Goal: Task Accomplishment & Management: Manage account settings

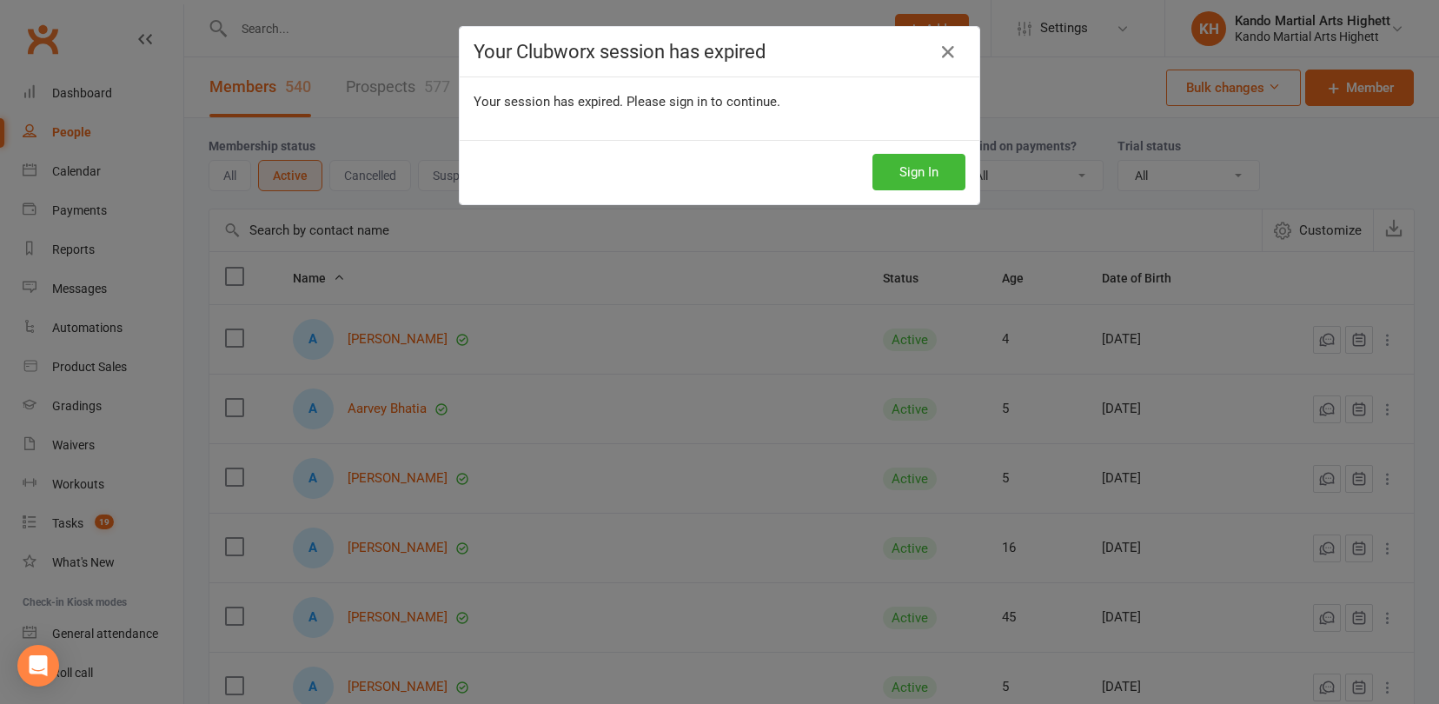
select select "100"
click at [905, 179] on button "Sign In" at bounding box center [919, 172] width 93 height 37
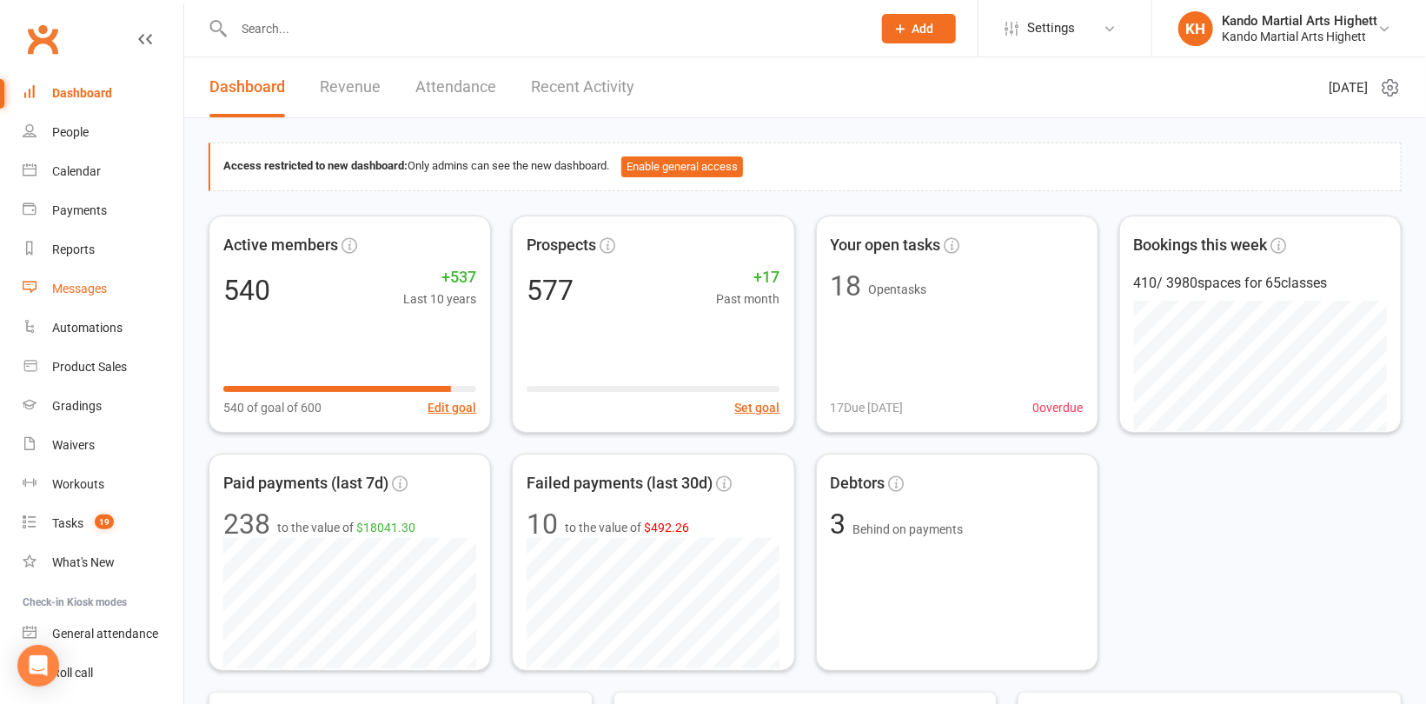
scroll to position [92, 0]
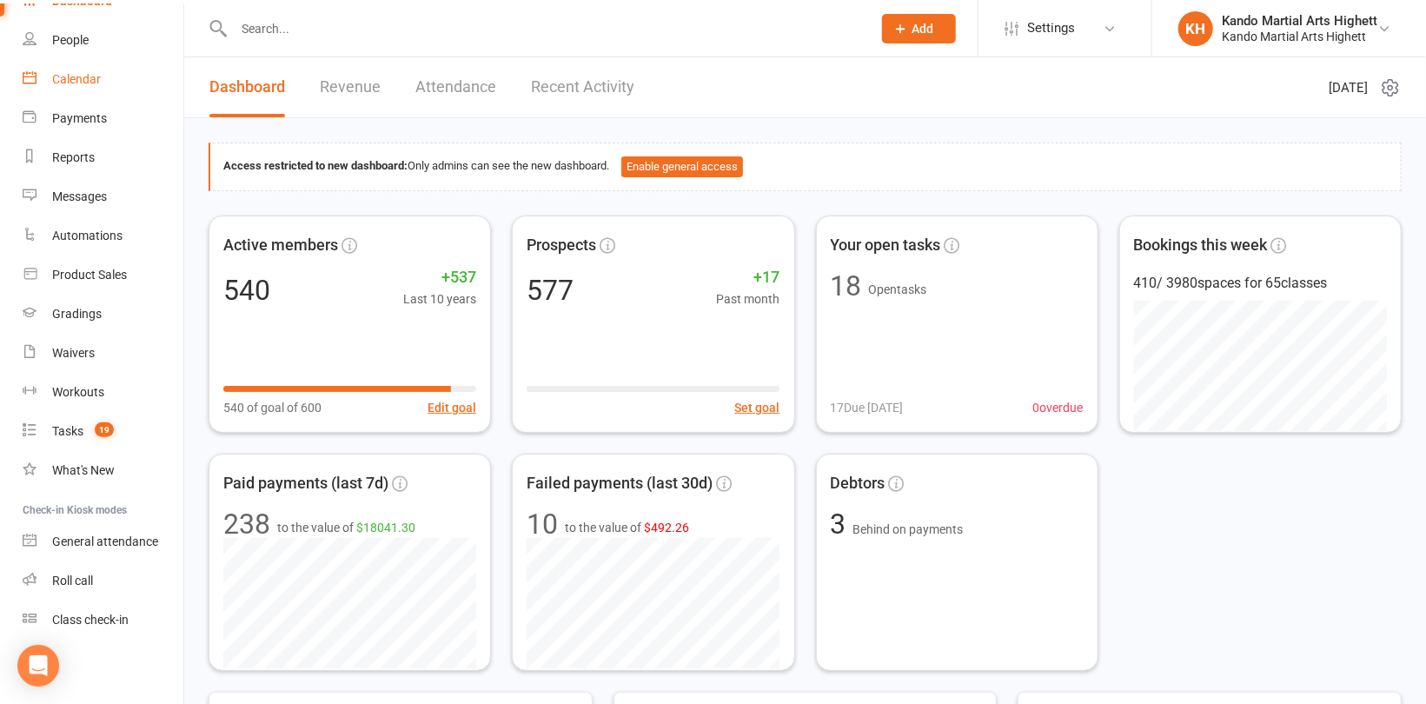
click at [81, 78] on div "Calendar" at bounding box center [76, 79] width 49 height 14
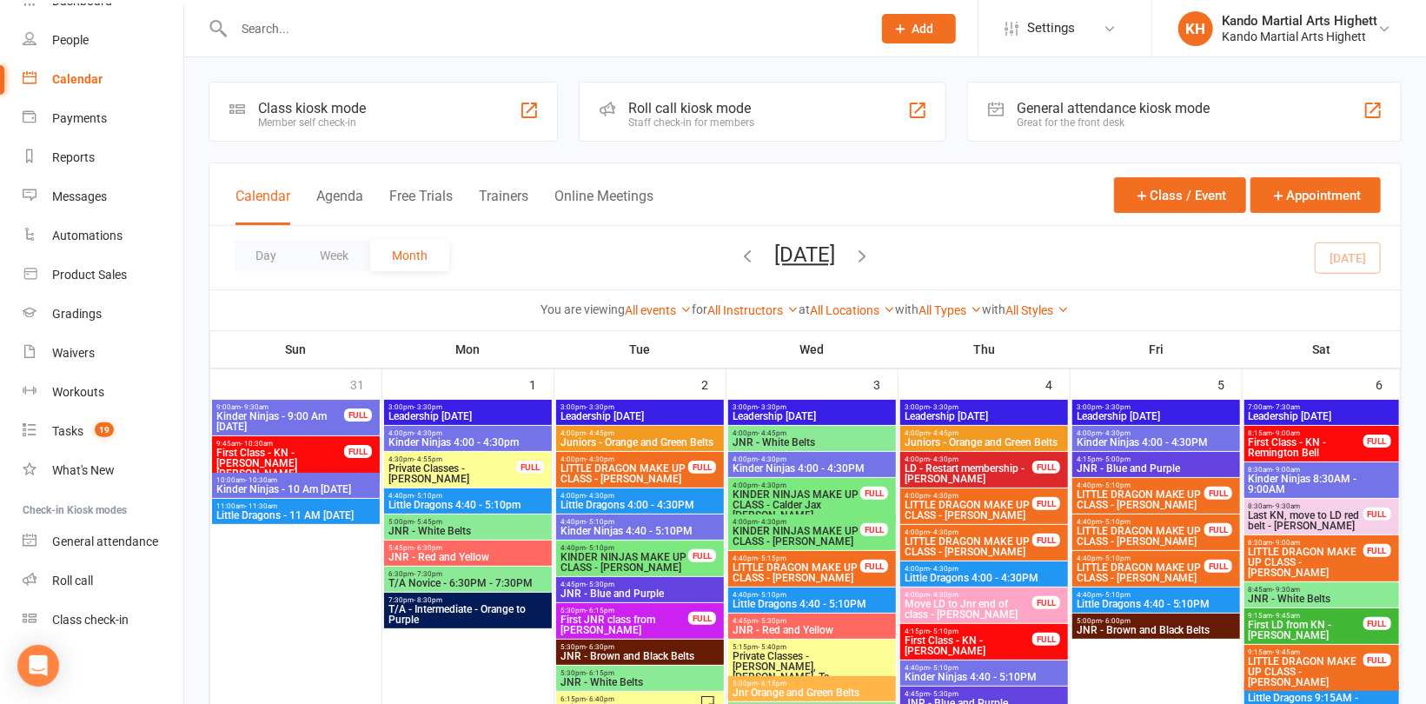
click at [873, 256] on icon "button" at bounding box center [862, 255] width 19 height 19
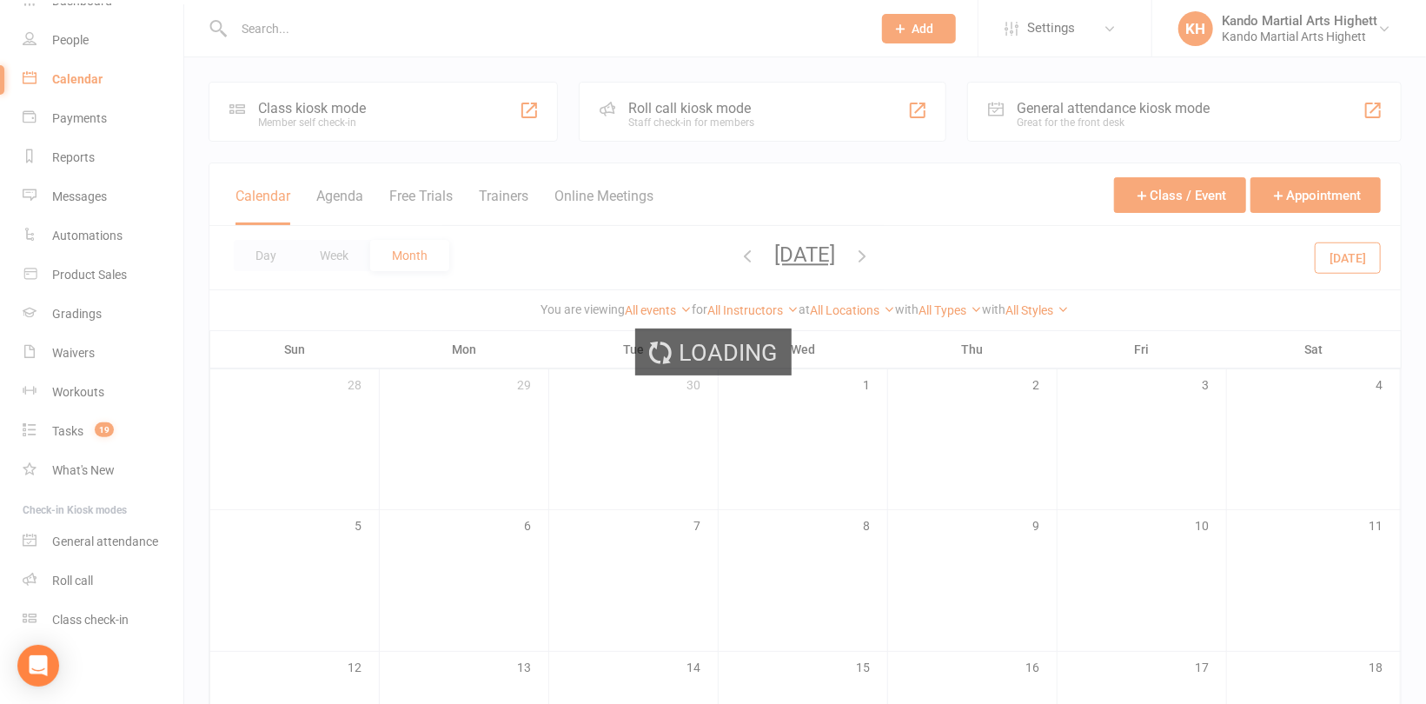
click at [902, 256] on div "Loading" at bounding box center [713, 352] width 1426 height 704
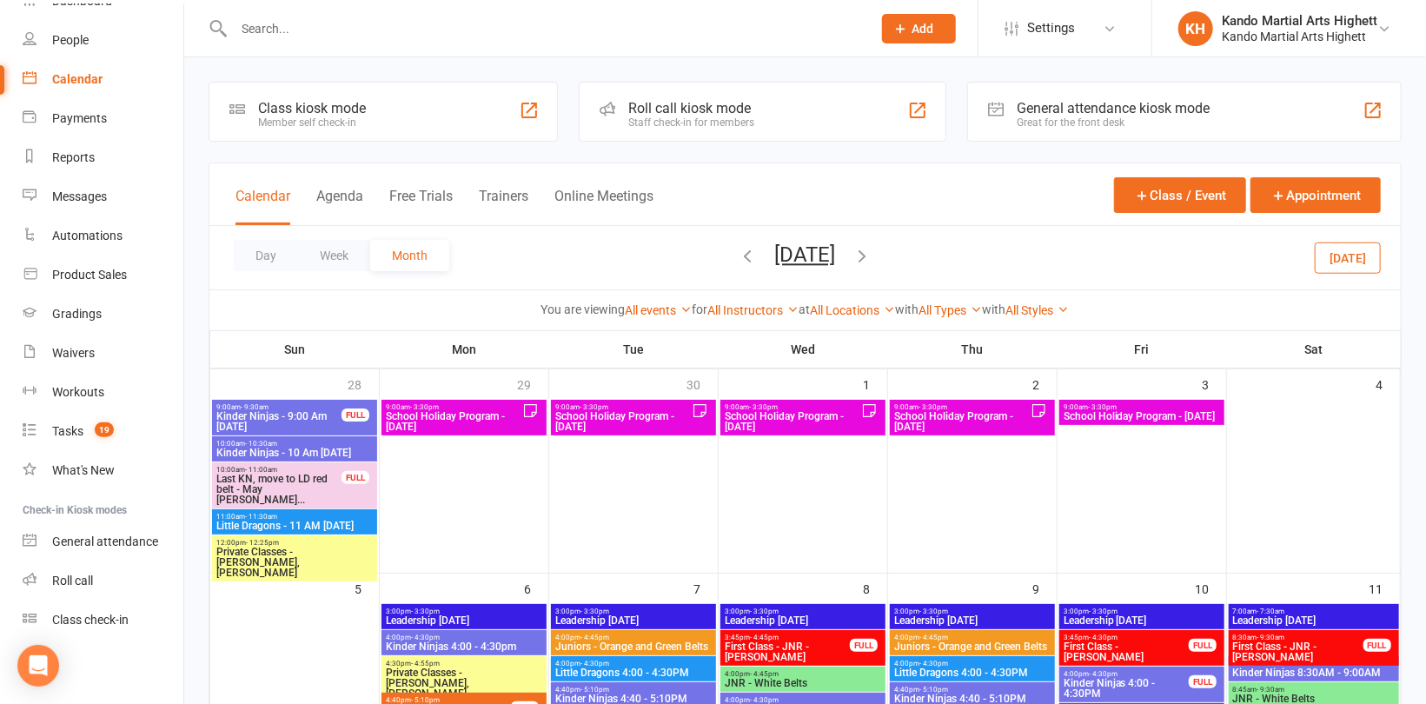
click at [873, 261] on icon "button" at bounding box center [862, 255] width 19 height 19
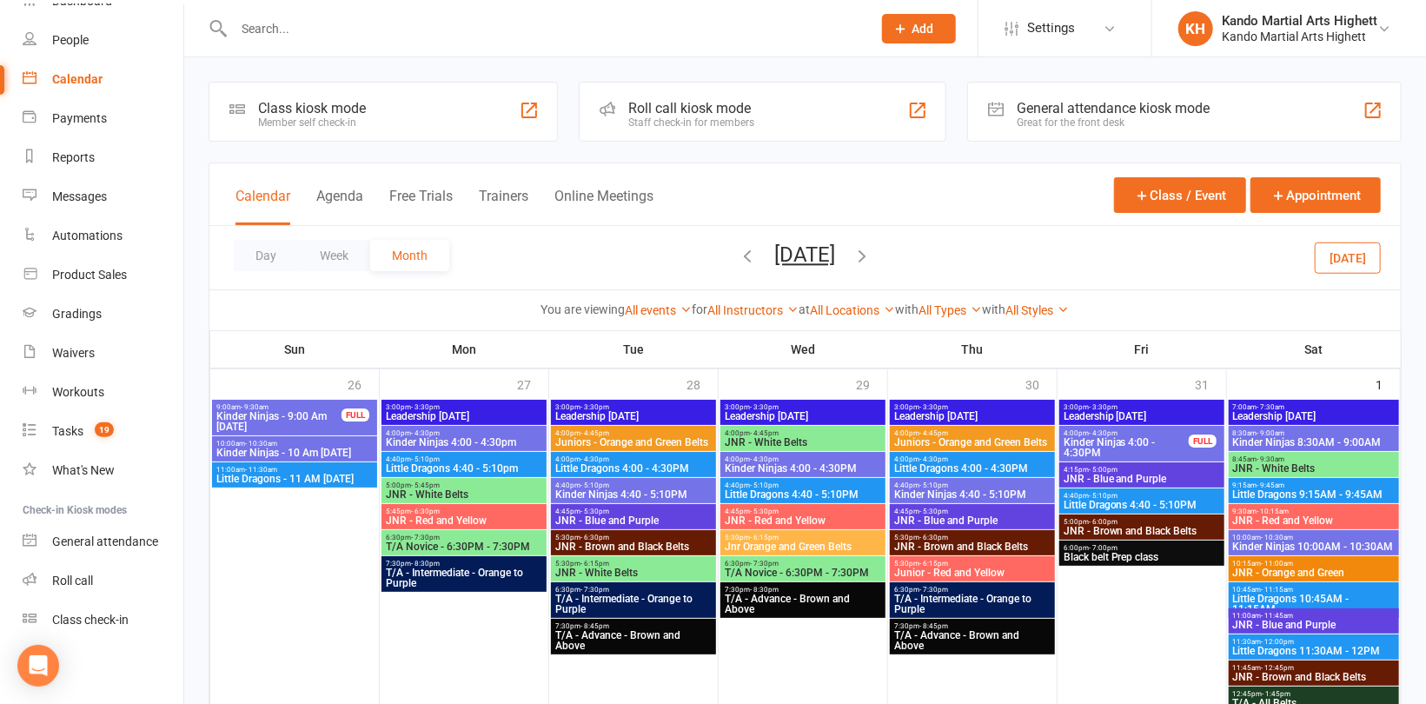
click at [873, 256] on icon "button" at bounding box center [862, 255] width 19 height 19
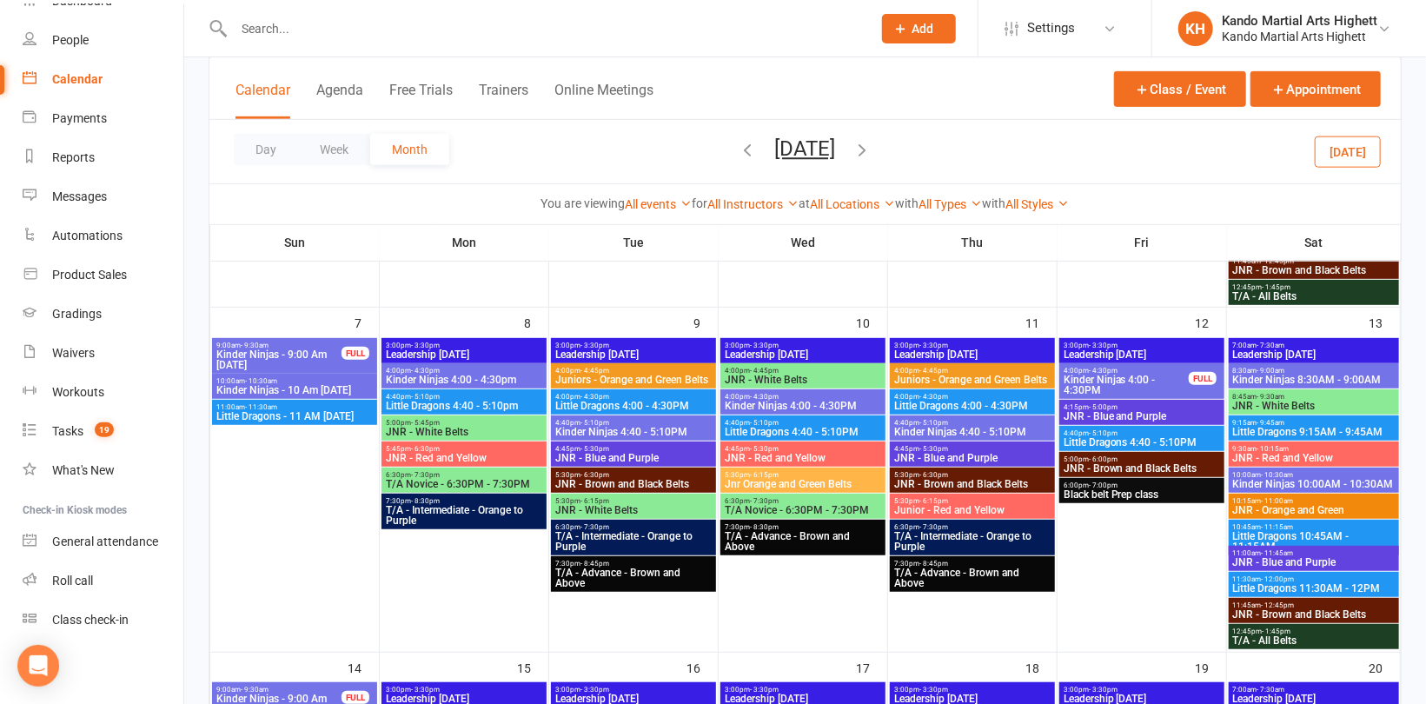
scroll to position [435, 0]
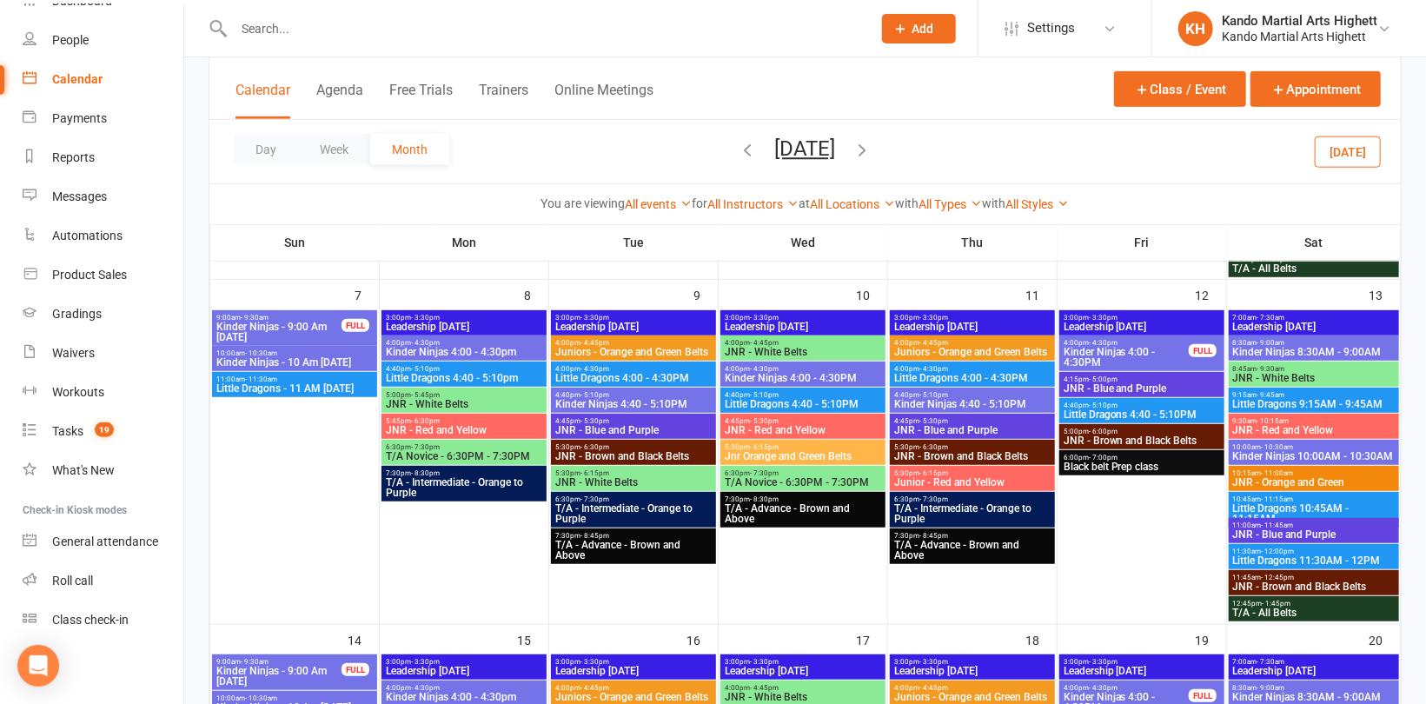
click at [448, 460] on span "T/A Novice - 6:30PM - 7:30PM" at bounding box center [464, 456] width 158 height 10
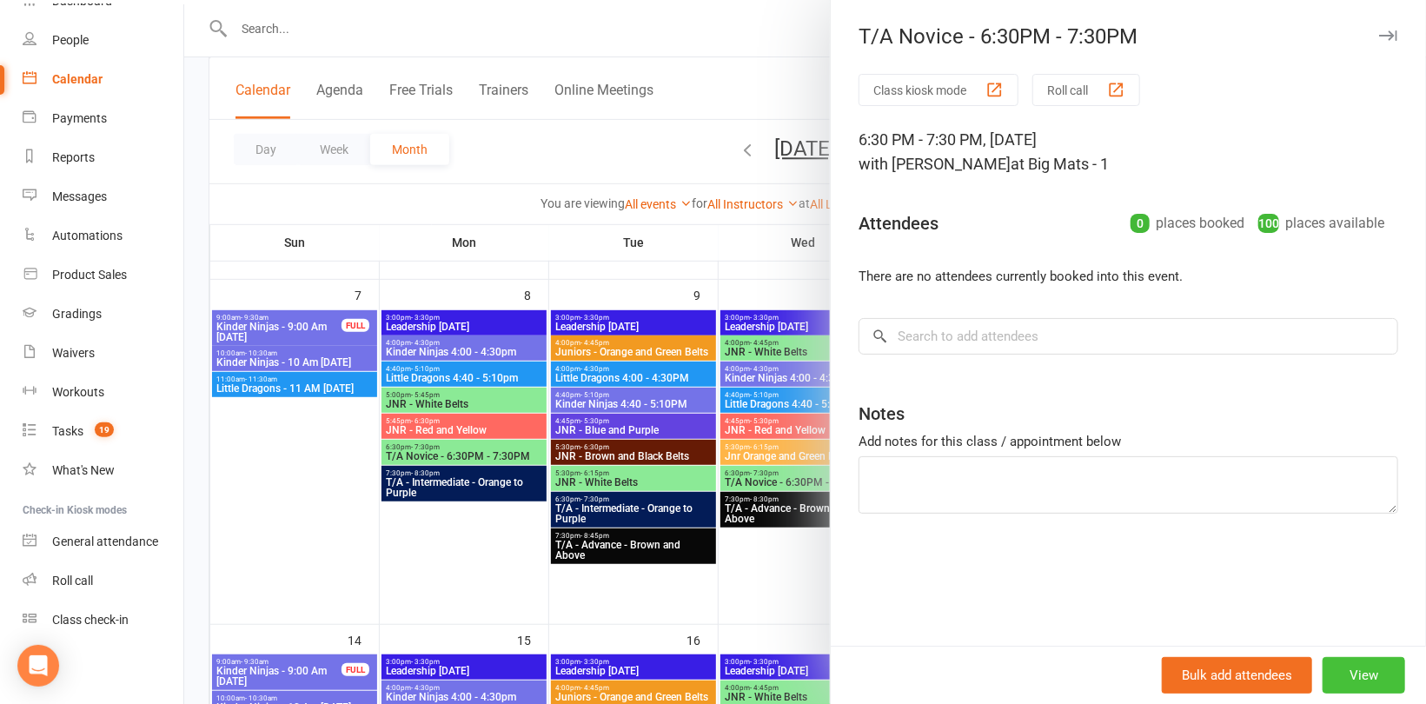
click at [1365, 677] on button "View" at bounding box center [1364, 675] width 83 height 37
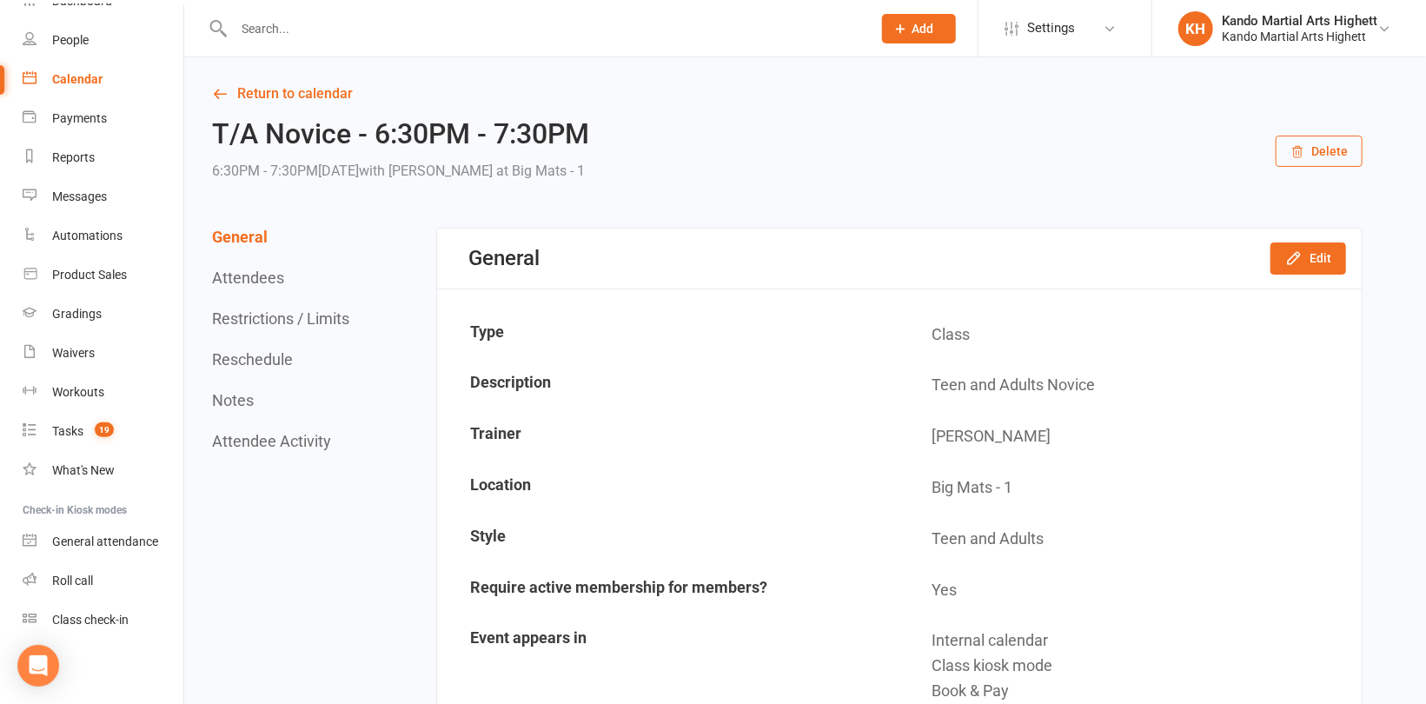
click at [1331, 148] on button "Delete" at bounding box center [1319, 151] width 87 height 31
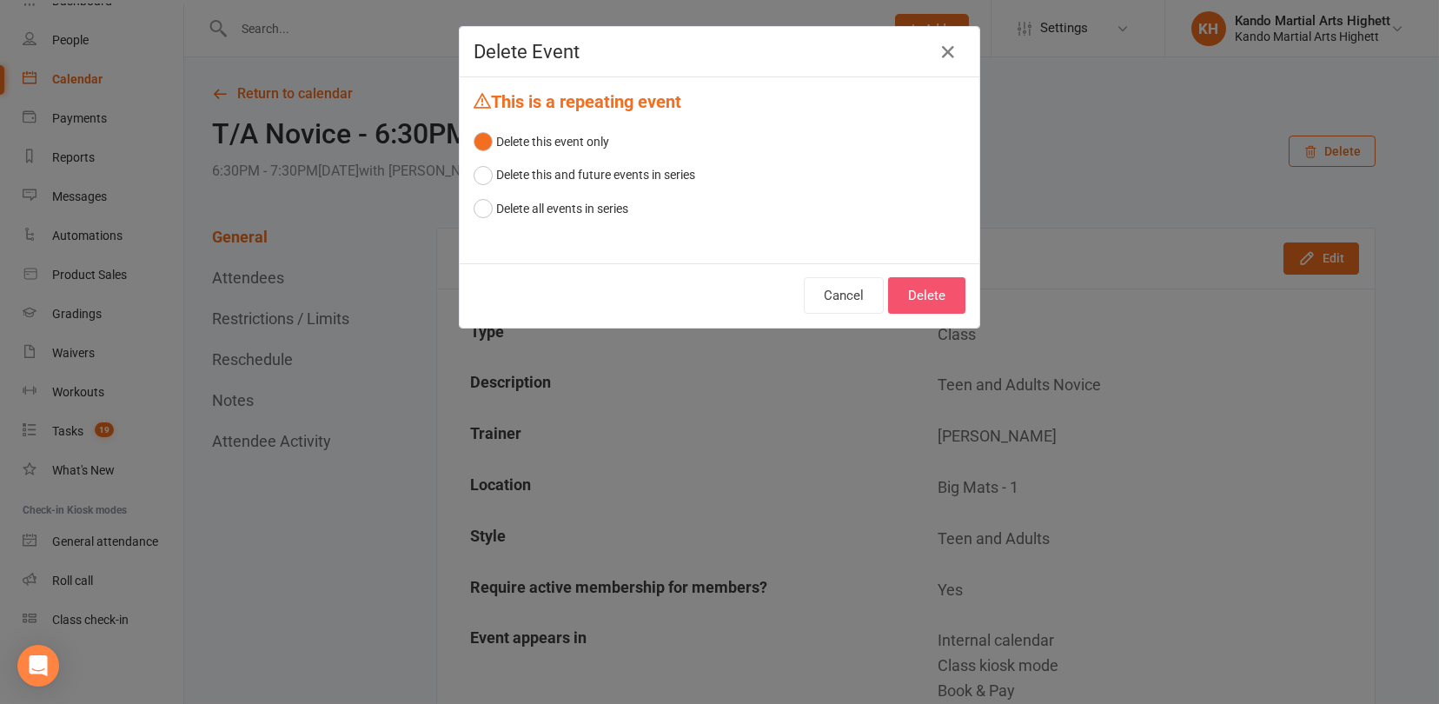
click at [927, 294] on button "Delete" at bounding box center [926, 295] width 77 height 37
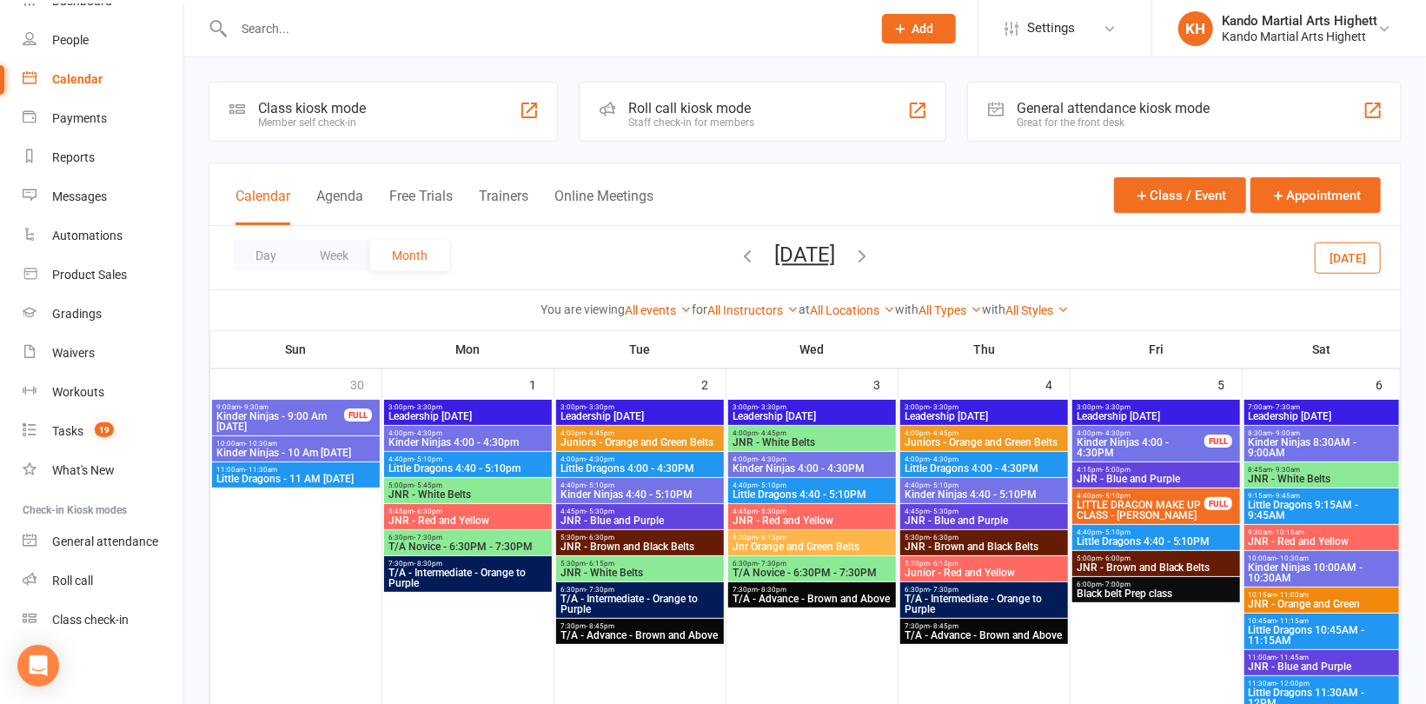
click at [456, 577] on span "T/A - Intermediate - Orange to Purple" at bounding box center [468, 578] width 161 height 21
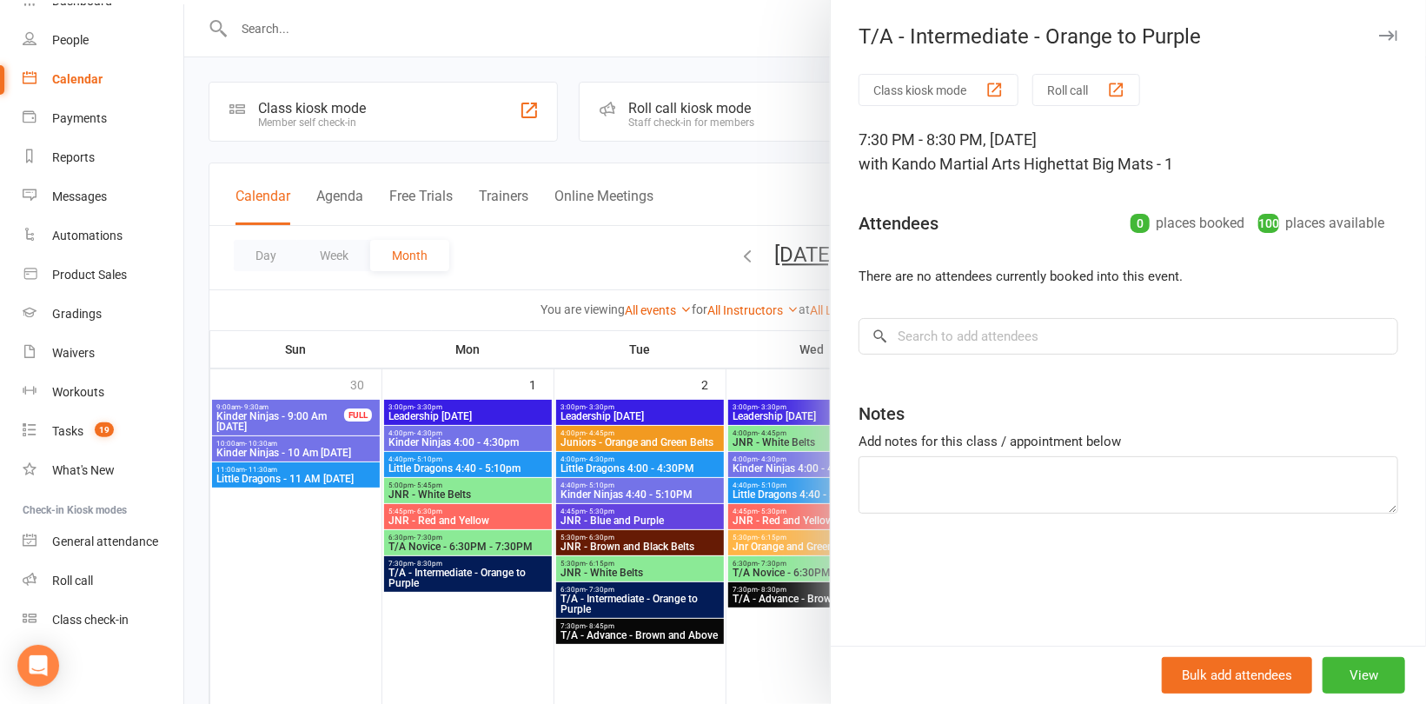
click at [574, 337] on div at bounding box center [805, 352] width 1242 height 704
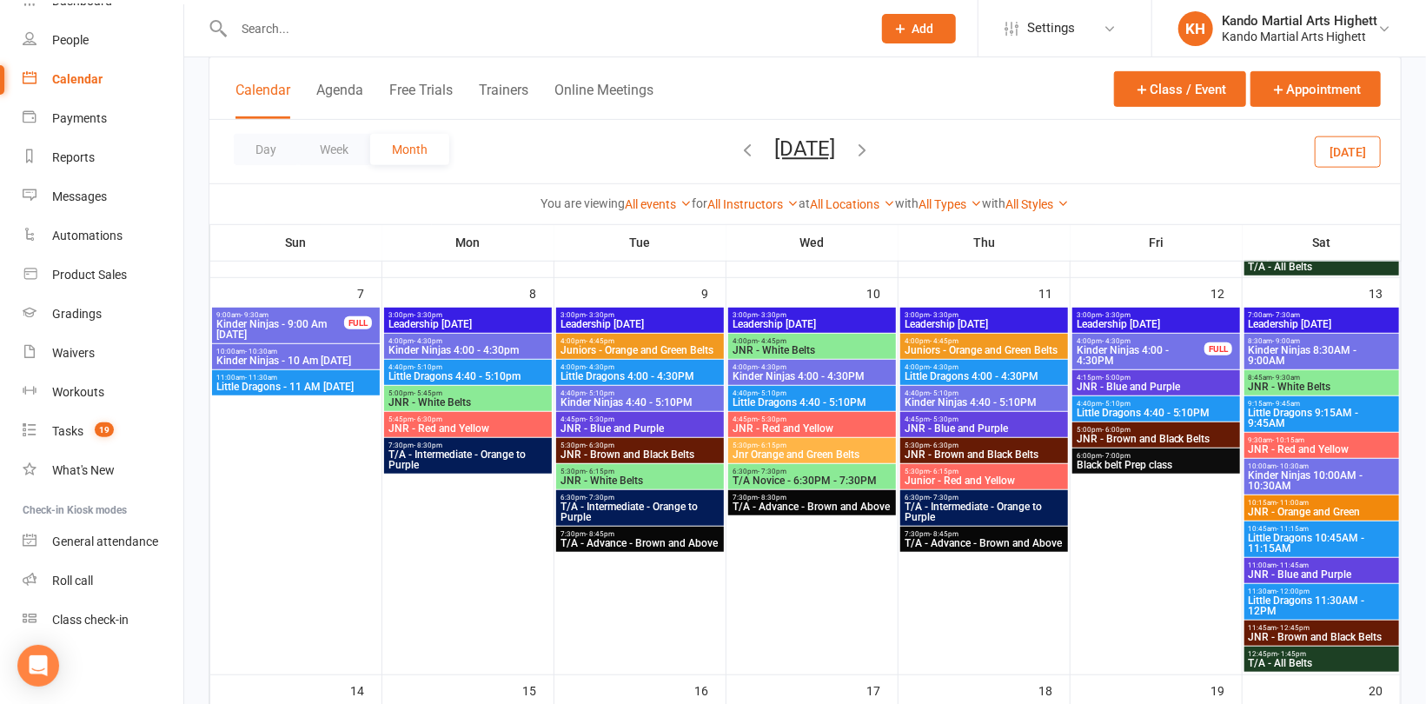
scroll to position [521, 0]
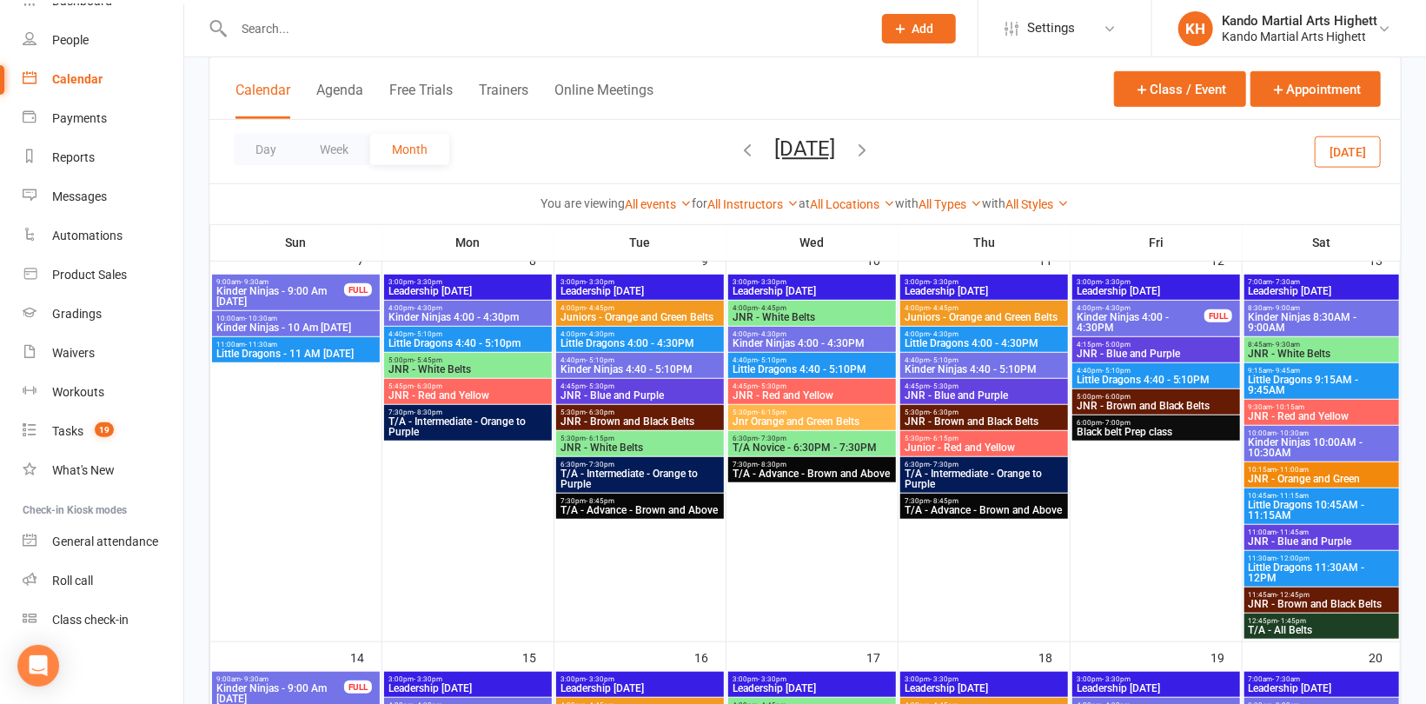
click at [462, 422] on span "T/A - Intermediate - Orange to Purple" at bounding box center [468, 426] width 161 height 21
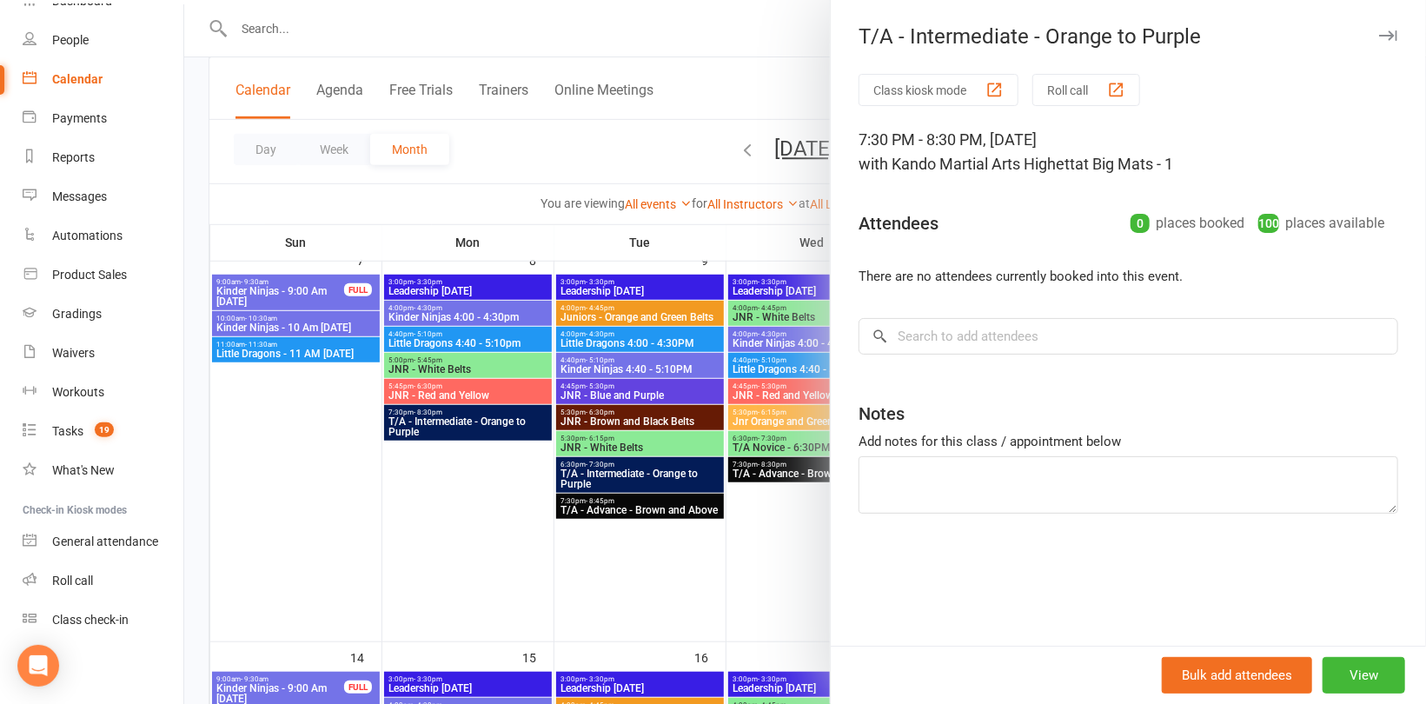
drag, startPoint x: 574, startPoint y: 587, endPoint x: 572, endPoint y: 576, distance: 10.6
click at [573, 585] on div at bounding box center [805, 352] width 1242 height 704
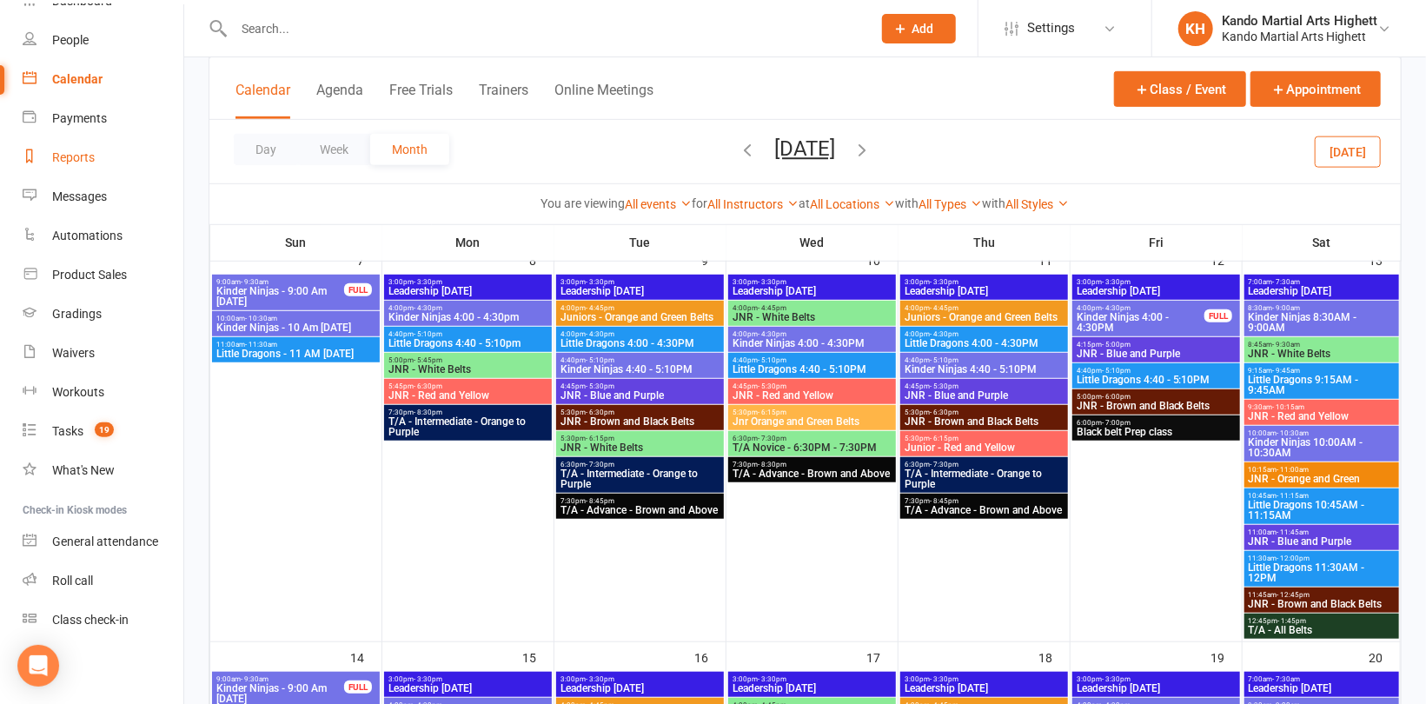
click at [73, 156] on div "Reports" at bounding box center [73, 157] width 43 height 14
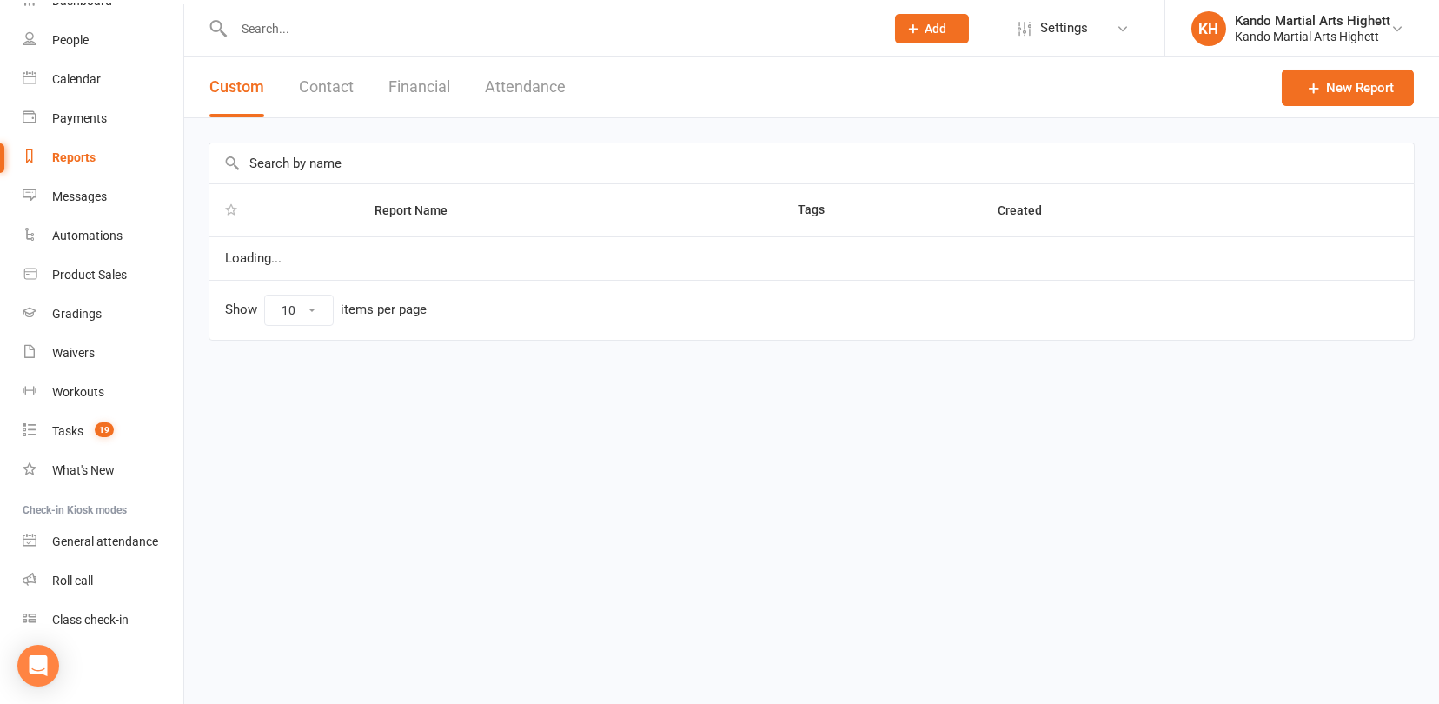
select select "100"
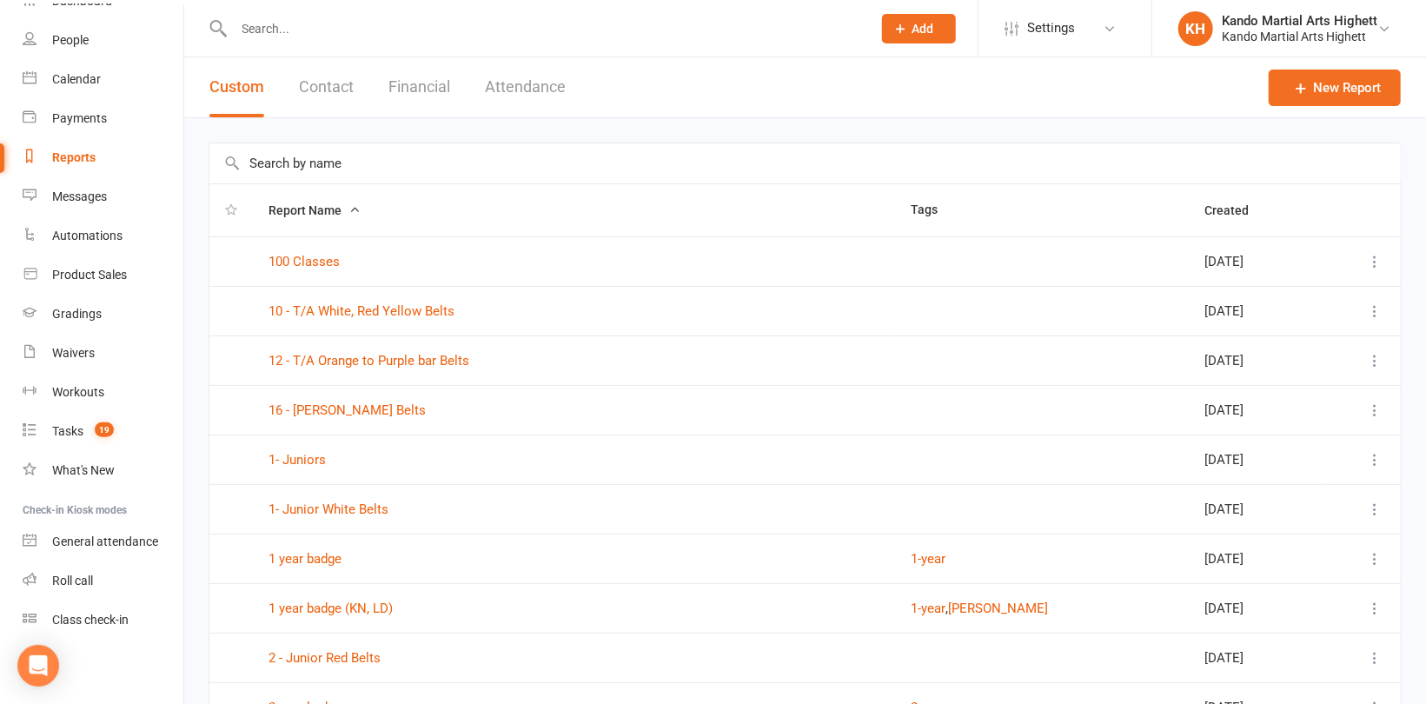
click at [529, 90] on button "Attendance" at bounding box center [525, 87] width 81 height 60
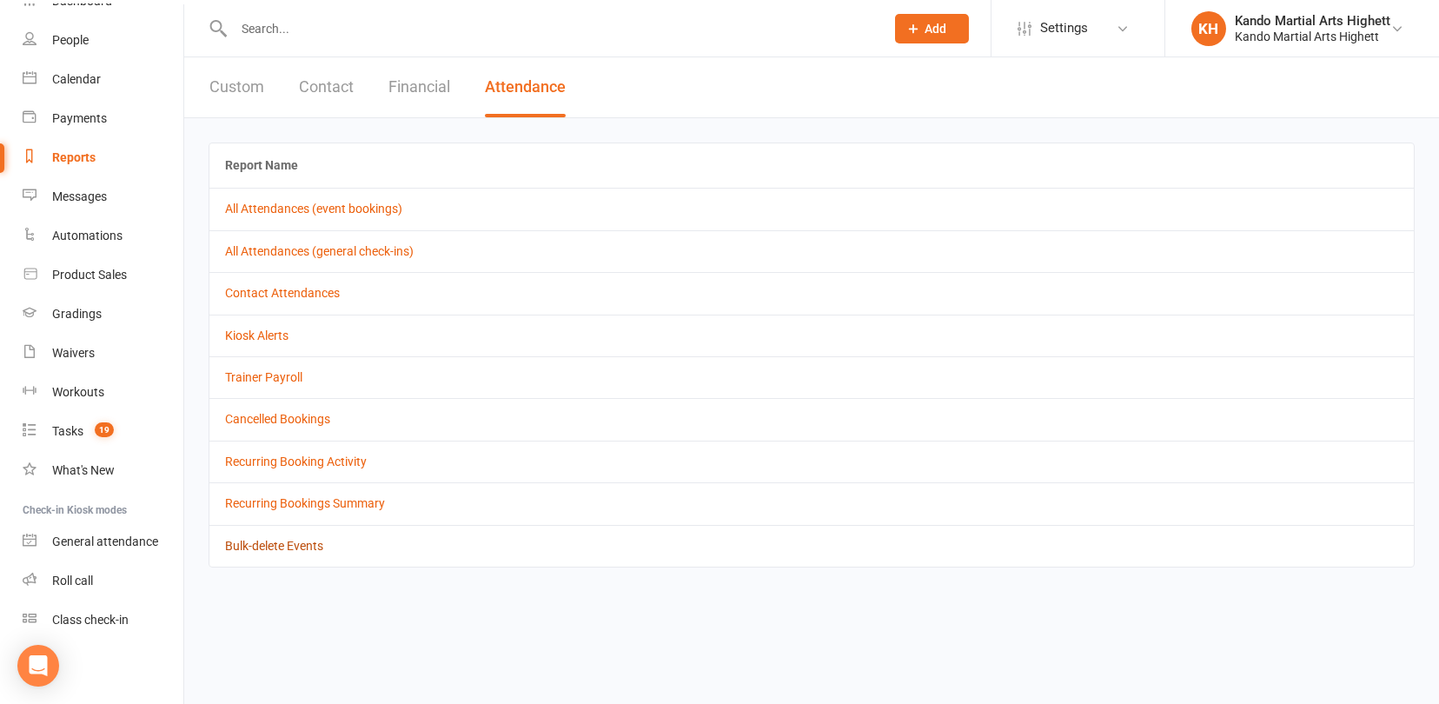
click at [236, 541] on link "Bulk-delete Events" at bounding box center [274, 546] width 98 height 14
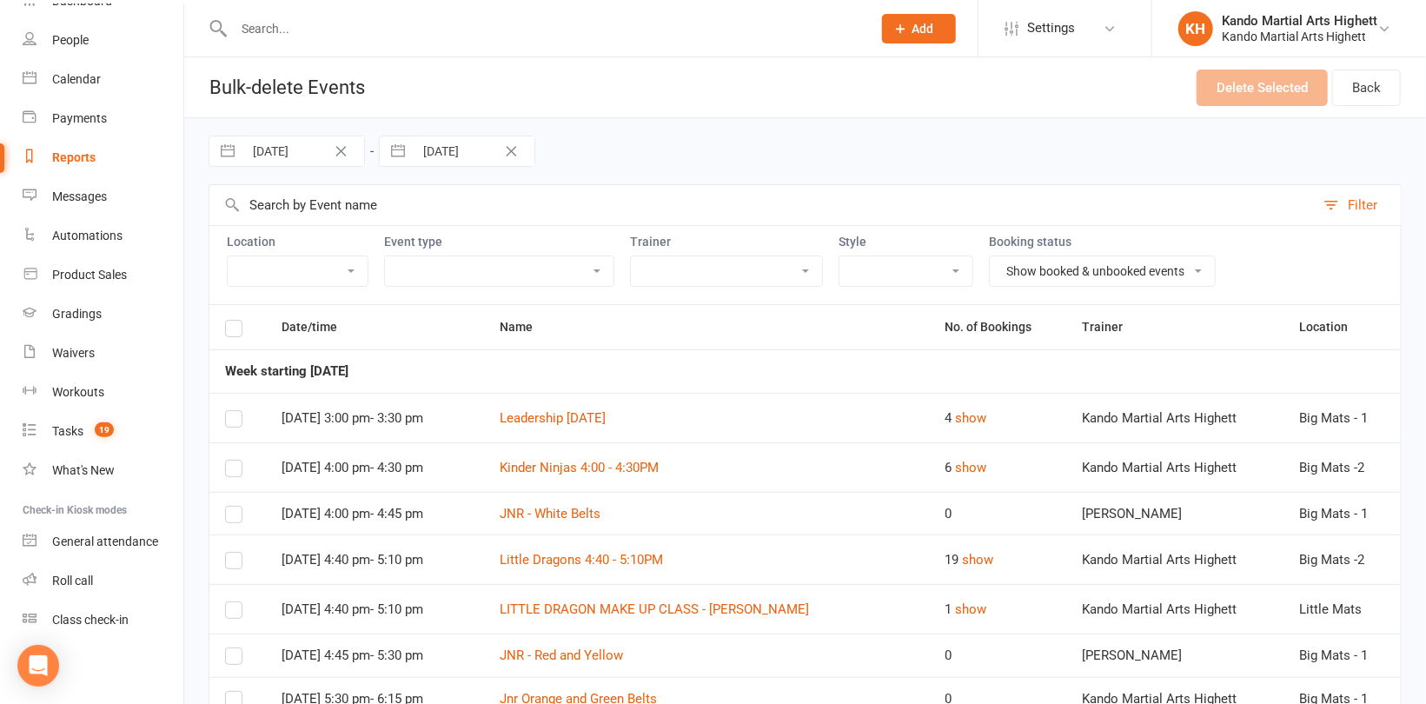
click at [322, 142] on input "[DATE]" at bounding box center [303, 151] width 121 height 30
select select "7"
select select "2025"
select select "8"
select select "2025"
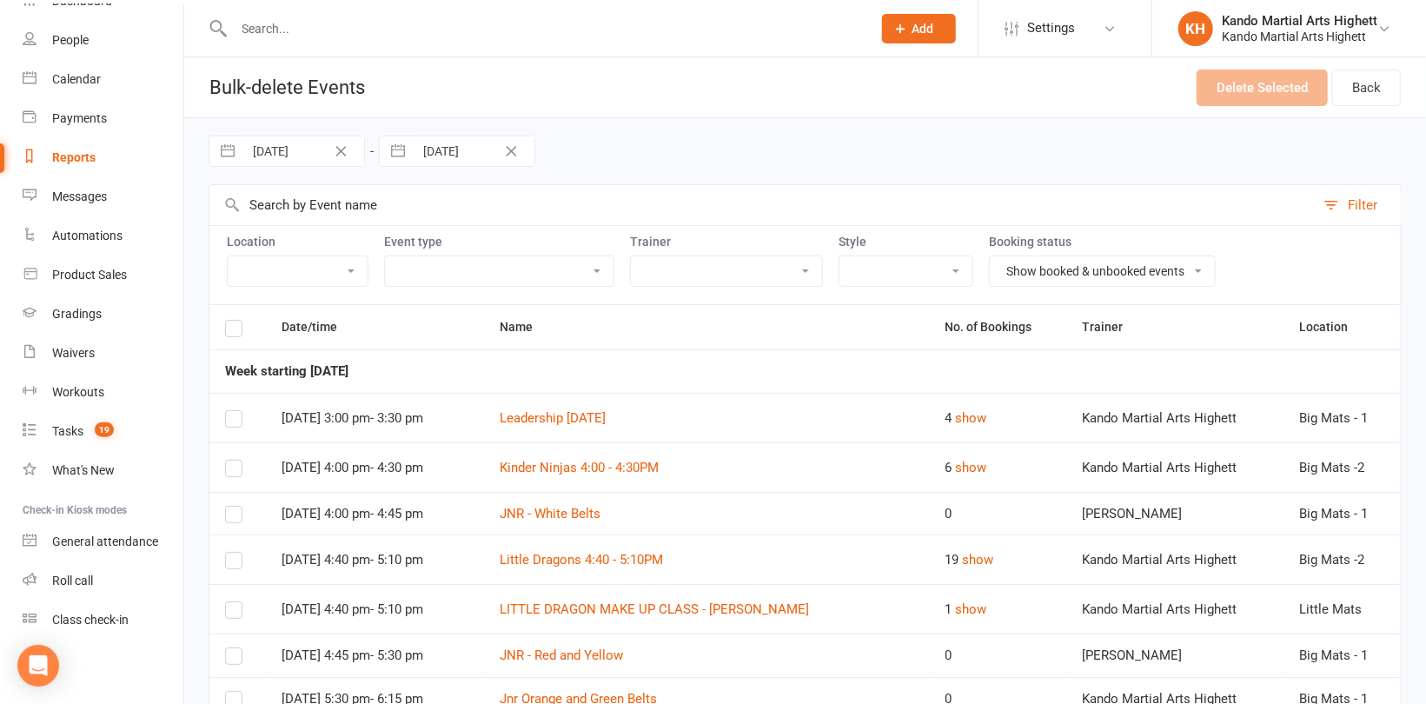
select select "9"
select select "2025"
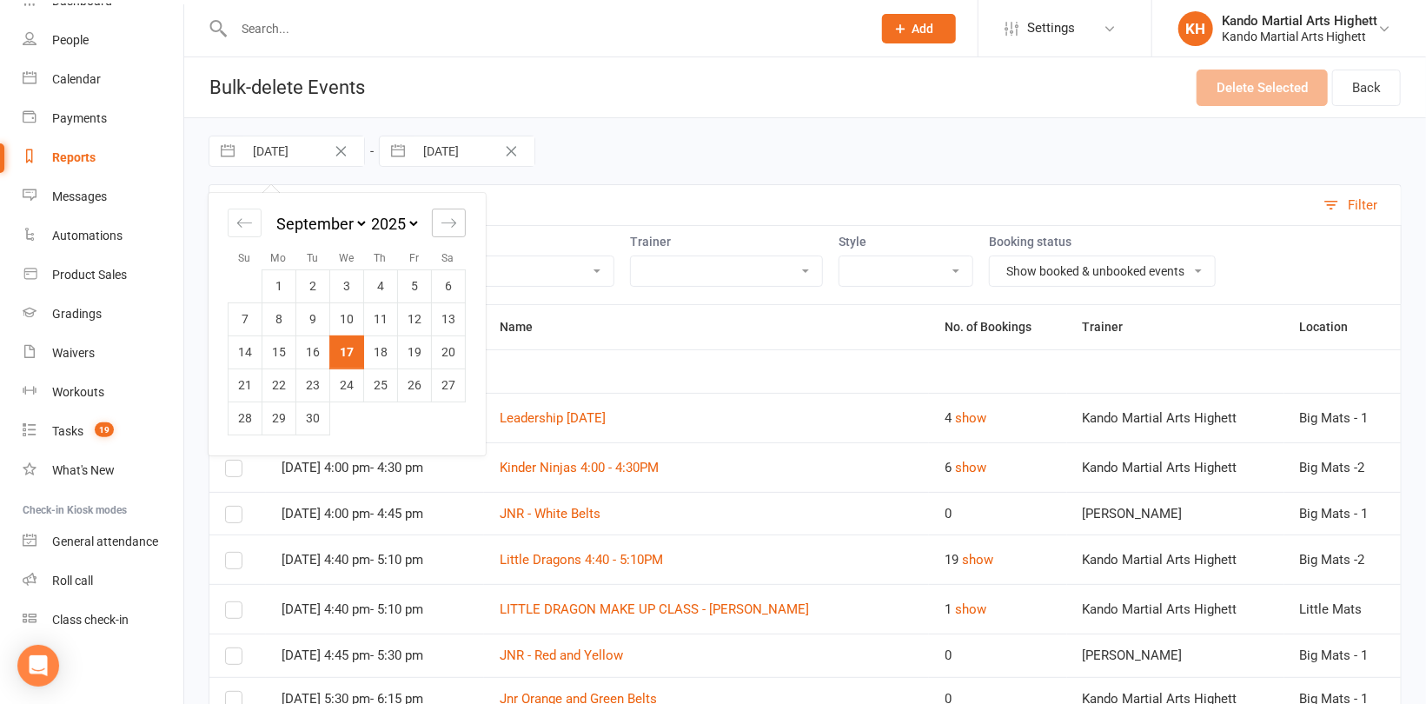
click at [448, 217] on icon "Move forward to switch to the next month." at bounding box center [449, 223] width 17 height 17
select select "10"
select select "2025"
click at [448, 217] on icon "Move forward to switch to the next month." at bounding box center [449, 223] width 17 height 17
select select "11"
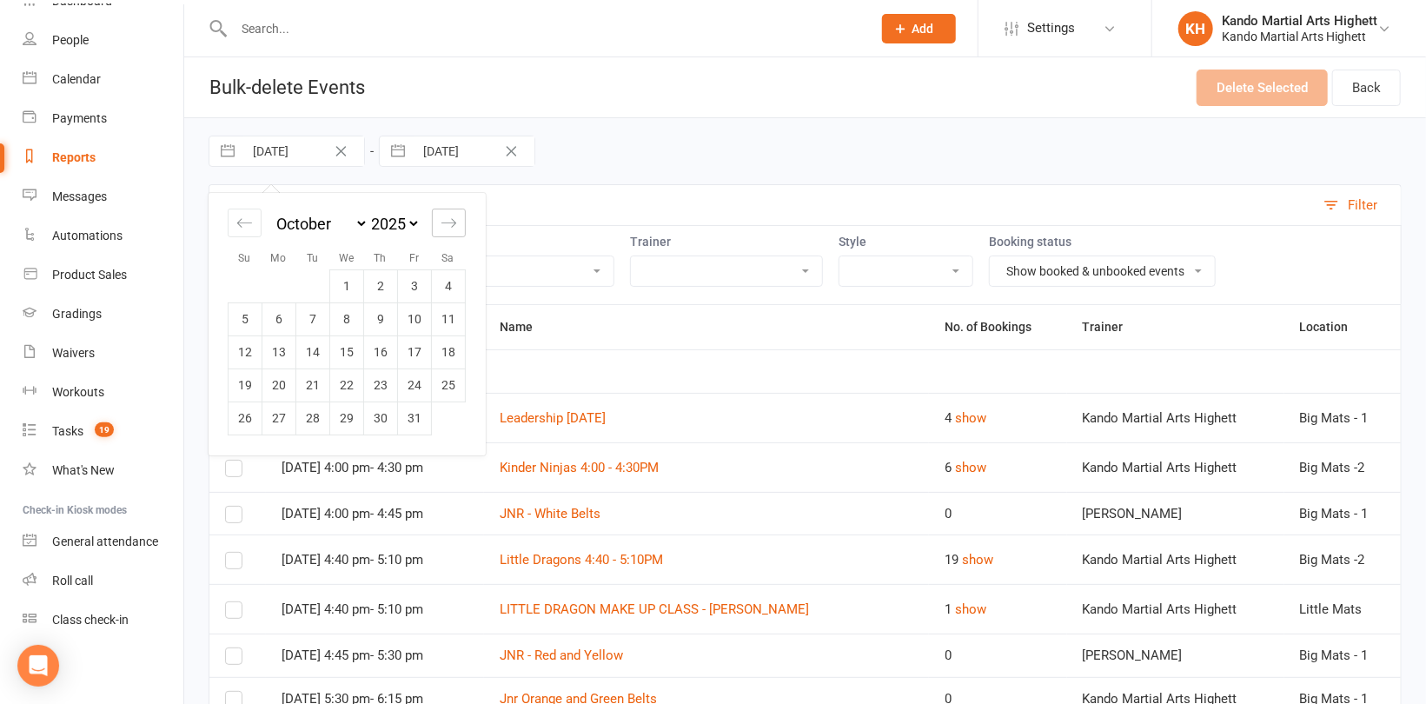
select select "2025"
click at [448, 217] on icon "Move forward to switch to the next month." at bounding box center [449, 223] width 17 height 17
select select "2026"
click at [276, 322] on td "8" at bounding box center [279, 318] width 34 height 33
type input "[DATE]"
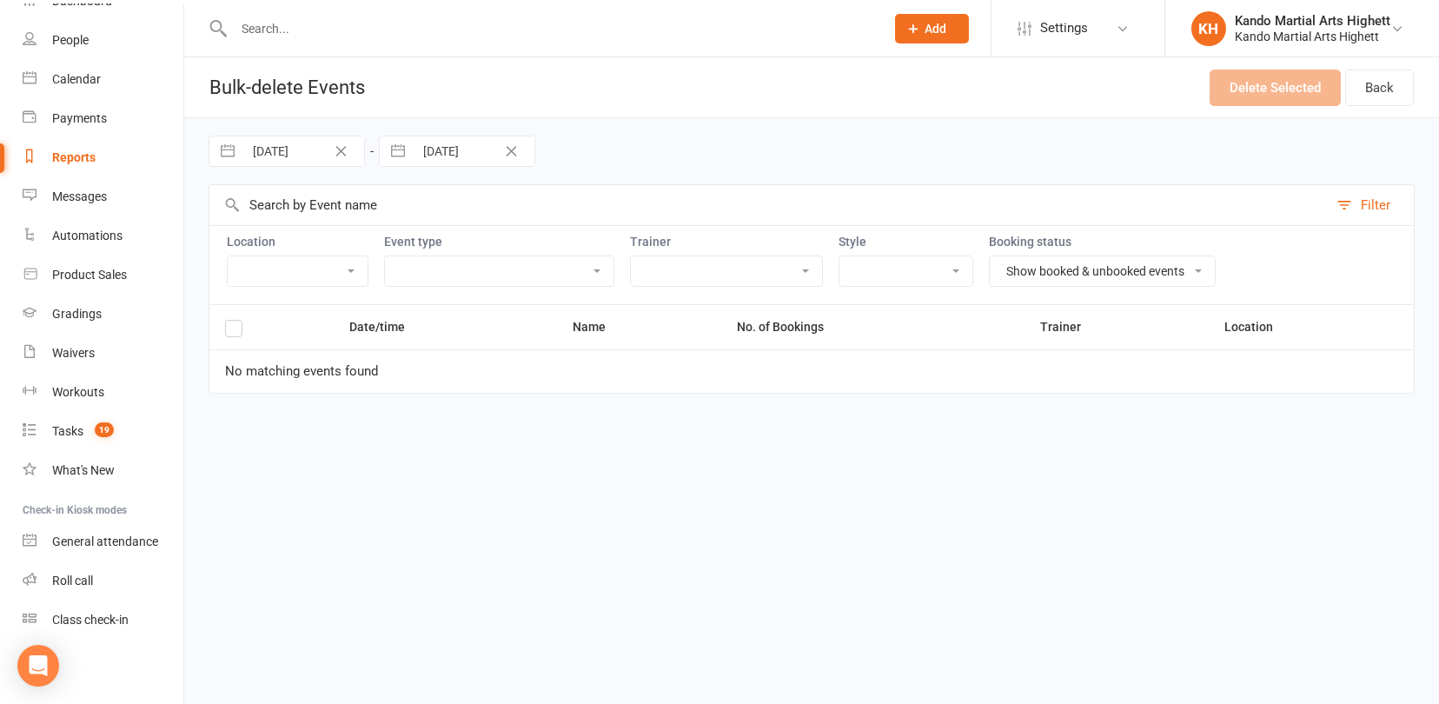
click at [478, 152] on input "[DATE]" at bounding box center [474, 151] width 121 height 30
select select "8"
select select "2025"
select select "9"
select select "2025"
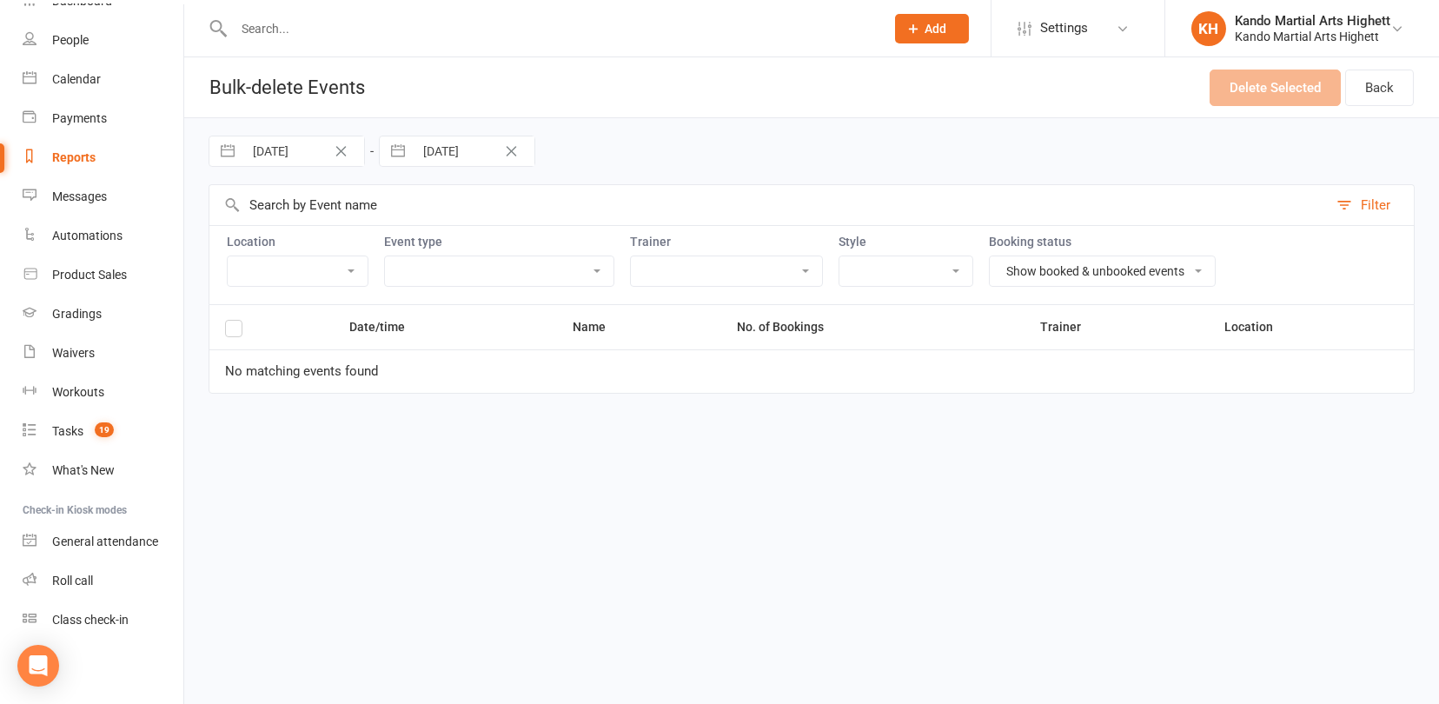
select select "10"
select select "2025"
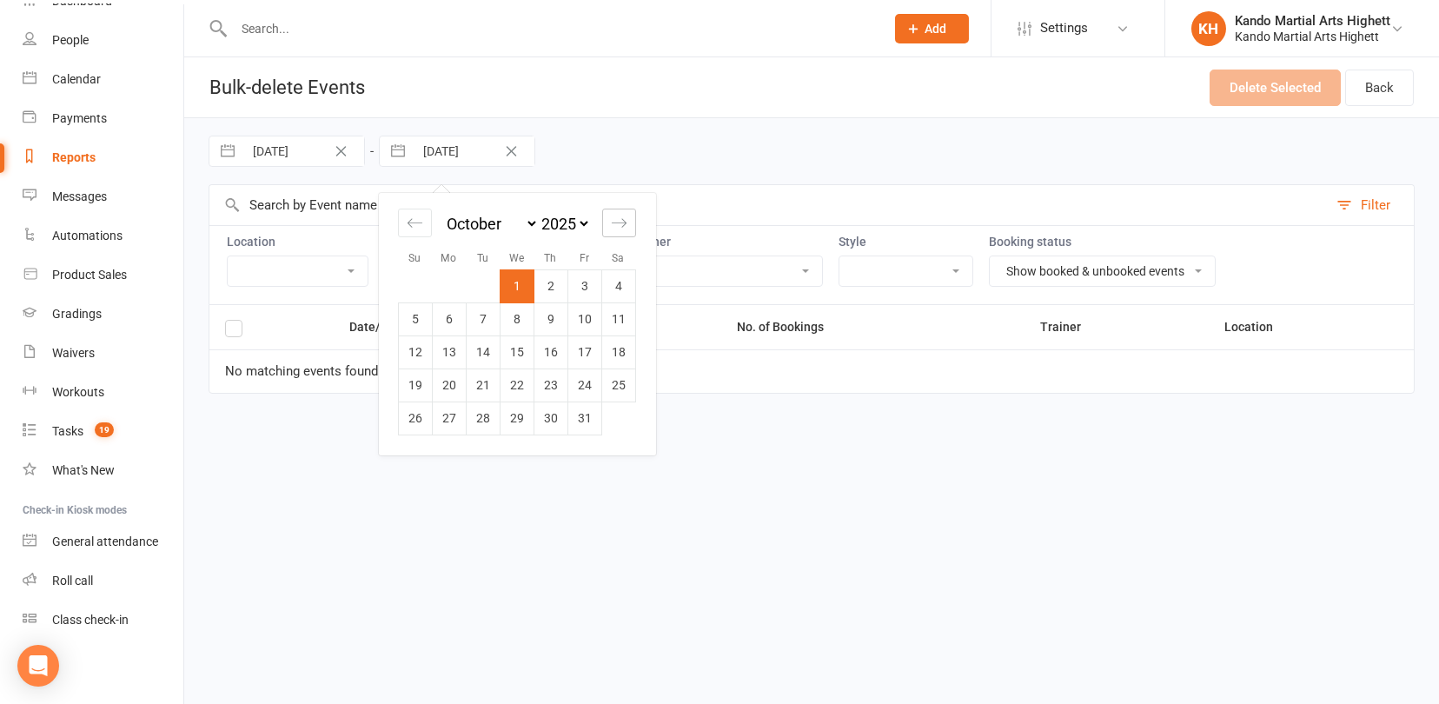
click at [614, 226] on icon "Move forward to switch to the next month." at bounding box center [619, 223] width 17 height 17
select select "11"
select select "2025"
click at [614, 226] on icon "Move forward to switch to the next month." at bounding box center [619, 223] width 17 height 17
select select "2026"
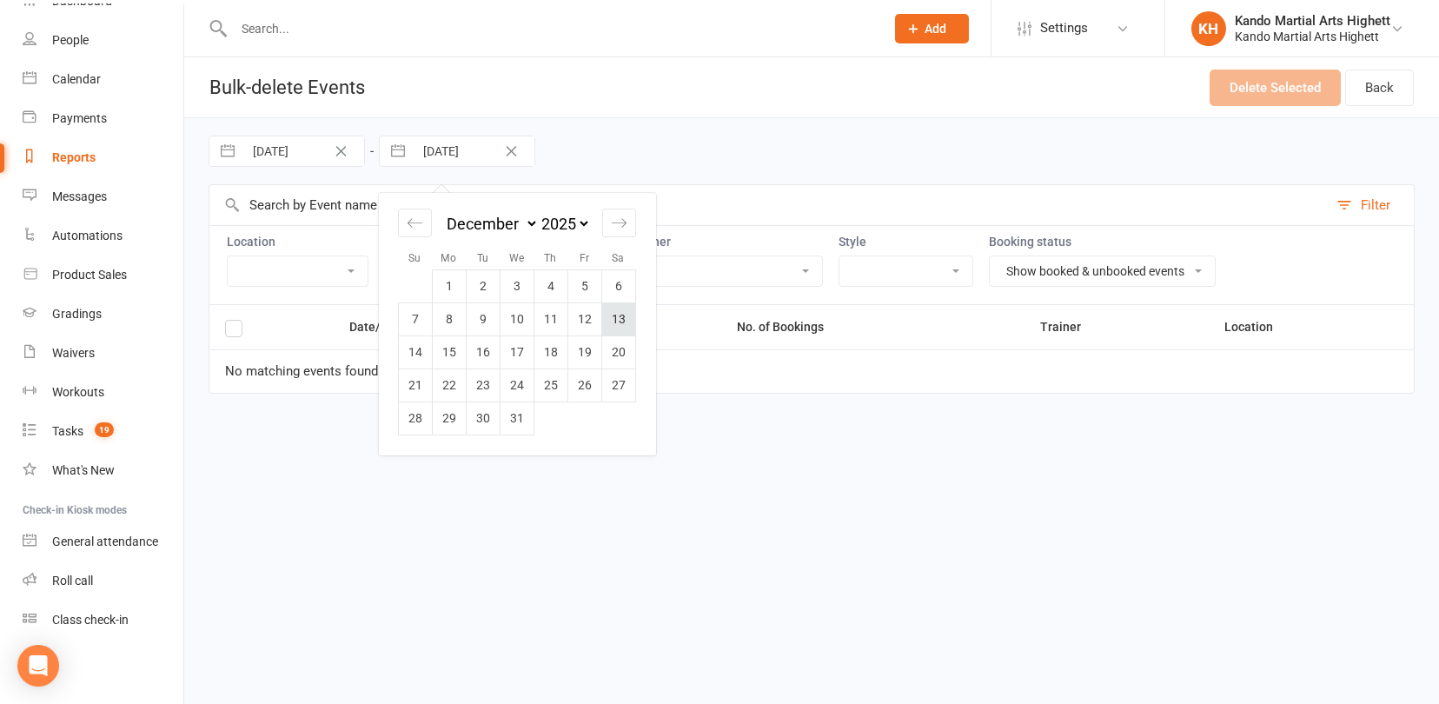
click at [615, 313] on td "13" at bounding box center [619, 318] width 34 height 33
type input "[DATE]"
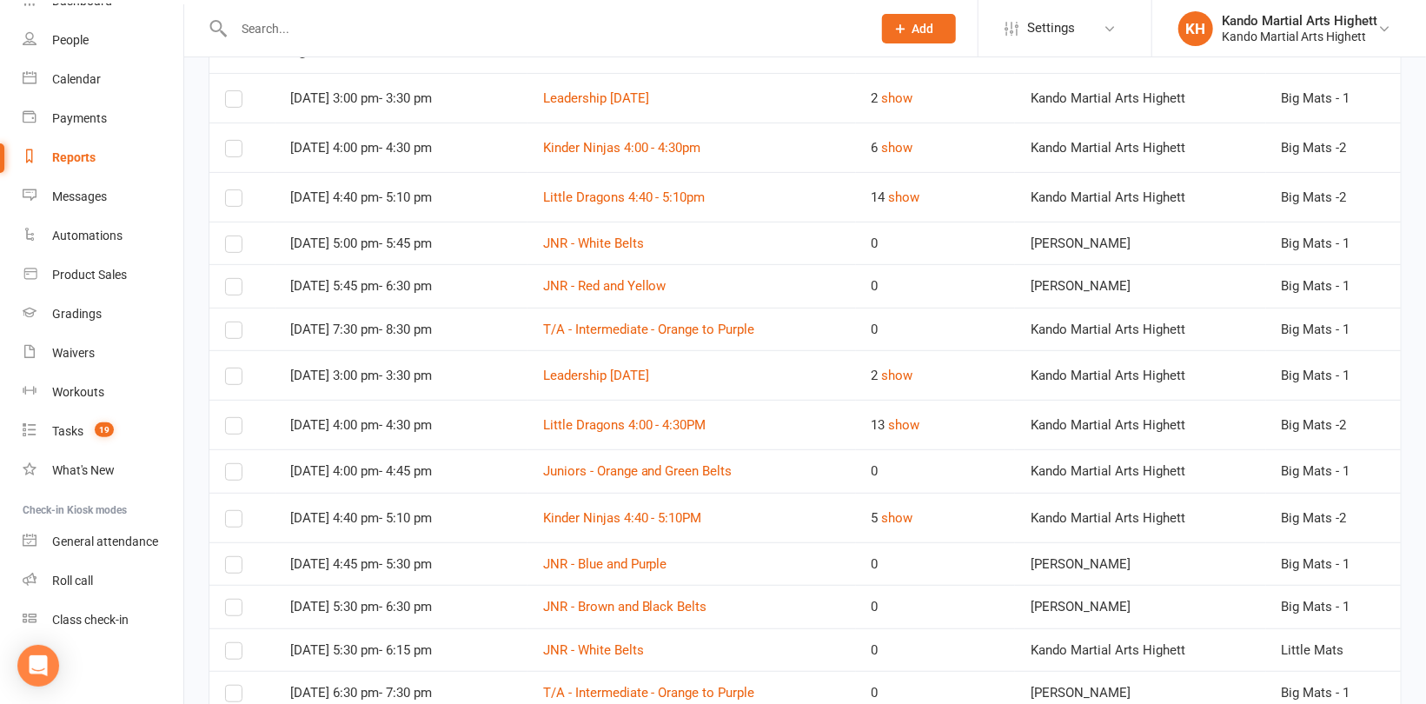
scroll to position [348, 0]
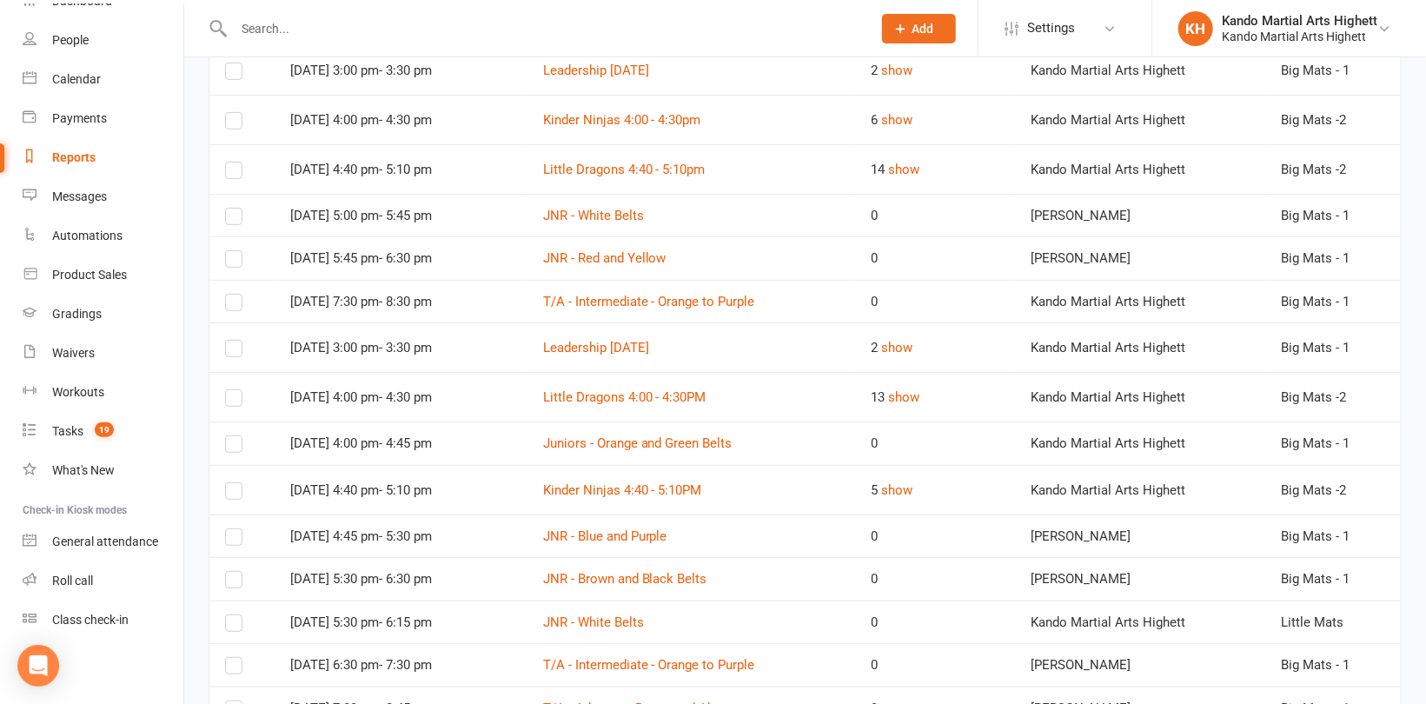
click at [230, 306] on label at bounding box center [233, 306] width 17 height 0
click at [230, 295] on input "checkbox" at bounding box center [233, 295] width 17 height 0
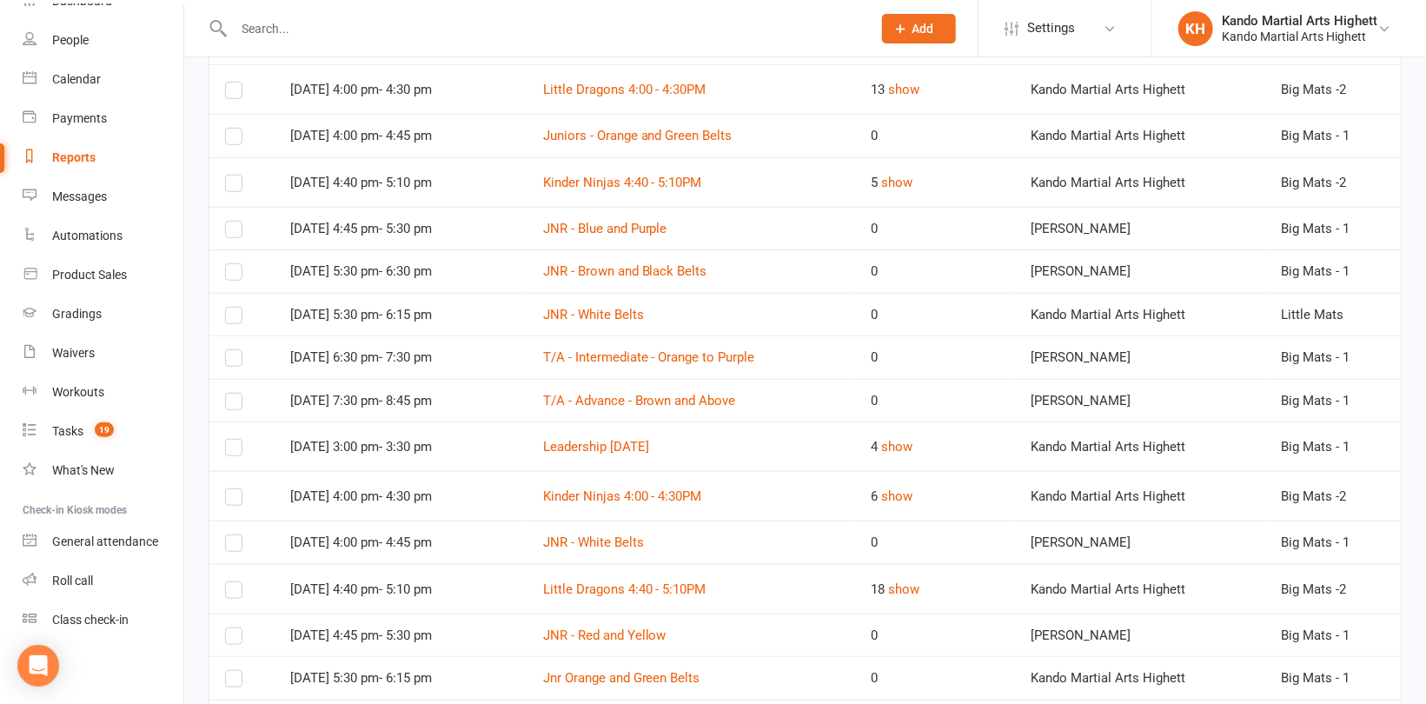
scroll to position [695, 0]
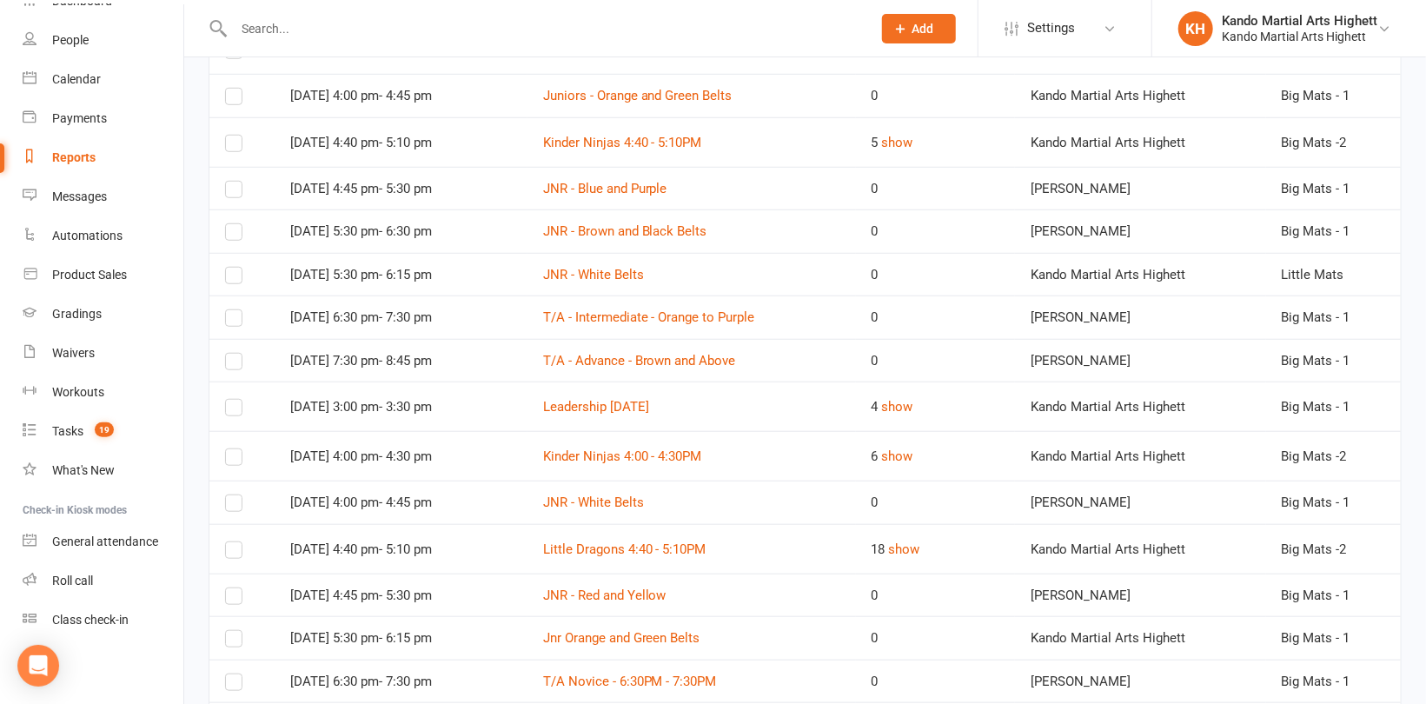
click at [238, 322] on label at bounding box center [233, 322] width 17 height 0
click at [238, 310] on input "checkbox" at bounding box center [233, 310] width 17 height 0
click at [233, 365] on label at bounding box center [233, 365] width 17 height 0
click at [233, 354] on input "checkbox" at bounding box center [233, 354] width 17 height 0
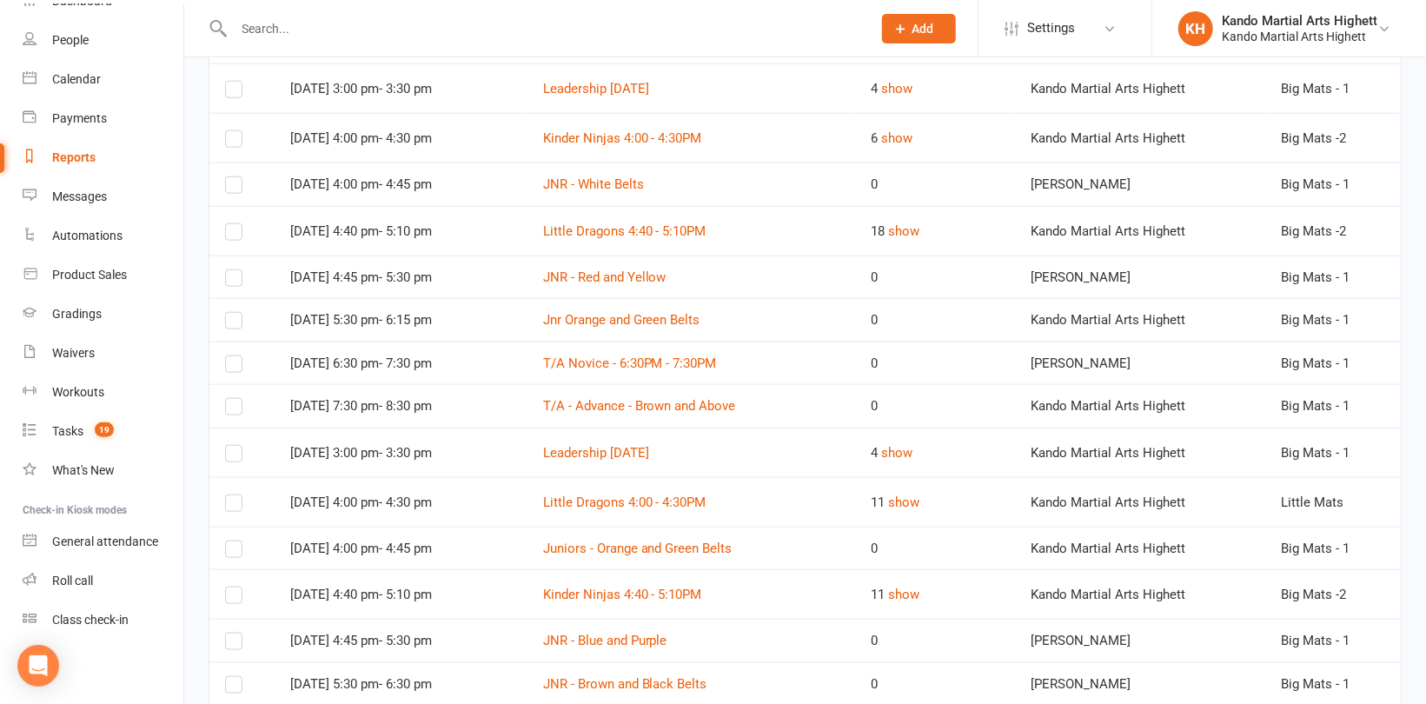
scroll to position [1043, 0]
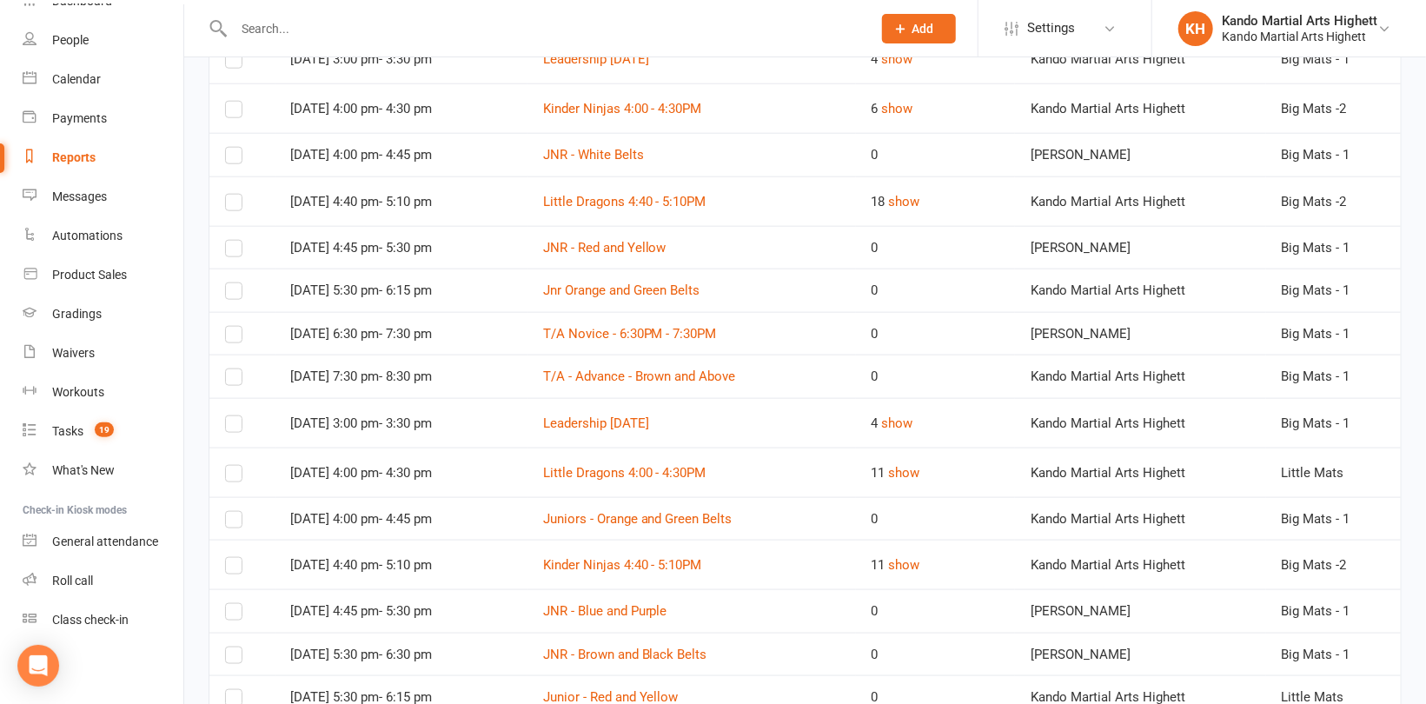
click at [236, 338] on label at bounding box center [233, 338] width 17 height 0
click at [236, 327] on input "checkbox" at bounding box center [233, 327] width 17 height 0
click at [233, 381] on label at bounding box center [233, 381] width 17 height 0
click at [233, 369] on input "checkbox" at bounding box center [233, 369] width 17 height 0
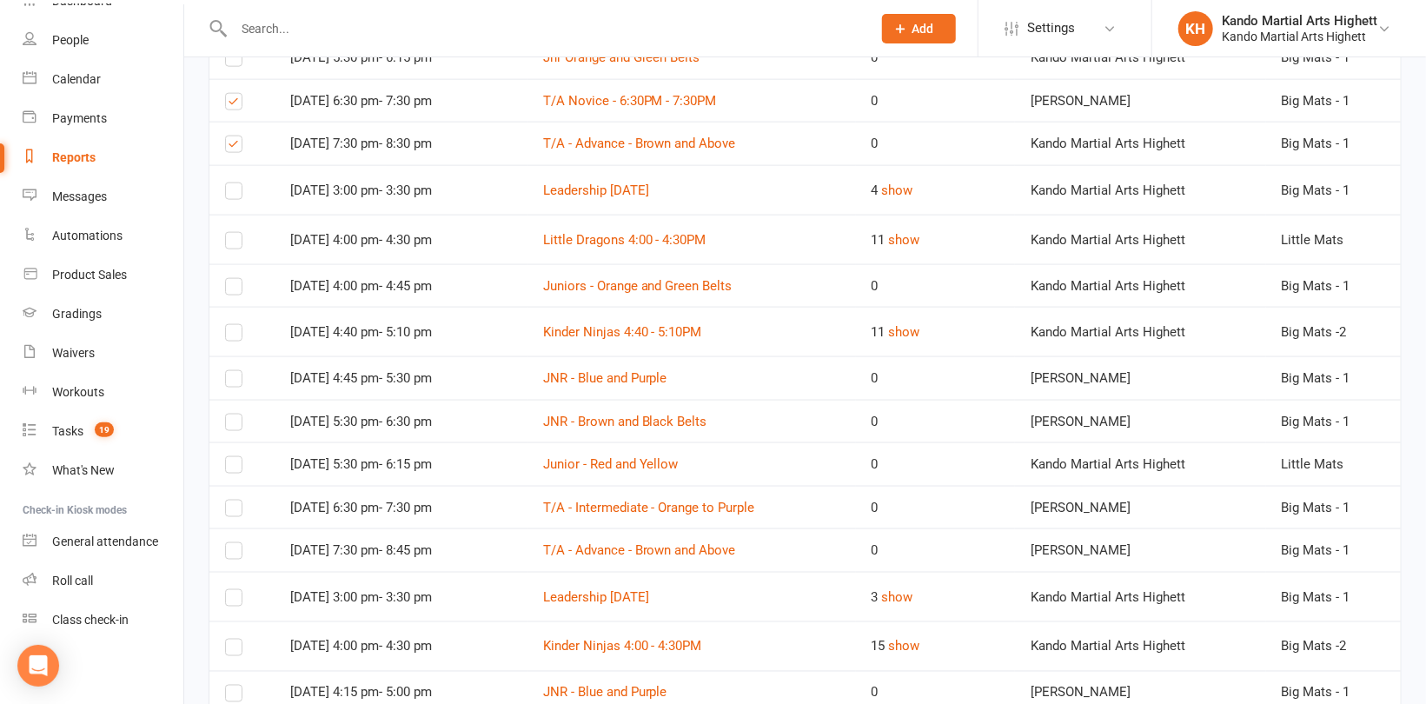
scroll to position [1304, 0]
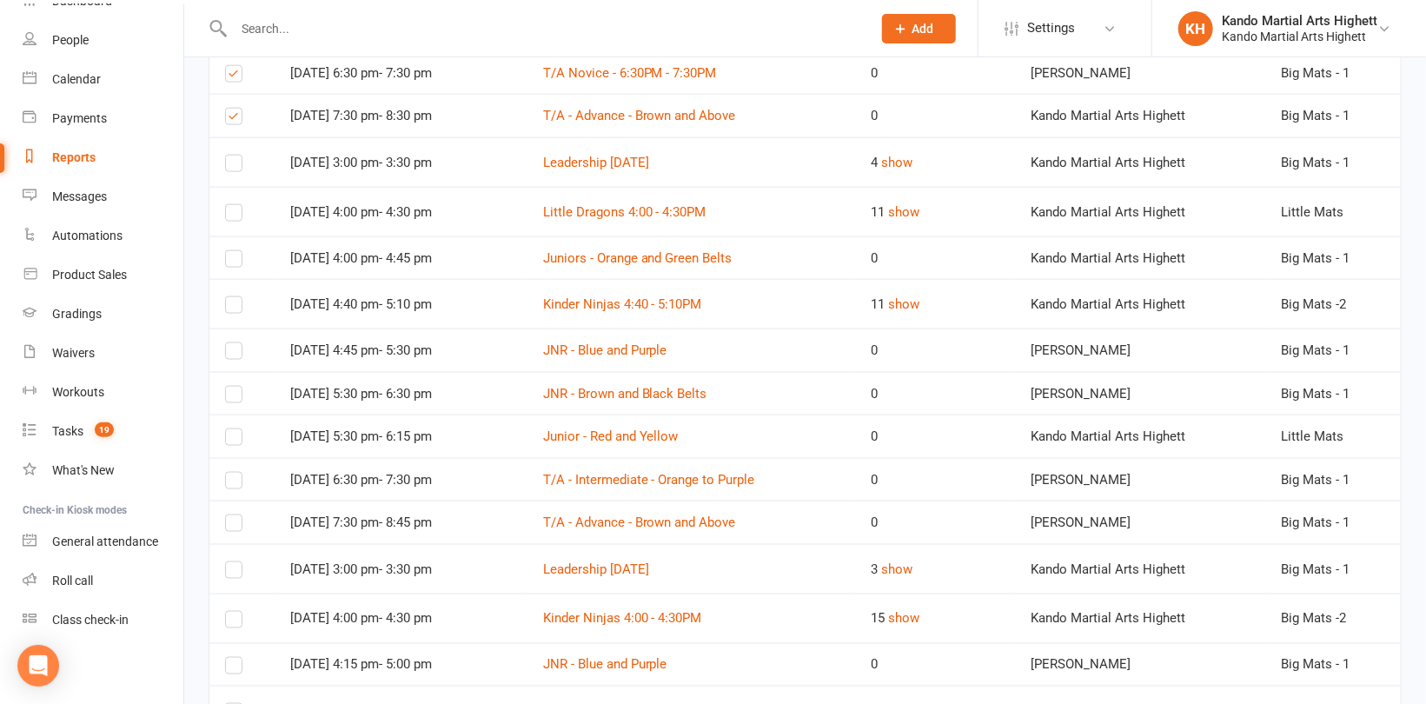
click at [230, 484] on label at bounding box center [233, 484] width 17 height 0
click at [230, 473] on input "checkbox" at bounding box center [233, 473] width 17 height 0
click at [234, 527] on label at bounding box center [233, 527] width 17 height 0
click at [234, 515] on input "checkbox" at bounding box center [233, 515] width 17 height 0
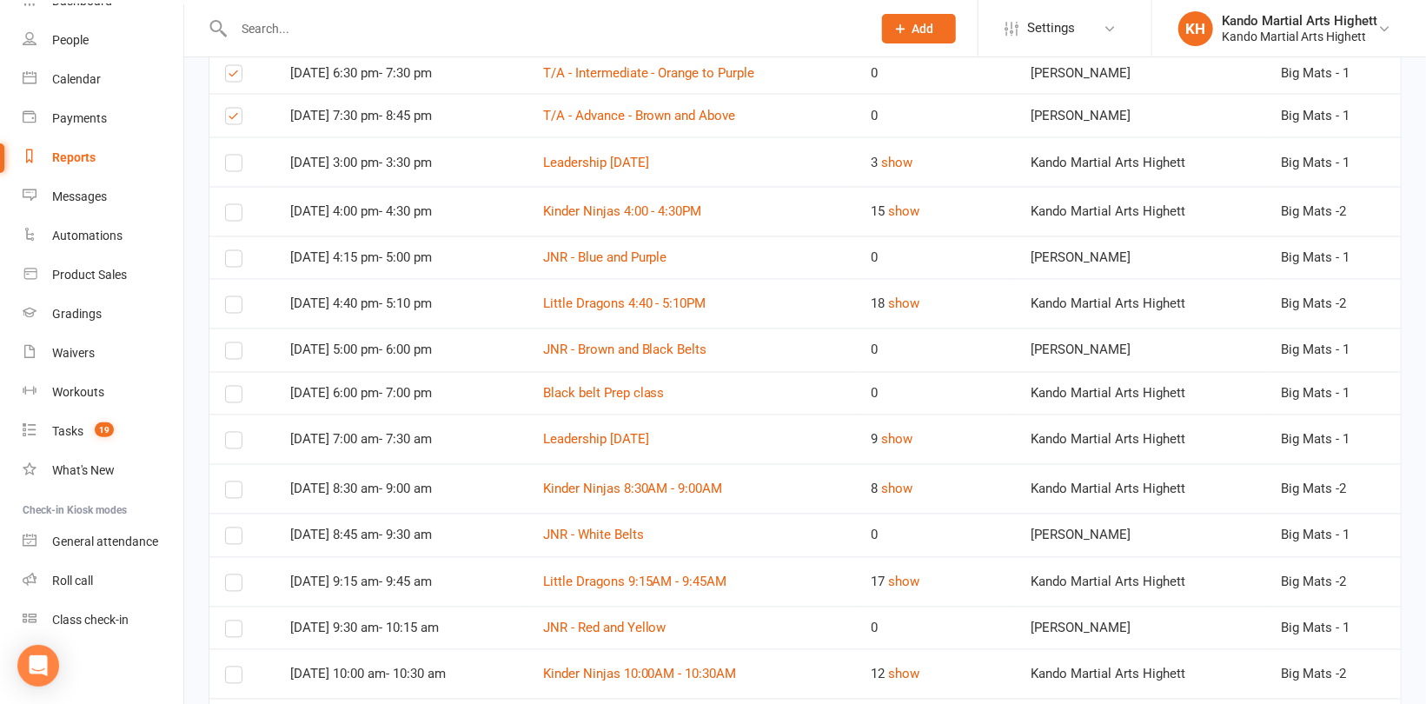
scroll to position [1738, 0]
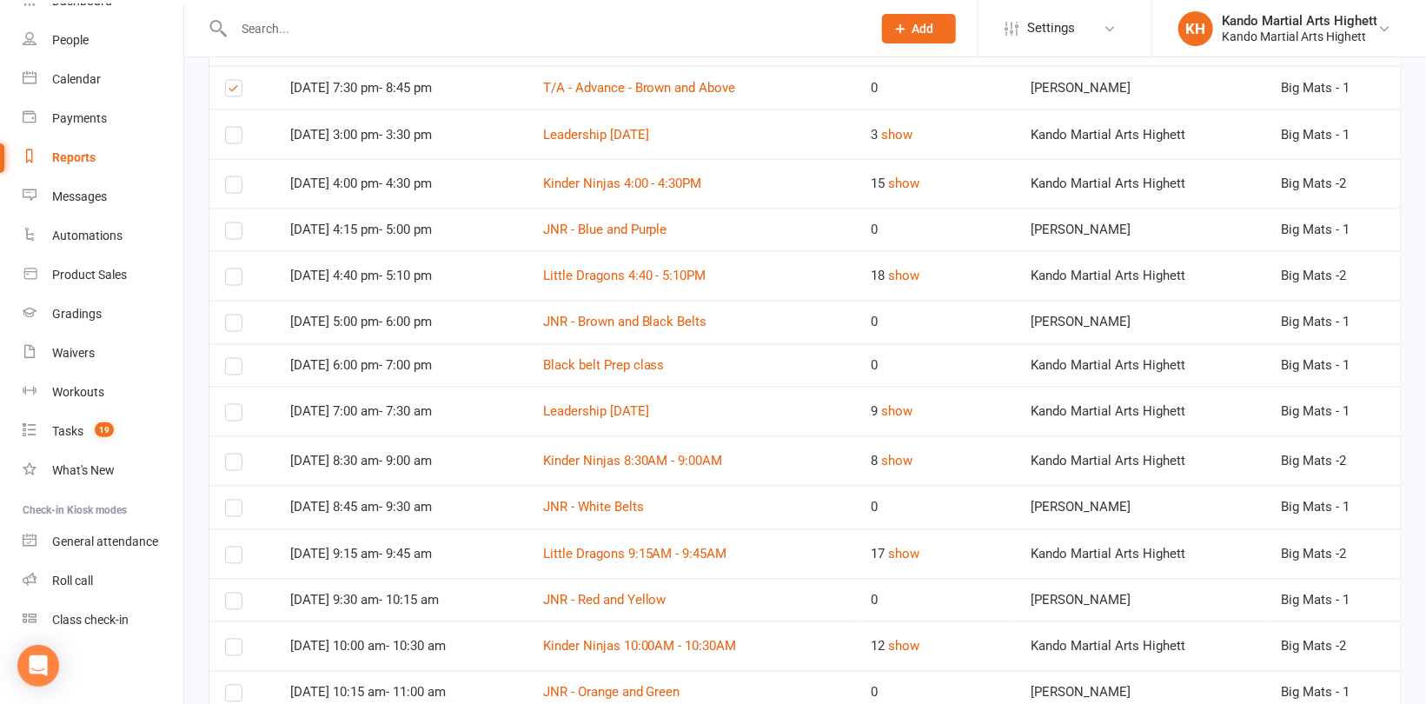
click at [230, 235] on label at bounding box center [233, 235] width 17 height 0
click at [230, 223] on input "checkbox" at bounding box center [233, 223] width 17 height 0
click at [233, 327] on label at bounding box center [233, 327] width 17 height 0
click at [233, 315] on input "checkbox" at bounding box center [233, 315] width 17 height 0
click at [236, 370] on label at bounding box center [233, 370] width 17 height 0
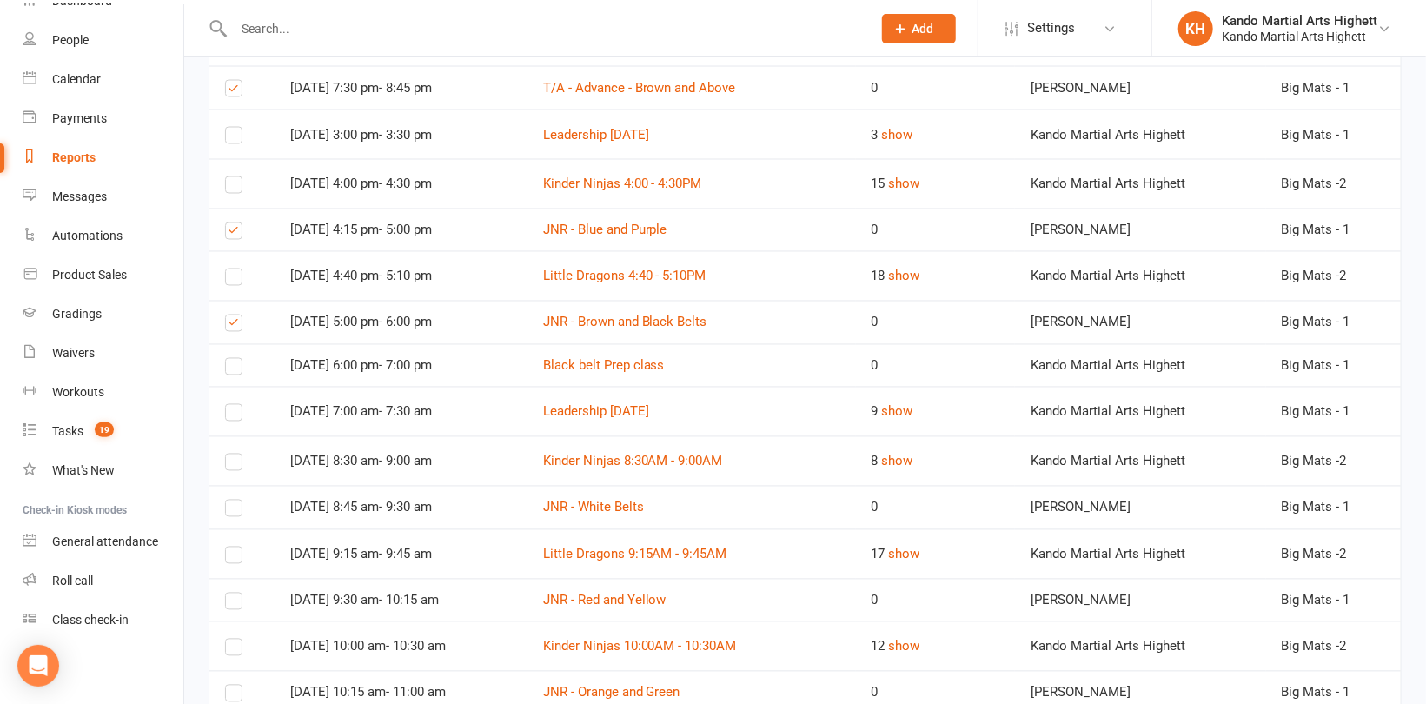
click at [236, 359] on input "checkbox" at bounding box center [233, 359] width 17 height 0
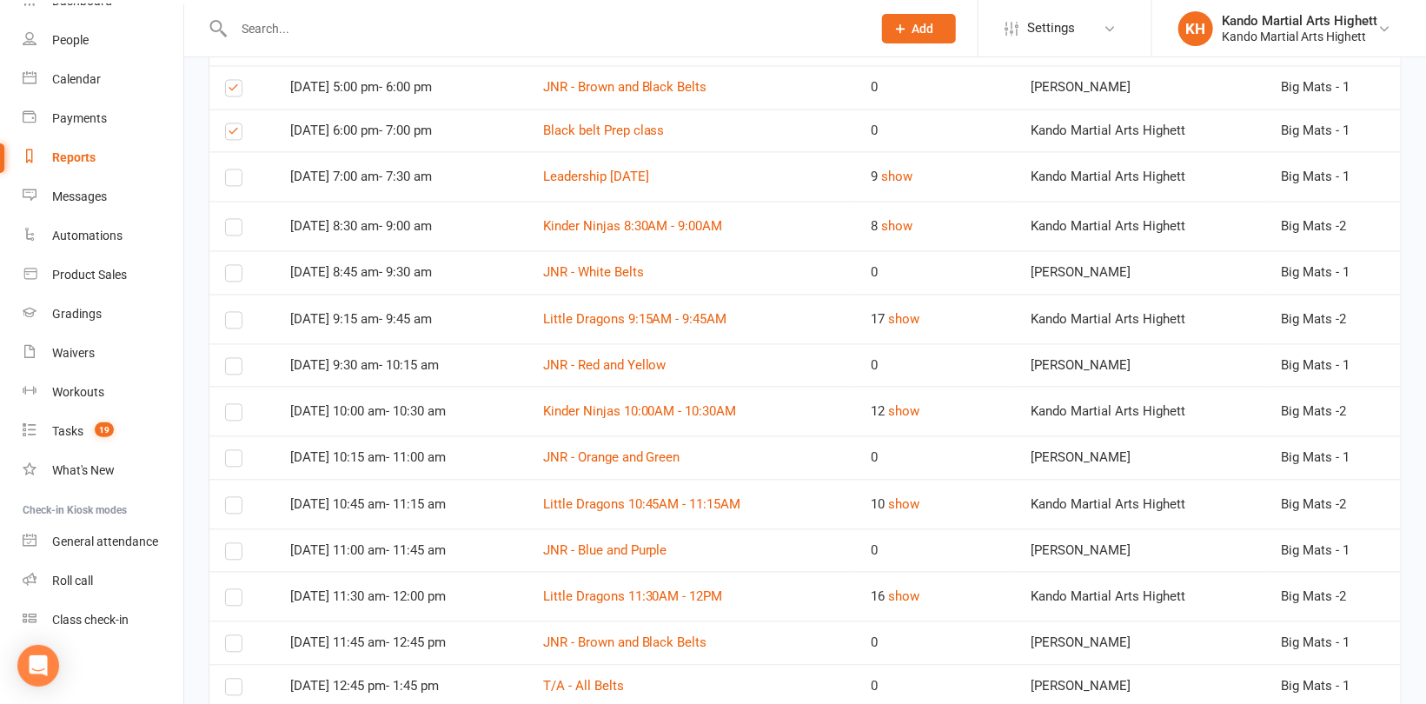
scroll to position [1999, 0]
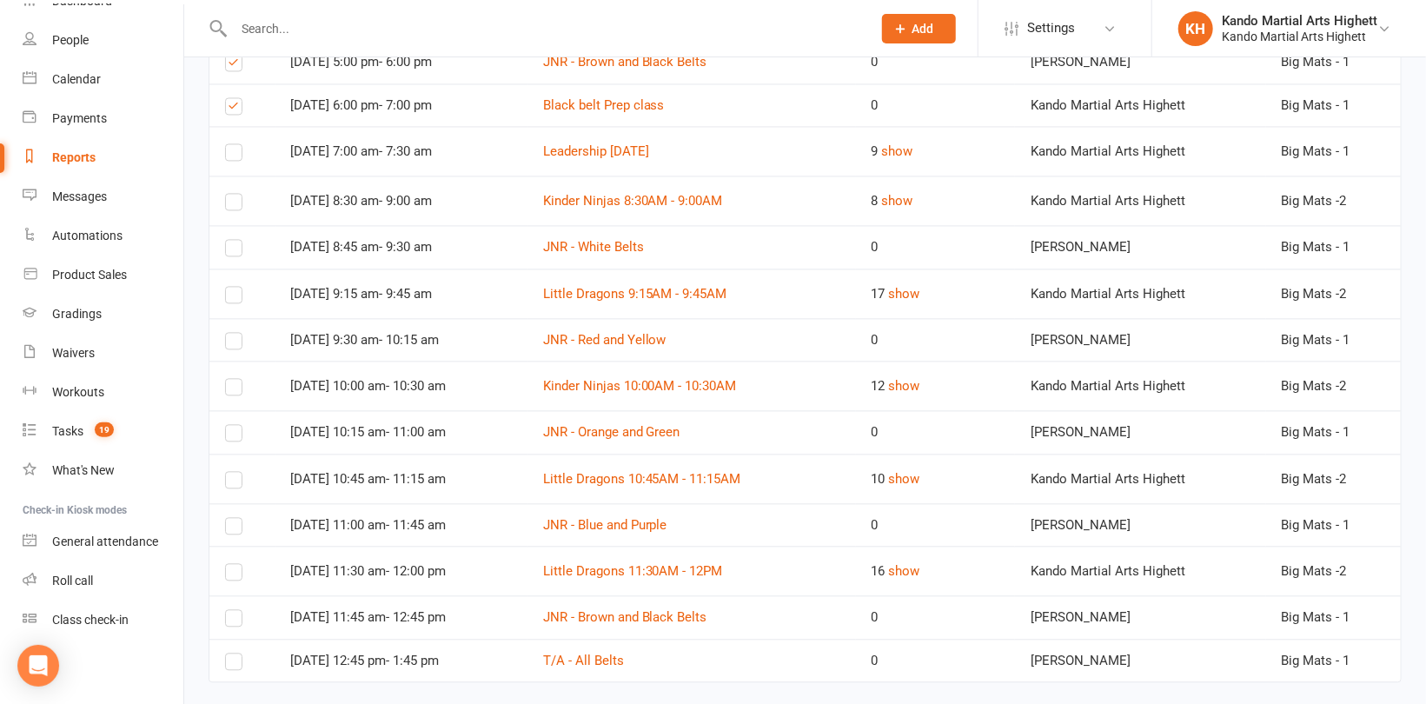
click at [233, 251] on label at bounding box center [233, 251] width 17 height 0
click at [233, 240] on input "checkbox" at bounding box center [233, 240] width 17 height 0
click at [233, 344] on label at bounding box center [233, 344] width 17 height 0
click at [233, 333] on input "checkbox" at bounding box center [233, 333] width 17 height 0
click at [234, 436] on label at bounding box center [233, 436] width 17 height 0
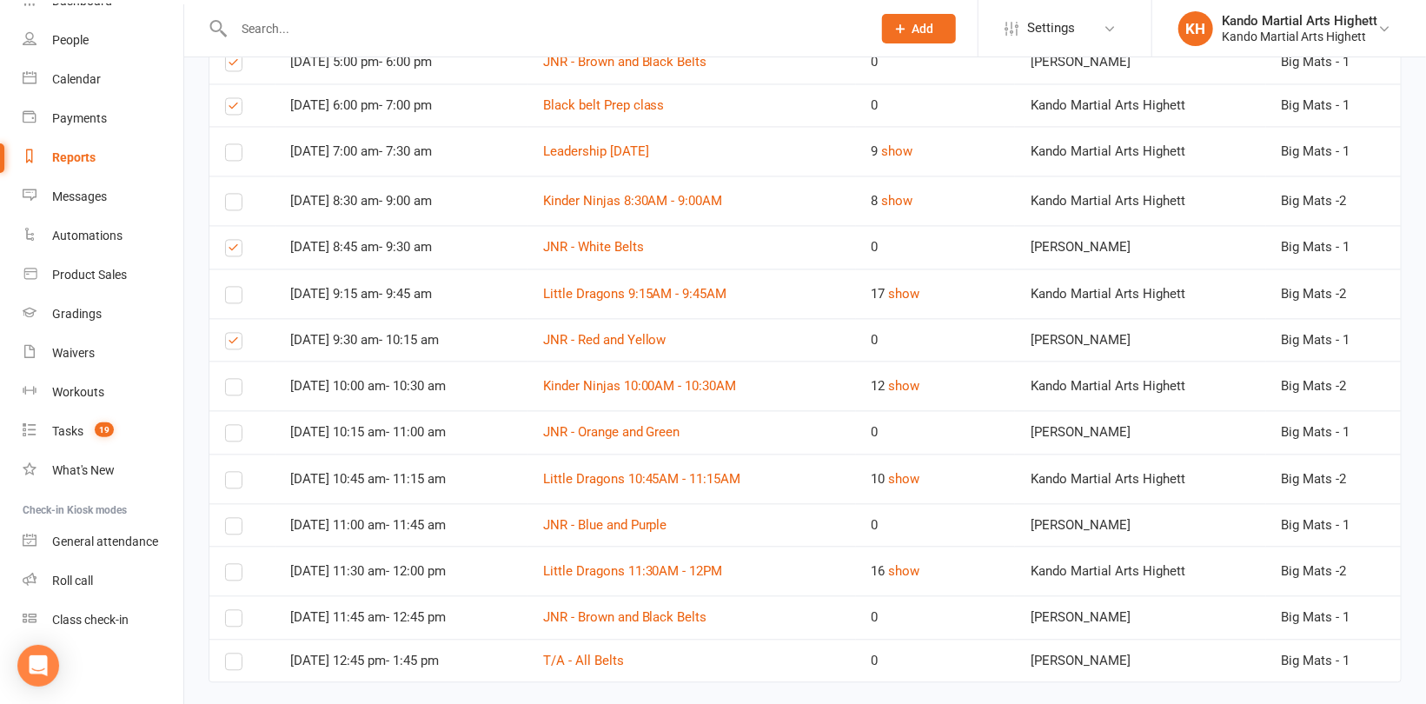
click at [234, 425] on input "checkbox" at bounding box center [233, 425] width 17 height 0
click at [228, 518] on td at bounding box center [242, 524] width 66 height 43
click at [229, 529] on label at bounding box center [233, 529] width 17 height 0
click at [229, 518] on input "checkbox" at bounding box center [233, 518] width 17 height 0
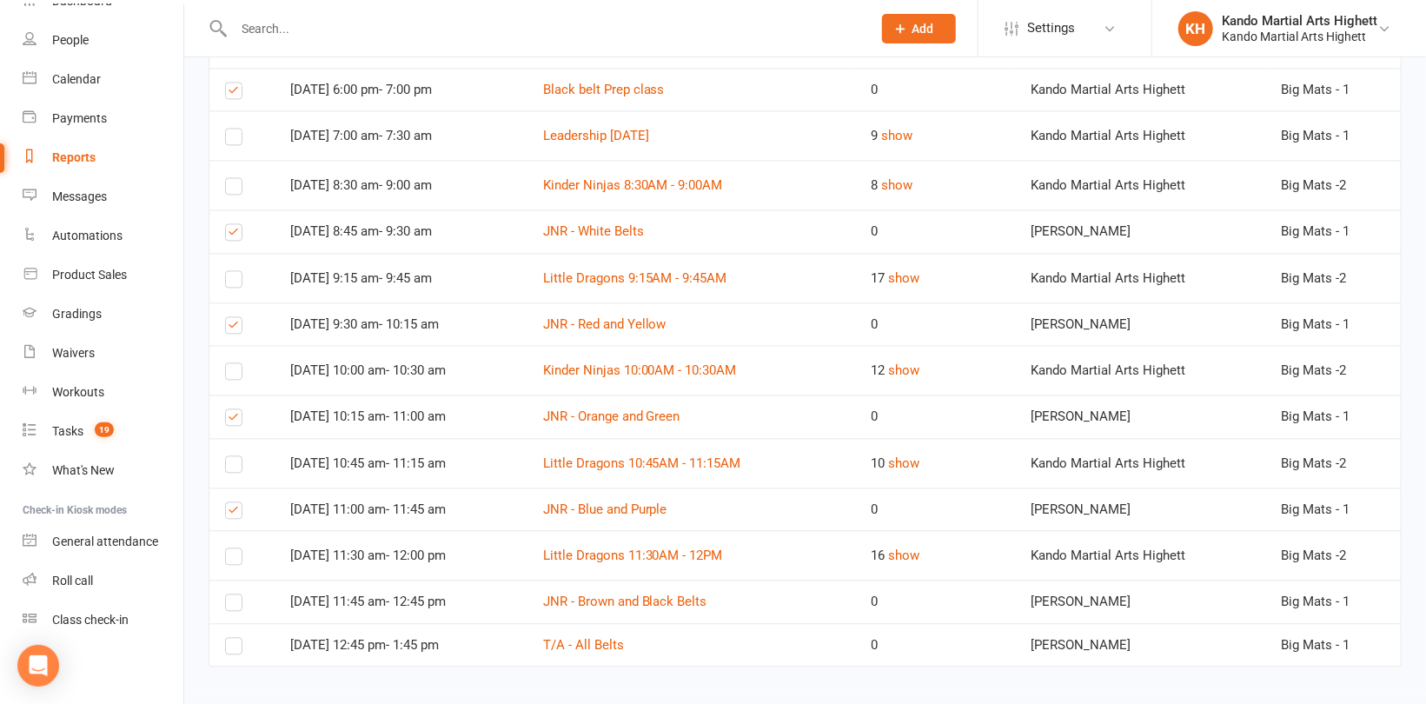
scroll to position [2018, 0]
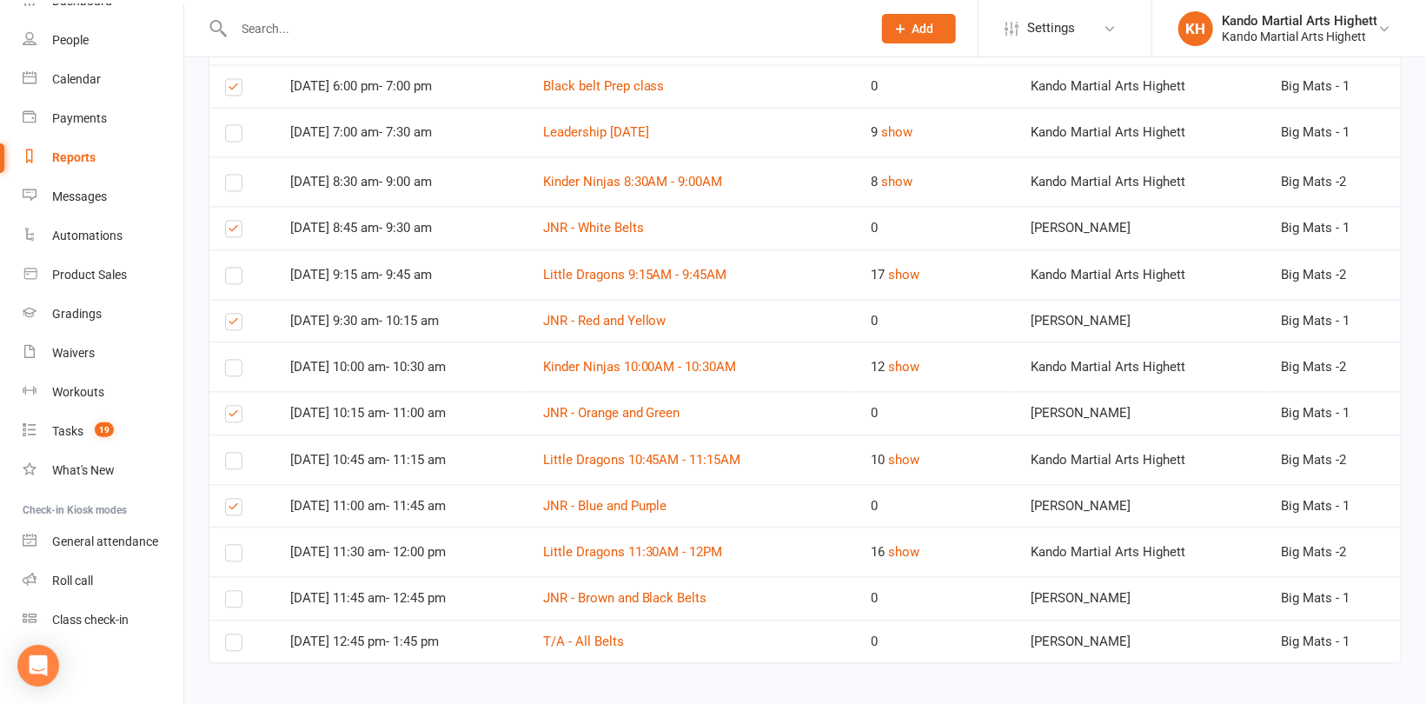
click at [238, 602] on label at bounding box center [233, 602] width 17 height 0
click at [238, 591] on input "checkbox" at bounding box center [233, 591] width 17 height 0
click at [237, 646] on label at bounding box center [233, 646] width 17 height 0
click at [237, 634] on input "checkbox" at bounding box center [233, 634] width 17 height 0
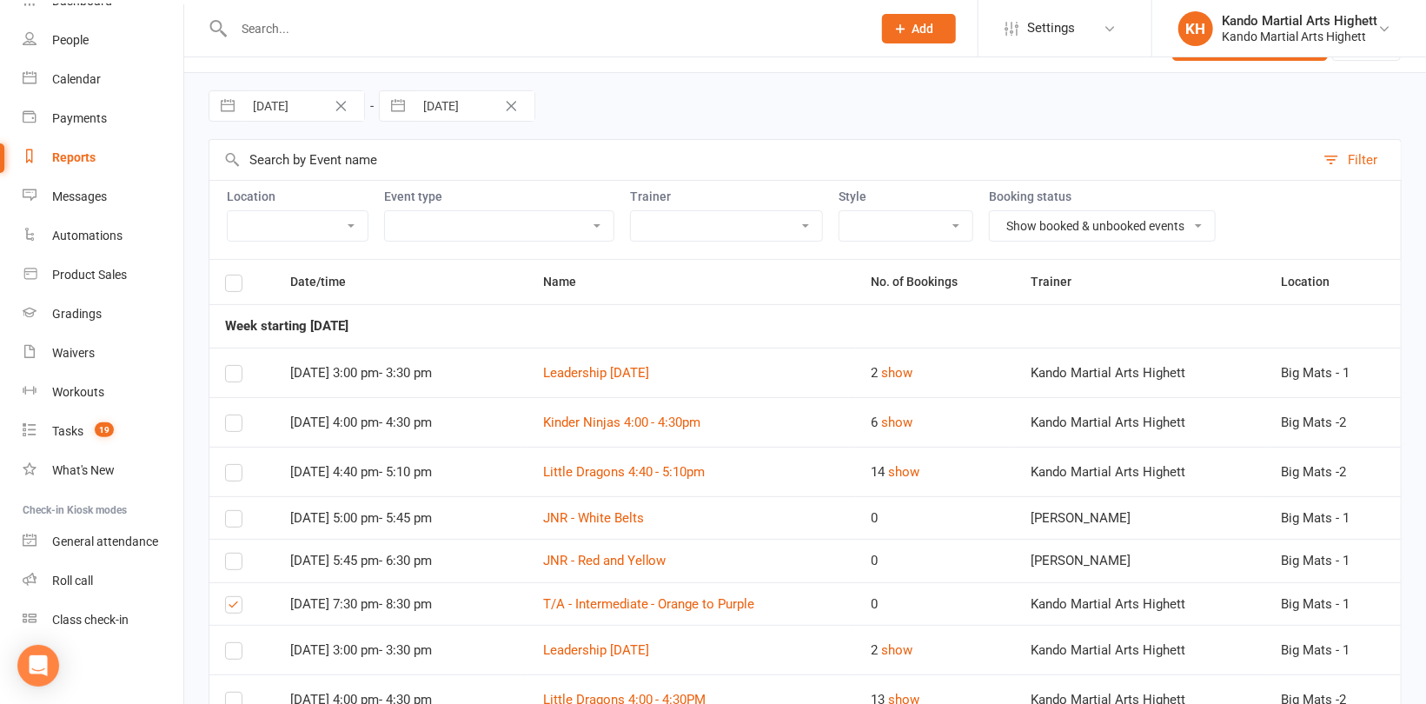
scroll to position [0, 0]
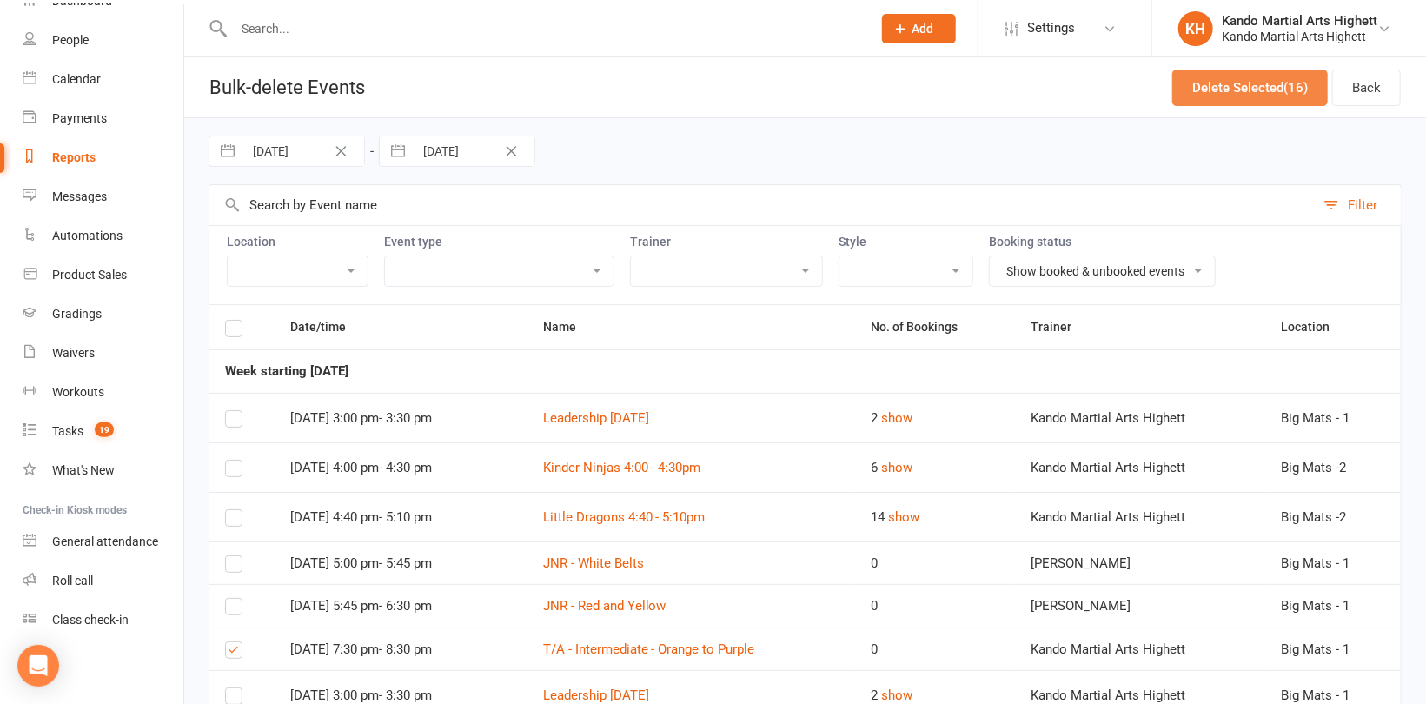
click at [1188, 92] on button "Delete Selected (16)" at bounding box center [1250, 88] width 156 height 37
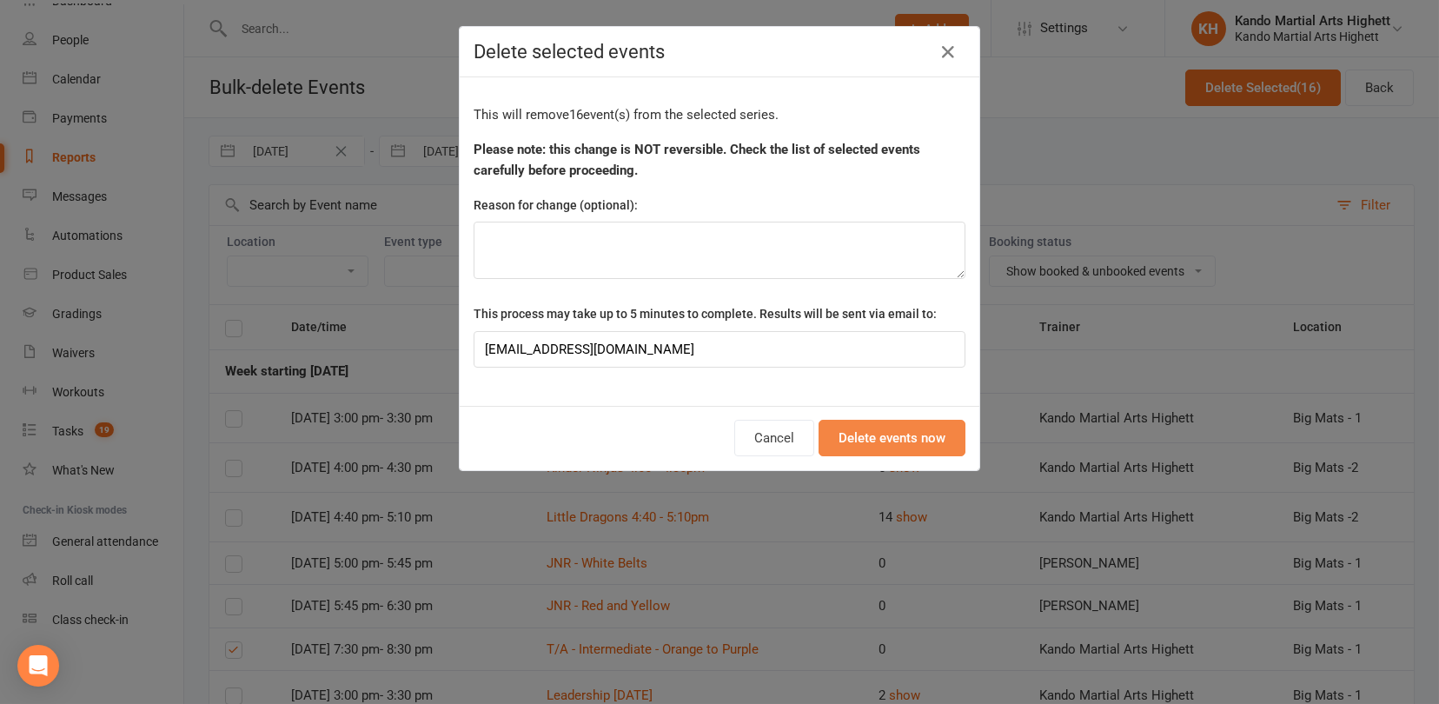
click at [901, 438] on button "Delete events now" at bounding box center [892, 438] width 147 height 37
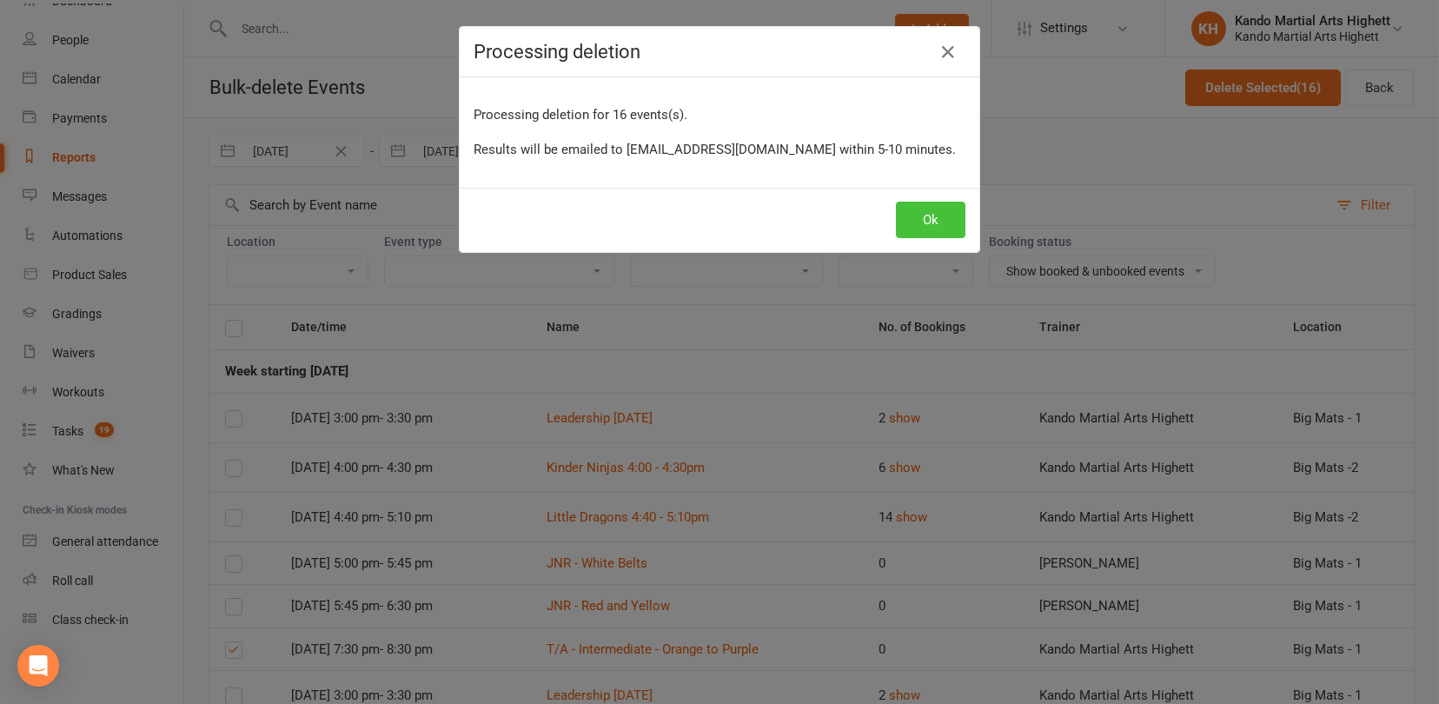
click at [929, 218] on button "Ok" at bounding box center [931, 220] width 70 height 37
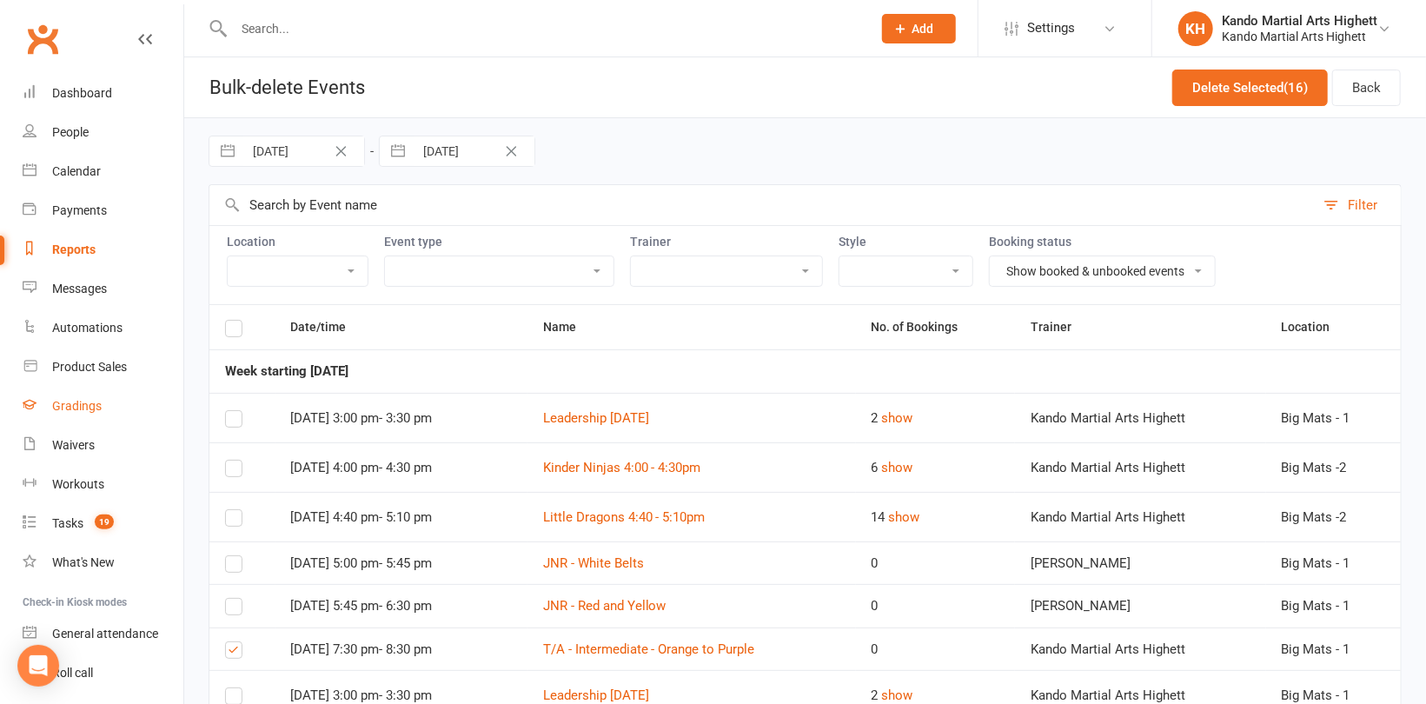
click at [92, 403] on div "Gradings" at bounding box center [77, 406] width 50 height 14
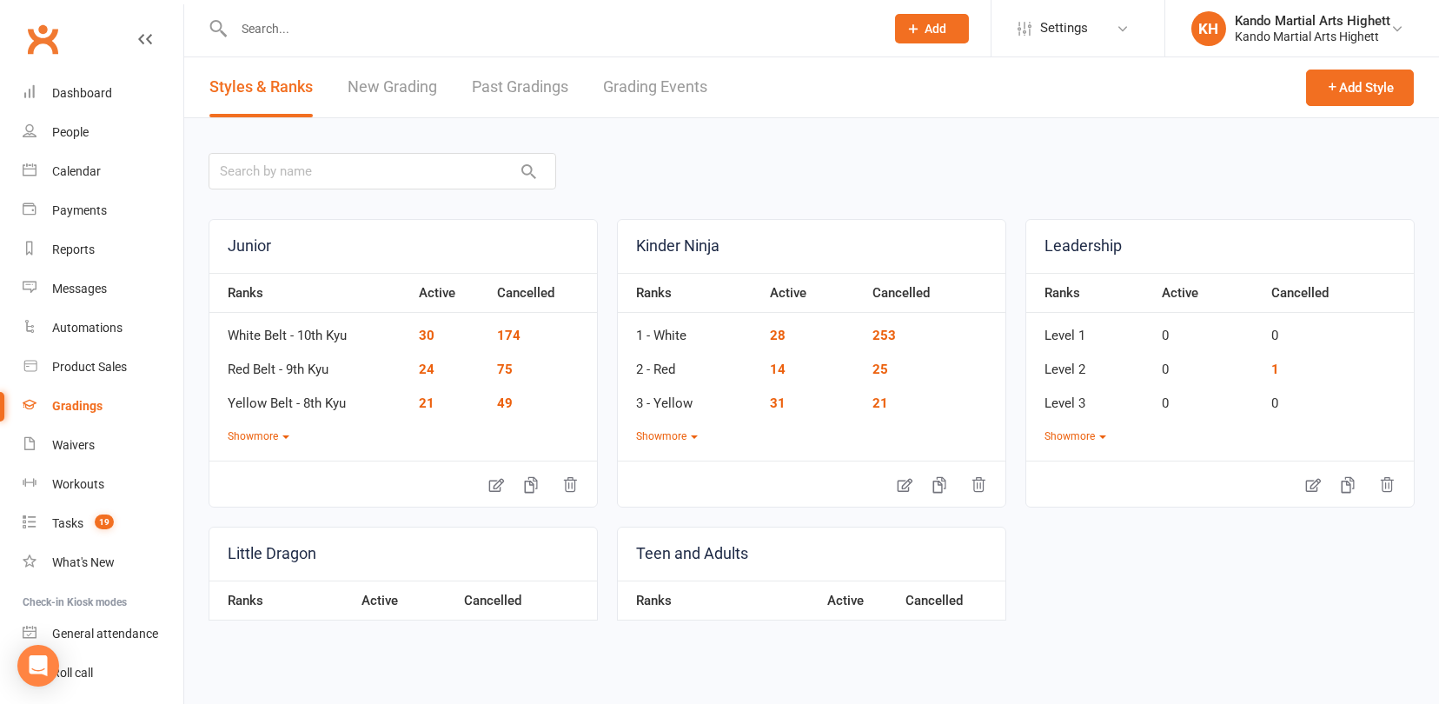
click at [646, 80] on link "Grading Events" at bounding box center [655, 87] width 104 height 60
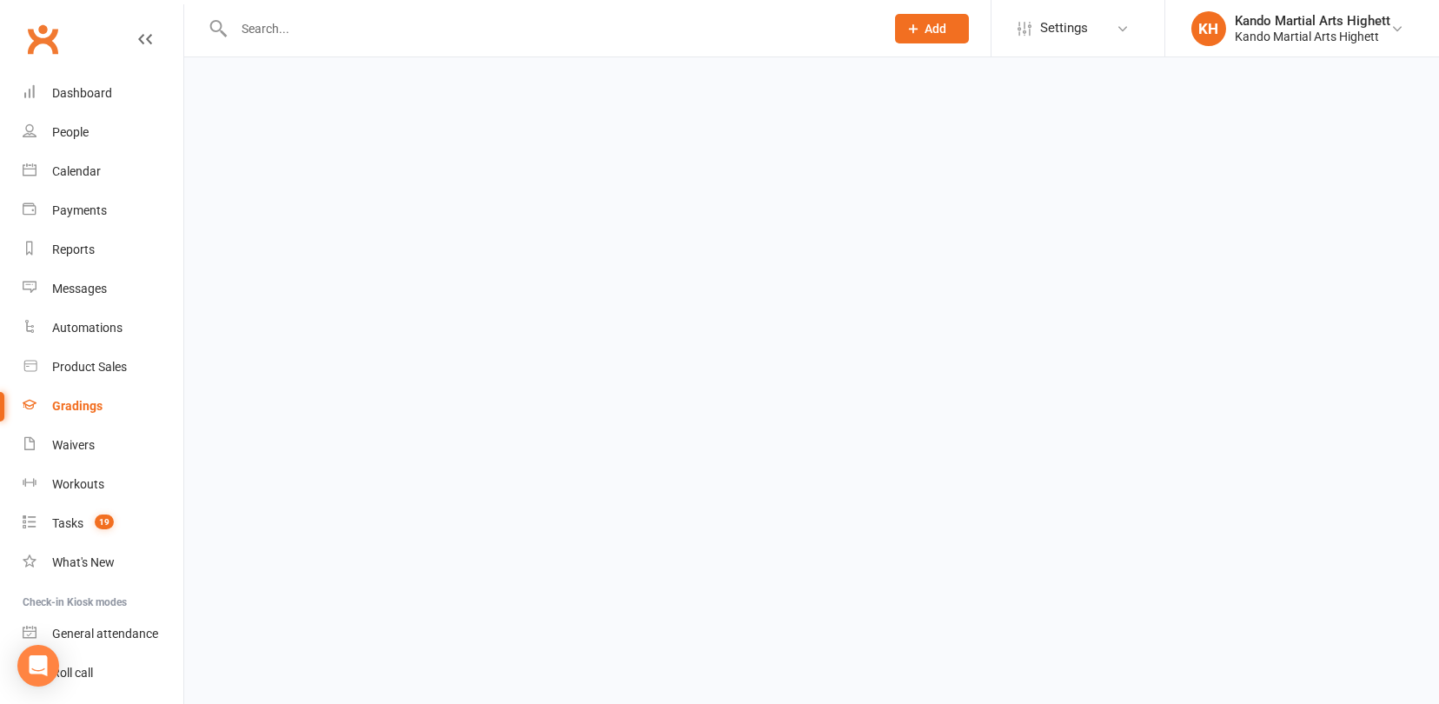
select select "100"
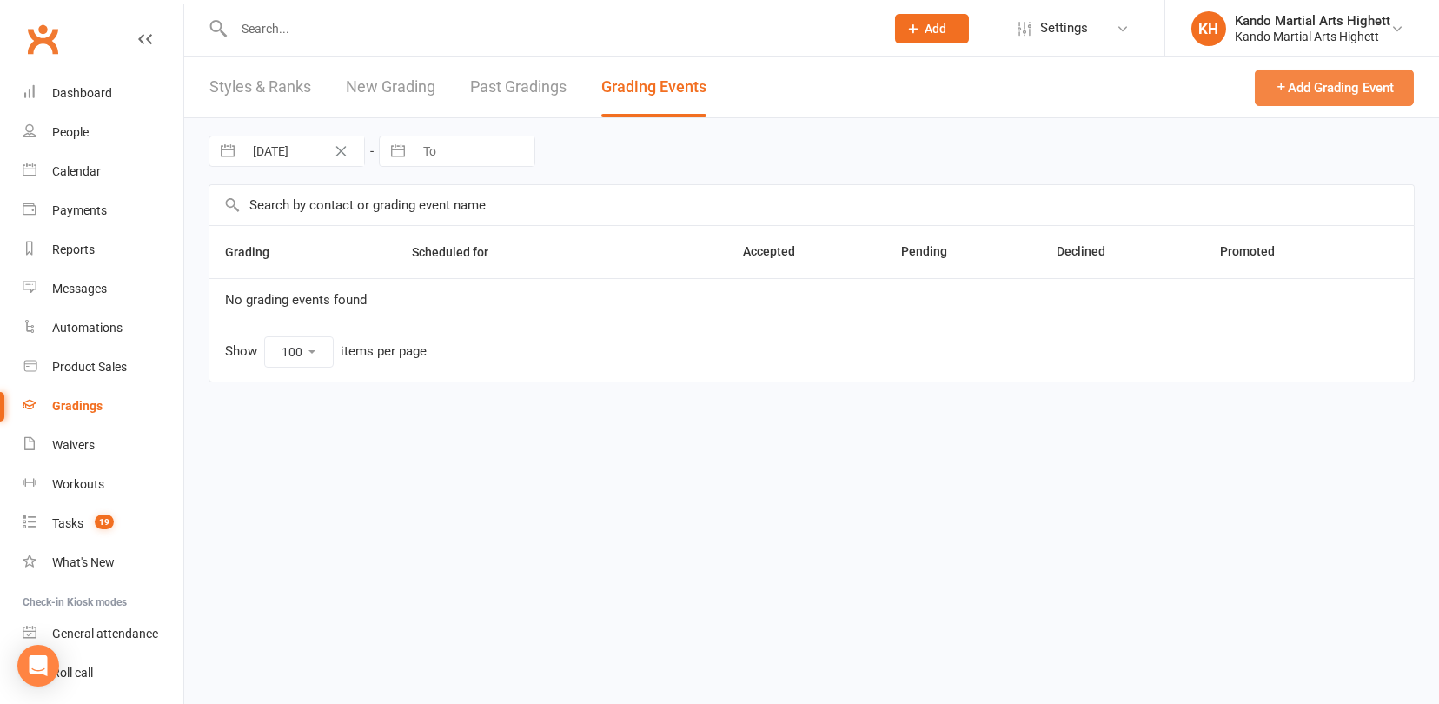
click at [1290, 85] on button "Add Grading Event" at bounding box center [1334, 88] width 159 height 37
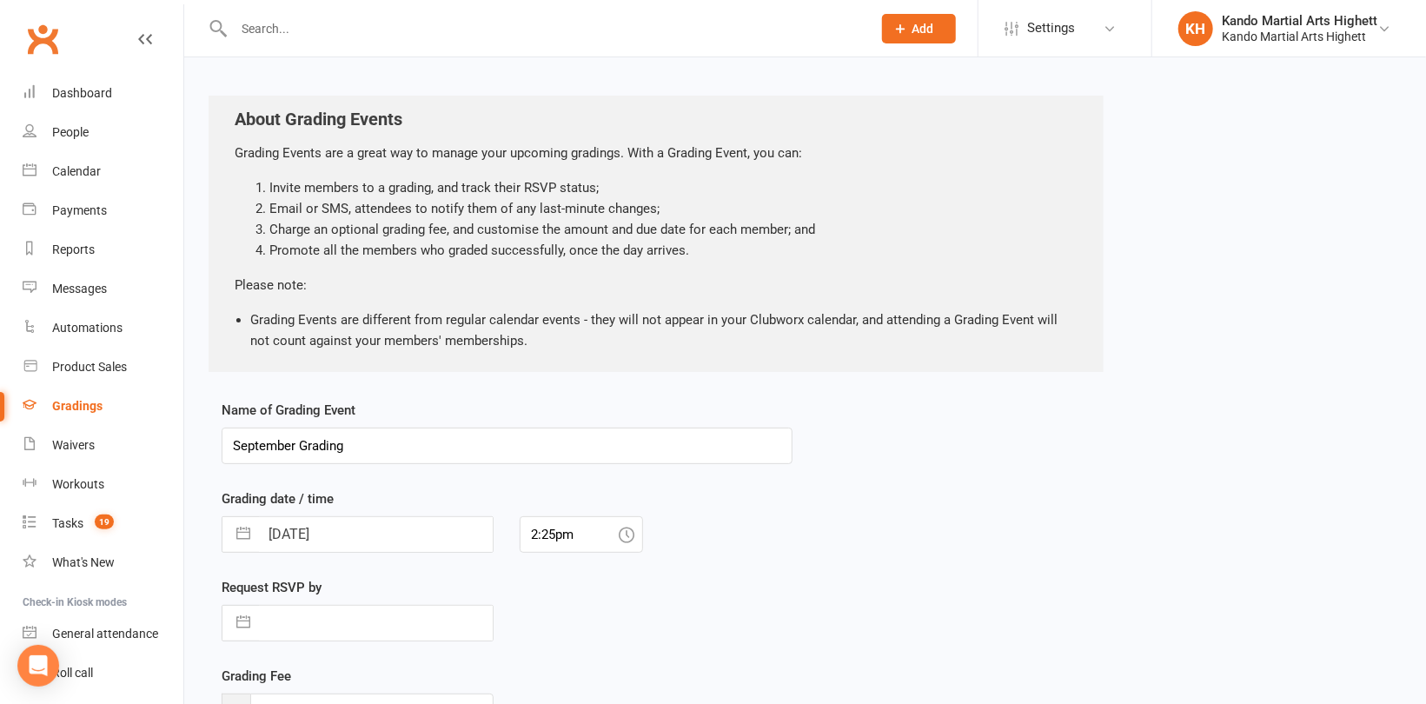
scroll to position [174, 0]
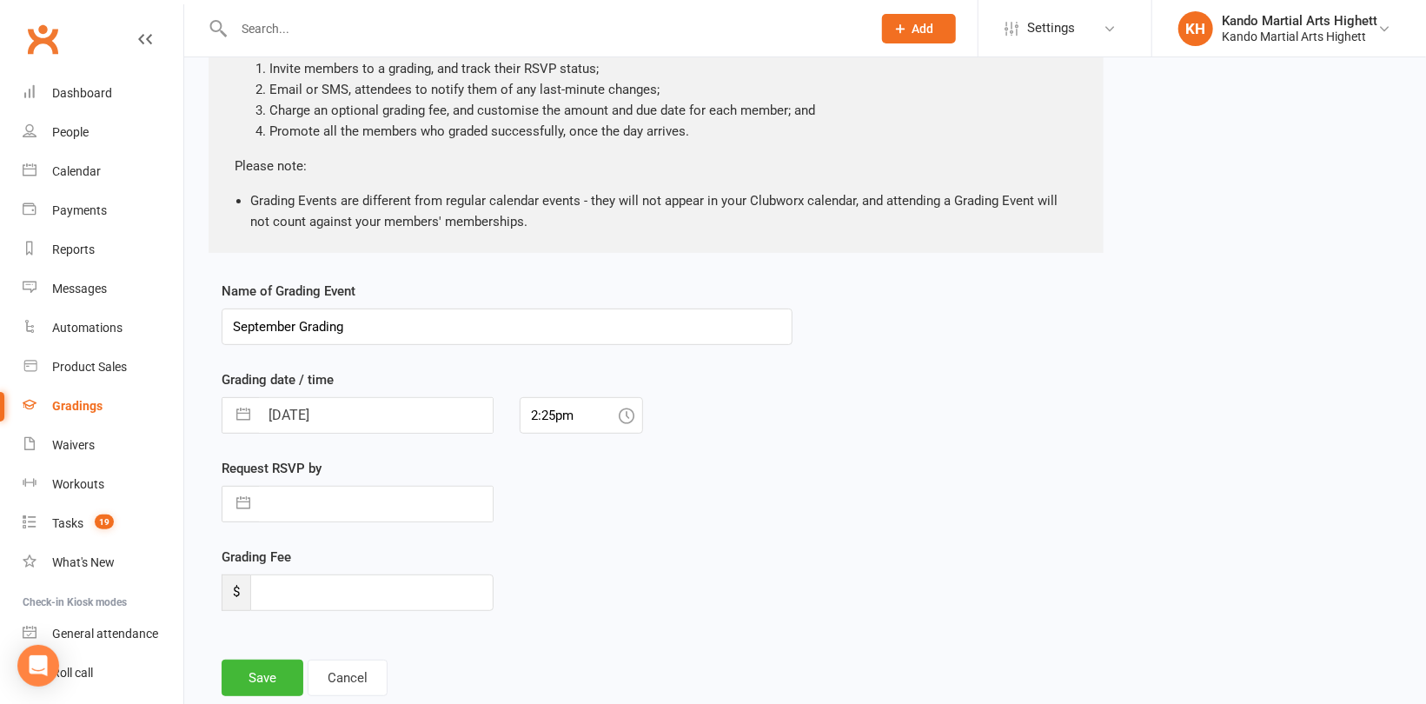
select select "7"
select select "2025"
select select "8"
select select "2025"
select select "9"
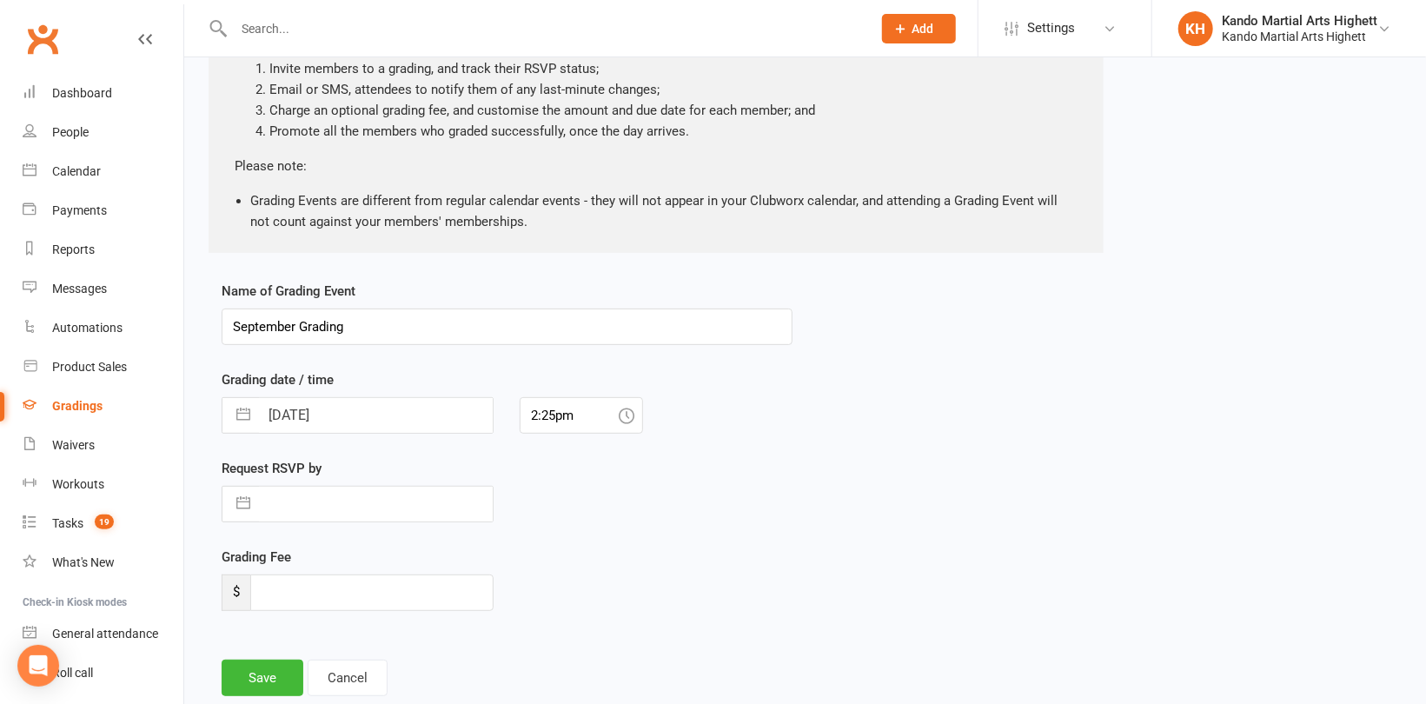
select select "2025"
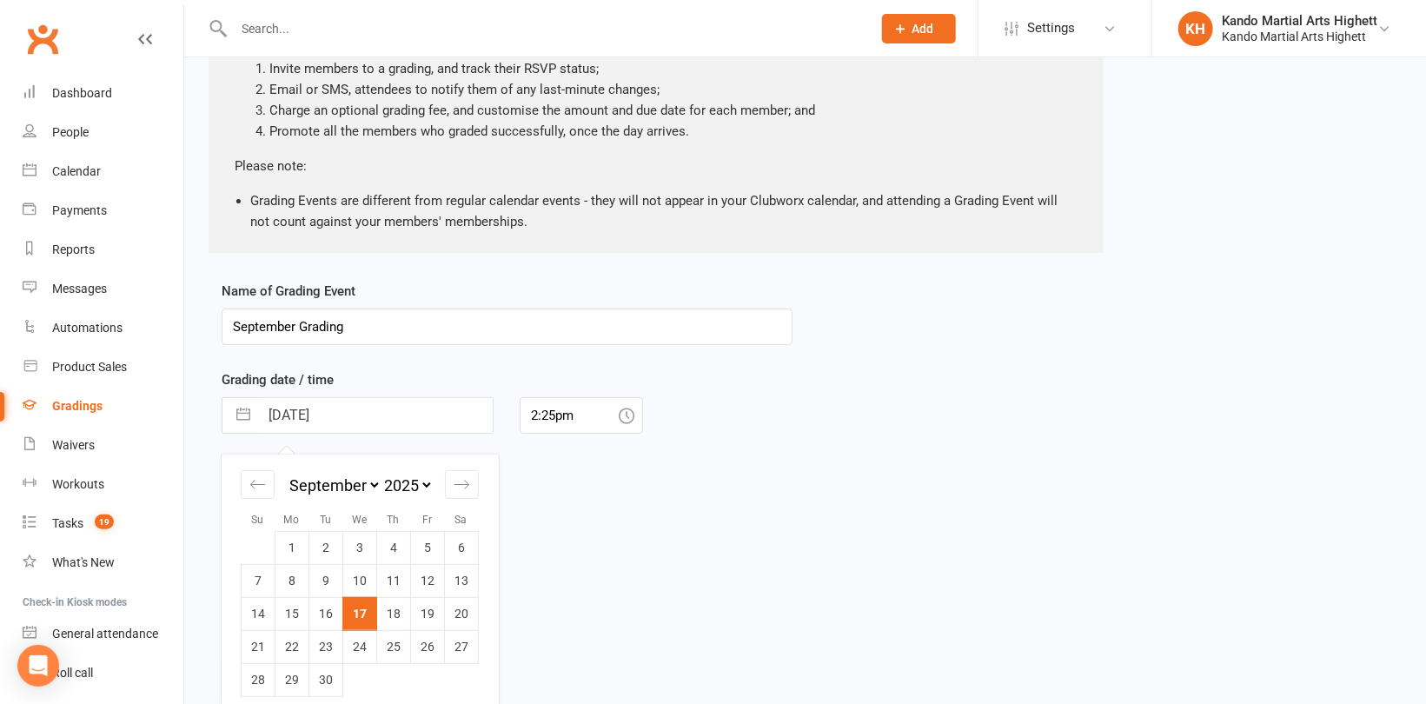
click at [423, 414] on input "[DATE]" at bounding box center [376, 415] width 234 height 35
click at [468, 485] on icon "Move forward to switch to the next month." at bounding box center [462, 484] width 17 height 17
select select "10"
select select "2025"
click at [468, 485] on icon "Move forward to switch to the next month." at bounding box center [462, 484] width 17 height 17
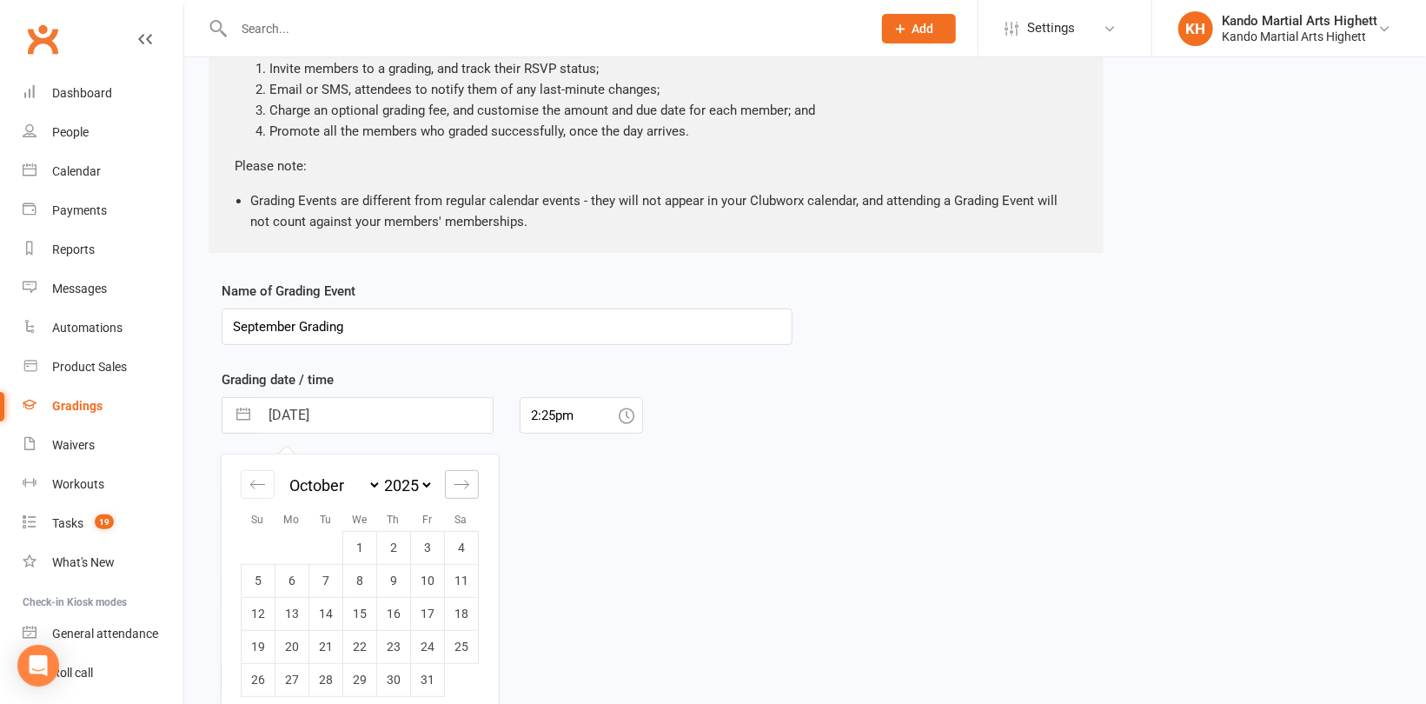
select select "11"
select select "2025"
click at [468, 485] on icon "Move forward to switch to the next month." at bounding box center [462, 484] width 17 height 17
select select "2026"
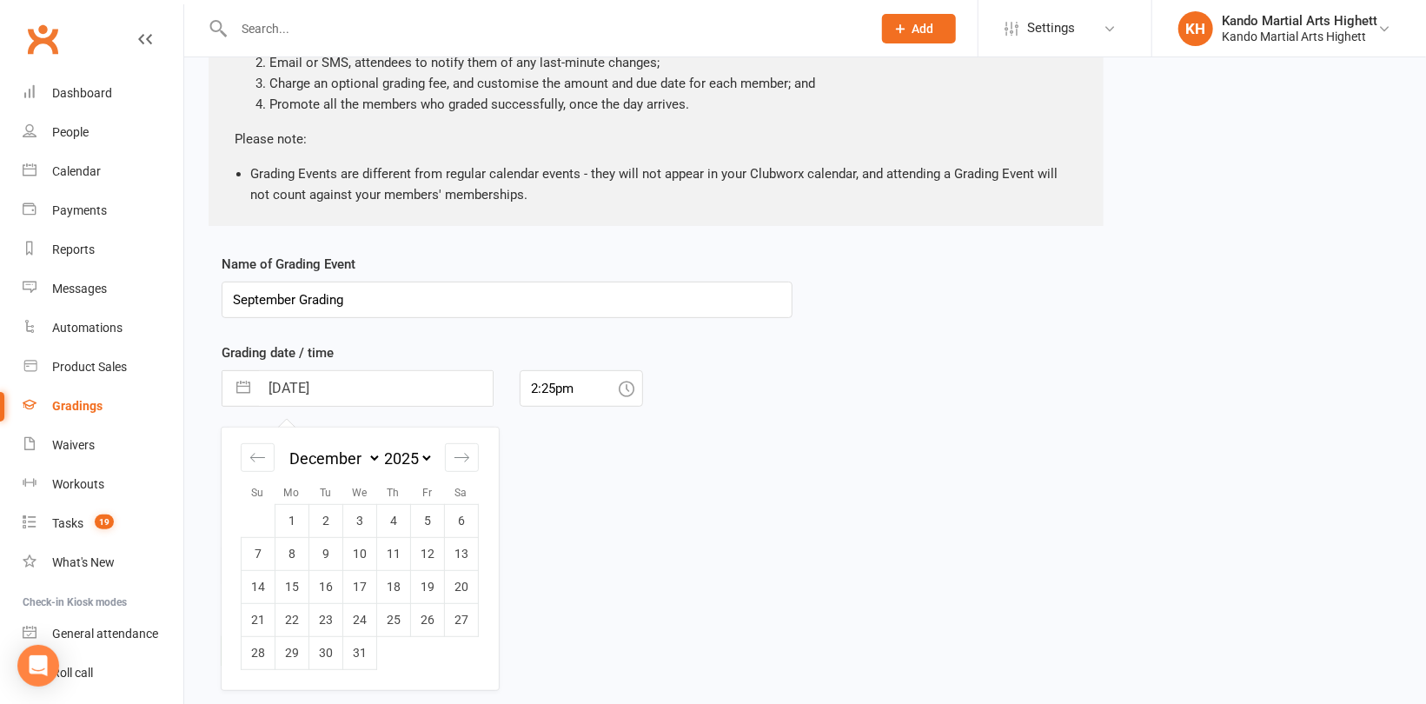
scroll to position [241, 0]
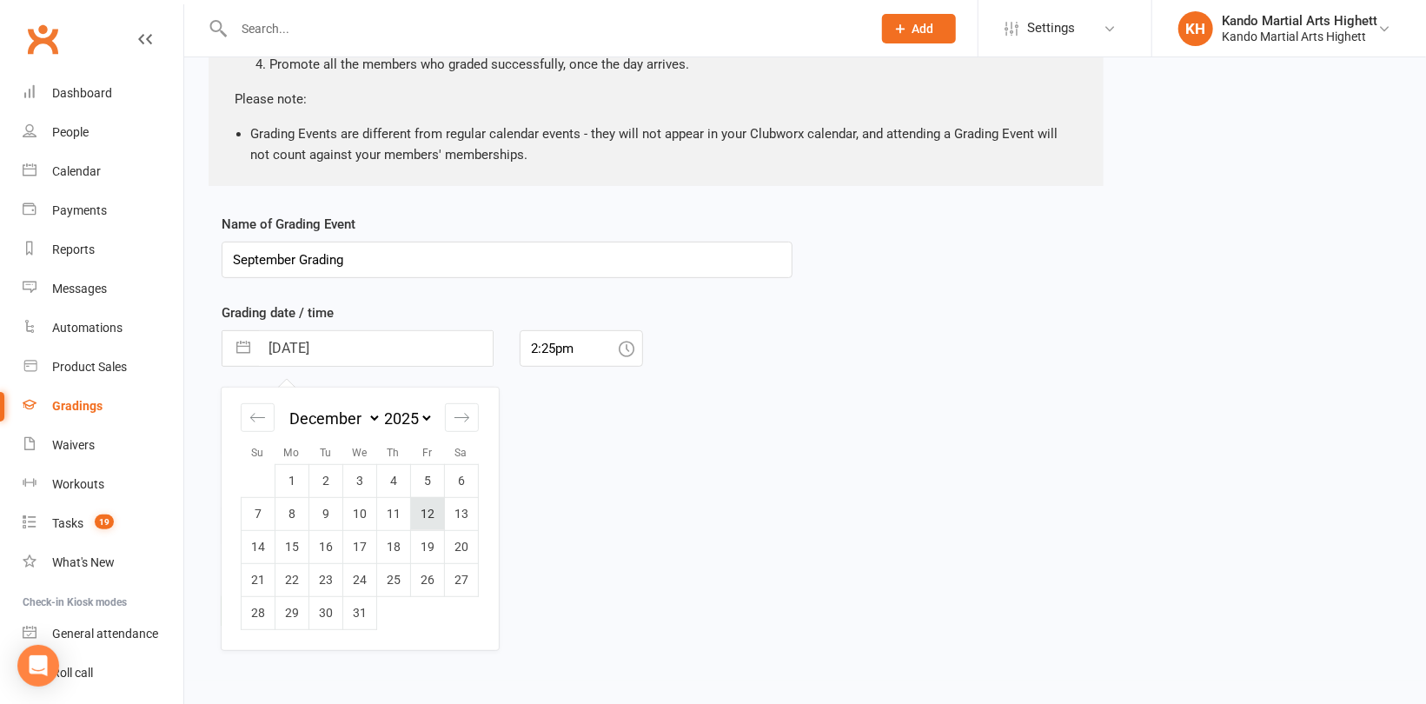
click at [439, 514] on td "12" at bounding box center [428, 513] width 34 height 33
type input "[DATE]"
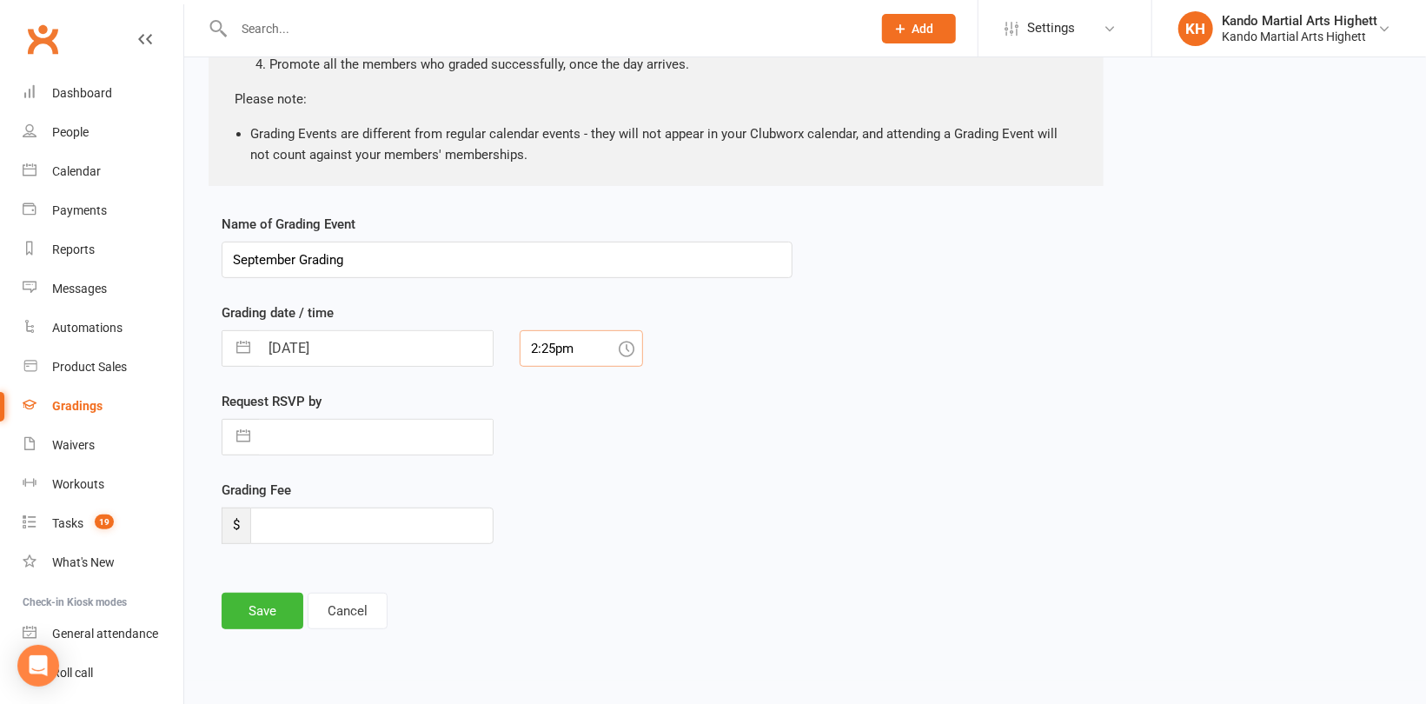
click at [561, 351] on input "2:25pm" at bounding box center [581, 348] width 123 height 37
click at [574, 489] on div "4:30pm" at bounding box center [582, 488] width 122 height 28
type input "4:30pm"
click at [355, 262] on input "September Grading" at bounding box center [507, 260] width 571 height 37
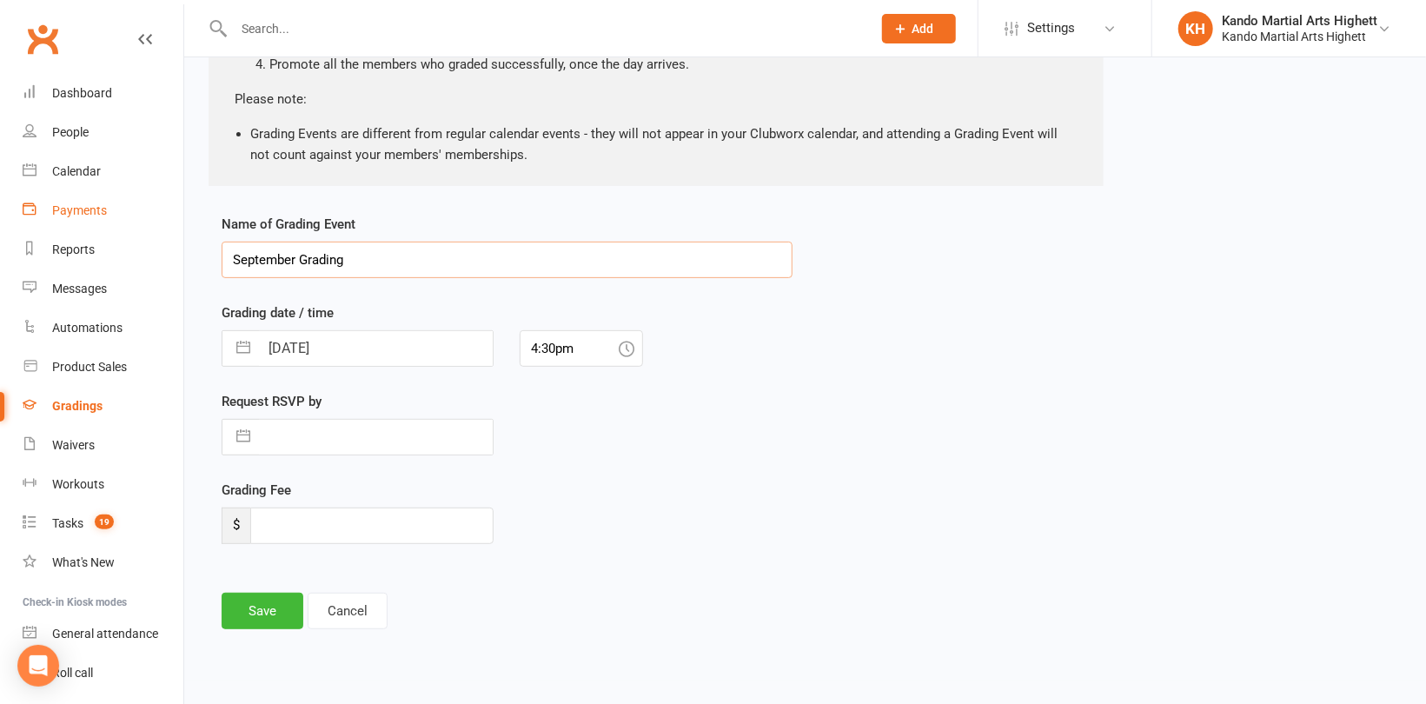
drag, startPoint x: 442, startPoint y: 253, endPoint x: 117, endPoint y: 221, distance: 325.8
click at [117, 221] on ui-view "Prospect Member Non-attending contact Class / event Appointment Grading event T…" at bounding box center [713, 223] width 1426 height 918
type input "JNR - White Belts"
click at [273, 618] on button "Save" at bounding box center [263, 611] width 82 height 37
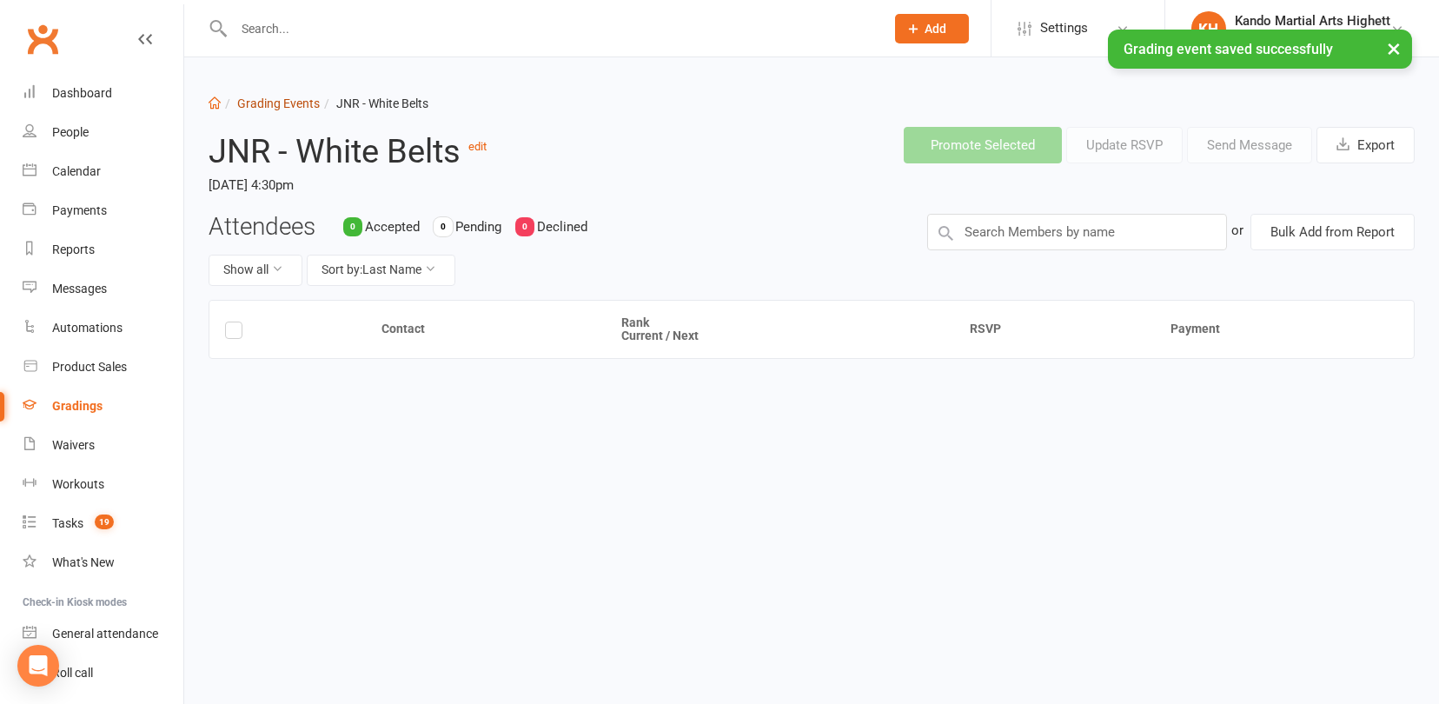
click at [293, 99] on link "Grading Events" at bounding box center [278, 103] width 83 height 14
select select "100"
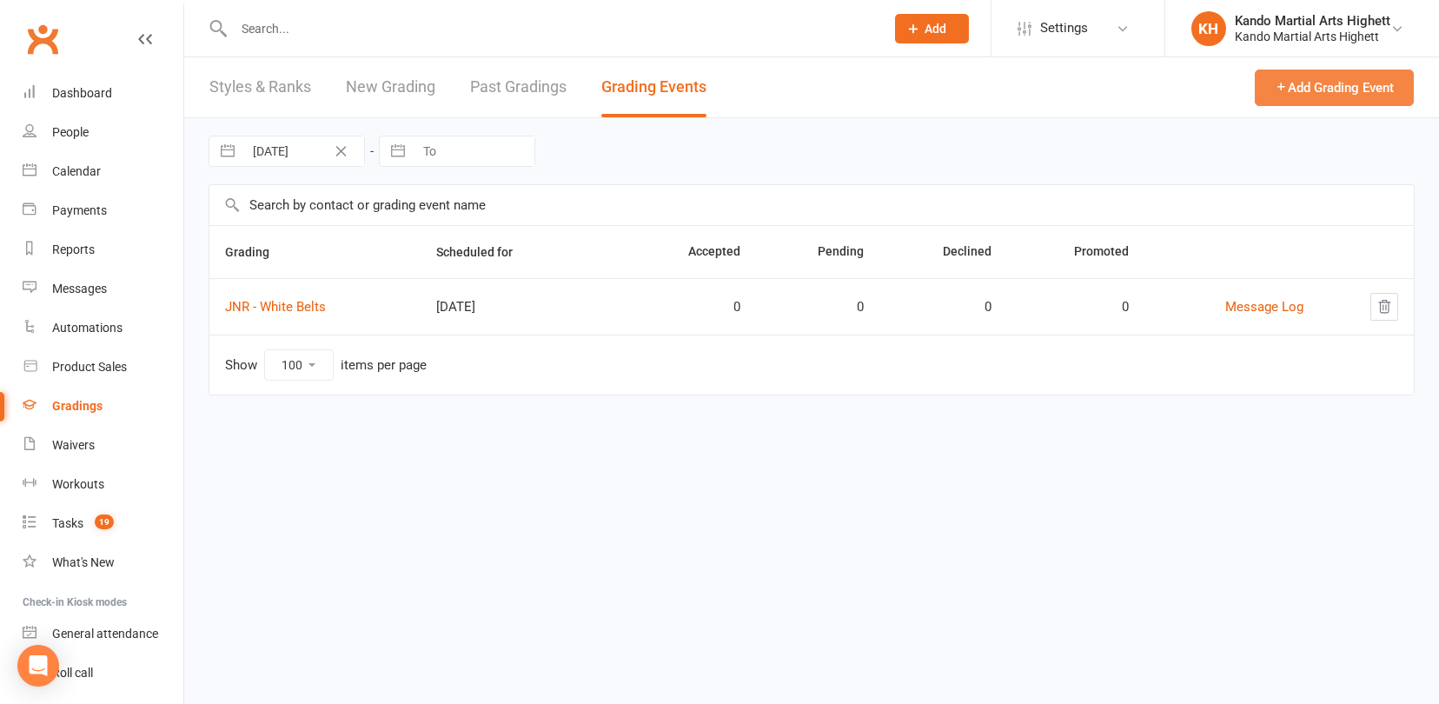
click at [1361, 96] on button "Add Grading Event" at bounding box center [1334, 88] width 159 height 37
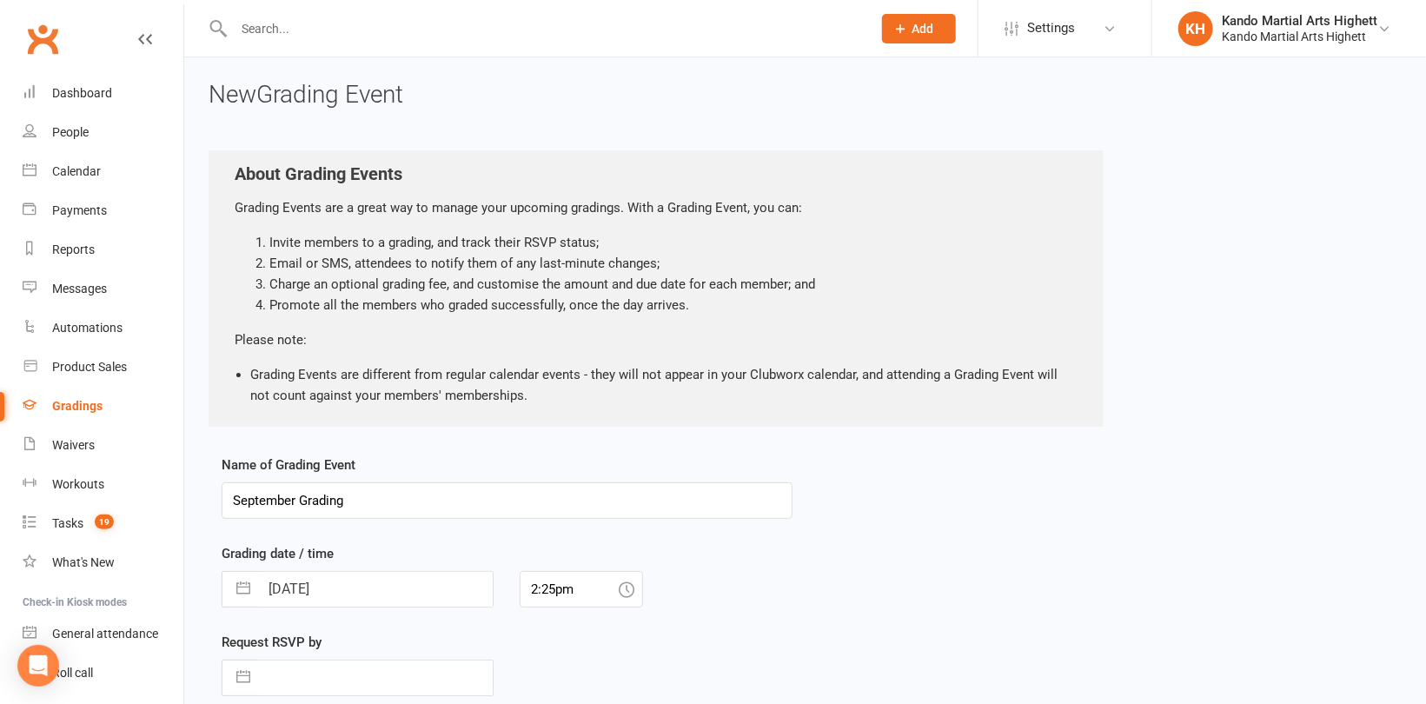
click at [380, 585] on input "[DATE]" at bounding box center [376, 589] width 234 height 35
select select "7"
select select "2025"
select select "8"
select select "2025"
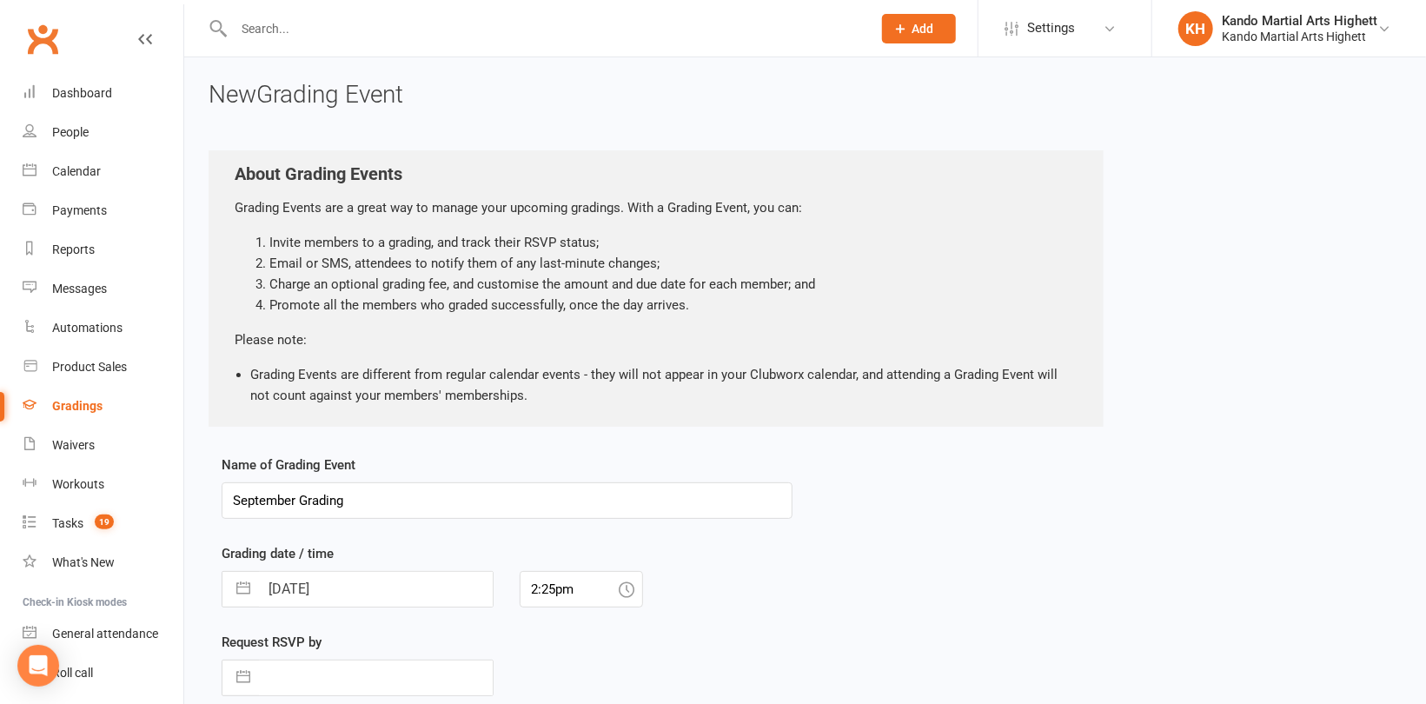
select select "9"
select select "2025"
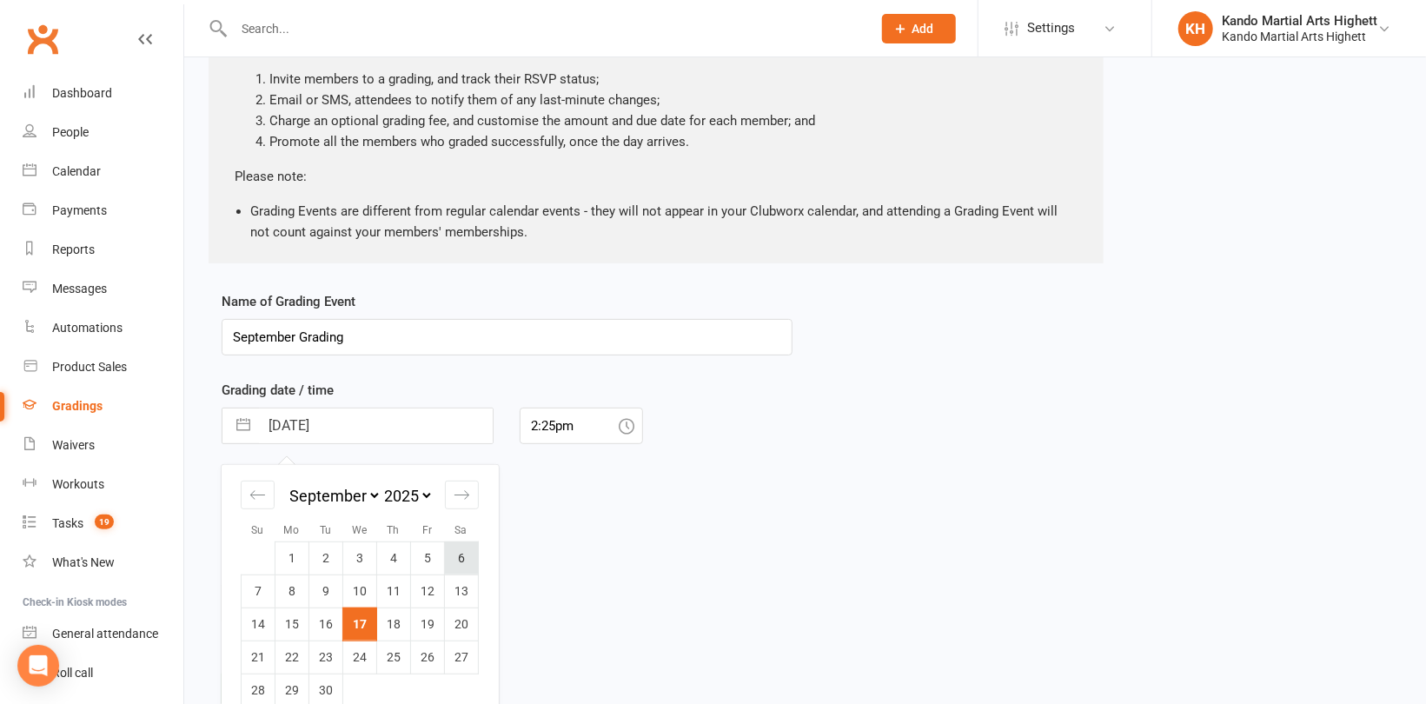
scroll to position [174, 0]
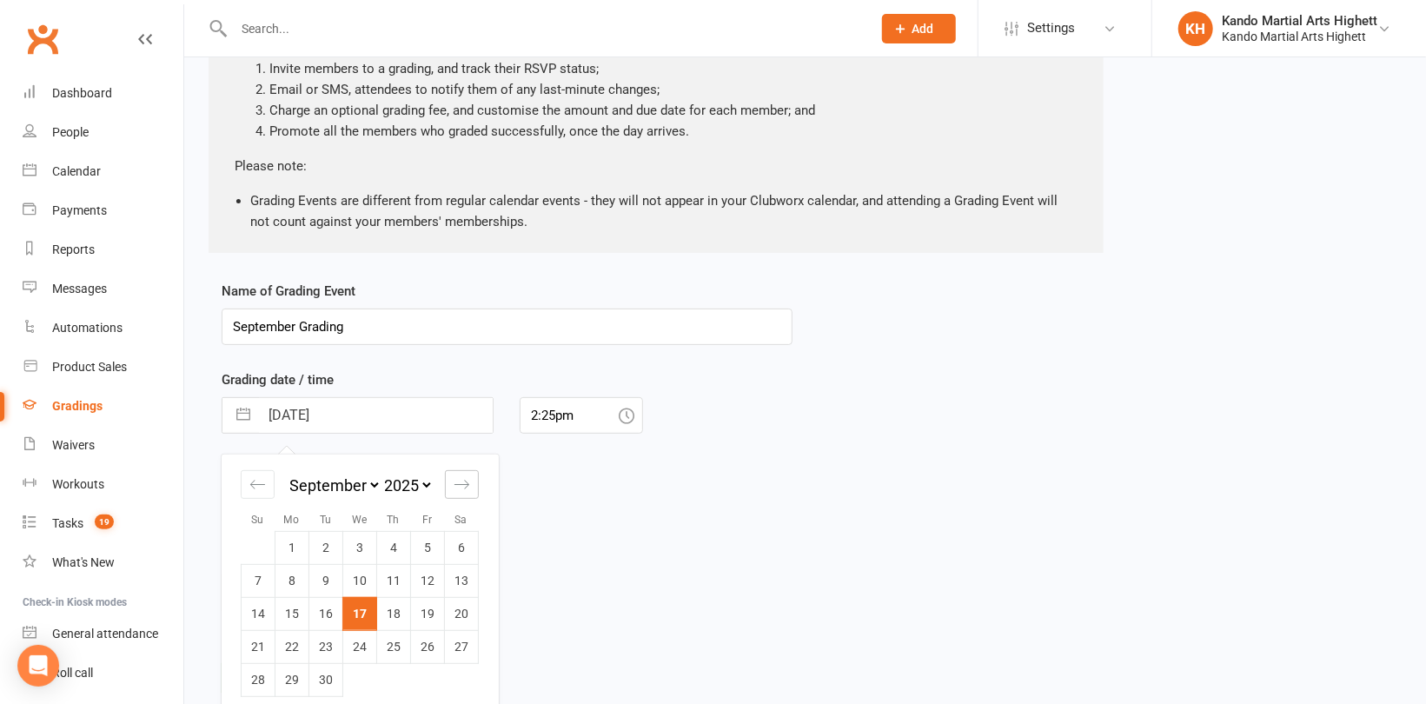
click at [468, 481] on icon "Move forward to switch to the next month." at bounding box center [462, 484] width 17 height 17
select select "10"
select select "2025"
click at [468, 481] on icon "Move forward to switch to the next month." at bounding box center [462, 484] width 17 height 17
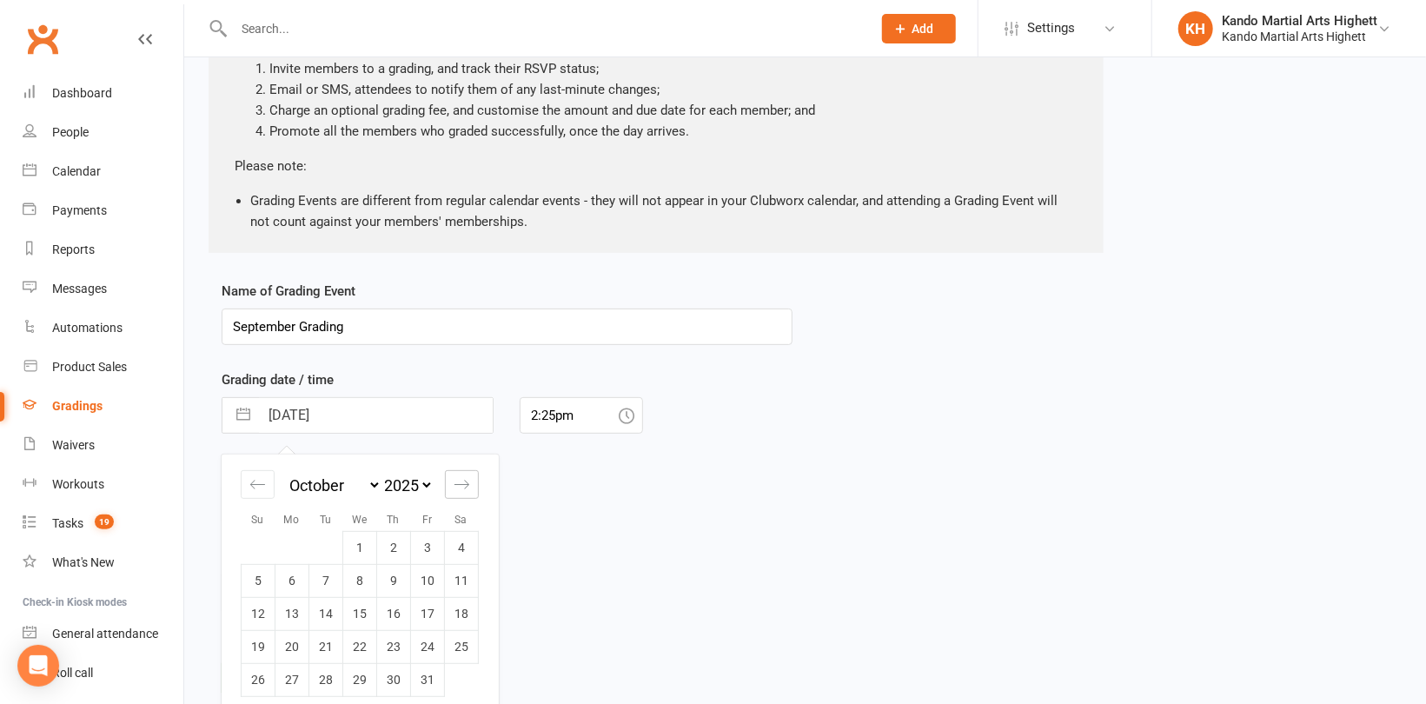
select select "11"
select select "2025"
select select "2026"
click at [423, 579] on td "12" at bounding box center [428, 580] width 34 height 33
type input "[DATE]"
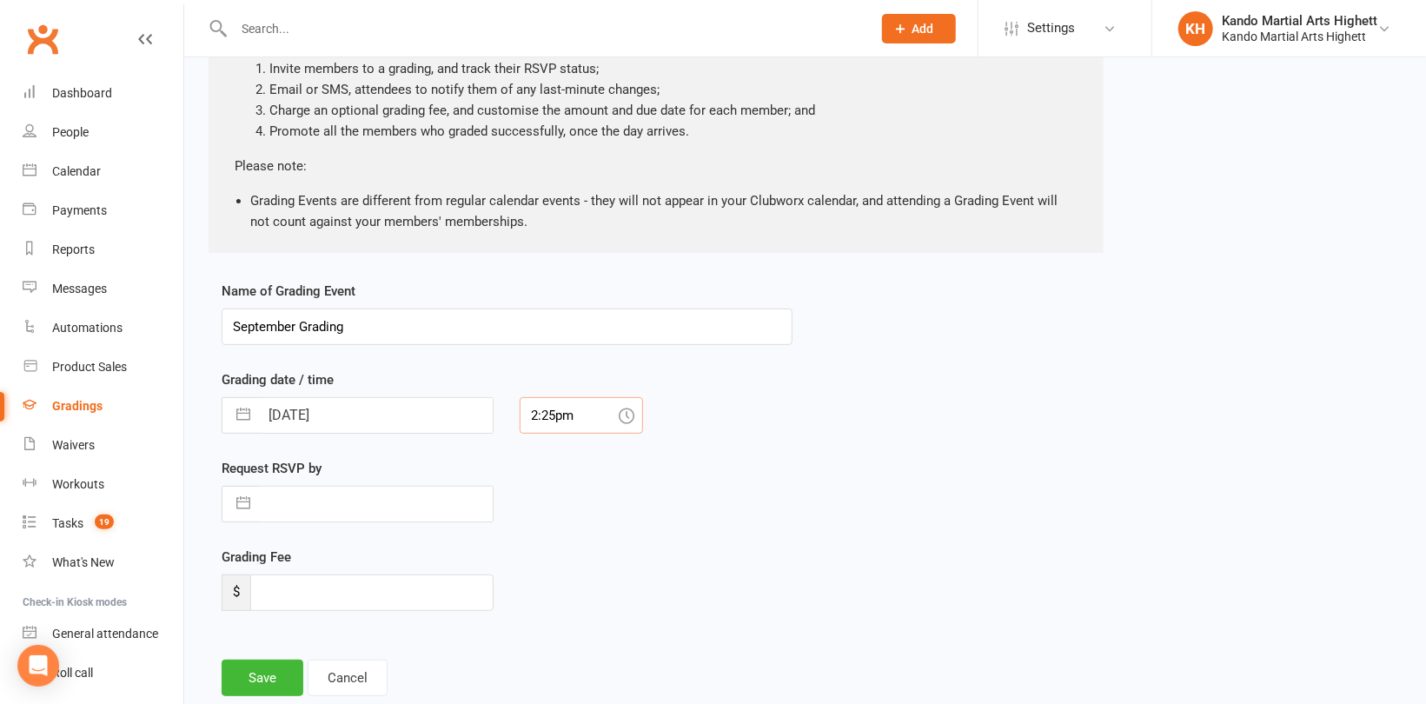
click at [545, 414] on input "2:25pm" at bounding box center [581, 415] width 123 height 37
click at [546, 521] on div "5:45pm" at bounding box center [582, 520] width 122 height 28
type input "5:45pm"
drag, startPoint x: 387, startPoint y: 325, endPoint x: 146, endPoint y: 294, distance: 242.8
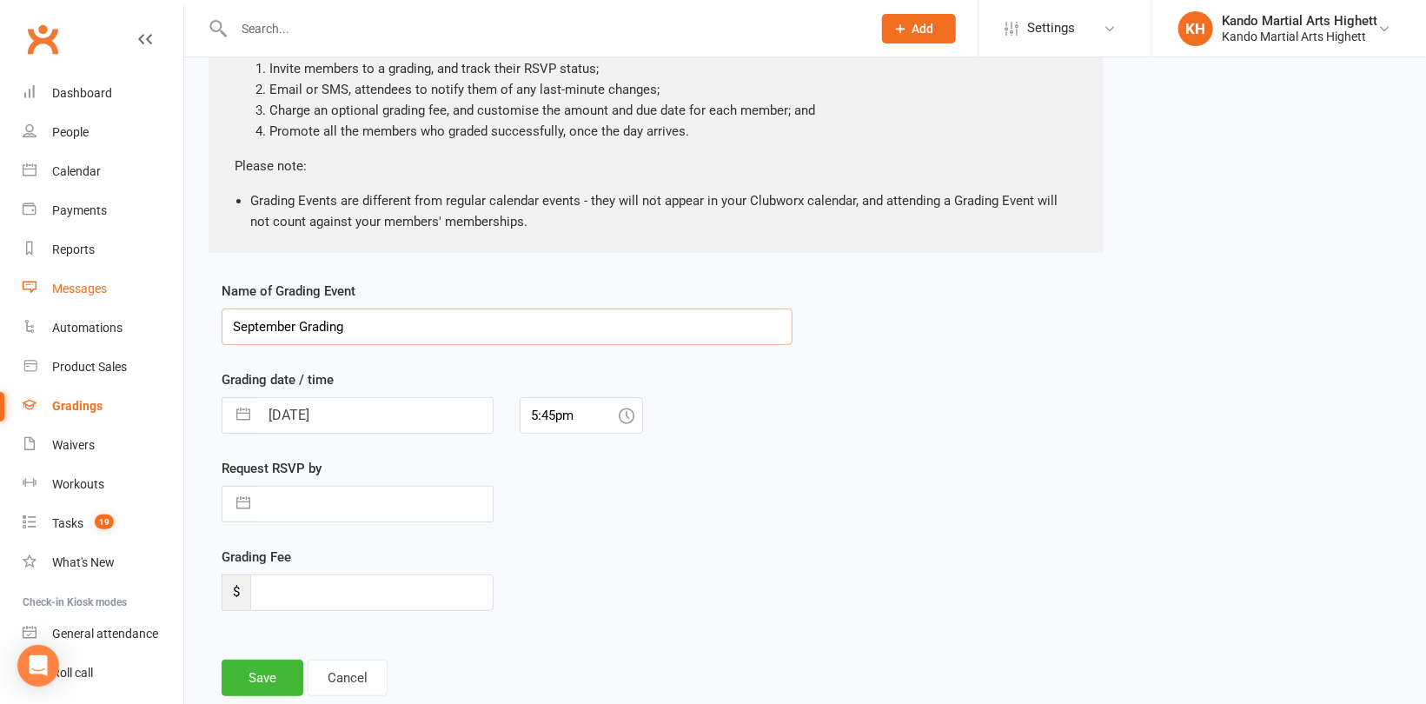
click at [146, 294] on ui-view "Prospect Member Non-attending contact Class / event Appointment Grading event T…" at bounding box center [713, 290] width 1426 height 918
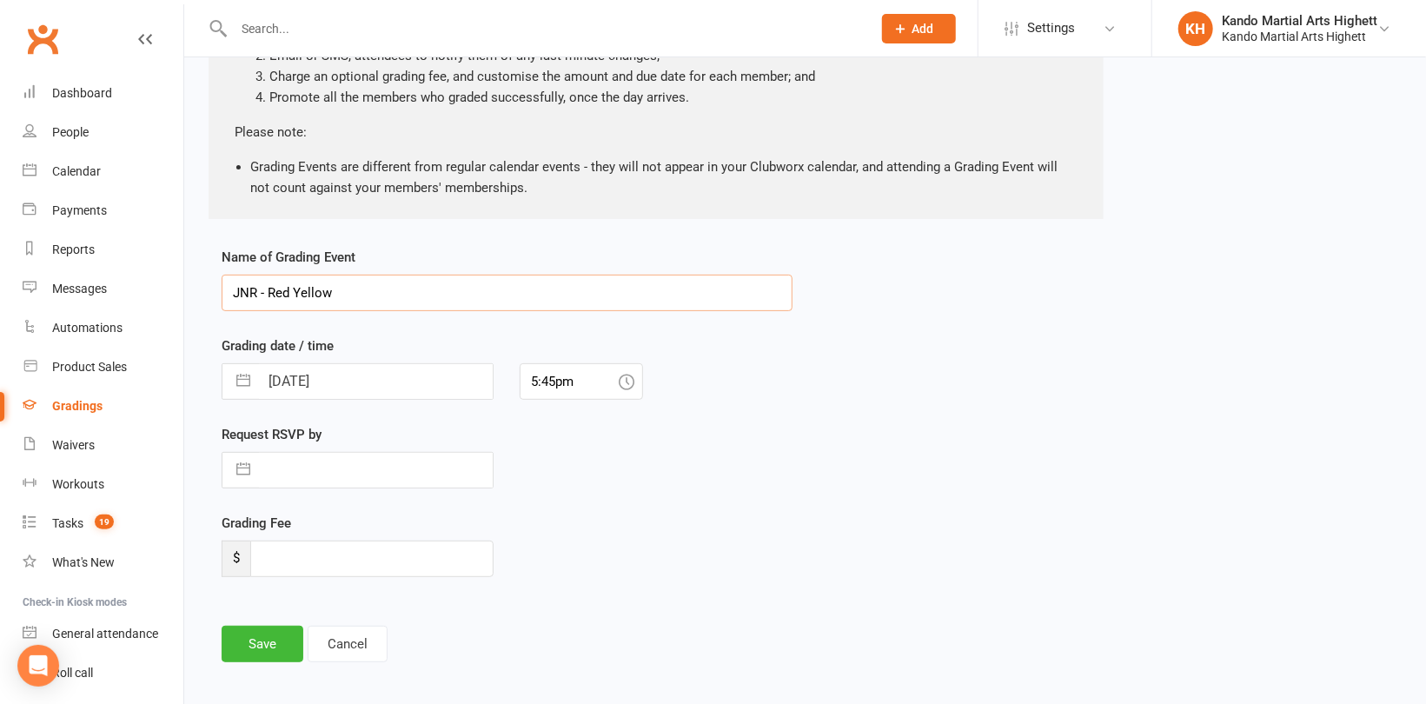
scroll to position [241, 0]
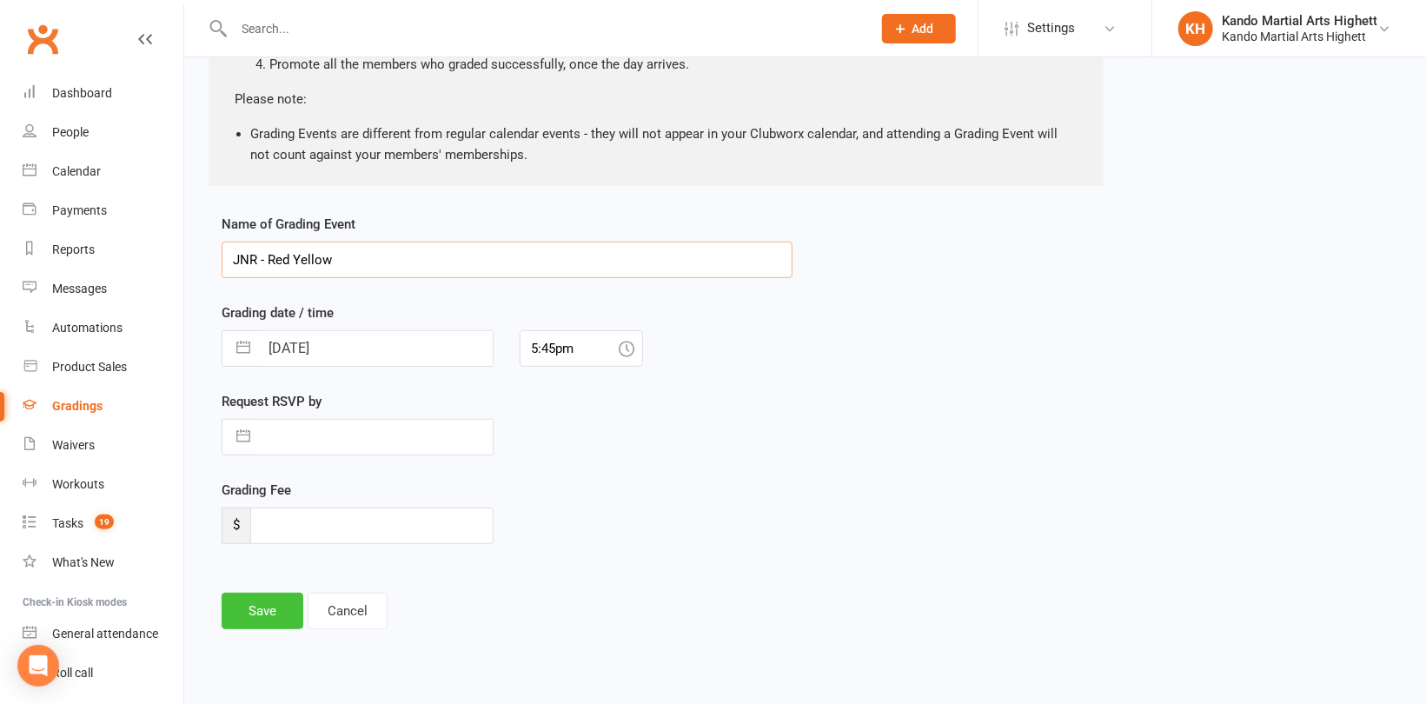
type input "JNR - Red Yellow"
click at [244, 620] on button "Save" at bounding box center [263, 611] width 82 height 37
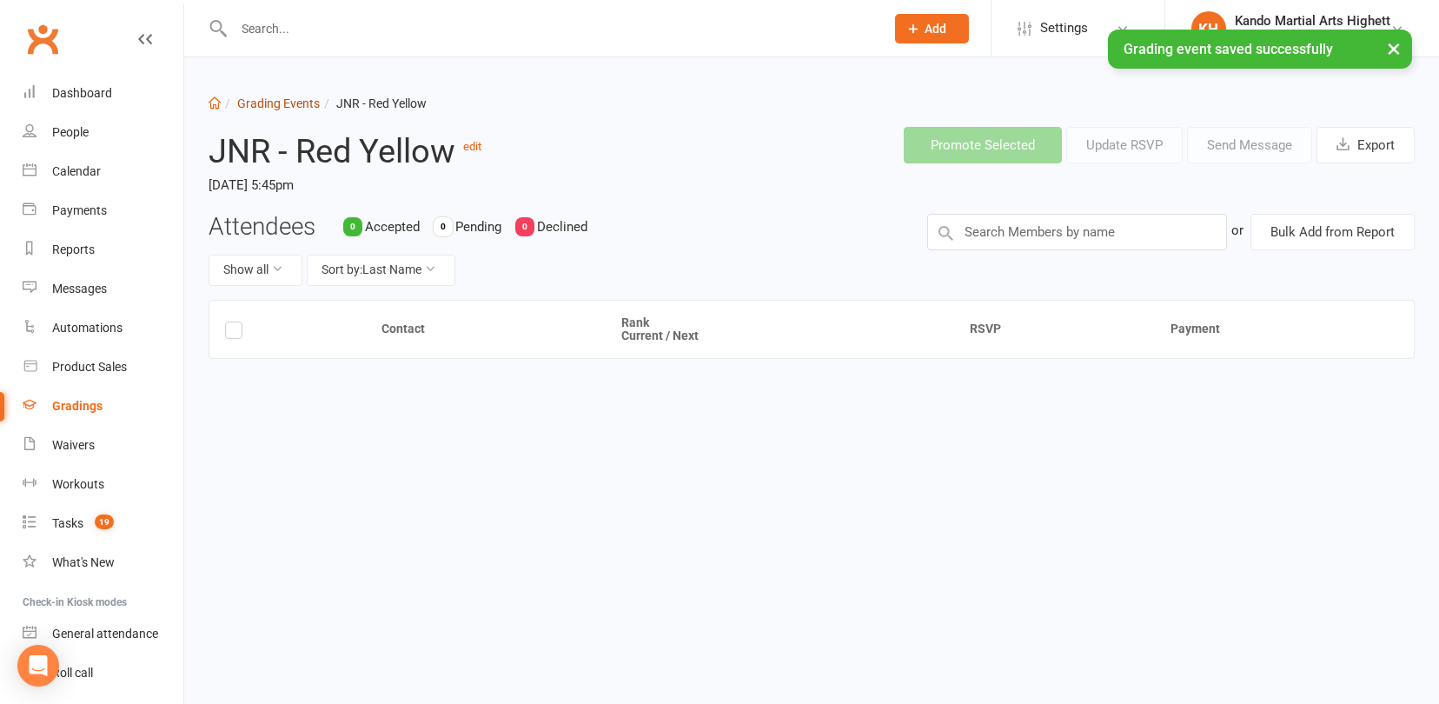
click at [304, 103] on link "Grading Events" at bounding box center [278, 103] width 83 height 14
select select "100"
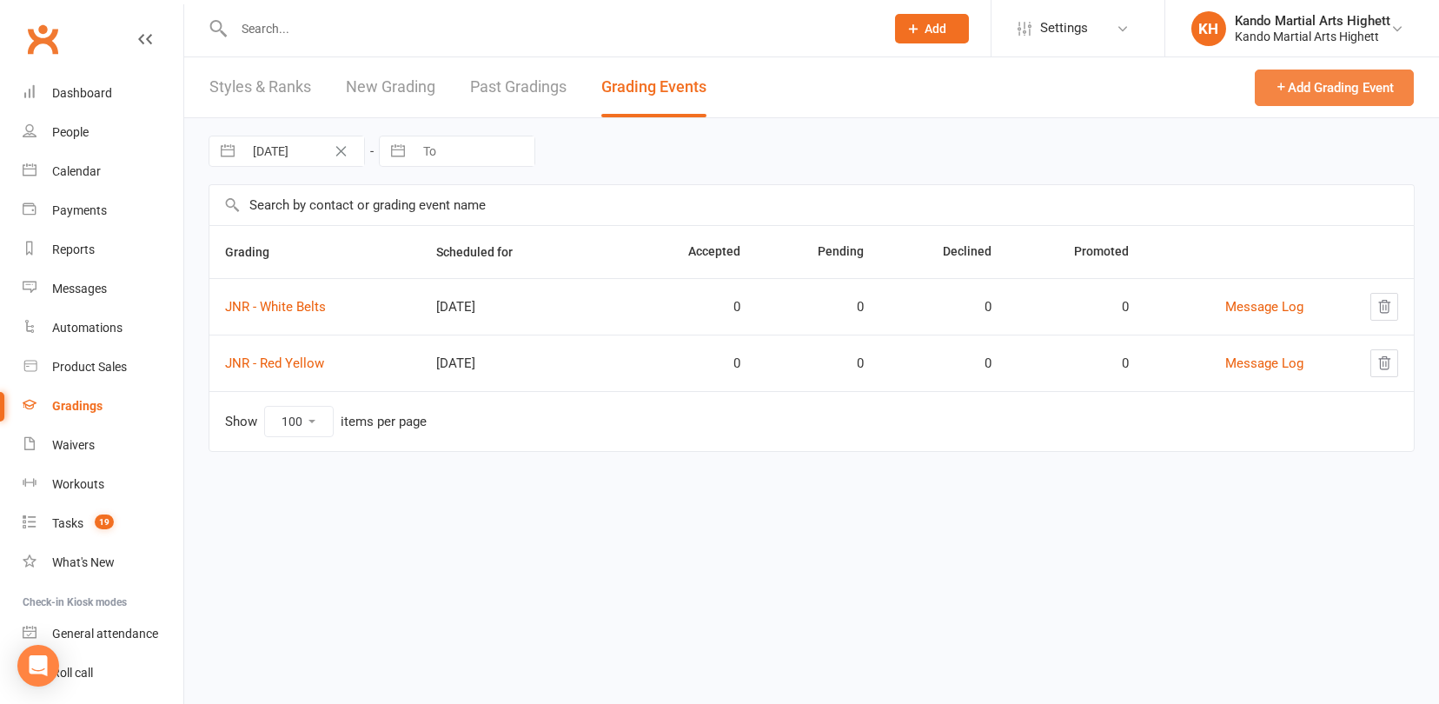
click at [1271, 76] on button "Add Grading Event" at bounding box center [1334, 88] width 159 height 37
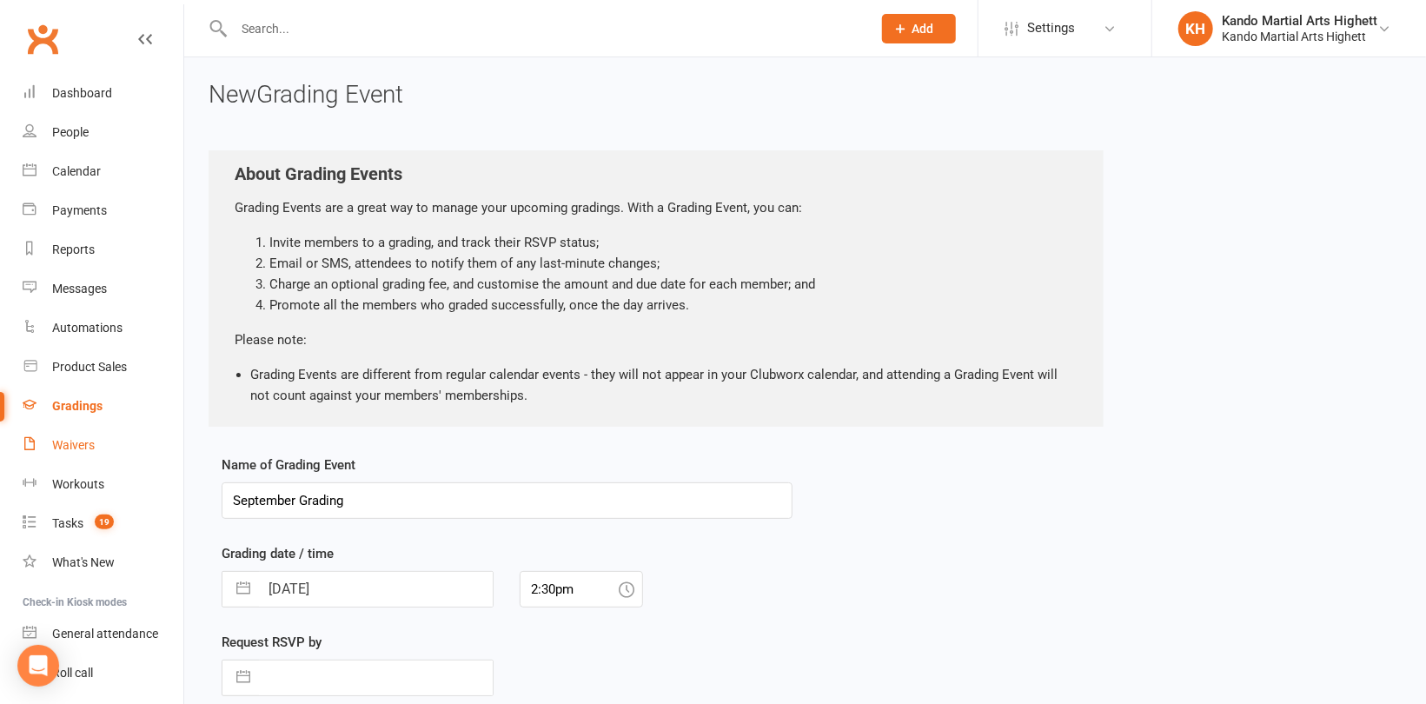
drag, startPoint x: 435, startPoint y: 500, endPoint x: 164, endPoint y: 453, distance: 274.3
click at [164, 453] on ui-view "Prospect Member Non-attending contact Class / event Appointment Grading event T…" at bounding box center [713, 463] width 1426 height 918
type input "Jnr Orange and Green"
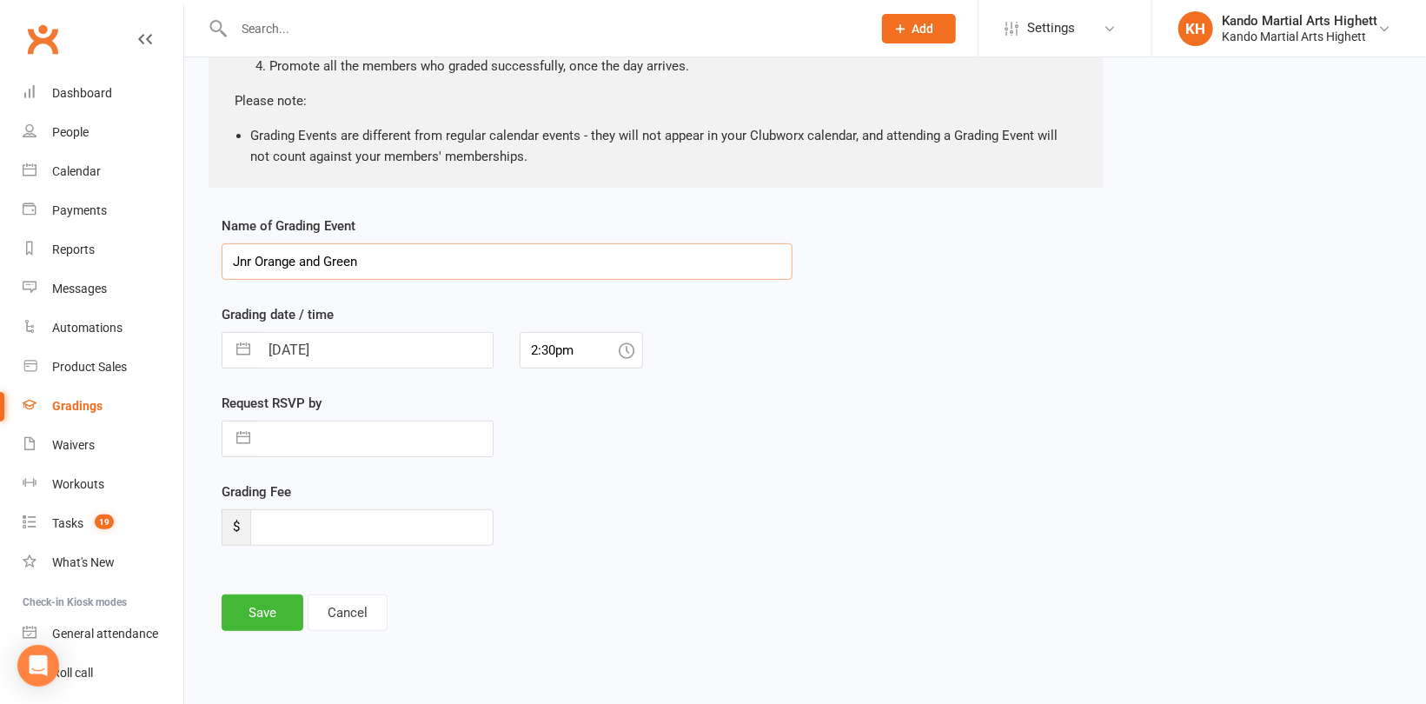
scroll to position [241, 0]
click at [432, 331] on input "[DATE]" at bounding box center [376, 348] width 234 height 35
select select "7"
select select "2025"
select select "8"
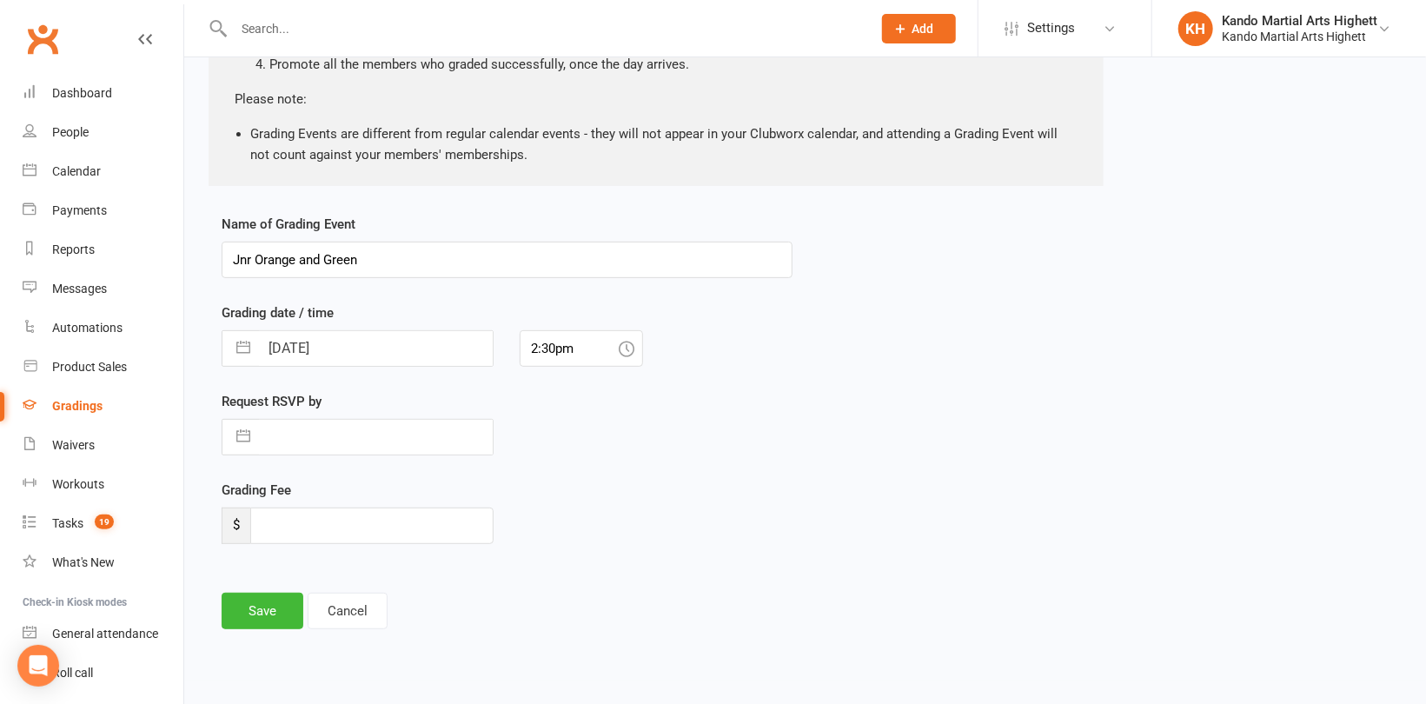
select select "2025"
select select "9"
select select "2025"
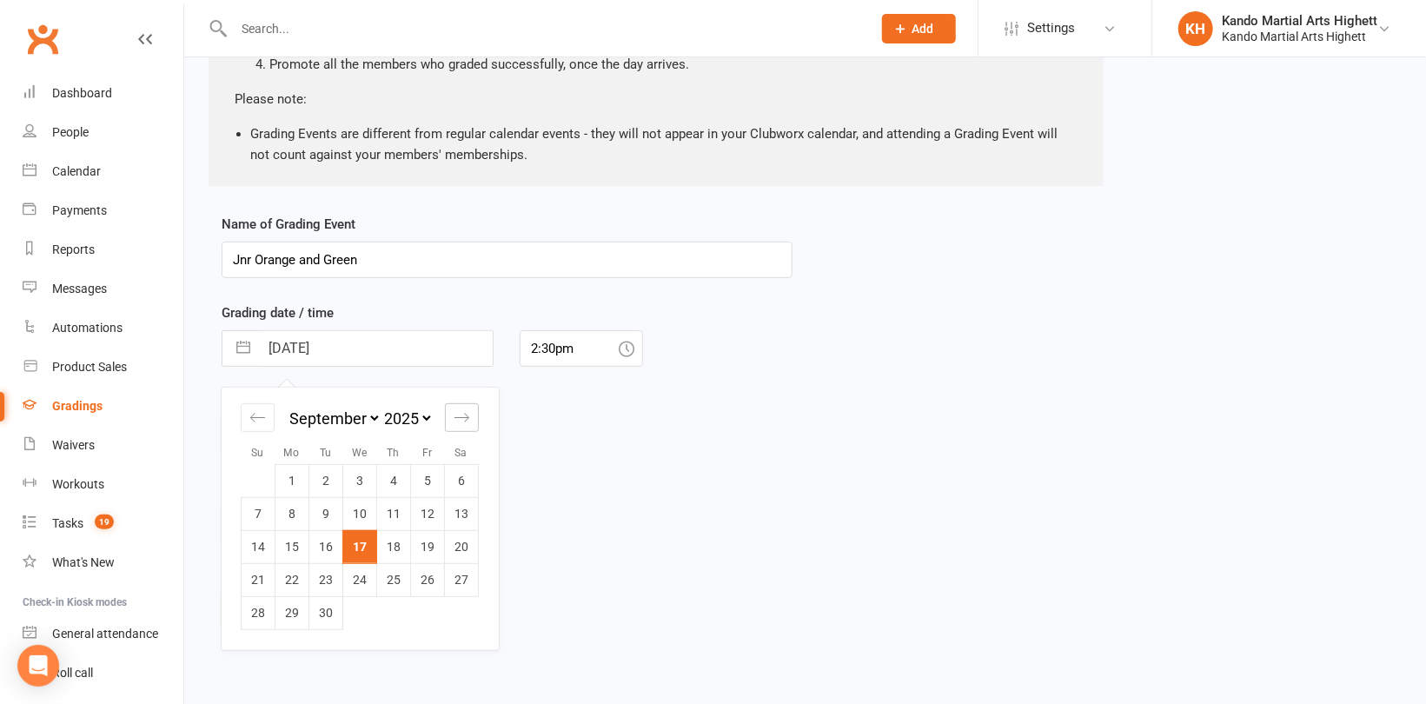
click at [470, 408] on div "Move forward to switch to the next month." at bounding box center [462, 417] width 34 height 29
select select "10"
select select "2025"
click at [470, 408] on div "Move forward to switch to the next month." at bounding box center [462, 417] width 34 height 29
select select "11"
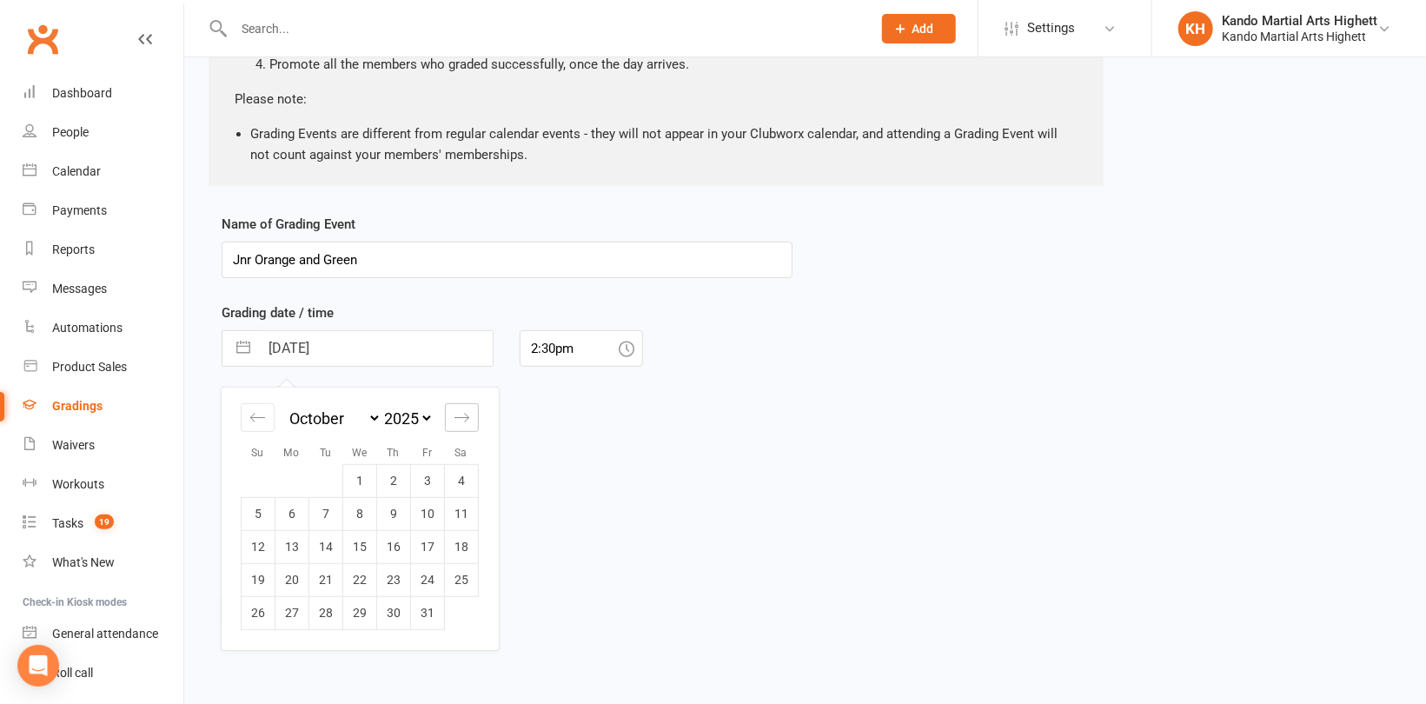
select select "2025"
click at [470, 408] on div "Move forward to switch to the next month." at bounding box center [462, 417] width 34 height 29
select select "2026"
click at [460, 515] on td "13" at bounding box center [462, 513] width 34 height 33
type input "[DATE]"
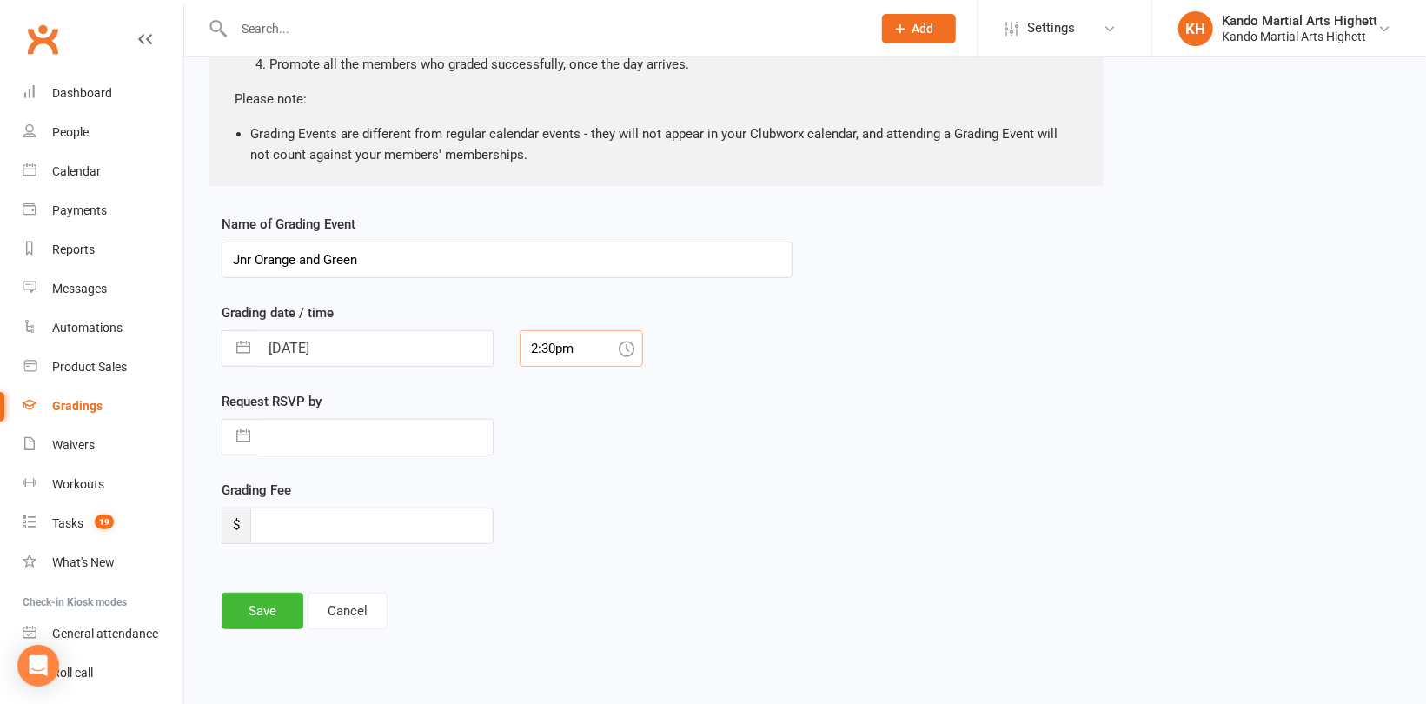
click at [575, 334] on input "2:30pm" at bounding box center [581, 348] width 123 height 37
click at [573, 434] on div "8:30am" at bounding box center [582, 439] width 122 height 28
type input "8:30am"
click at [278, 603] on button "Save" at bounding box center [263, 611] width 82 height 37
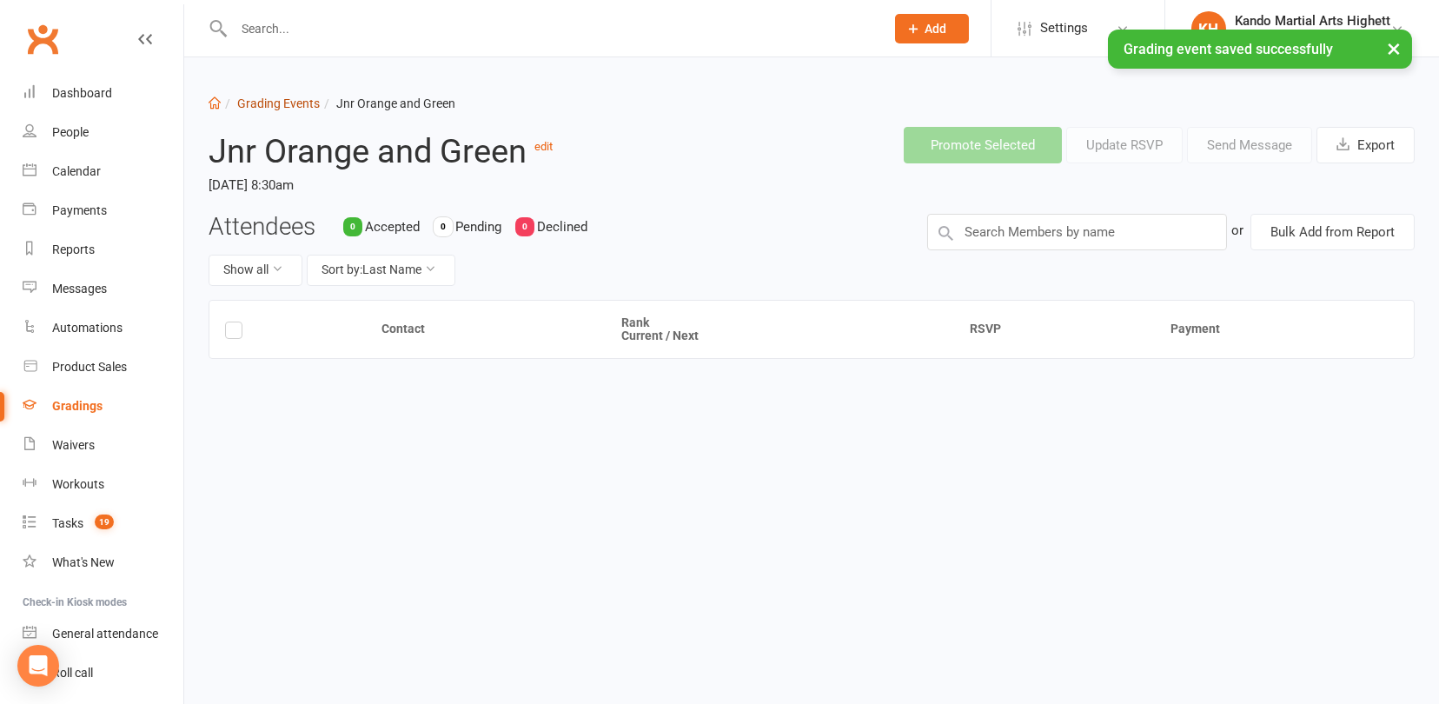
click at [298, 108] on link "Grading Events" at bounding box center [278, 103] width 83 height 14
select select "100"
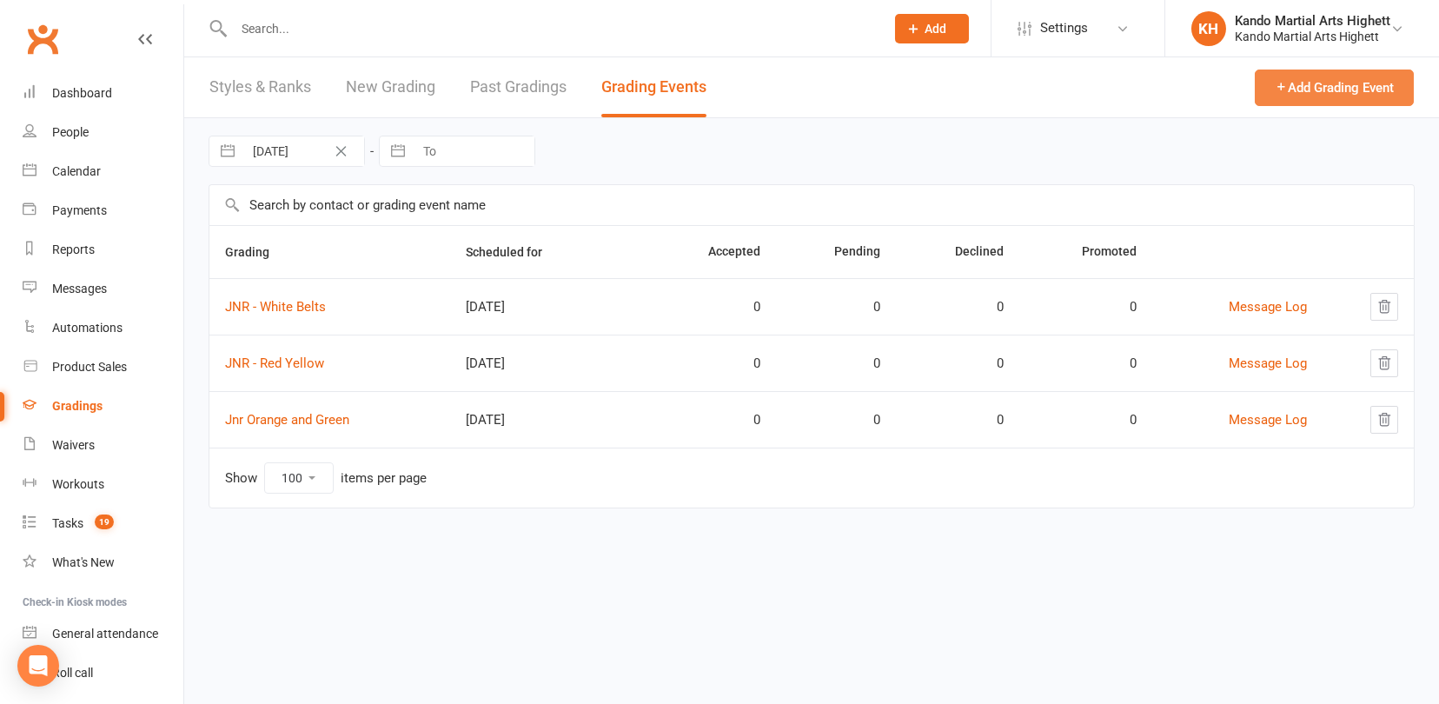
click at [1298, 85] on button "Add Grading Event" at bounding box center [1334, 88] width 159 height 37
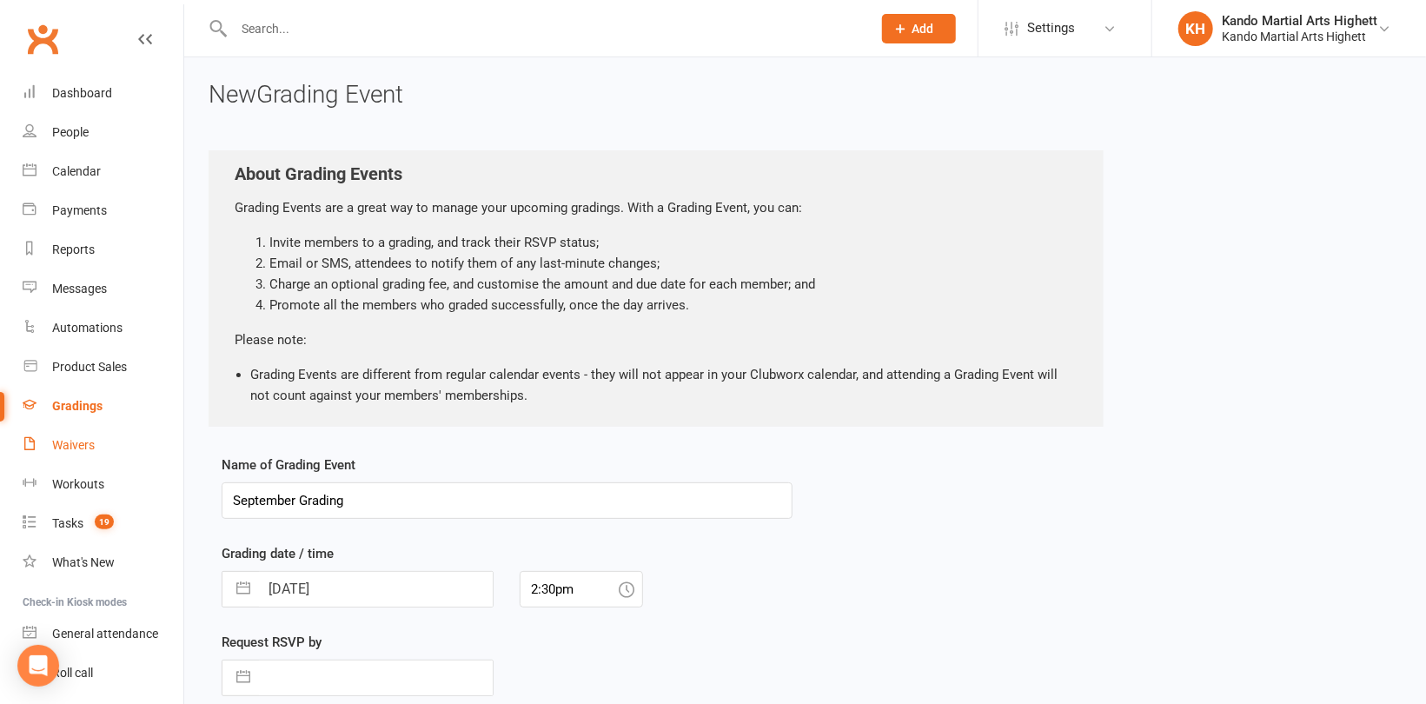
drag, startPoint x: 423, startPoint y: 502, endPoint x: 143, endPoint y: 460, distance: 283.9
click at [131, 466] on ui-view "Prospect Member Non-attending contact Class / event Appointment Grading event T…" at bounding box center [713, 463] width 1426 height 918
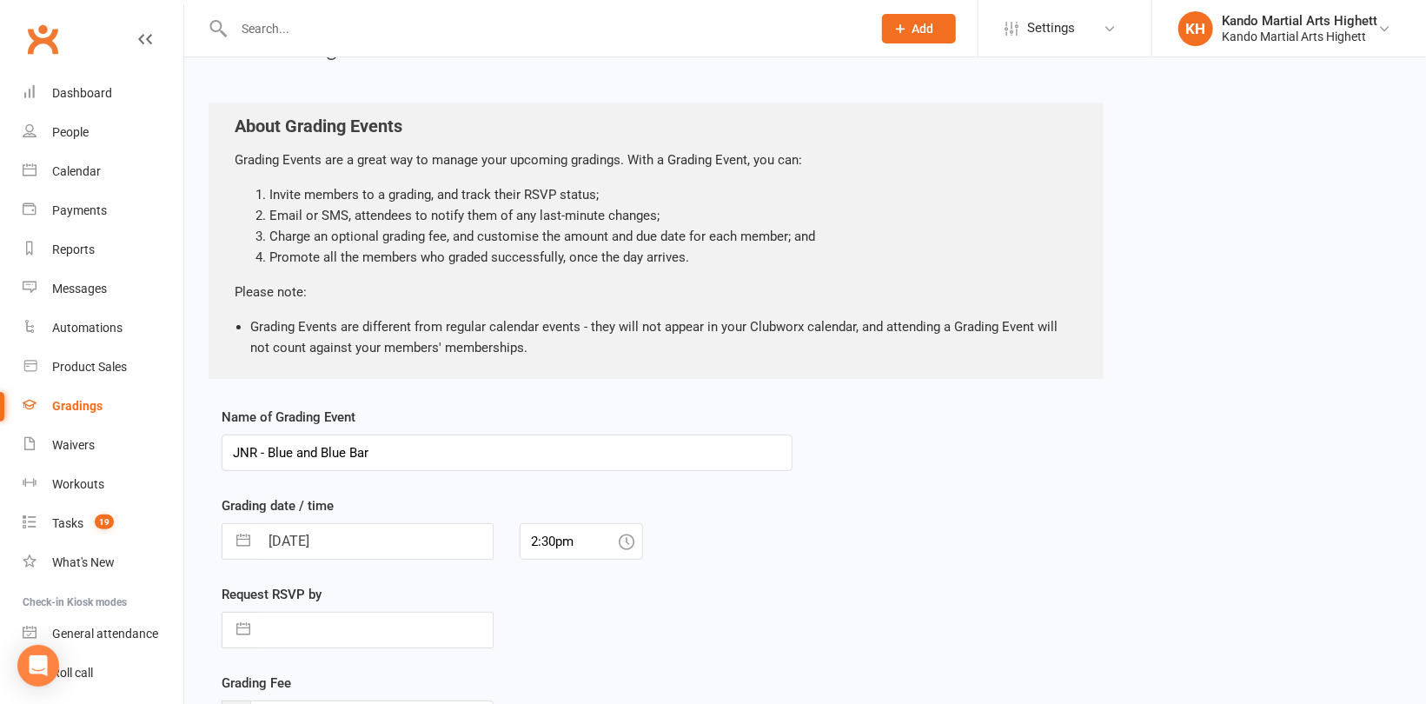
scroll to position [87, 0]
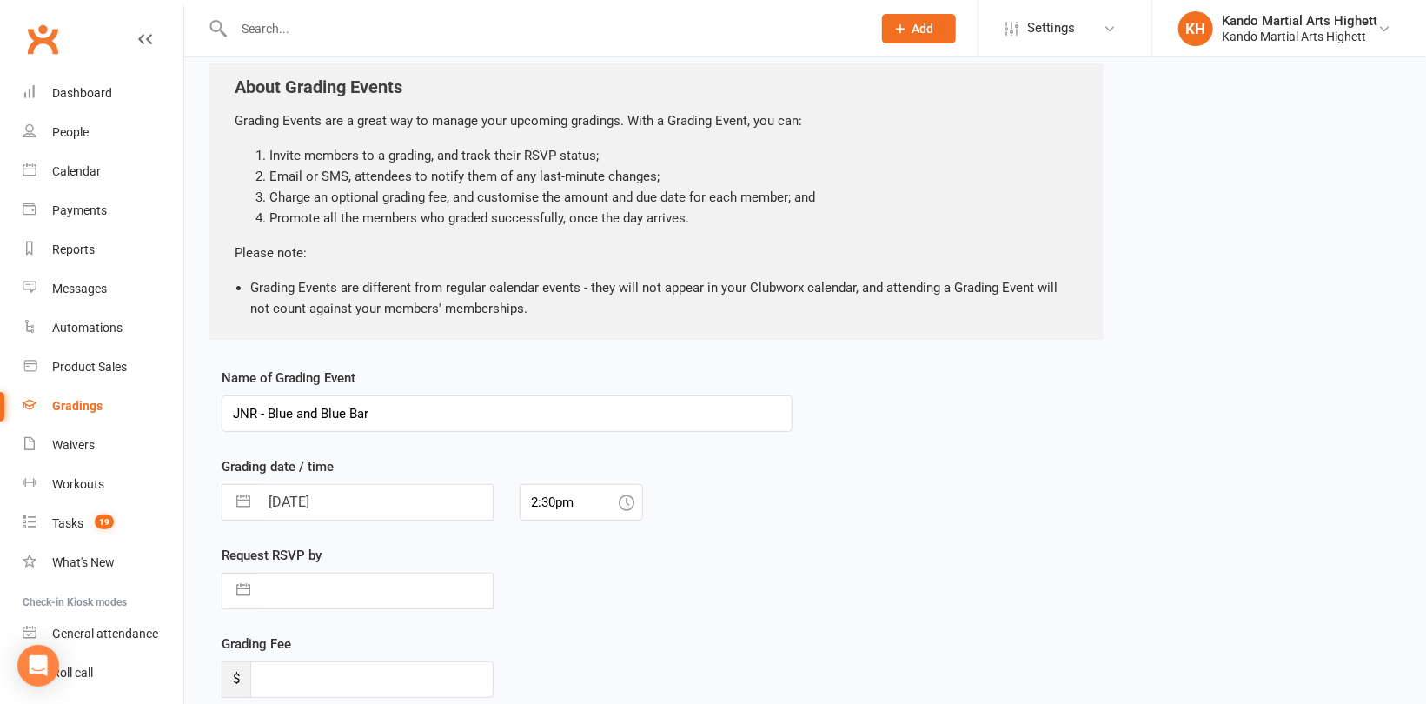
type input "JNR - Blue and Blue Bar"
click at [432, 507] on input "[DATE]" at bounding box center [376, 502] width 234 height 35
select select "7"
select select "2025"
select select "8"
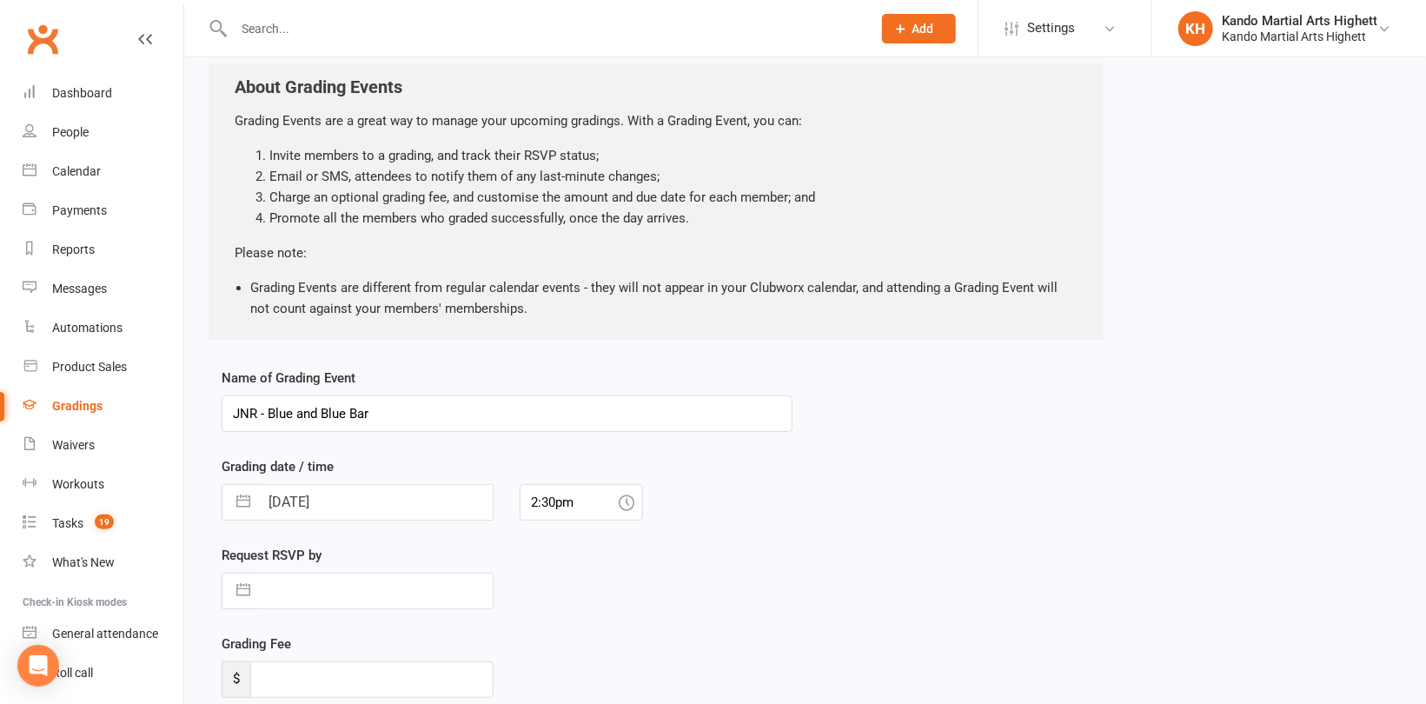
select select "2025"
select select "9"
select select "2025"
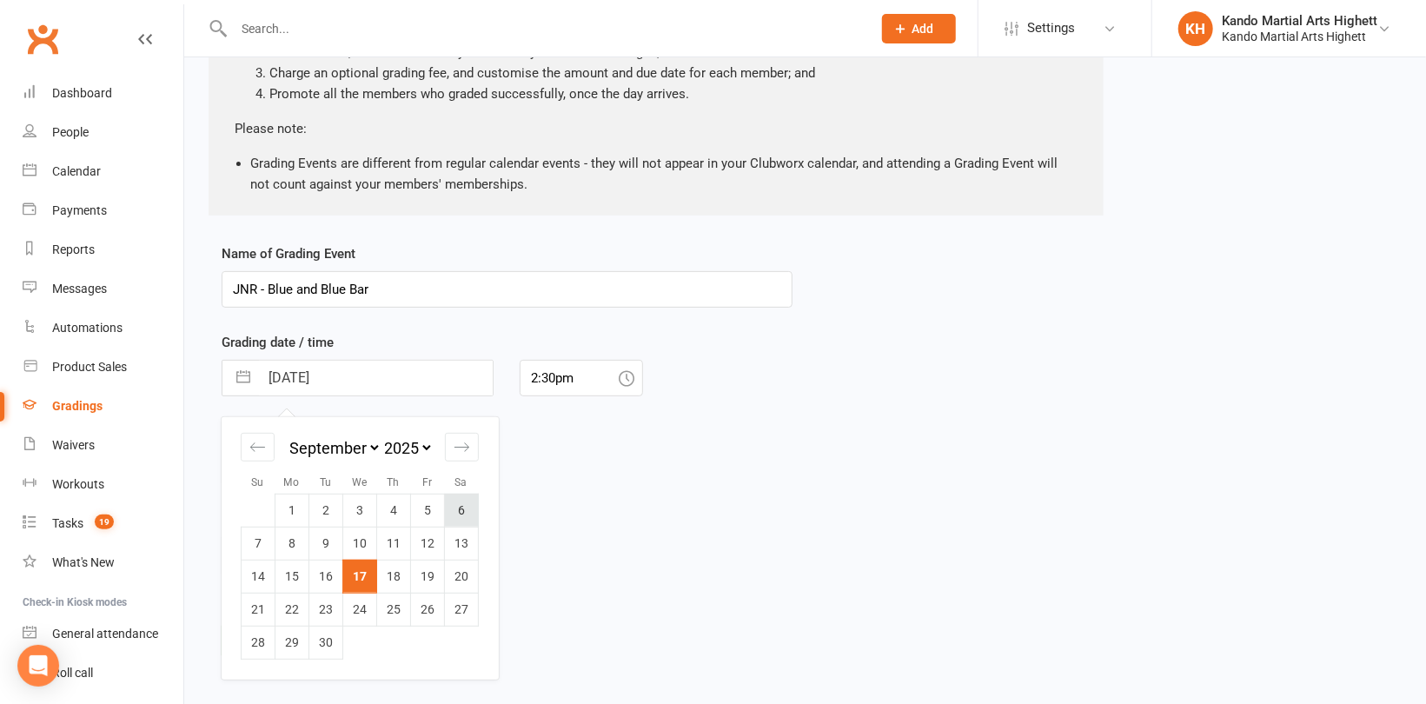
scroll to position [241, 0]
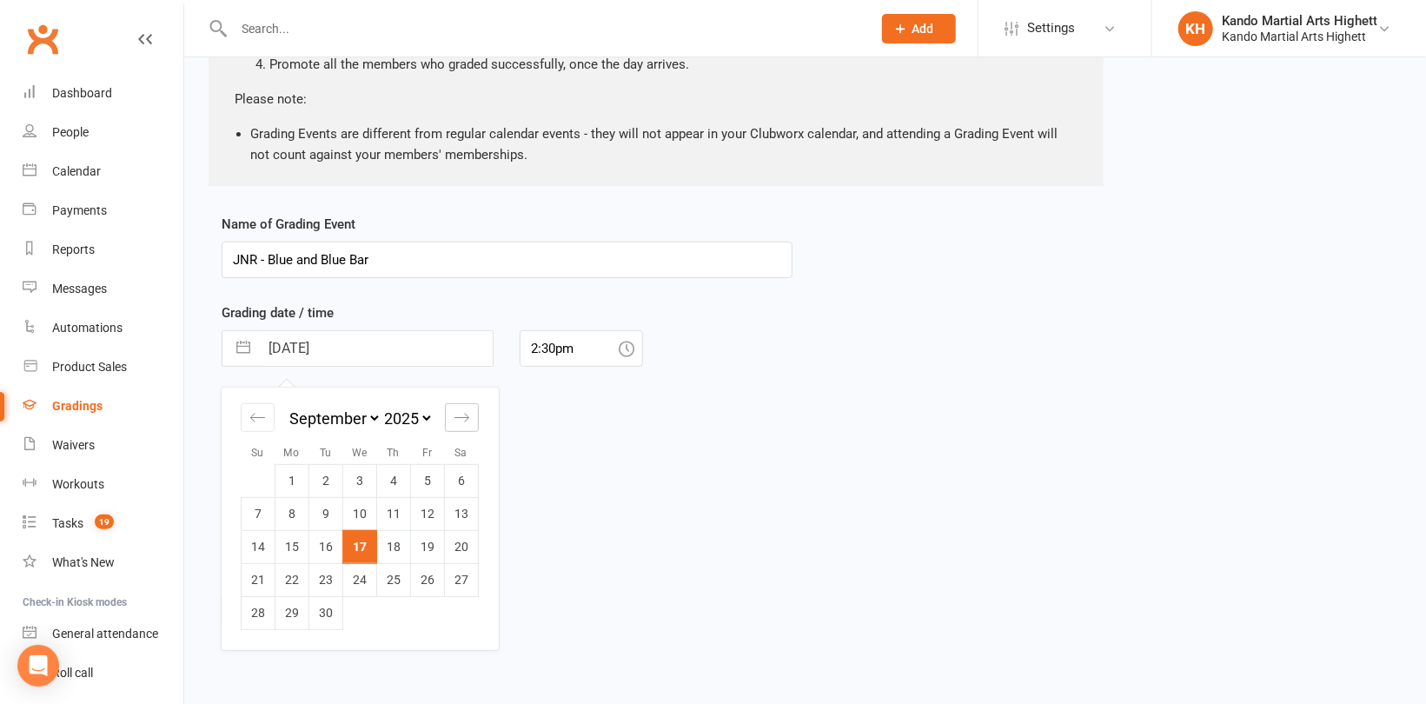
click at [458, 419] on icon "Move forward to switch to the next month." at bounding box center [462, 417] width 17 height 17
select select "10"
select select "2025"
click at [458, 419] on icon "Move forward to switch to the next month." at bounding box center [462, 417] width 17 height 17
select select "11"
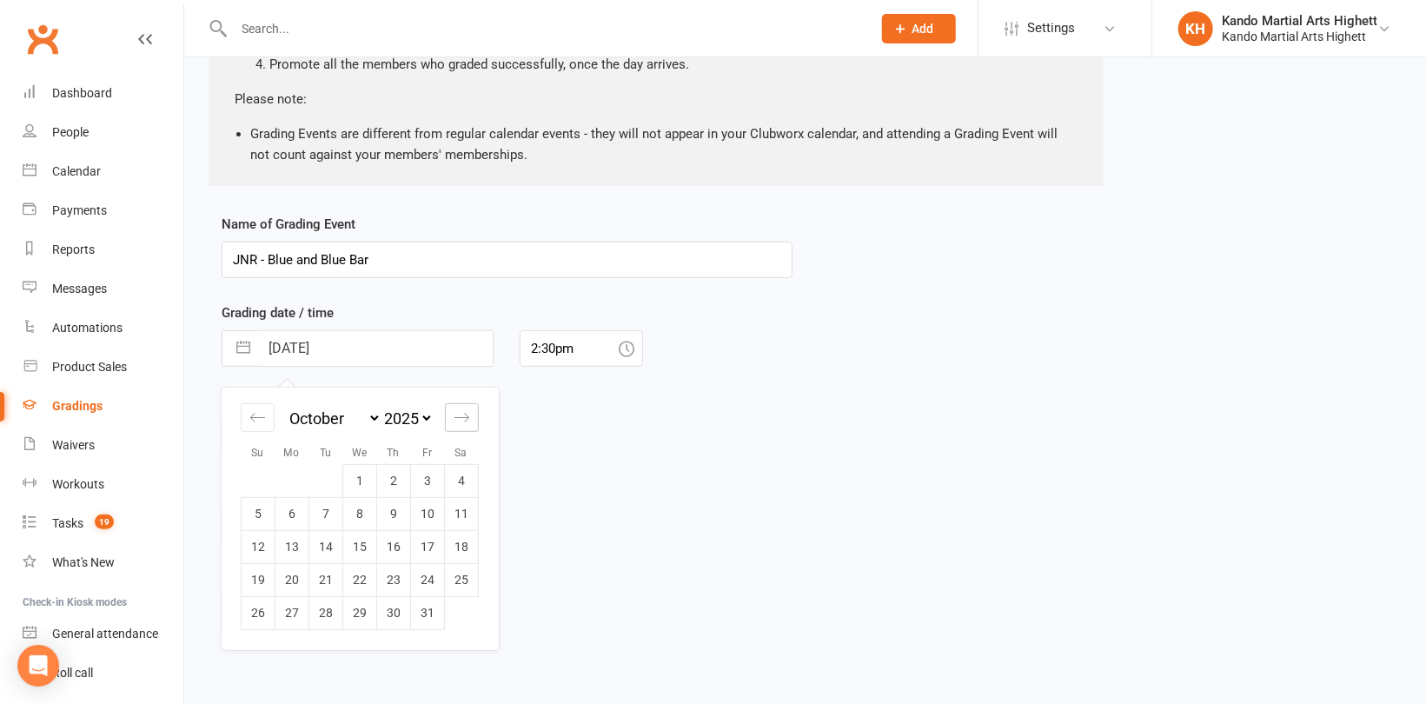
select select "2025"
click at [458, 419] on icon "Move forward to switch to the next month." at bounding box center [462, 417] width 17 height 17
select select "2026"
click at [463, 515] on td "13" at bounding box center [462, 513] width 34 height 33
type input "[DATE]"
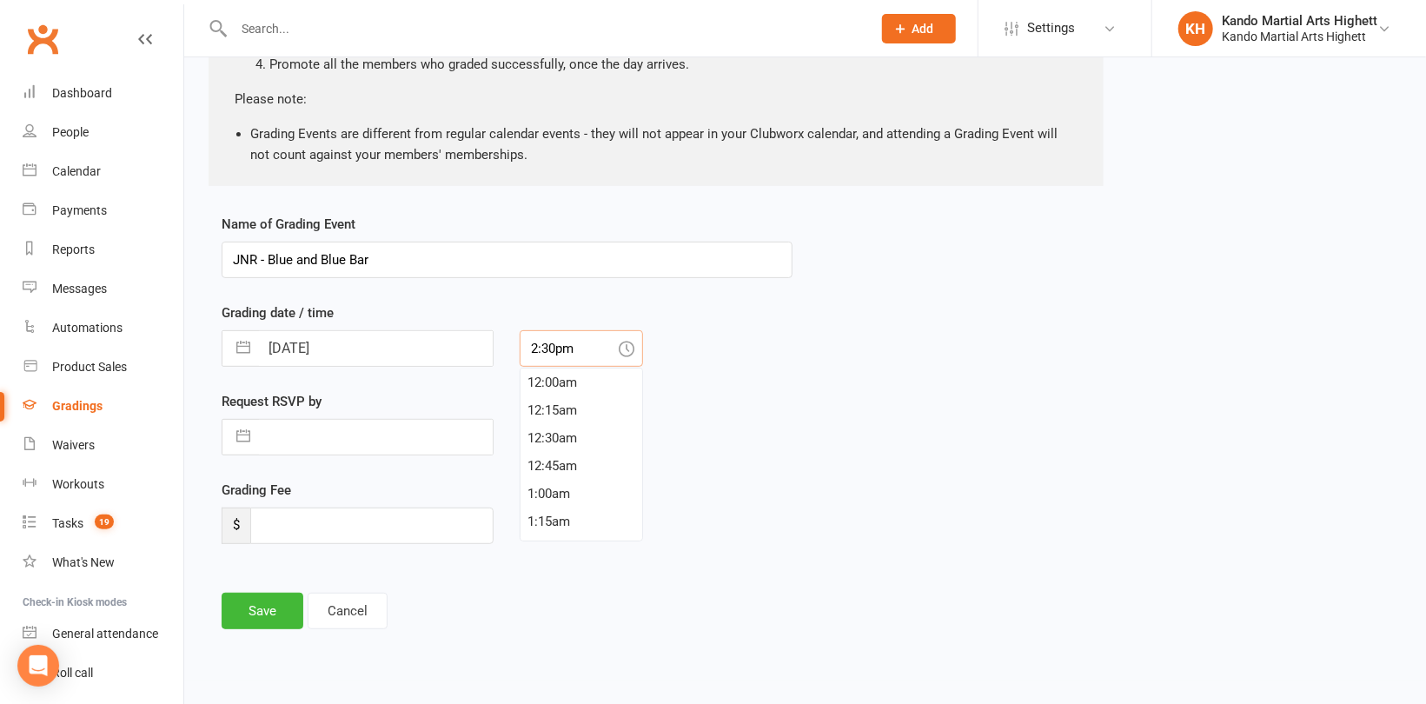
click at [572, 342] on input "2:30pm" at bounding box center [581, 348] width 123 height 37
click at [594, 428] on div "10:00am" at bounding box center [582, 432] width 122 height 28
type input "10:00am"
click at [238, 612] on button "Save" at bounding box center [263, 611] width 82 height 37
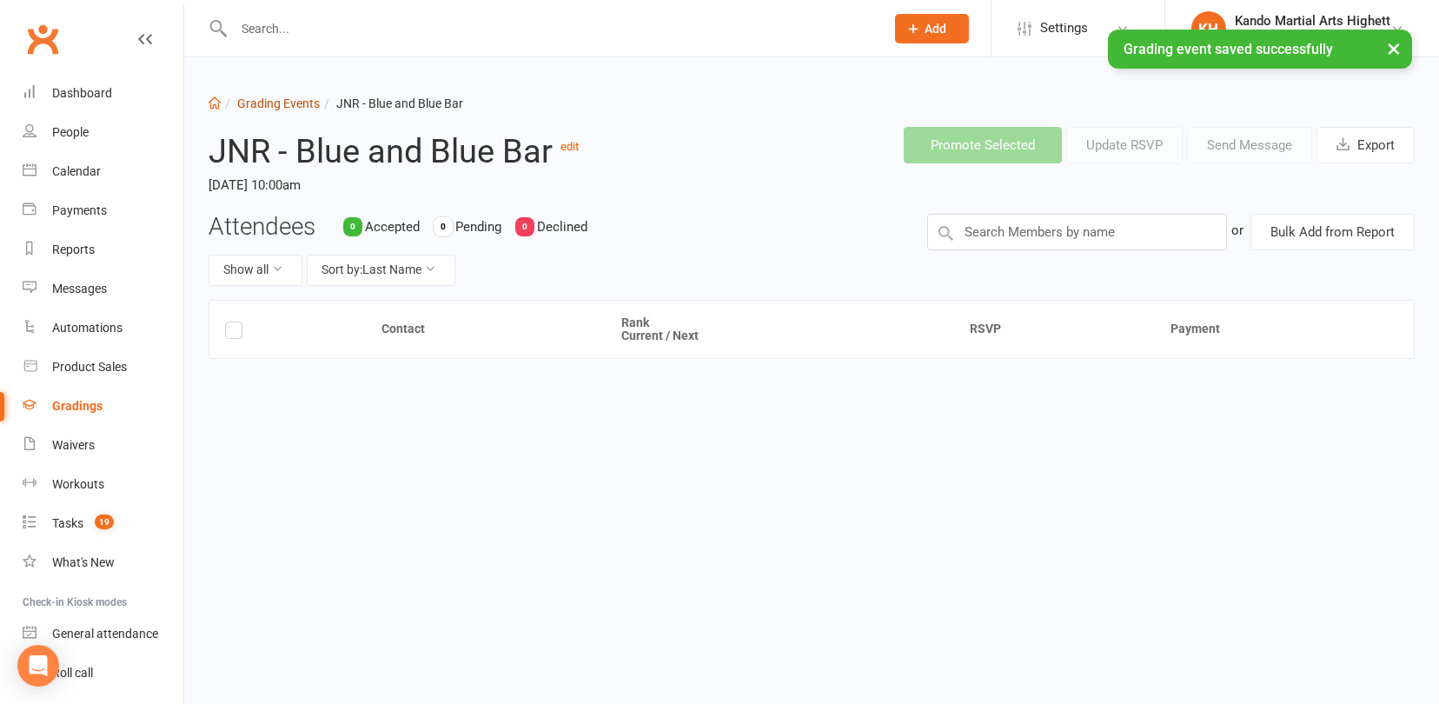
click at [279, 109] on link "Grading Events" at bounding box center [278, 103] width 83 height 14
select select "100"
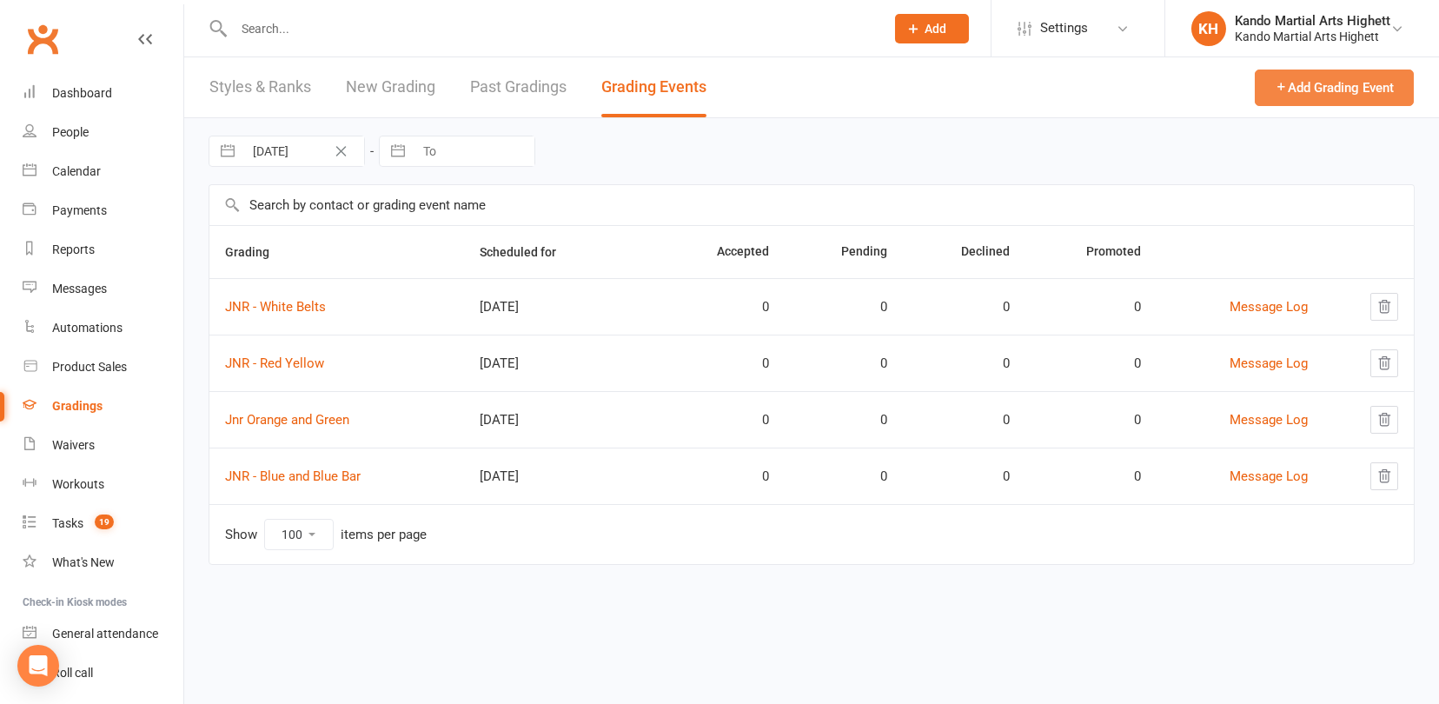
click at [1310, 76] on button "Add Grading Event" at bounding box center [1334, 88] width 159 height 37
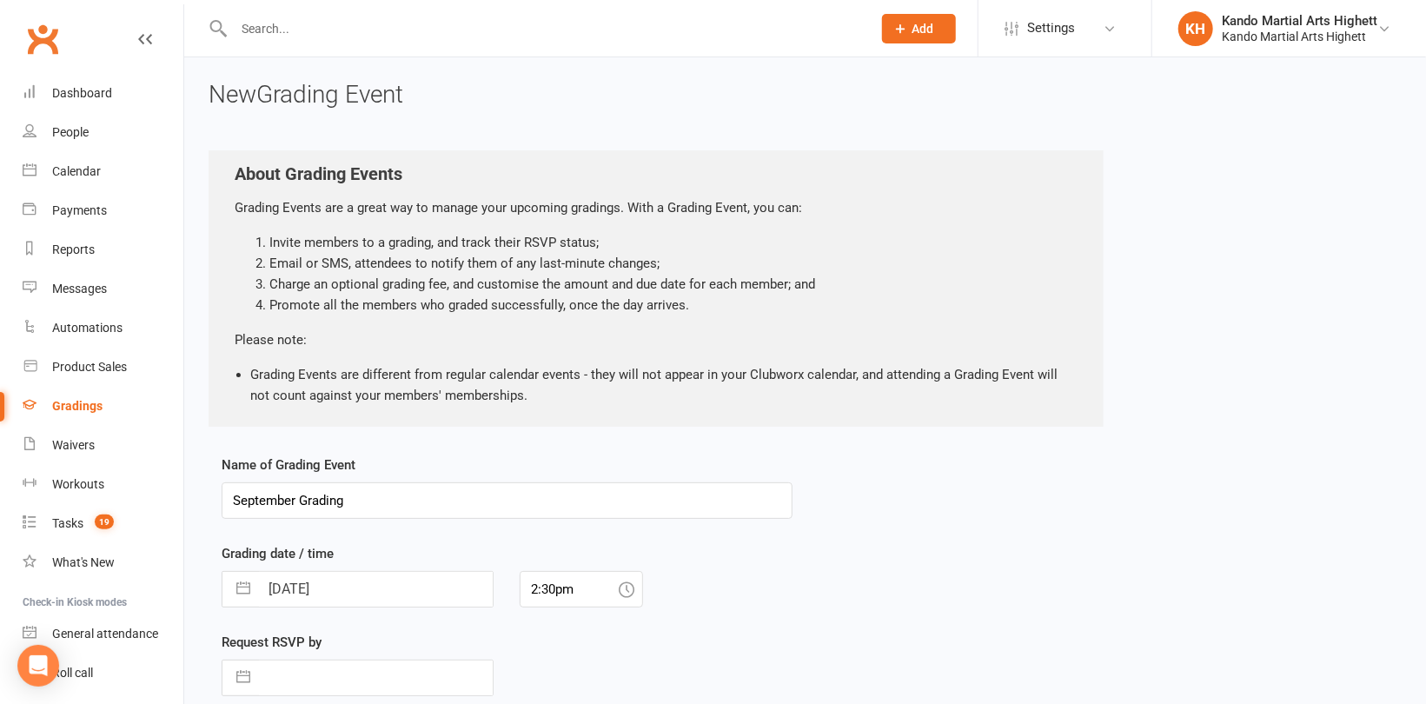
drag, startPoint x: 368, startPoint y: 501, endPoint x: 233, endPoint y: 463, distance: 140.0
click at [184, 473] on div "New Grading Event About Grading Events Grading Events are a great way to manage…" at bounding box center [805, 489] width 1242 height 865
type input "JNR - Purple and Bar"
select select "7"
select select "2025"
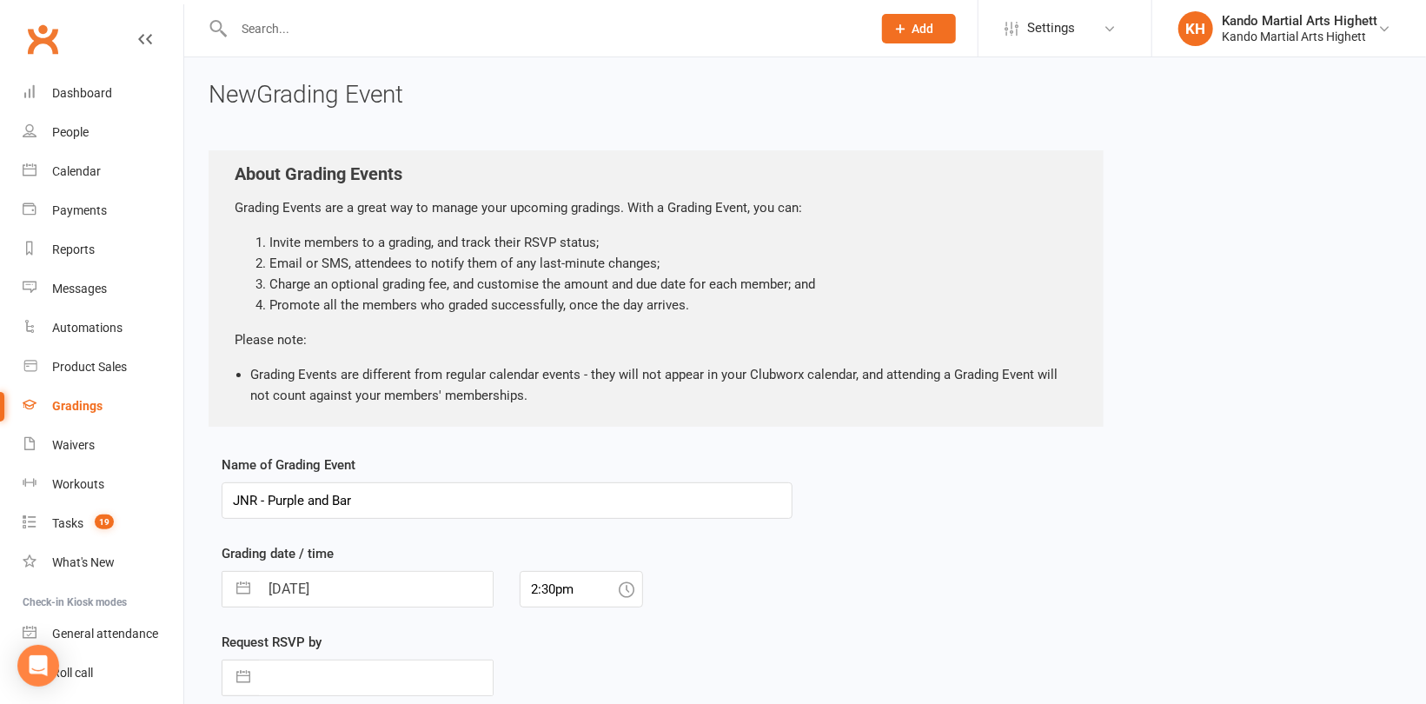
select select "8"
select select "2025"
select select "9"
select select "2025"
click at [380, 598] on input "[DATE]" at bounding box center [376, 589] width 234 height 35
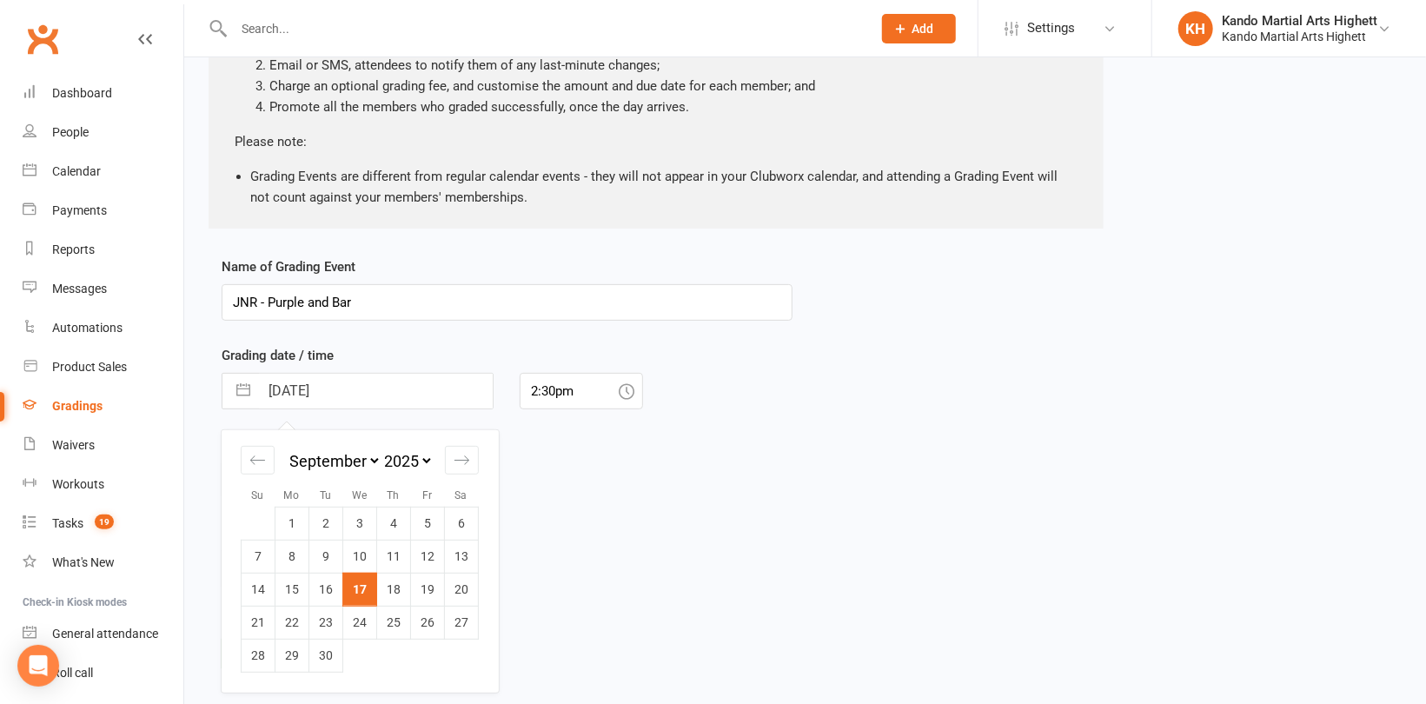
scroll to position [241, 0]
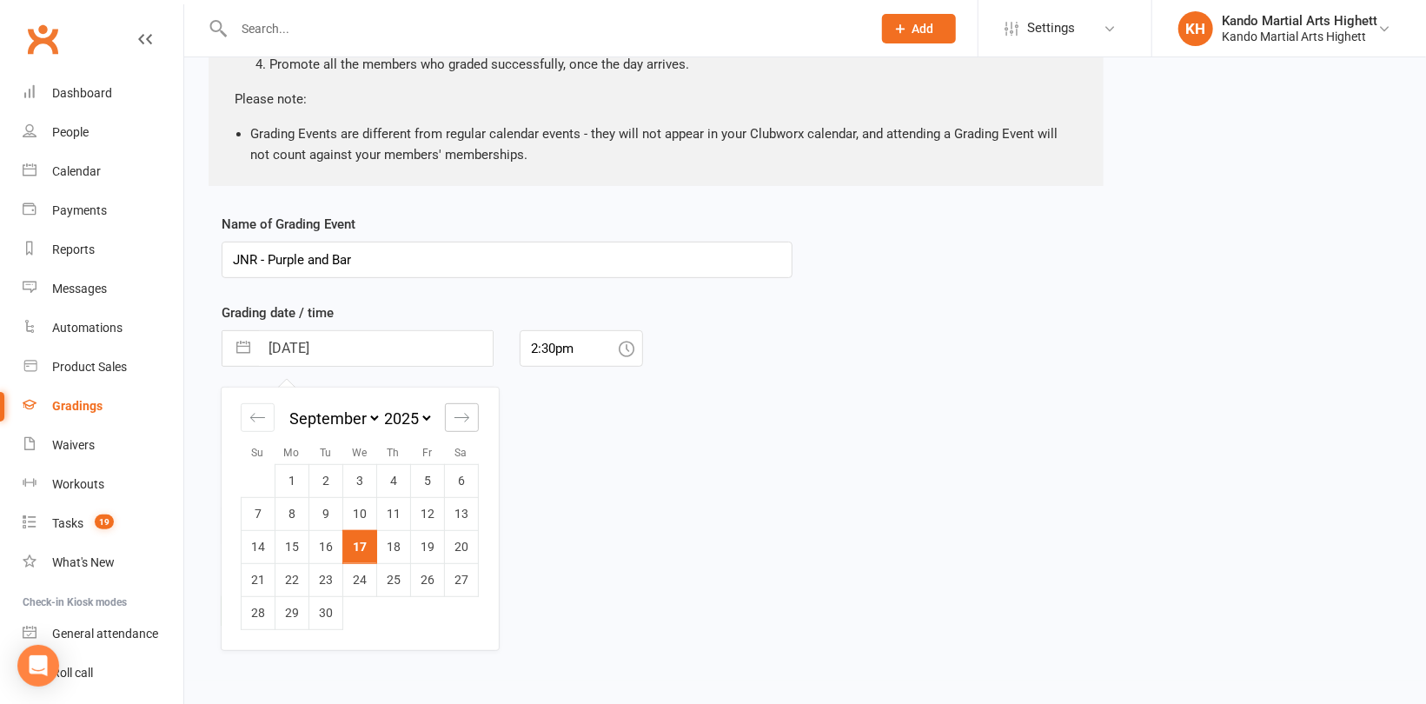
click at [469, 414] on icon "Move forward to switch to the next month." at bounding box center [462, 417] width 17 height 17
select select "10"
select select "2025"
click at [469, 414] on icon "Move forward to switch to the next month." at bounding box center [462, 417] width 17 height 17
select select "11"
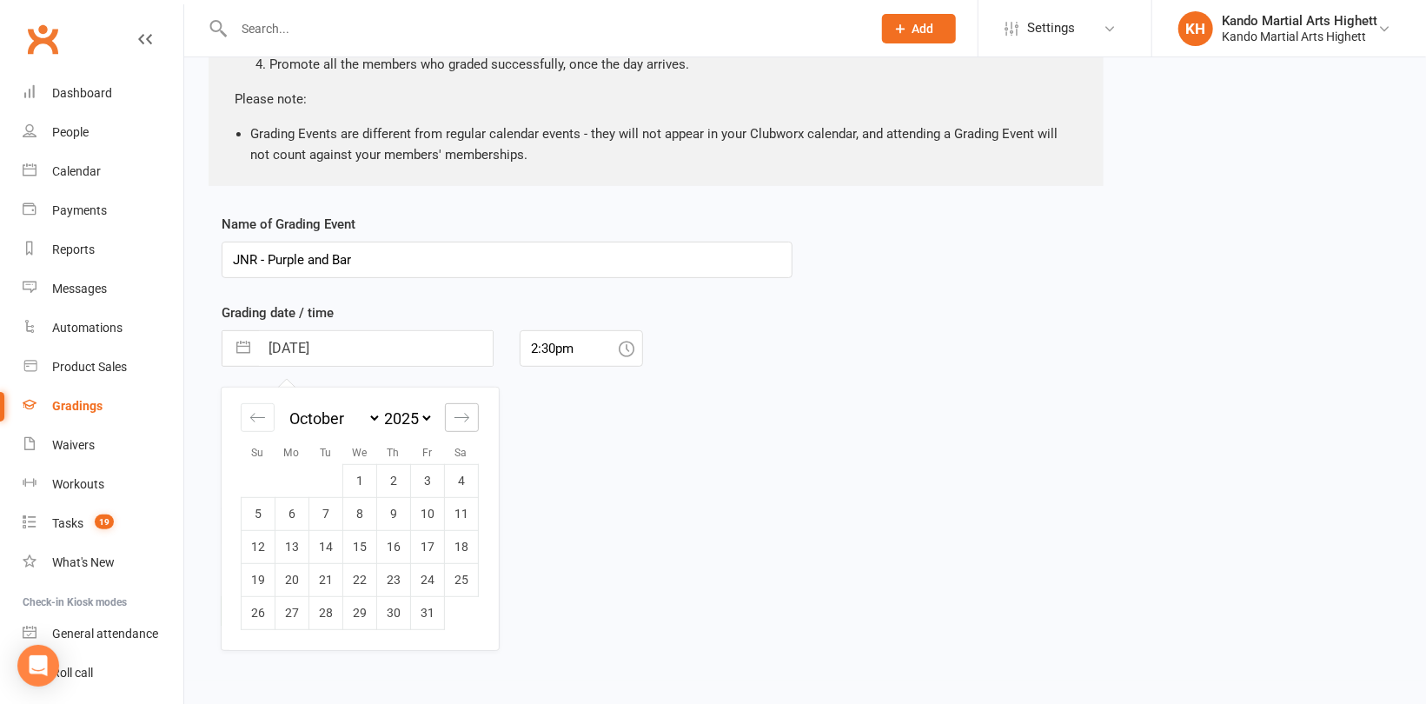
select select "2025"
click at [469, 414] on icon "Move forward to switch to the next month." at bounding box center [462, 417] width 17 height 17
select select "2026"
click at [462, 511] on td "13" at bounding box center [462, 513] width 34 height 33
type input "[DATE]"
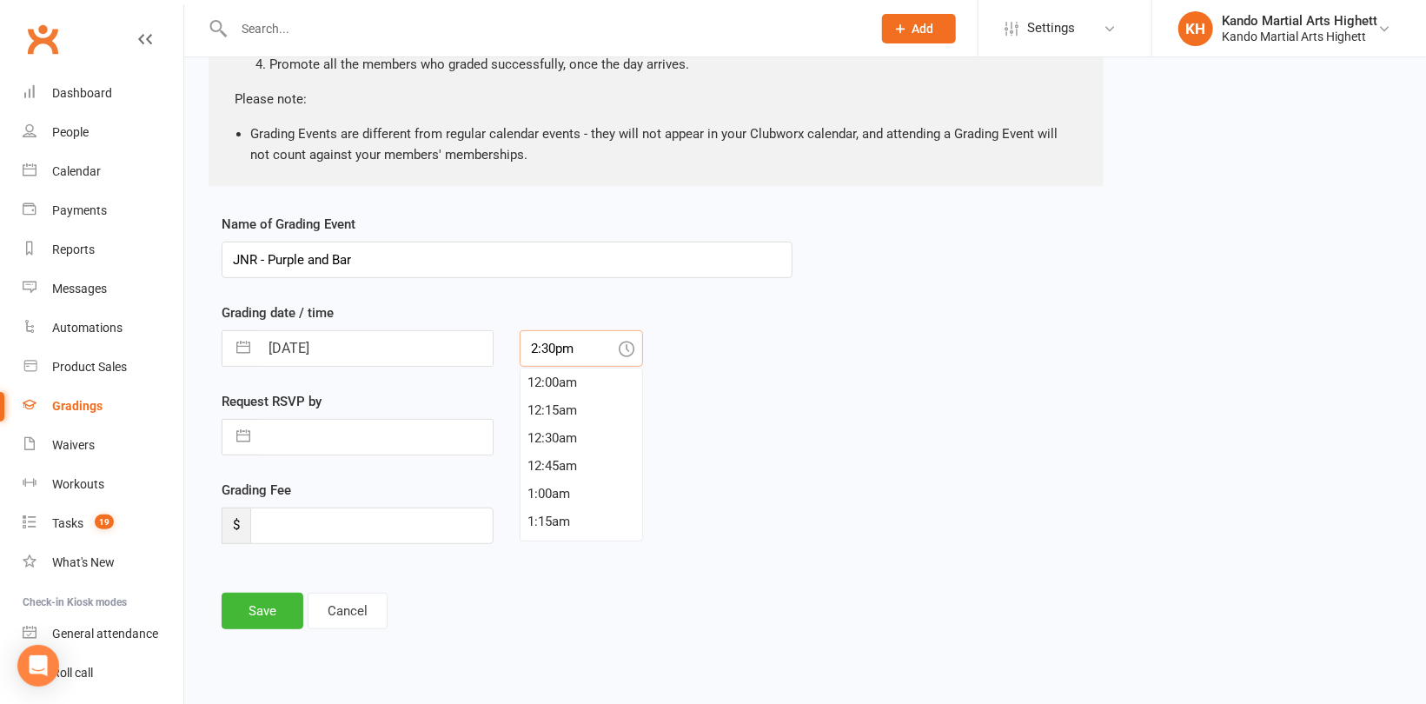
click at [568, 349] on input "2:30pm" at bounding box center [581, 348] width 123 height 37
drag, startPoint x: 590, startPoint y: 344, endPoint x: 396, endPoint y: 309, distance: 196.9
click at [396, 309] on div "Grading date / time [DATE] Navigate forward to interact with the calendar and s…" at bounding box center [507, 334] width 571 height 64
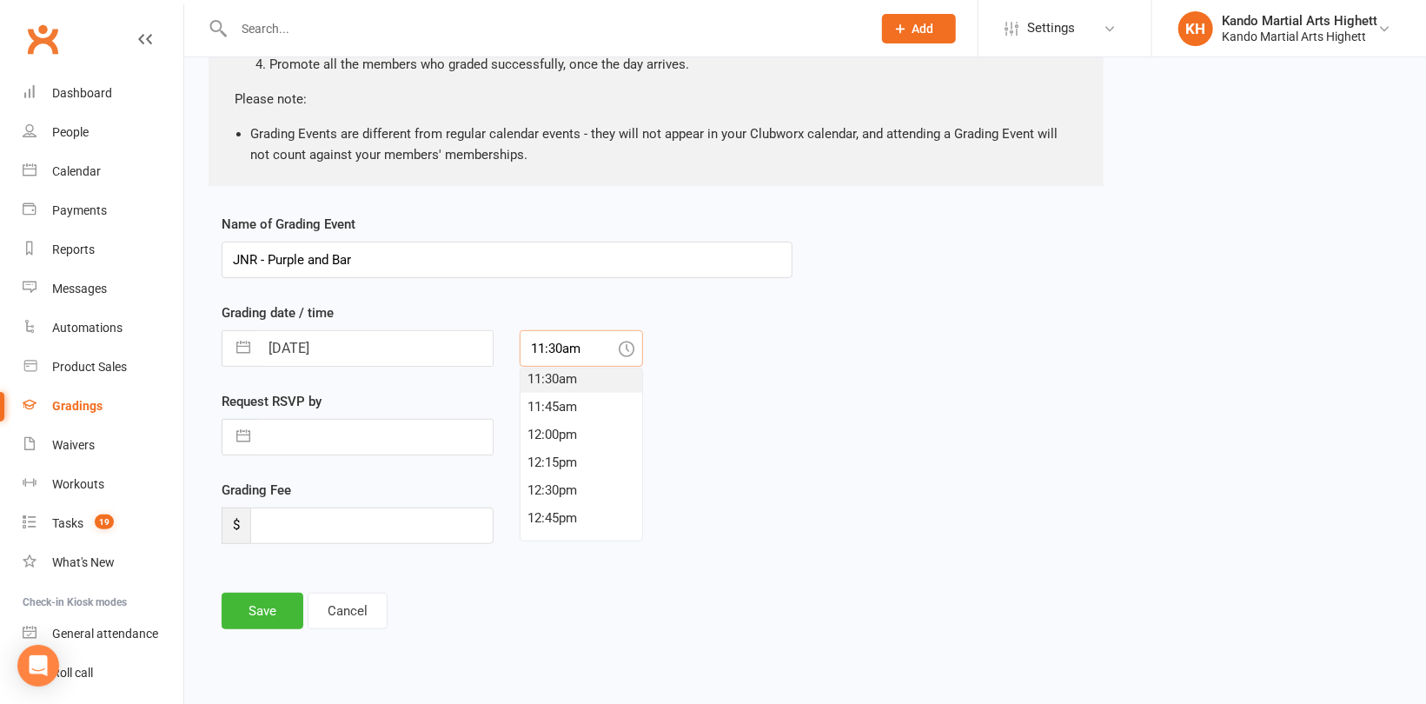
click at [588, 381] on div "11:30am" at bounding box center [582, 379] width 122 height 28
type input "11:30am"
click at [281, 600] on button "Save" at bounding box center [263, 611] width 82 height 37
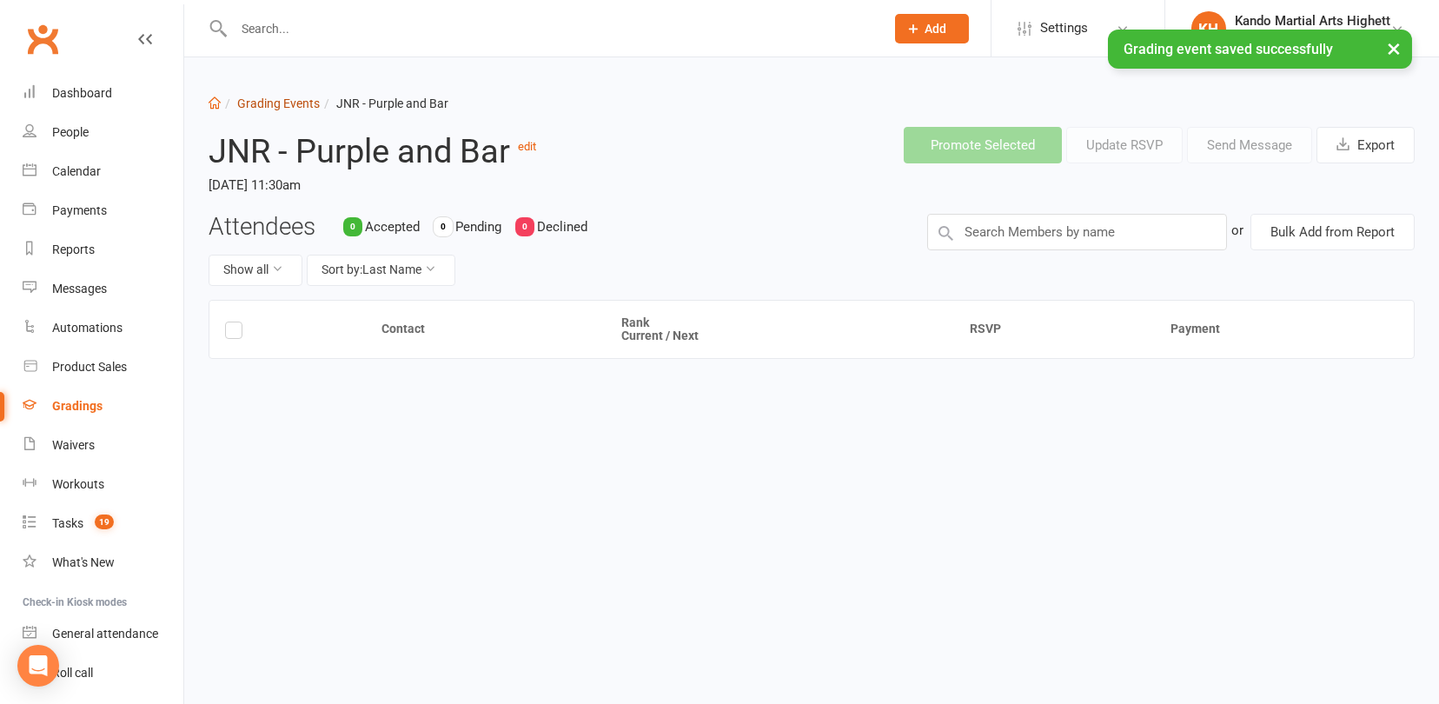
click at [279, 98] on link "Grading Events" at bounding box center [278, 103] width 83 height 14
select select "100"
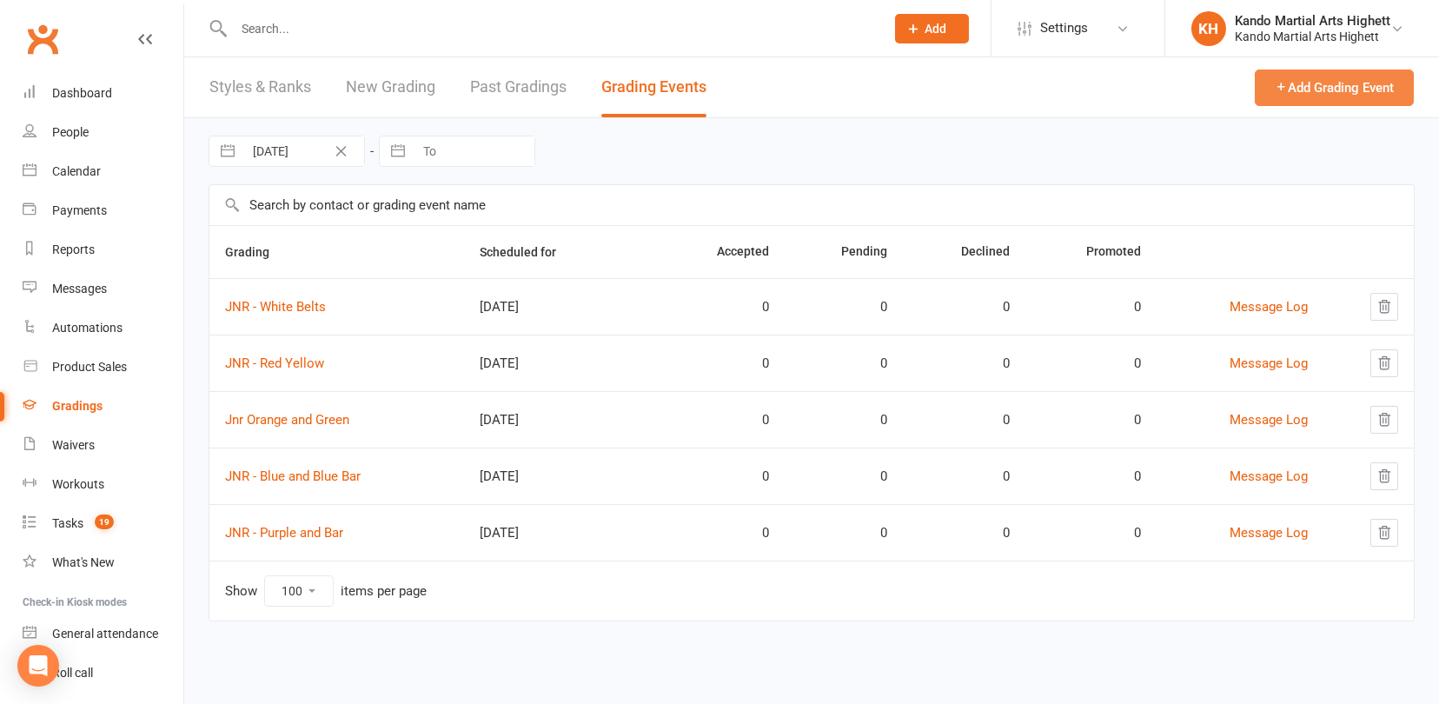
click at [1378, 80] on button "Add Grading Event" at bounding box center [1334, 88] width 159 height 37
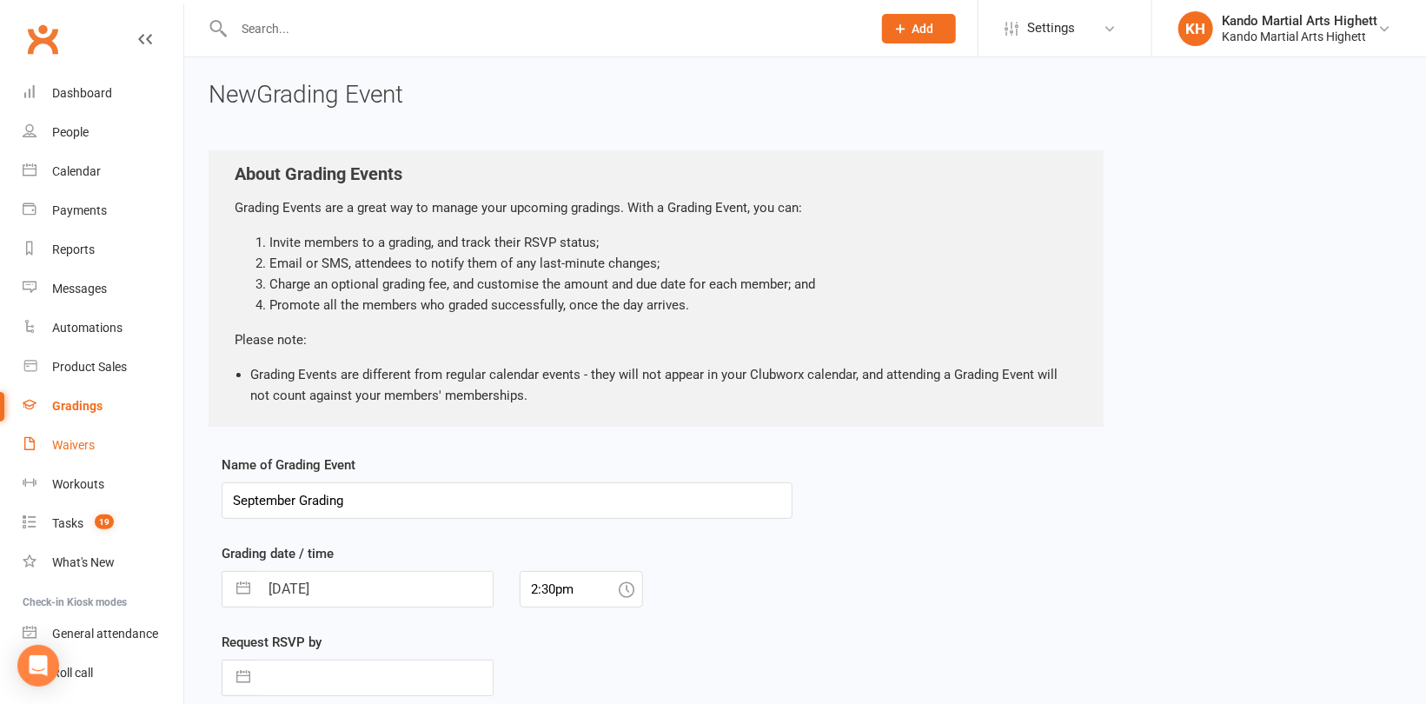
drag, startPoint x: 377, startPoint y: 497, endPoint x: 136, endPoint y: 460, distance: 243.6
click at [134, 461] on ui-view "Prospect Member Non-attending contact Class / event Appointment Grading event T…" at bounding box center [713, 463] width 1426 height 918
type input "[PERSON_NAME]"
click at [388, 589] on input "[DATE]" at bounding box center [376, 589] width 234 height 35
select select "7"
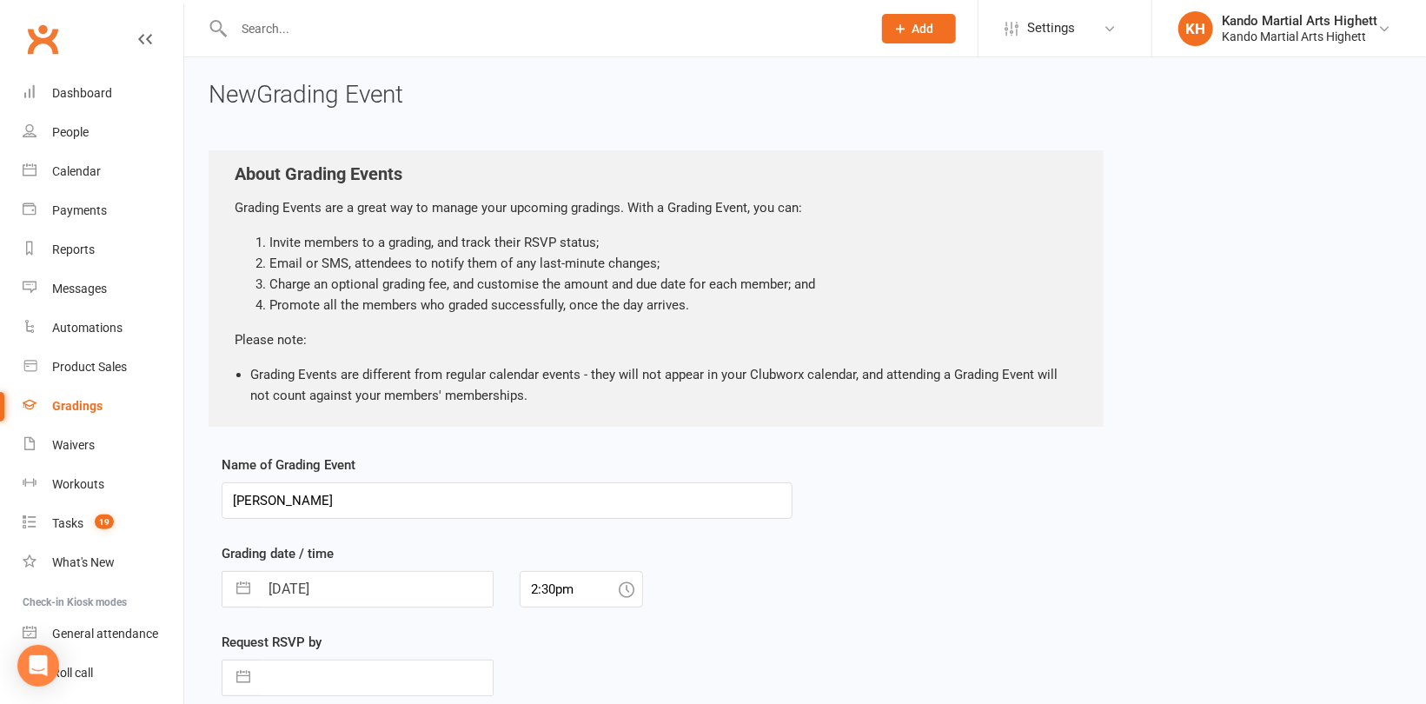
select select "2025"
select select "8"
select select "2025"
select select "9"
select select "2025"
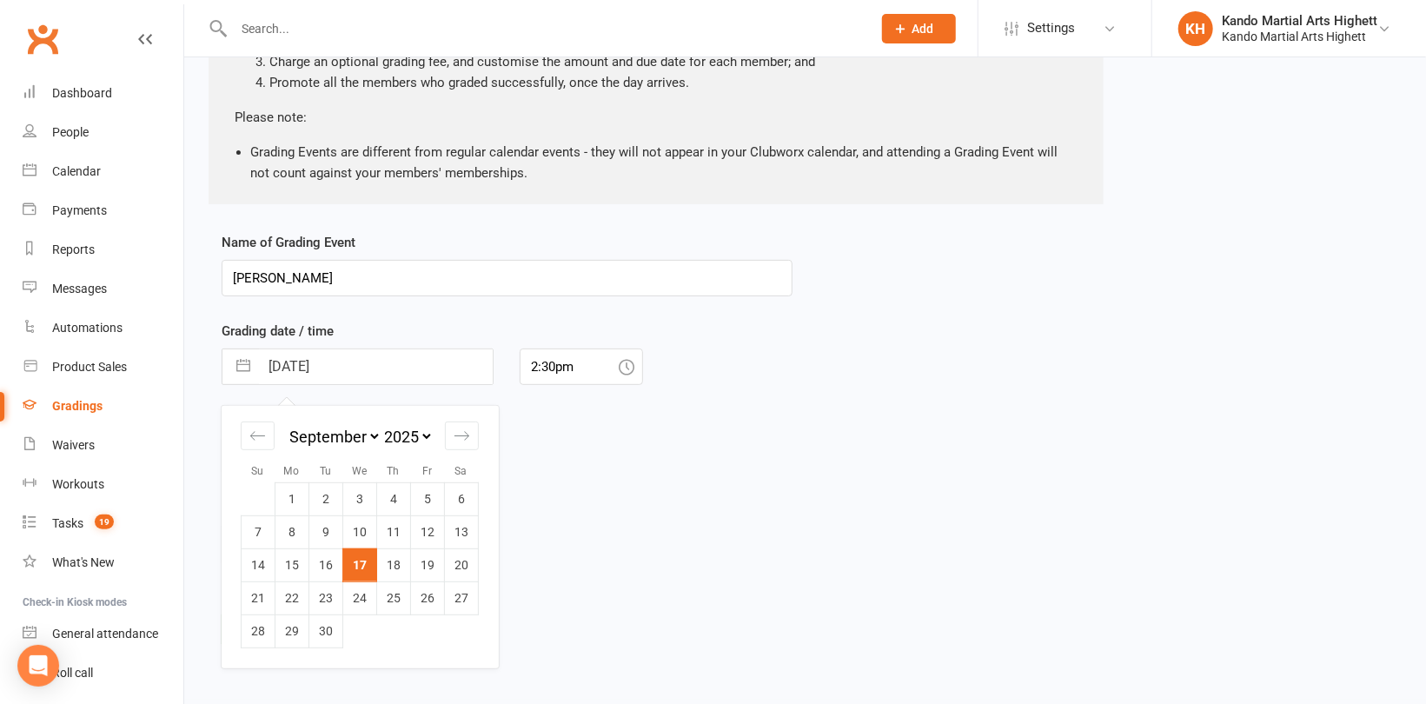
scroll to position [241, 0]
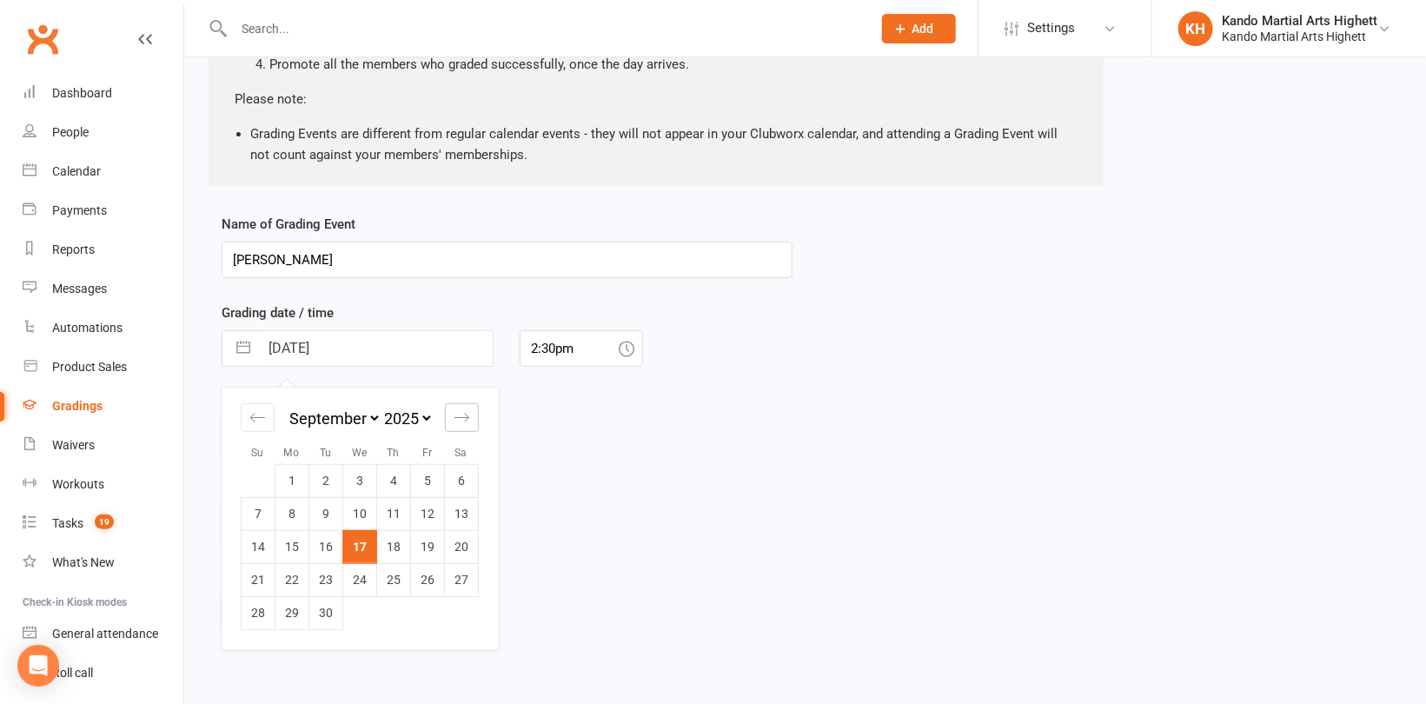
click at [470, 424] on div "Move forward to switch to the next month." at bounding box center [462, 417] width 34 height 29
select select "10"
select select "2025"
click at [470, 424] on div "Move forward to switch to the next month." at bounding box center [462, 417] width 34 height 29
select select "11"
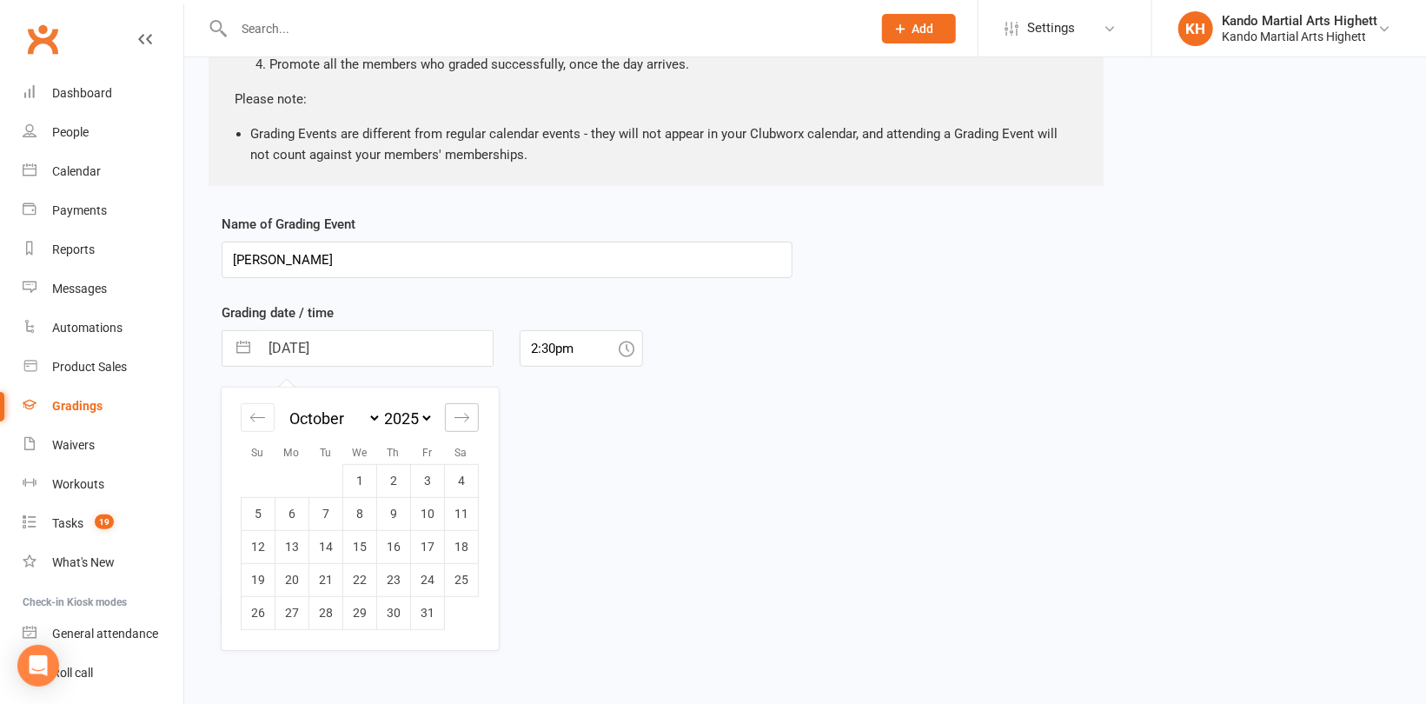
select select "2025"
click at [470, 424] on div "Move forward to switch to the next month." at bounding box center [462, 417] width 34 height 29
select select "2026"
click at [472, 519] on td "13" at bounding box center [462, 513] width 34 height 33
type input "[DATE]"
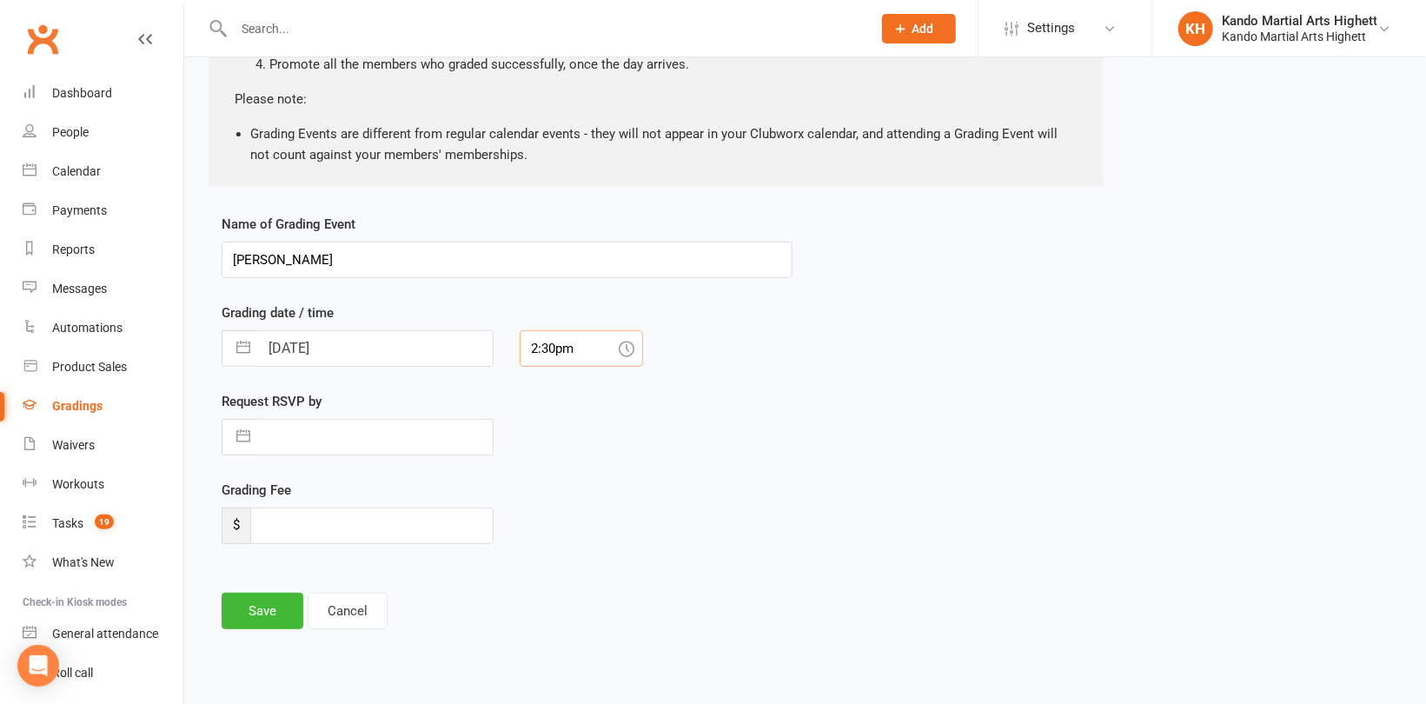
click at [581, 353] on input "2:30pm" at bounding box center [581, 348] width 123 height 37
drag, startPoint x: 568, startPoint y: 450, endPoint x: 559, endPoint y: 439, distance: 14.3
click at [568, 449] on div "1:00pm" at bounding box center [582, 453] width 122 height 28
type input "1:00pm"
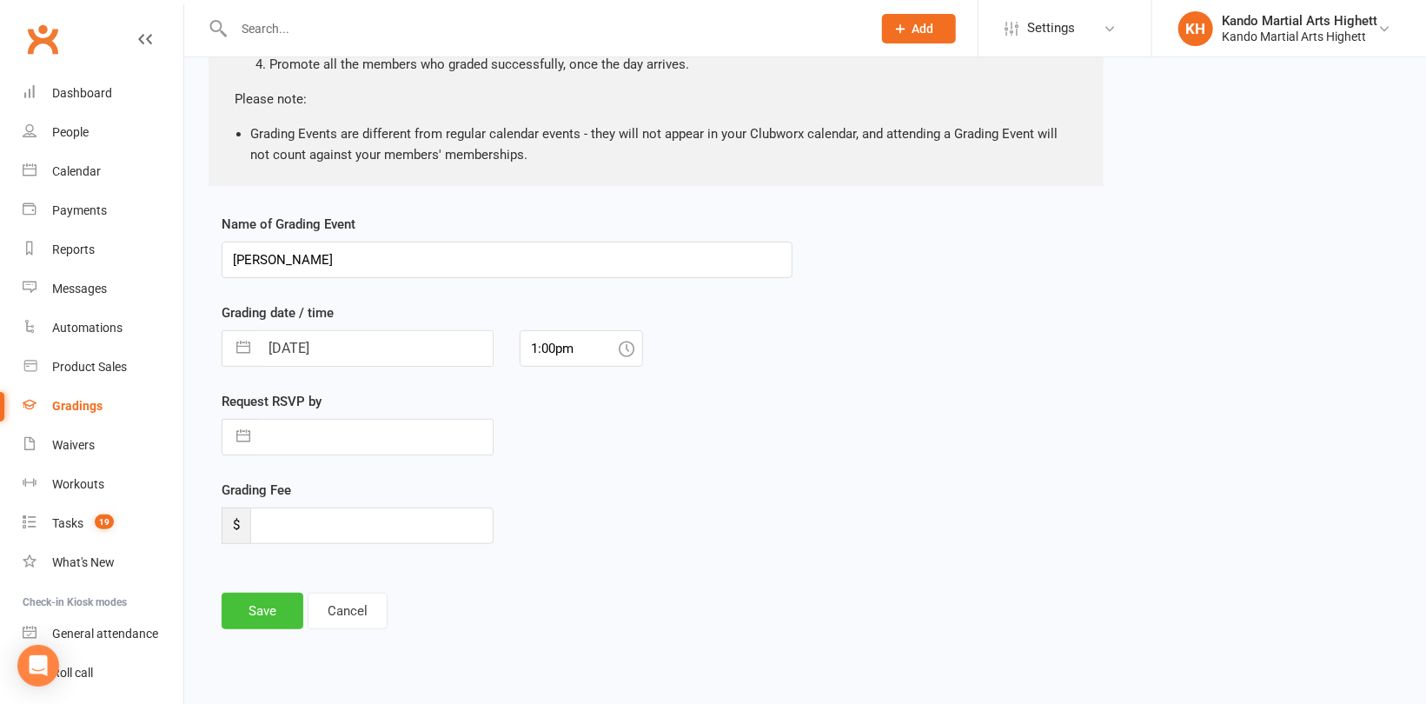
click at [268, 608] on button "Save" at bounding box center [263, 611] width 82 height 37
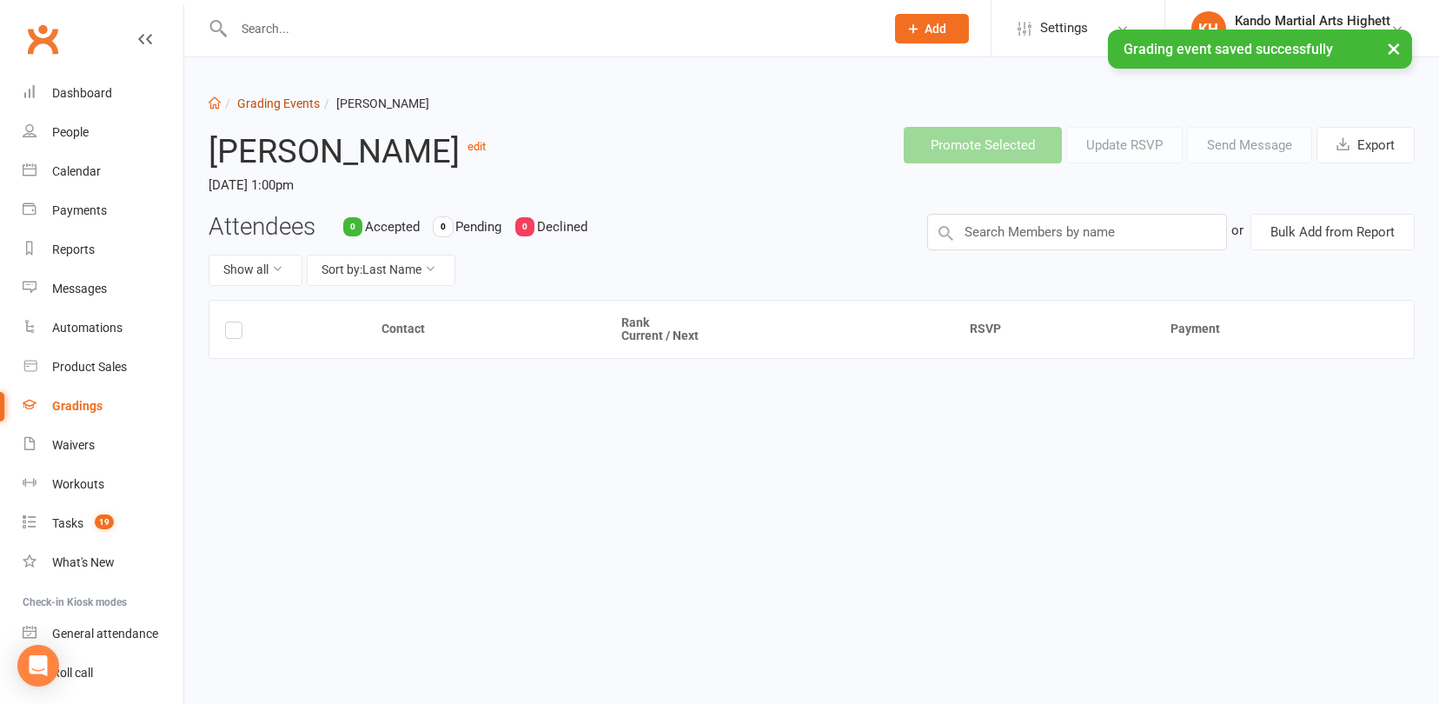
click at [281, 96] on link "Grading Events" at bounding box center [278, 103] width 83 height 14
select select "100"
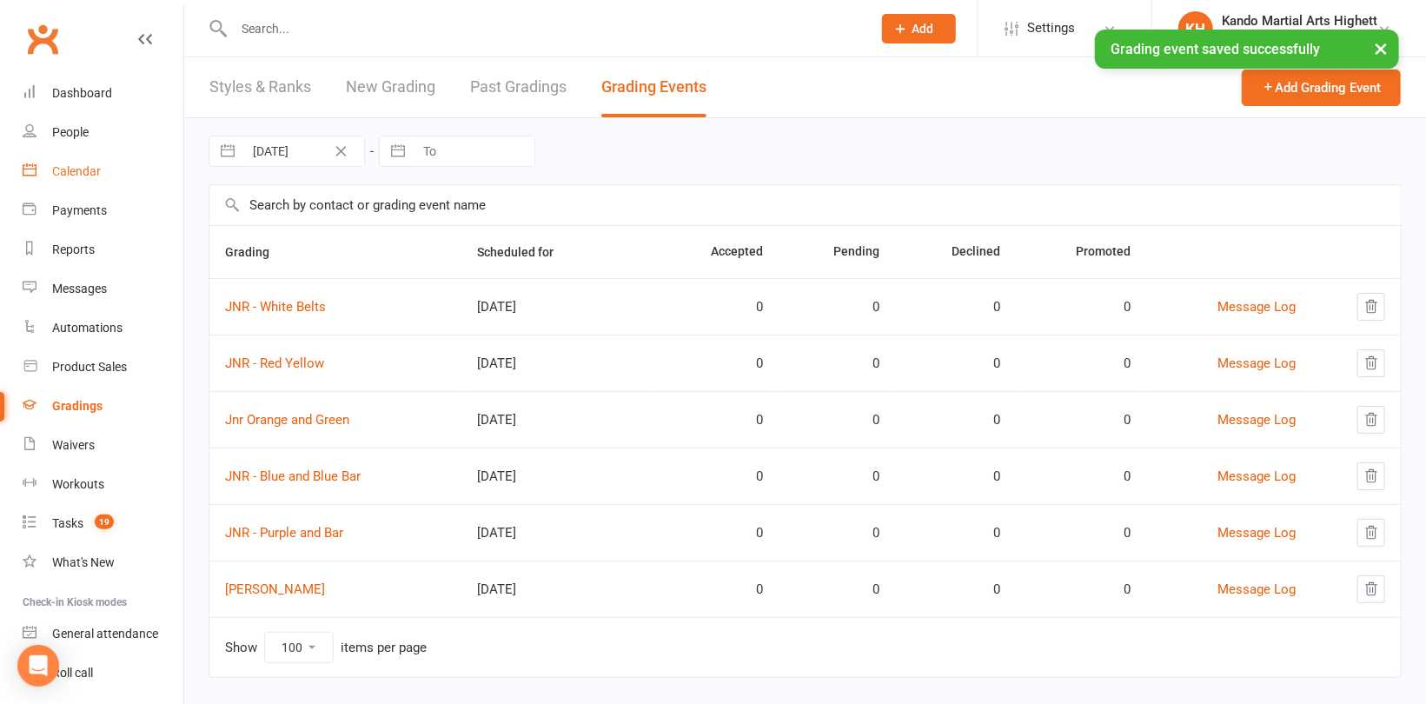
click at [90, 169] on div "Calendar" at bounding box center [76, 171] width 49 height 14
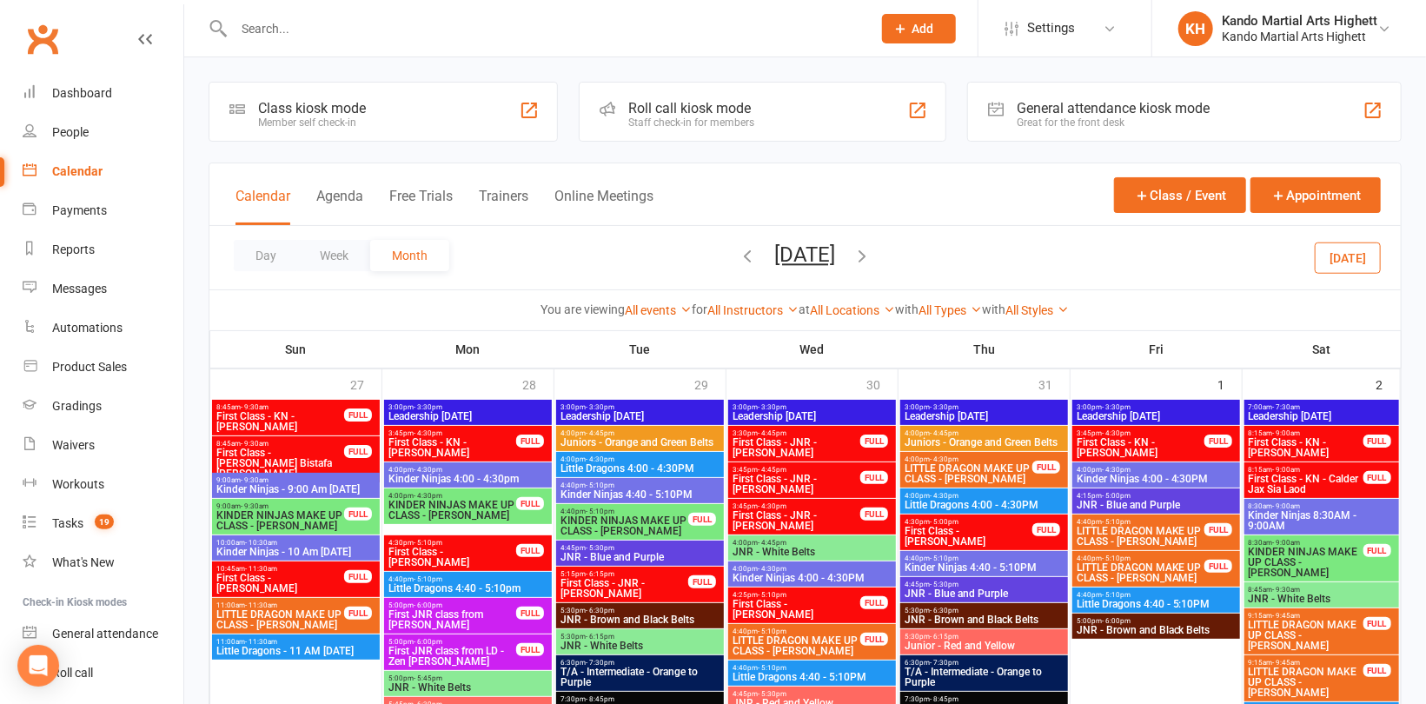
click at [873, 260] on icon "button" at bounding box center [862, 255] width 19 height 19
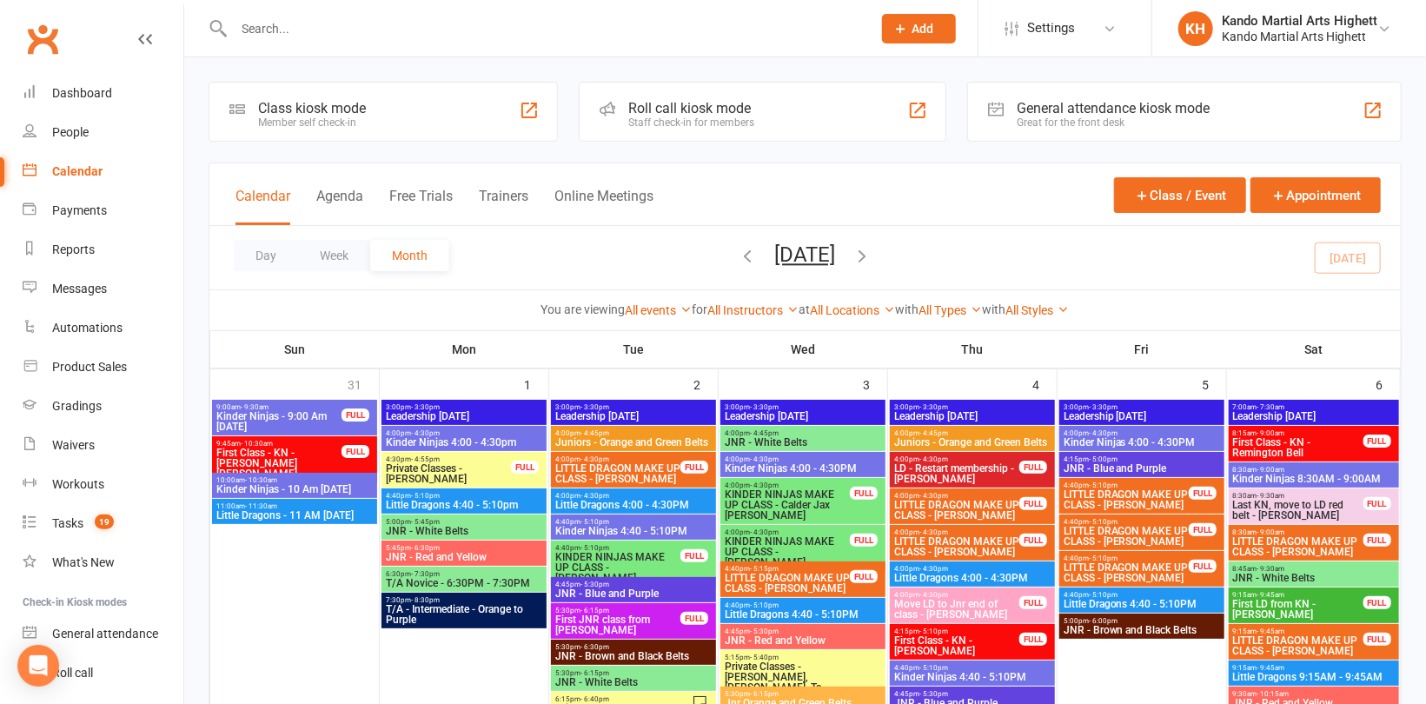
click at [873, 259] on icon "button" at bounding box center [862, 255] width 19 height 19
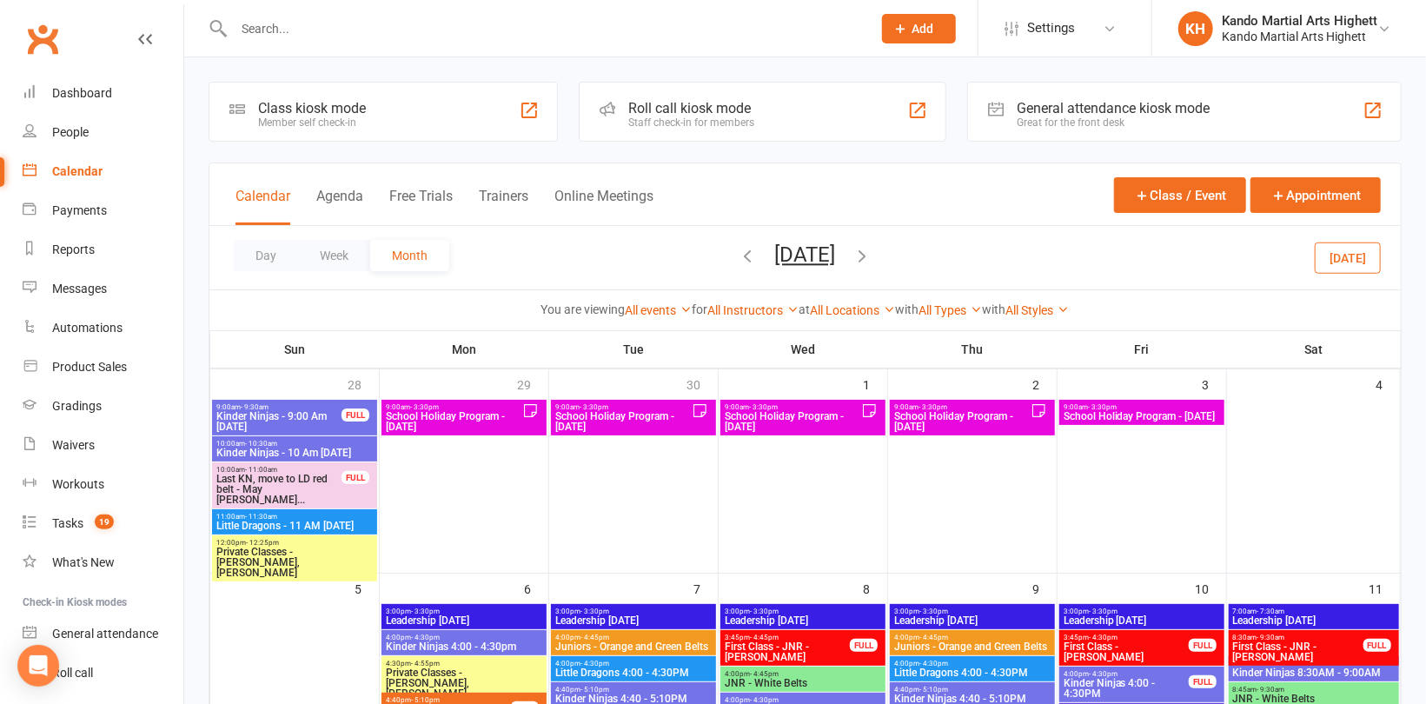
click at [906, 259] on div "Day Week Month [DATE] [DATE] Sun Mon Tue Wed Thu Fri Sat 31 01 02 03 04 05 06 0…" at bounding box center [805, 257] width 1192 height 63
click at [873, 256] on icon "button" at bounding box center [862, 255] width 19 height 19
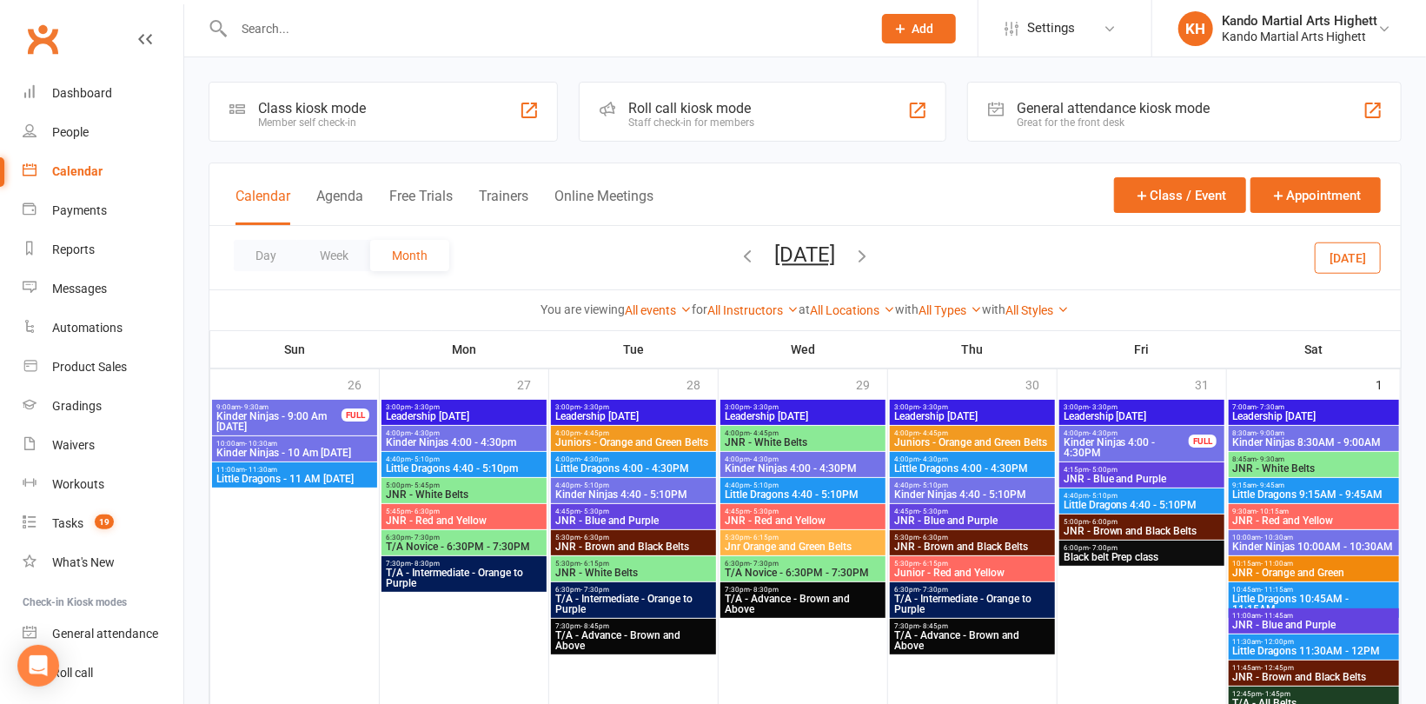
click at [873, 256] on icon "button" at bounding box center [862, 255] width 19 height 19
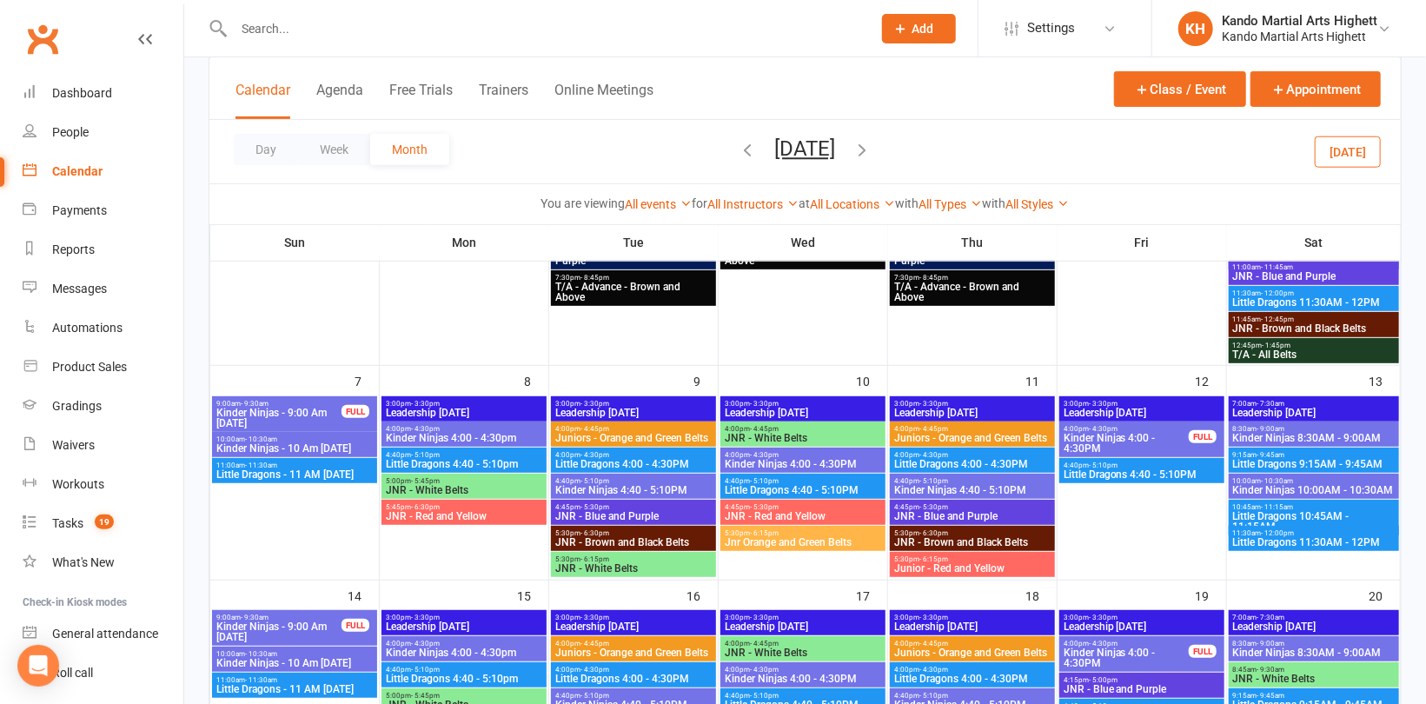
scroll to position [348, 0]
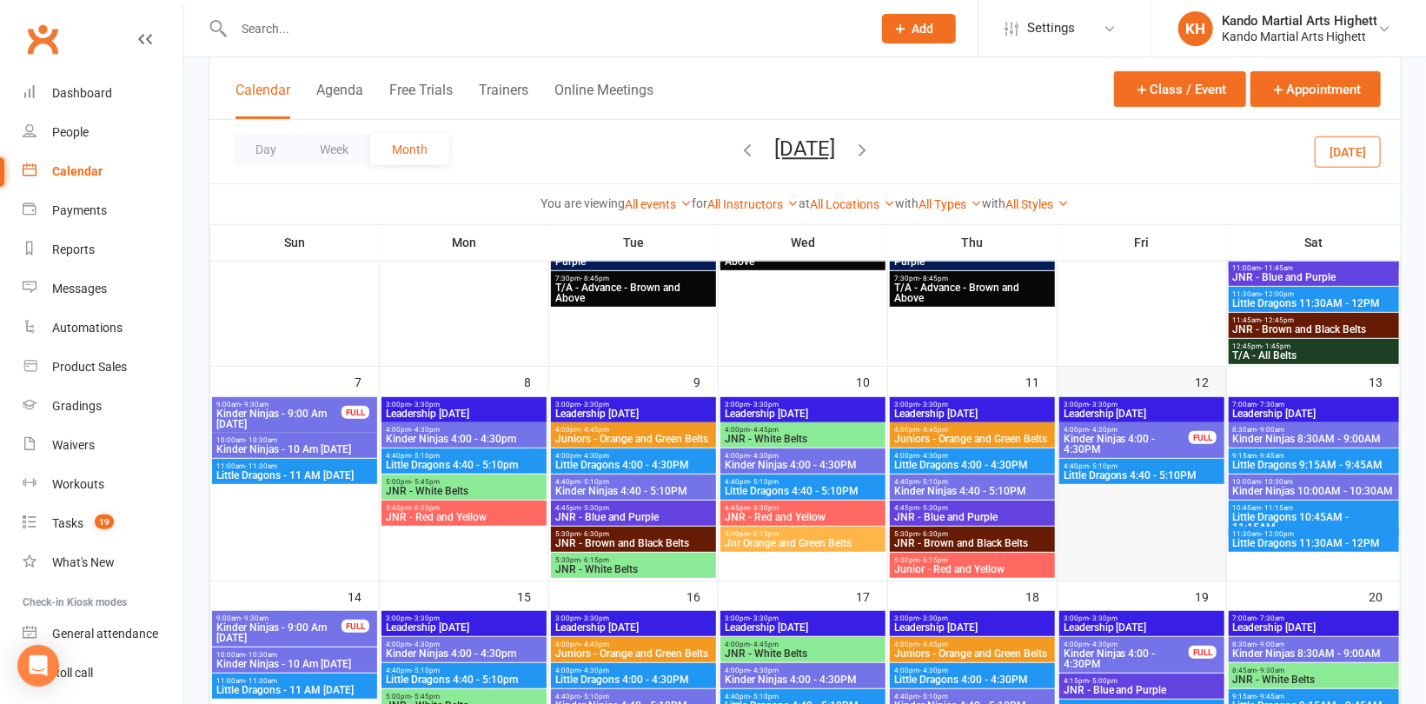
click at [1149, 388] on div "12" at bounding box center [1142, 474] width 169 height 214
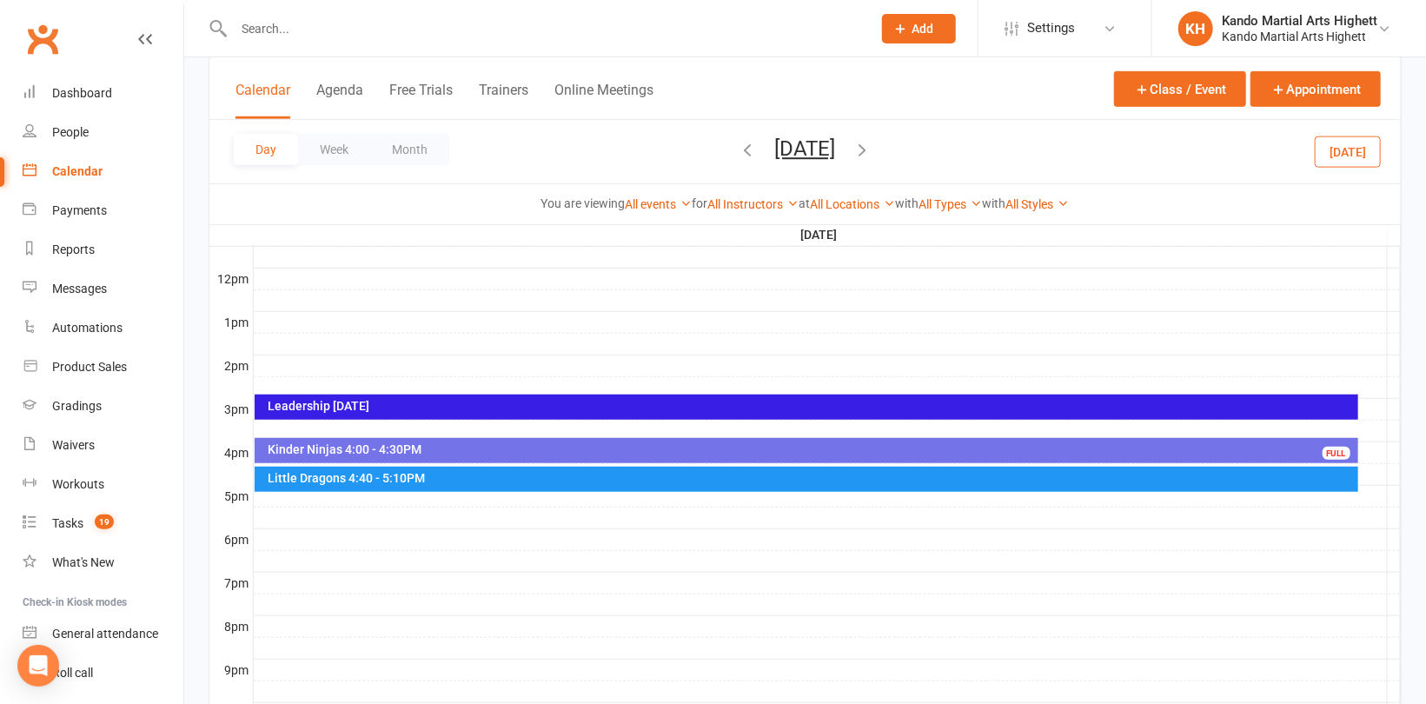
scroll to position [608, 0]
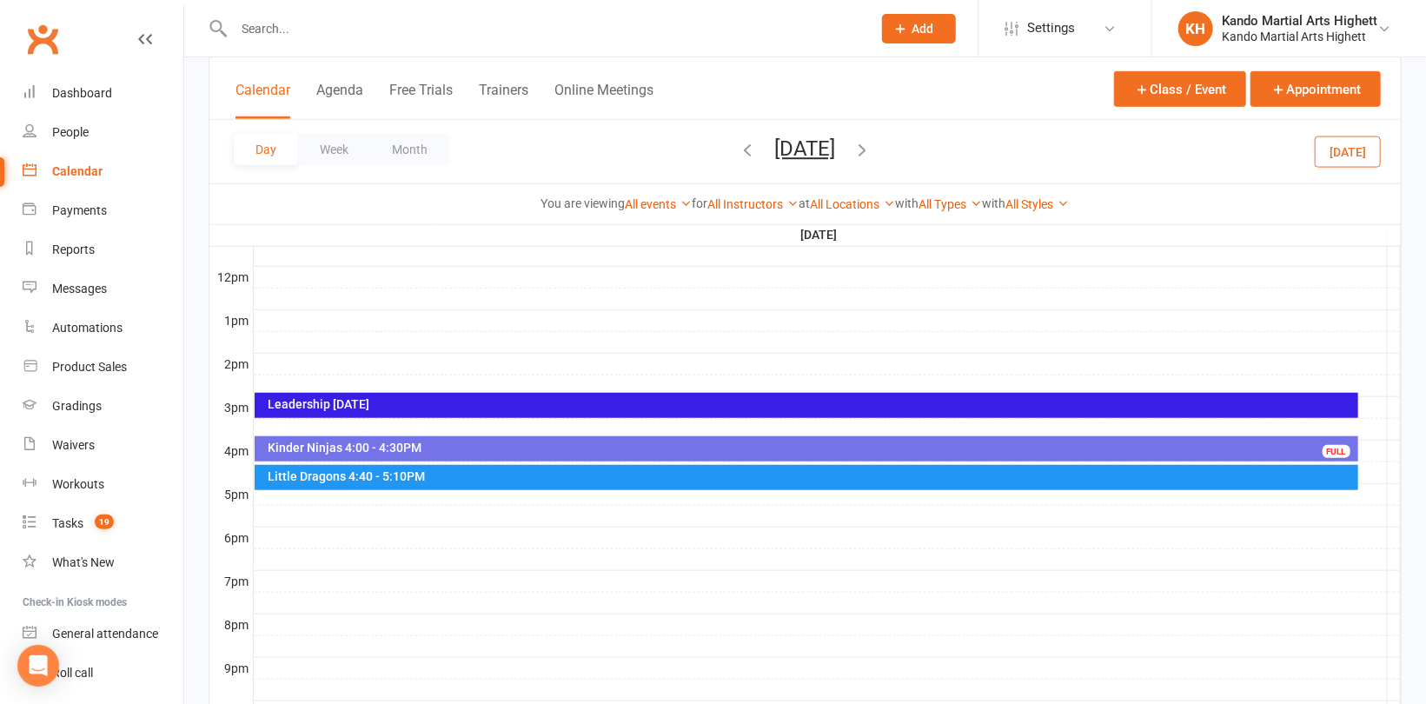
click at [1374, 465] on div at bounding box center [827, 472] width 1147 height 21
click at [1377, 461] on button "Add Event" at bounding box center [1362, 467] width 58 height 21
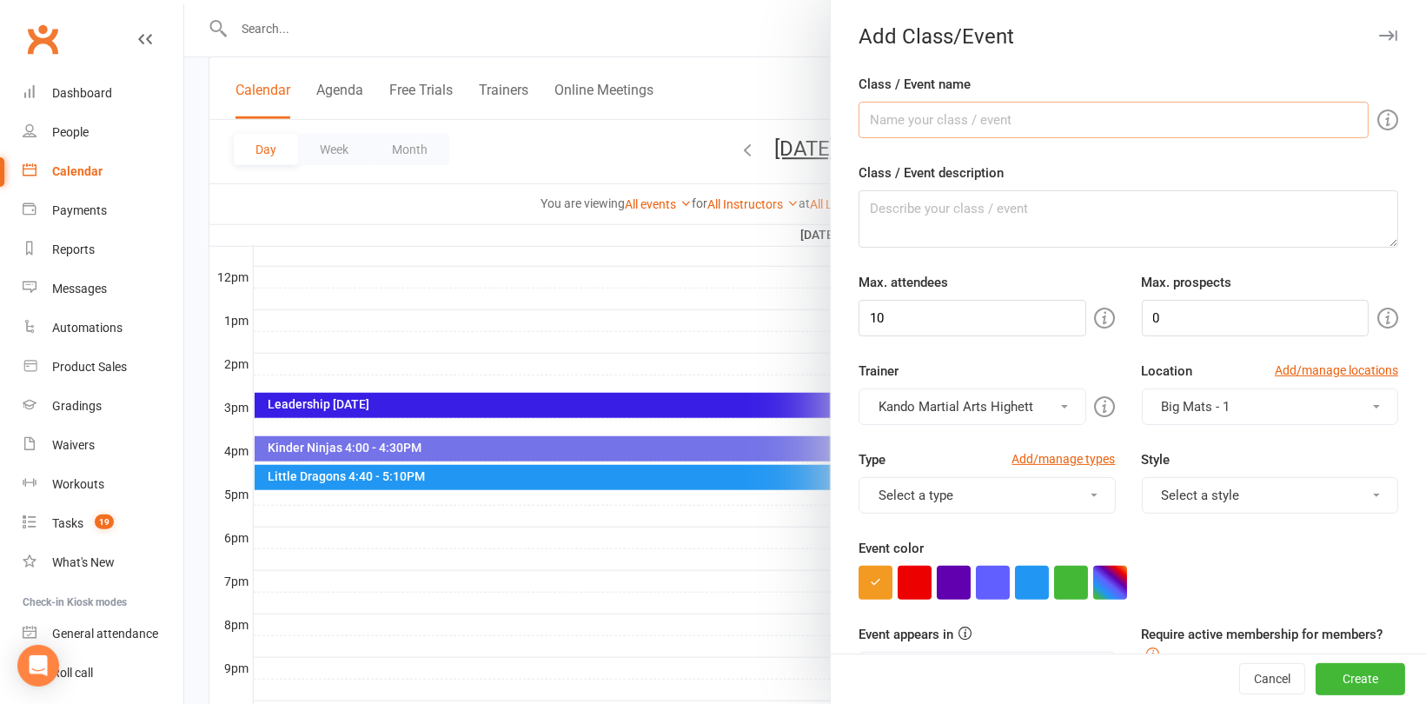
click at [966, 123] on input "Class / Event name" at bounding box center [1114, 120] width 510 height 37
type input "JNR - White Belt Grading 4:30 to 5:30pm"
drag, startPoint x: 1120, startPoint y: 120, endPoint x: 831, endPoint y: 124, distance: 289.4
click at [831, 124] on div "Class / Event name JNR - White Belt Grading 4:30 to 5:30pm Class / Event descri…" at bounding box center [1128, 683] width 595 height 1219
click at [906, 221] on textarea "Class / Event description" at bounding box center [1129, 218] width 540 height 57
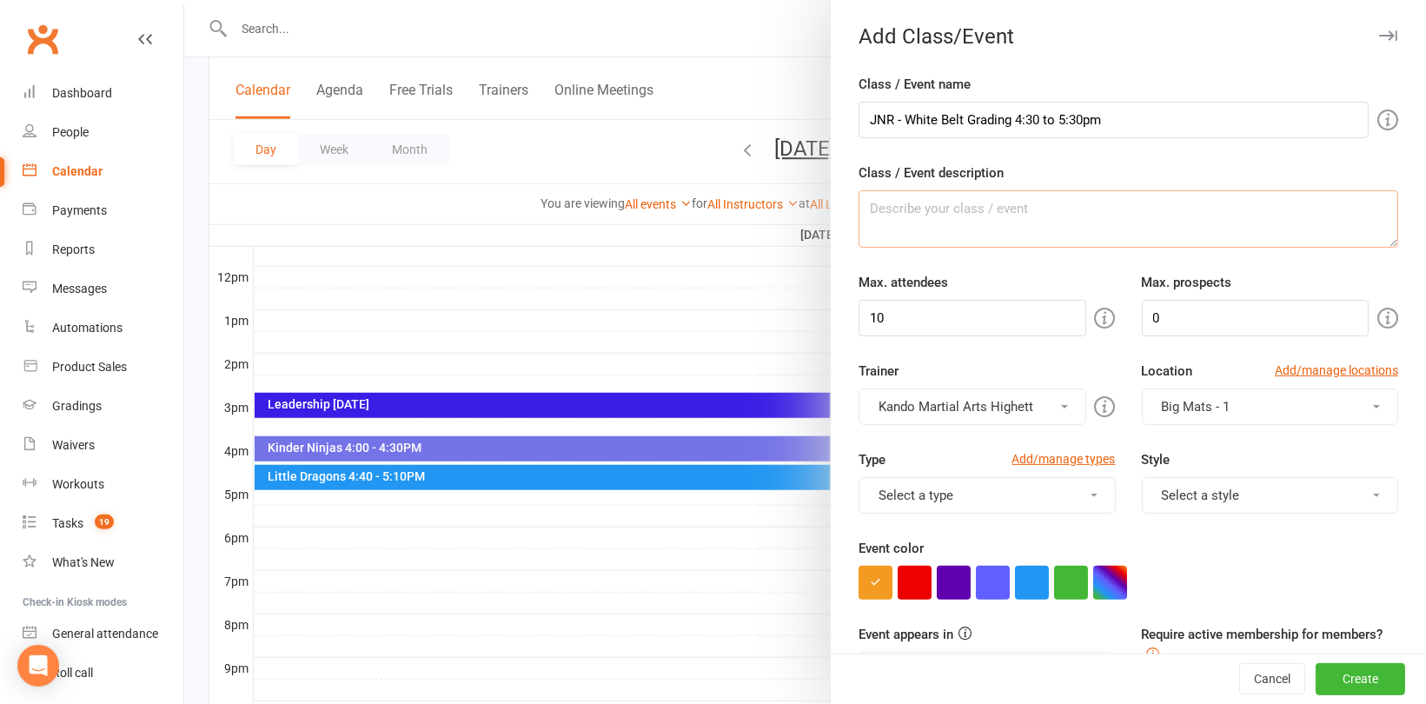
paste textarea "JNR - White Belt Grading 4:30 to 5:30pm"
type textarea "JNR - White Belt Grading 4:30 to 5:30pm"
click at [925, 320] on input "10" at bounding box center [972, 318] width 227 height 37
type input "100"
click at [1113, 593] on button "button" at bounding box center [1110, 583] width 34 height 34
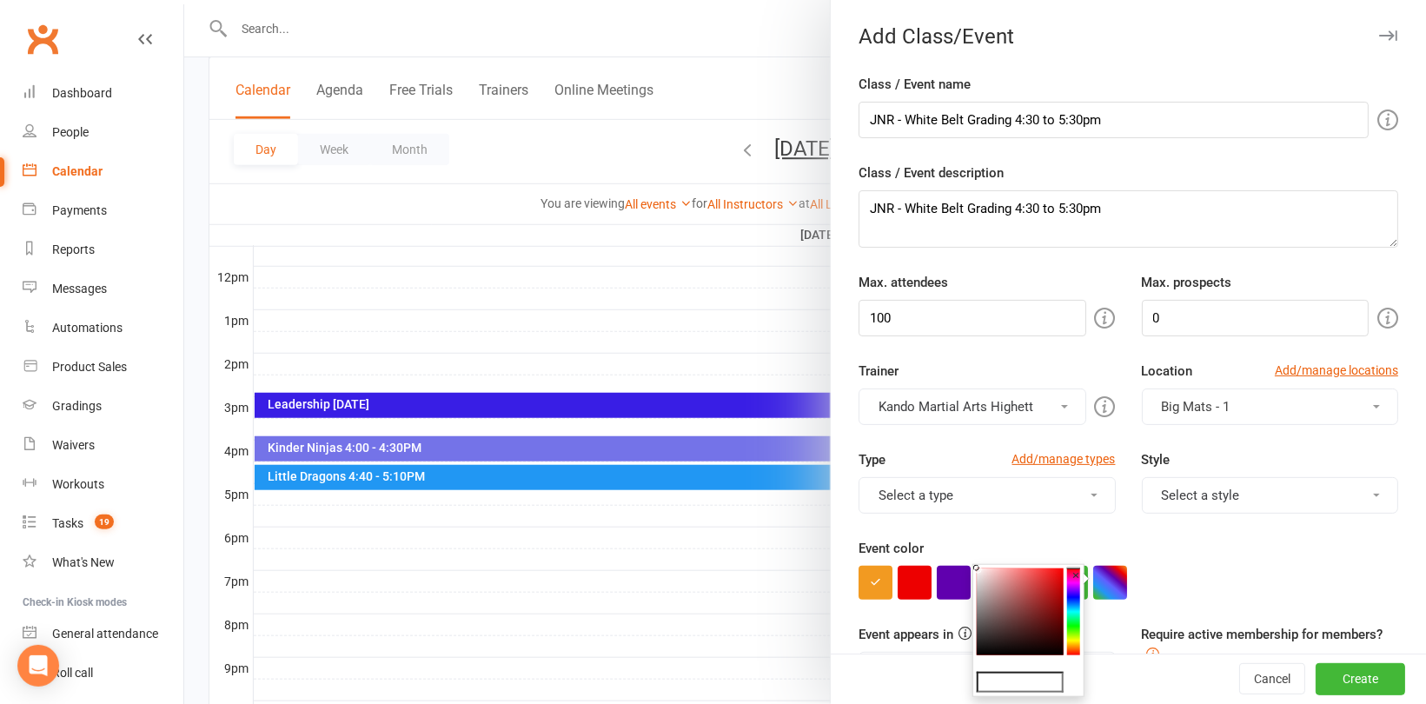
click at [1039, 673] on input "text" at bounding box center [1020, 682] width 87 height 21
type input "#e809de"
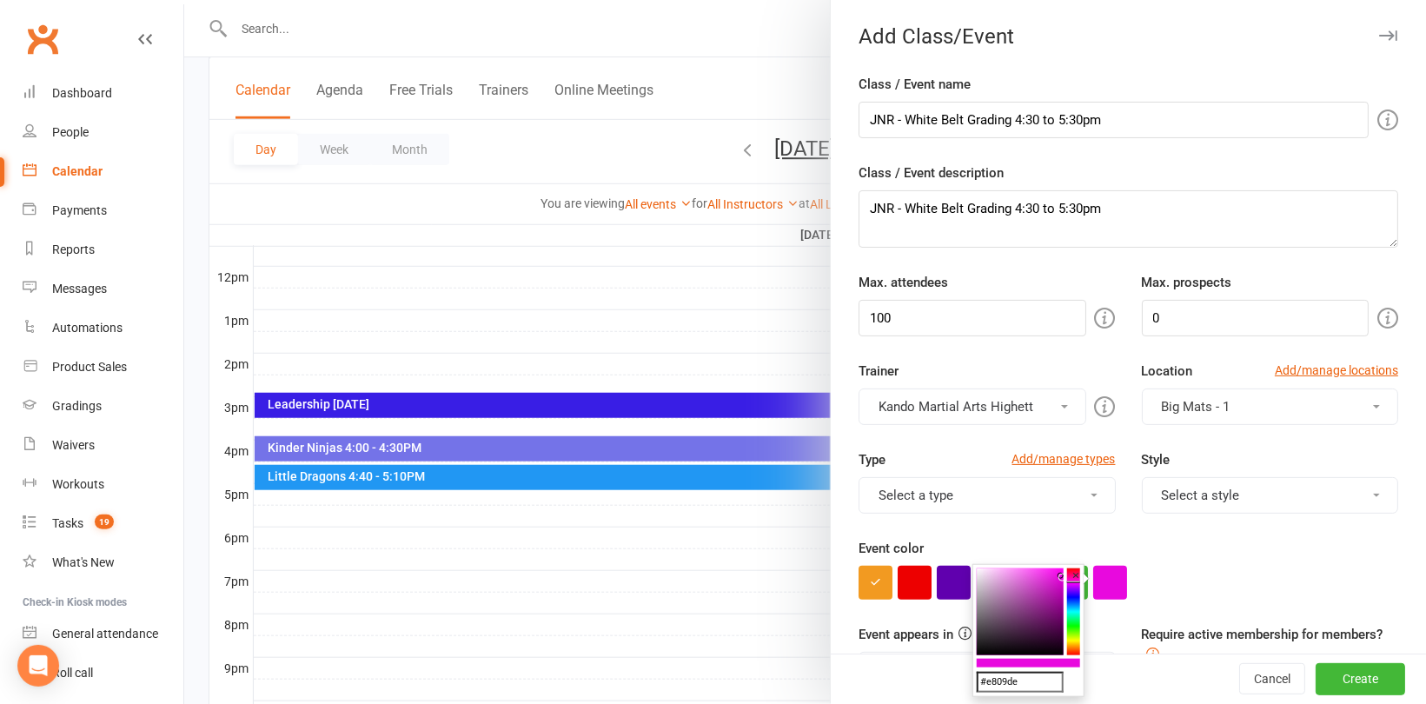
click at [1273, 541] on div "Event color" at bounding box center [1129, 569] width 540 height 62
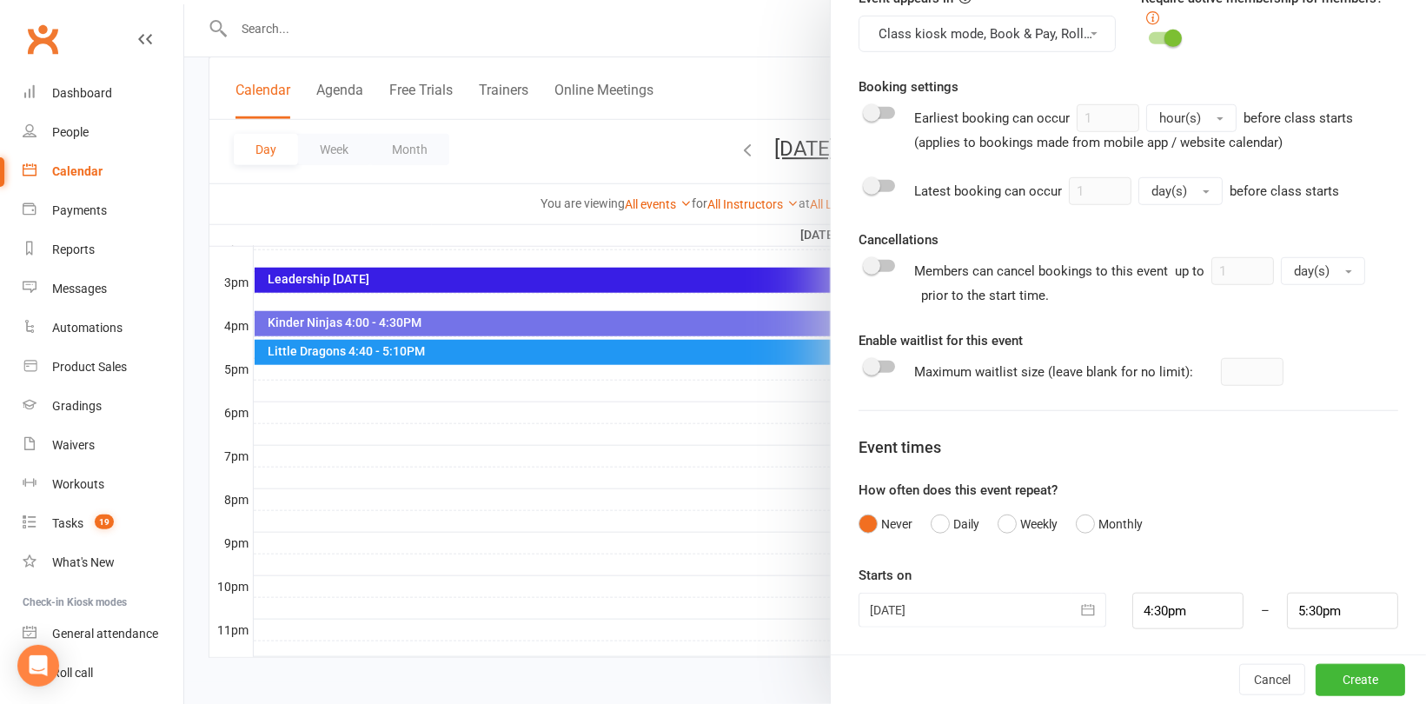
scroll to position [736, 0]
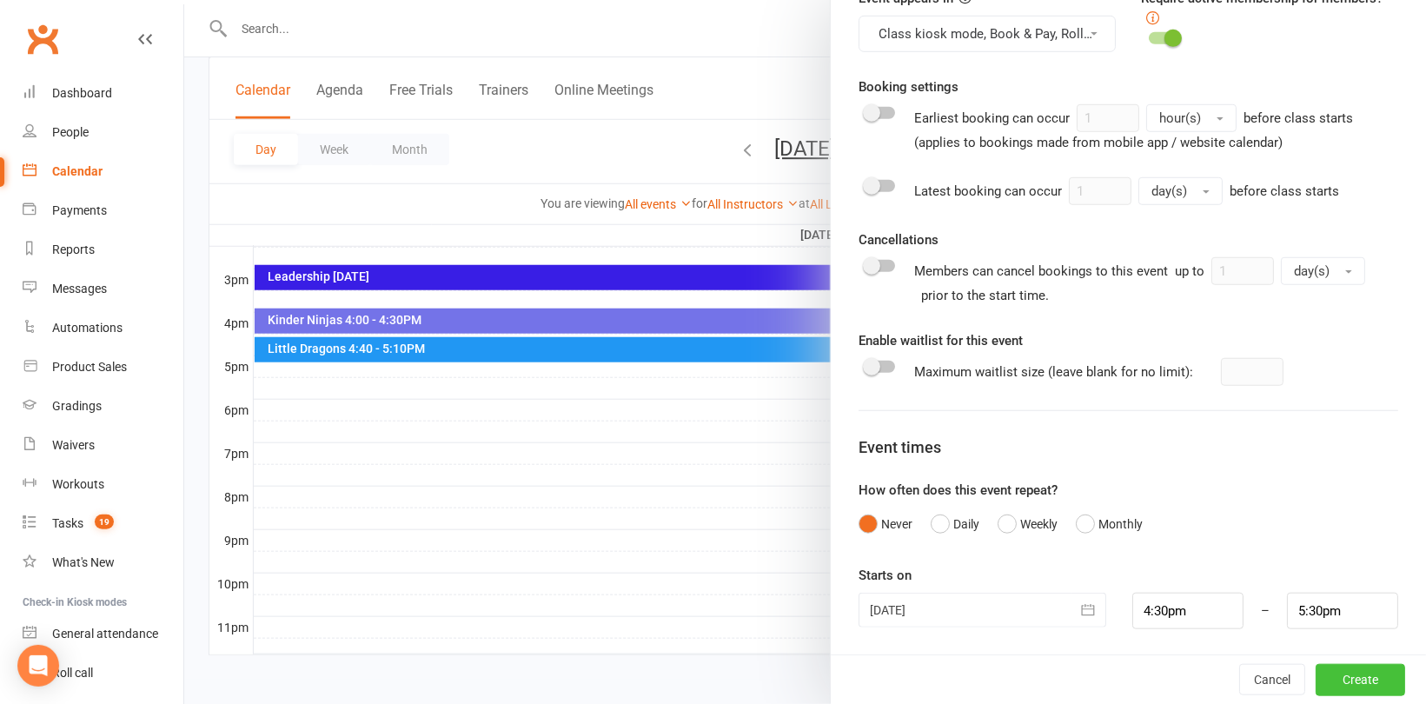
click at [1341, 673] on button "Create" at bounding box center [1361, 679] width 90 height 31
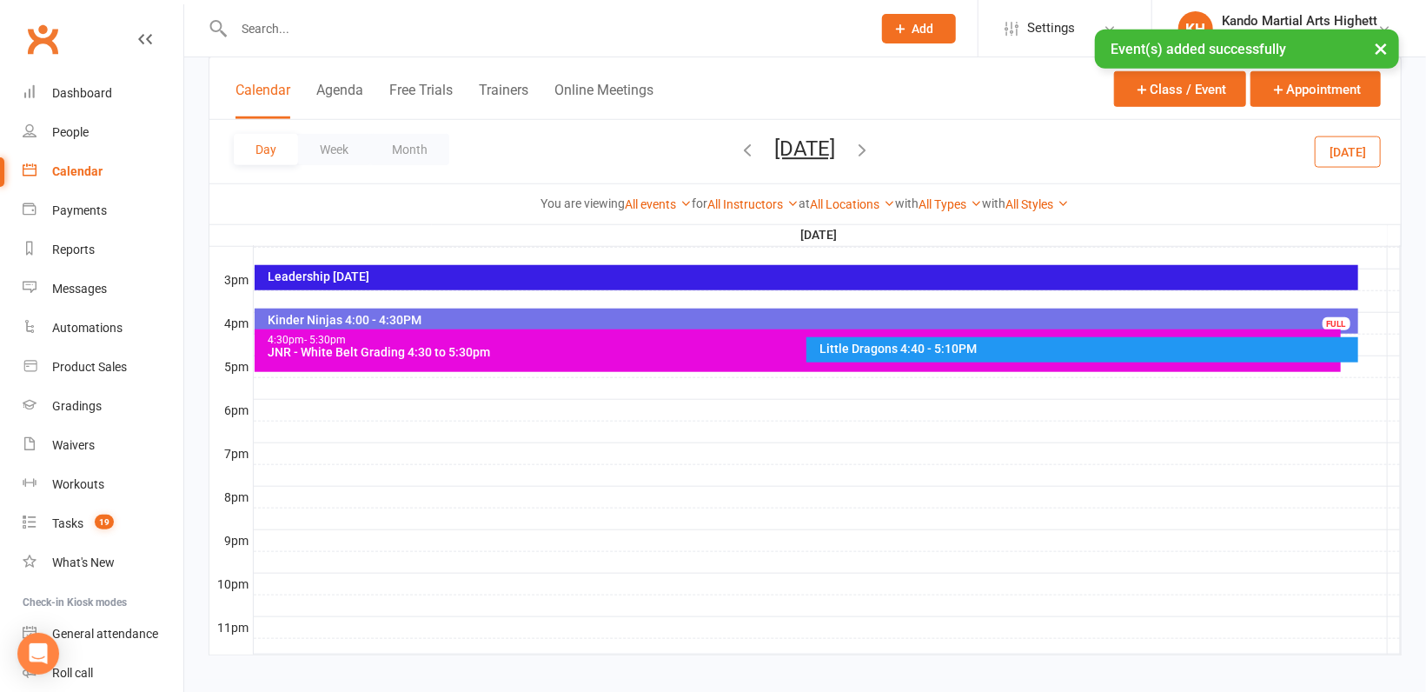
click at [326, 383] on div at bounding box center [827, 388] width 1147 height 21
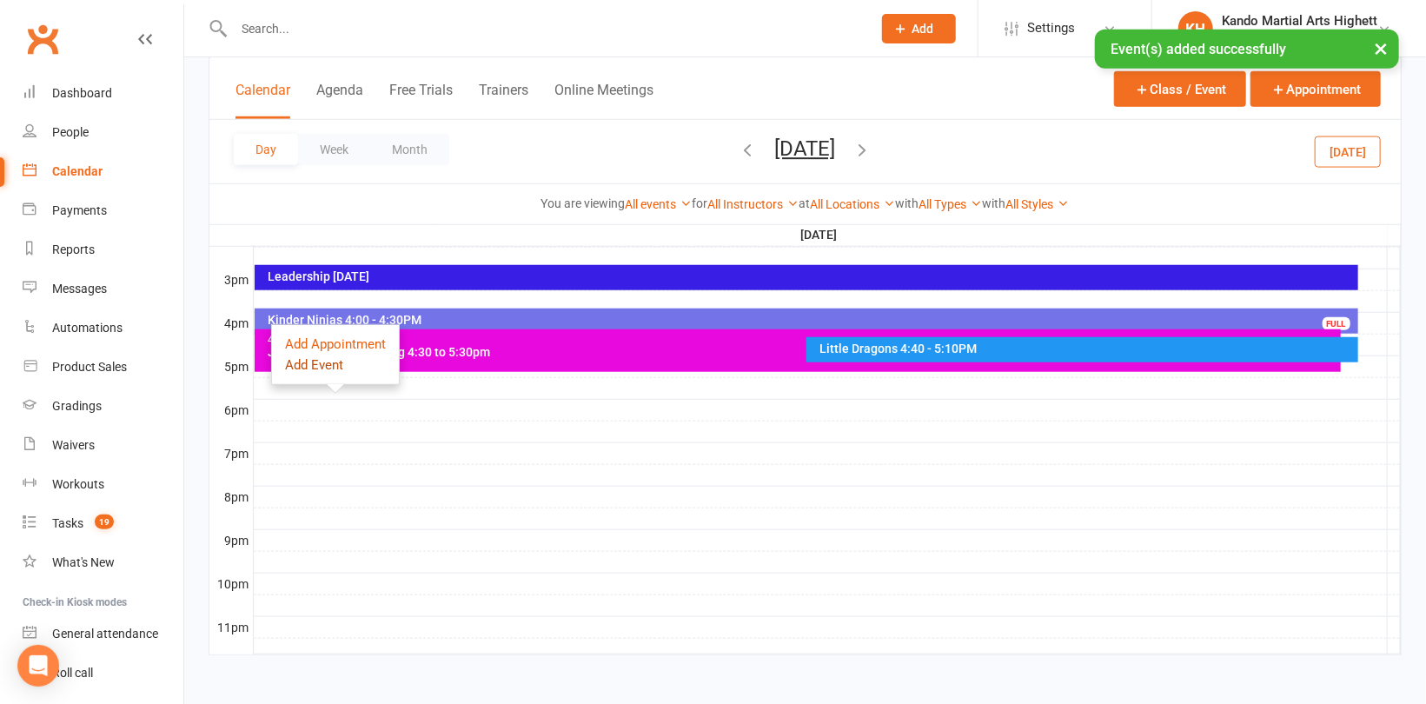
click at [331, 370] on button "Add Event" at bounding box center [314, 365] width 58 height 21
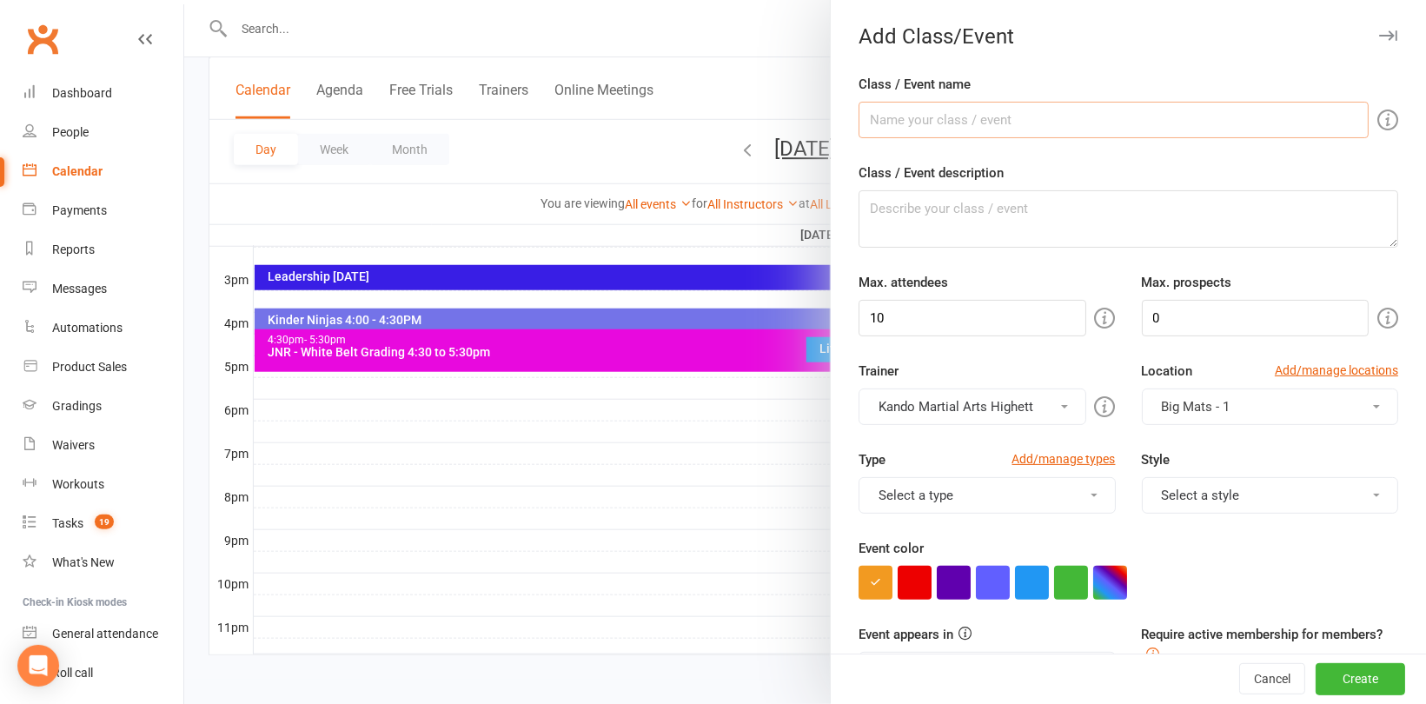
click at [1033, 127] on input "Class / Event name" at bounding box center [1114, 120] width 510 height 37
type input "JNR - Red/Yellow Belts Grading 5:45 to 6:45pm"
drag, startPoint x: 1152, startPoint y: 116, endPoint x: 821, endPoint y: 118, distance: 331.1
click at [184, 0] on new-event-schedule "Add Class/Event Class / Event name JNR - Red/Yellow Belts Grading 5:45 to 6:45p…" at bounding box center [184, 0] width 0 height 0
click at [897, 220] on textarea "Class / Event description" at bounding box center [1129, 218] width 540 height 57
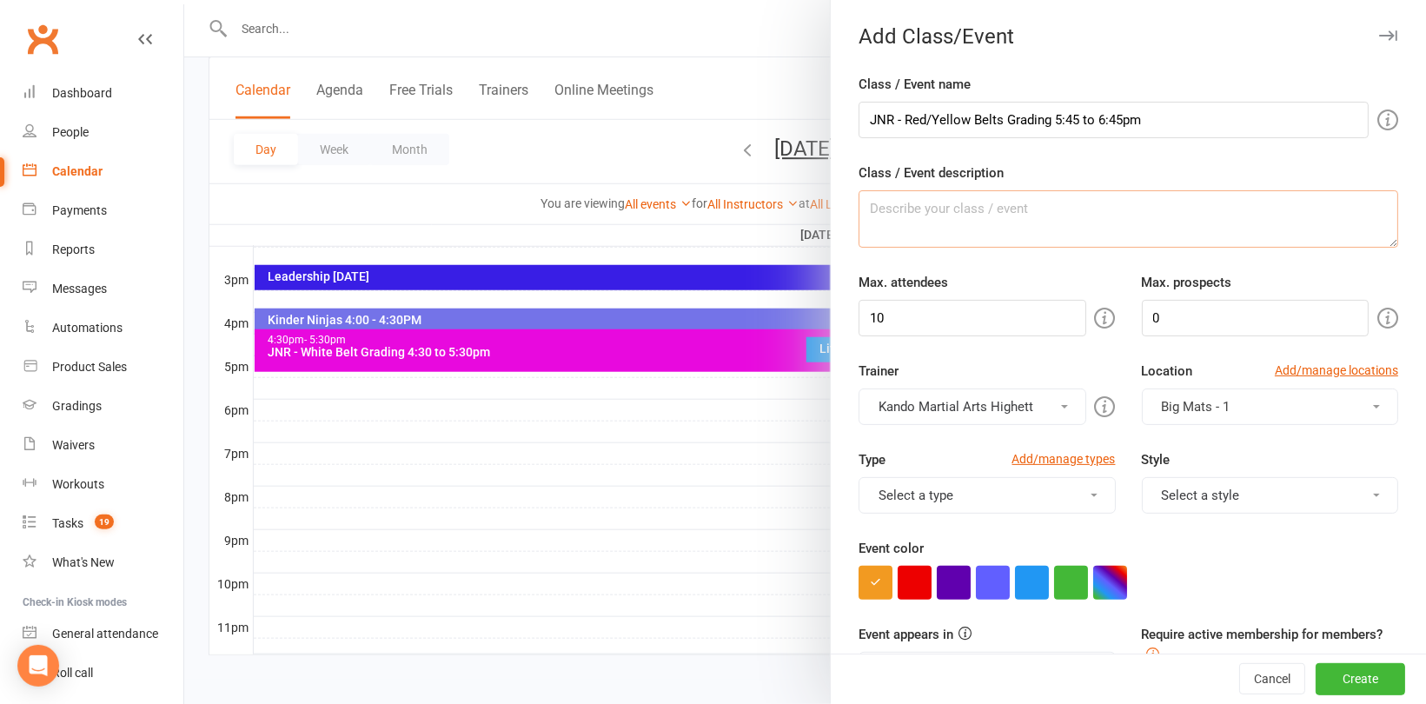
paste textarea "JNR - Red/Yellow Belts Grading 5:45 to 6:45pm"
type textarea "JNR - Red/Yellow Belts Grading 5:45 to 6:45pm"
click at [933, 306] on input "10" at bounding box center [972, 318] width 227 height 37
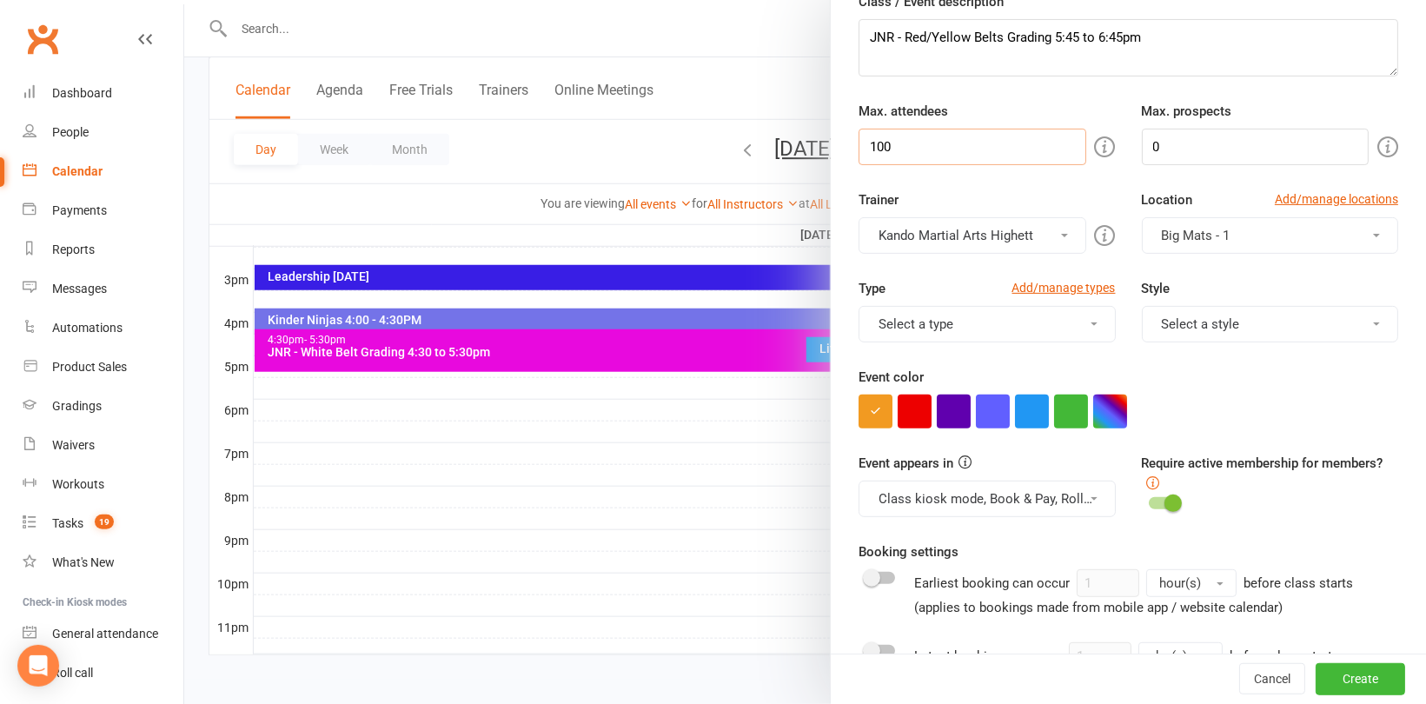
scroll to position [174, 0]
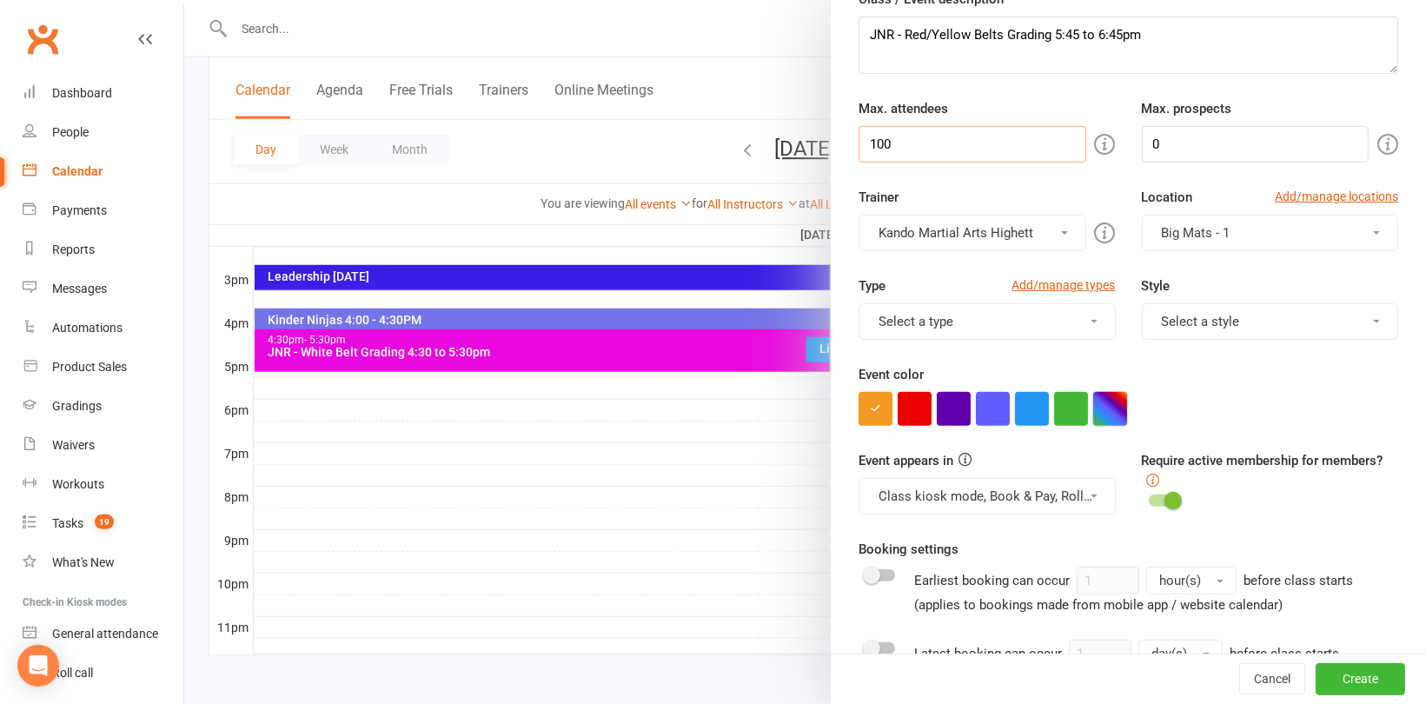
type input "100"
click at [1104, 415] on button "button" at bounding box center [1110, 409] width 34 height 34
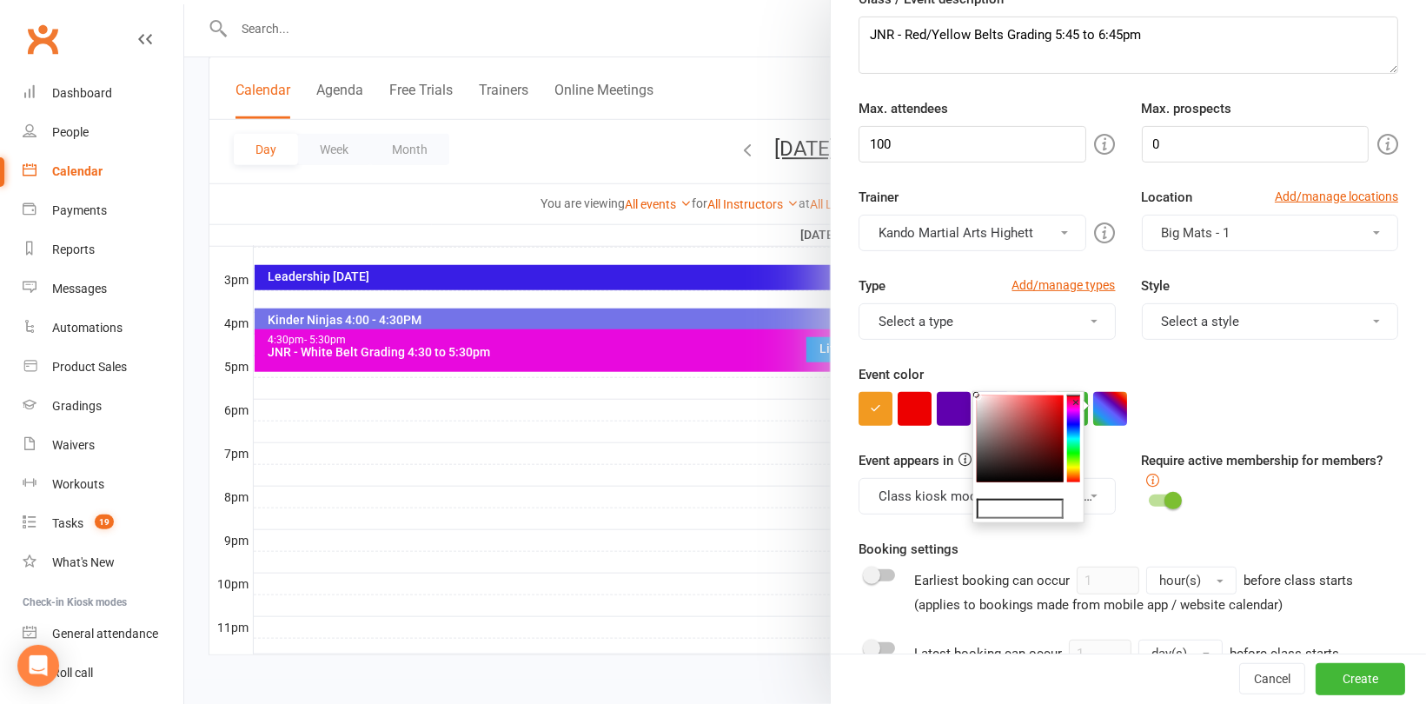
click at [1032, 509] on input "text" at bounding box center [1020, 509] width 87 height 21
type input "#e809de"
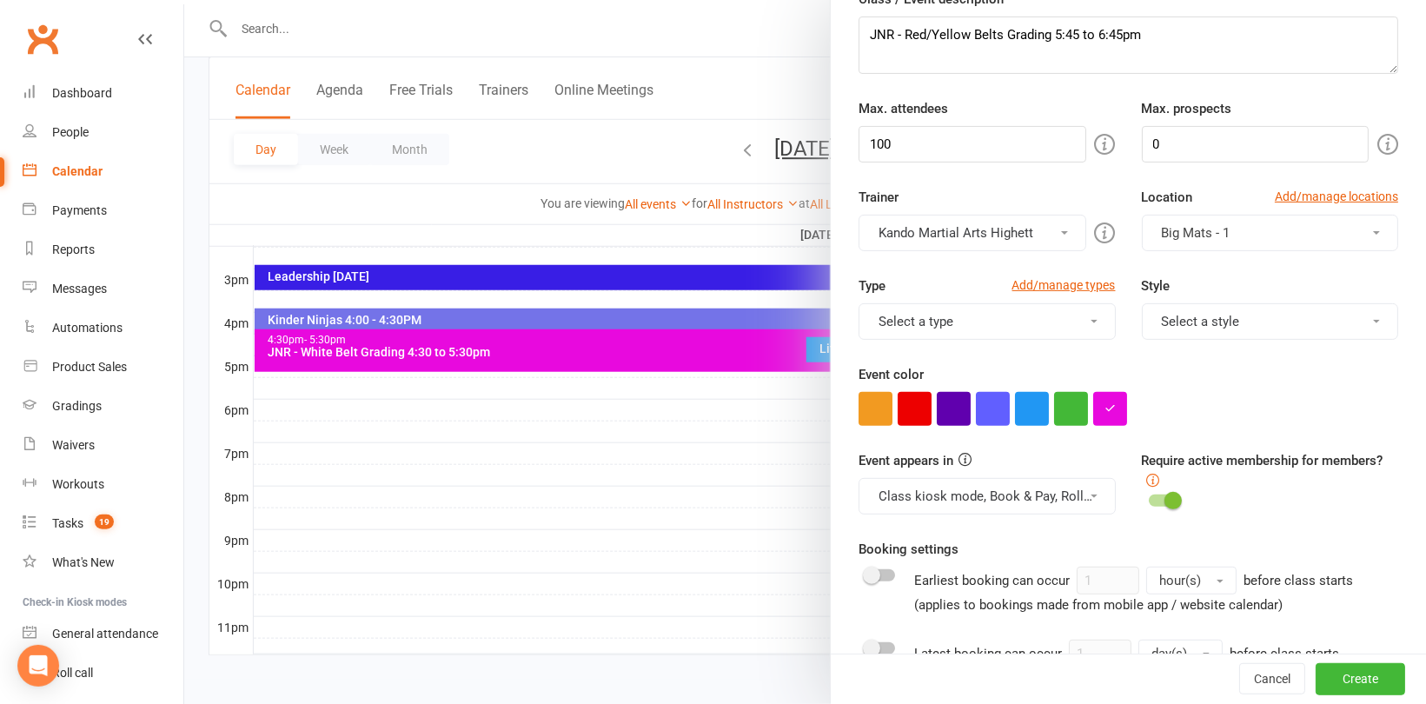
click at [1297, 402] on div at bounding box center [1129, 409] width 540 height 34
click at [1326, 676] on button "Create" at bounding box center [1361, 679] width 90 height 31
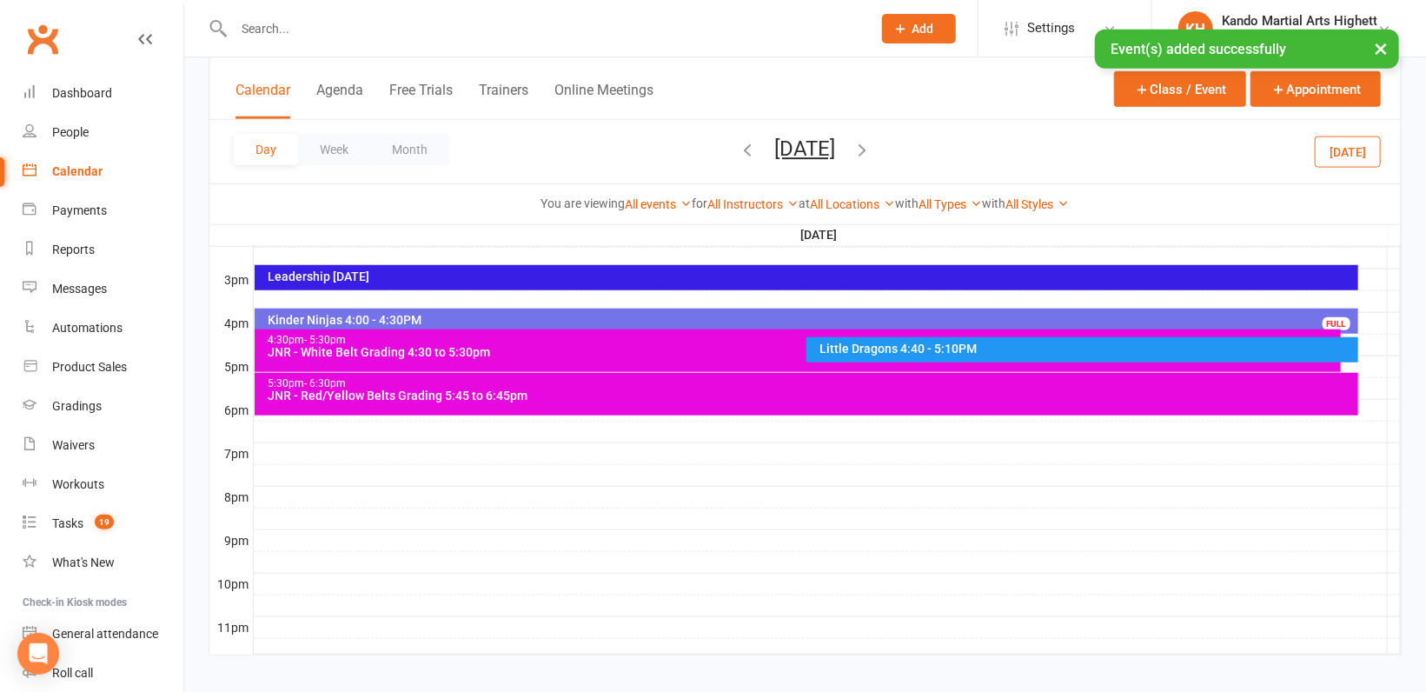
click at [1325, 402] on div "5:30pm - 6:30pm JNR - Red/Yellow Belts Grading 5:45 to 6:45pm" at bounding box center [806, 394] width 1103 height 43
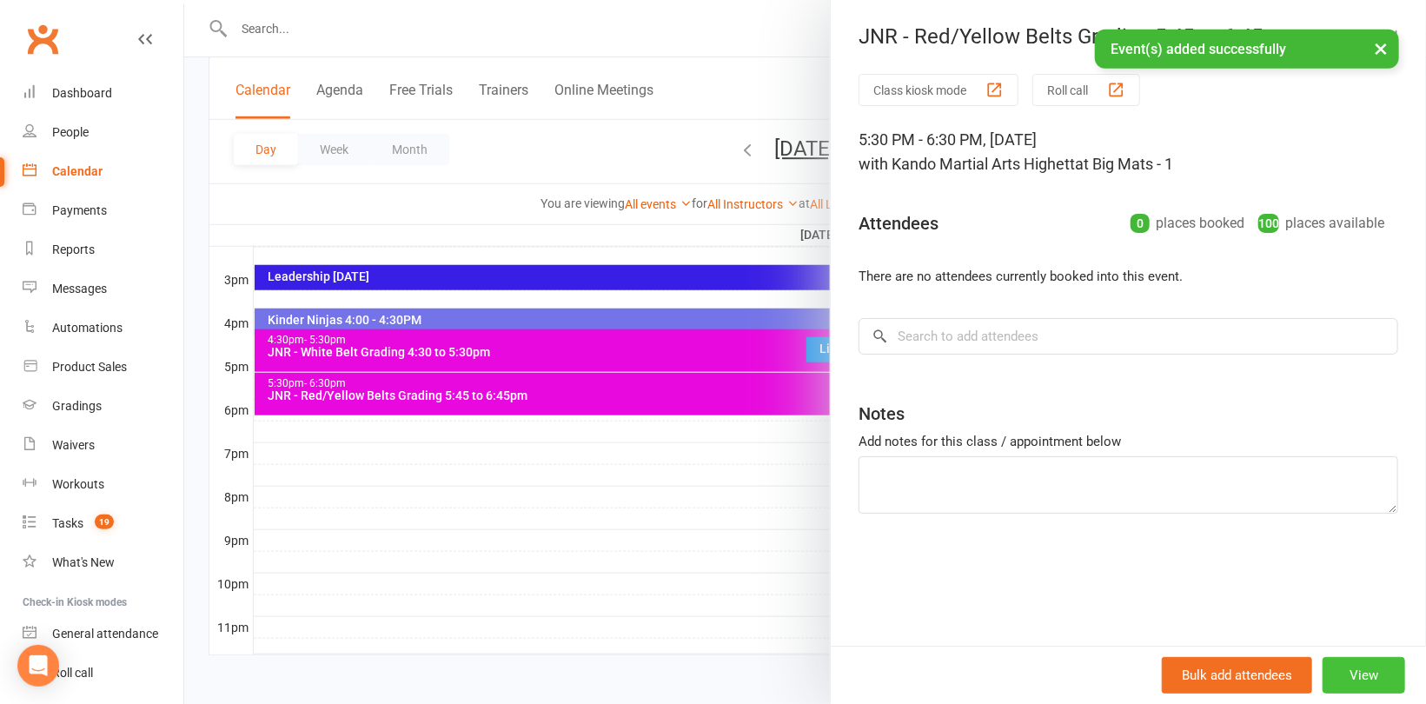
drag, startPoint x: 1363, startPoint y: 674, endPoint x: 1355, endPoint y: 650, distance: 24.7
click at [1363, 671] on button "View" at bounding box center [1364, 675] width 83 height 37
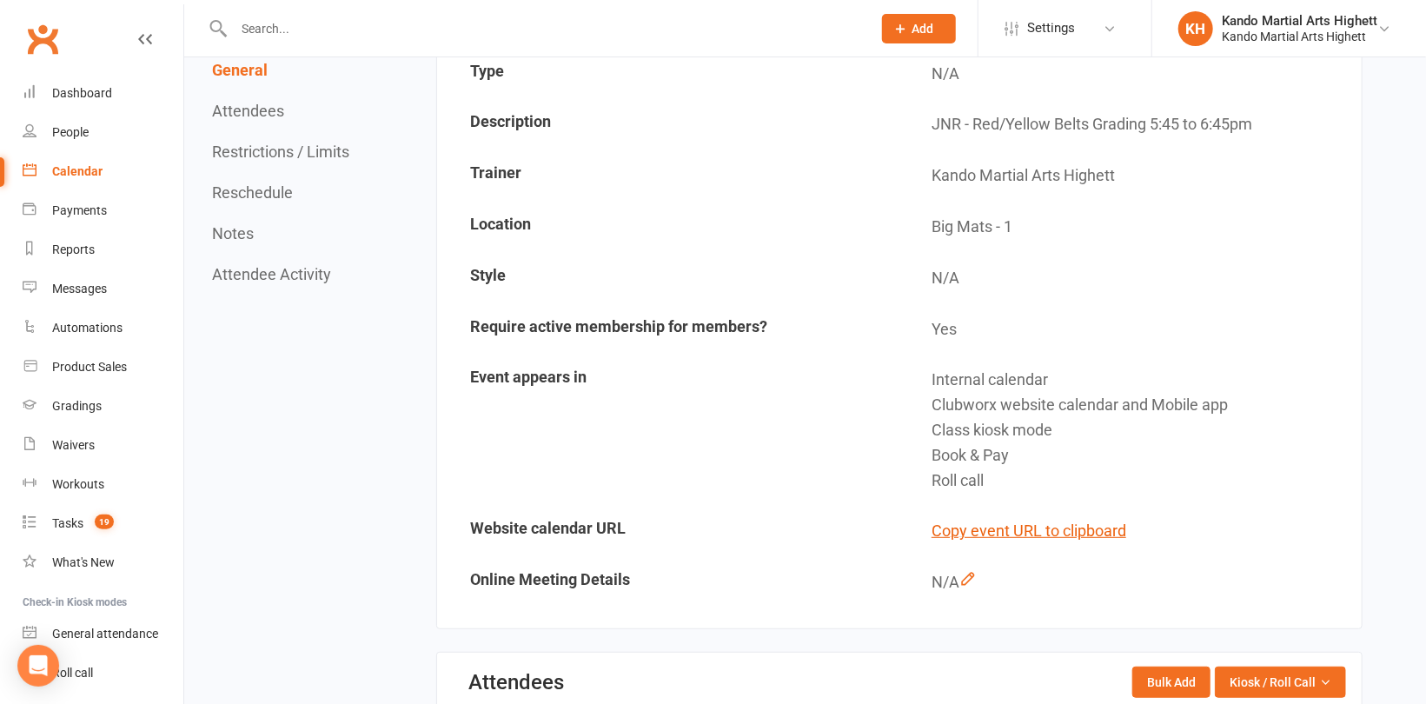
click at [284, 194] on button "Reschedule" at bounding box center [252, 192] width 81 height 18
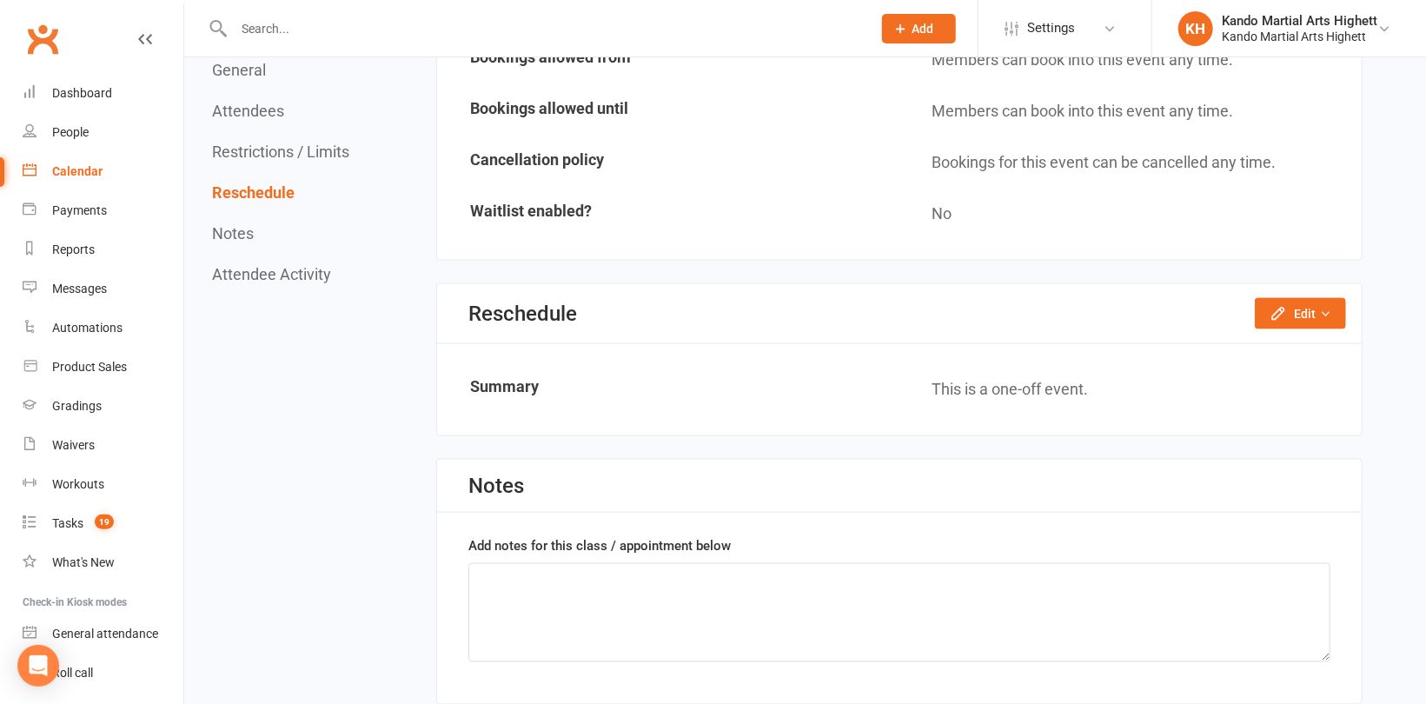
scroll to position [1298, 0]
click at [1322, 313] on button "Edit" at bounding box center [1300, 313] width 91 height 31
click at [1265, 357] on link "Reschedule this event only" at bounding box center [1254, 352] width 183 height 35
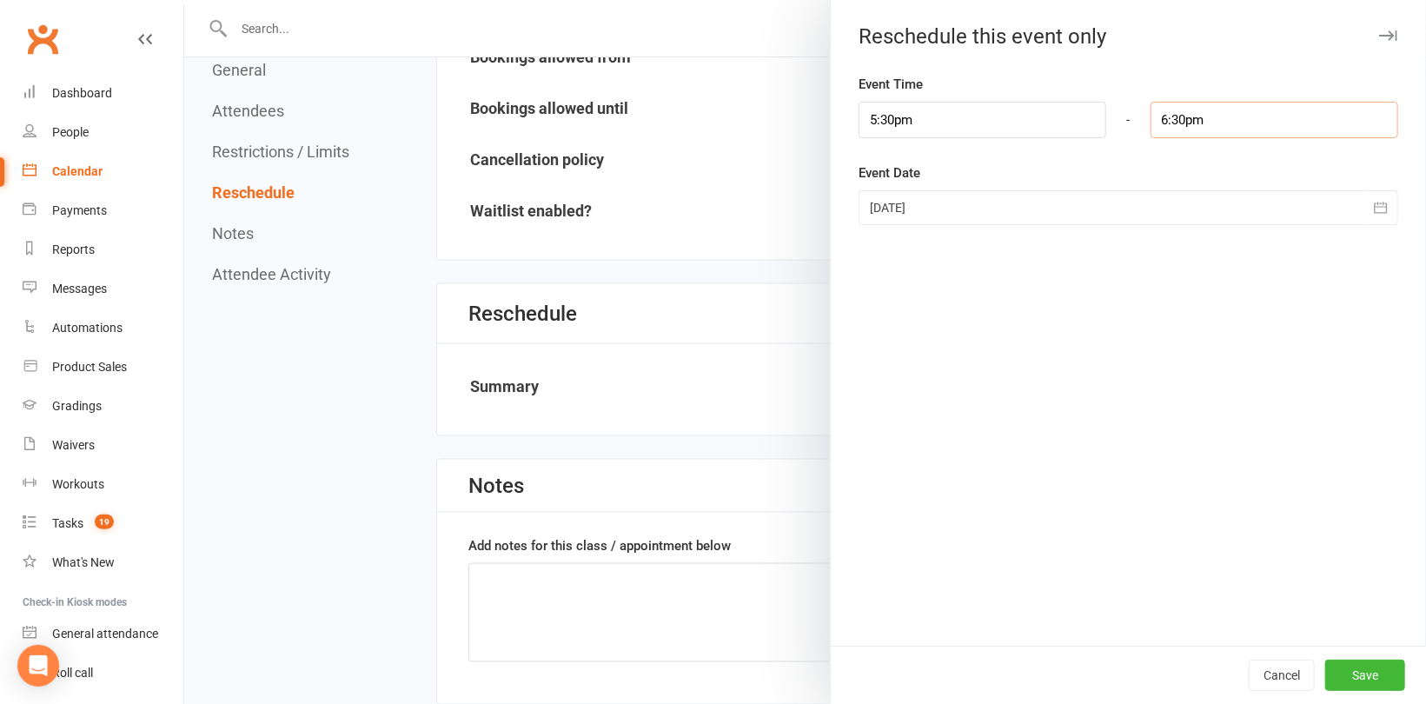
click at [1243, 124] on input "6:30pm" at bounding box center [1275, 120] width 248 height 37
type input "6:45pm"
click at [1178, 228] on li "6:45pm" at bounding box center [1193, 231] width 83 height 26
click at [1352, 686] on button "Save" at bounding box center [1365, 675] width 80 height 31
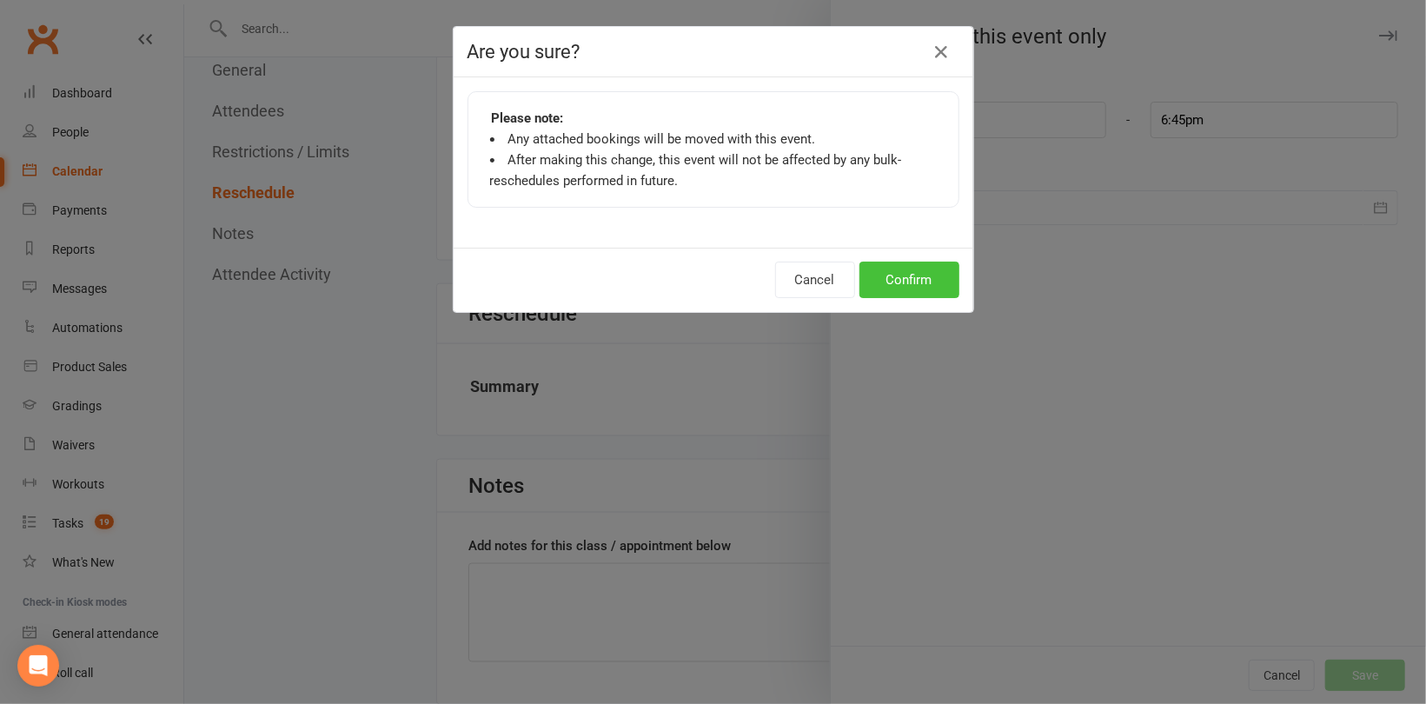
click at [897, 277] on button "Confirm" at bounding box center [910, 280] width 100 height 37
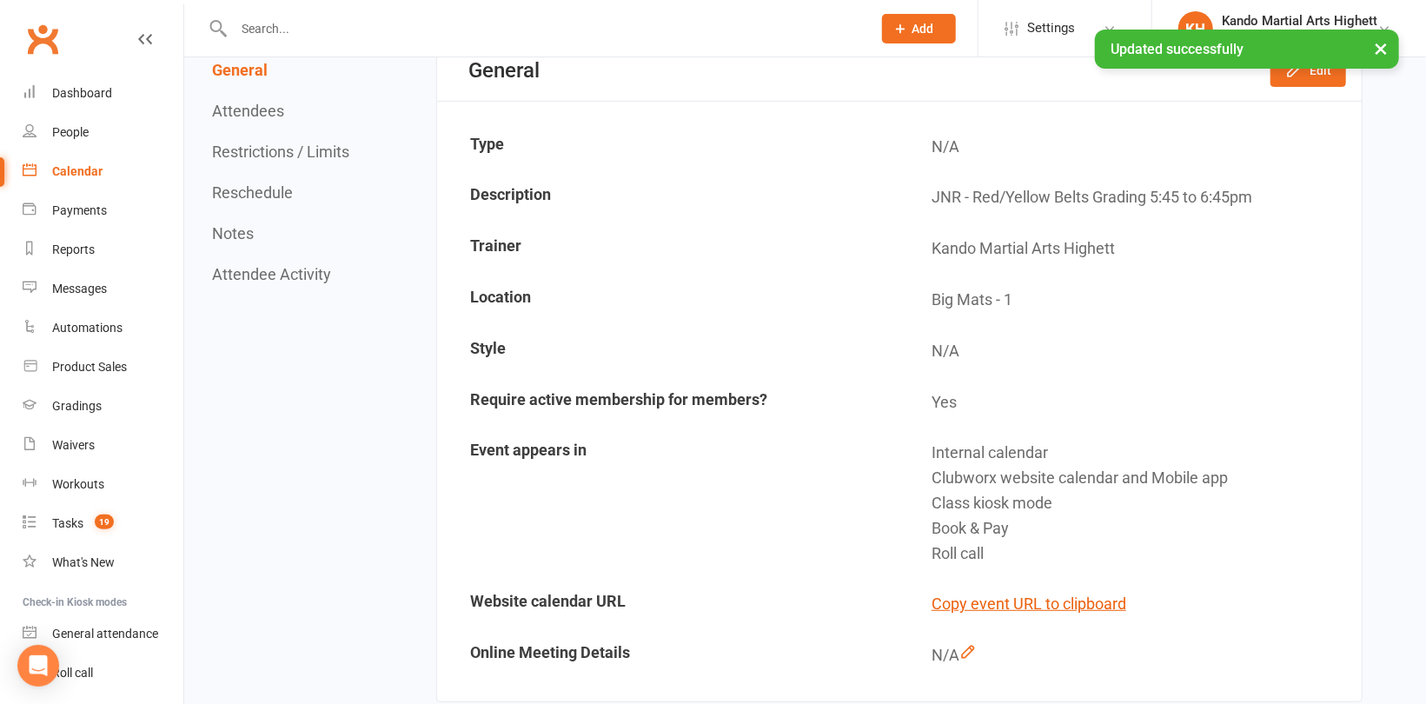
scroll to position [0, 0]
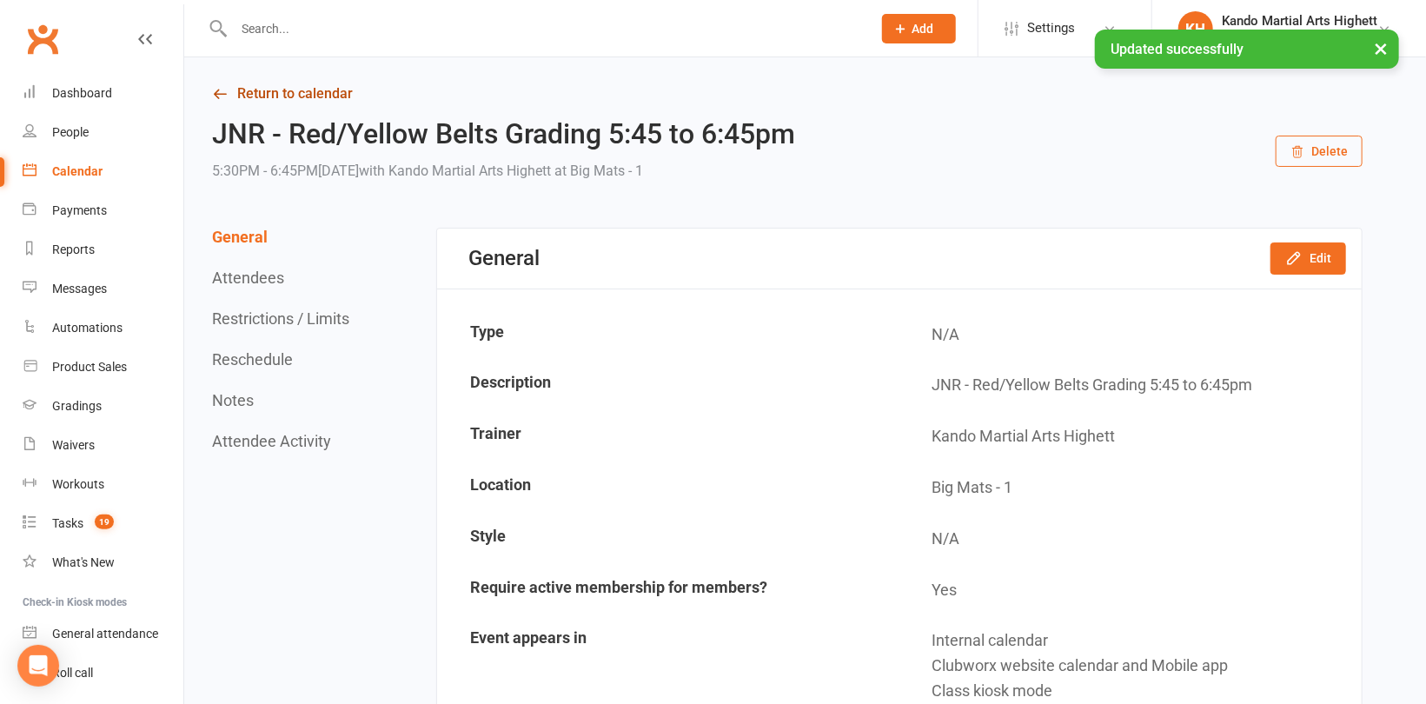
click at [235, 97] on link "Return to calendar" at bounding box center [787, 94] width 1151 height 24
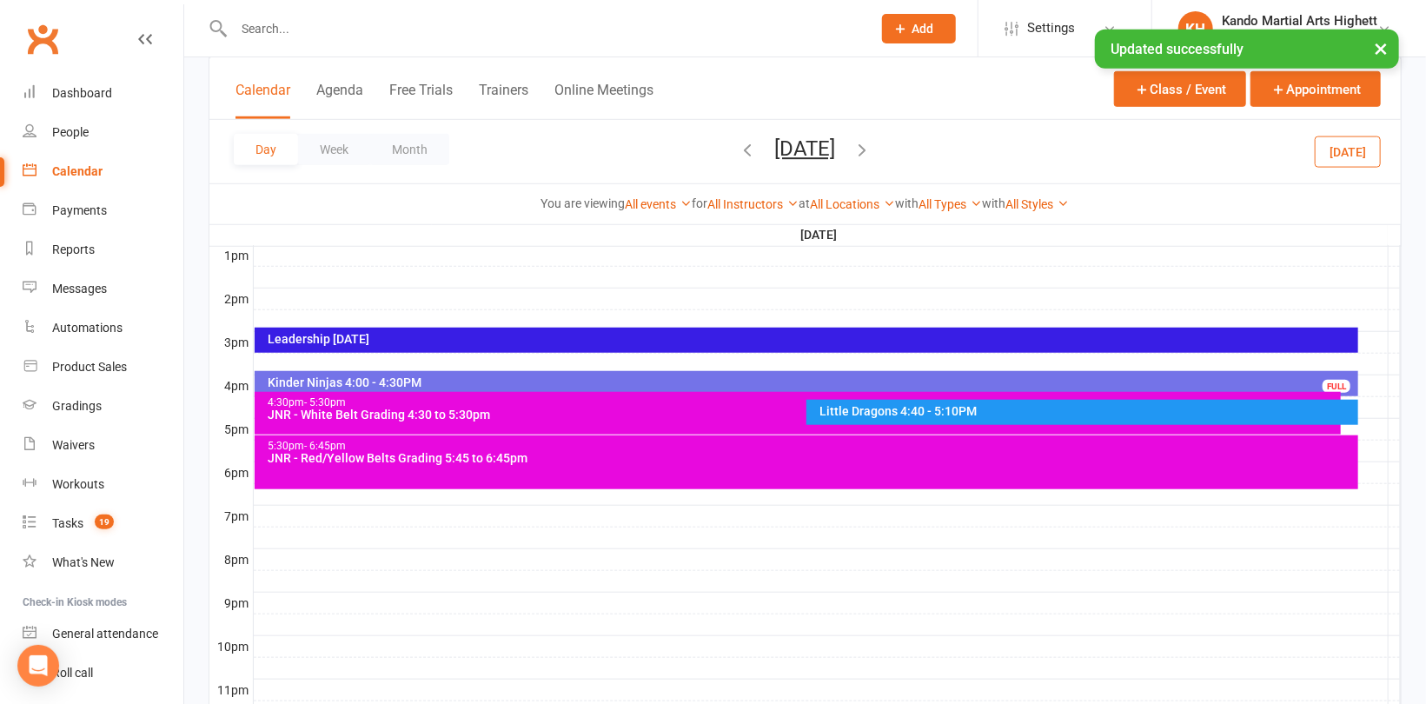
scroll to position [736, 0]
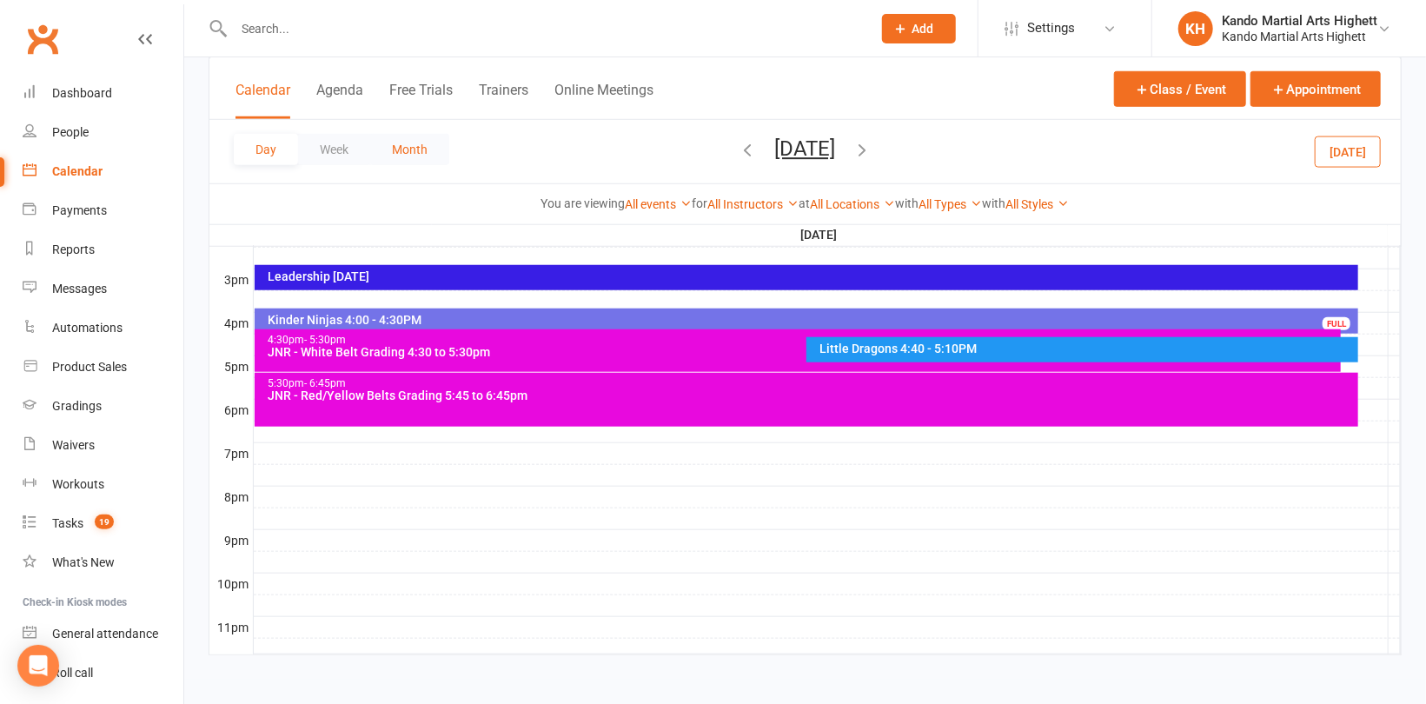
click at [411, 154] on button "Month" at bounding box center [409, 149] width 79 height 31
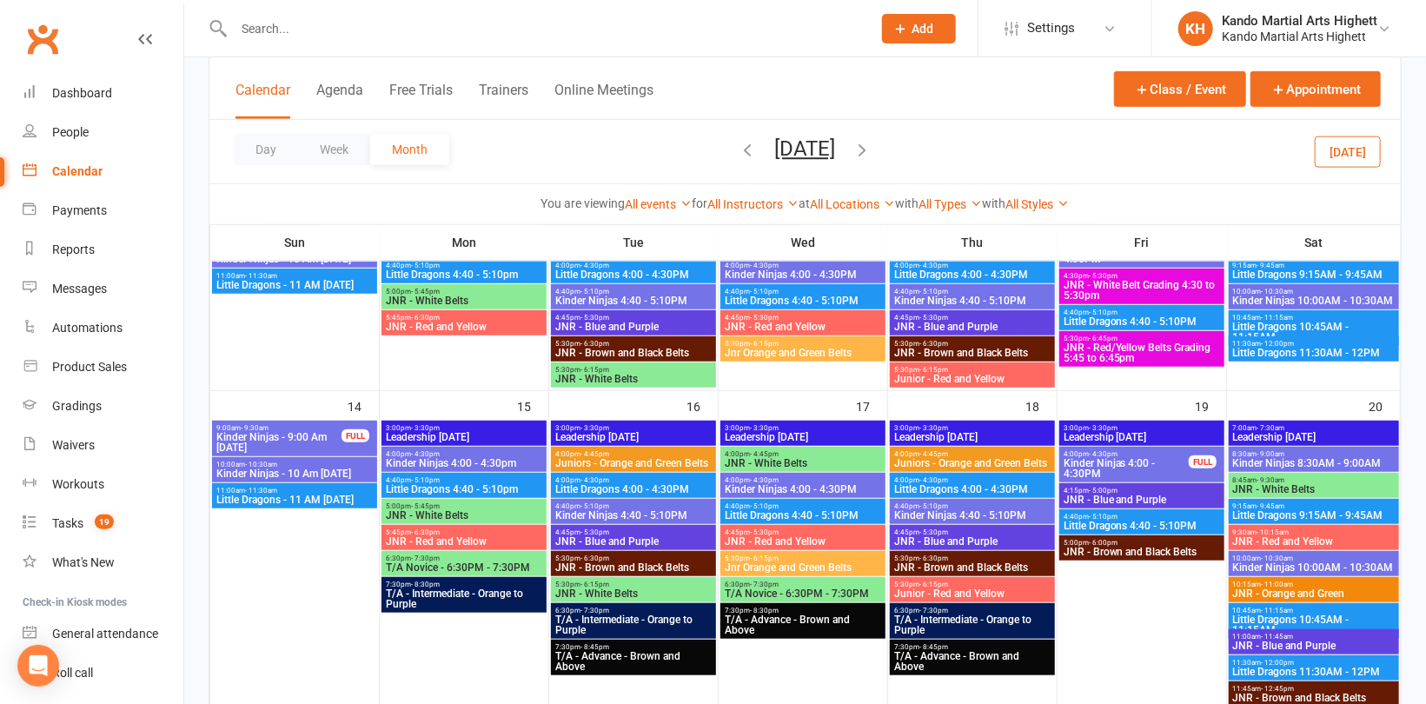
scroll to position [375, 0]
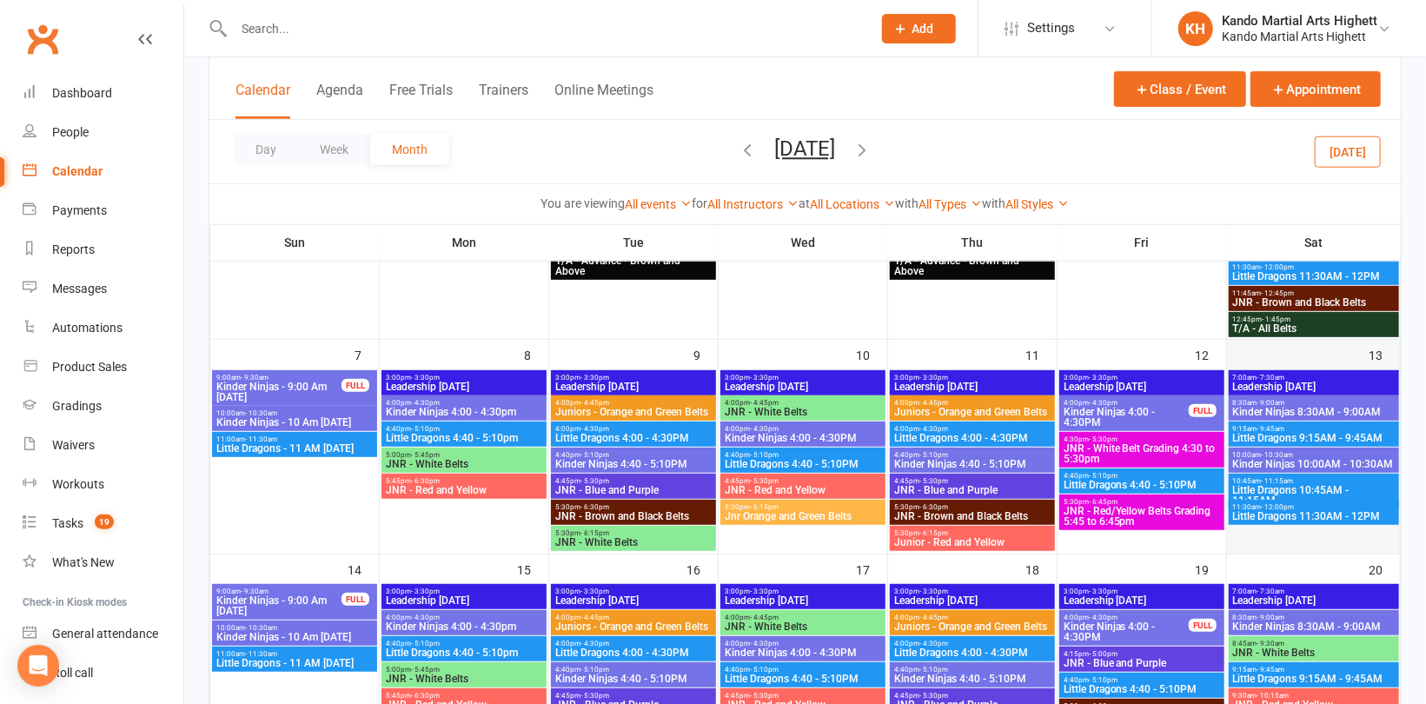
click at [1316, 353] on div "13" at bounding box center [1313, 447] width 173 height 214
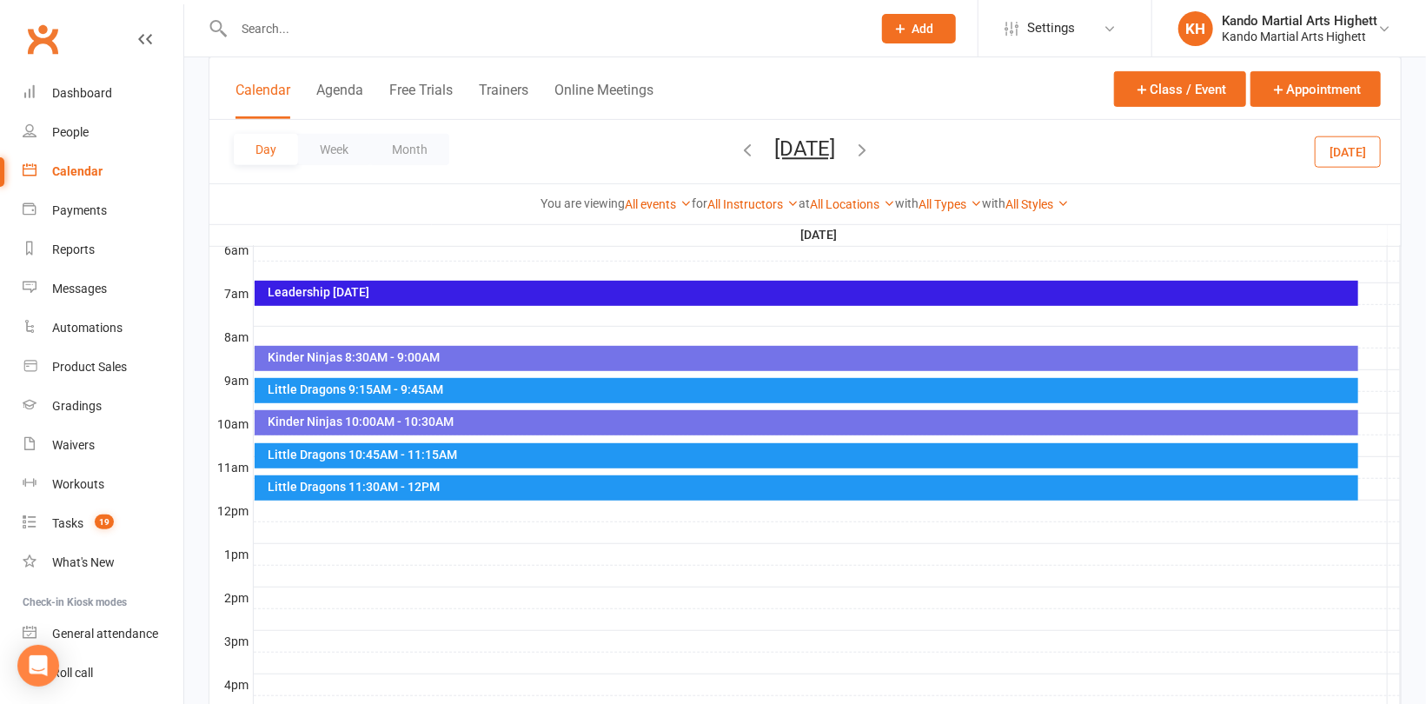
scroll to position [0, 0]
click at [1371, 355] on div at bounding box center [827, 359] width 1147 height 21
click at [1374, 358] on button "Add Event" at bounding box center [1360, 358] width 58 height 21
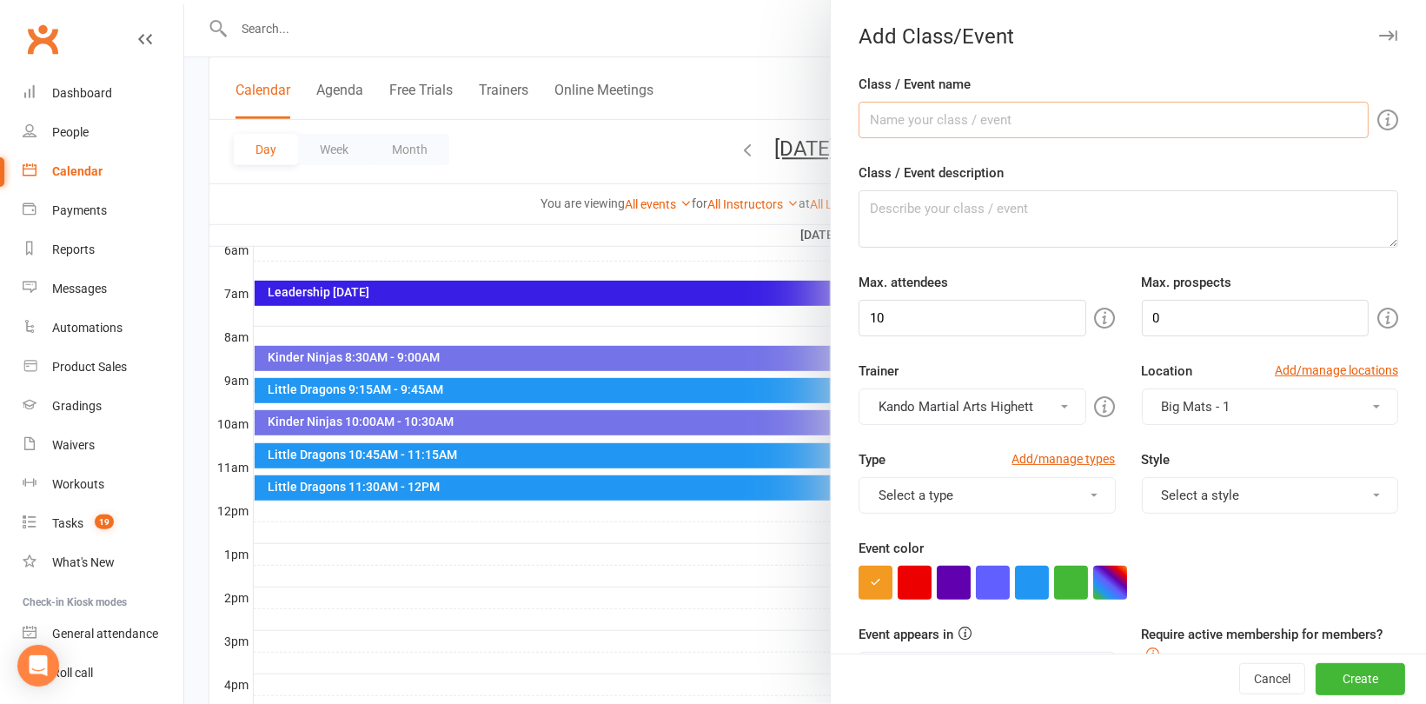
click at [906, 118] on input "Class / Event name" at bounding box center [1114, 120] width 510 height 37
type input "JNR - Orange/Green Belts Grading 8:30 to 9:30"
drag, startPoint x: 1125, startPoint y: 116, endPoint x: 843, endPoint y: 119, distance: 281.6
click at [843, 119] on div "Class / Event name JNR - Orange/Green Belts Grading 8:30 to 9:30 Class / Event …" at bounding box center [1128, 683] width 595 height 1219
click at [916, 210] on textarea "Class / Event description" at bounding box center [1129, 218] width 540 height 57
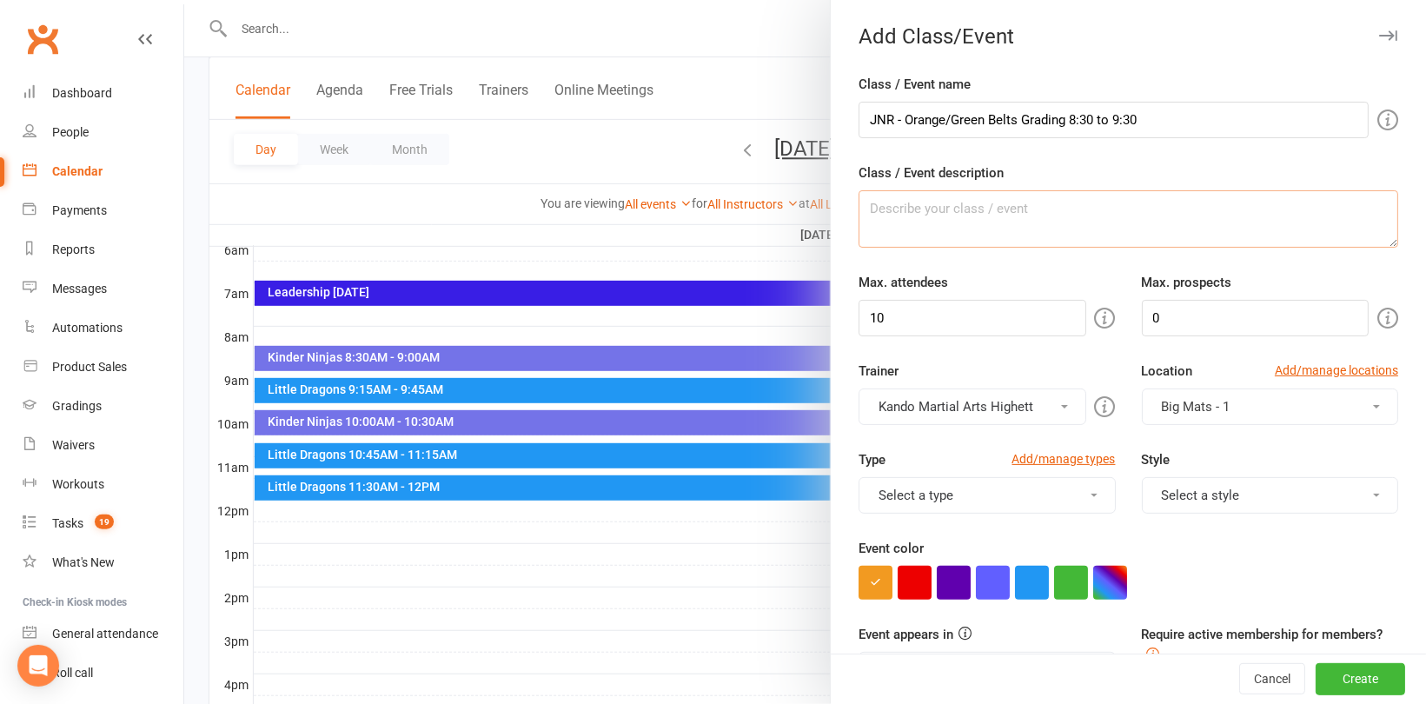
paste textarea "JNR - Orange/Green Belts Grading 8:30 to 9:30"
type textarea "JNR - Orange/Green Belts Grading 8:30 to 9:30"
click at [947, 300] on input "10" at bounding box center [972, 318] width 227 height 37
type input "100"
click at [1112, 581] on button "button" at bounding box center [1110, 583] width 34 height 34
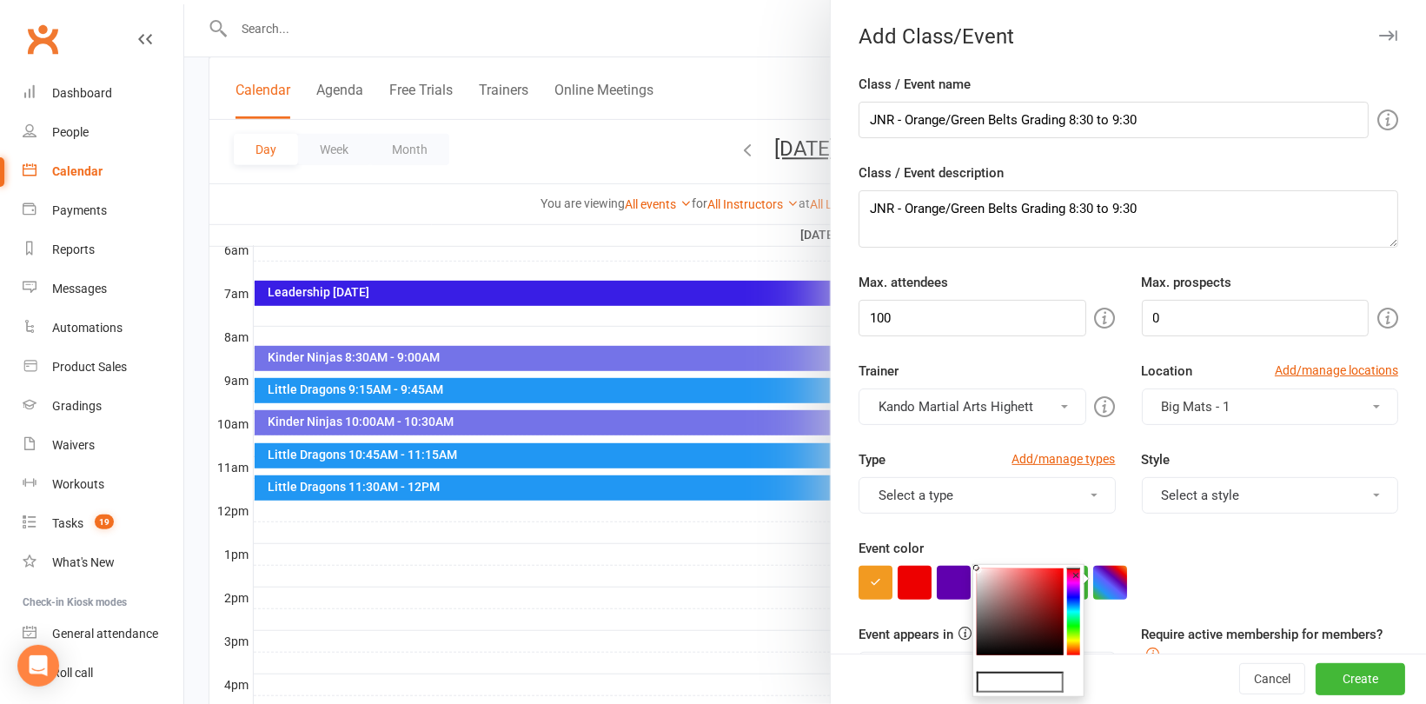
click at [1040, 679] on input "text" at bounding box center [1020, 682] width 87 height 21
type input "#e809de"
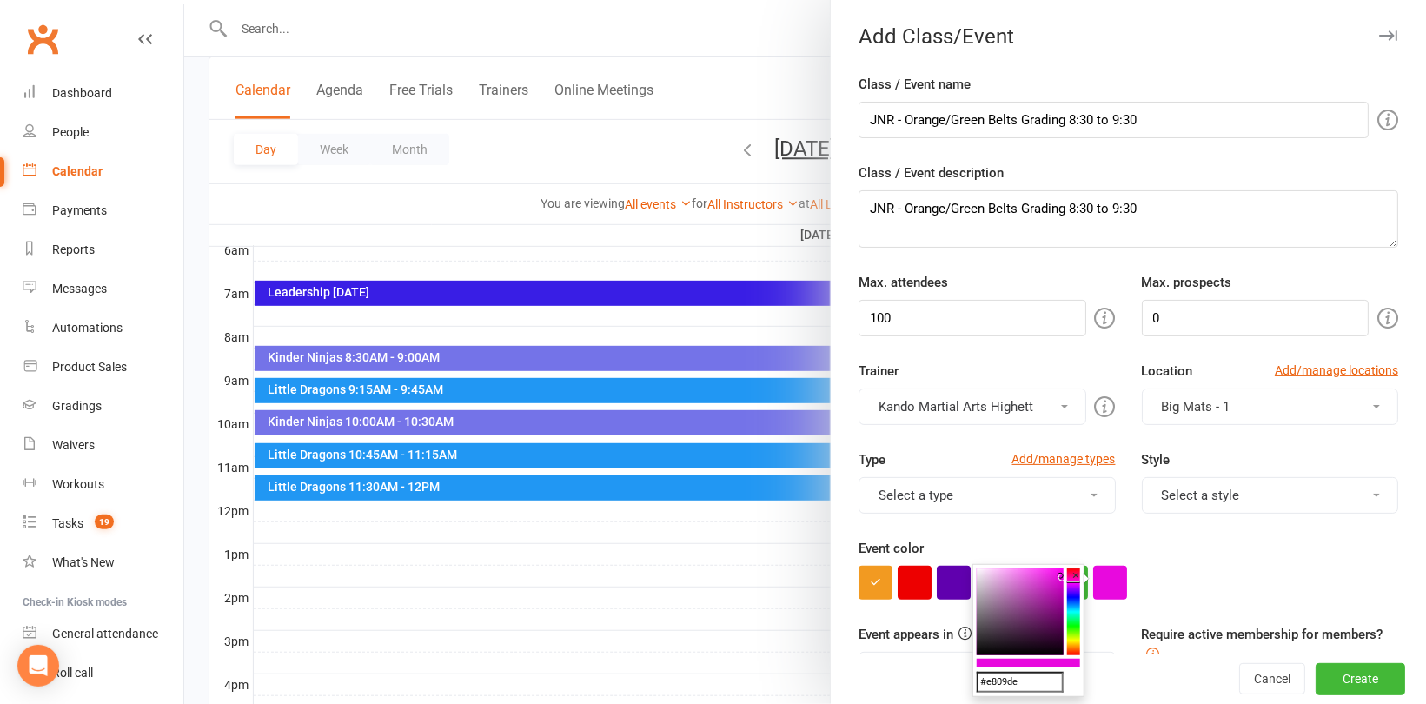
click at [1205, 557] on div "Event color" at bounding box center [1129, 569] width 540 height 62
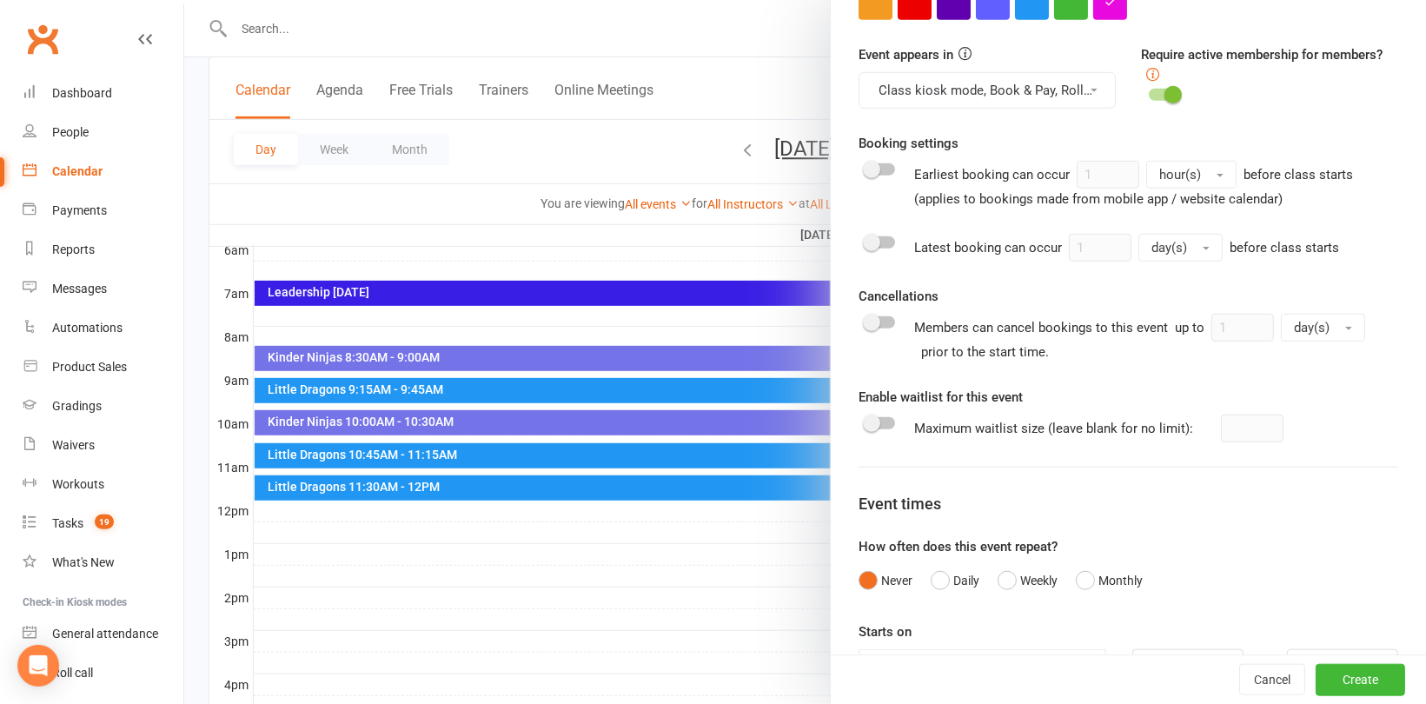
scroll to position [636, 0]
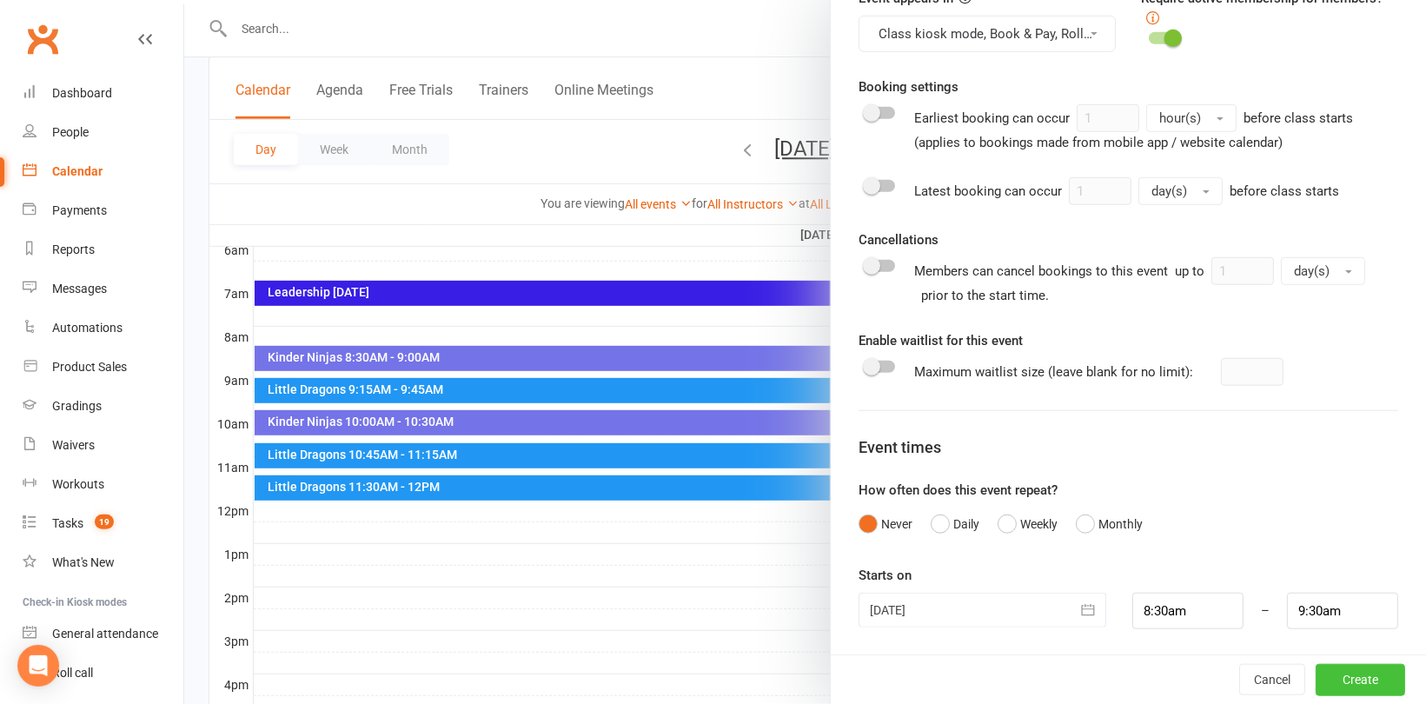
click at [1339, 673] on button "Create" at bounding box center [1361, 679] width 90 height 31
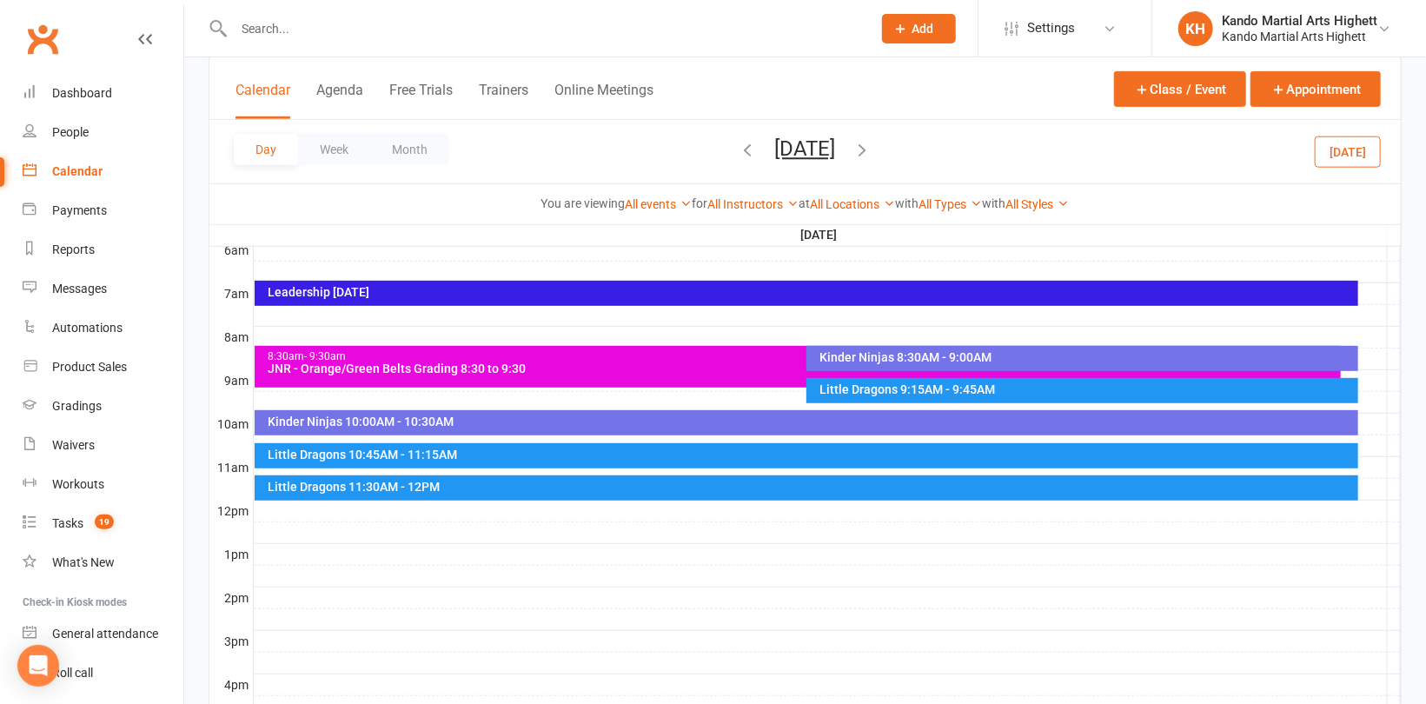
click at [1377, 417] on div at bounding box center [827, 424] width 1147 height 21
click at [1379, 417] on button "Add Event" at bounding box center [1365, 419] width 58 height 21
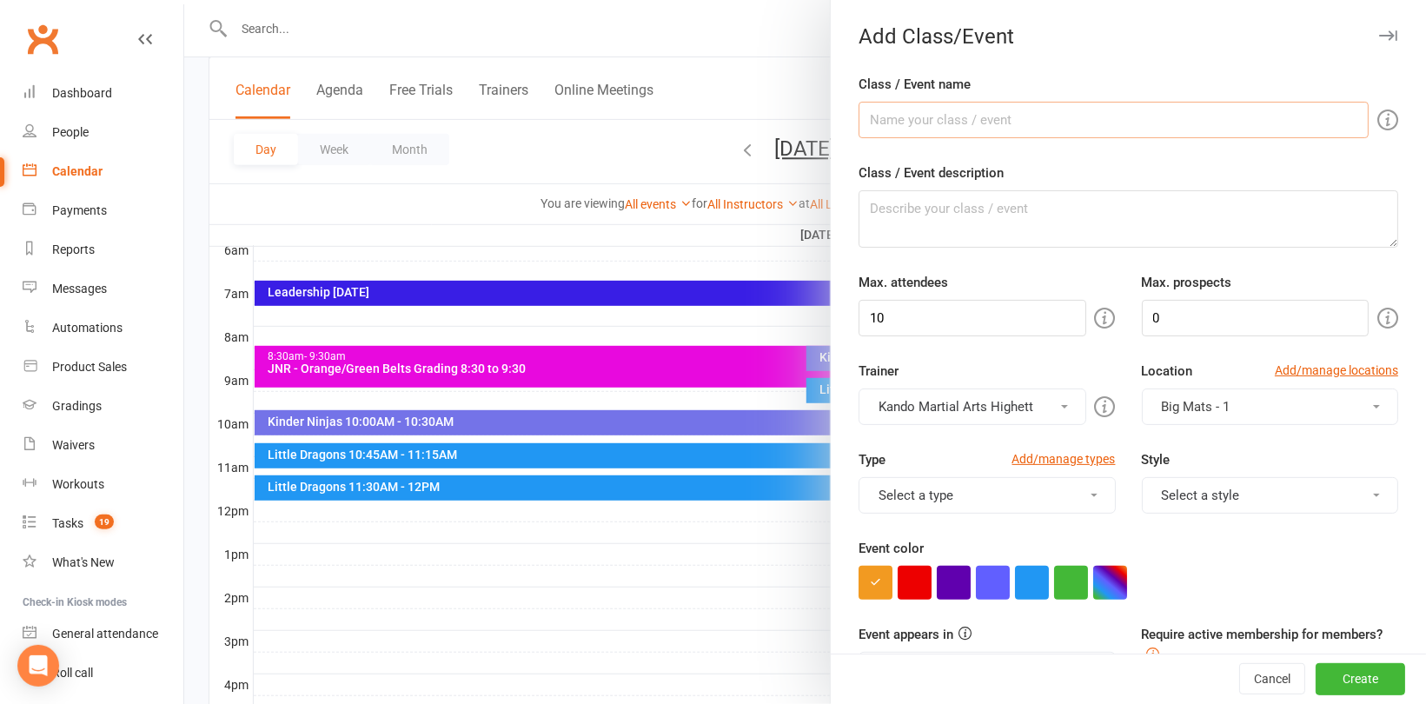
click at [926, 127] on input "Class / Event name" at bounding box center [1114, 120] width 510 height 37
click at [1058, 117] on input "JNR - Blue and Blue Bar grading 9:45 to 10:45am" at bounding box center [1114, 120] width 510 height 37
click at [1080, 119] on input "JNR - Blue and Blue Bar grading 9:45 to 10:45am" at bounding box center [1114, 120] width 510 height 37
drag, startPoint x: 1209, startPoint y: 110, endPoint x: 840, endPoint y: 111, distance: 369.4
click at [840, 111] on div "Class / Event name JNR - Blue and Blue Bar grading 10:00am to 11:20am Class / E…" at bounding box center [1128, 683] width 595 height 1219
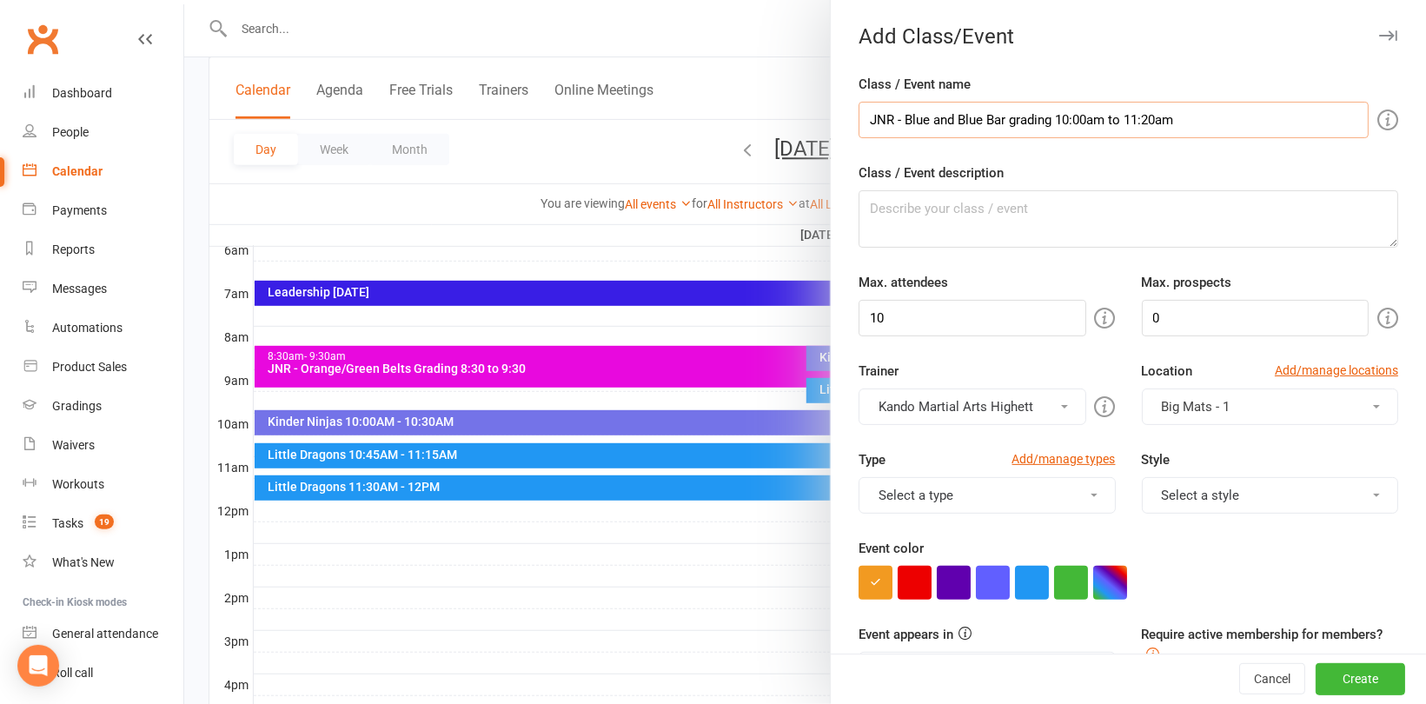
type input "JNR - Blue and Blue Bar grading 10:00am to 11:20am"
click at [886, 219] on textarea "Class / Event description" at bounding box center [1129, 218] width 540 height 57
paste textarea "JNR - Blue and Blue Bar grading 10:00am to 11:20am"
type textarea "JNR - Blue and Blue Bar grading 10:00am to 11:20am"
click at [926, 329] on input "10" at bounding box center [972, 318] width 227 height 37
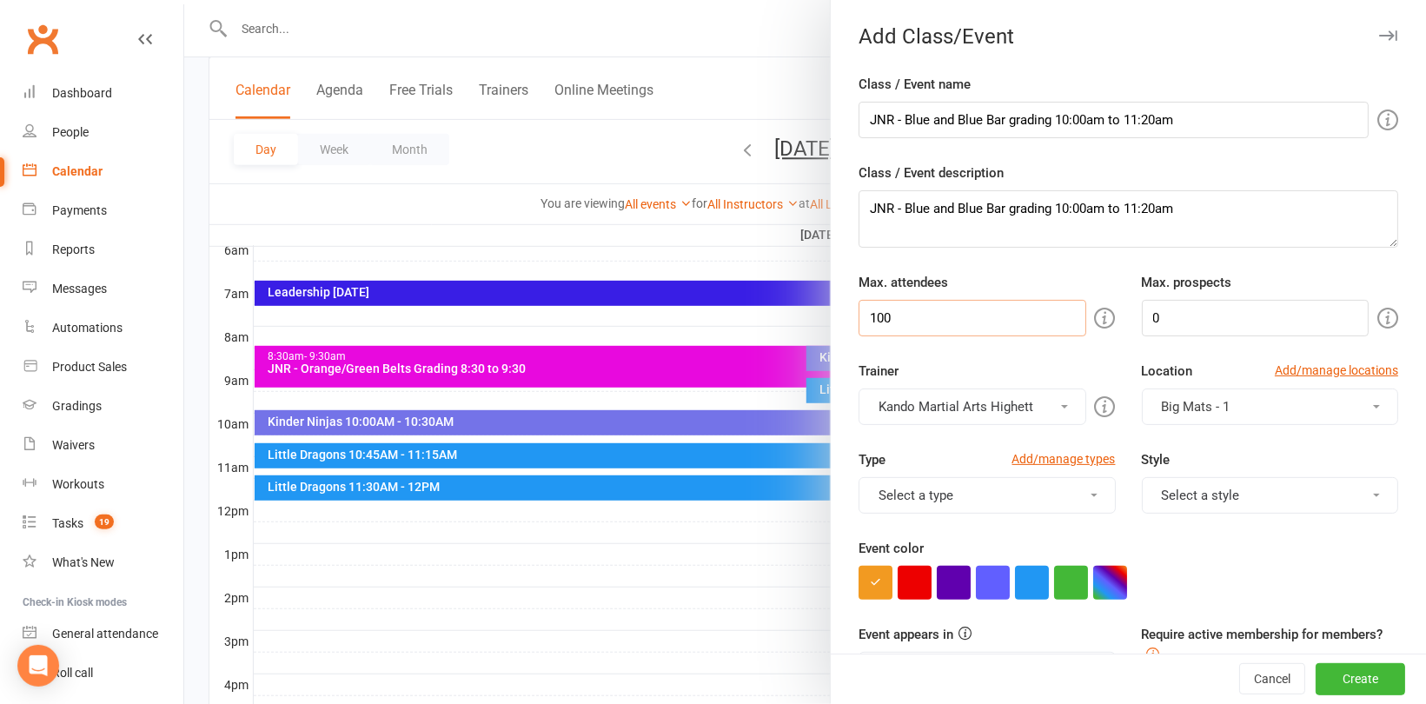
scroll to position [87, 0]
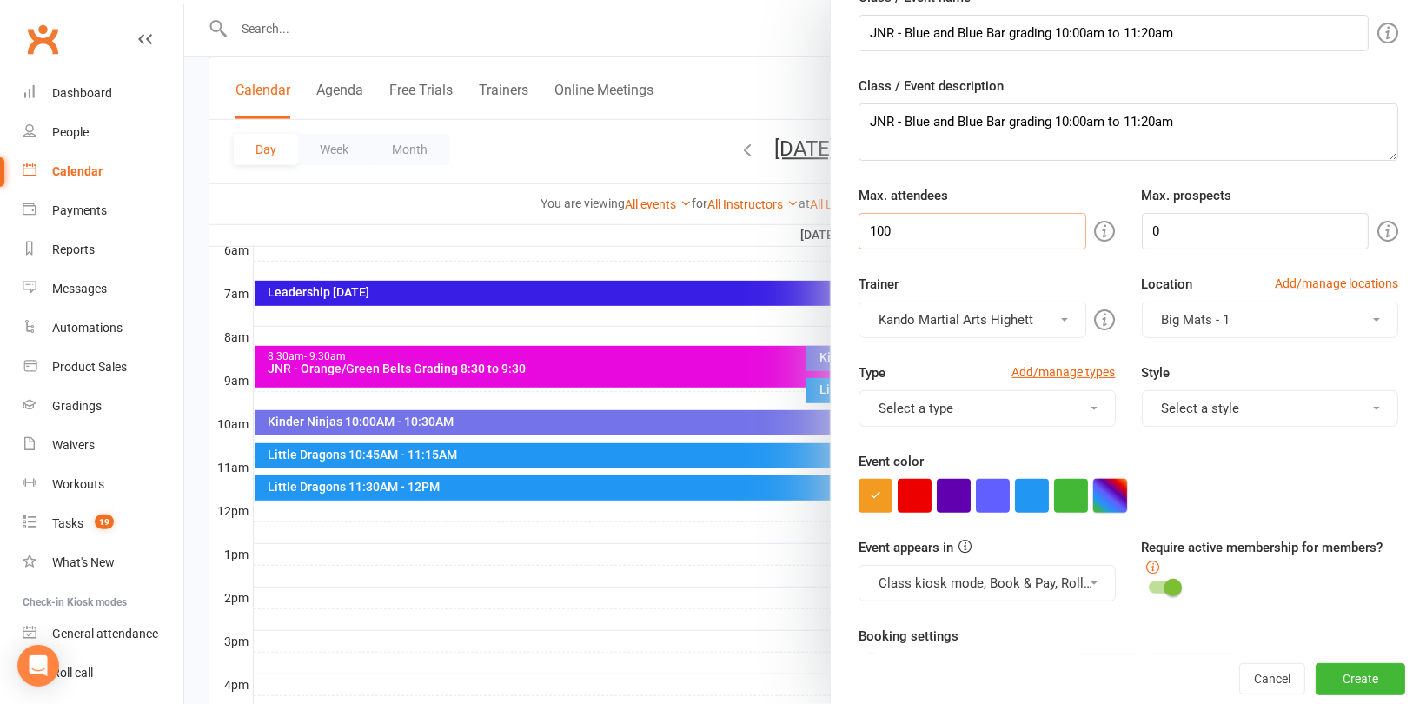
type input "100"
click at [1112, 495] on button "button" at bounding box center [1110, 496] width 34 height 34
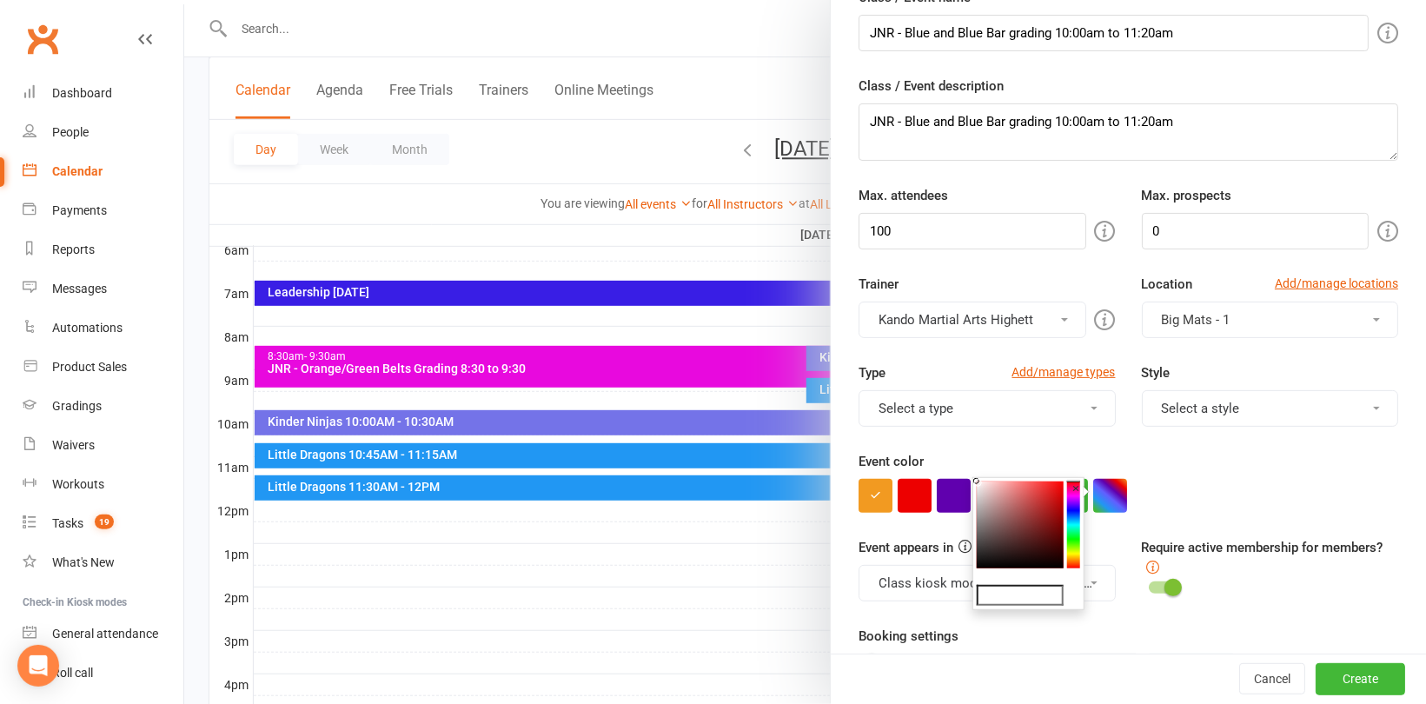
click at [1026, 597] on input "text" at bounding box center [1020, 595] width 87 height 21
type input "#e809de"
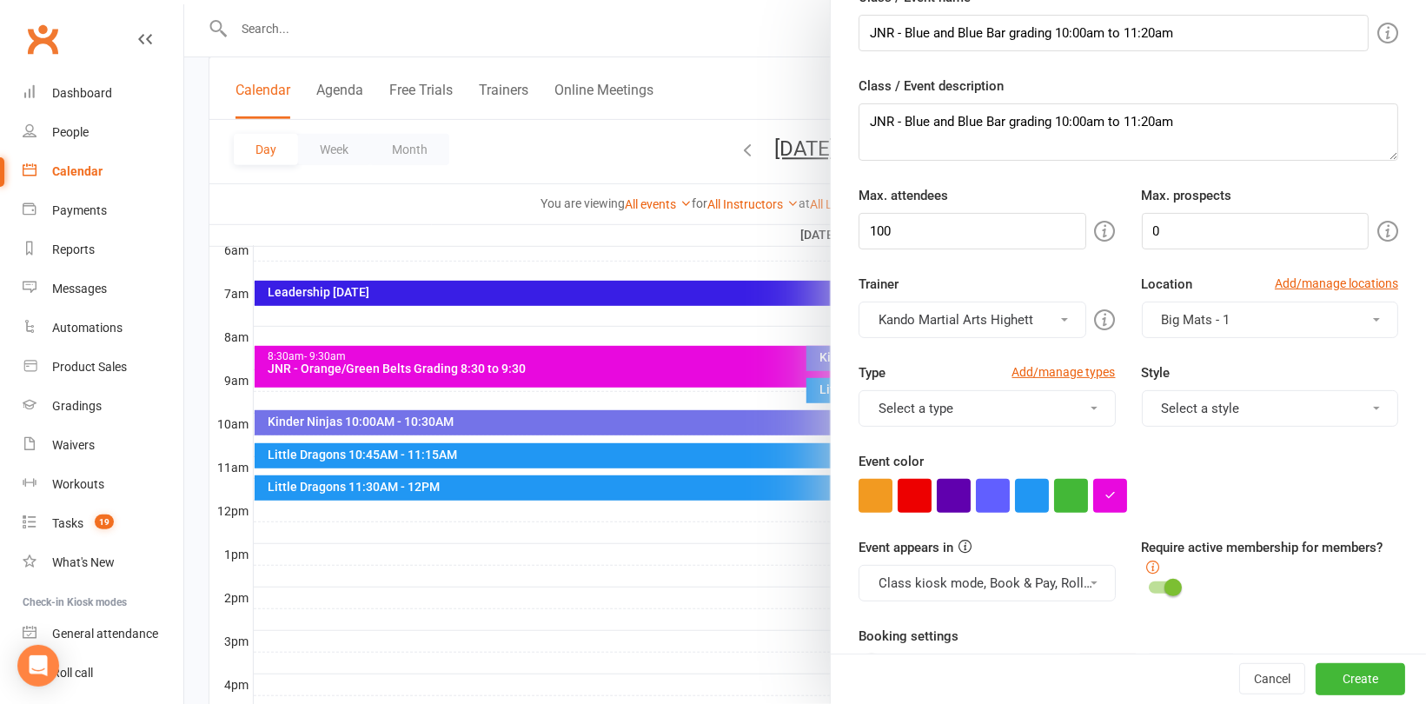
click at [1247, 481] on div at bounding box center [1129, 496] width 540 height 34
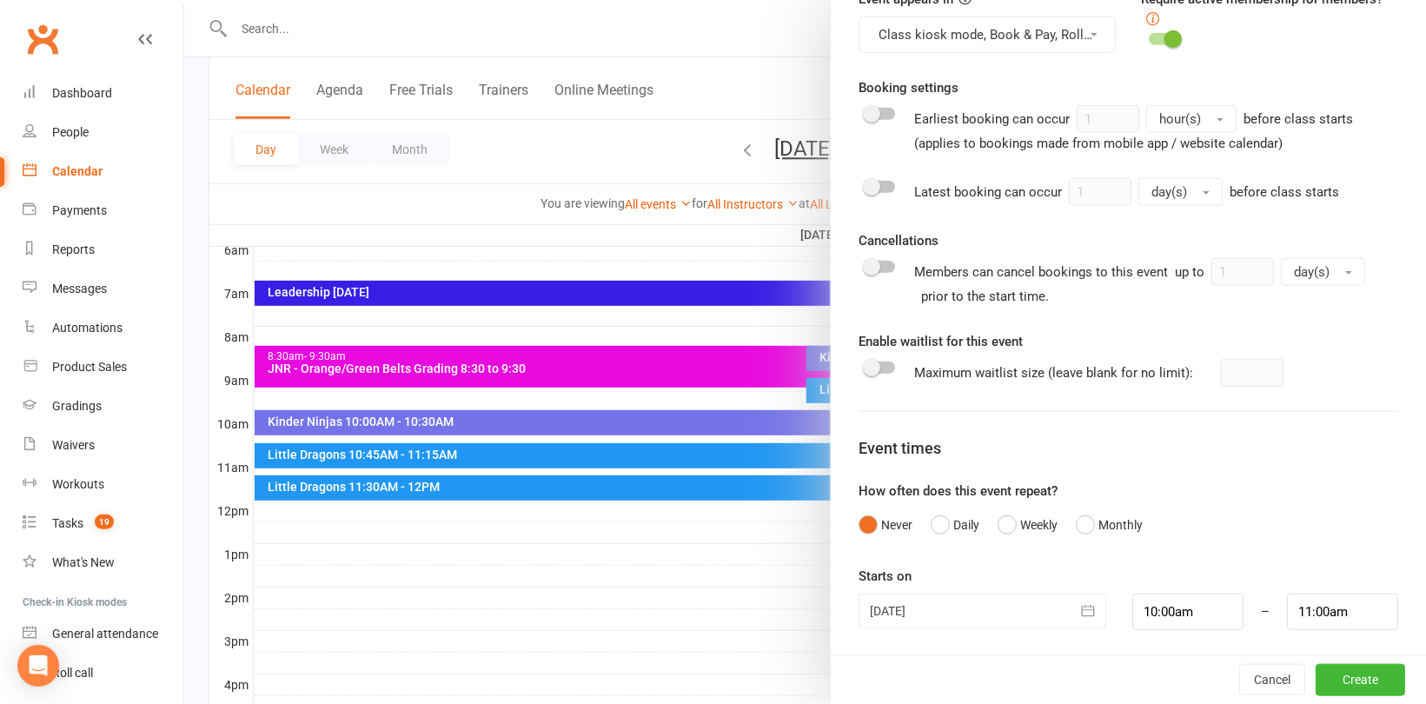
scroll to position [636, 0]
click at [1337, 684] on button "Create" at bounding box center [1361, 679] width 90 height 31
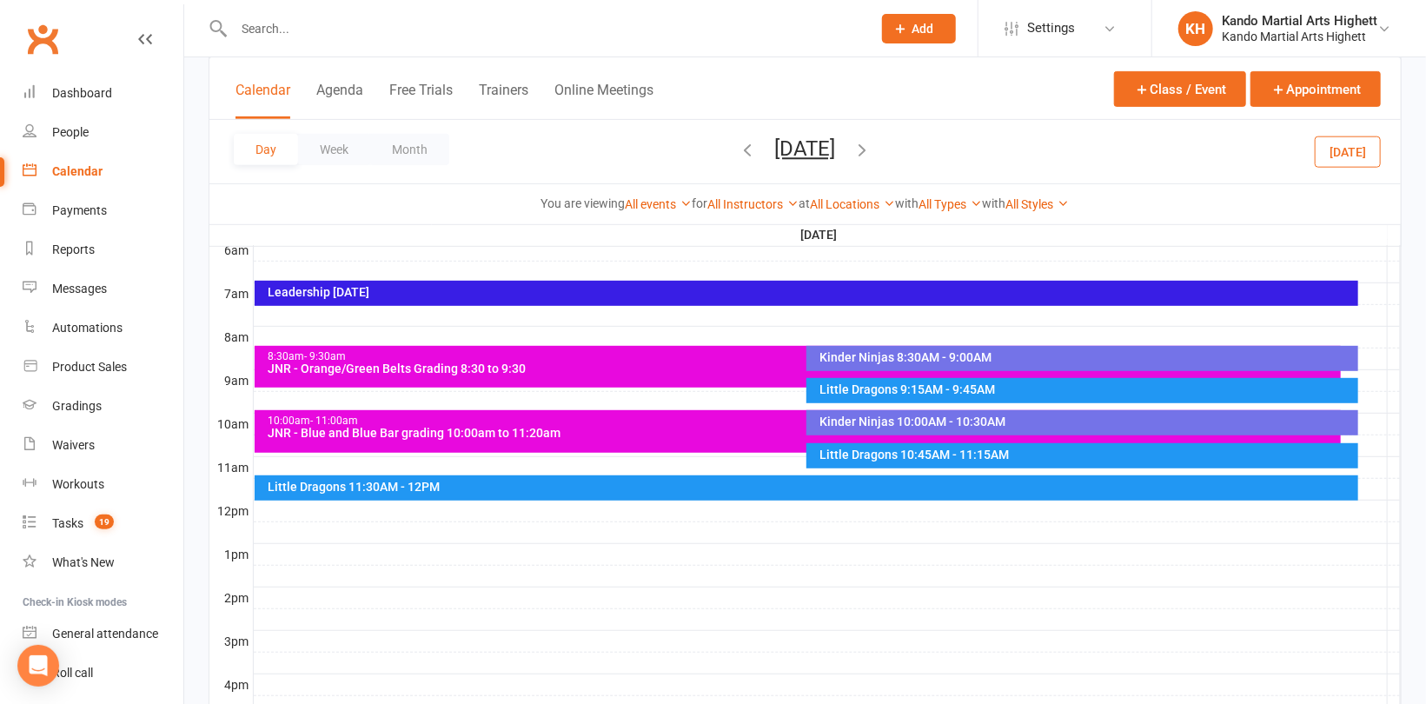
click at [1378, 488] on div at bounding box center [827, 489] width 1147 height 21
click at [1376, 488] on button "Add Event" at bounding box center [1366, 491] width 58 height 21
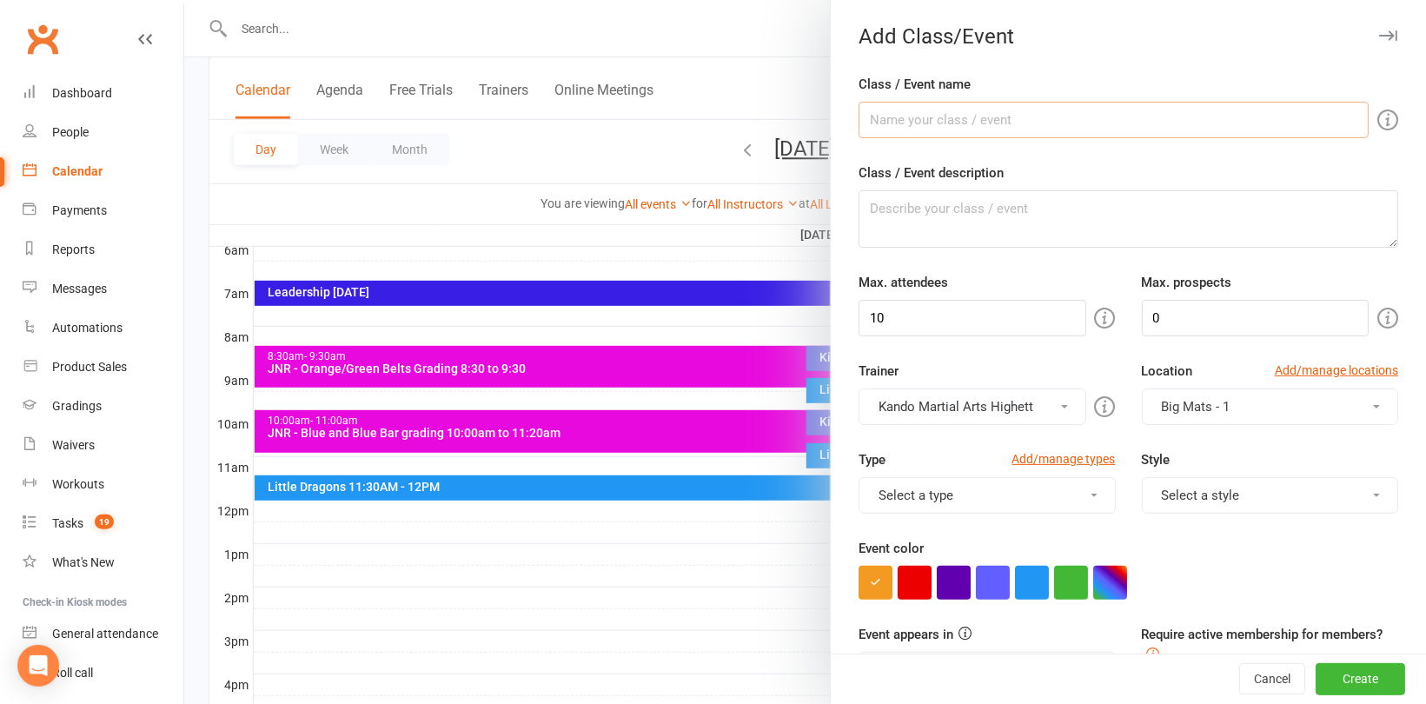
click at [954, 121] on input "Class / Event name" at bounding box center [1114, 120] width 510 height 37
drag, startPoint x: 1198, startPoint y: 115, endPoint x: 809, endPoint y: 114, distance: 388.5
click at [184, 0] on new-event-schedule "Add Class/Event Class / Event name JRN- Purple and Purple Bar 11:30am to 12:50p…" at bounding box center [184, 0] width 0 height 0
click at [879, 121] on input "JRN- Purple and Purple Bar 11:30am to 12:50pm" at bounding box center [1114, 120] width 510 height 37
type input "JNR- Purple and Purple Bar 11:30am to 12:50pm"
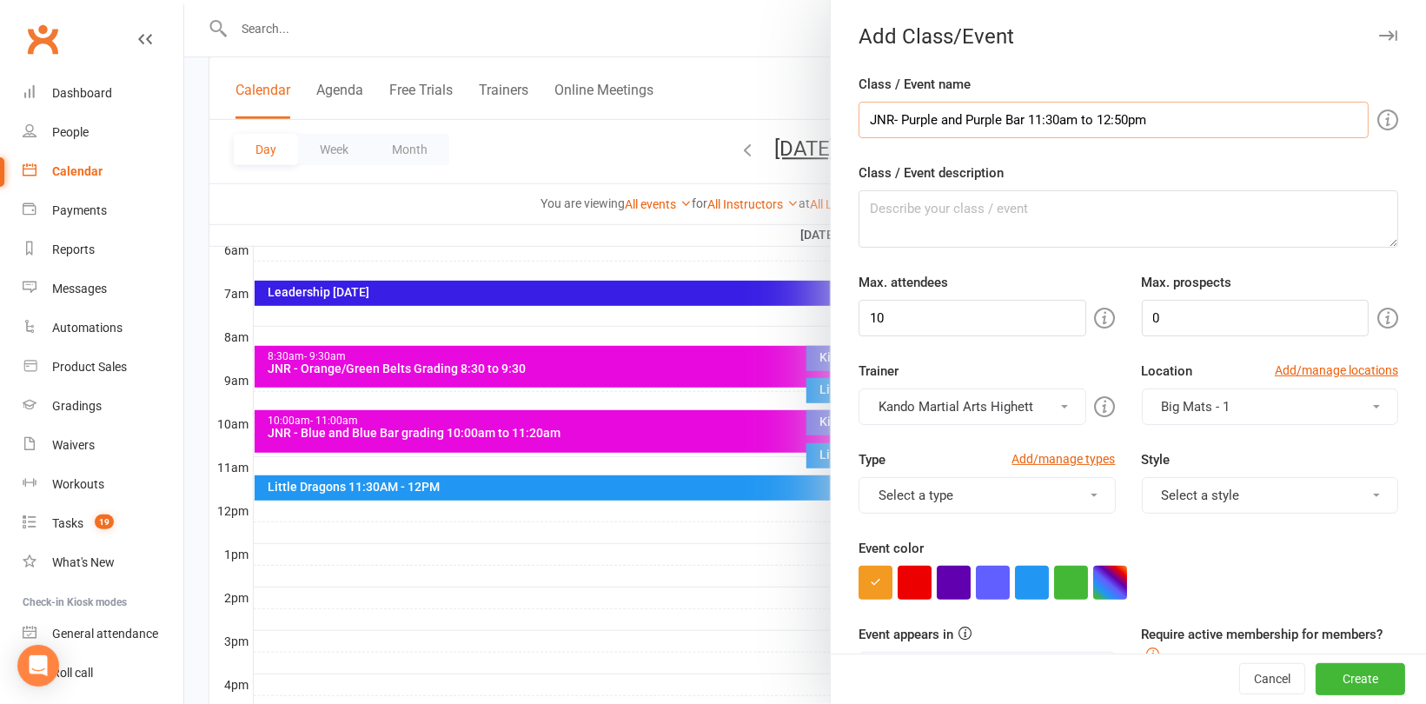
click at [1190, 121] on input "JNR- Purple and Purple Bar 11:30am to 12:50pm" at bounding box center [1114, 120] width 510 height 37
drag, startPoint x: 1235, startPoint y: 121, endPoint x: 854, endPoint y: 114, distance: 380.7
click at [859, 114] on input "JNR- Purple and Purple Bar 11:30am to 12:50pm" at bounding box center [1114, 120] width 510 height 37
paste input "JNR- Purple and Purple Bar 11:30am to 12:50pm"
type input "JNR- Purple and Purple Bar 11:30am to 12:50pm"
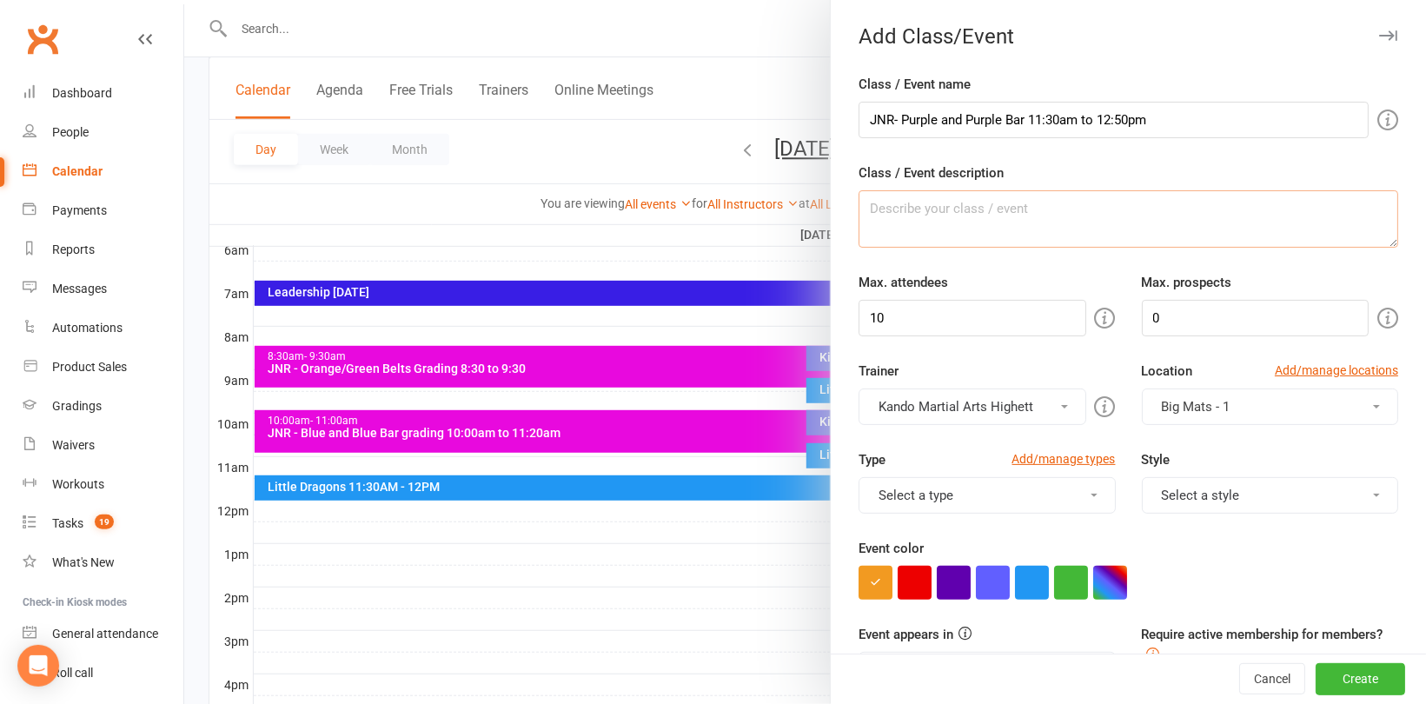
click at [906, 229] on textarea "Class / Event description" at bounding box center [1129, 218] width 540 height 57
paste textarea "JNR- Purple and Purple Bar 11:30am to 12:50pm"
type textarea "JNR- Purple and Purple Bar 11:30am to 12:50pm"
click at [904, 321] on input "10" at bounding box center [972, 318] width 227 height 37
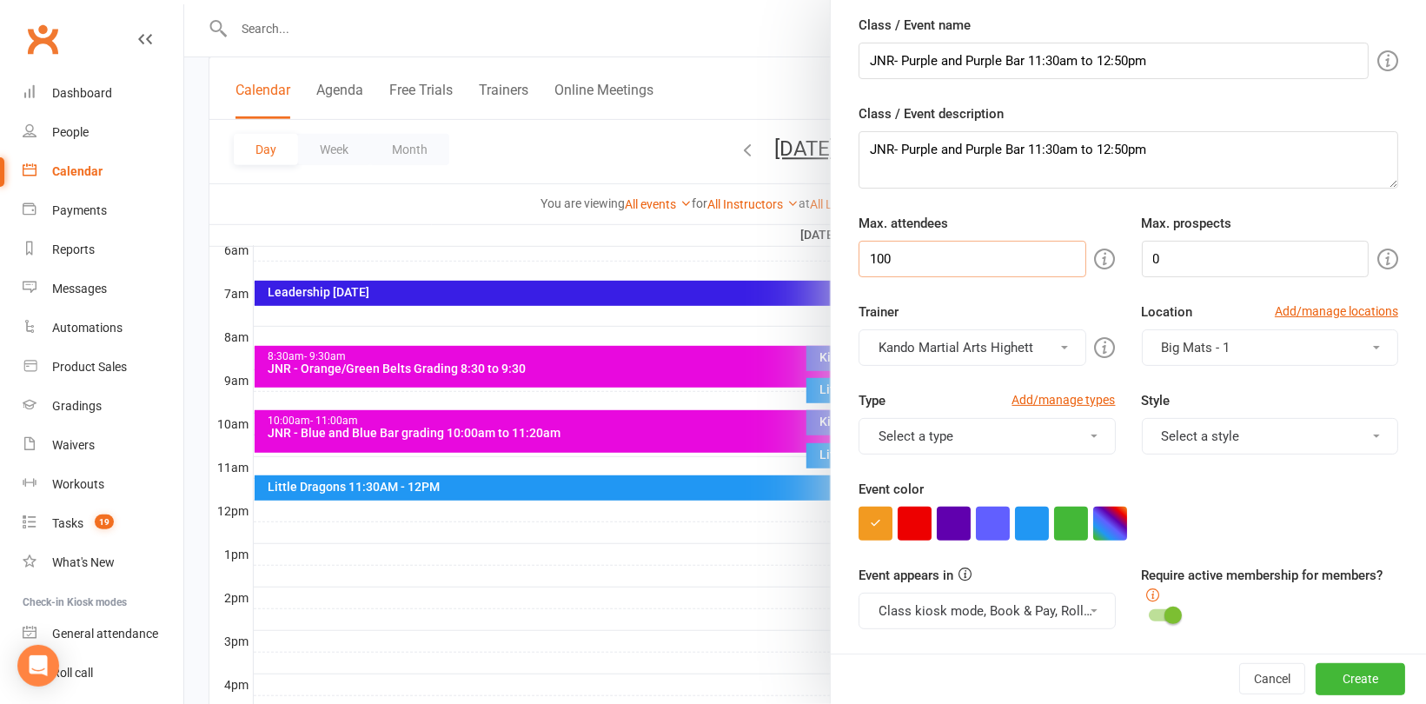
scroll to position [0, 0]
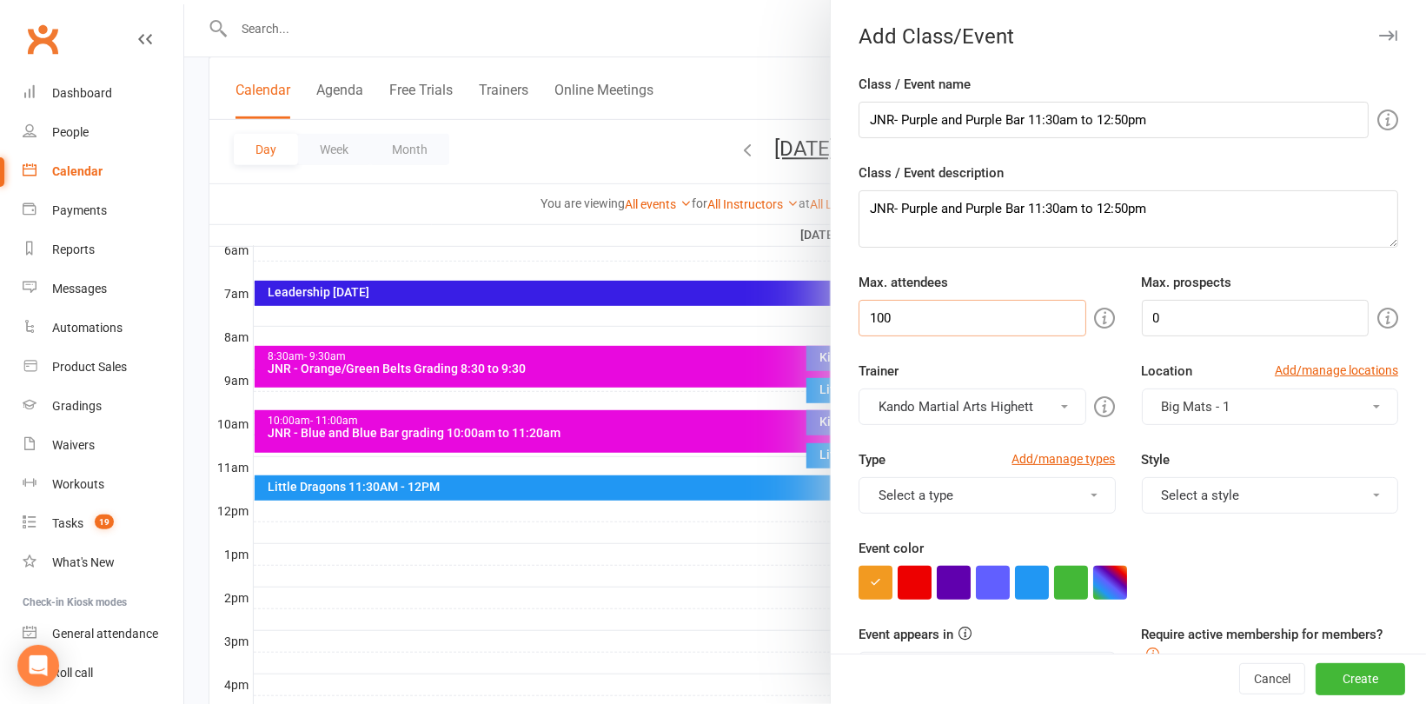
type input "100"
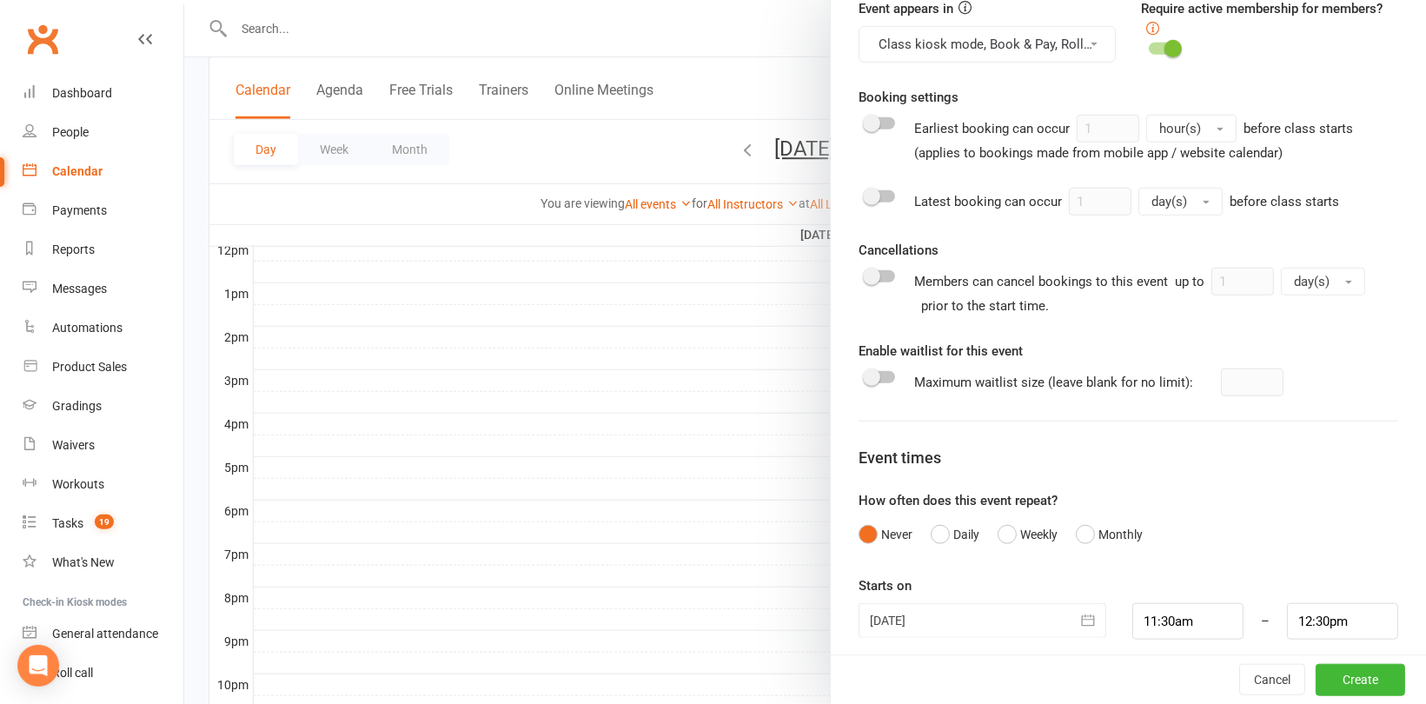
scroll to position [636, 0]
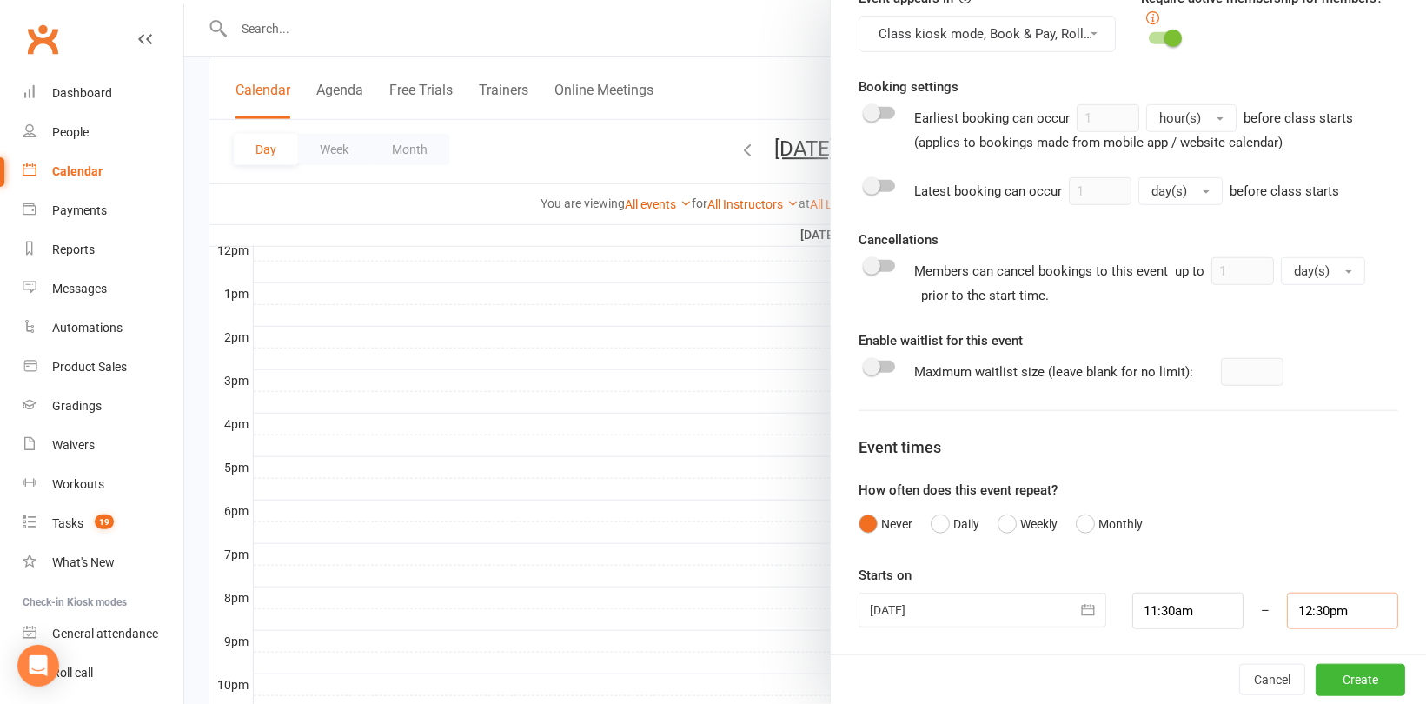
click at [1319, 614] on input "12:30pm" at bounding box center [1342, 611] width 111 height 37
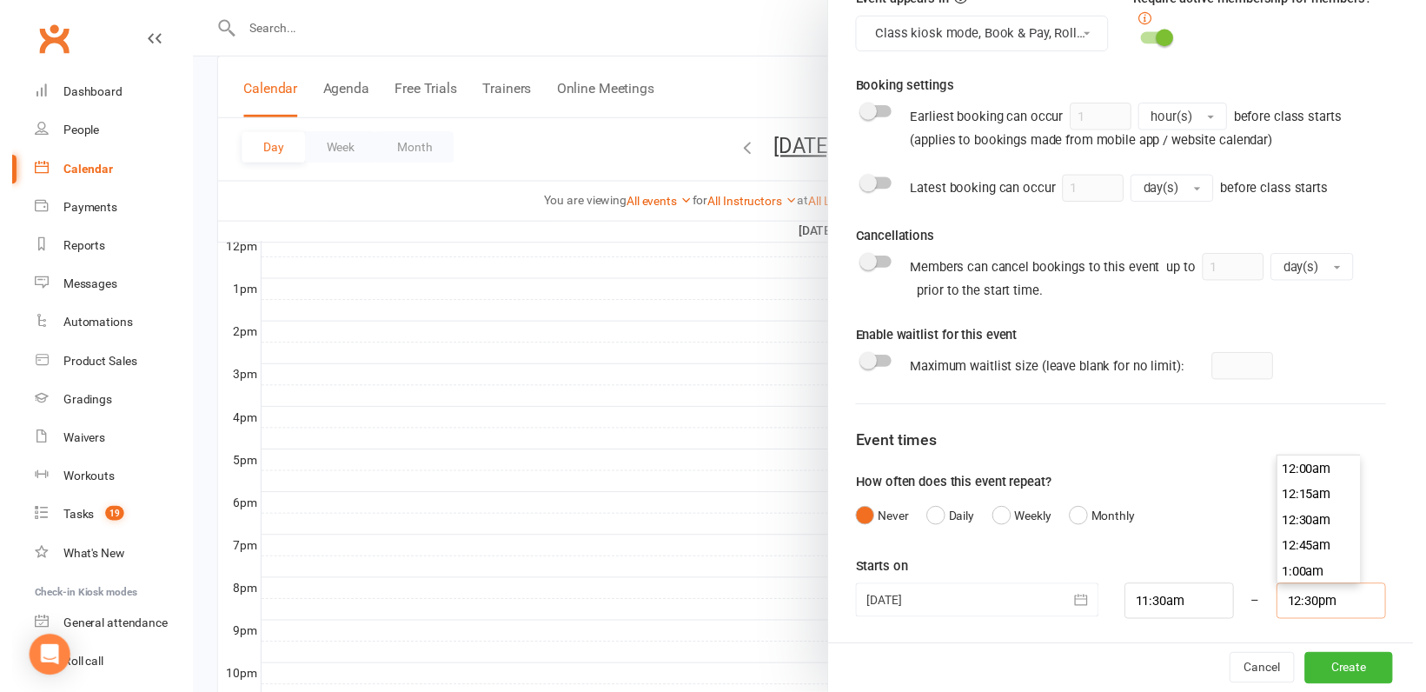
scroll to position [1276, 0]
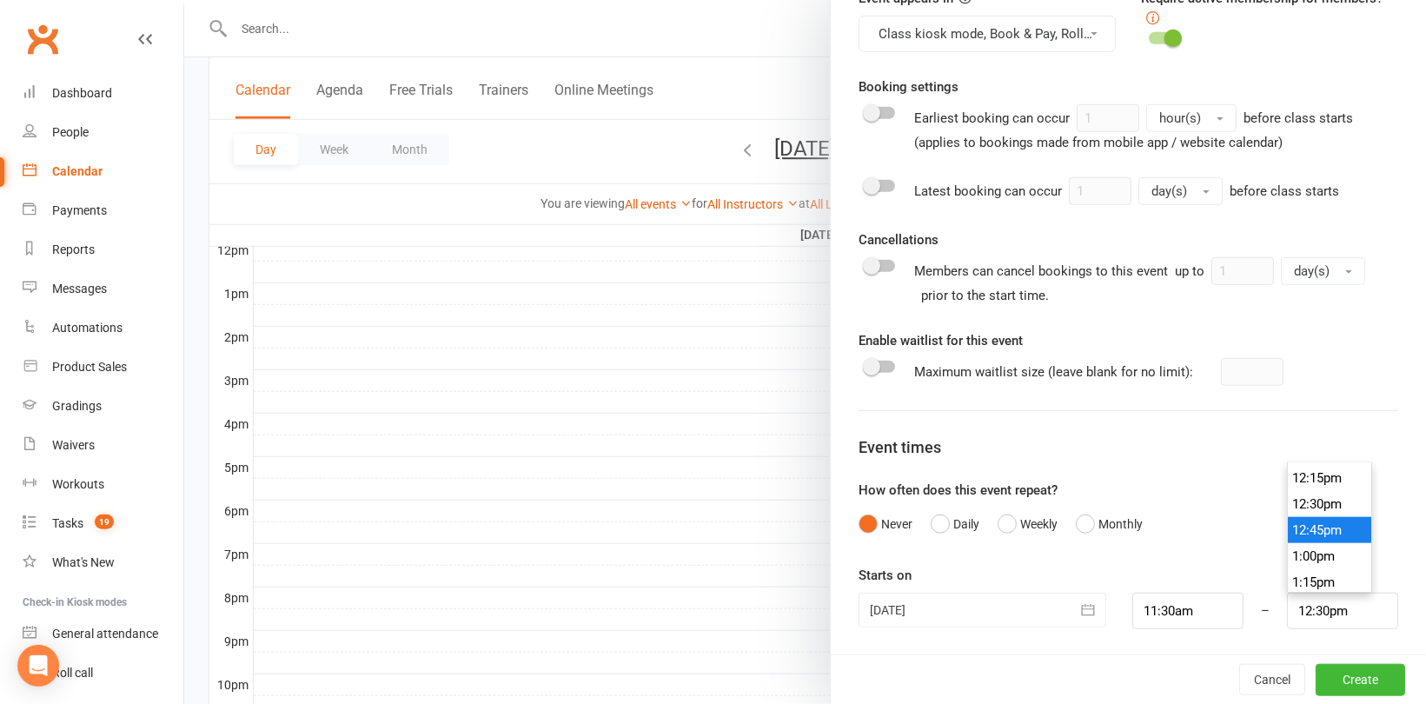
type input "12:45pm"
click at [1309, 533] on li "12:45pm" at bounding box center [1329, 530] width 83 height 26
click at [1345, 678] on button "Create" at bounding box center [1361, 679] width 90 height 31
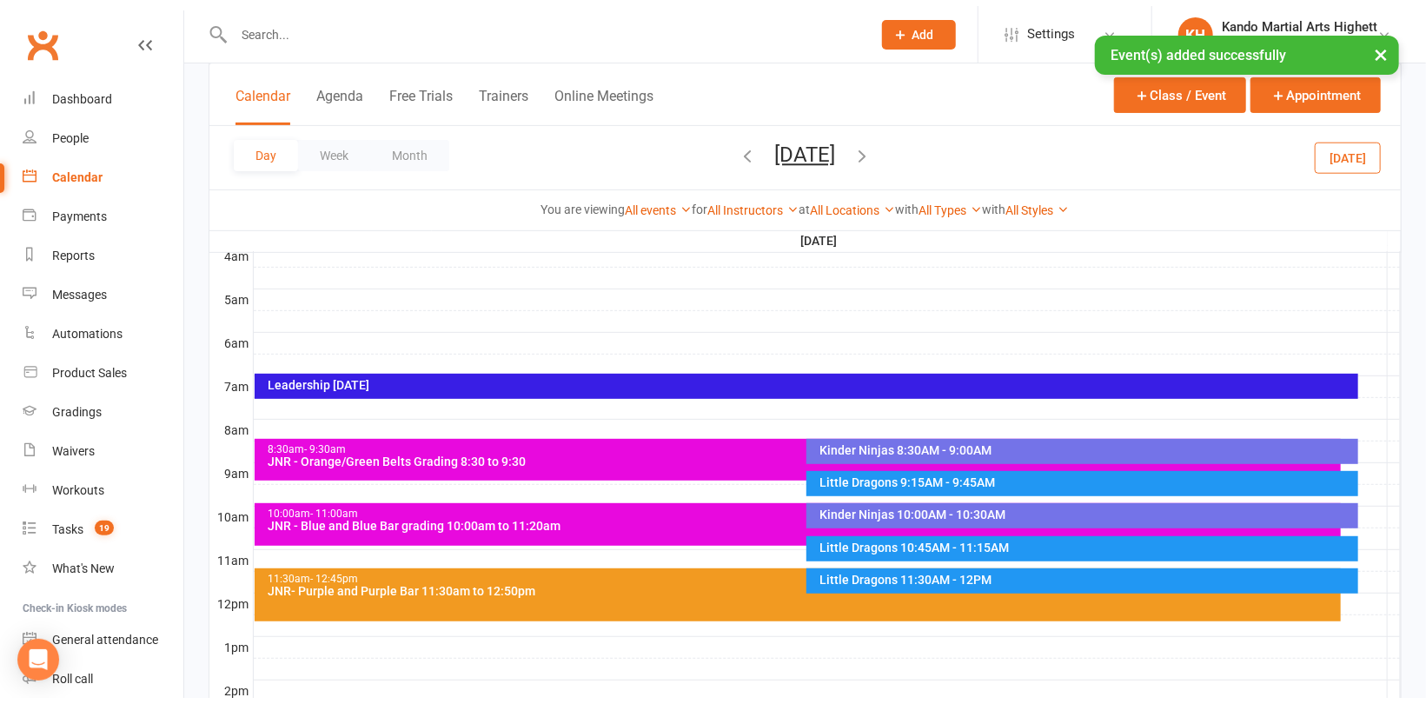
scroll to position [288, 0]
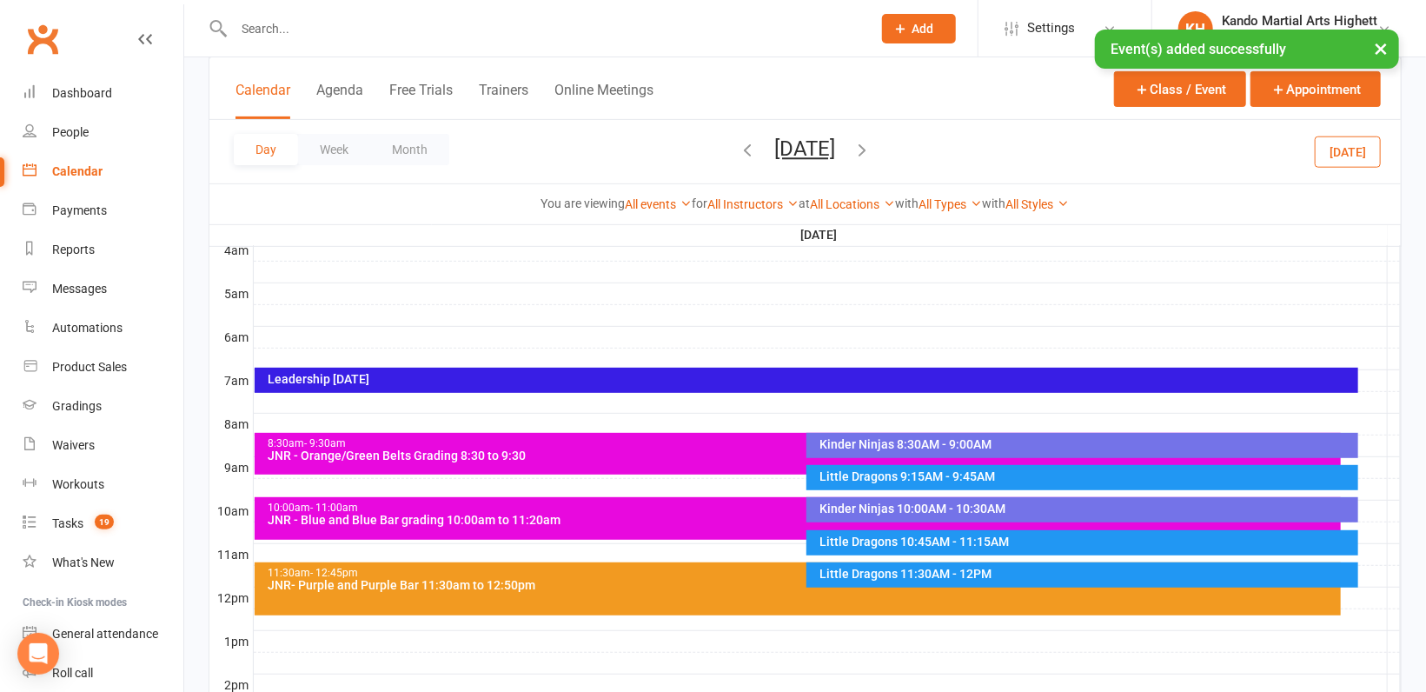
click at [651, 598] on div "11:30am - 12:45pm JNR- Purple and Purple Bar 11:30am to 12:50pm" at bounding box center [798, 588] width 1086 height 53
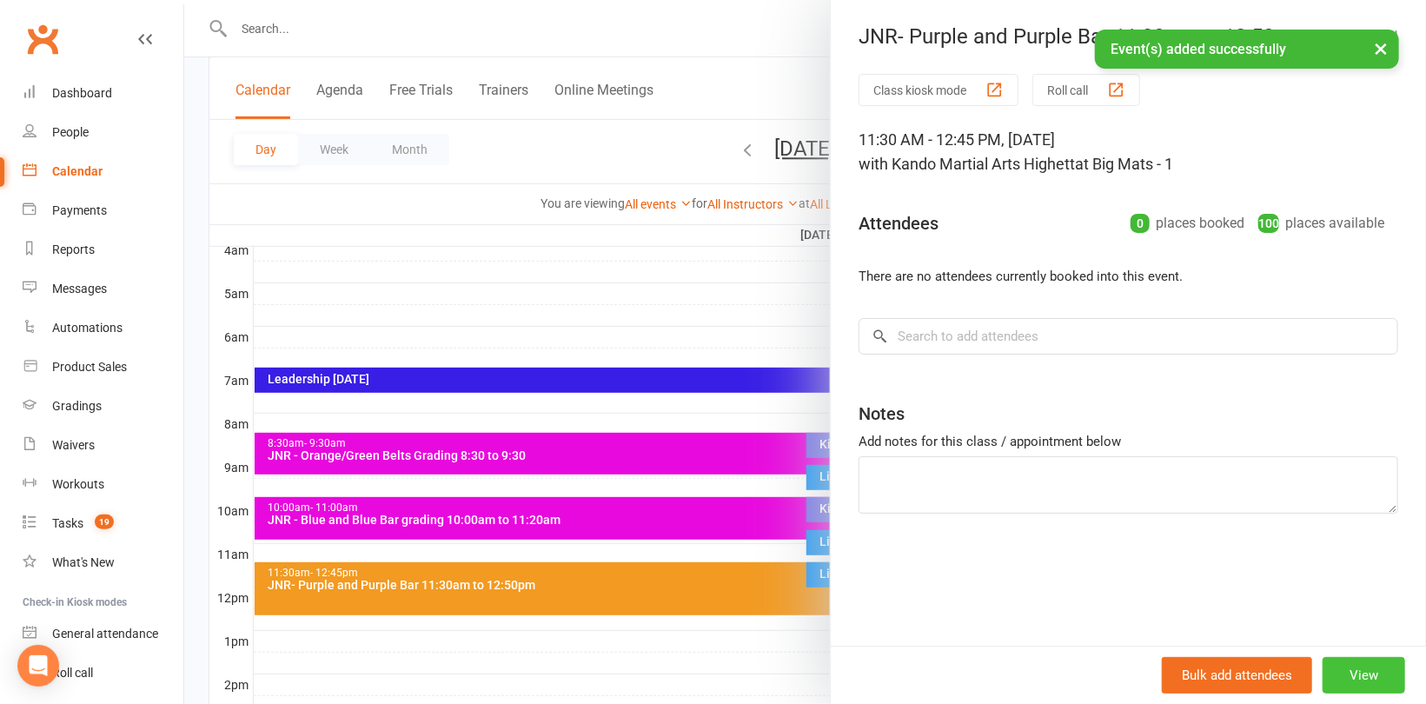
click at [1329, 663] on button "View" at bounding box center [1364, 675] width 83 height 37
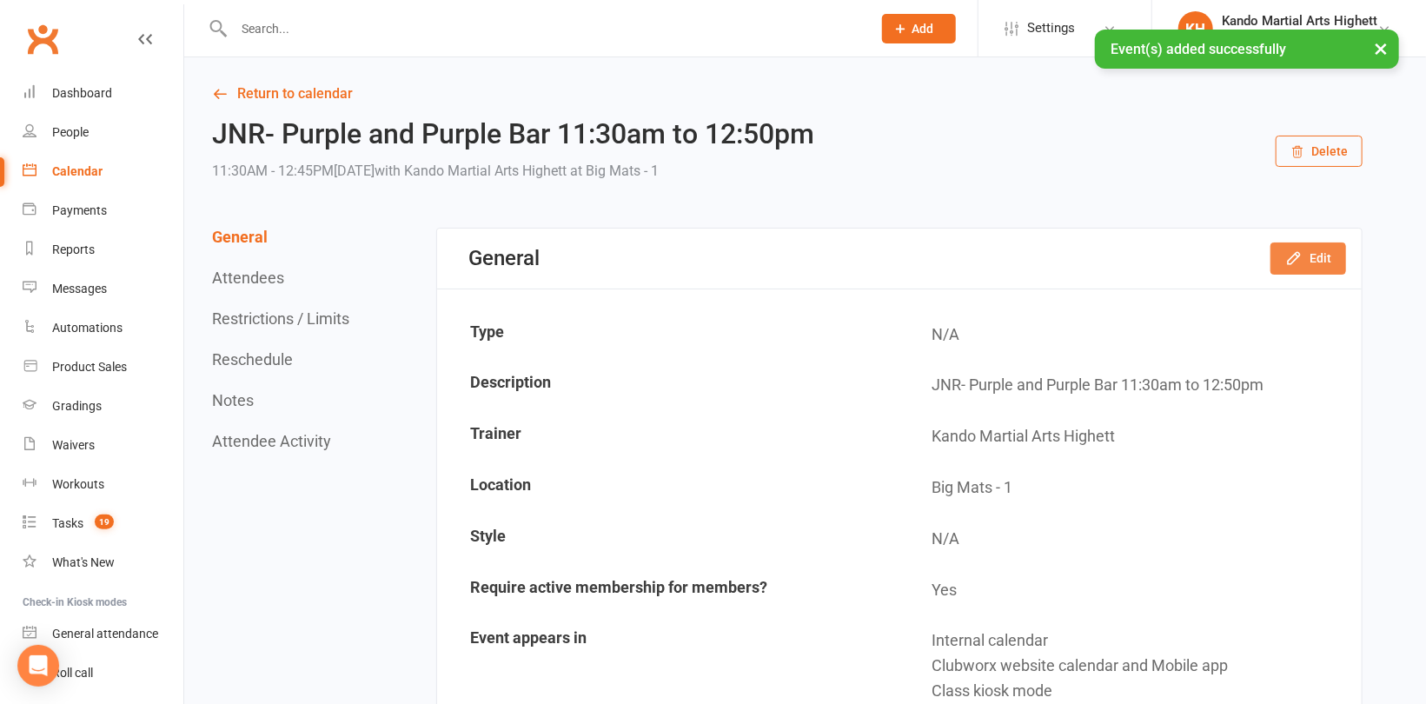
click at [1338, 254] on button "Edit" at bounding box center [1309, 257] width 76 height 31
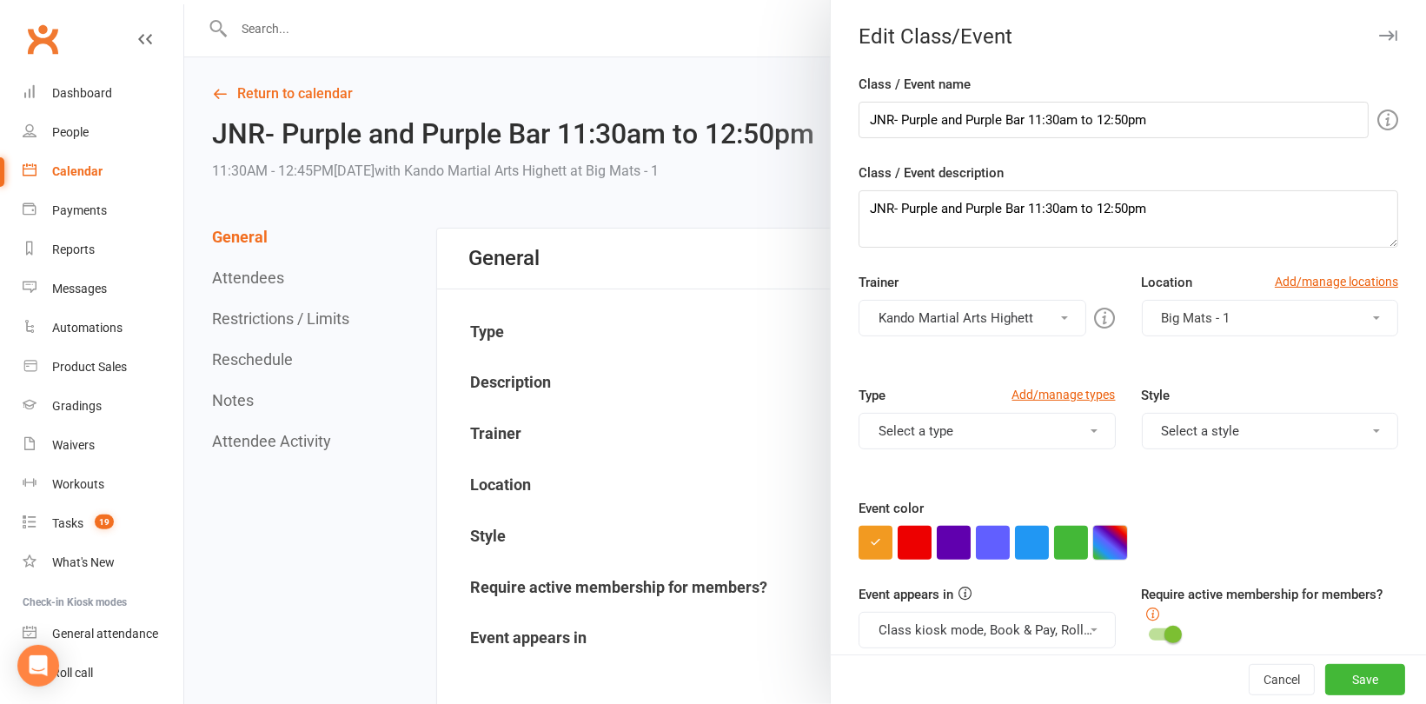
click at [1108, 546] on button "button" at bounding box center [1110, 543] width 34 height 34
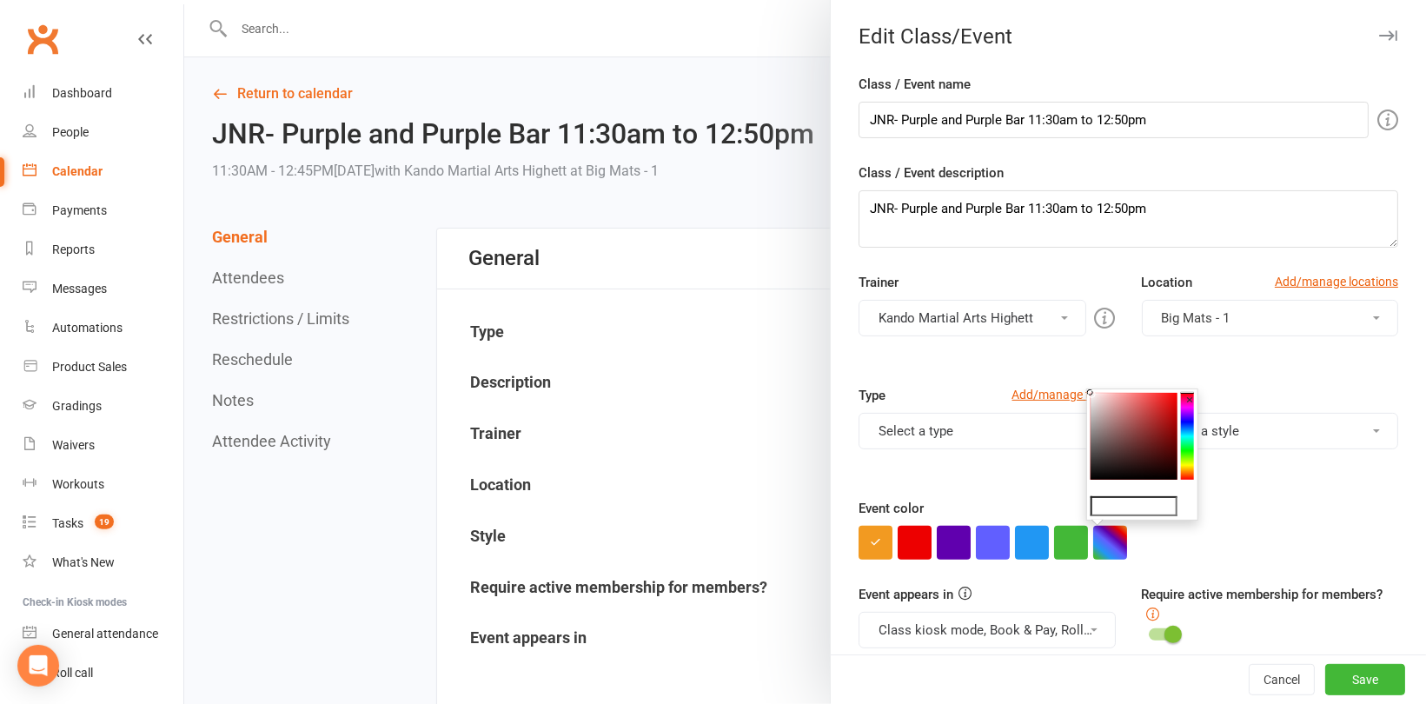
click at [1123, 511] on input "text" at bounding box center [1134, 506] width 87 height 21
type input "#e809de"
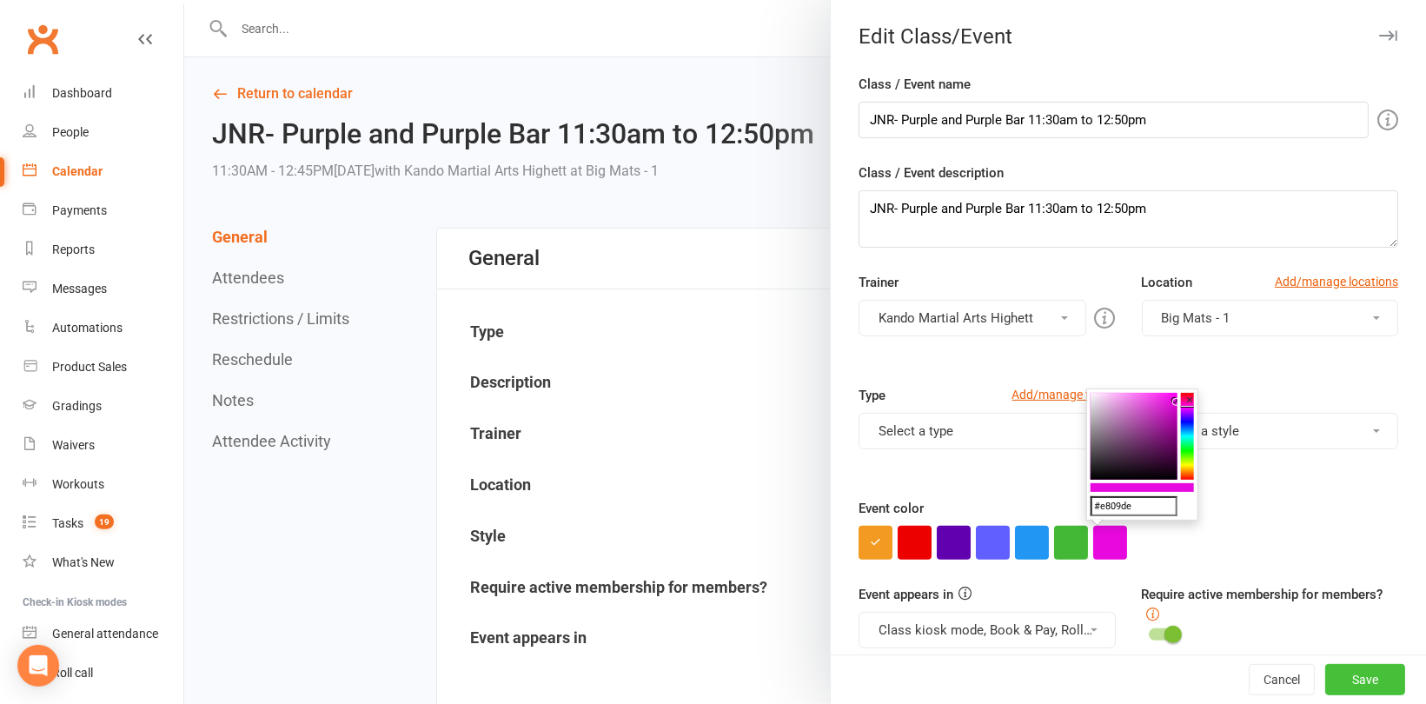
click at [1328, 673] on button "Save" at bounding box center [1365, 679] width 80 height 31
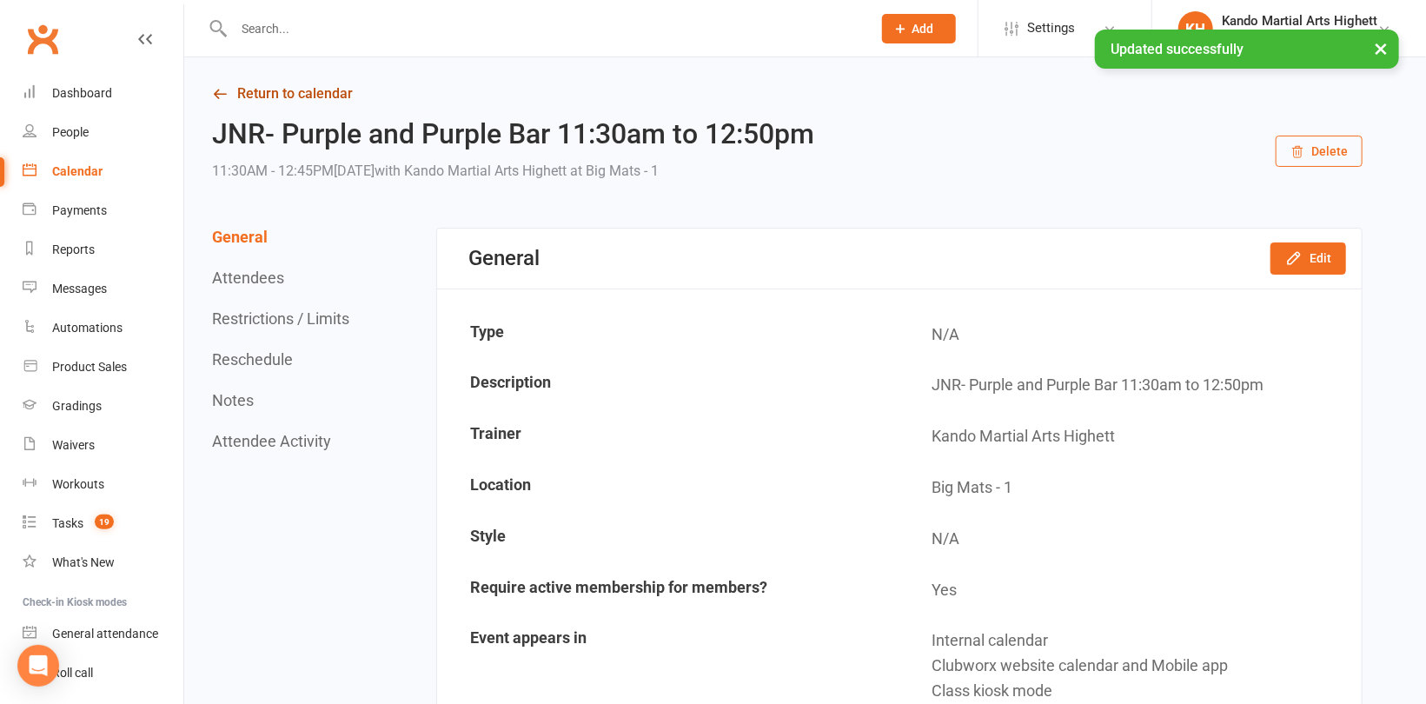
click at [329, 84] on link "Return to calendar" at bounding box center [787, 94] width 1151 height 24
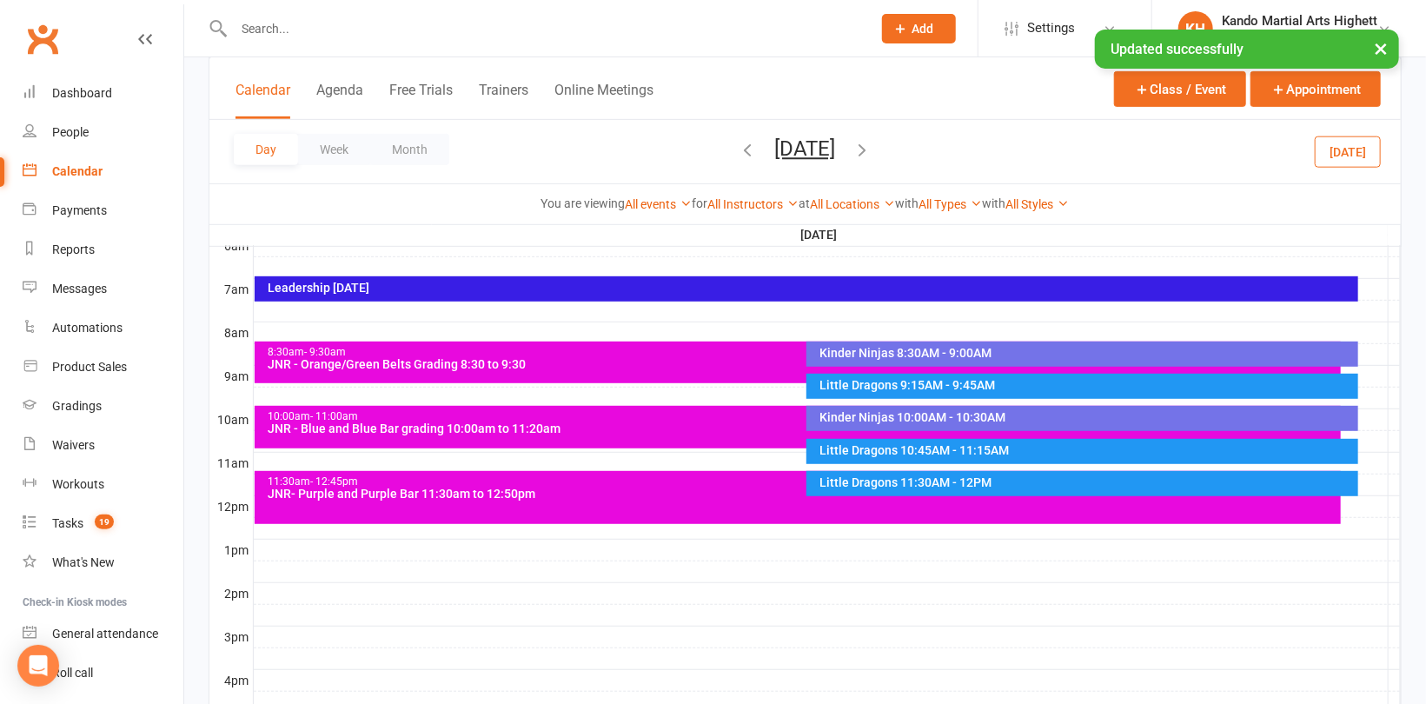
scroll to position [435, 0]
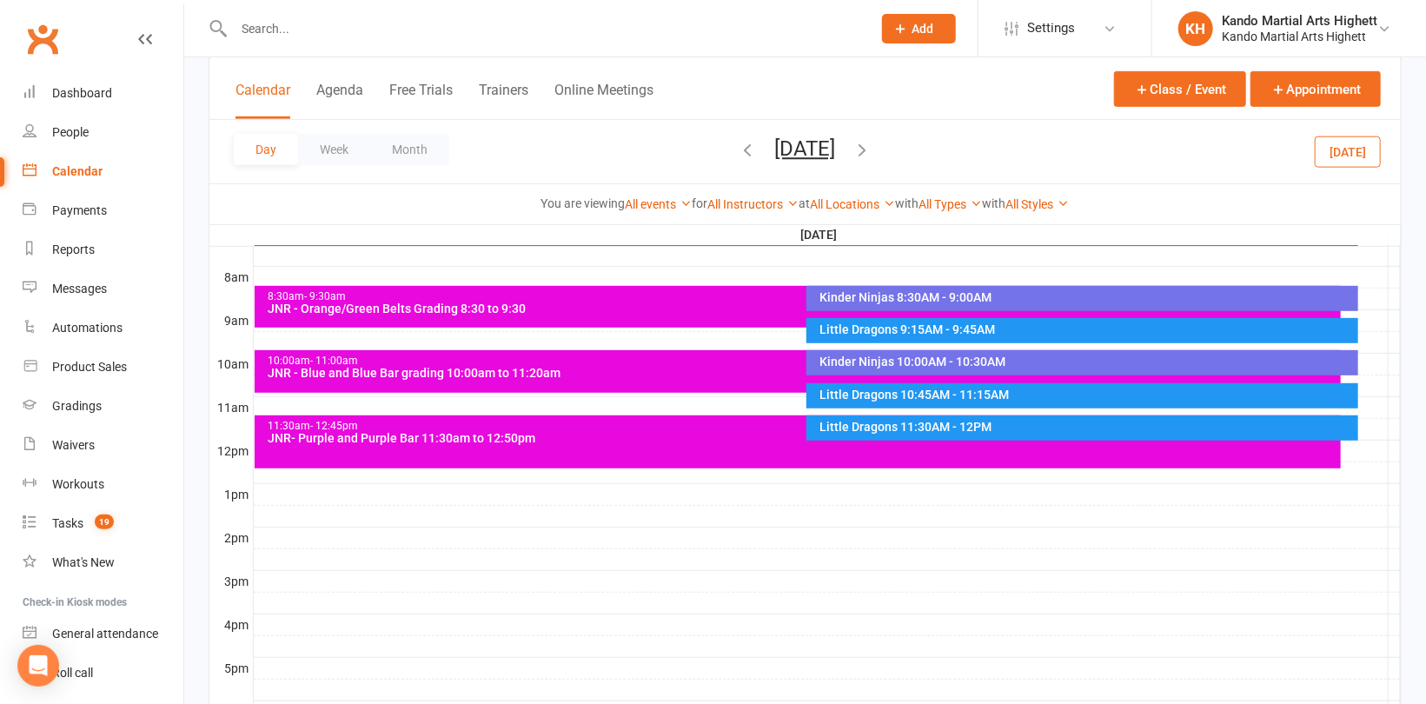
click at [293, 495] on div at bounding box center [827, 494] width 1147 height 21
click at [298, 476] on button "Add Event" at bounding box center [281, 477] width 58 height 21
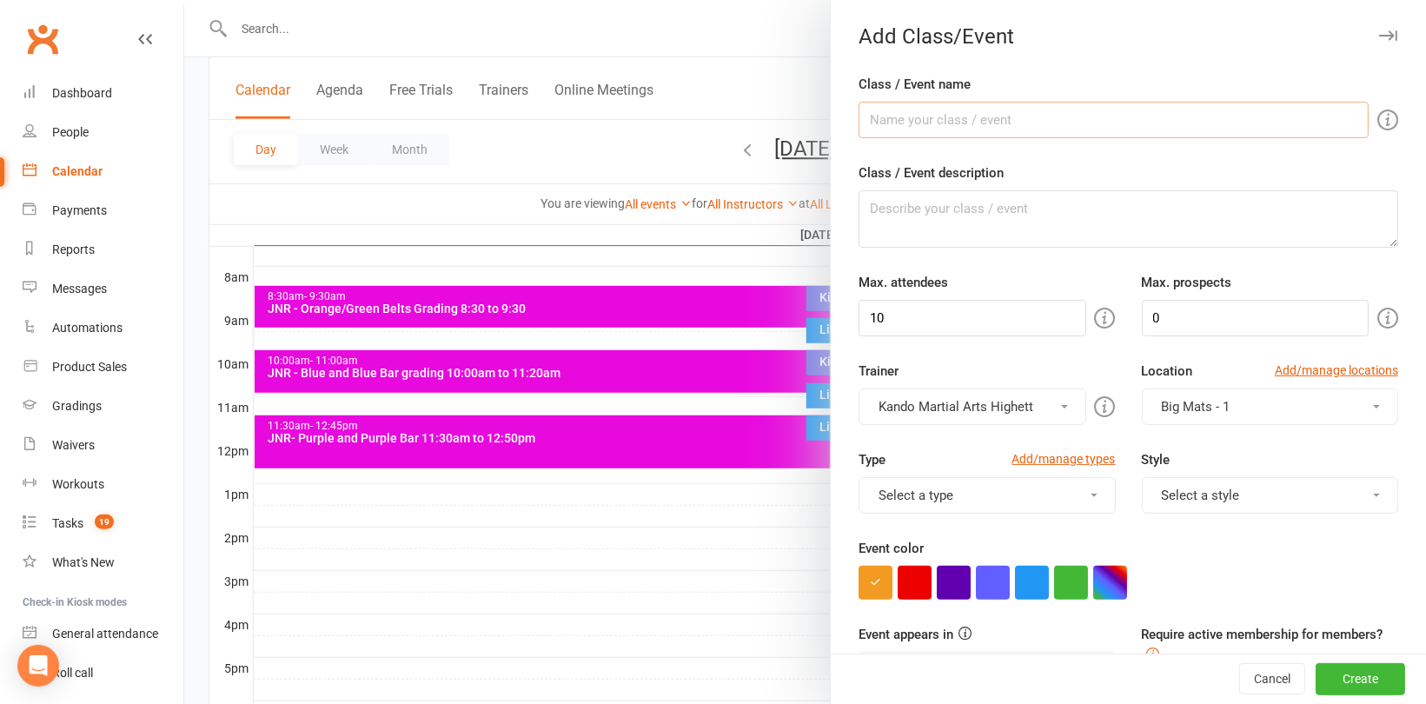
click at [909, 124] on input "Class / Event name" at bounding box center [1114, 120] width 510 height 37
click at [1029, 118] on input "Jnr - Brown Belt Grading 12:45pm ([DATE])" at bounding box center [1114, 120] width 510 height 37
drag, startPoint x: 1184, startPoint y: 123, endPoint x: 852, endPoint y: 124, distance: 332.0
click at [859, 124] on input "Jnr - Brown Belt Grading 1:00pm ([DATE])" at bounding box center [1114, 120] width 510 height 37
type input "Jnr - Brown Belt Grading 1:00pm ([DATE])"
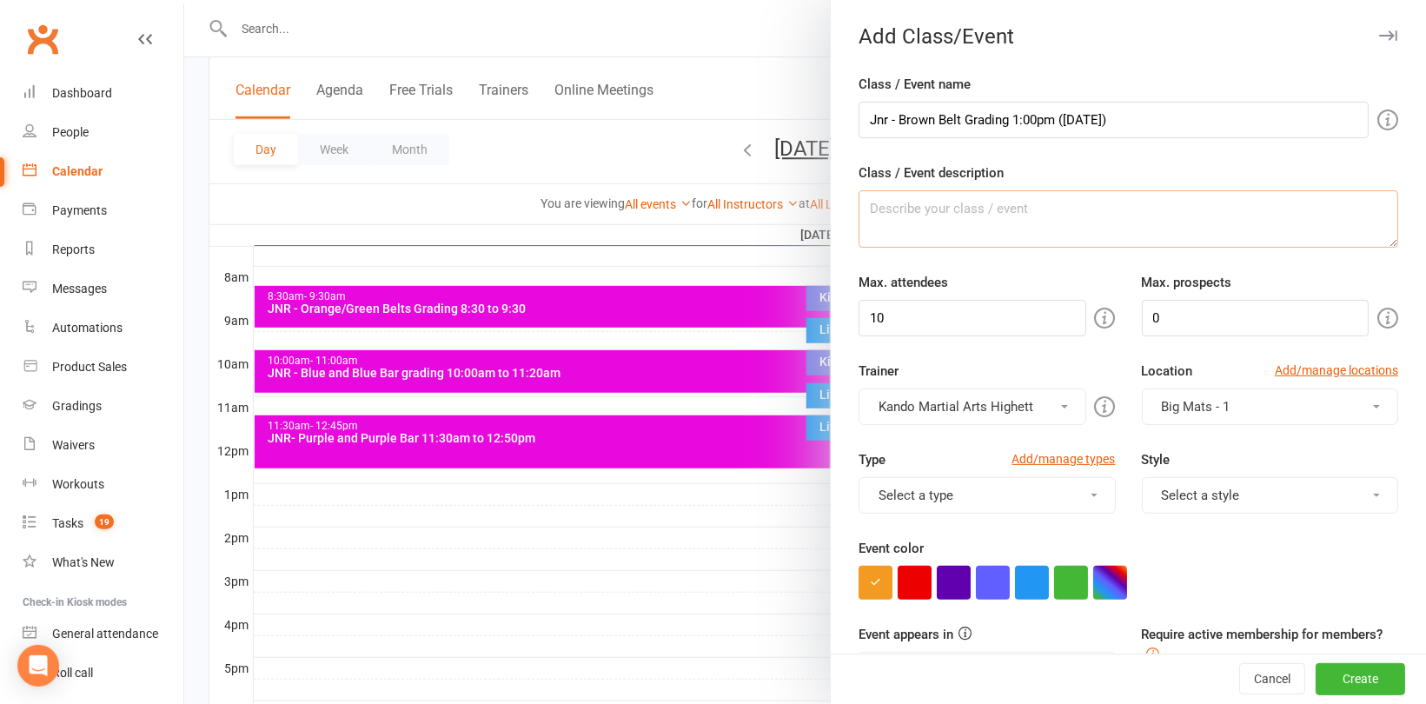
click at [932, 236] on textarea "Class / Event description" at bounding box center [1129, 218] width 540 height 57
paste textarea "Jnr - Brown Belt Grading 1:00pm ([DATE])"
type textarea "Jnr - Brown Belt Grading 1:00pm ([DATE])"
click at [921, 326] on input "10" at bounding box center [972, 318] width 227 height 37
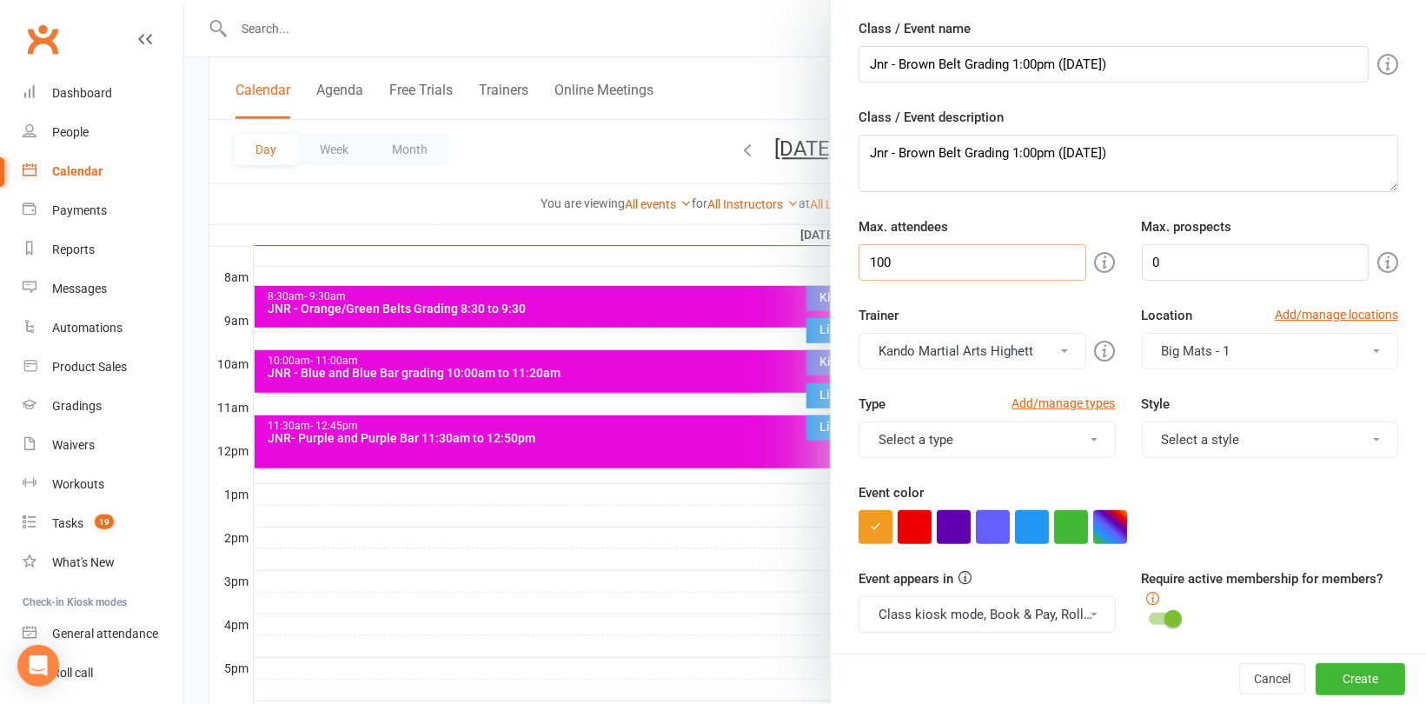
scroll to position [87, 0]
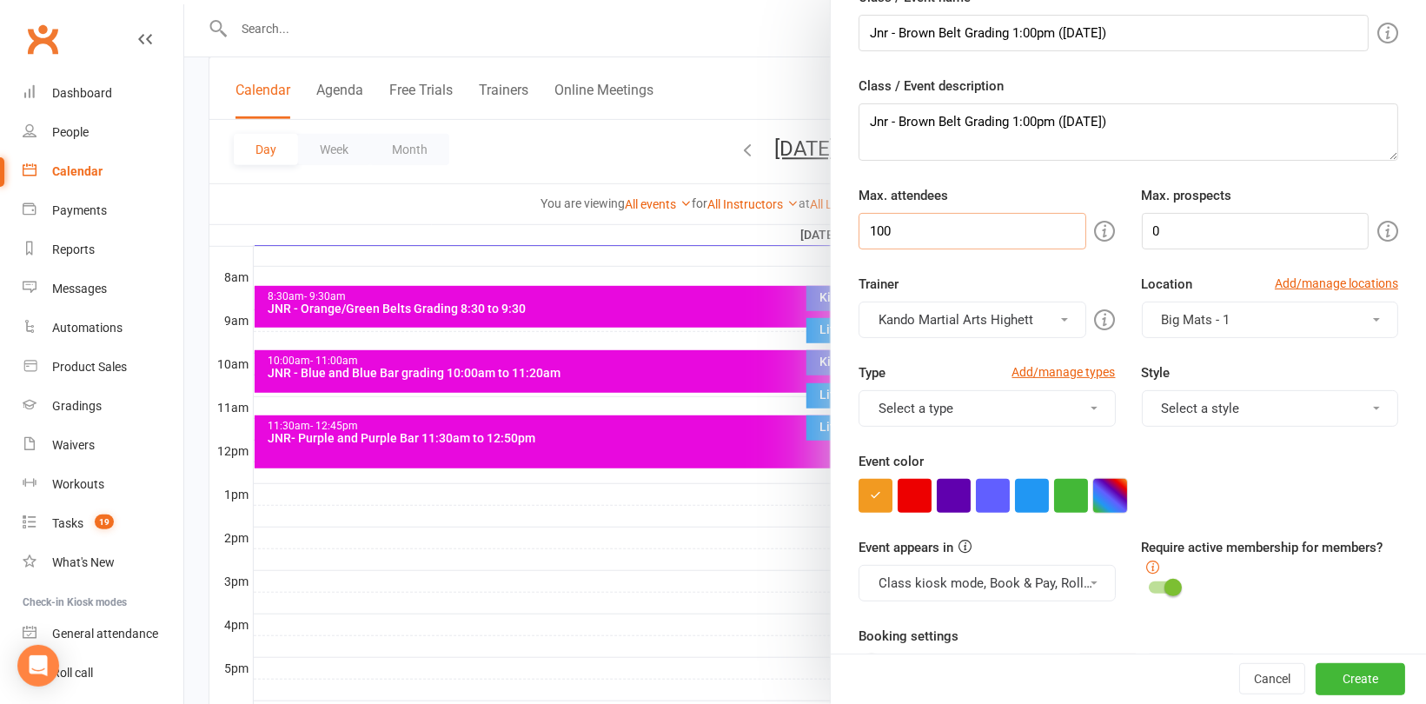
type input "100"
click at [1099, 486] on button "button" at bounding box center [1110, 496] width 34 height 34
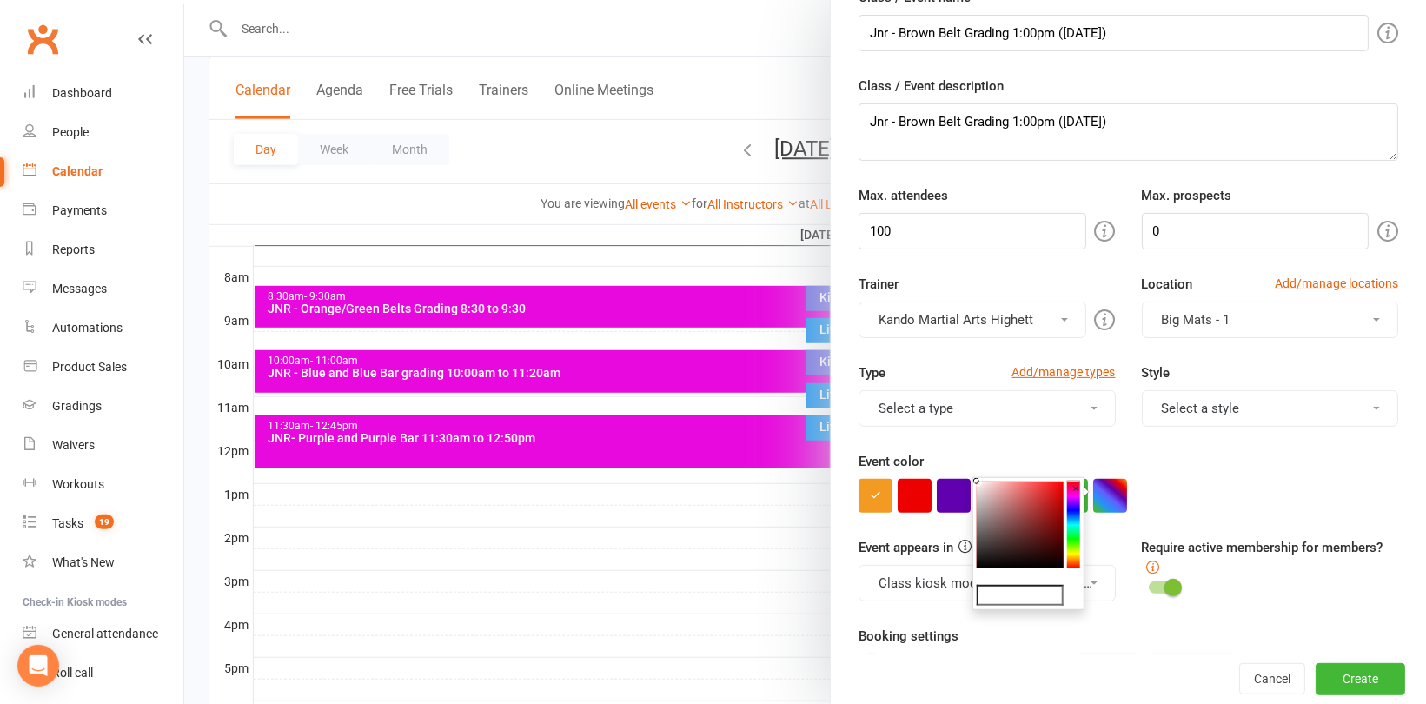
click at [1032, 594] on input "text" at bounding box center [1020, 595] width 87 height 21
type input "#e809de"
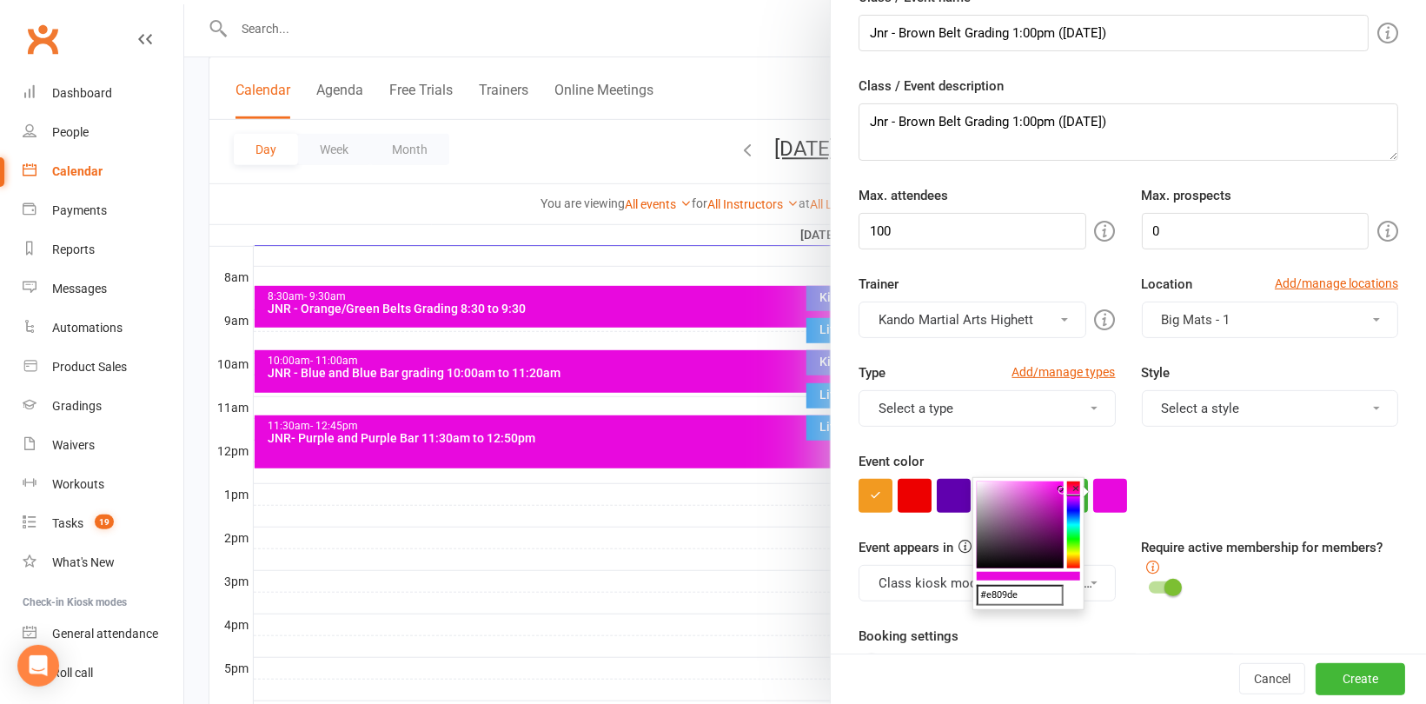
click at [1247, 458] on div "Event color" at bounding box center [1129, 482] width 540 height 62
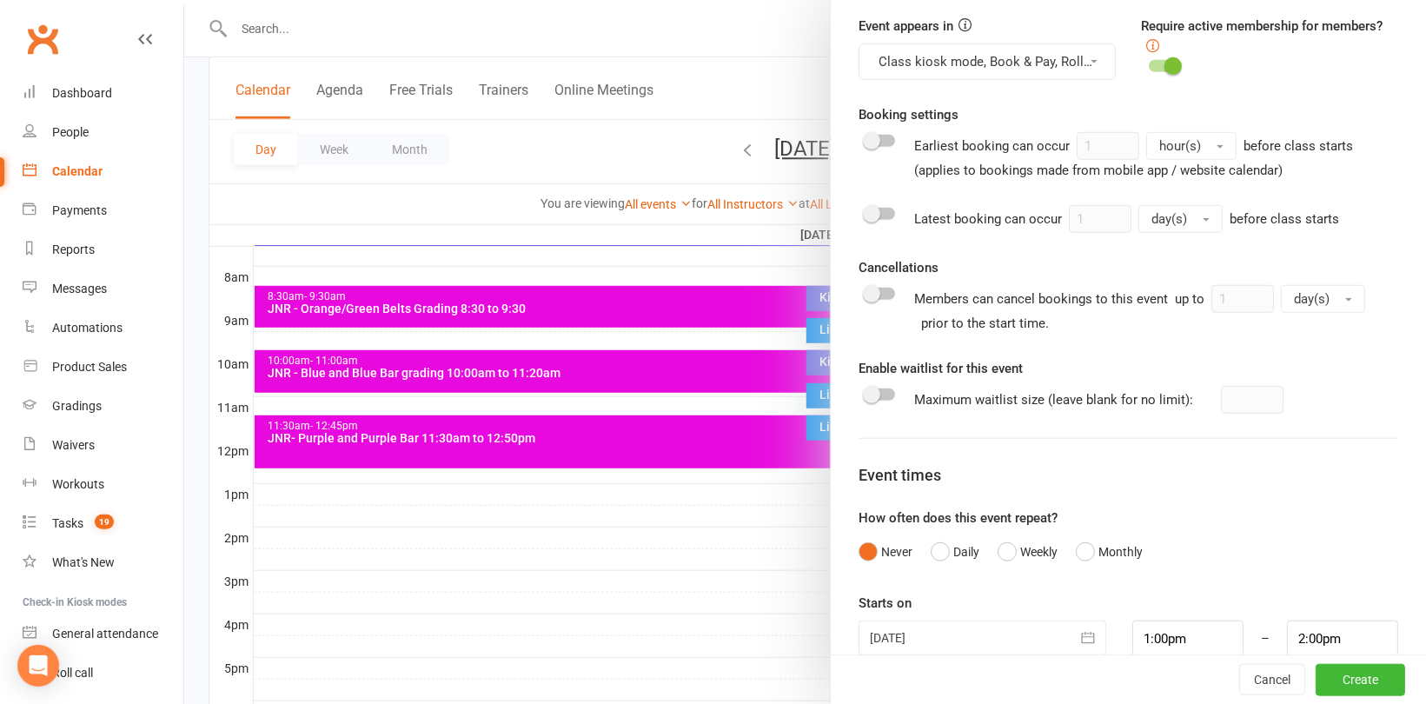
scroll to position [636, 0]
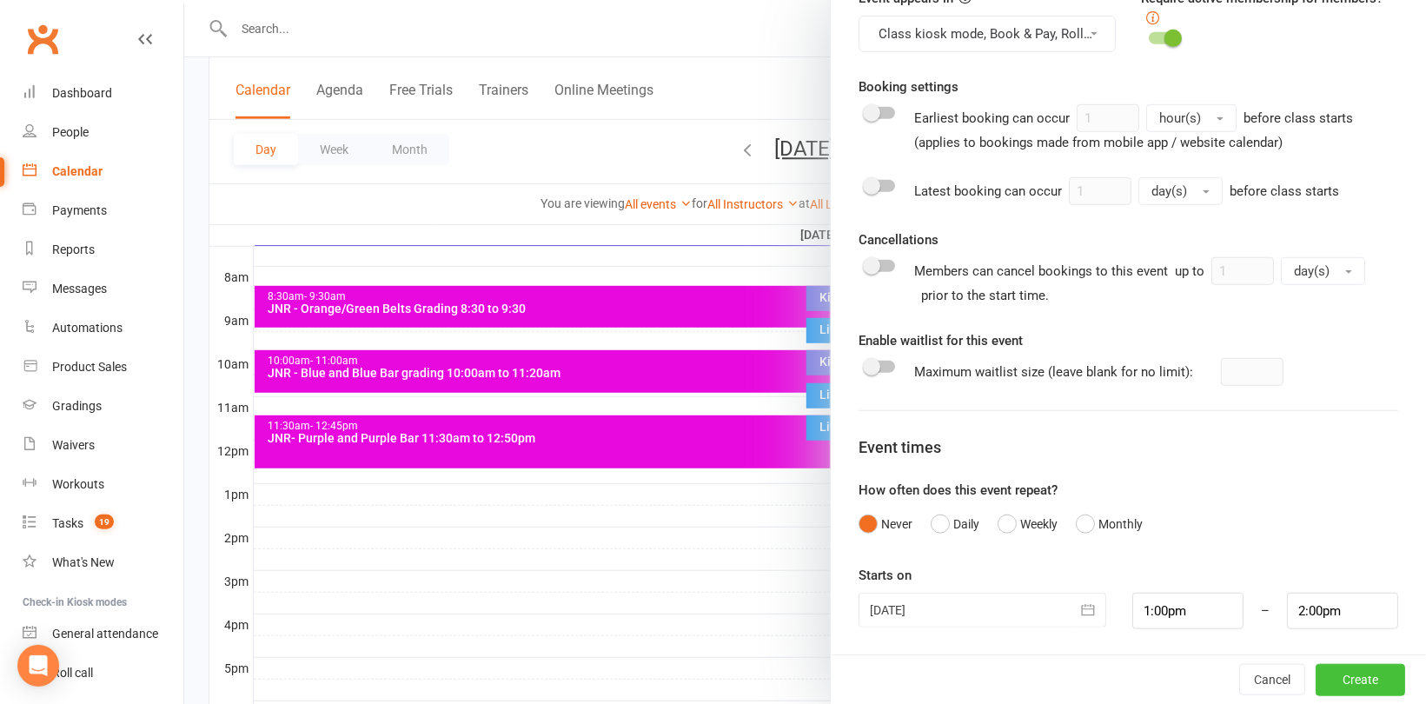
click at [1359, 676] on button "Create" at bounding box center [1361, 679] width 90 height 31
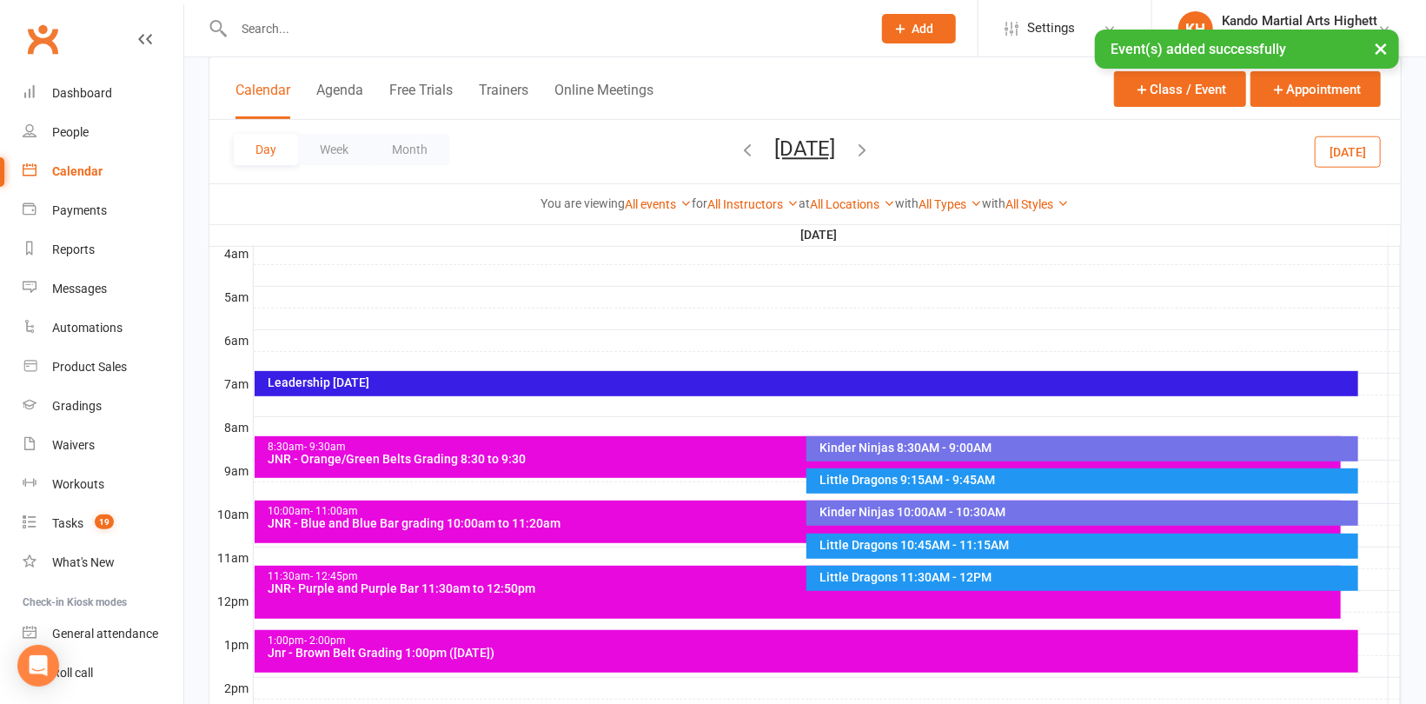
scroll to position [174, 0]
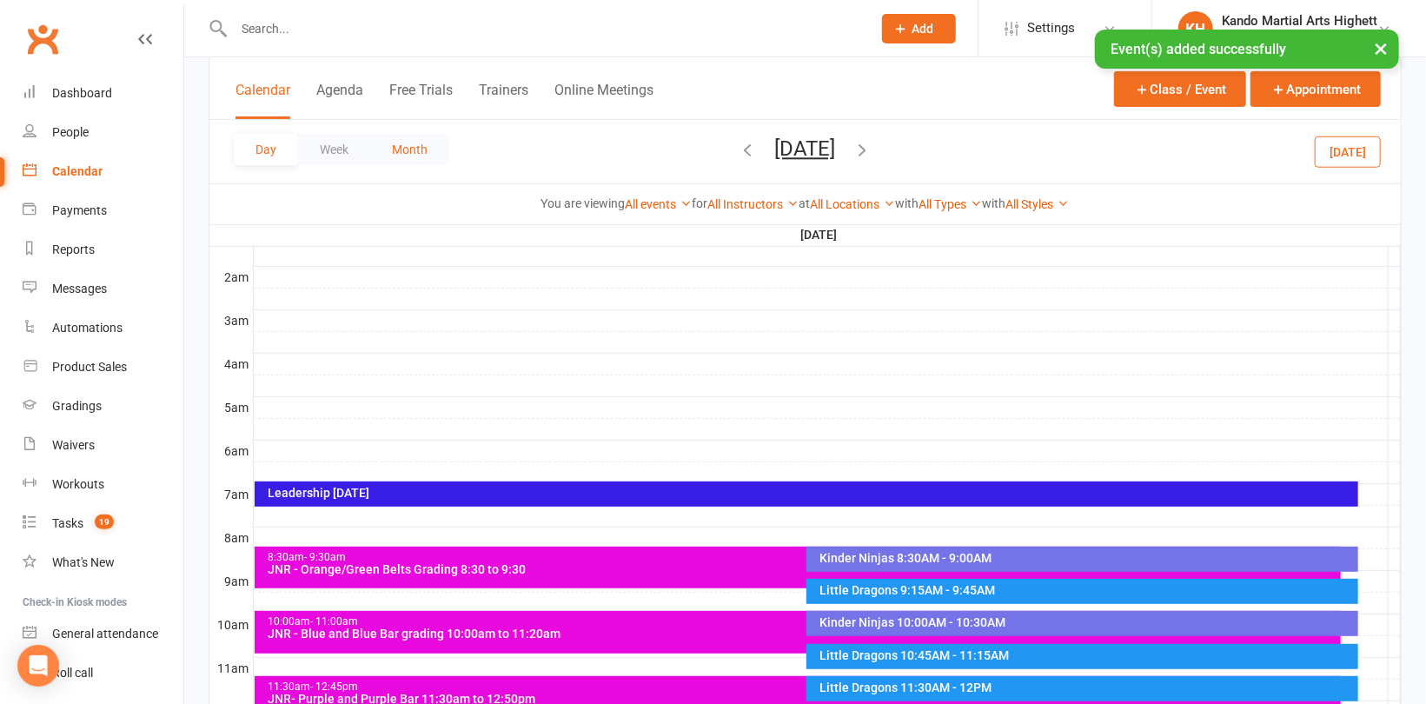
click at [407, 143] on button "Month" at bounding box center [409, 149] width 79 height 31
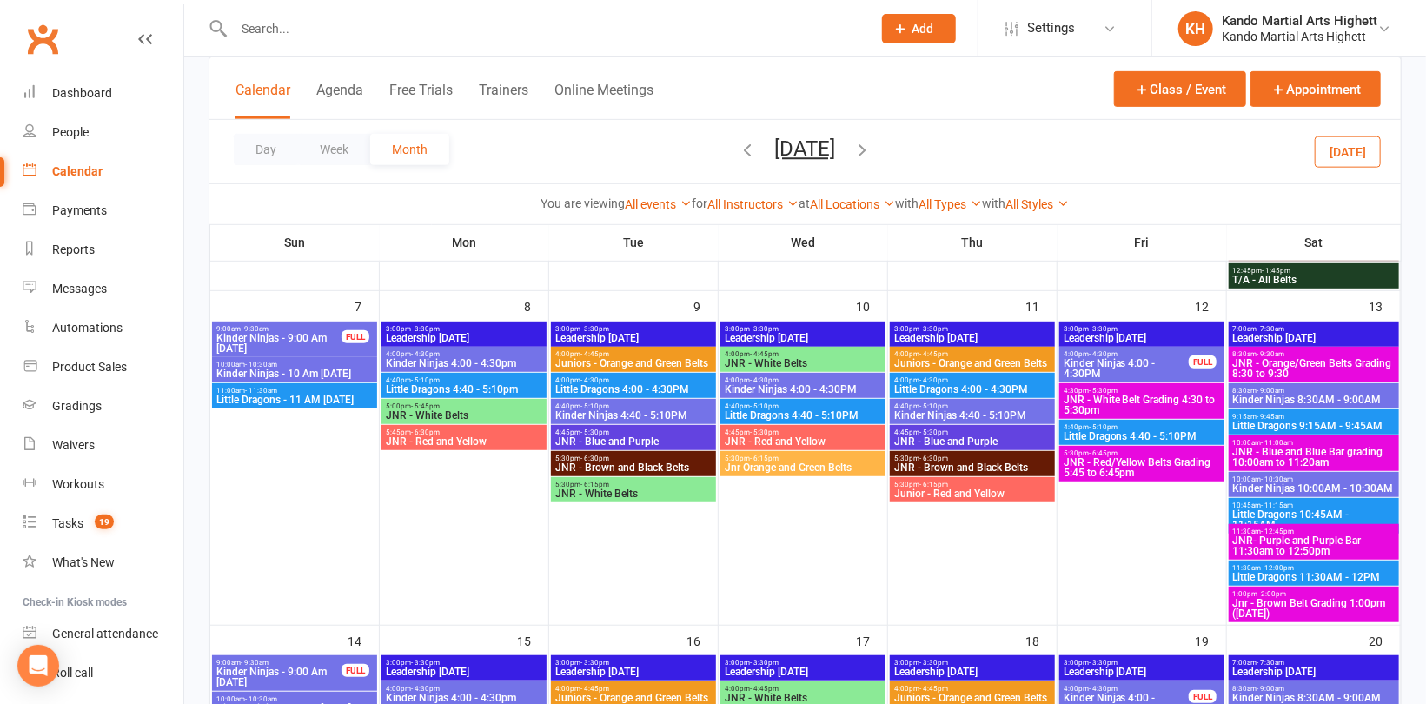
scroll to position [435, 0]
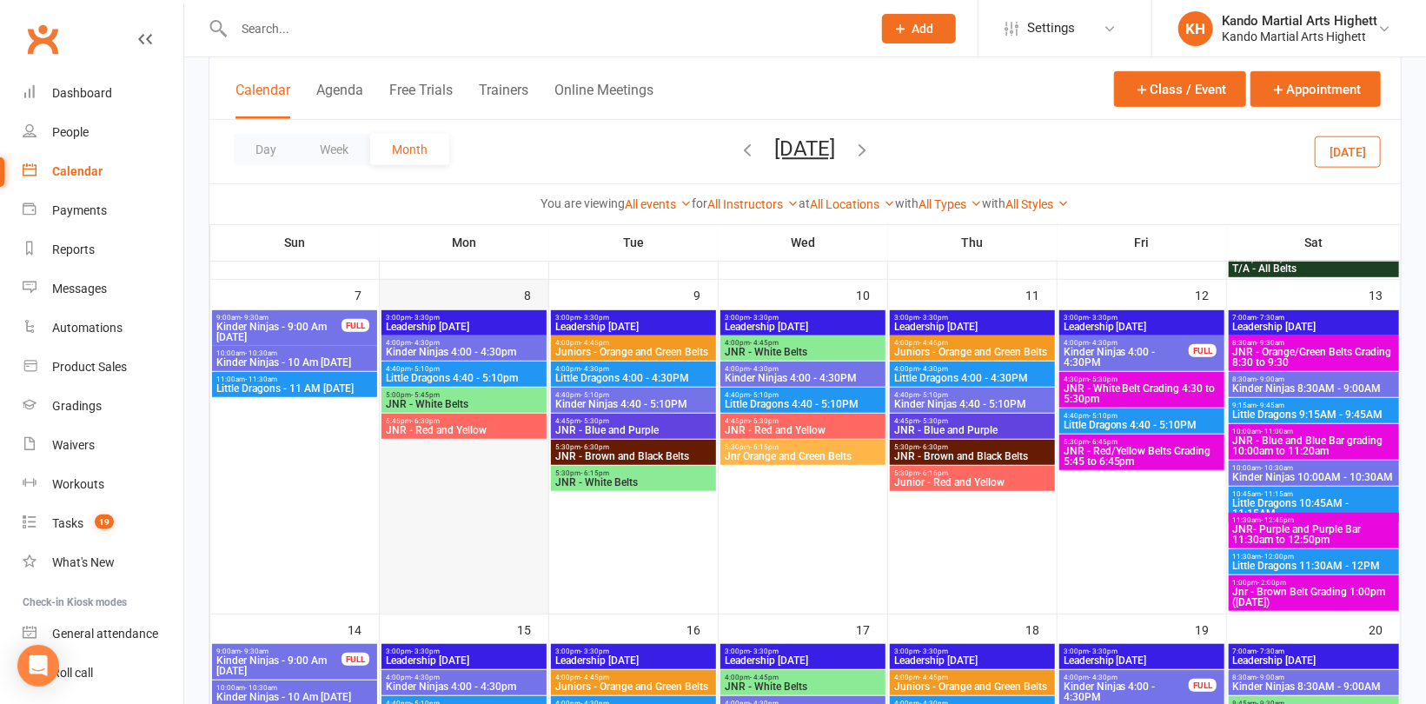
click at [527, 473] on div at bounding box center [464, 461] width 165 height 302
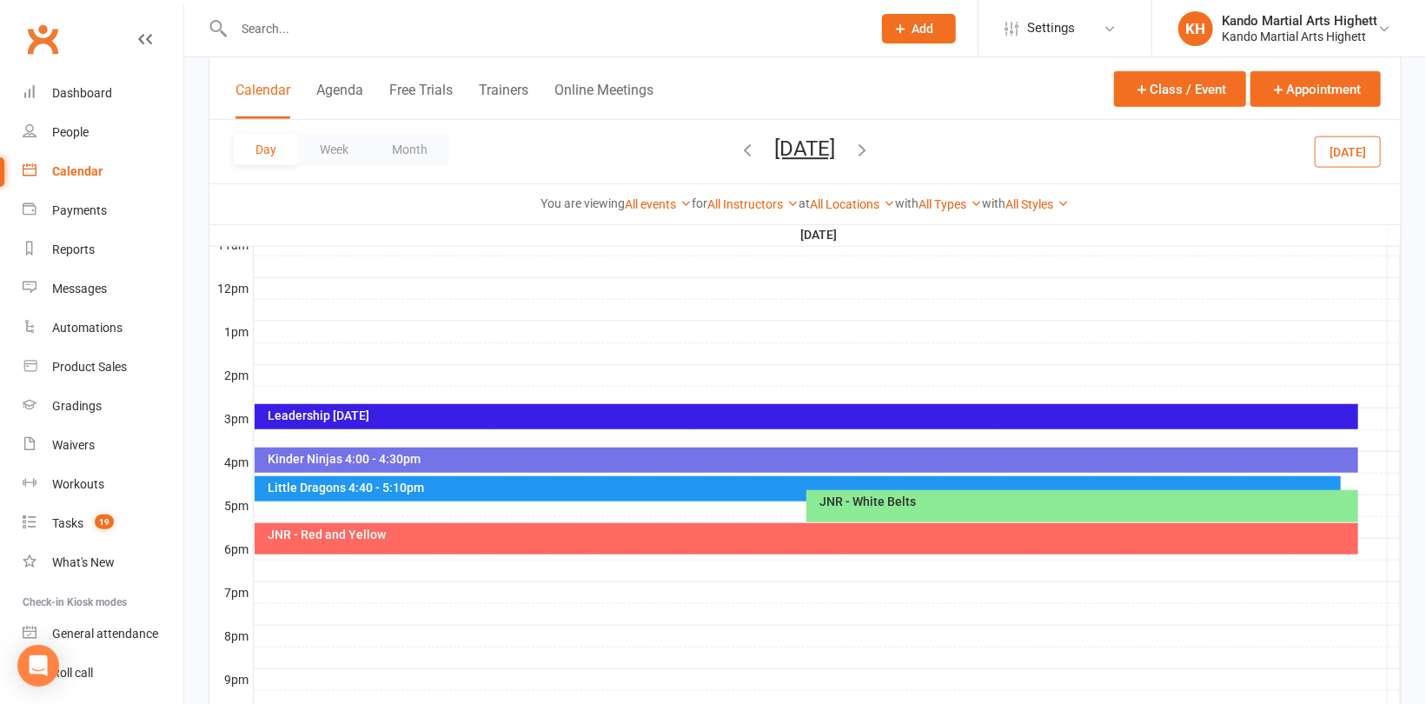
scroll to position [736, 0]
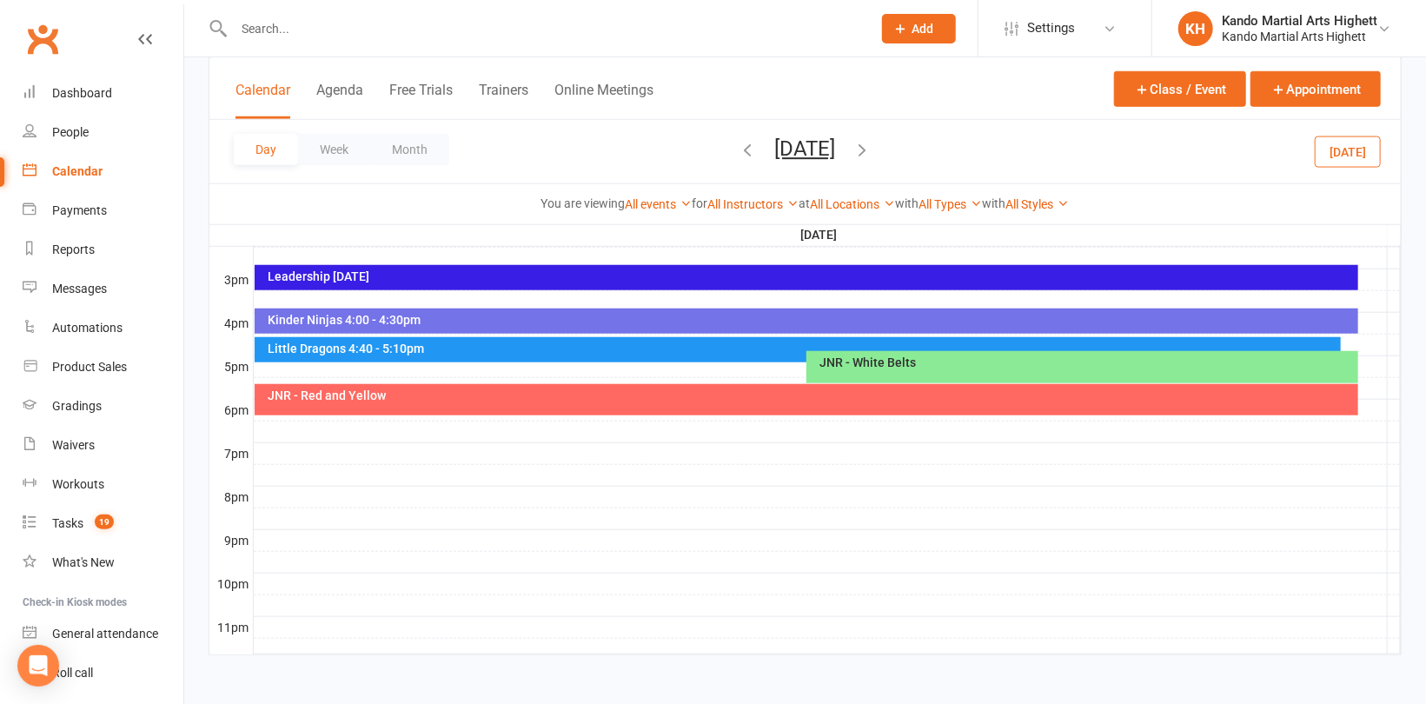
click at [271, 443] on div at bounding box center [827, 453] width 1147 height 21
click at [276, 418] on button "Add Event" at bounding box center [259, 424] width 58 height 21
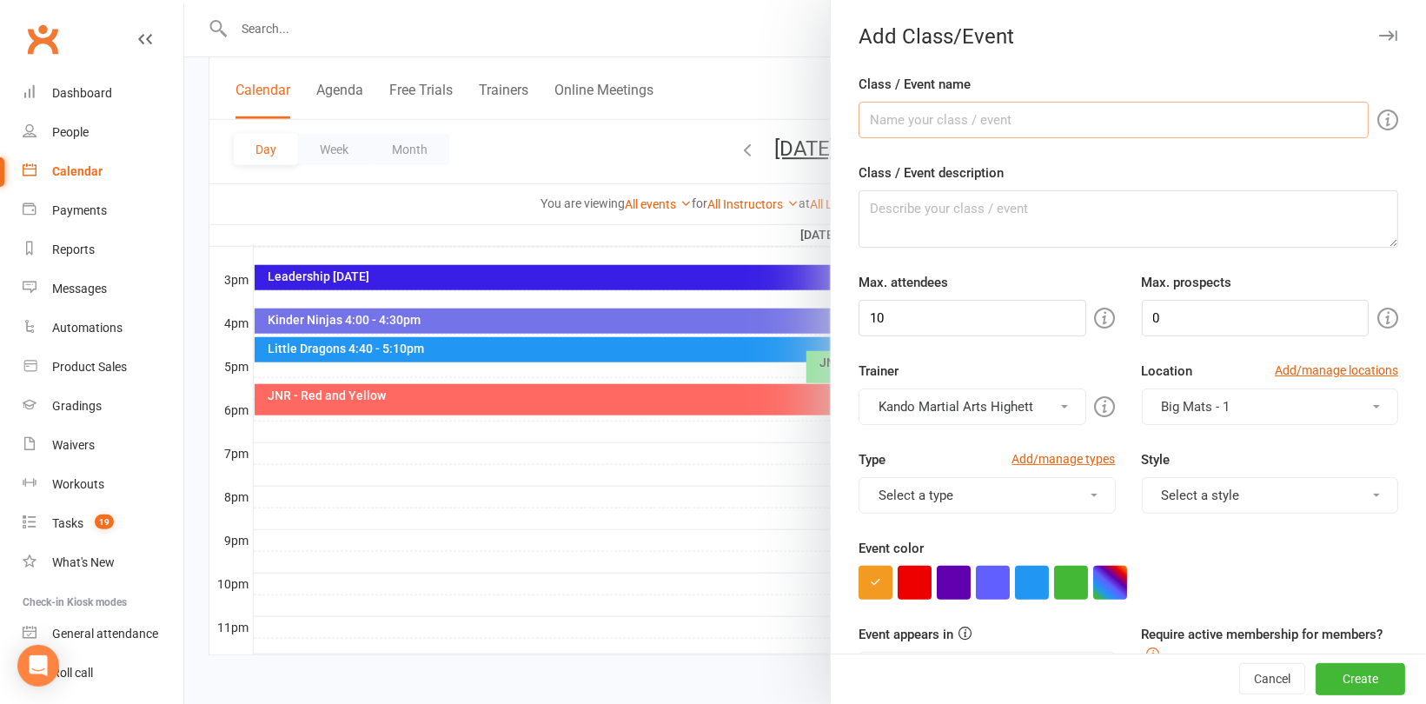
click at [874, 110] on input "Class / Event name" at bounding box center [1114, 120] width 510 height 37
type input "T/A - White Belt Grading 7pm to 8pm"
drag, startPoint x: 1098, startPoint y: 125, endPoint x: 829, endPoint y: 109, distance: 269.1
click at [831, 109] on div "Class / Event name T/A - White Belt Grading 7pm to 8pm Class / Event descriptio…" at bounding box center [1128, 683] width 595 height 1219
click at [927, 222] on textarea "Class / Event description" at bounding box center [1129, 218] width 540 height 57
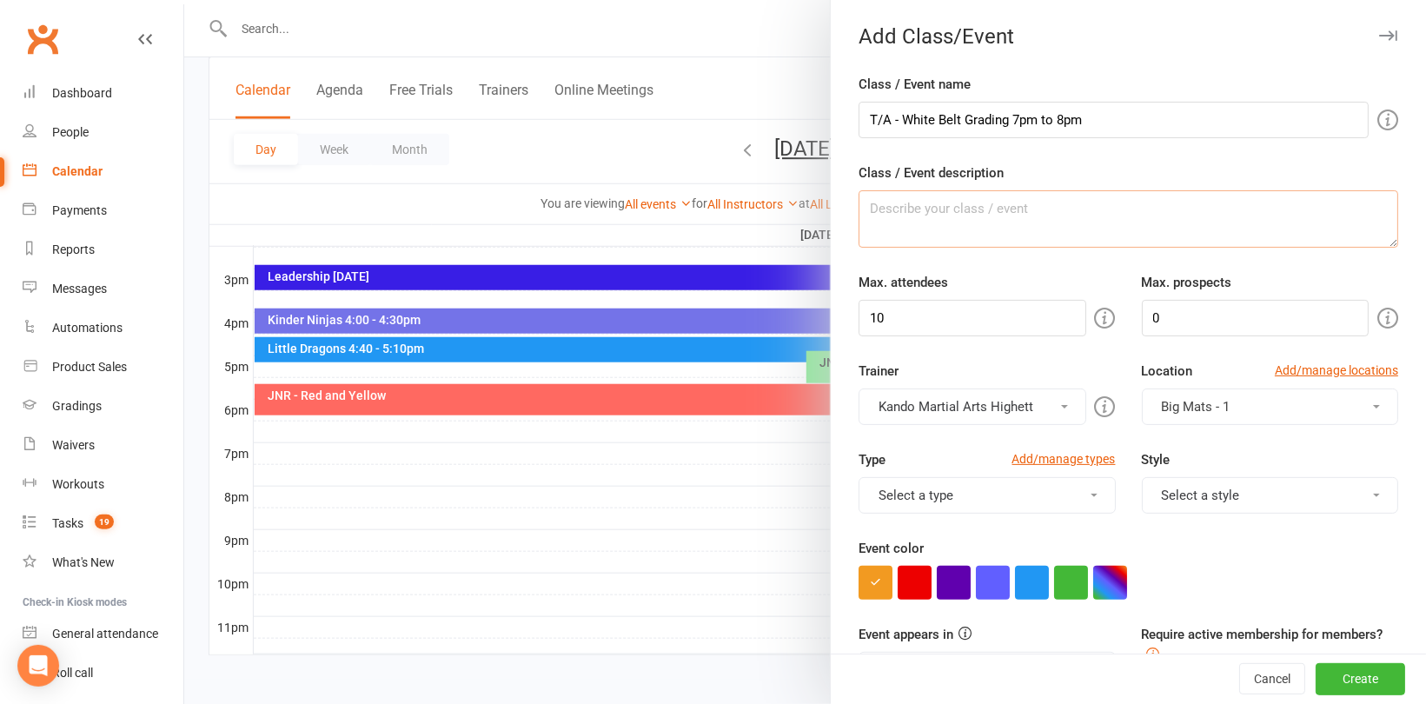
paste textarea "T/A - White Belt Grading 7pm to 8pm"
type textarea "T/A - White Belt Grading 7pm to 8pm"
click at [919, 326] on input "10" at bounding box center [972, 318] width 227 height 37
type input "100"
click at [1106, 572] on button "button" at bounding box center [1110, 583] width 34 height 34
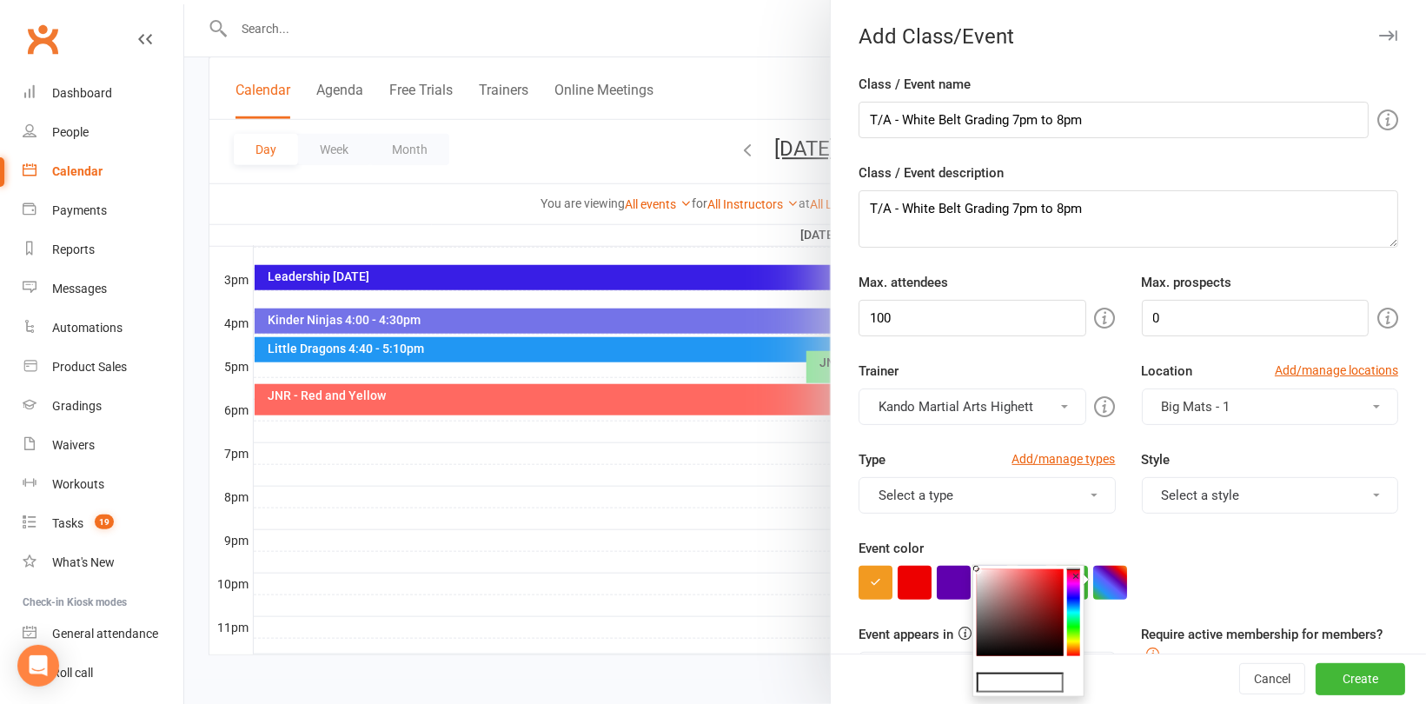
click at [1023, 684] on input "text" at bounding box center [1020, 683] width 87 height 21
type input "#e809de"
click at [1252, 521] on div "Type Add/manage types Select a type Class Desk Related Event Event - Book and P…" at bounding box center [1129, 493] width 566 height 89
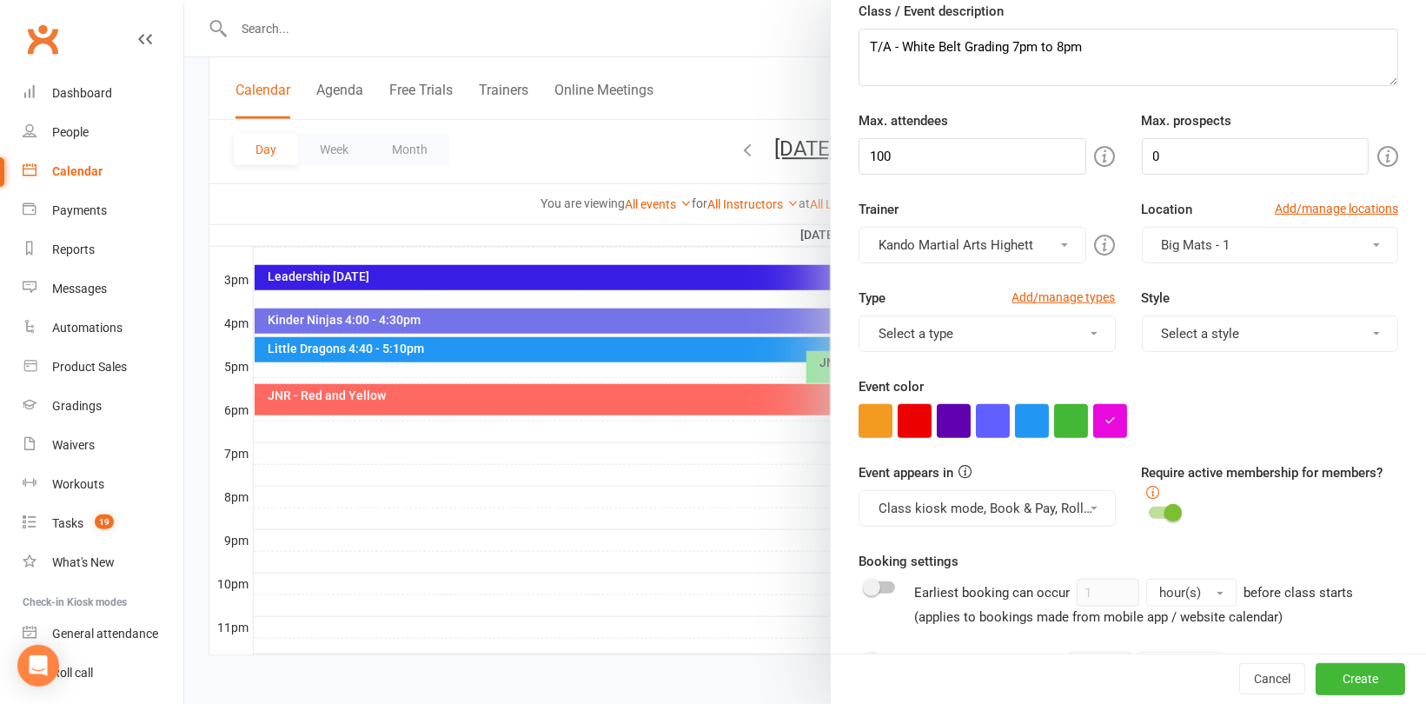
scroll to position [174, 0]
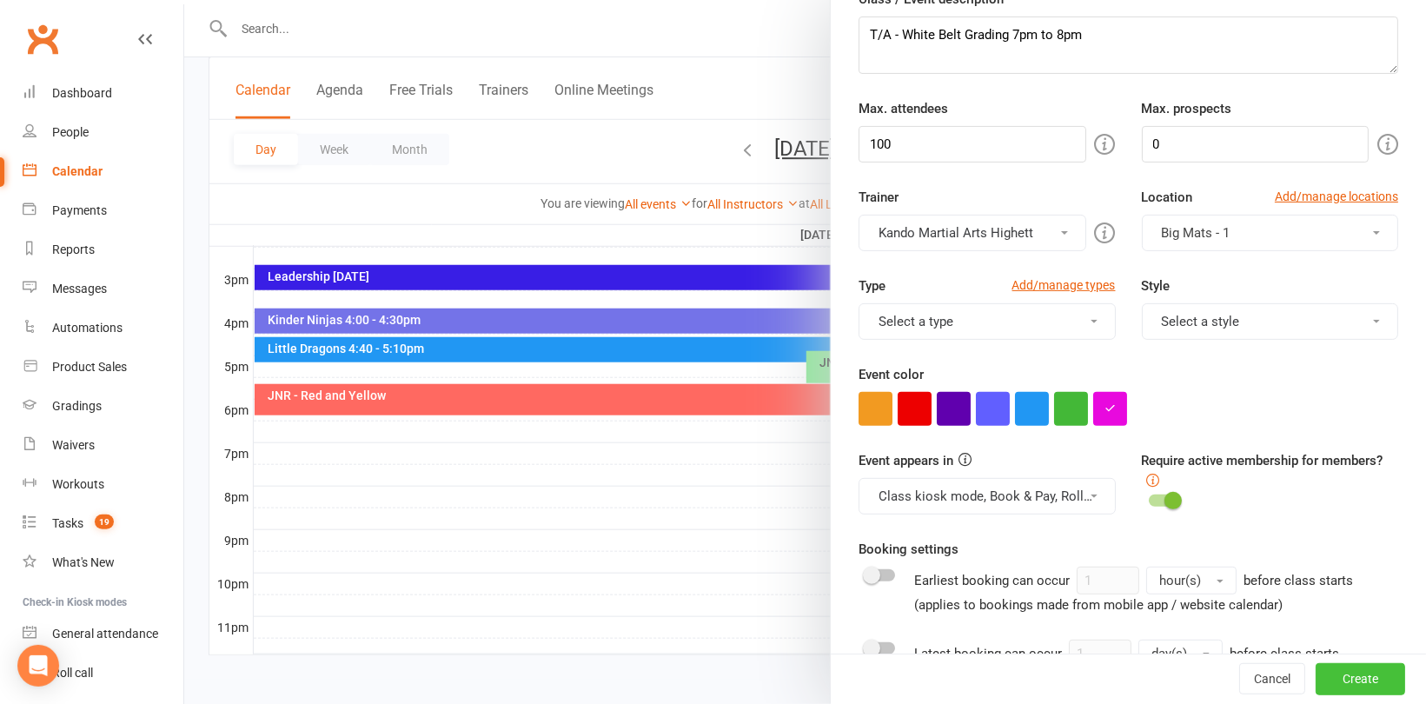
drag, startPoint x: 1345, startPoint y: 683, endPoint x: 1200, endPoint y: 652, distance: 147.6
click at [1345, 682] on button "Create" at bounding box center [1361, 679] width 90 height 31
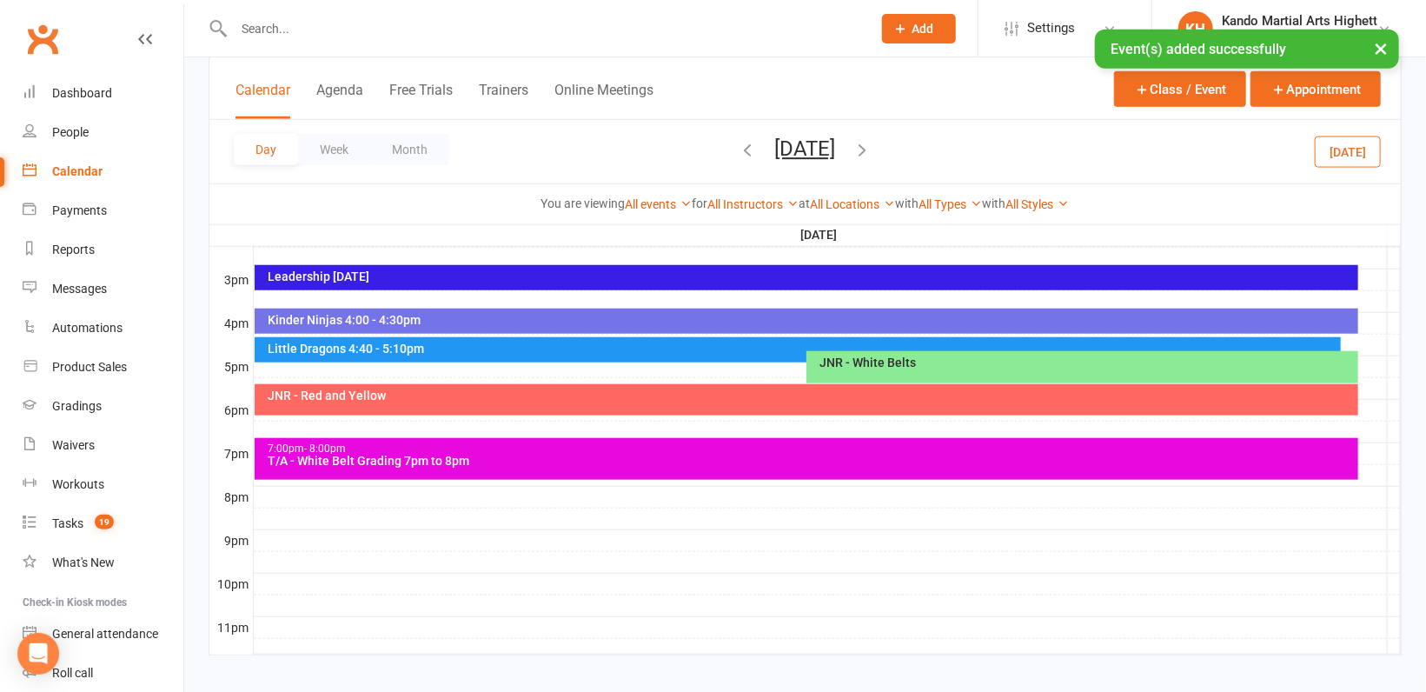
click at [276, 489] on div at bounding box center [827, 497] width 1147 height 21
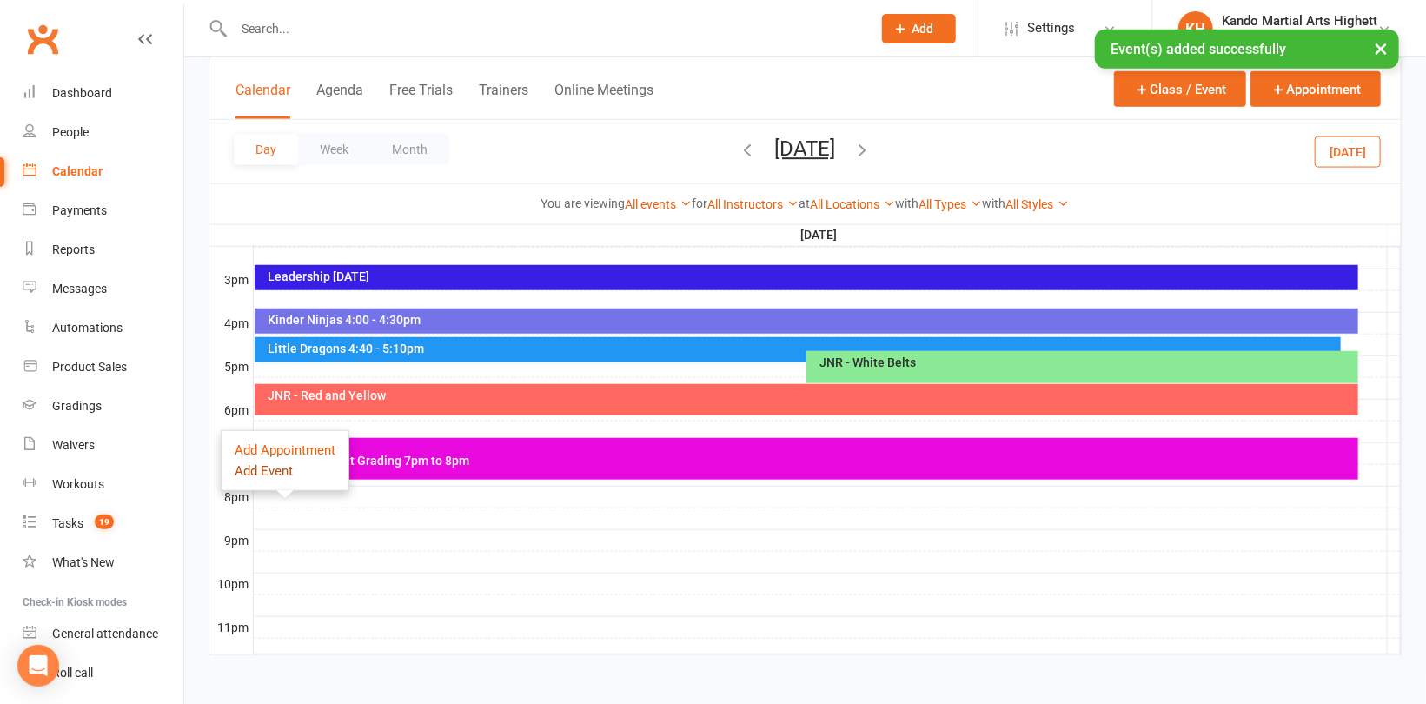
click at [276, 471] on button "Add Event" at bounding box center [264, 471] width 58 height 21
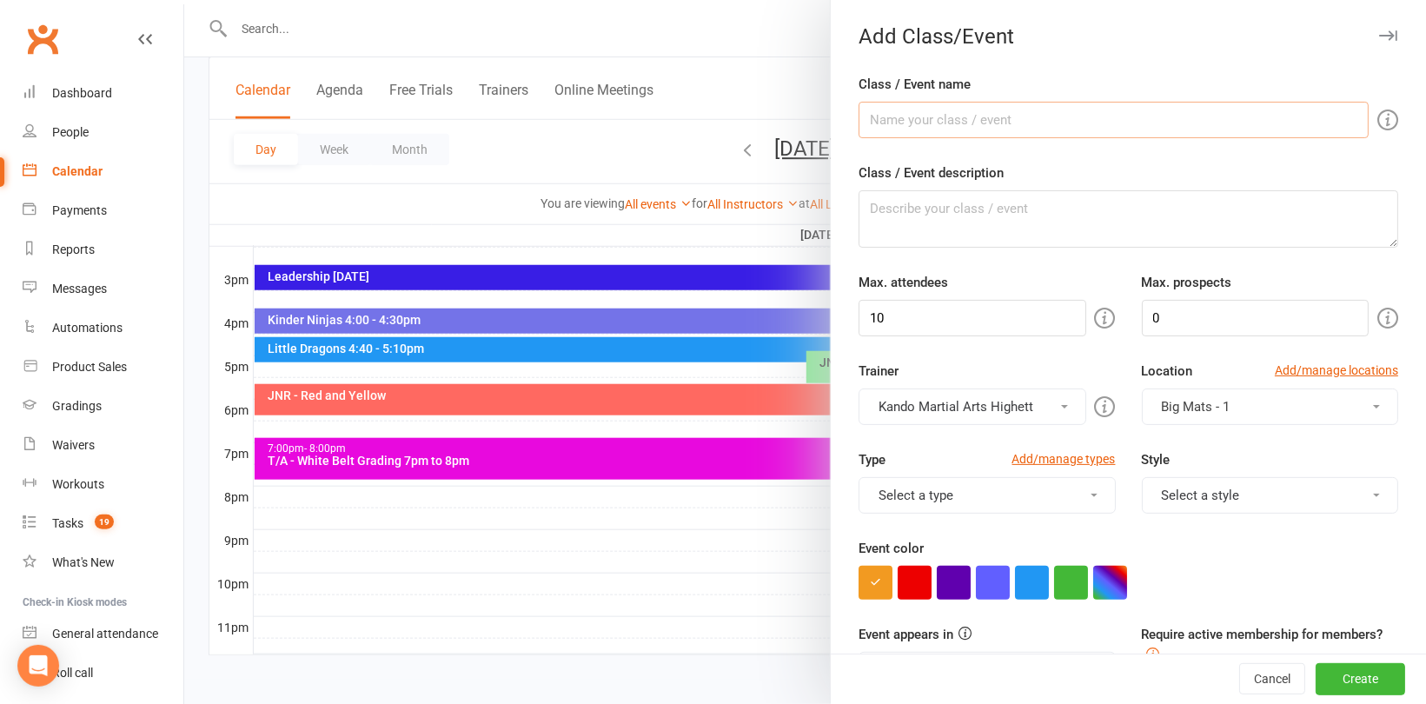
click at [900, 112] on input "Class / Event name" at bounding box center [1114, 120] width 510 height 37
click at [889, 114] on input "T/A Red and Yellow Belt Grading at [GEOGRAPHIC_DATA] 8pm" at bounding box center [1114, 120] width 510 height 37
drag, startPoint x: 1227, startPoint y: 120, endPoint x: 841, endPoint y: 128, distance: 386.0
click at [841, 128] on div "Class / Event name T/A - Red and Yellow Belt Grading at [GEOGRAPHIC_DATA] 8pm C…" at bounding box center [1128, 683] width 595 height 1219
type input "T/A - Red and Yellow Belt Grading at [GEOGRAPHIC_DATA] 8pm"
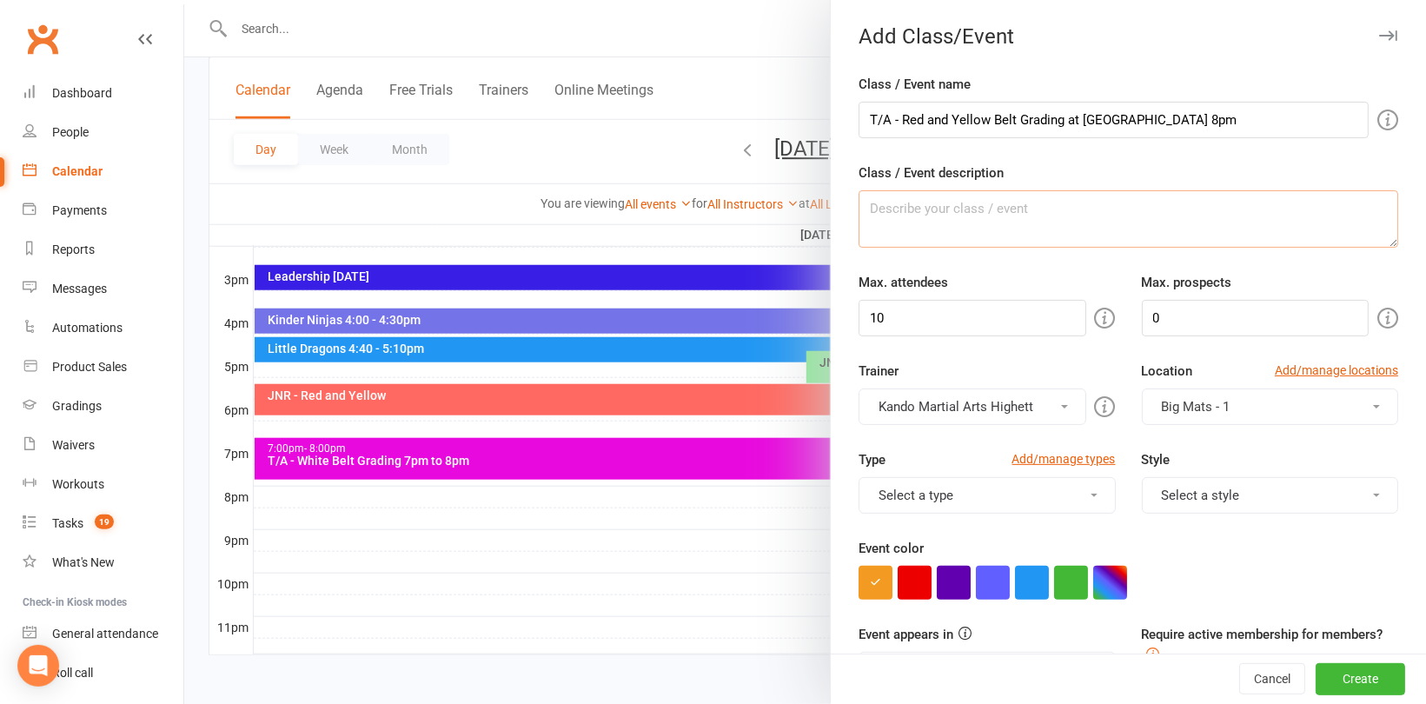
click at [913, 223] on textarea "Class / Event description" at bounding box center [1129, 218] width 540 height 57
paste textarea "T/A - Red and Yellow Belt Grading at [GEOGRAPHIC_DATA] 8pm"
type textarea "T/A - Red and Yellow Belt Grading at [GEOGRAPHIC_DATA] 8pm"
click at [937, 323] on input "10" at bounding box center [972, 318] width 227 height 37
type input "100"
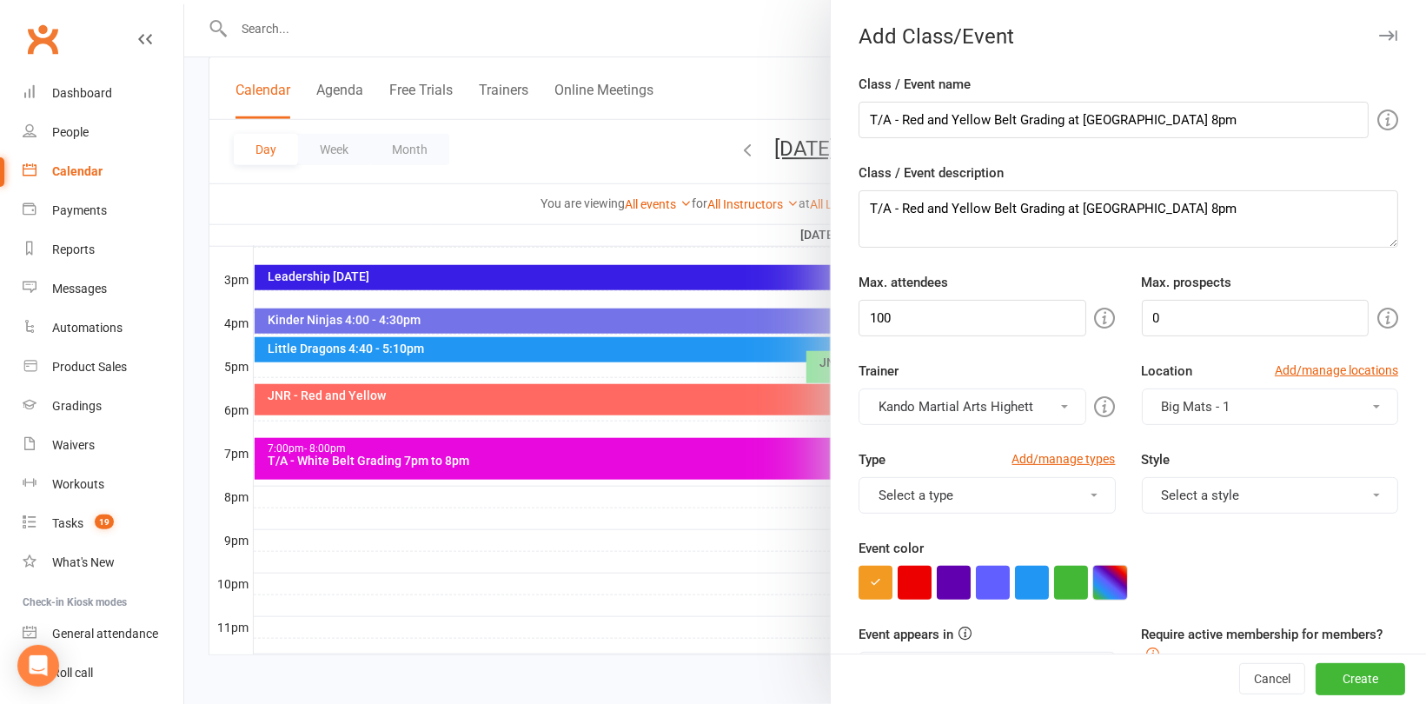
click at [1108, 575] on button "button" at bounding box center [1110, 583] width 34 height 34
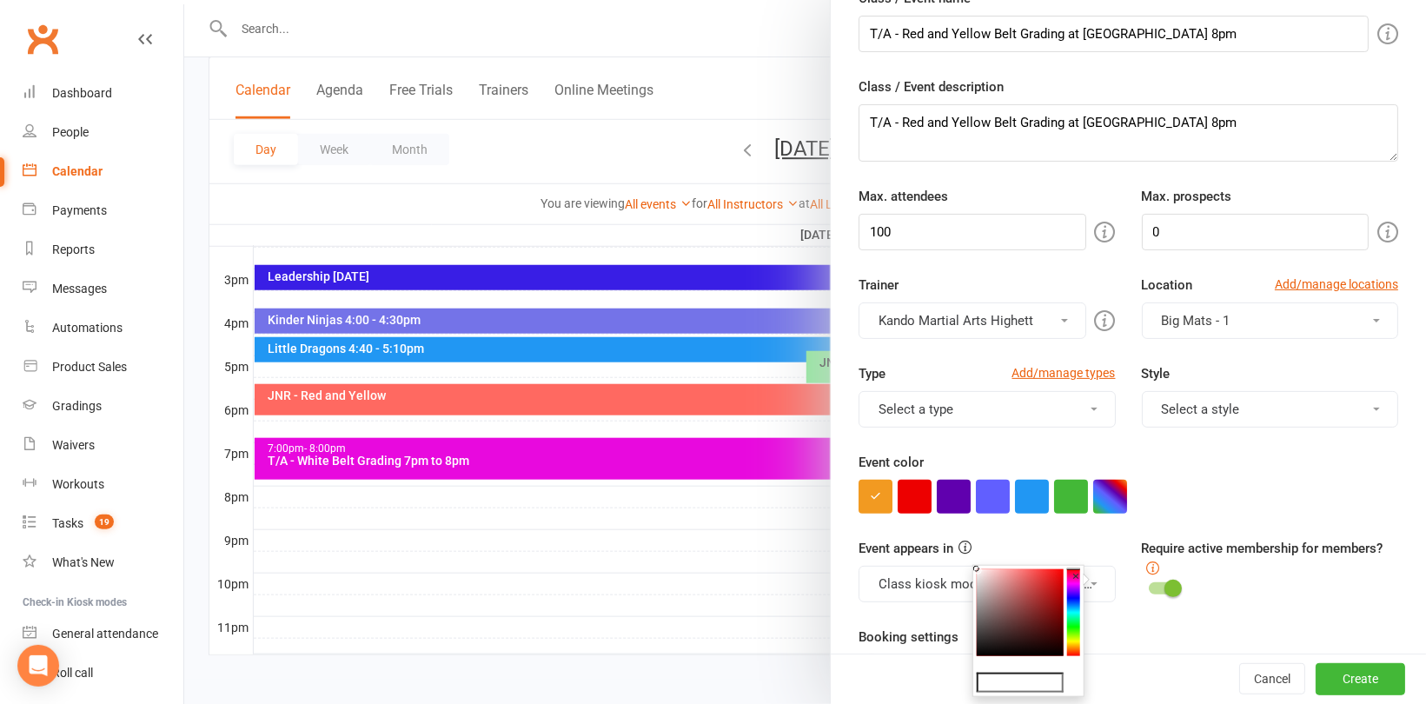
scroll to position [87, 0]
click at [1048, 676] on input "text" at bounding box center [1020, 683] width 87 height 21
type input "#e809de"
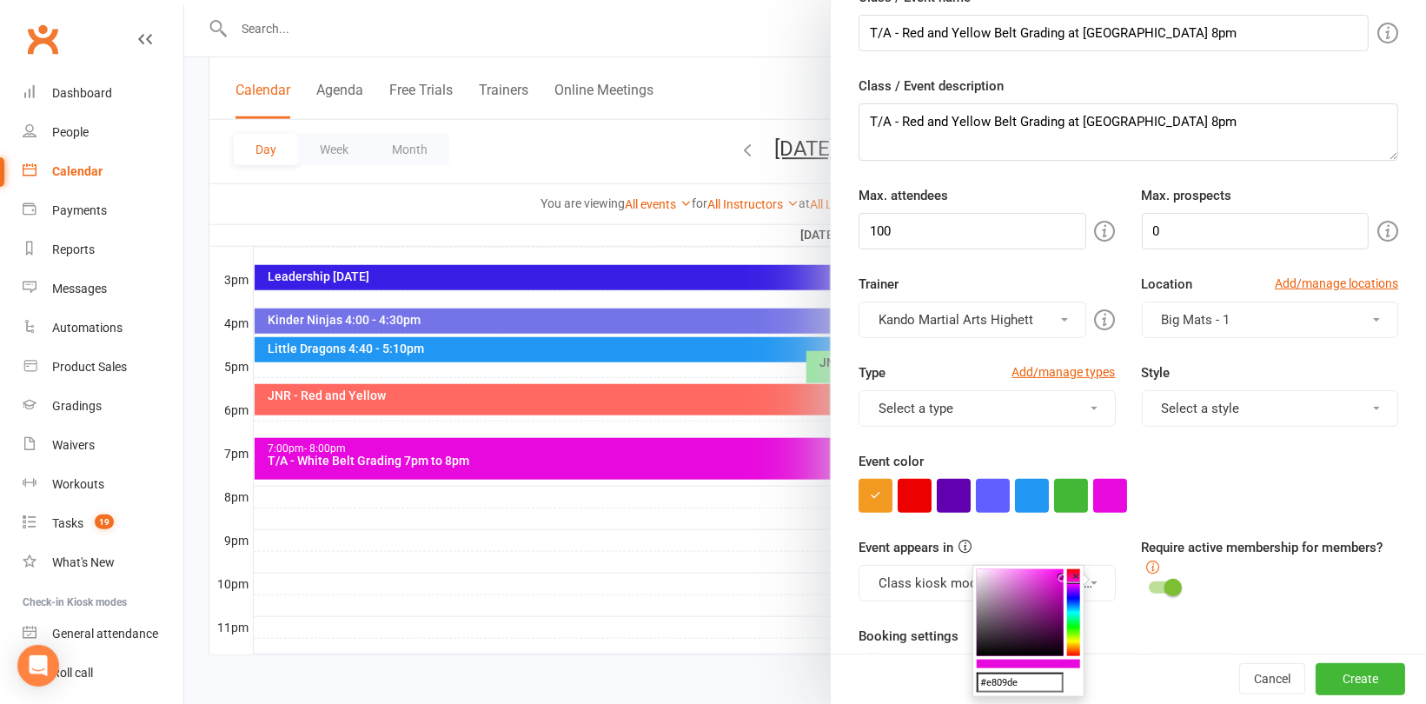
click at [1262, 472] on div "Event color" at bounding box center [1129, 482] width 540 height 62
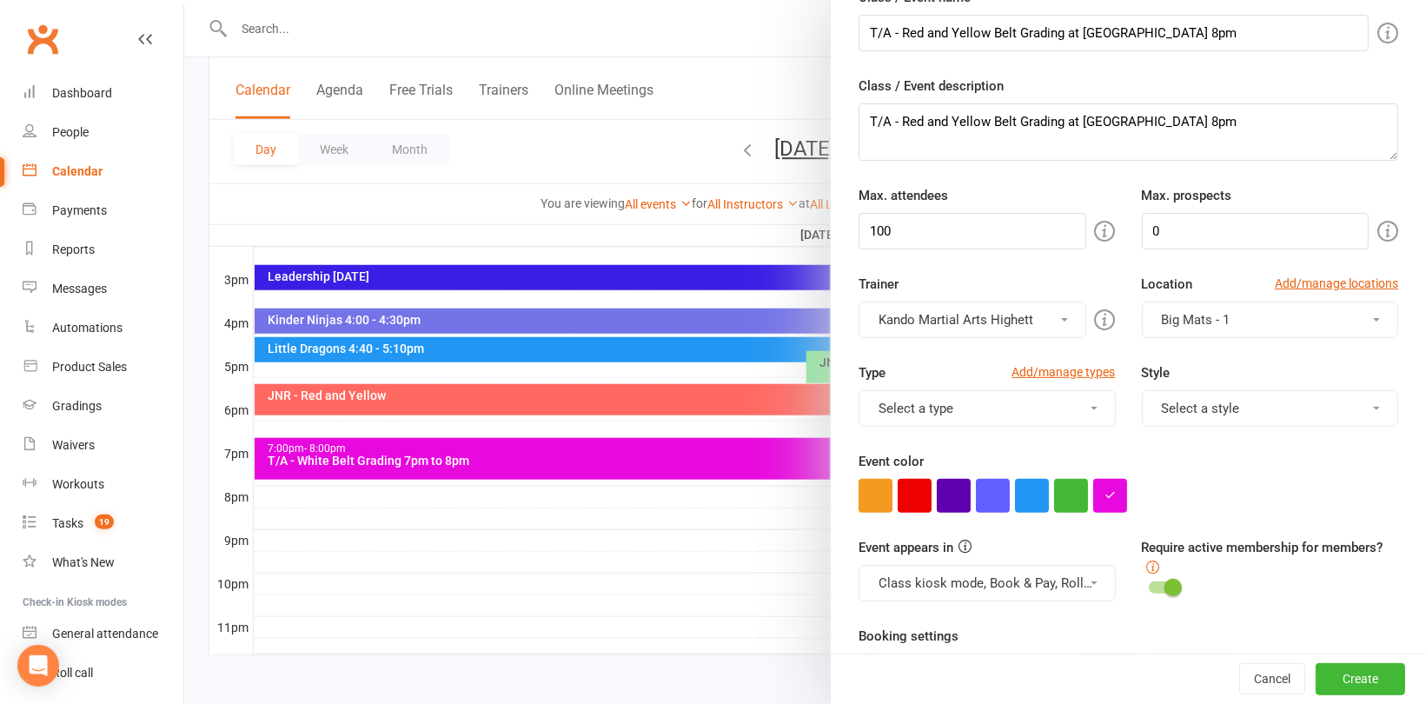
click at [1320, 661] on div "Cancel Create" at bounding box center [1128, 679] width 595 height 50
drag, startPoint x: 1322, startPoint y: 676, endPoint x: 1309, endPoint y: 651, distance: 28.4
click at [1323, 676] on button "Create" at bounding box center [1361, 679] width 90 height 31
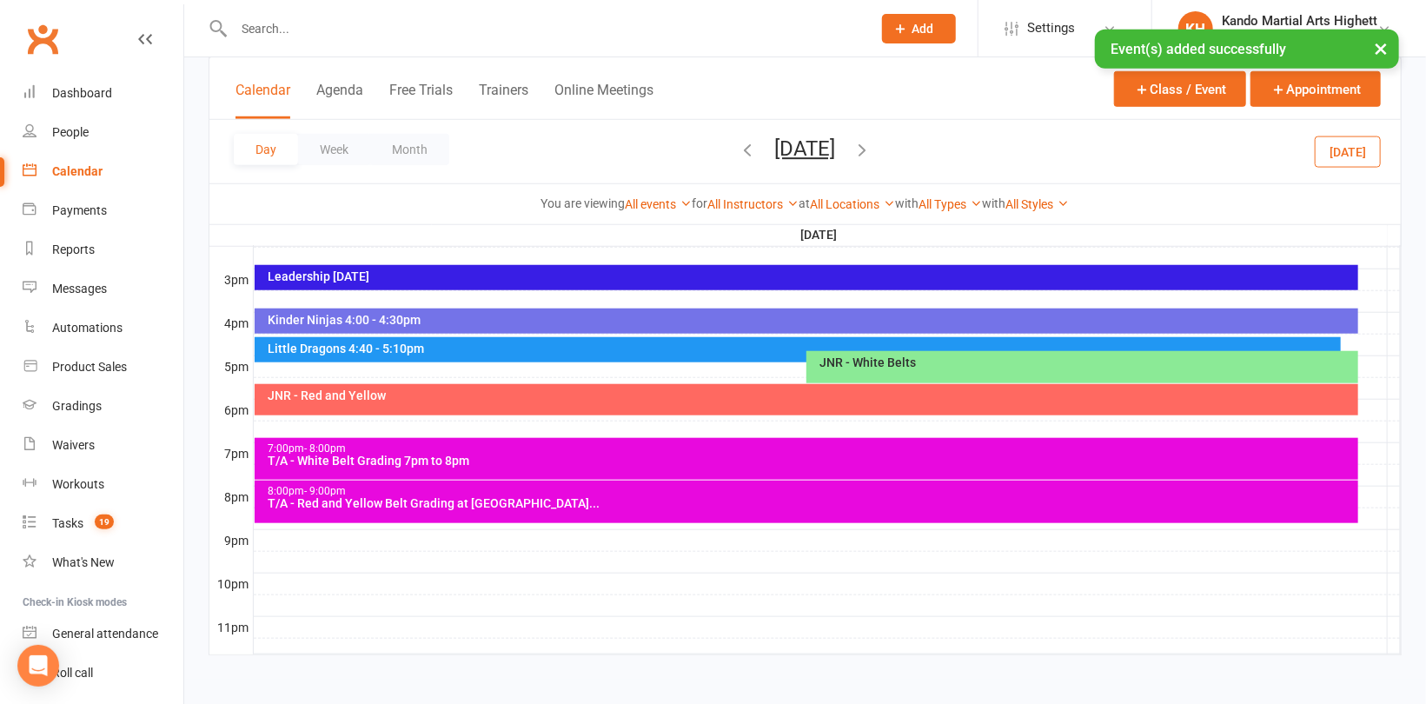
click at [873, 149] on icon "button" at bounding box center [862, 149] width 19 height 19
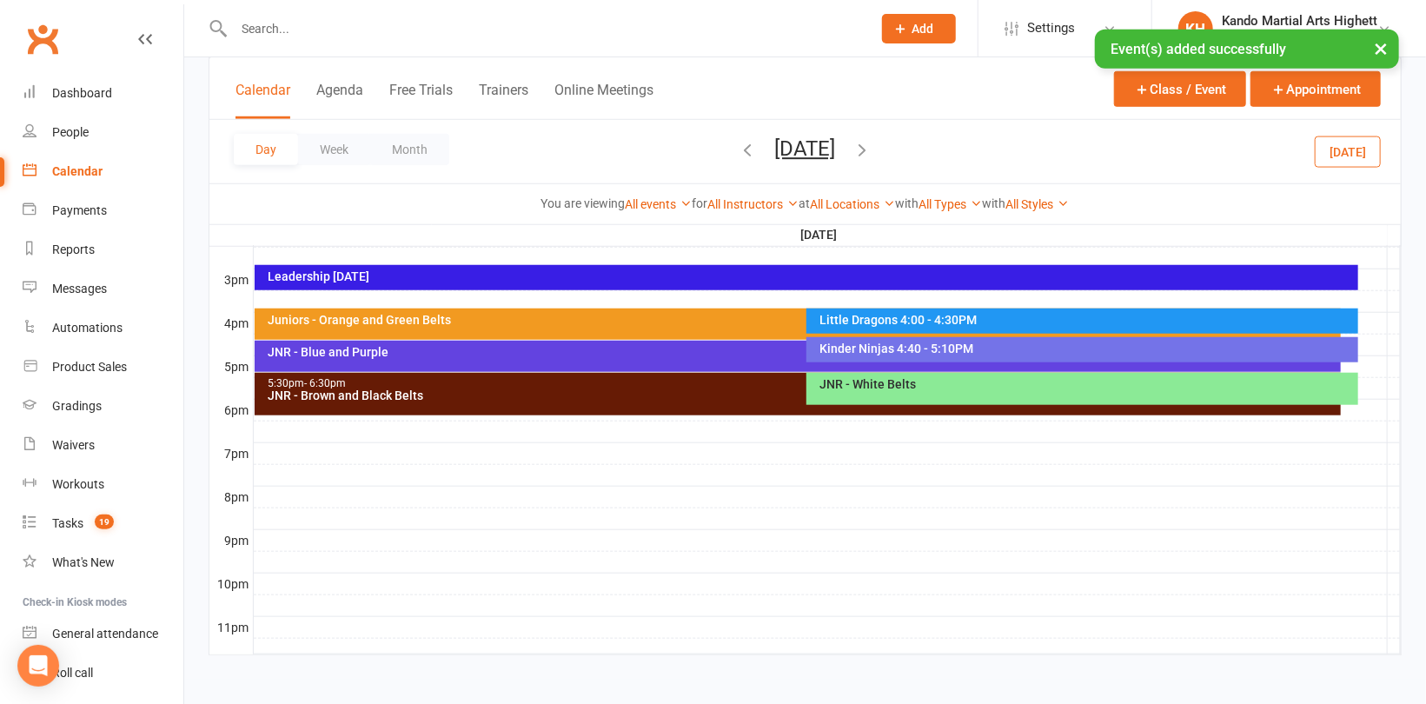
scroll to position [0, 0]
click at [276, 447] on div at bounding box center [827, 453] width 1147 height 21
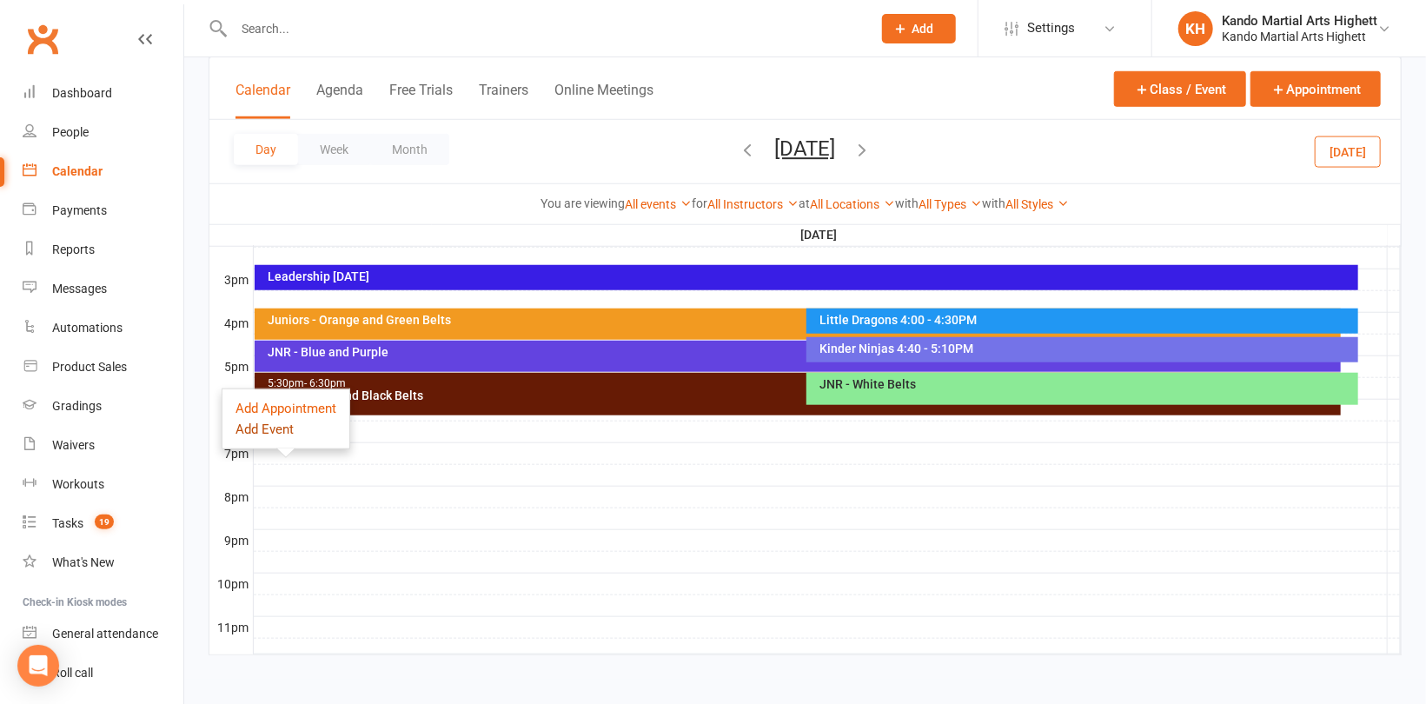
click at [279, 427] on button "Add Event" at bounding box center [265, 429] width 58 height 21
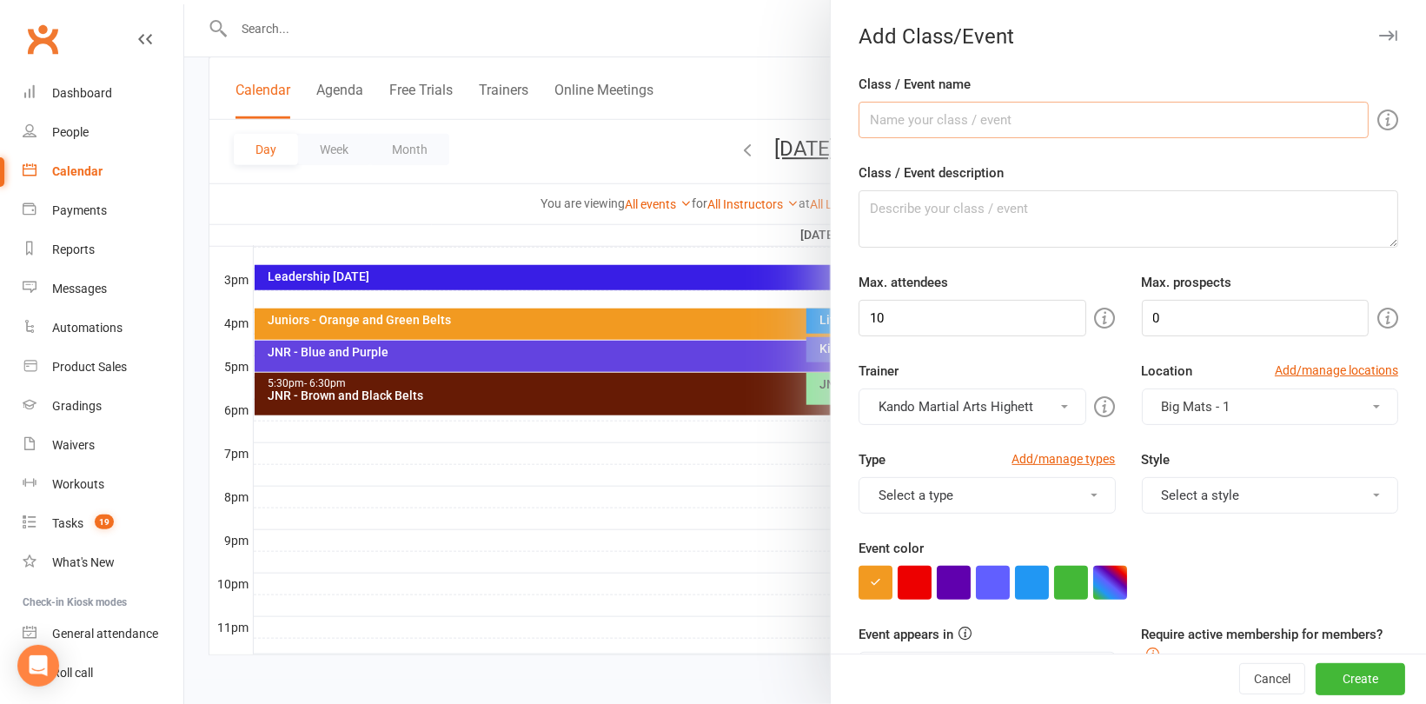
click at [904, 115] on input "Class / Event name" at bounding box center [1114, 120] width 510 height 37
click at [1032, 111] on input "T/A - Orange Belts" at bounding box center [1114, 120] width 510 height 37
drag, startPoint x: 1083, startPoint y: 129, endPoint x: 831, endPoint y: 119, distance: 252.3
click at [831, 119] on div "Class / Event name T/A - Orange Belts [GEOGRAPHIC_DATA] 7pm Class / Event descr…" at bounding box center [1128, 683] width 595 height 1219
type input "T/A - Orange Belts Rowville 7pm"
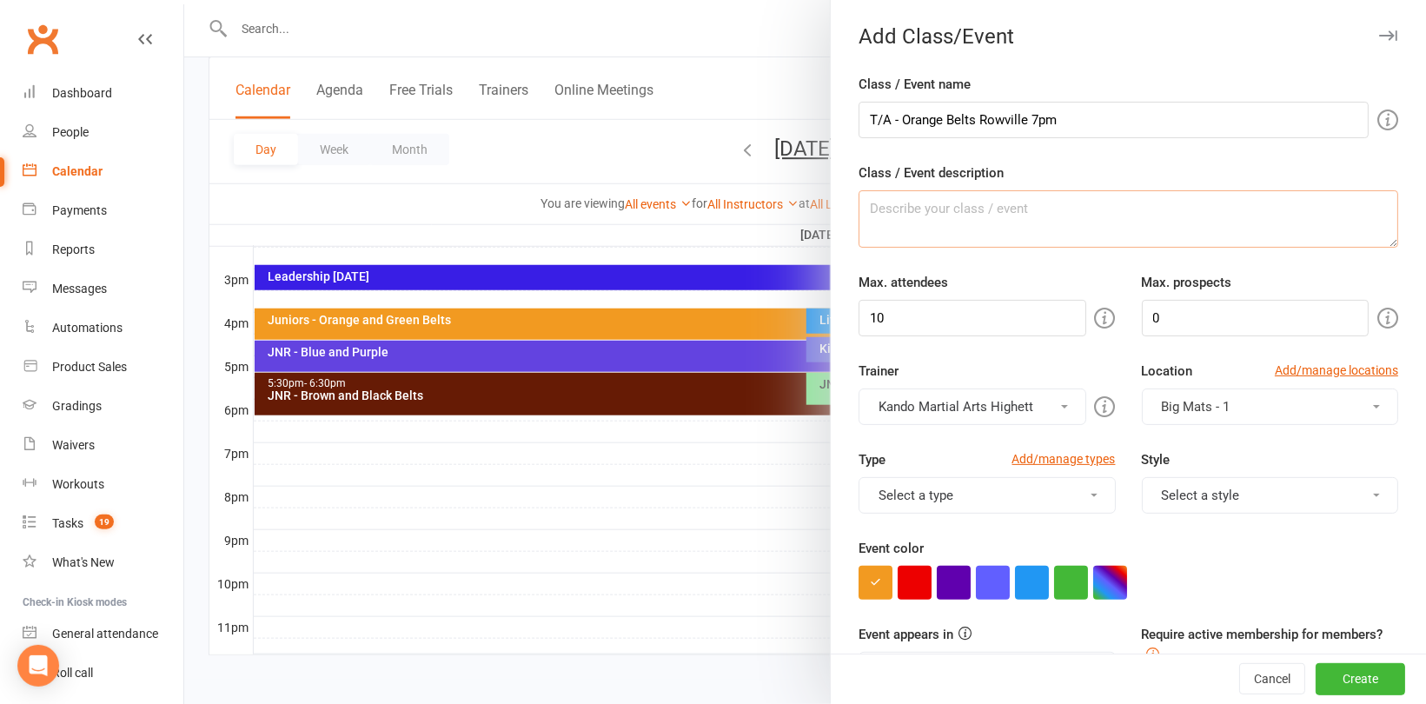
click at [914, 216] on textarea "Class / Event description" at bounding box center [1129, 218] width 540 height 57
paste textarea "T/A - Orange Belts Rowville 7pm"
type textarea "T/A - Orange Belts Rowville 7pm"
click at [927, 326] on input "10" at bounding box center [972, 318] width 227 height 37
type input "100"
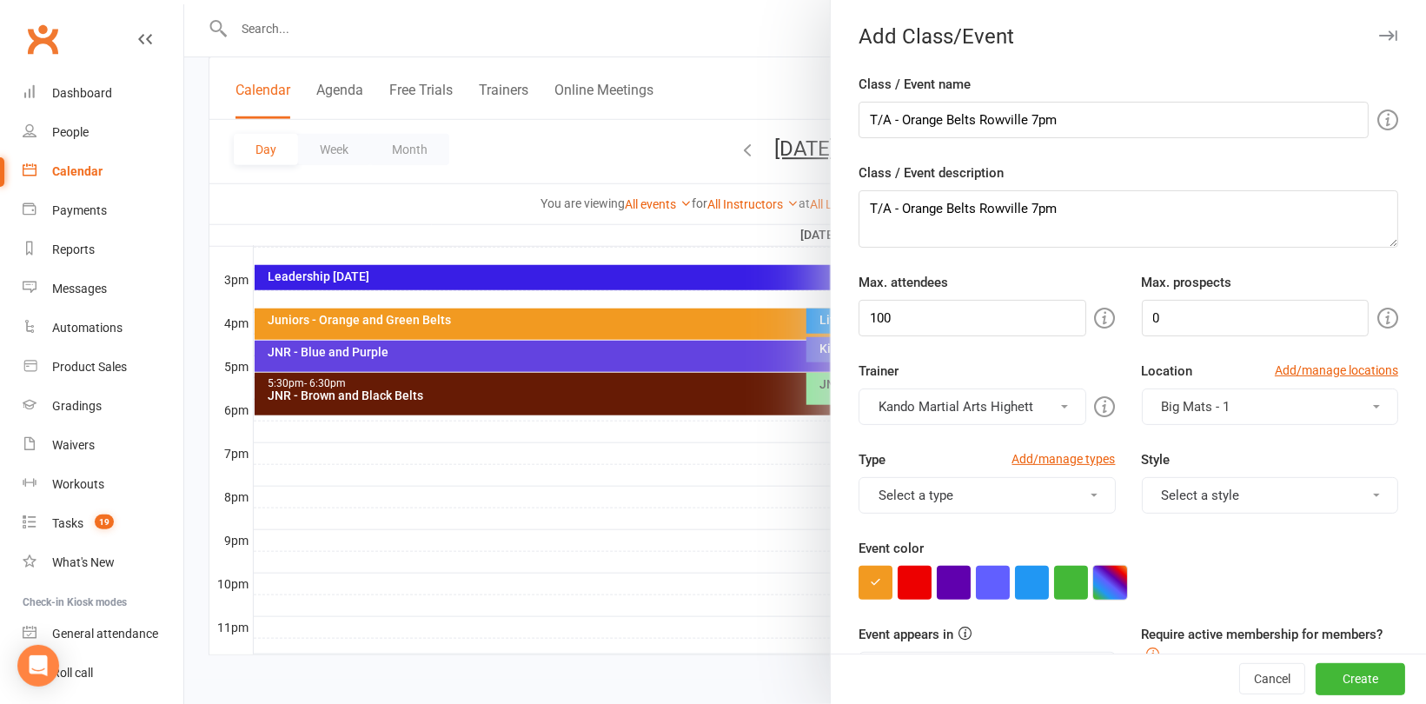
click at [1106, 572] on button "button" at bounding box center [1110, 583] width 34 height 34
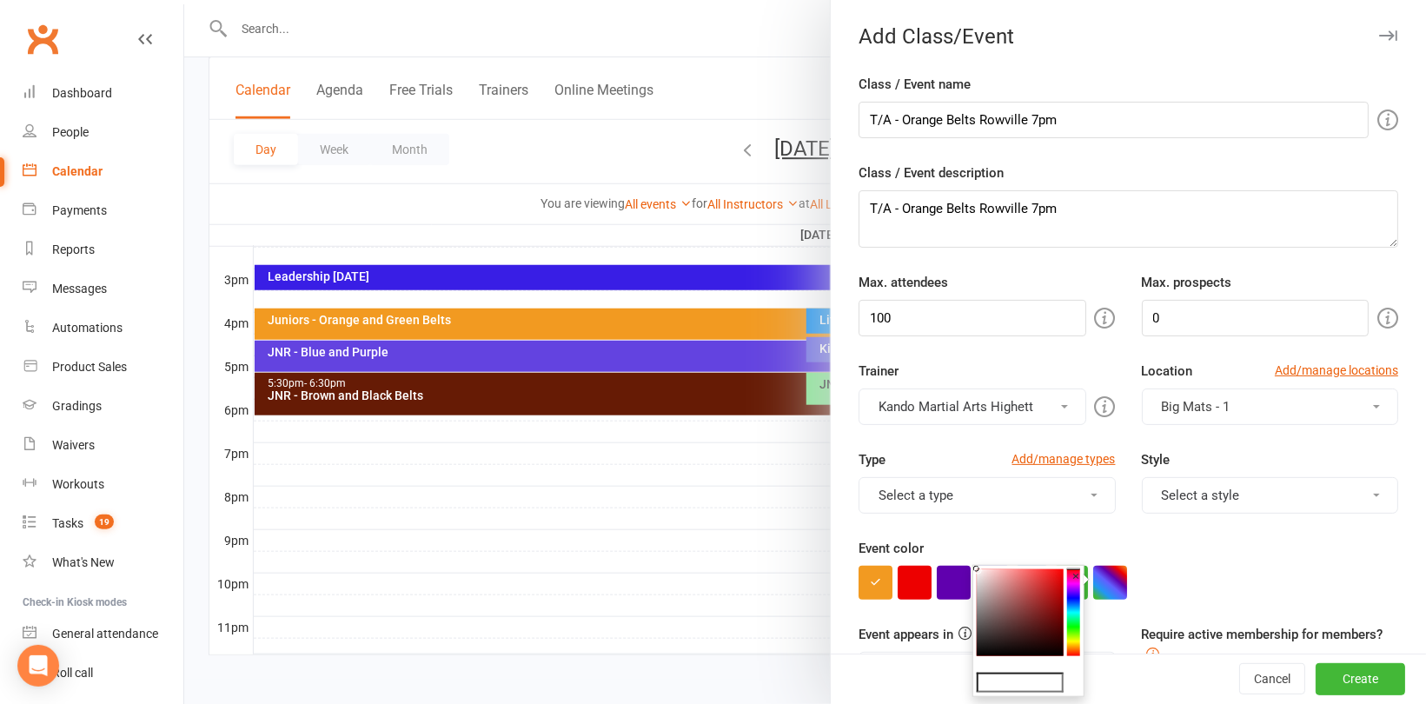
click at [1059, 679] on input "text" at bounding box center [1020, 683] width 87 height 21
type input "#e809de"
click at [1345, 681] on button "Create" at bounding box center [1361, 679] width 90 height 31
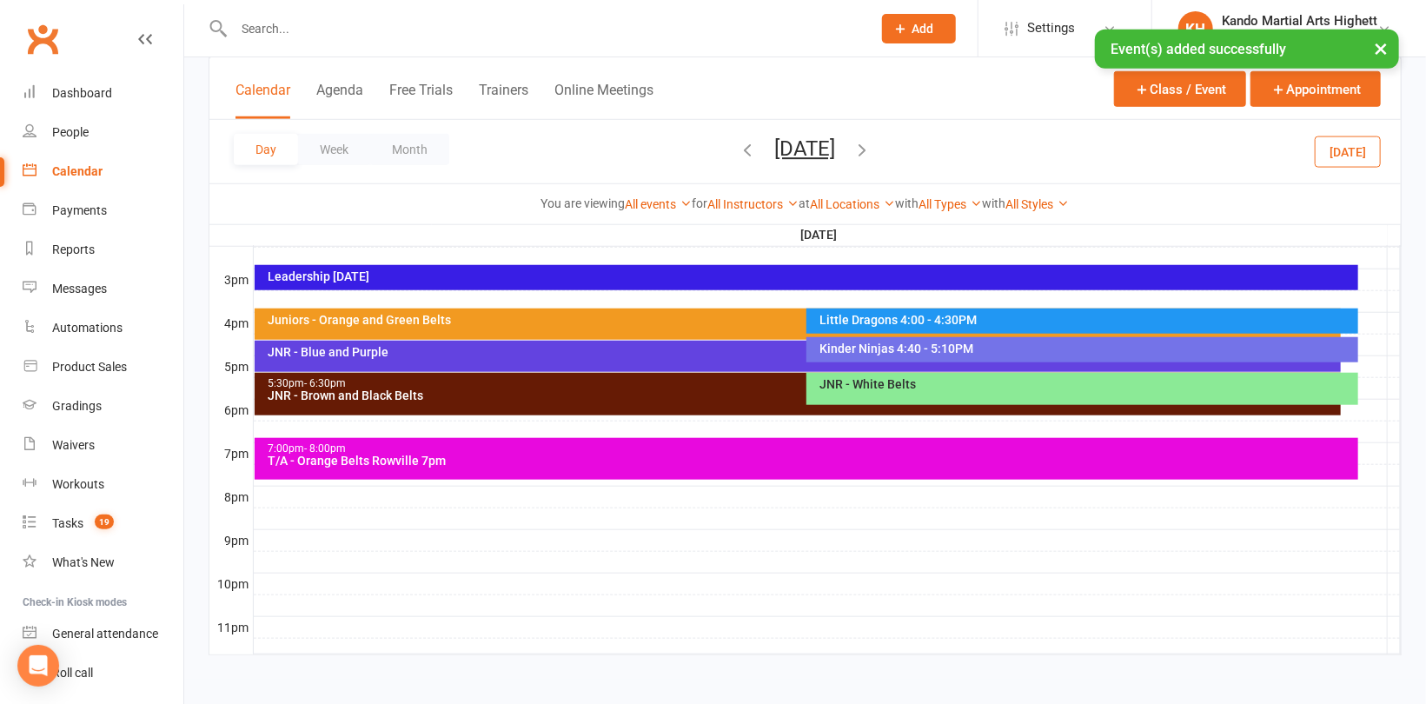
click at [275, 494] on div at bounding box center [827, 497] width 1147 height 21
click at [280, 476] on button "Add Event" at bounding box center [263, 475] width 58 height 21
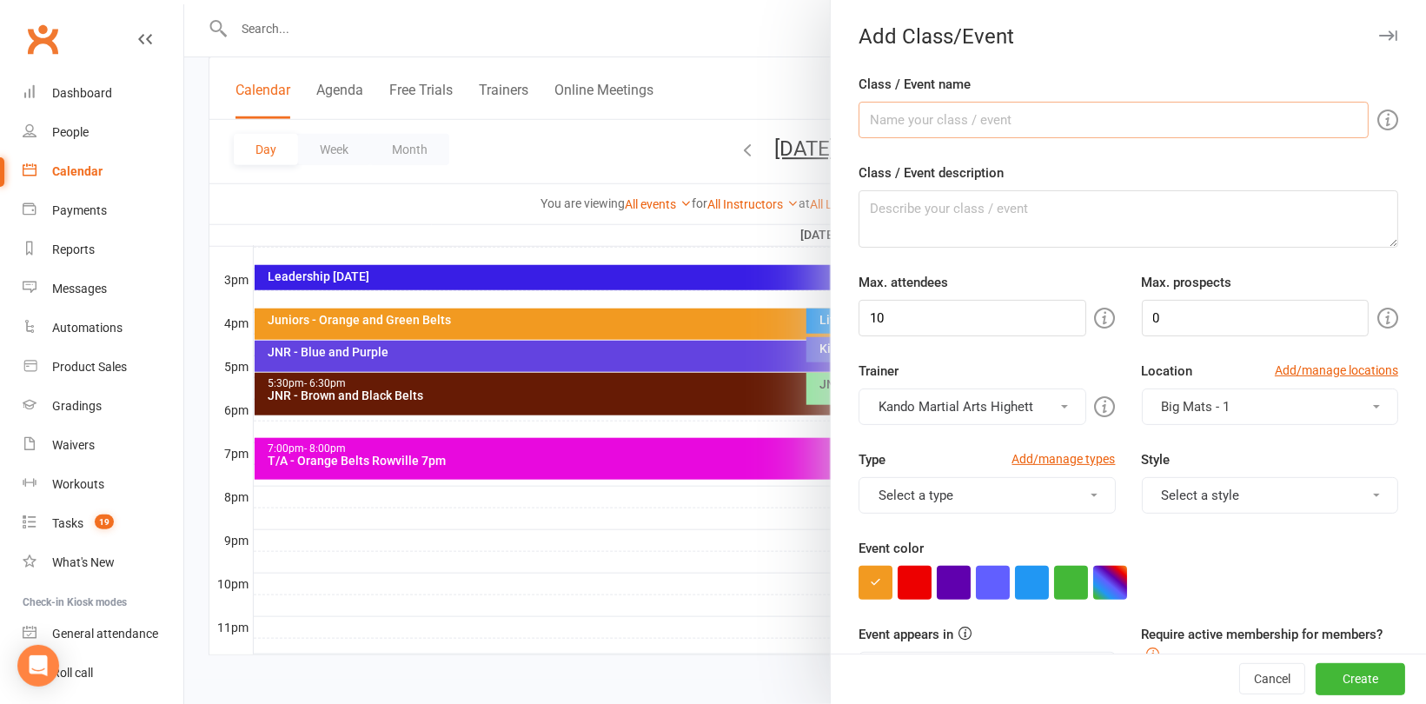
paste input "T/A - Orange Belts Rowville 7pm"
click at [913, 120] on input "T/A - Orange Belts Rowville 7pm" at bounding box center [1114, 120] width 510 height 37
drag, startPoint x: 1088, startPoint y: 118, endPoint x: 1106, endPoint y: 116, distance: 17.6
click at [1090, 117] on input "T/A - Blue and Blue Bar Belts Rowville 7pm" at bounding box center [1114, 120] width 510 height 37
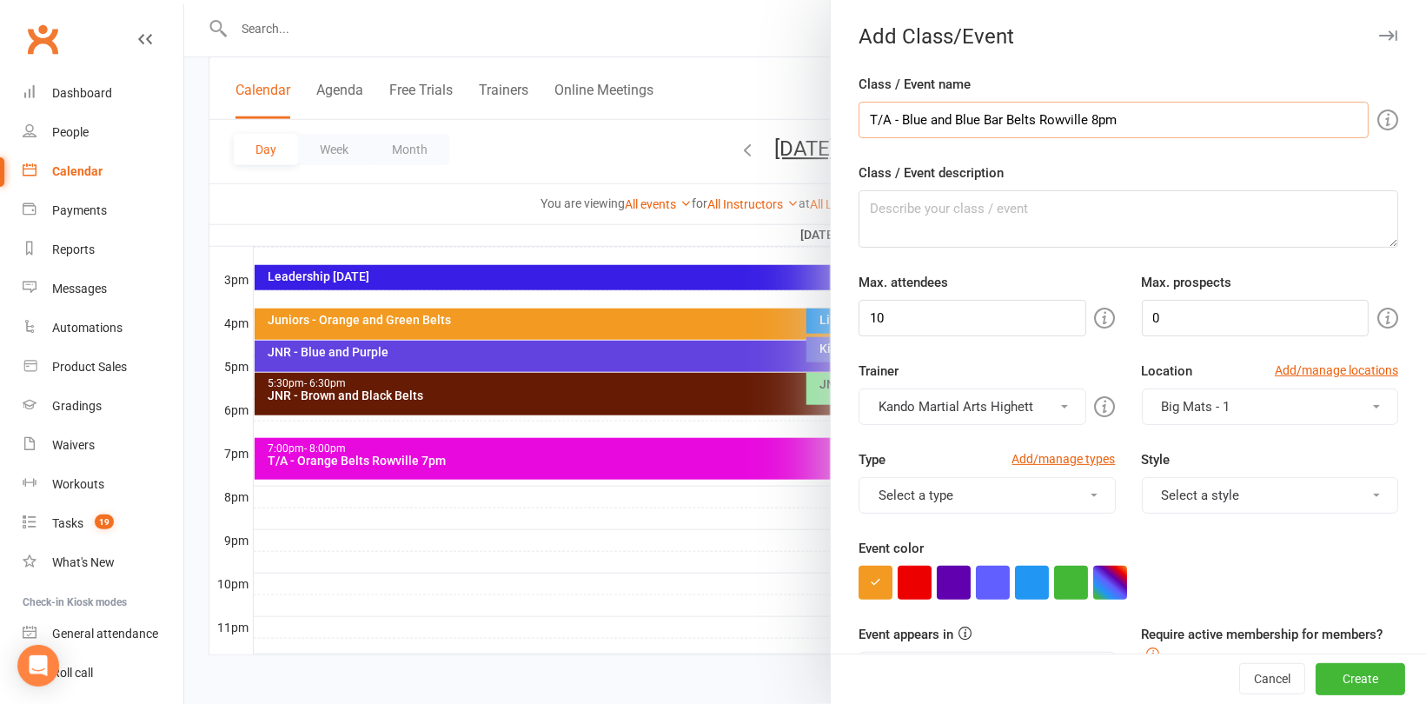
drag, startPoint x: 1159, startPoint y: 132, endPoint x: 849, endPoint y: 109, distance: 311.2
click at [849, 109] on div "Class / Event name T/A - Blue and Blue Bar Belts [GEOGRAPHIC_DATA] 8pm Class / …" at bounding box center [1128, 683] width 595 height 1219
type input "T/A - Blue and Blue Bar Belts Rowville 8pm"
click at [913, 212] on textarea "Class / Event description" at bounding box center [1129, 218] width 540 height 57
paste textarea "T/A - Blue and Blue Bar Belts Rowville 8pm"
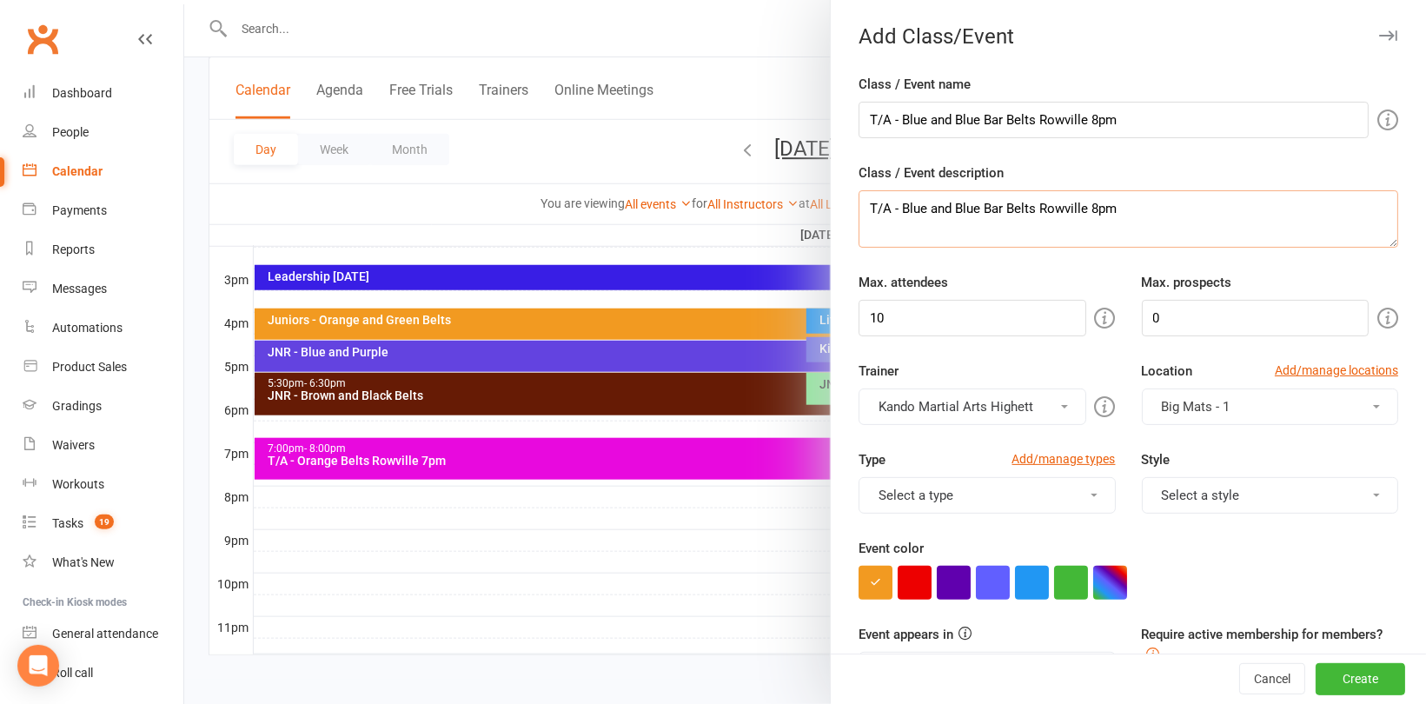
type textarea "T/A - Blue and Blue Bar Belts Rowville 8pm"
click at [926, 326] on input "10" at bounding box center [972, 318] width 227 height 37
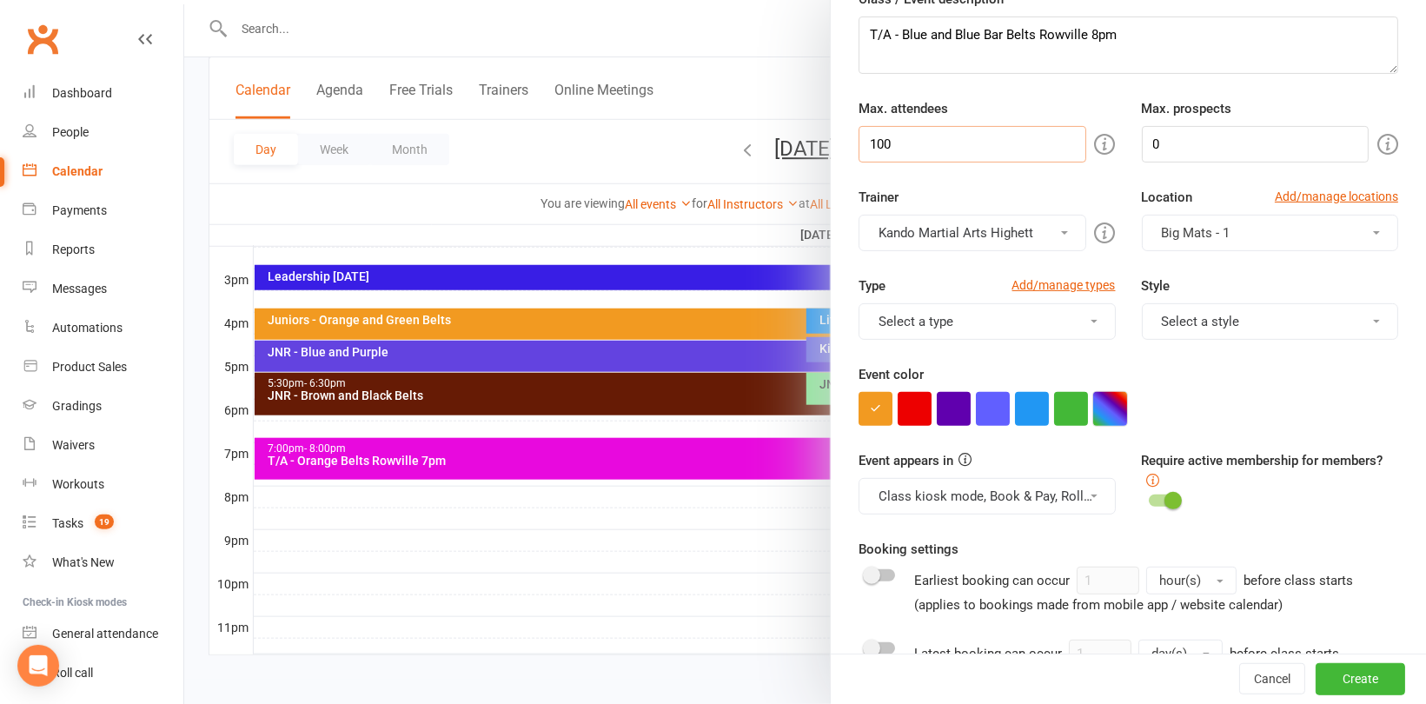
type input "100"
click at [1100, 422] on button "button" at bounding box center [1110, 409] width 34 height 34
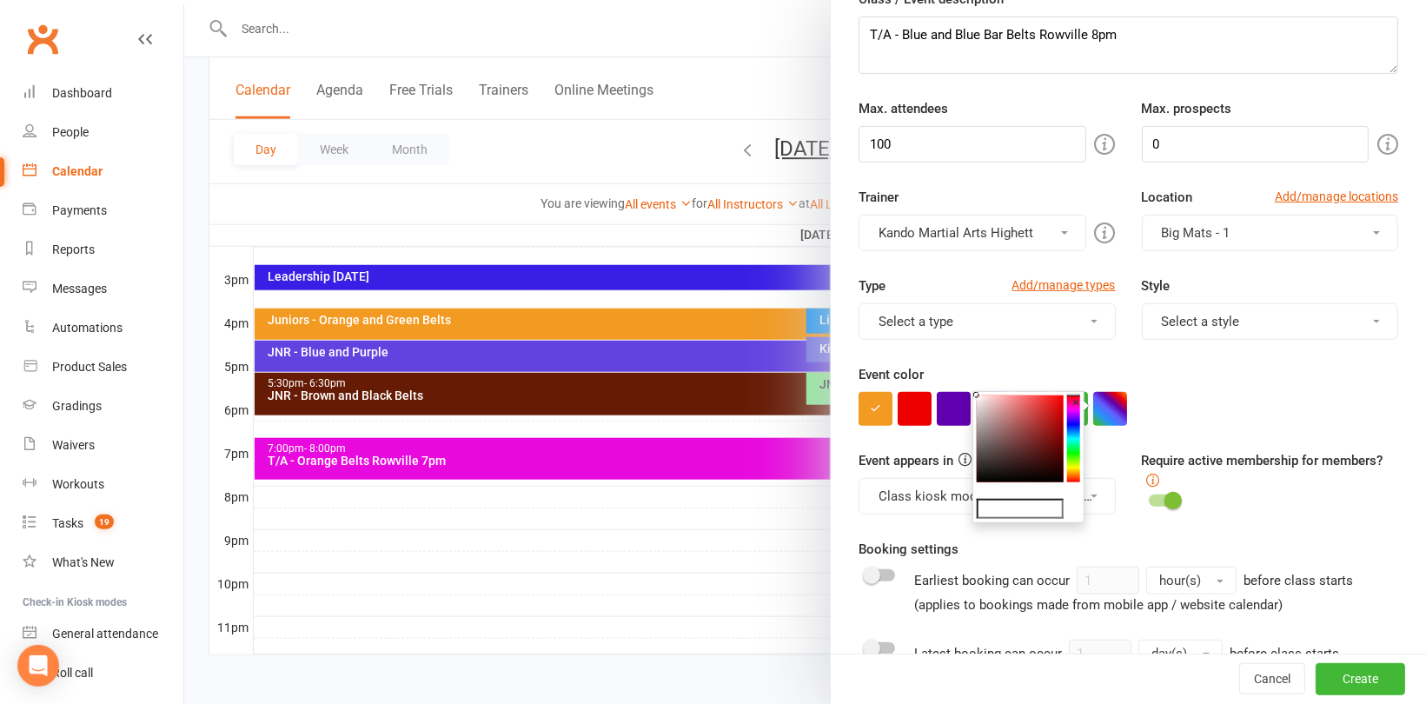
click at [1036, 504] on input "text" at bounding box center [1020, 509] width 87 height 21
type input "#e809de"
click at [1229, 394] on div at bounding box center [1129, 409] width 540 height 34
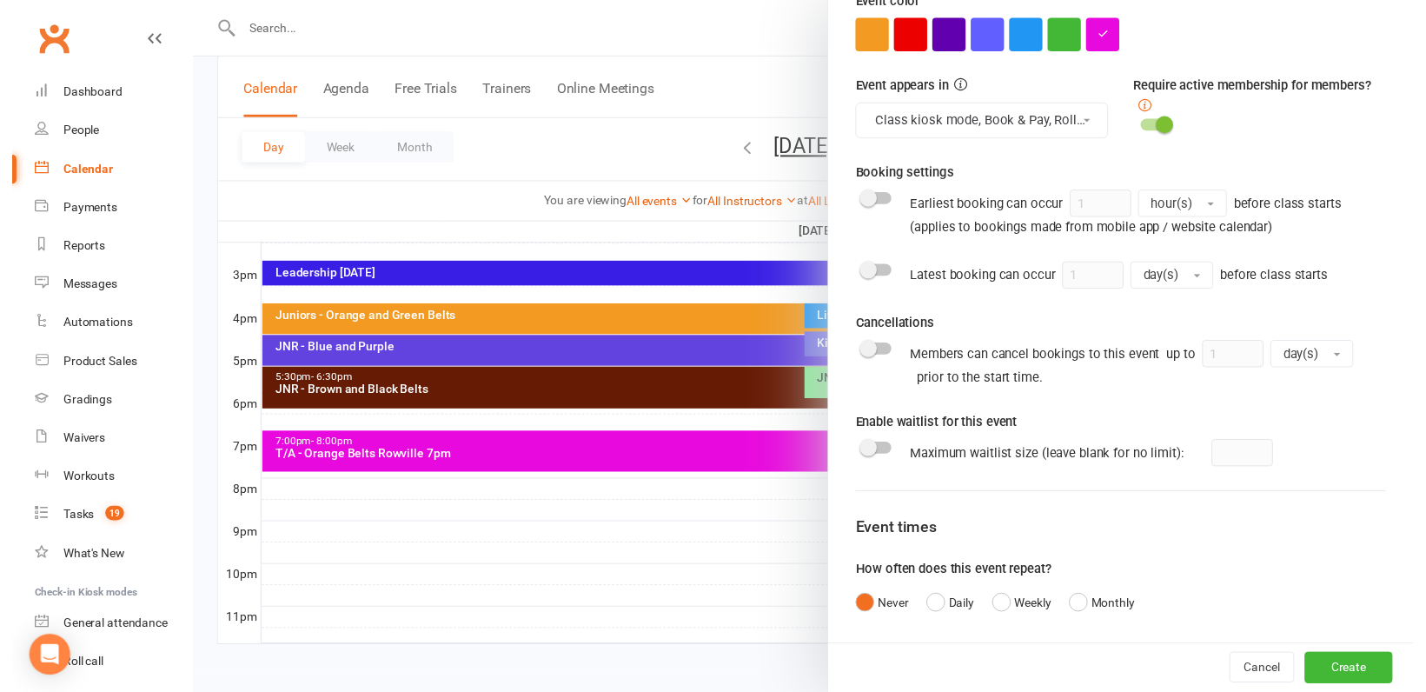
scroll to position [636, 0]
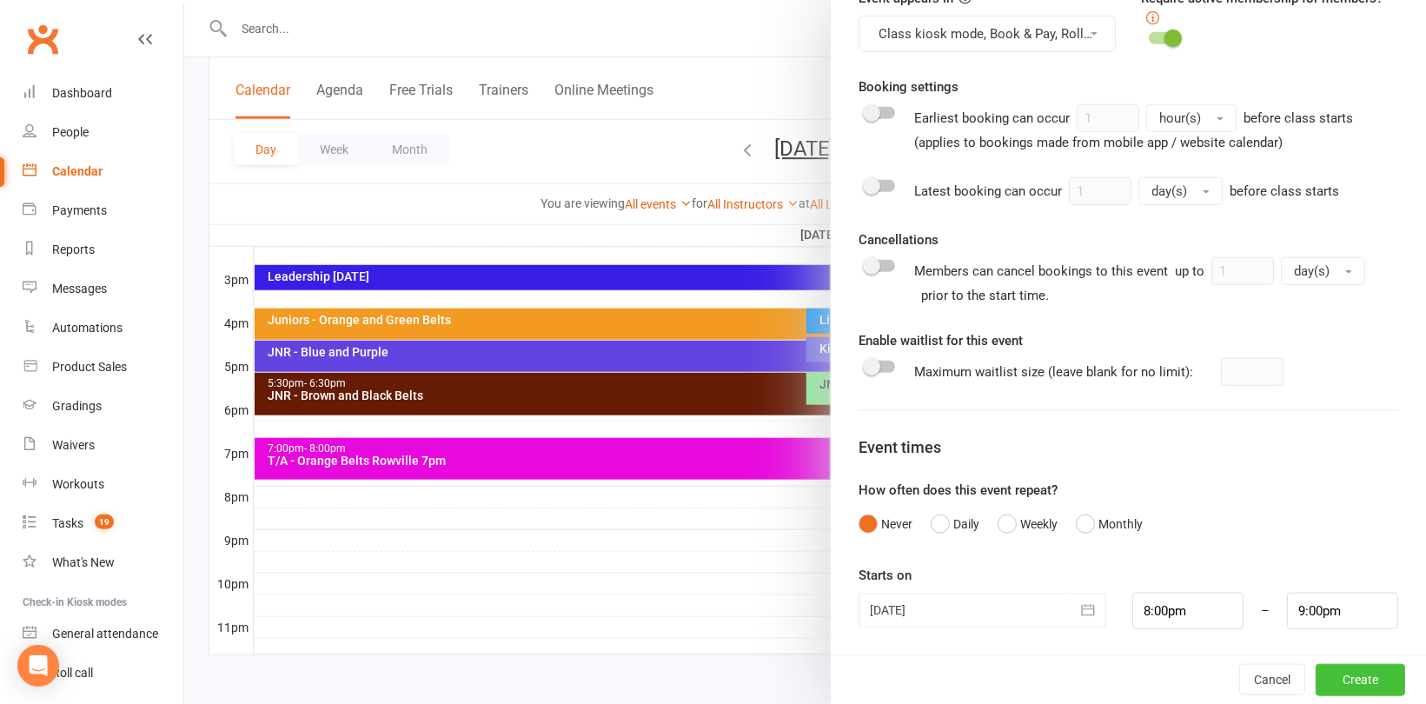
click at [1347, 680] on button "Create" at bounding box center [1361, 679] width 90 height 31
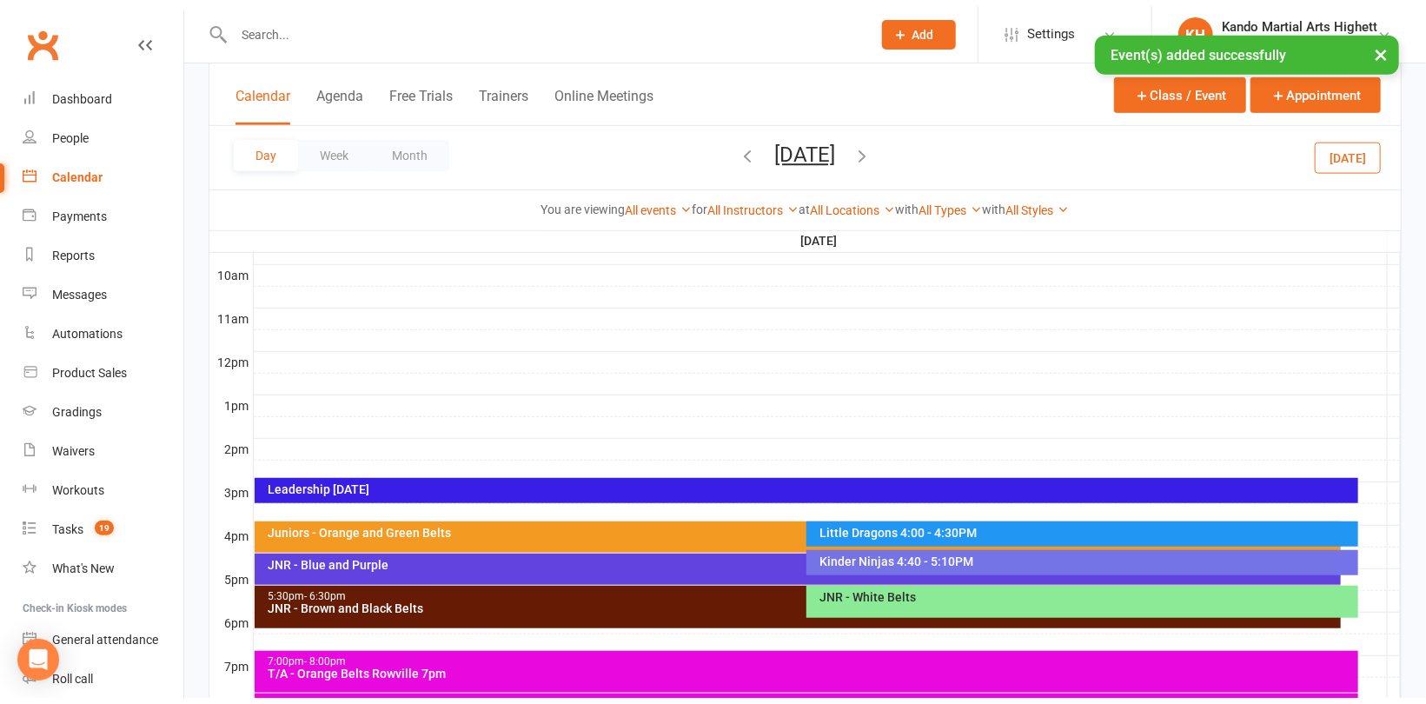
scroll to position [562, 0]
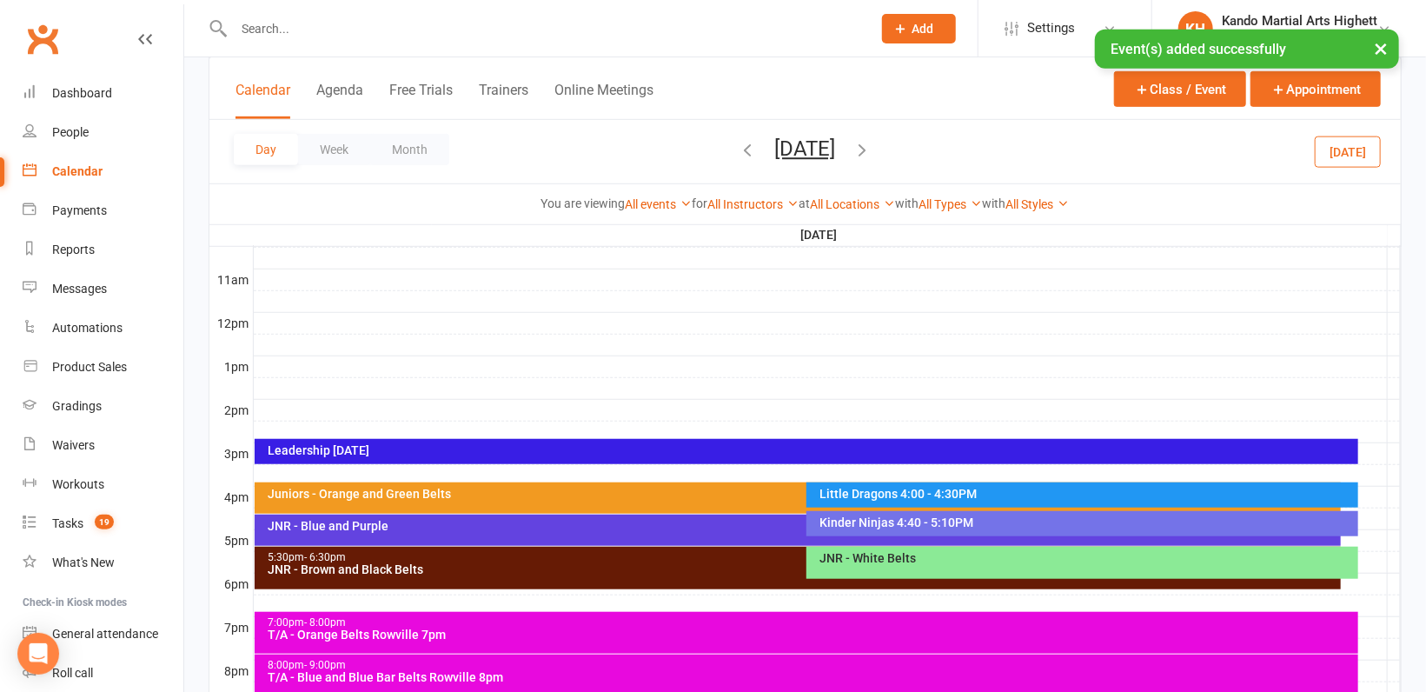
click at [873, 151] on icon "button" at bounding box center [862, 149] width 19 height 19
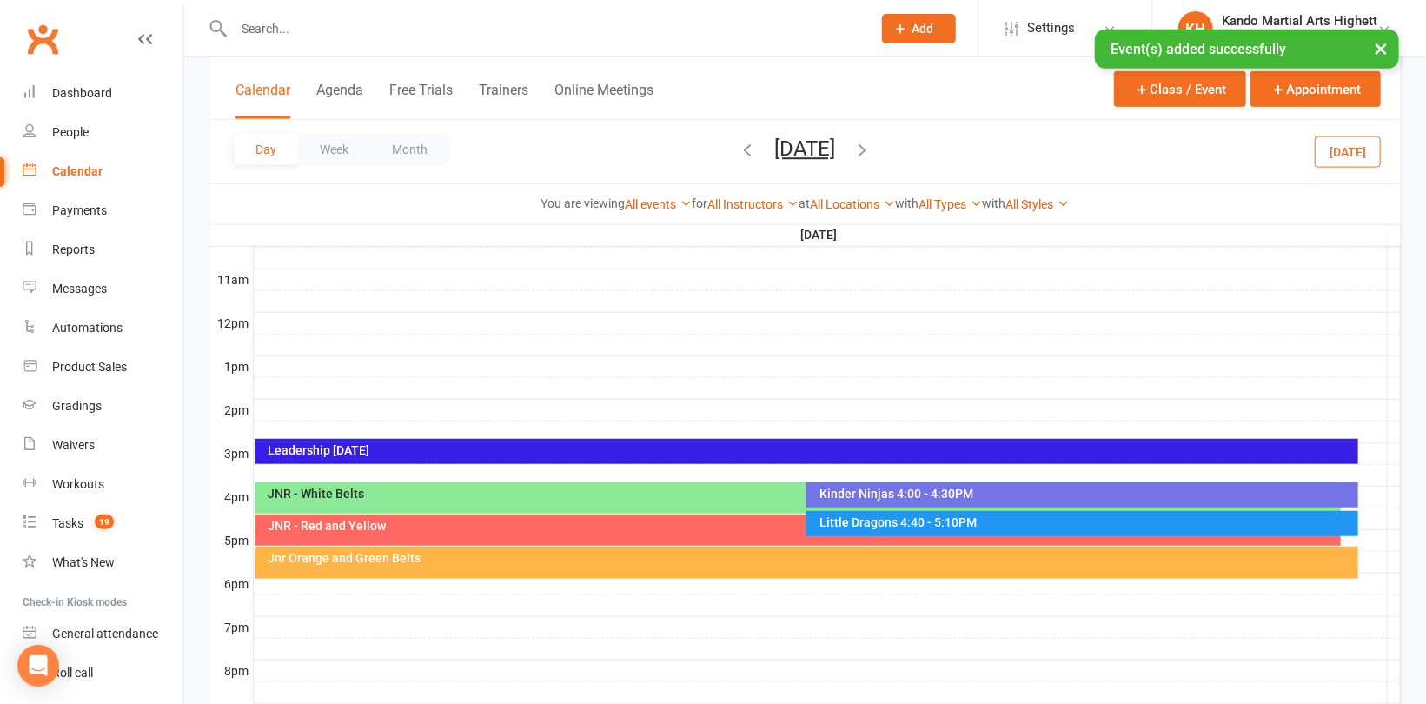
scroll to position [0, 0]
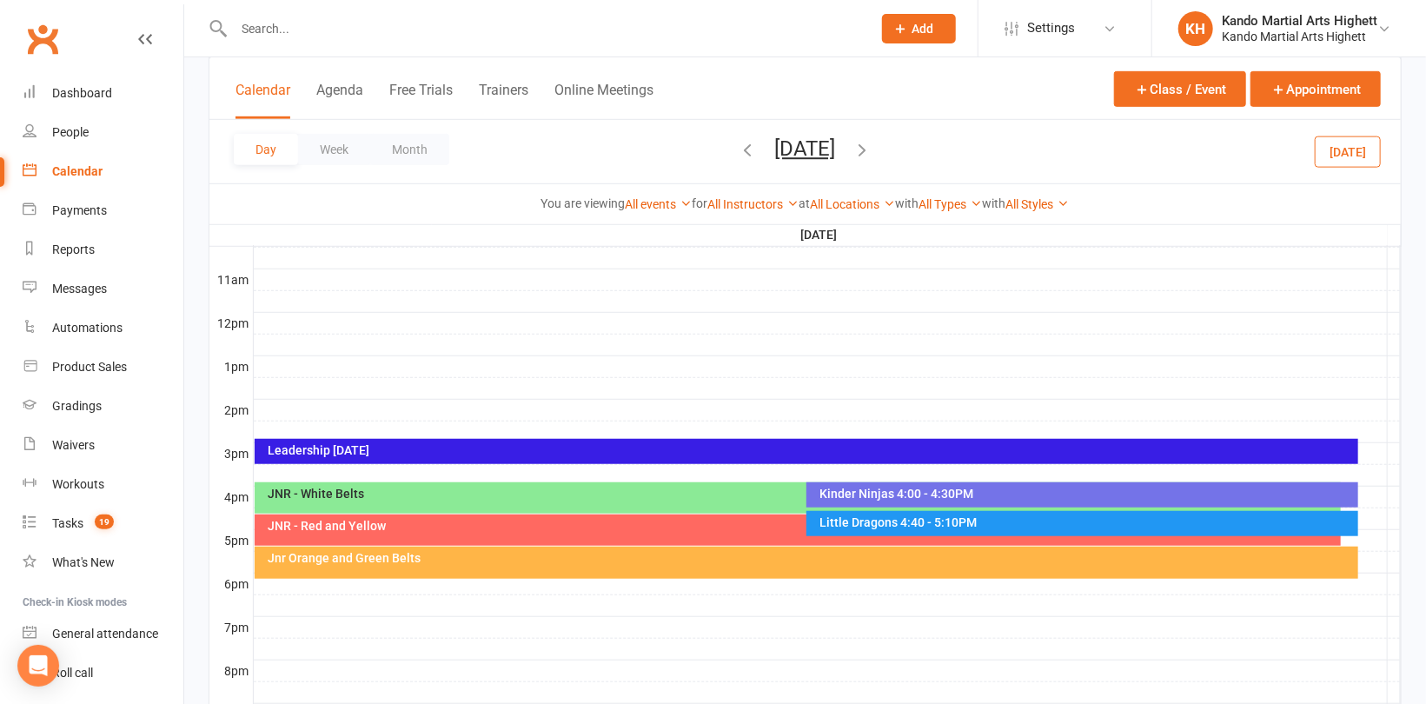
click at [278, 617] on div at bounding box center [827, 627] width 1147 height 21
click at [282, 598] on button "Add Event" at bounding box center [266, 598] width 58 height 21
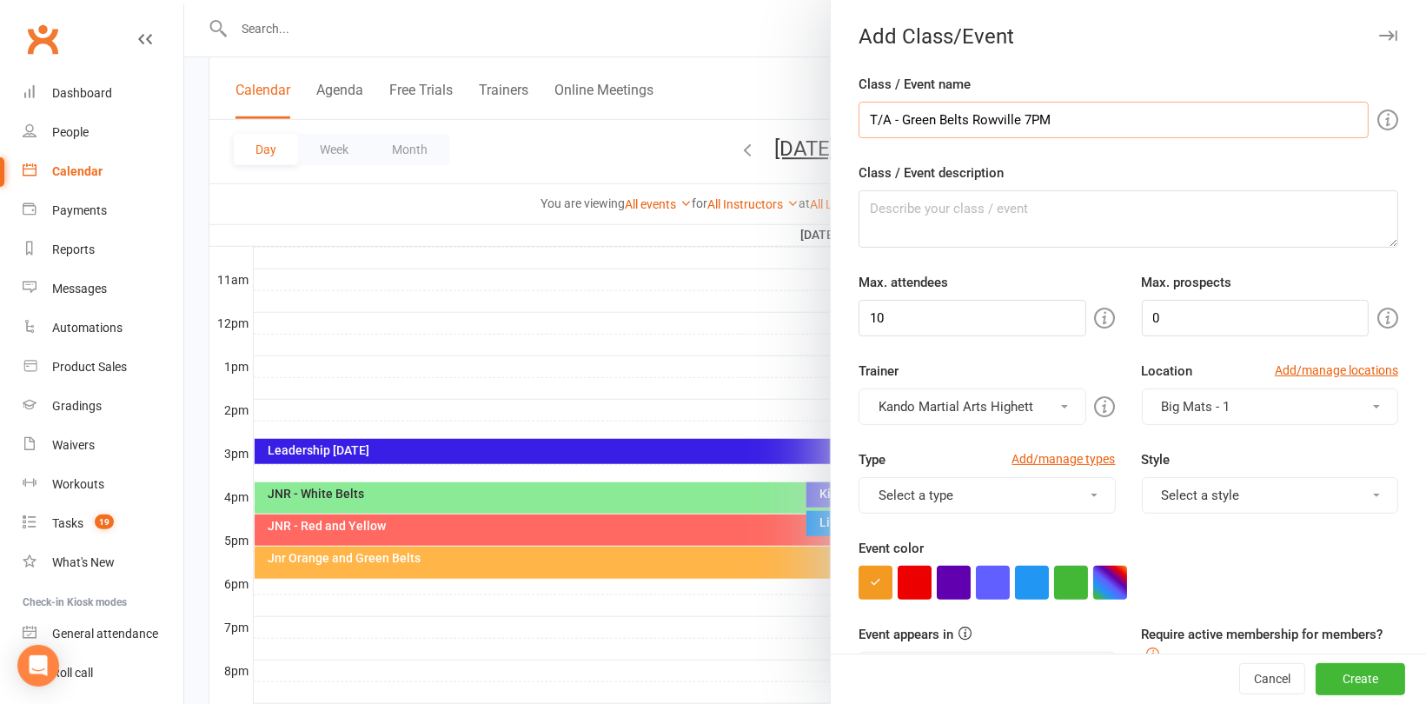
drag, startPoint x: 1097, startPoint y: 125, endPoint x: 858, endPoint y: 129, distance: 239.0
click at [859, 129] on input "T/A - Green Belts Rowville 7PM" at bounding box center [1114, 120] width 510 height 37
type input "T/A - Green Belts Rowville 7PM"
drag, startPoint x: 887, startPoint y: 210, endPoint x: 896, endPoint y: 215, distance: 9.7
click at [888, 210] on textarea "Class / Event description" at bounding box center [1129, 218] width 540 height 57
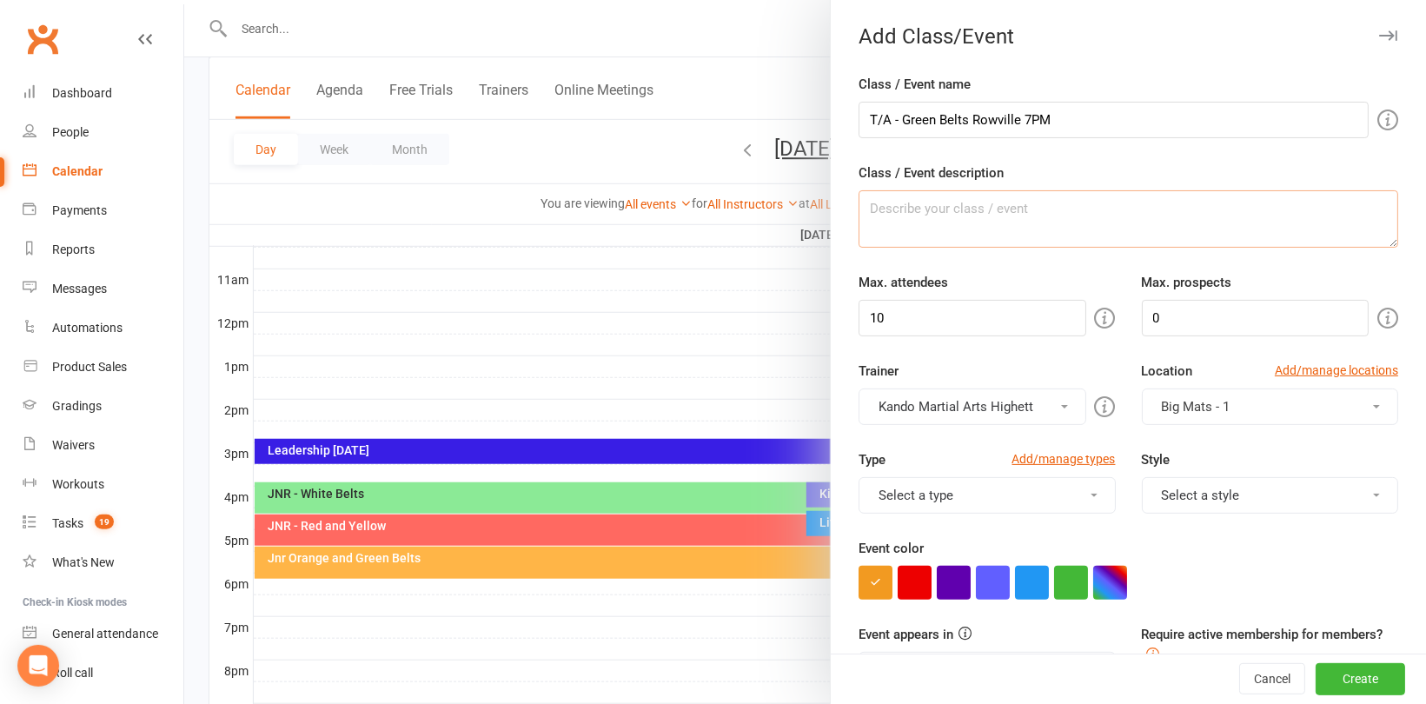
paste textarea "T/A - Green Belts Rowville 7PM"
type textarea "T/A - Green Belts Rowville 7PM"
click at [956, 321] on input "10" at bounding box center [972, 318] width 227 height 37
type input "100"
click at [1102, 572] on button "button" at bounding box center [1110, 583] width 34 height 34
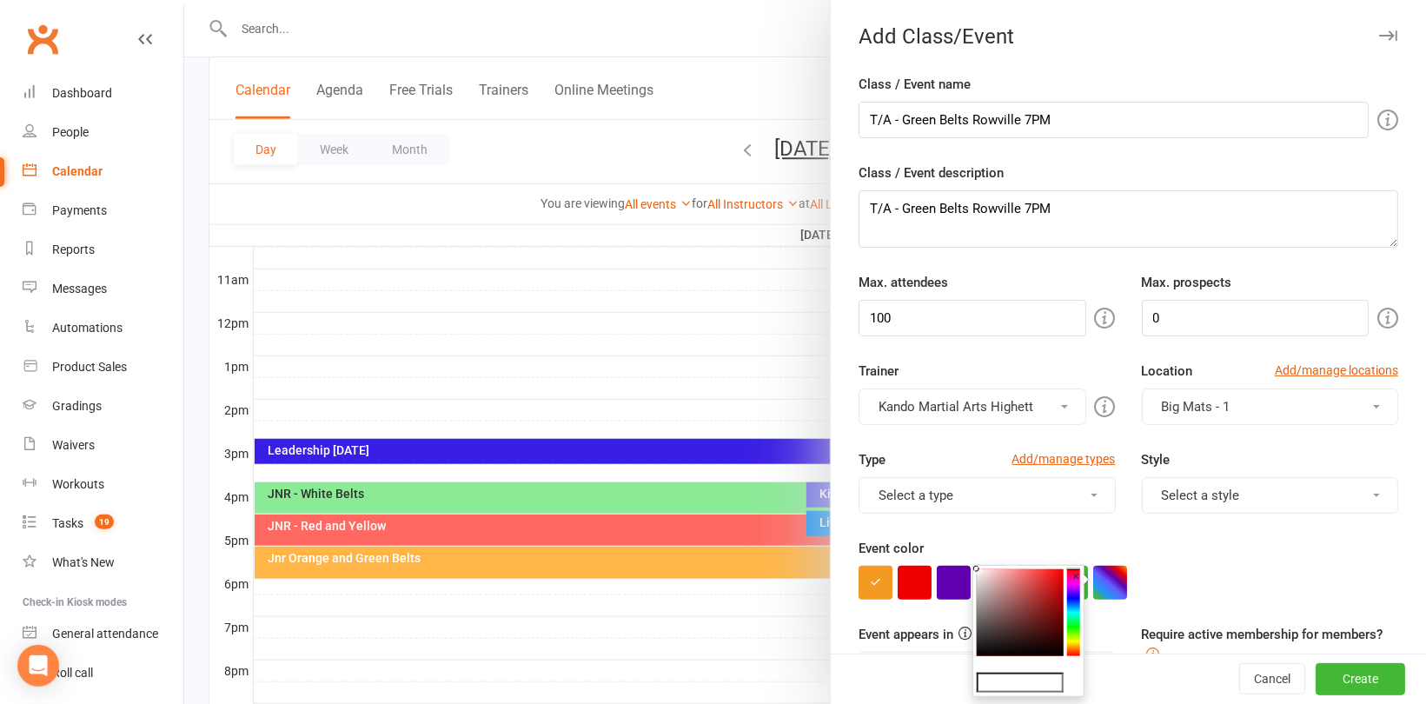
click at [1036, 687] on input "text" at bounding box center [1020, 683] width 87 height 21
type input "#e809de"
click at [1242, 584] on div at bounding box center [1129, 583] width 540 height 34
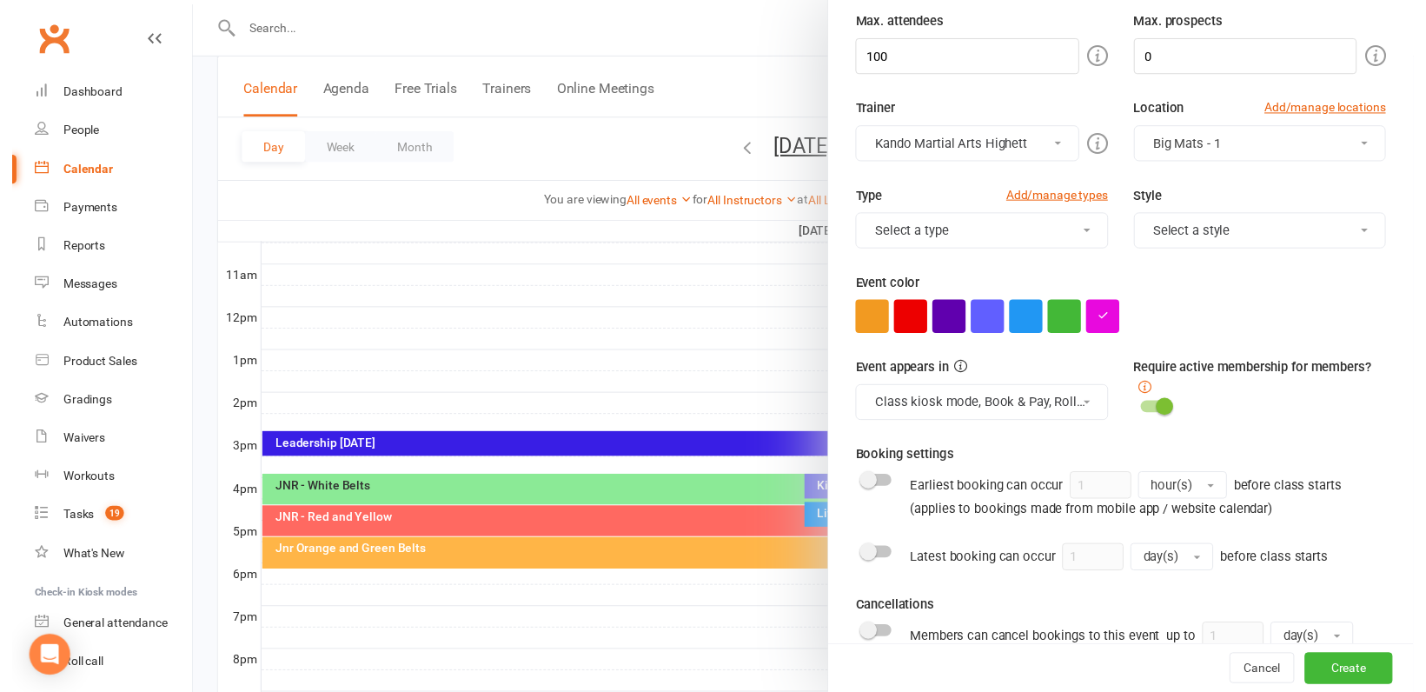
scroll to position [435, 0]
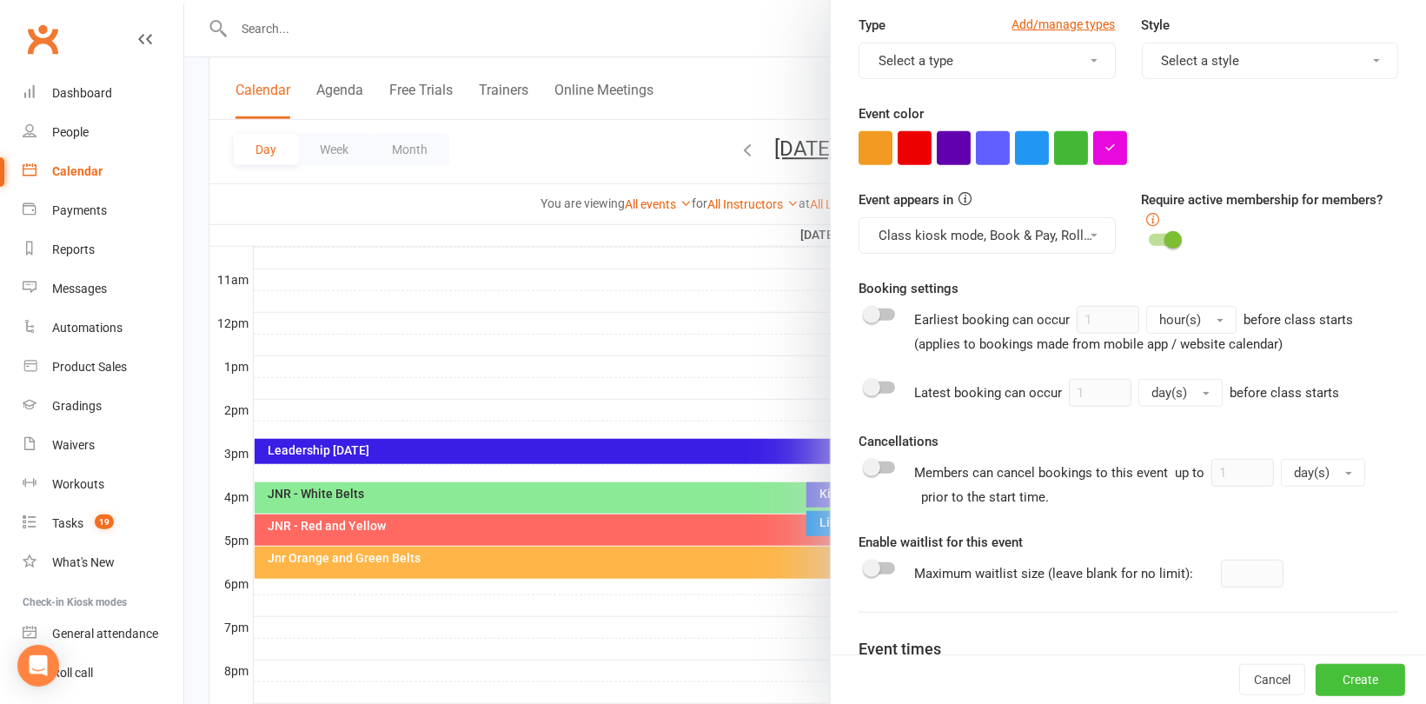
click at [1339, 674] on button "Create" at bounding box center [1361, 679] width 90 height 31
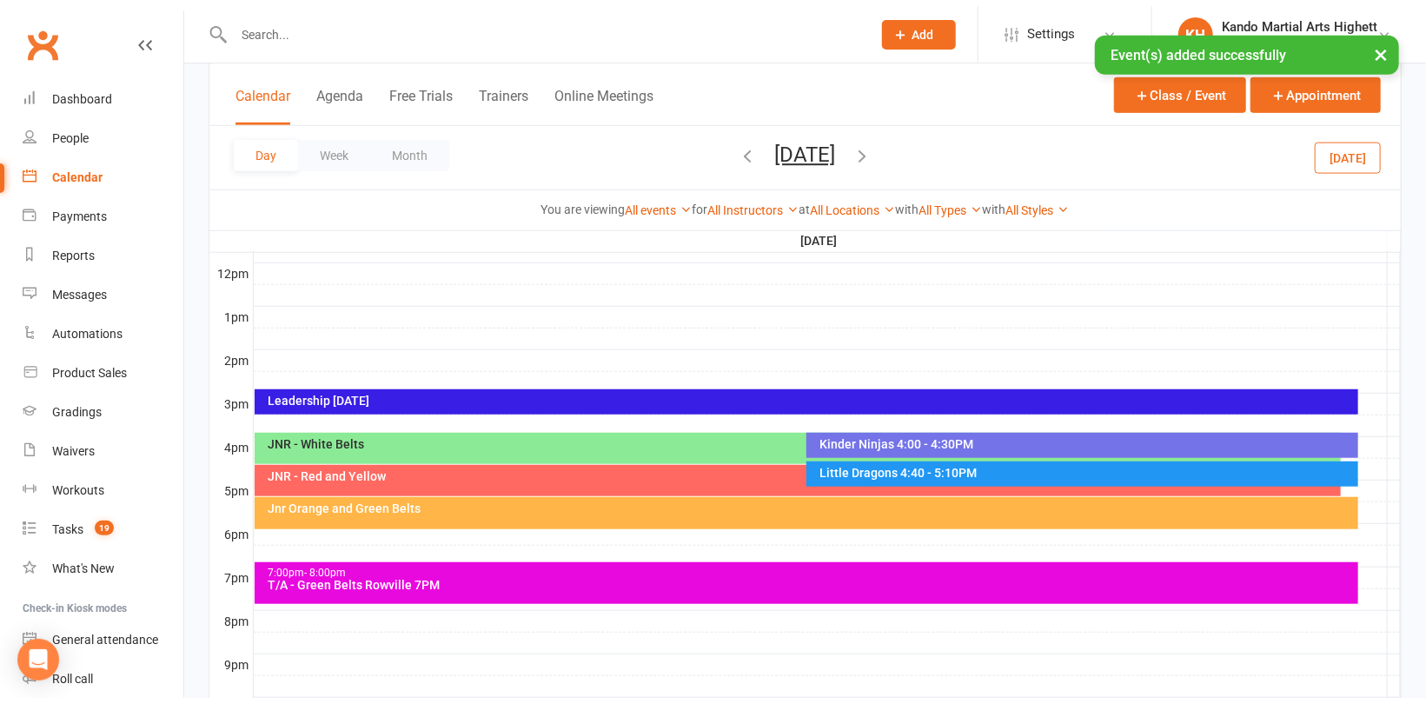
scroll to position [736, 0]
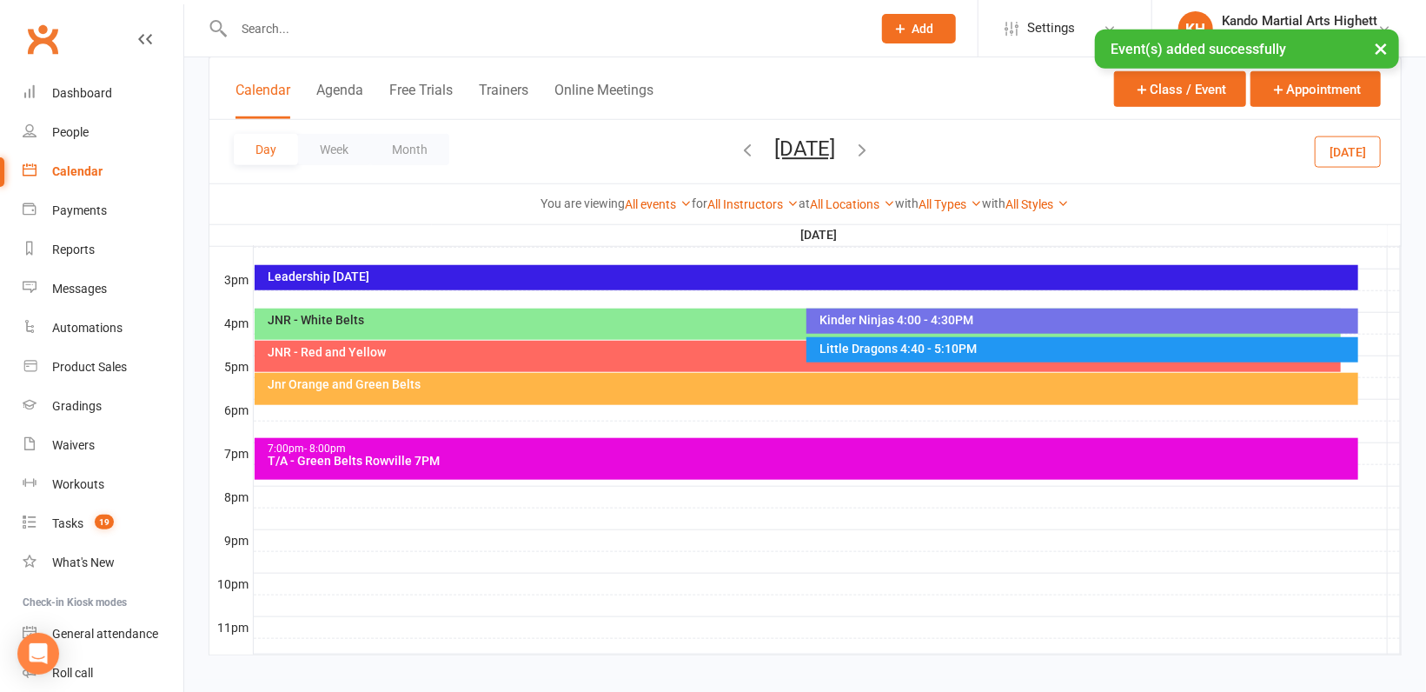
click at [267, 492] on div at bounding box center [827, 497] width 1147 height 21
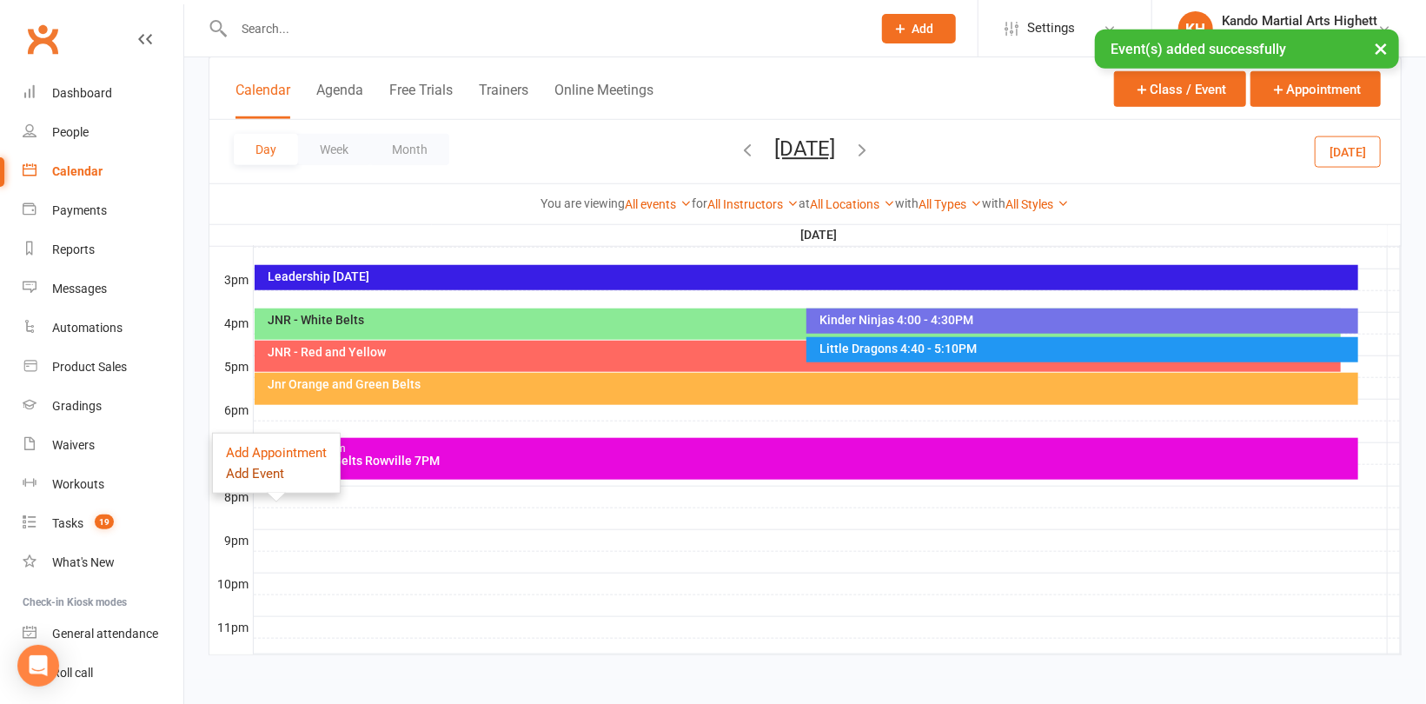
click at [273, 468] on button "Add Event" at bounding box center [255, 473] width 58 height 21
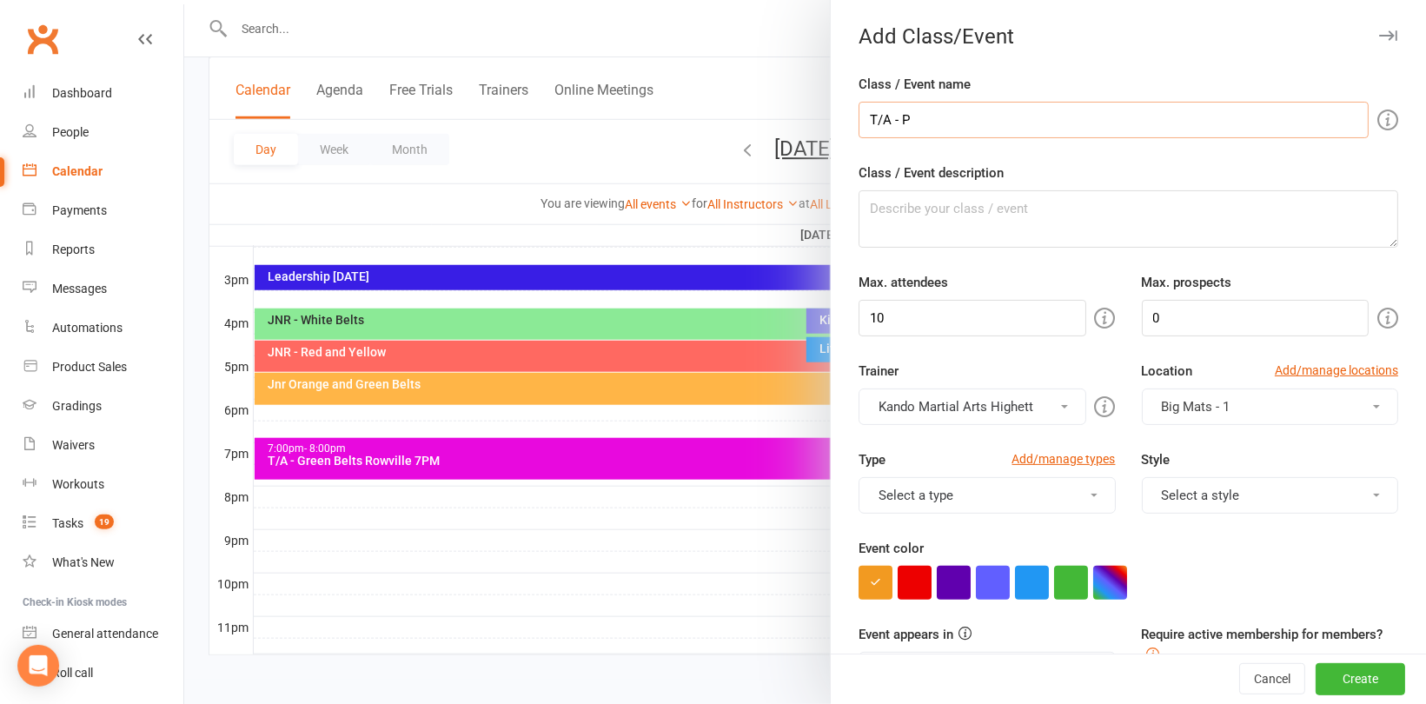
type input "T/A - Purple and Purple Bar Grading 8pm"
drag, startPoint x: 1123, startPoint y: 122, endPoint x: 826, endPoint y: 125, distance: 297.3
click at [831, 125] on div "Class / Event name T/A - Purple and Purple Bar Grading 8pm Class / Event descri…" at bounding box center [1128, 683] width 595 height 1219
click at [897, 219] on textarea "Class / Event description" at bounding box center [1129, 218] width 540 height 57
paste textarea "T/A - Purple and Purple Bar Grading 8pm"
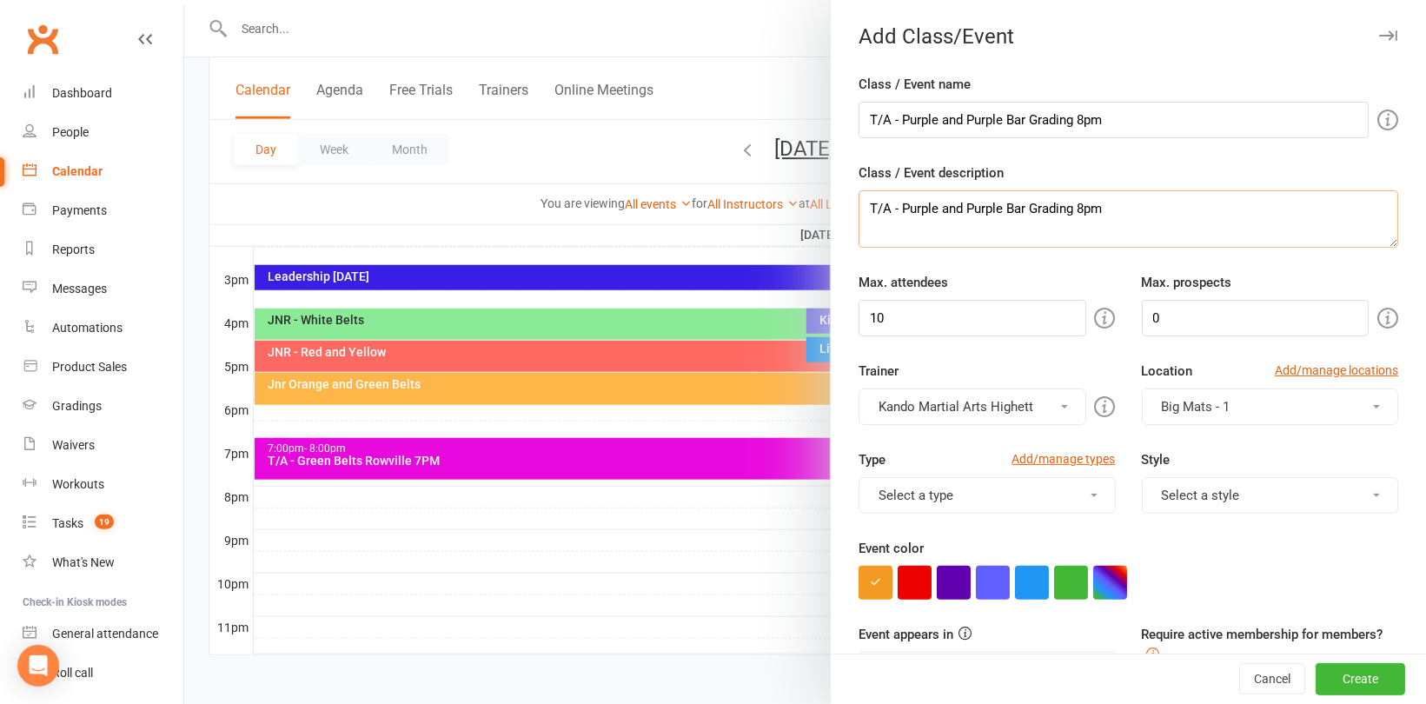
type textarea "T/A - Purple and Purple Bar Grading 8pm"
click at [929, 329] on input "10" at bounding box center [972, 318] width 227 height 37
type input "100"
click at [1102, 568] on button "button" at bounding box center [1110, 583] width 34 height 34
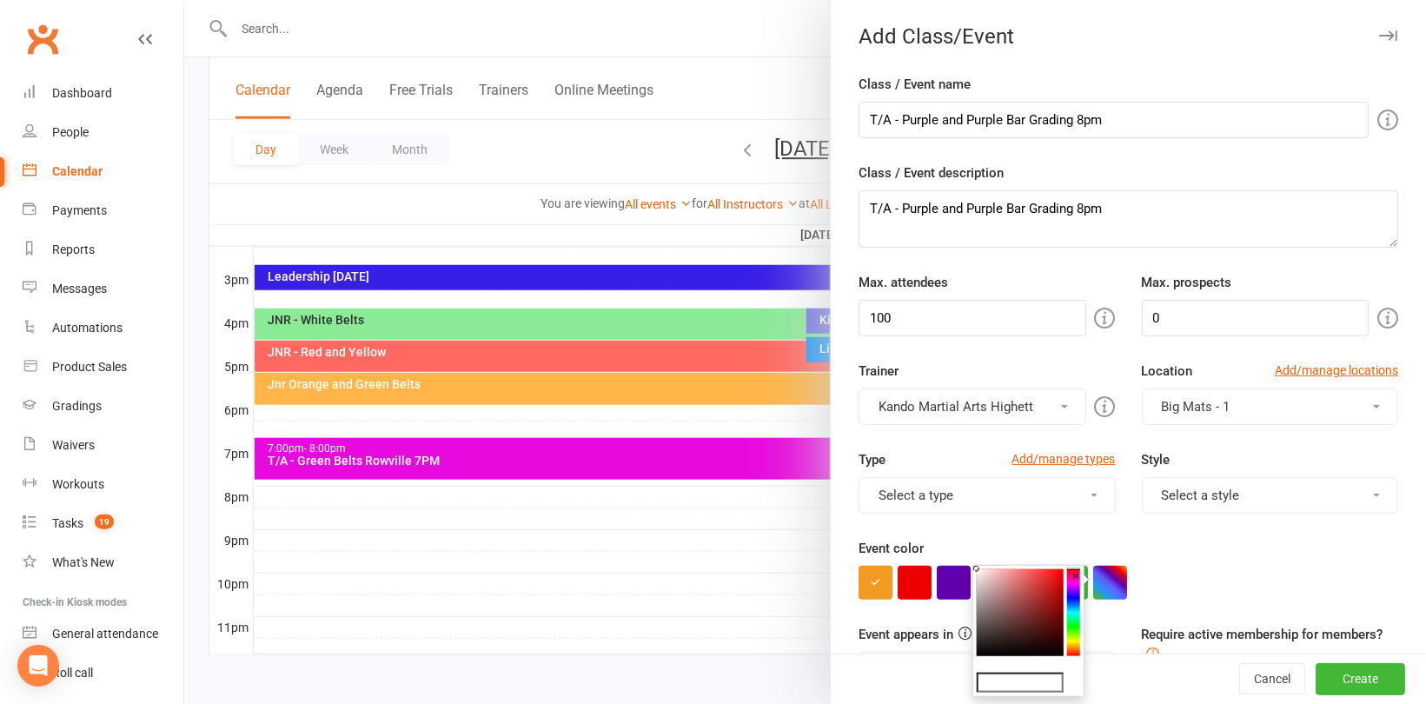
click at [1042, 674] on input "text" at bounding box center [1020, 683] width 87 height 21
type input "#e809de"
click at [1232, 548] on div "Event color" at bounding box center [1129, 569] width 540 height 62
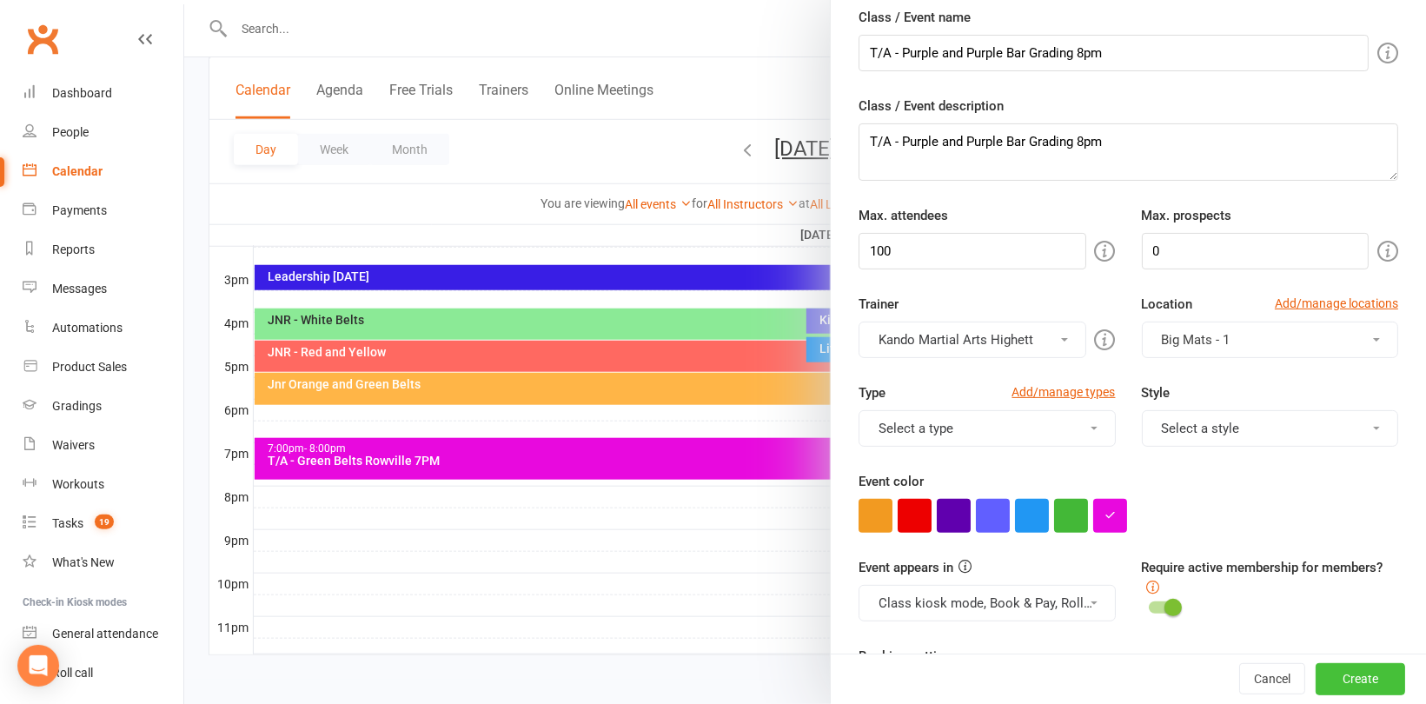
scroll to position [87, 0]
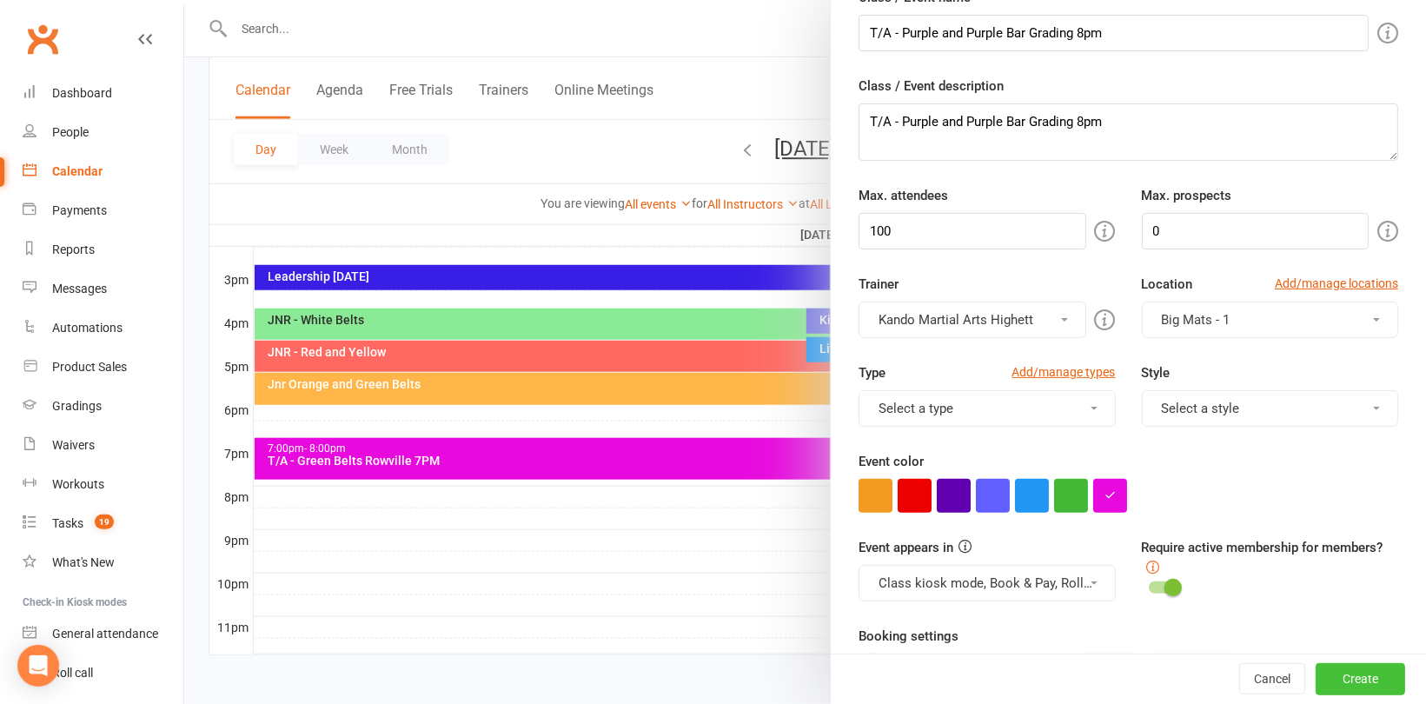
click at [1353, 669] on button "Create" at bounding box center [1361, 679] width 90 height 31
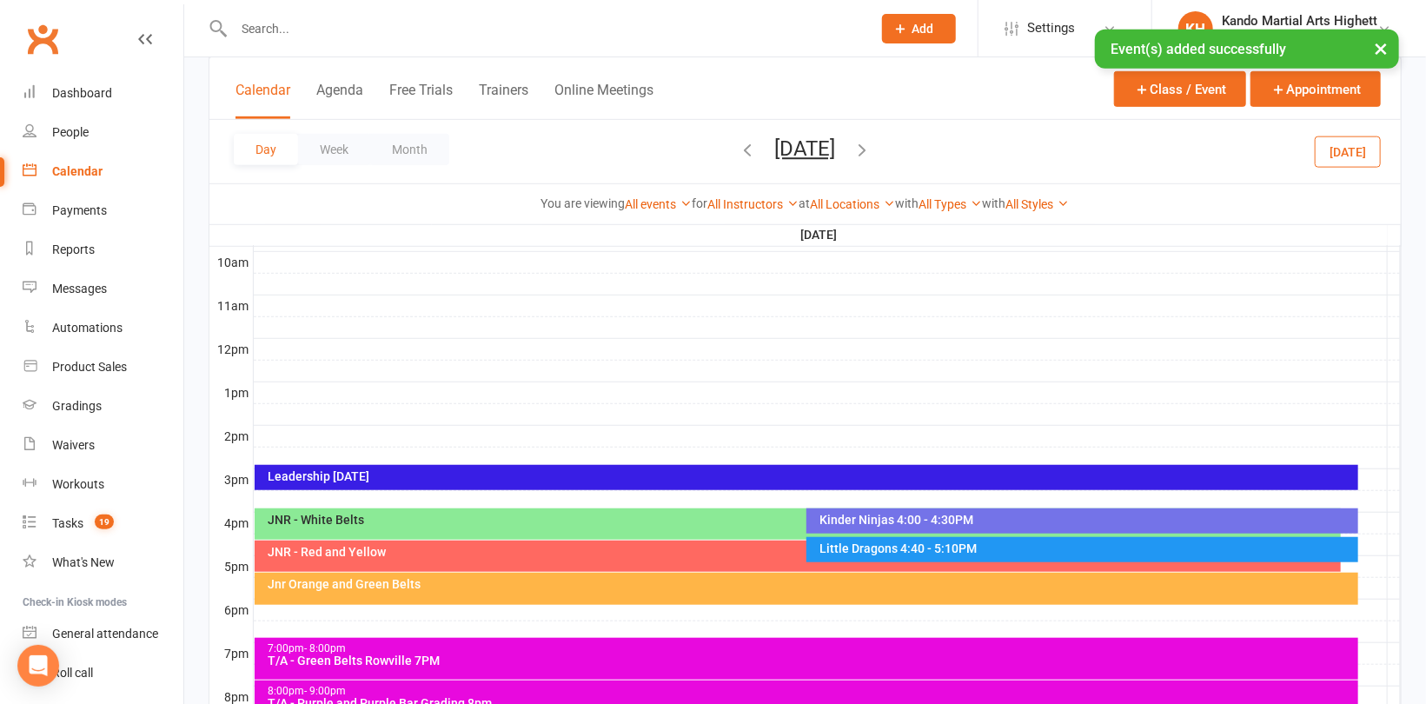
scroll to position [562, 0]
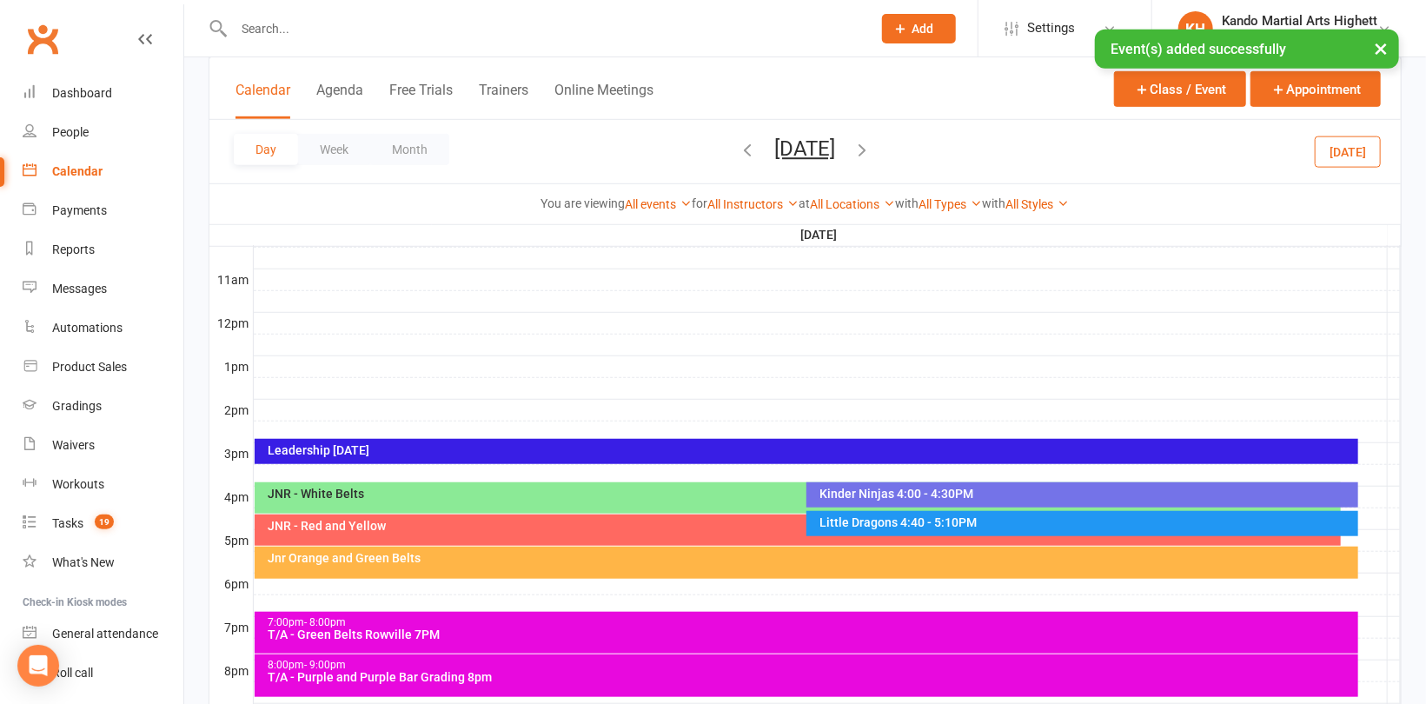
click at [873, 148] on icon "button" at bounding box center [862, 149] width 19 height 19
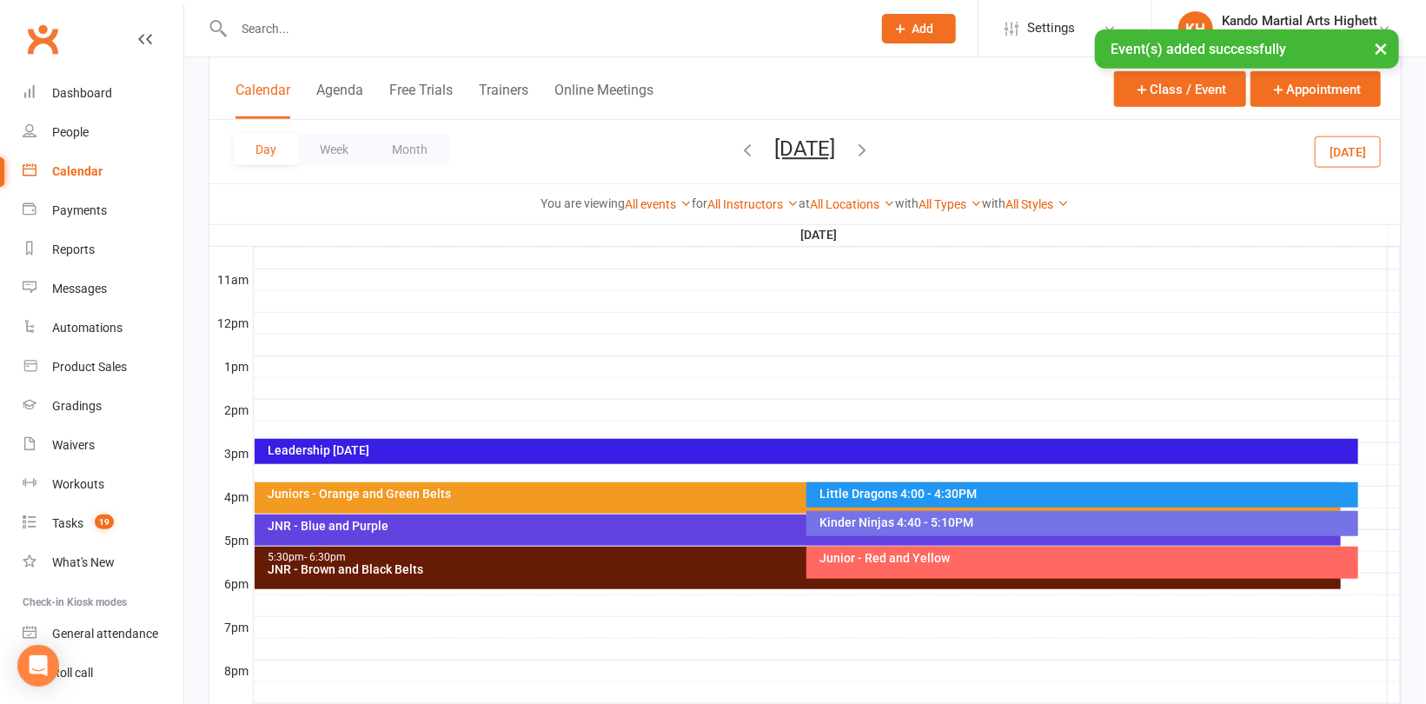
scroll to position [0, 0]
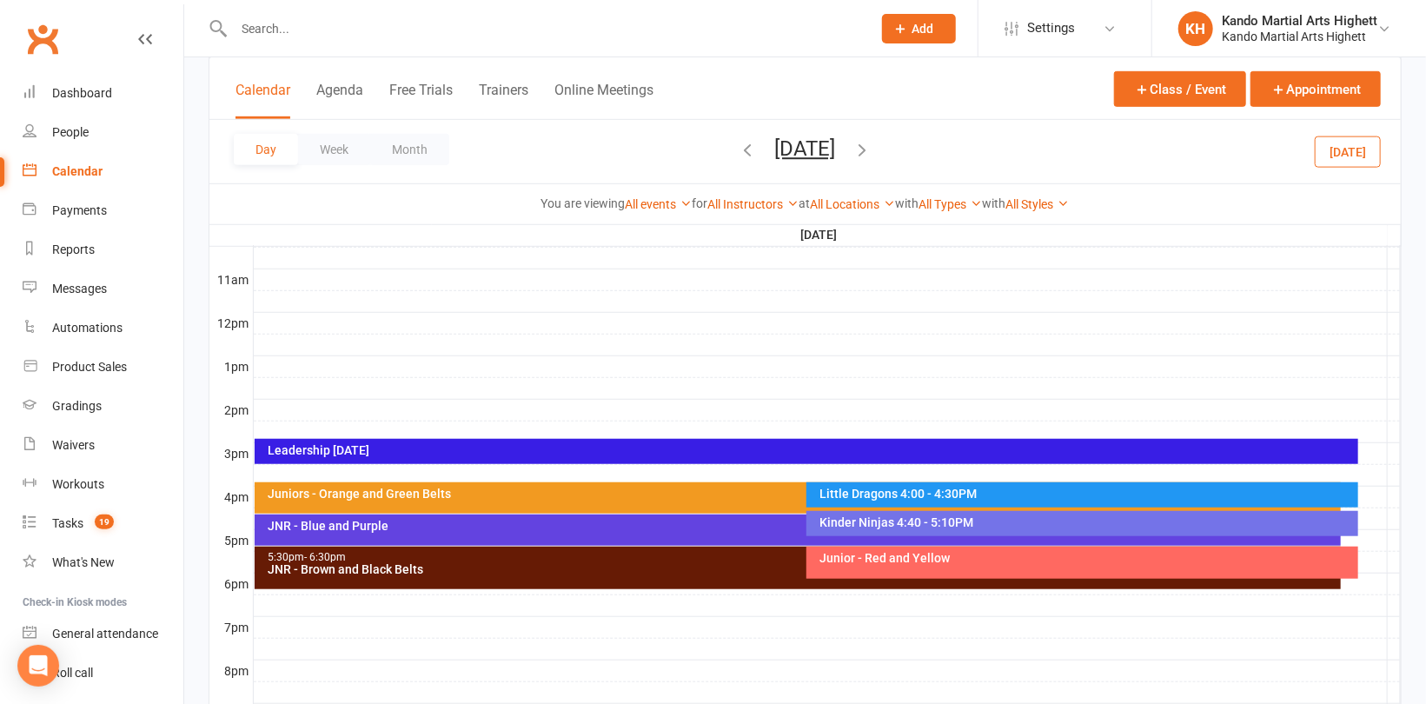
click at [266, 623] on div at bounding box center [827, 627] width 1147 height 21
click at [269, 607] on button "Add Event" at bounding box center [254, 604] width 58 height 21
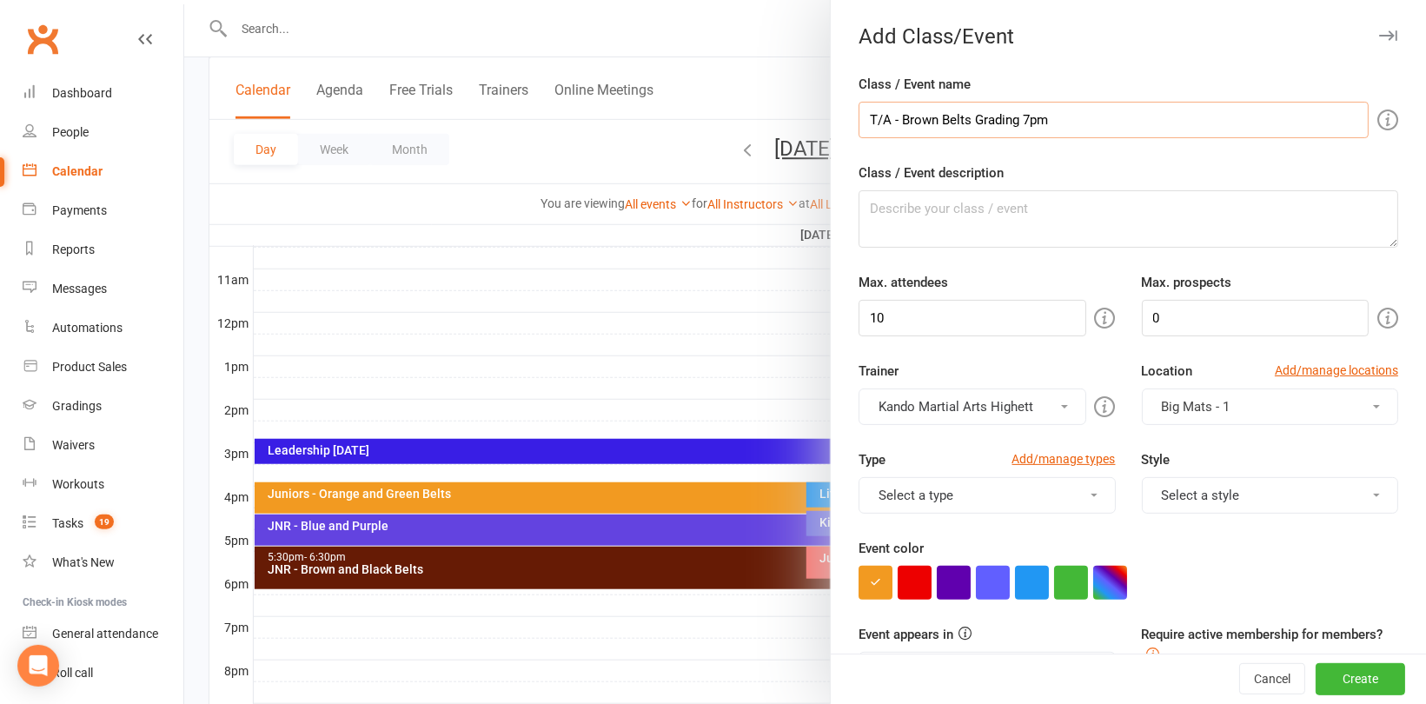
drag, startPoint x: 1067, startPoint y: 122, endPoint x: 826, endPoint y: 110, distance: 241.9
click at [831, 110] on div "Class / Event name T/A - Brown Belts Grading 7pm Class / Event description Max.…" at bounding box center [1128, 683] width 595 height 1219
click at [891, 217] on textarea "Class / Event description" at bounding box center [1129, 218] width 540 height 57
paste textarea "T/A - Brown Belts Grading 7pm"
click at [930, 316] on input "10" at bounding box center [972, 318] width 227 height 37
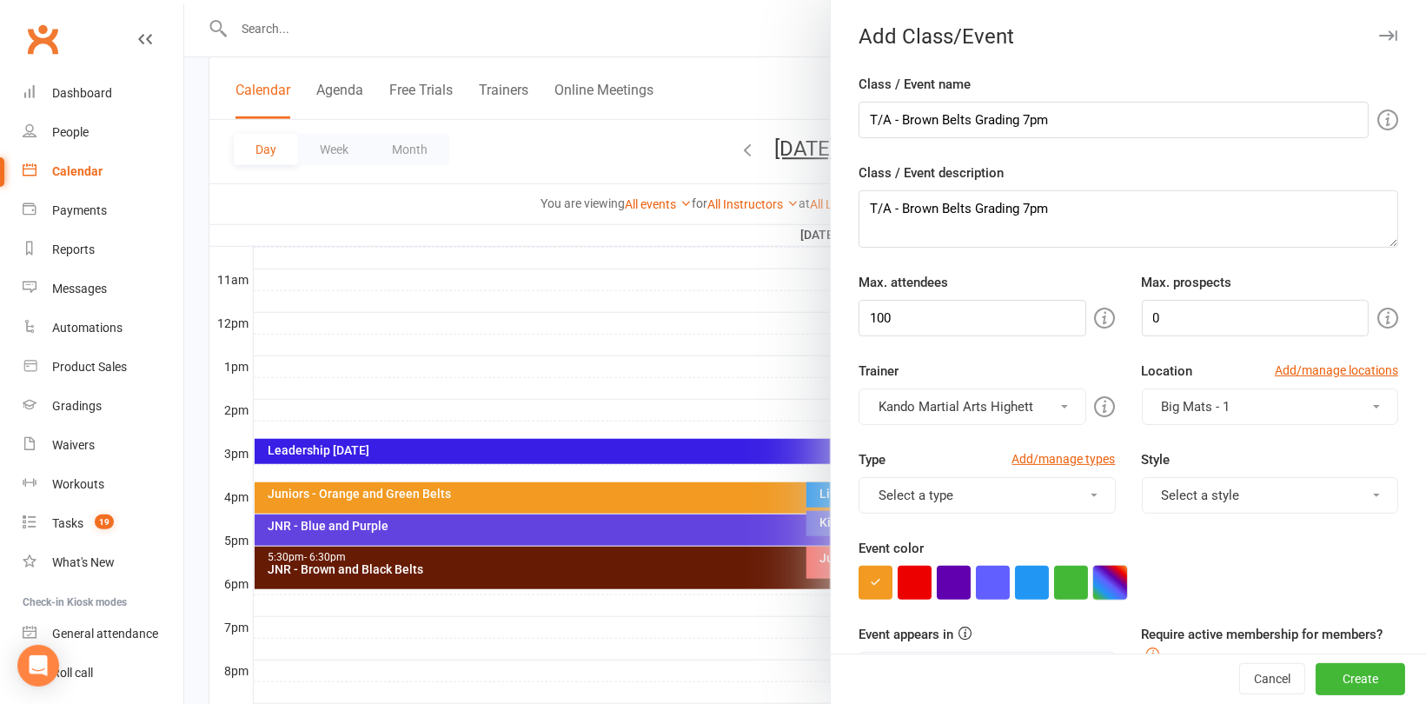
click at [1093, 587] on button "button" at bounding box center [1110, 583] width 34 height 34
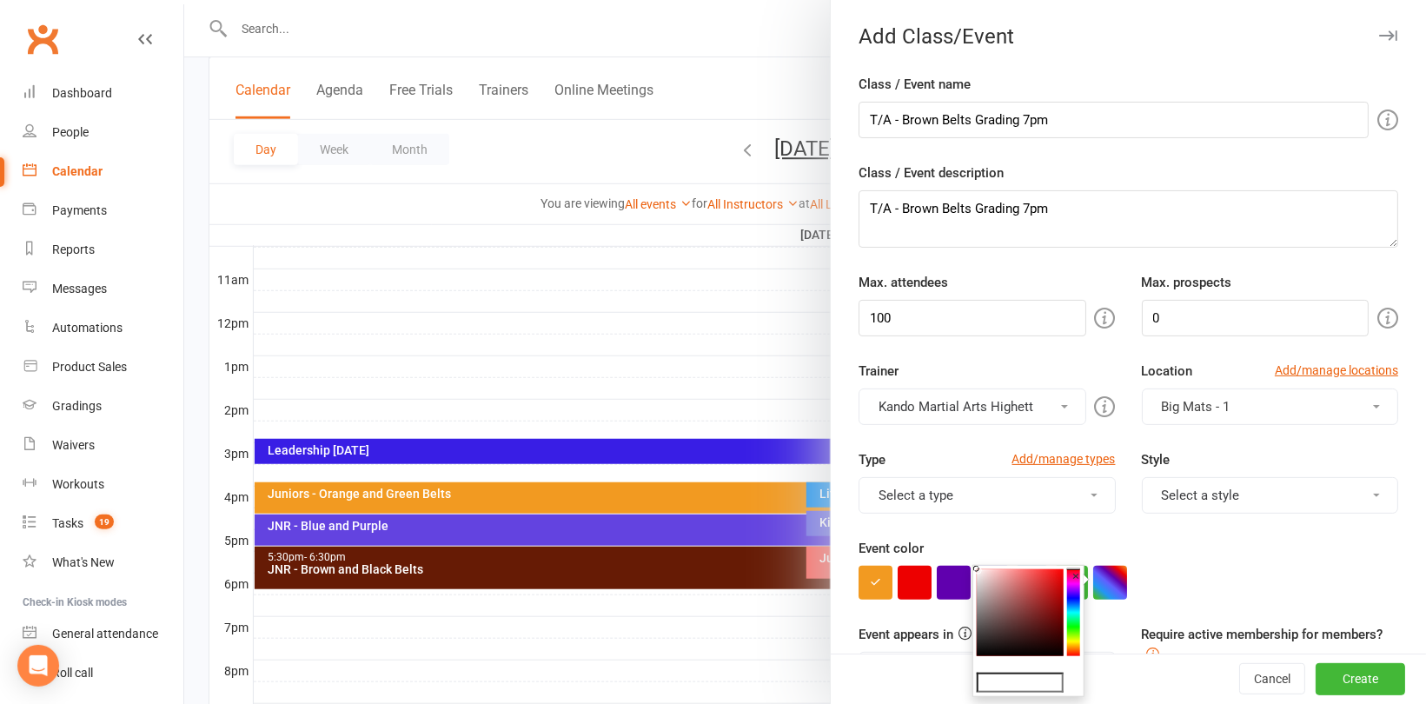
click at [1048, 677] on input "text" at bounding box center [1020, 683] width 87 height 21
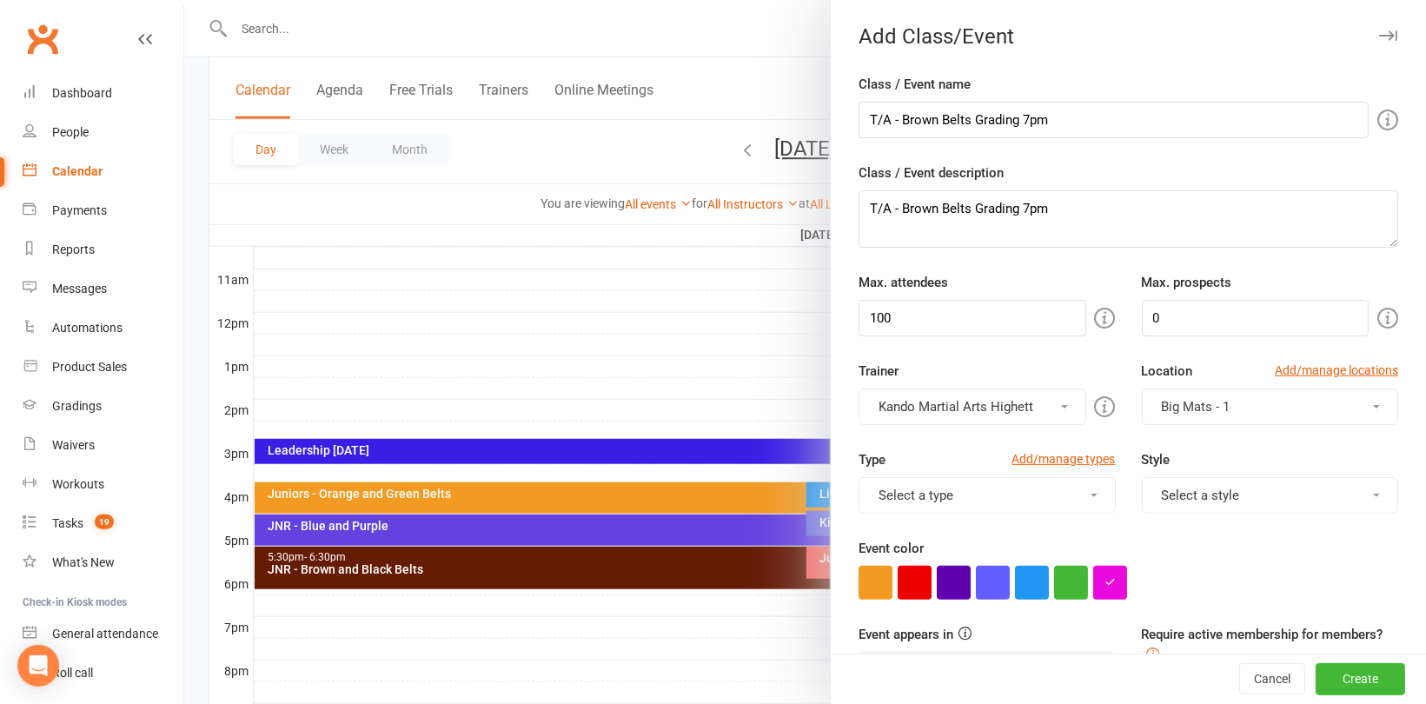
click at [1252, 574] on div at bounding box center [1129, 583] width 540 height 34
click at [1333, 685] on button "Create" at bounding box center [1361, 679] width 90 height 31
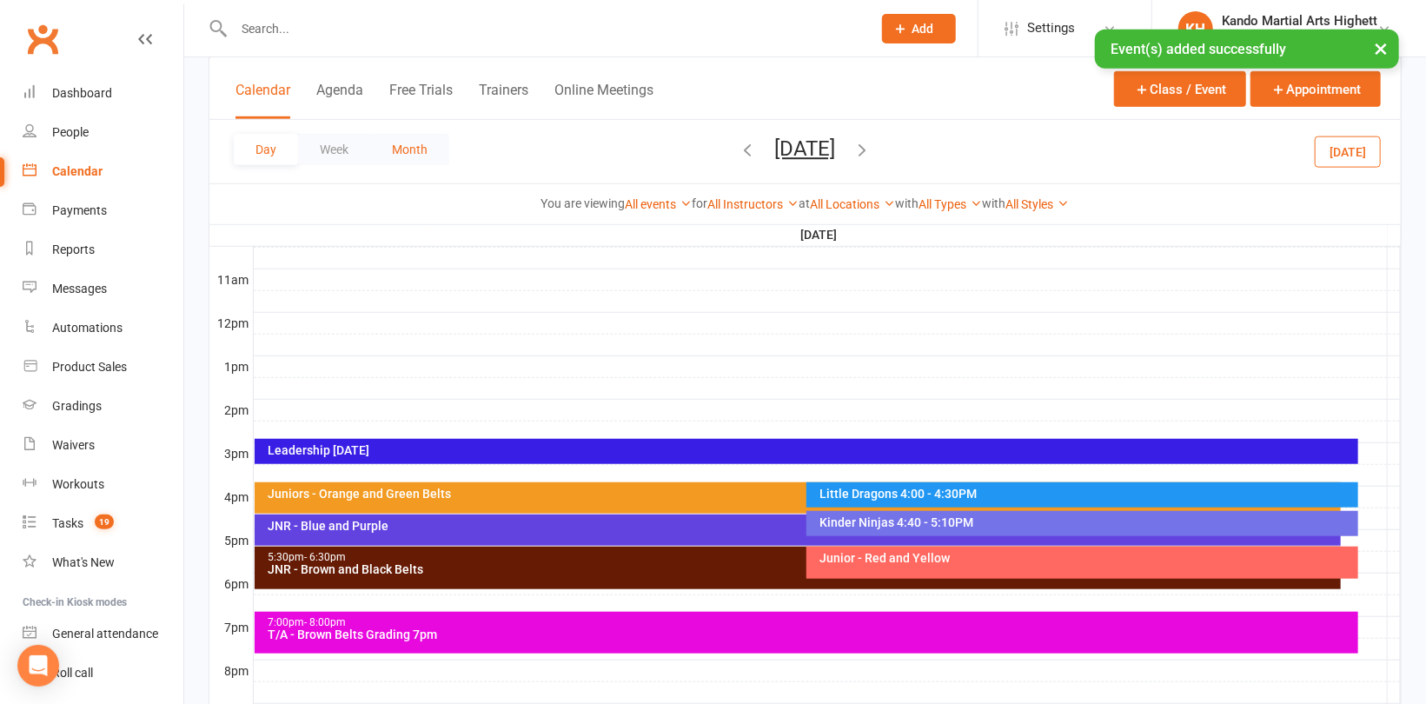
click at [402, 155] on button "Month" at bounding box center [409, 149] width 79 height 31
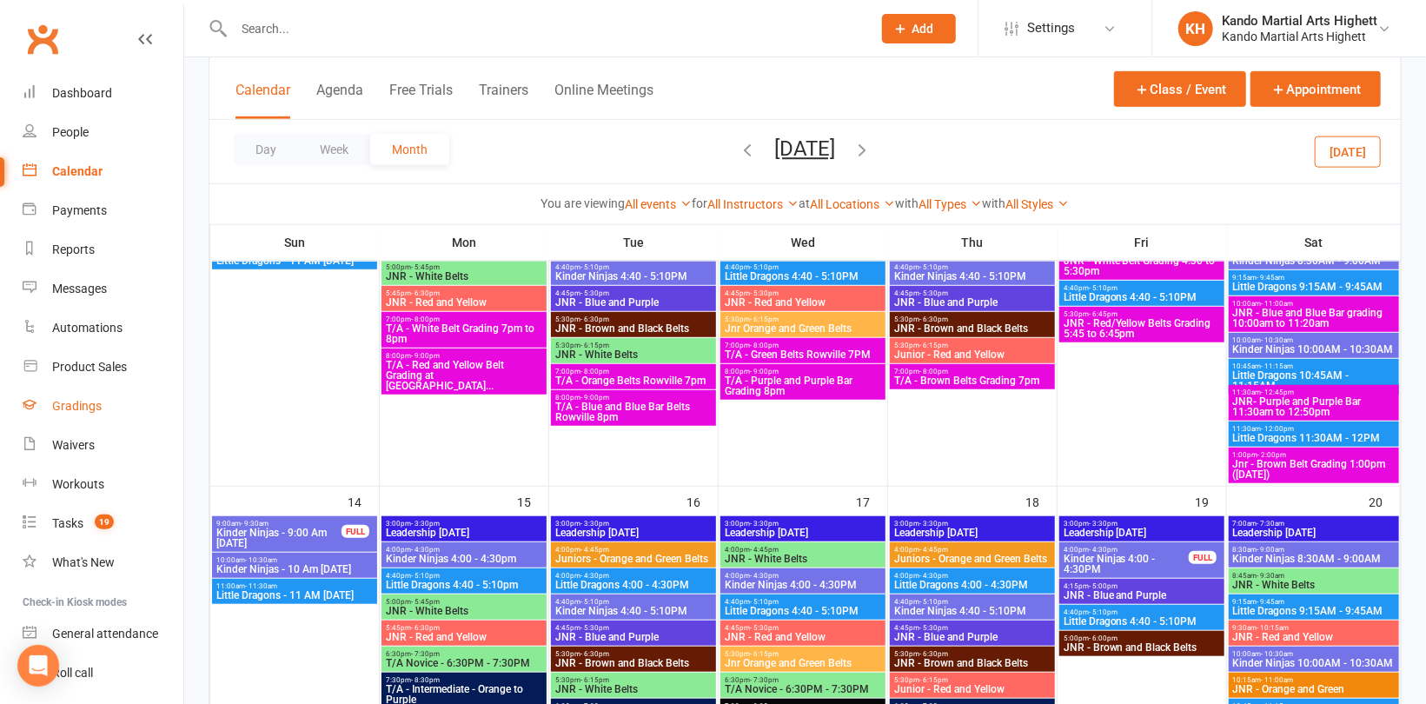
click at [91, 399] on div "Gradings" at bounding box center [77, 406] width 50 height 14
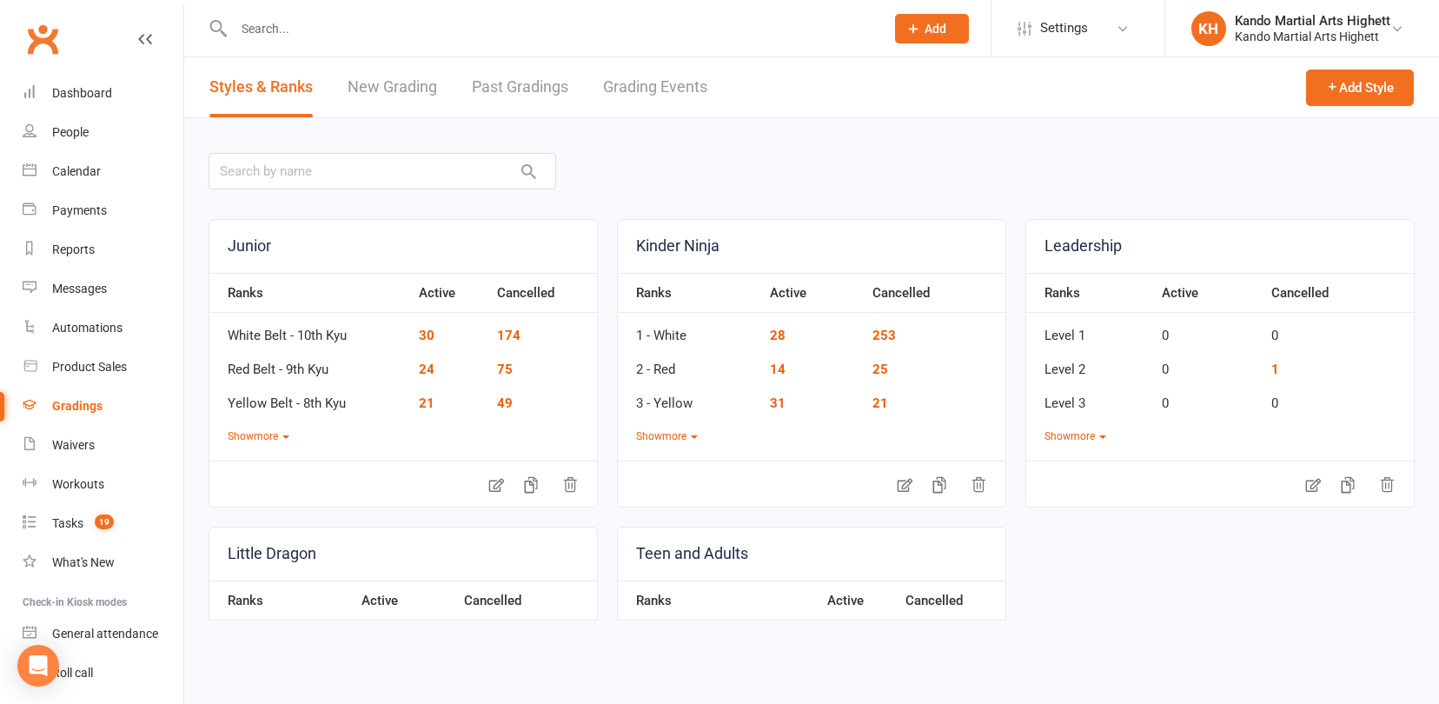
click at [668, 89] on link "Grading Events" at bounding box center [655, 87] width 104 height 60
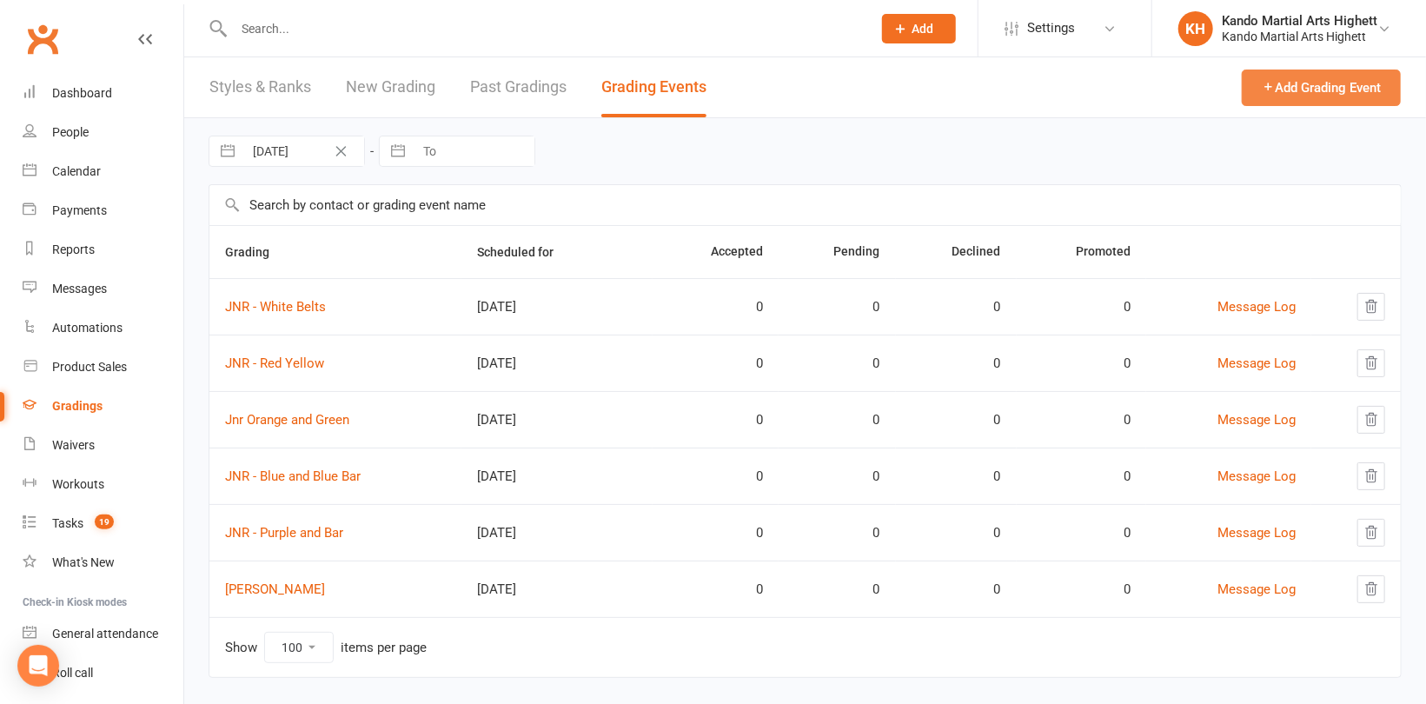
click at [1323, 70] on button "Add Grading Event" at bounding box center [1321, 88] width 159 height 37
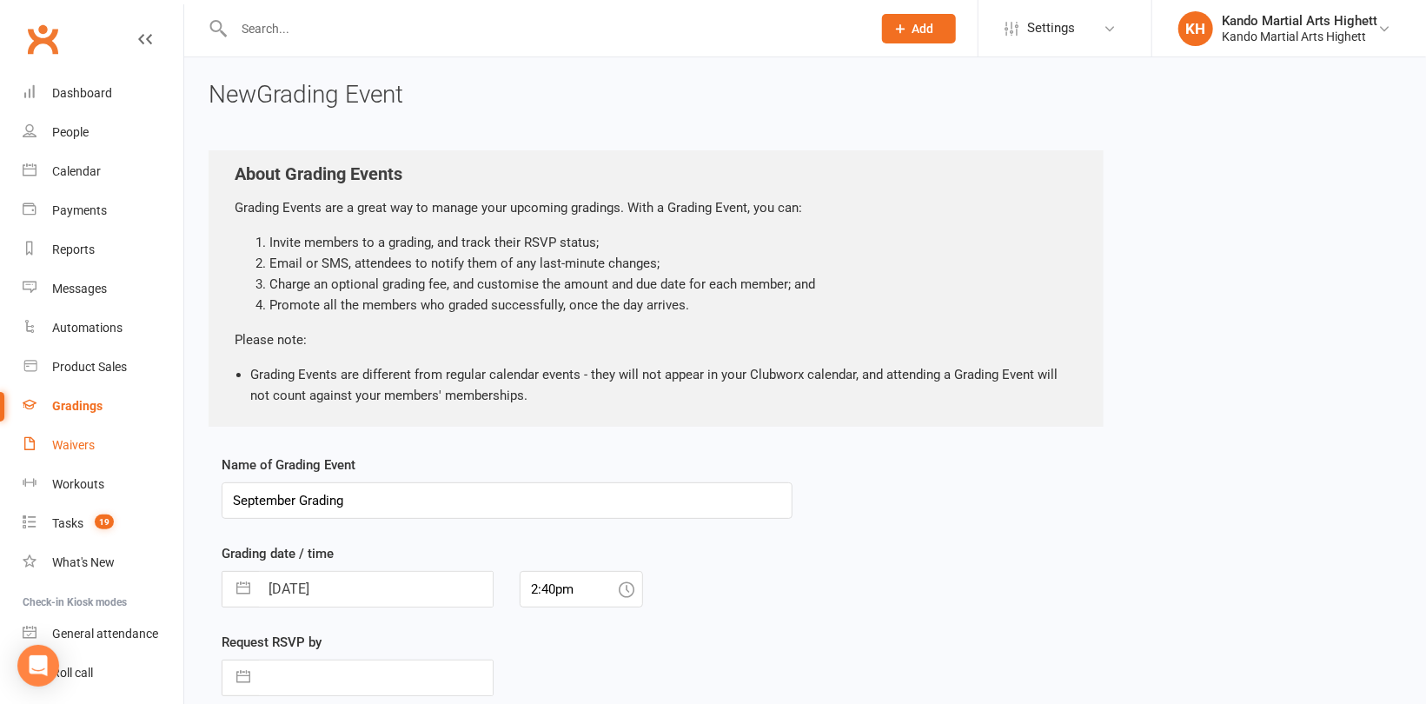
drag, startPoint x: 466, startPoint y: 493, endPoint x: 149, endPoint y: 432, distance: 322.2
click at [149, 432] on ui-view "Prospect Member Non-attending contact Class / event Appointment Grading event T…" at bounding box center [713, 463] width 1426 height 918
click at [436, 599] on input "[DATE]" at bounding box center [376, 589] width 234 height 35
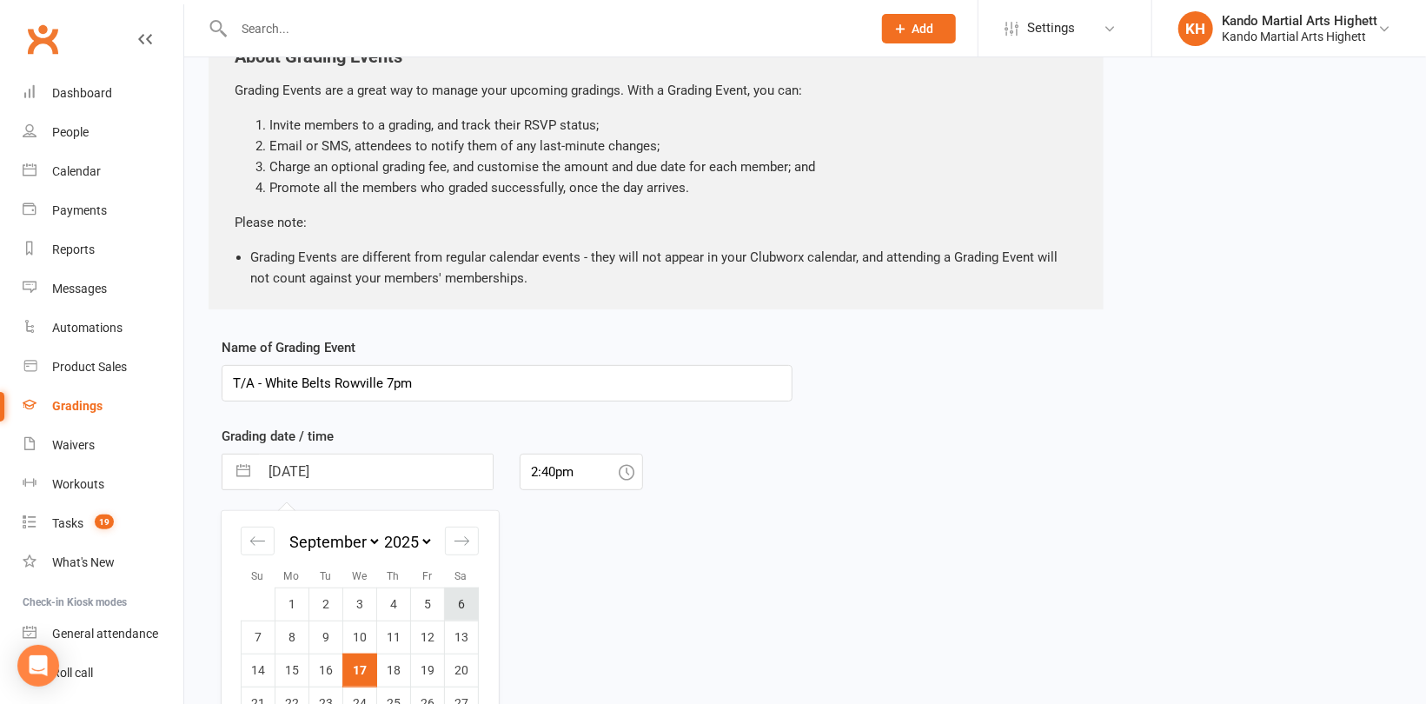
scroll to position [174, 0]
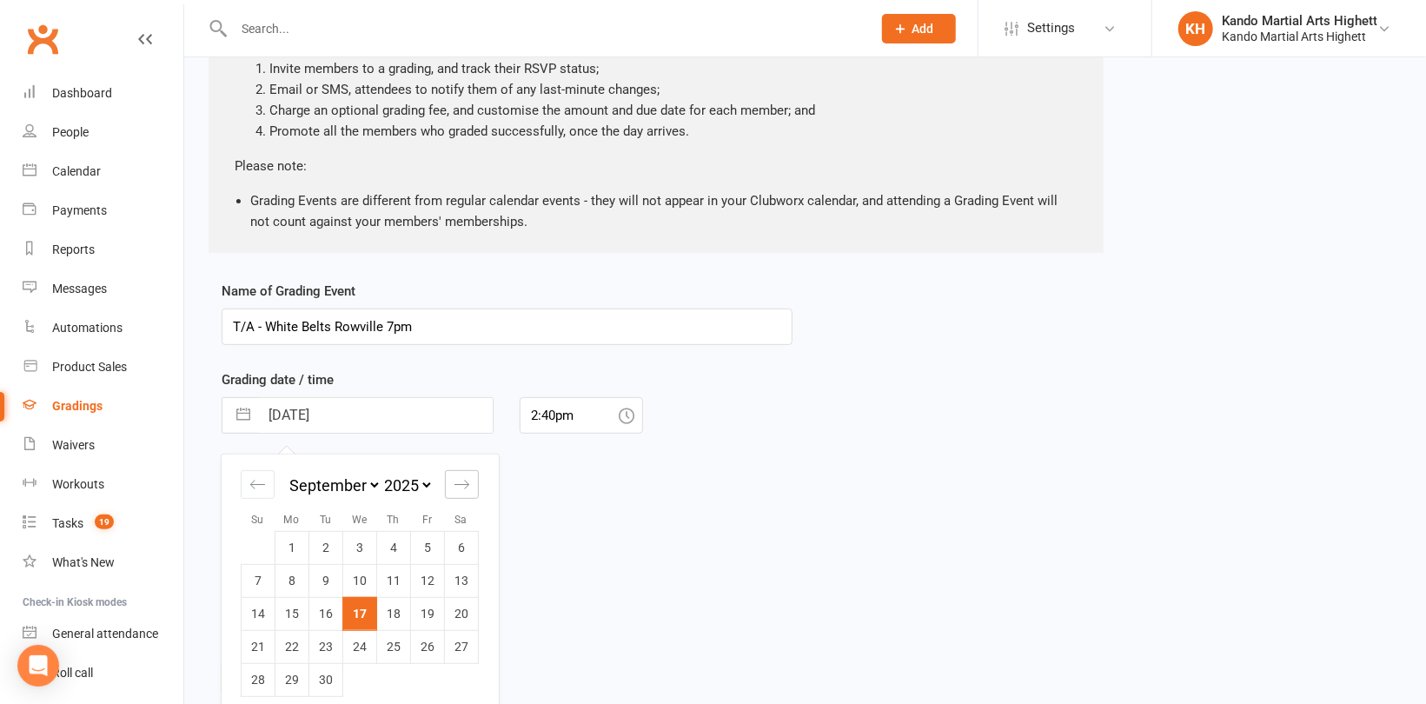
click at [461, 485] on icon "Move forward to switch to the next month." at bounding box center [462, 484] width 17 height 17
click at [297, 582] on td "8" at bounding box center [293, 580] width 34 height 33
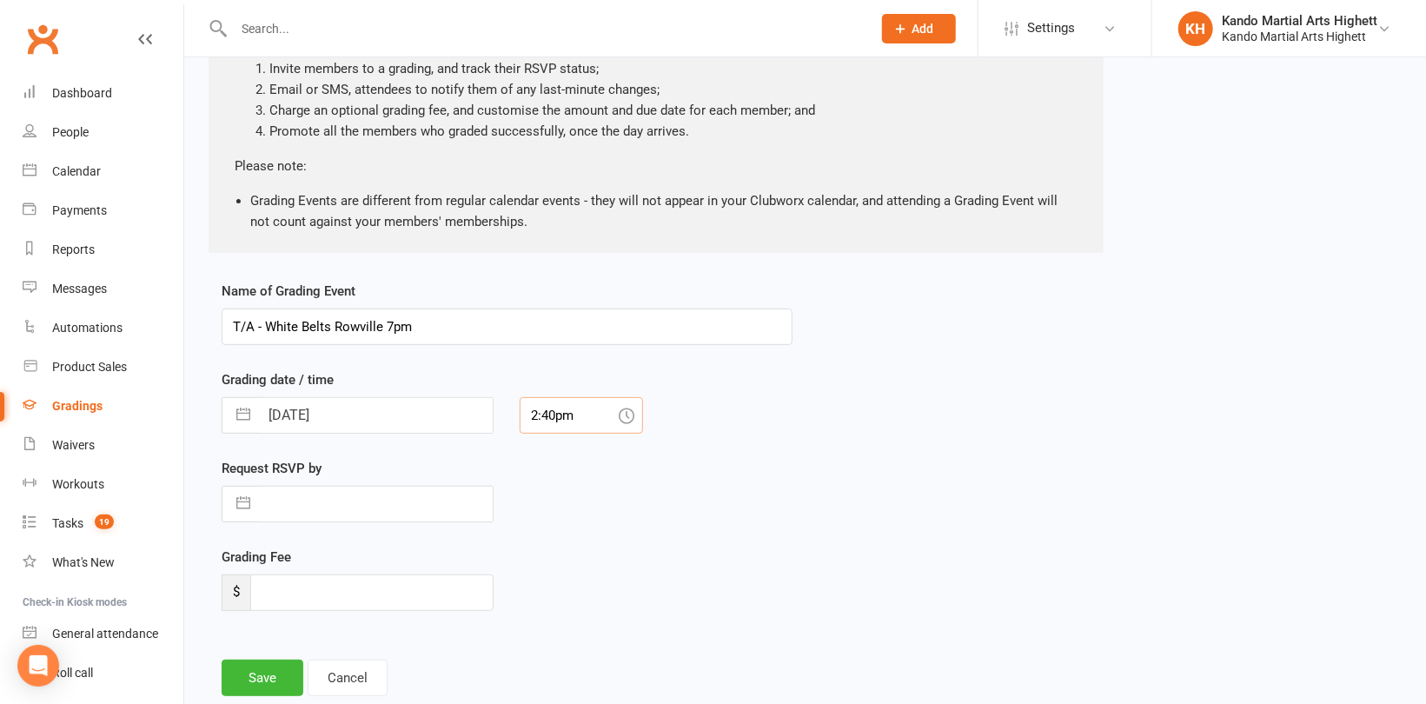
click at [575, 411] on input "2:40pm" at bounding box center [581, 415] width 123 height 37
click at [565, 458] on div "7:00pm" at bounding box center [582, 457] width 122 height 28
click at [282, 674] on button "Save" at bounding box center [263, 678] width 82 height 37
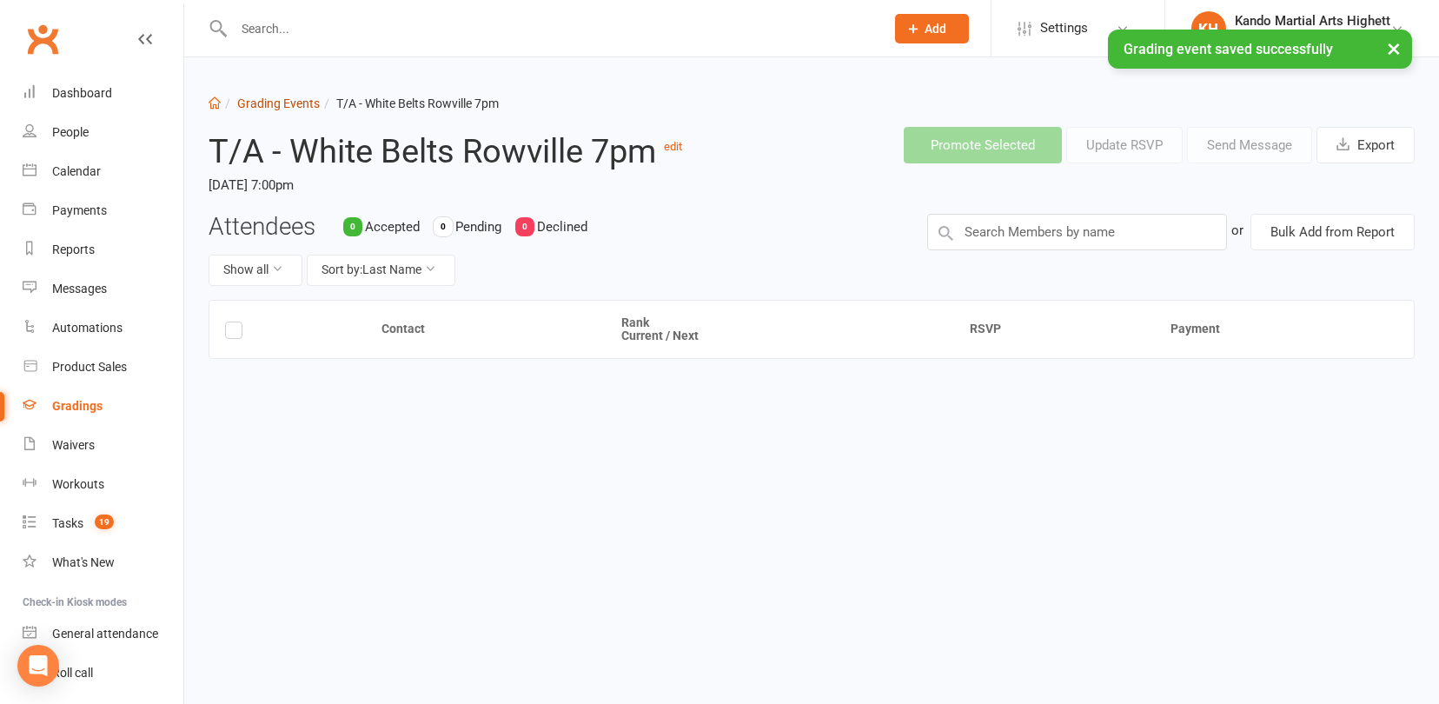
click at [309, 103] on link "Grading Events" at bounding box center [278, 103] width 83 height 14
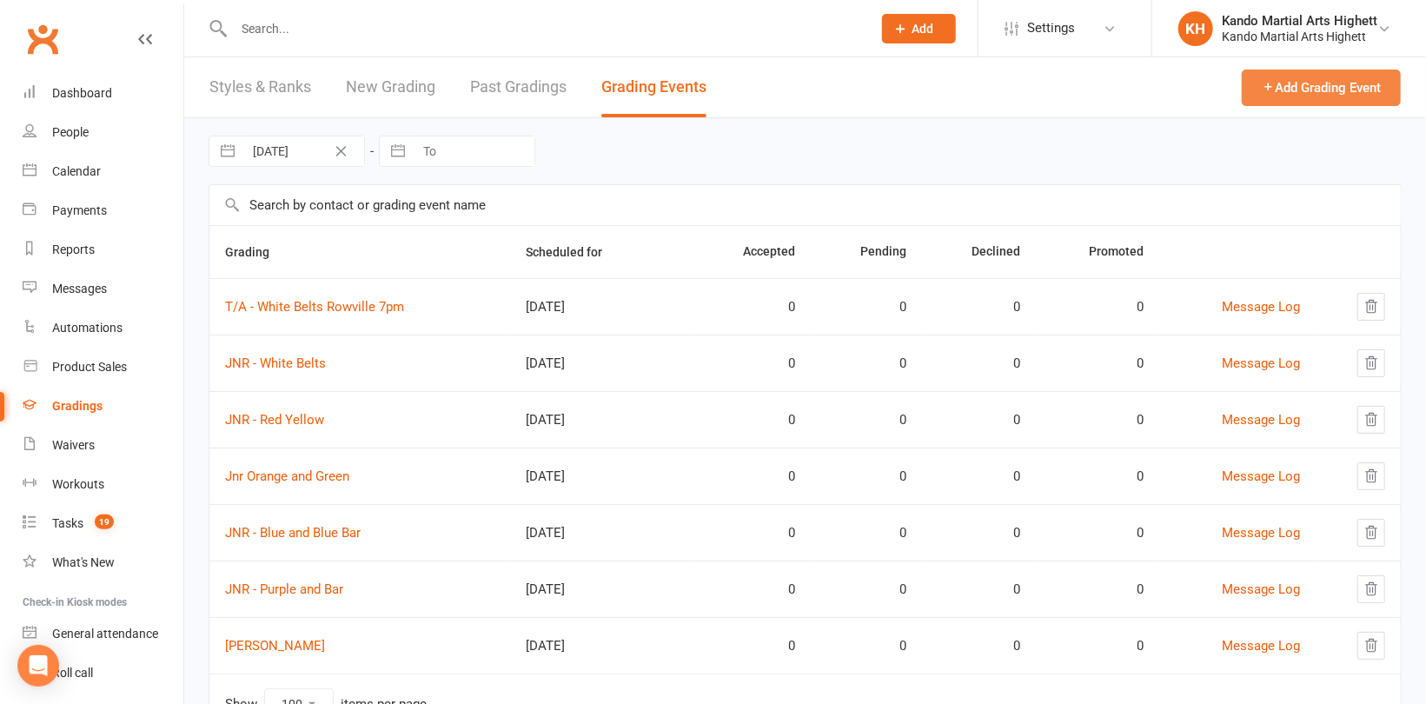
click at [1320, 82] on button "Add Grading Event" at bounding box center [1321, 88] width 159 height 37
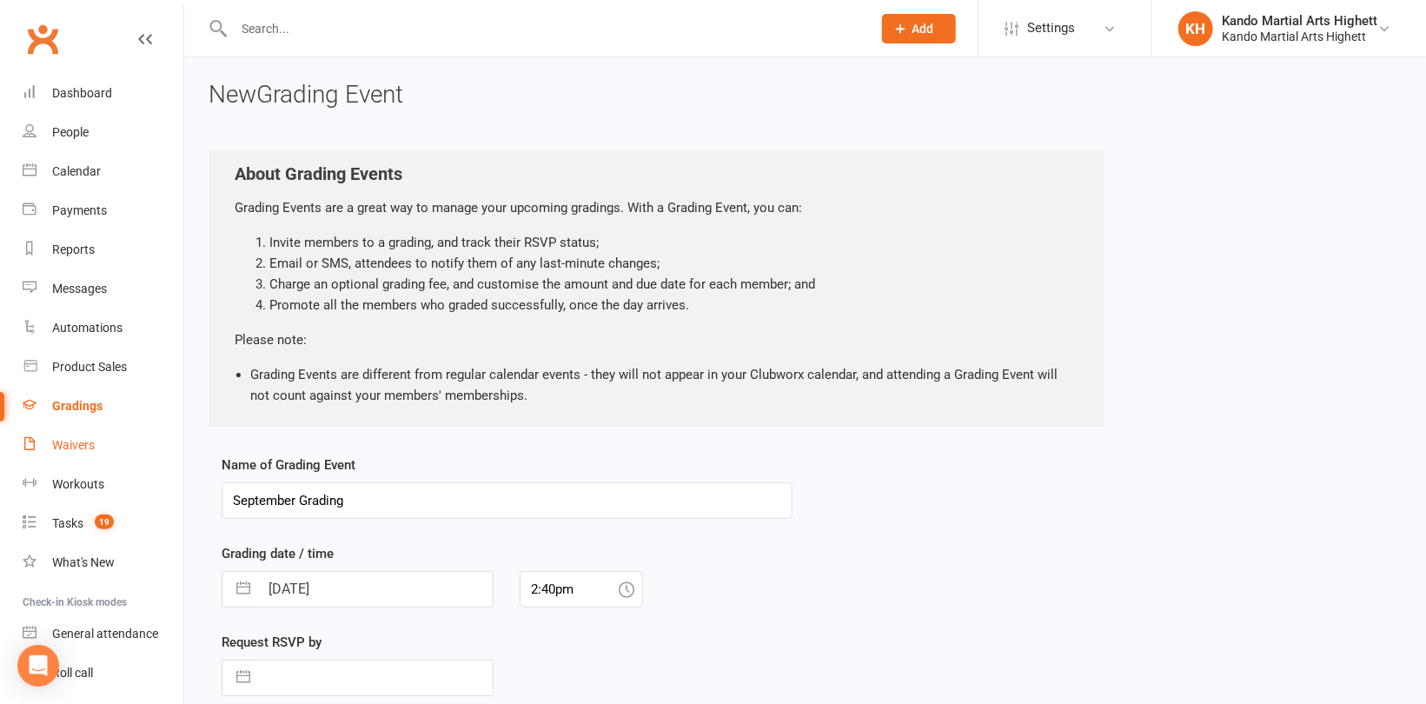
drag, startPoint x: 474, startPoint y: 490, endPoint x: 164, endPoint y: 428, distance: 315.5
click at [152, 433] on ui-view "Prospect Member Non-attending contact Class / event Appointment Grading event T…" at bounding box center [713, 463] width 1426 height 918
click at [452, 592] on input "[DATE]" at bounding box center [376, 589] width 234 height 35
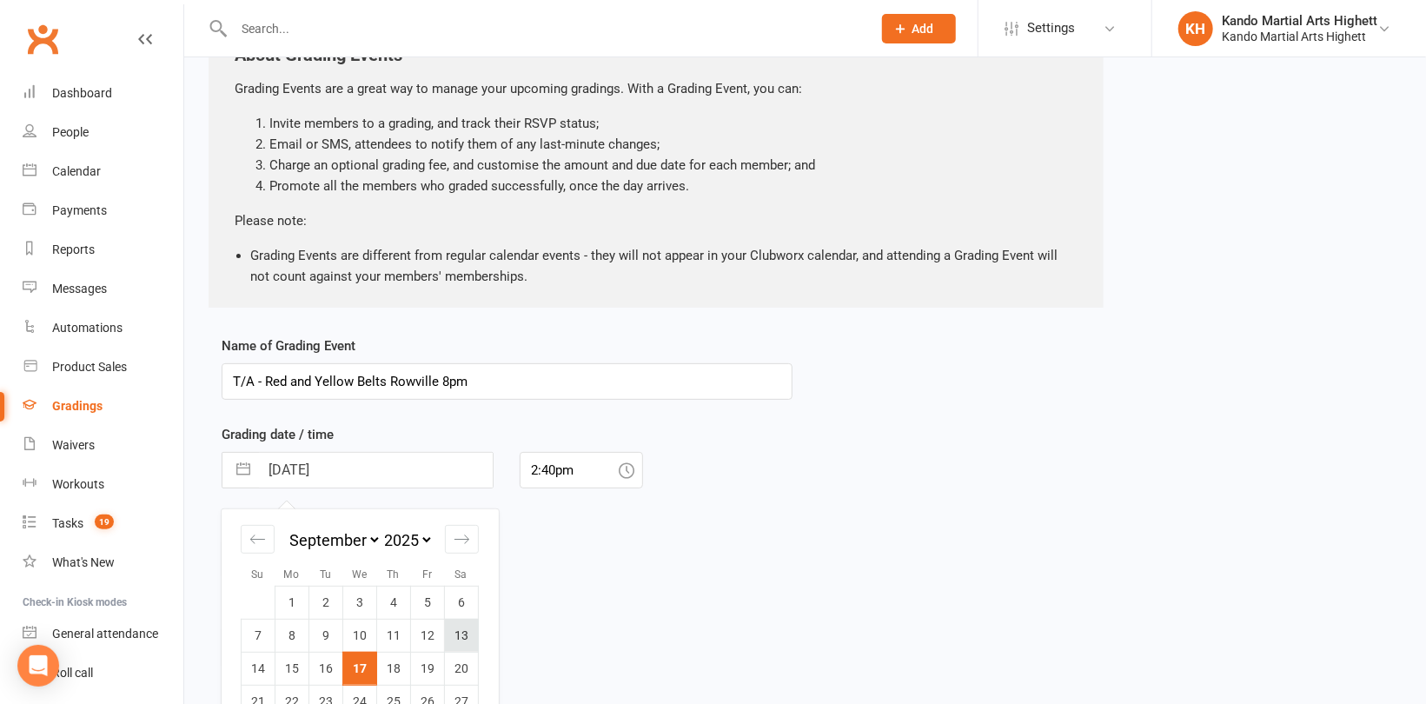
scroll to position [241, 0]
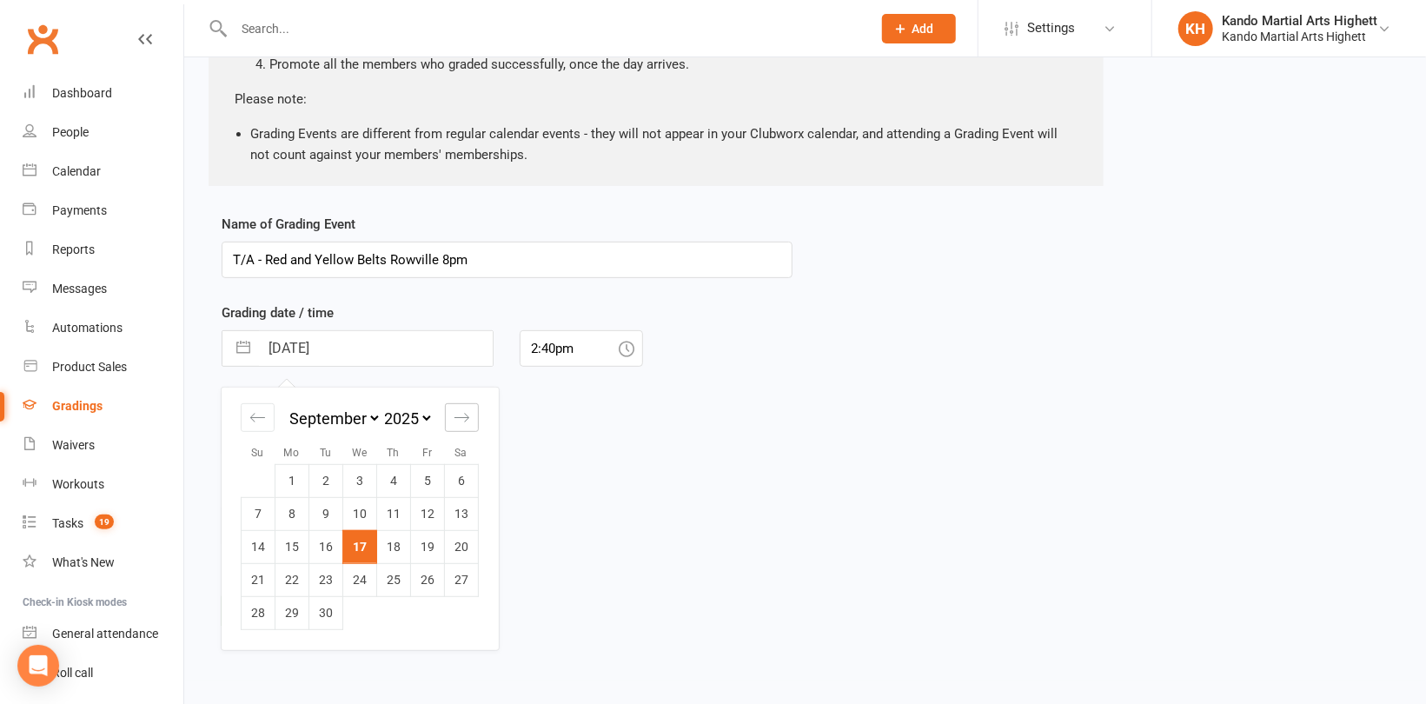
click at [470, 415] on div "Move forward to switch to the next month." at bounding box center [462, 417] width 34 height 29
click at [263, 415] on icon "Move backward to switch to the previous month." at bounding box center [257, 417] width 17 height 17
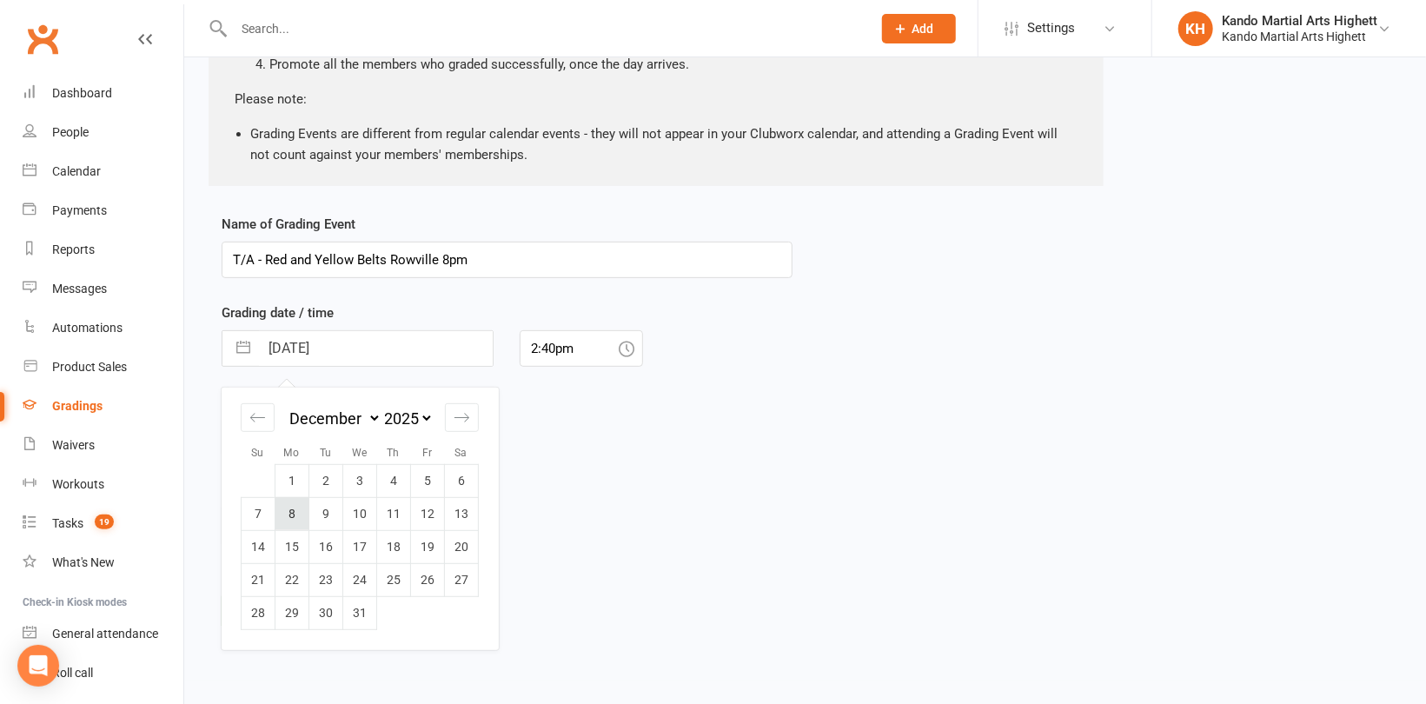
click at [293, 513] on td "8" at bounding box center [293, 513] width 34 height 33
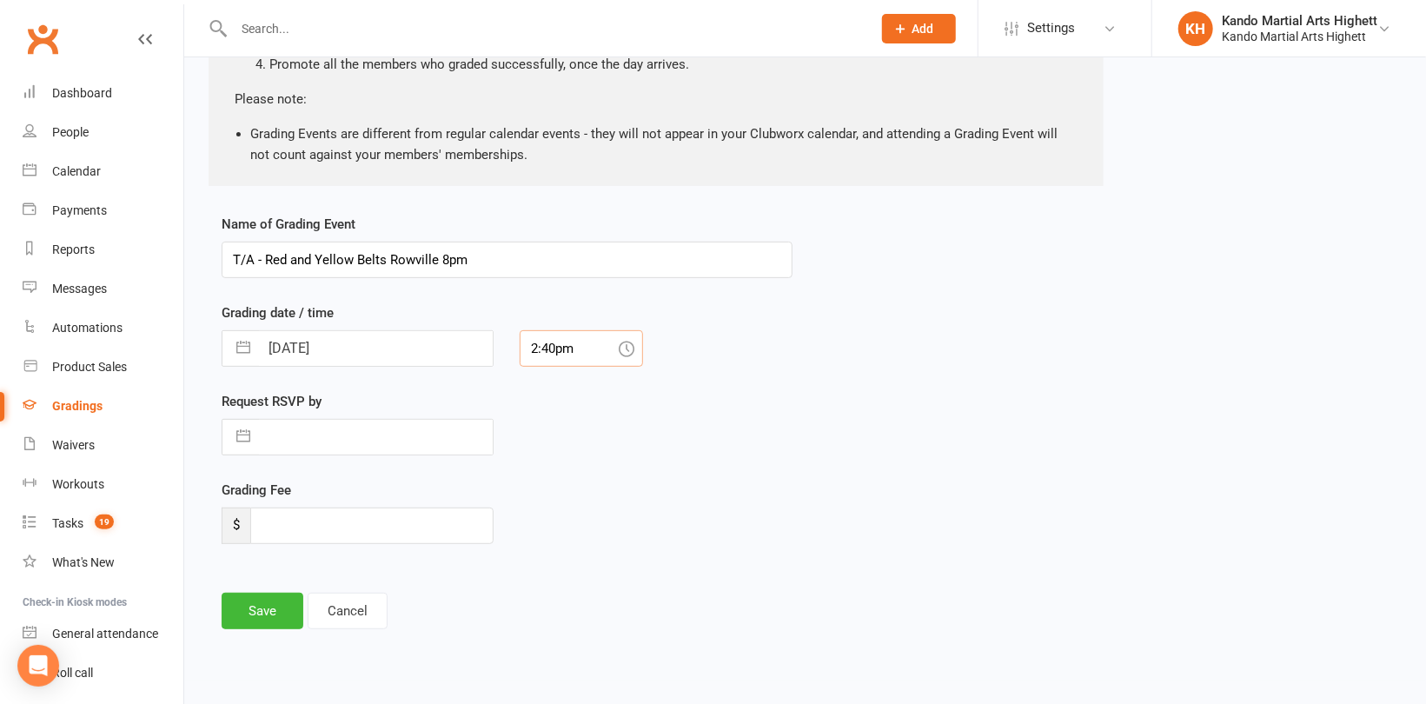
click at [554, 359] on input "2:40pm" at bounding box center [581, 348] width 123 height 37
click at [568, 495] on div "8:00pm" at bounding box center [582, 502] width 122 height 28
click at [262, 618] on button "Save" at bounding box center [263, 611] width 82 height 37
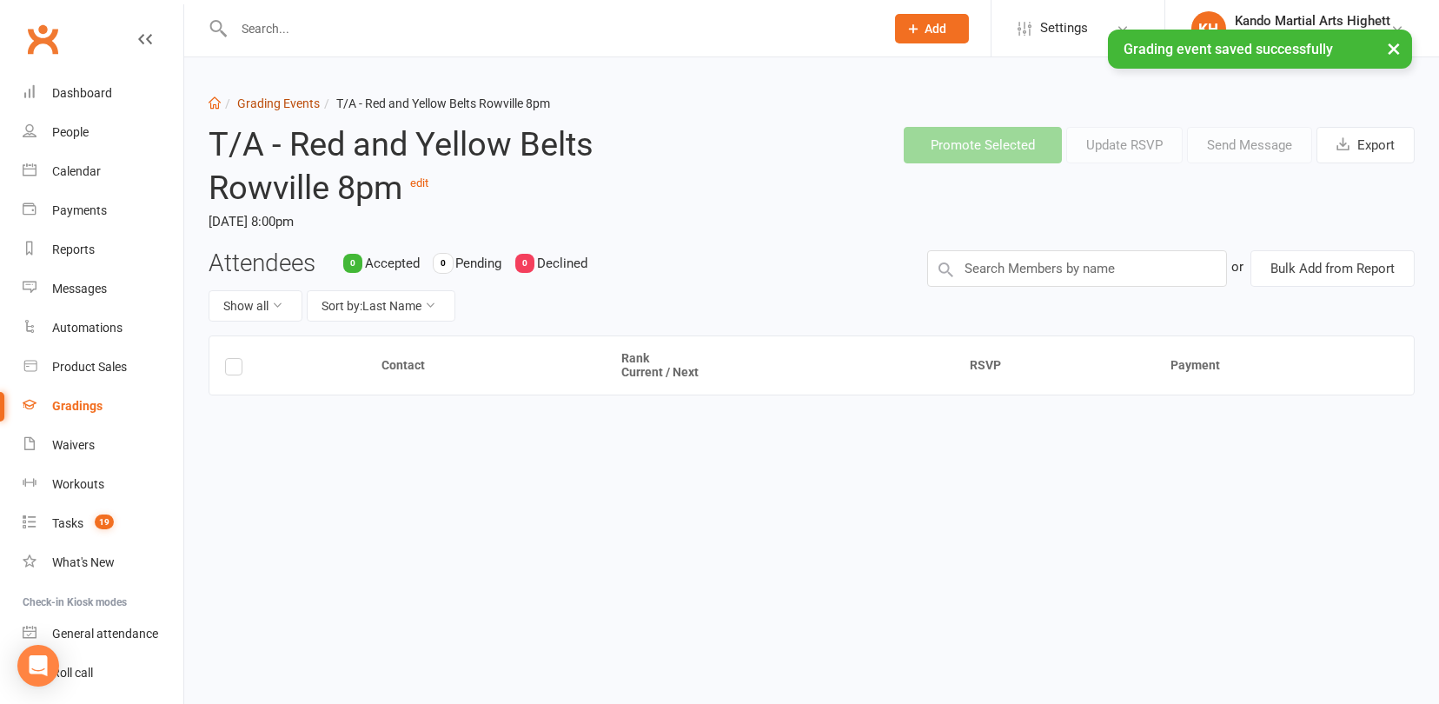
click at [288, 100] on link "Grading Events" at bounding box center [278, 103] width 83 height 14
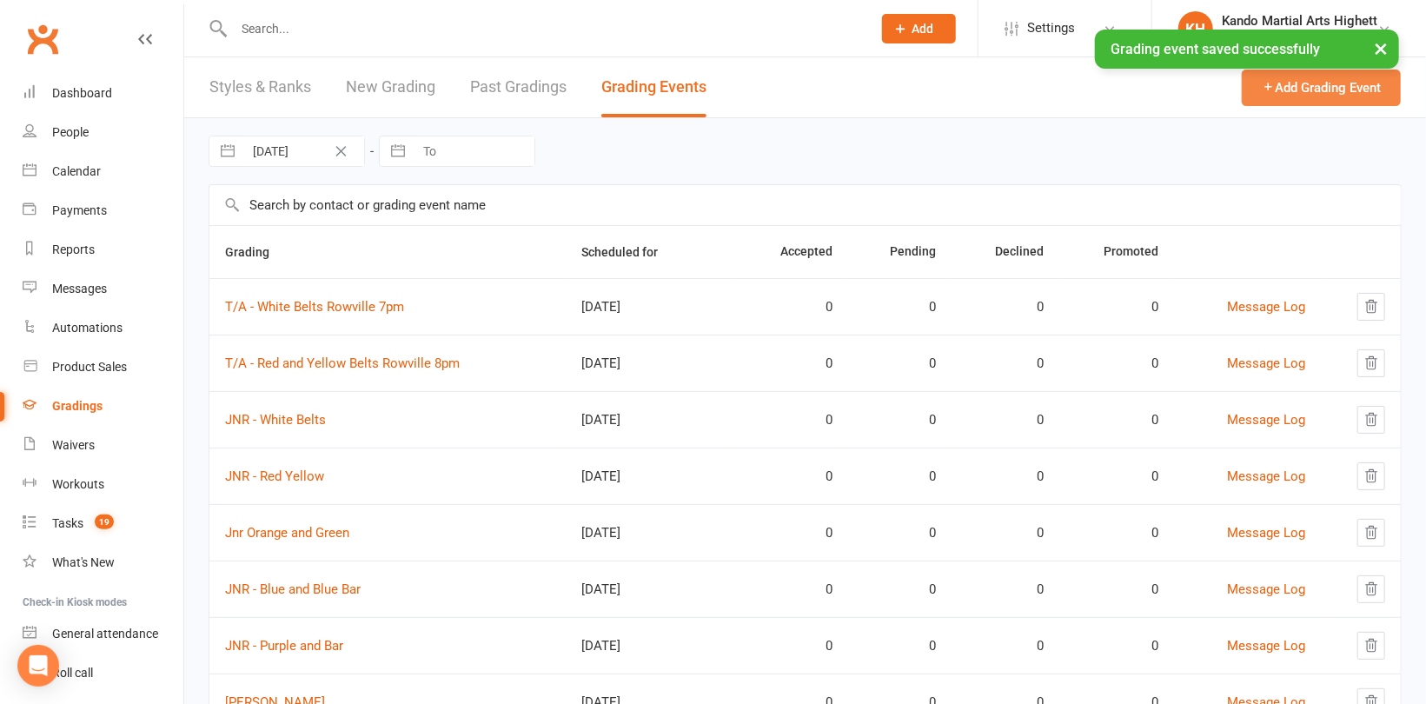
click at [1315, 82] on button "Add Grading Event" at bounding box center [1321, 88] width 159 height 37
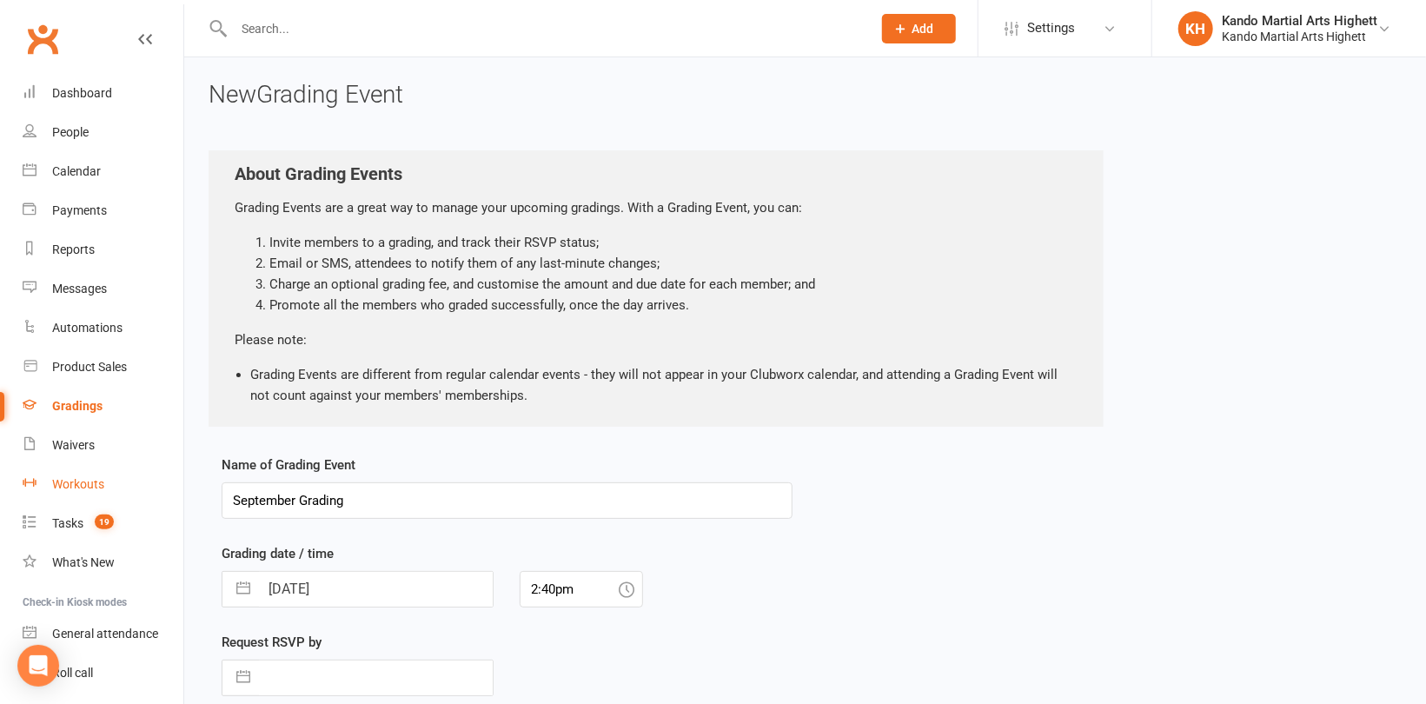
drag, startPoint x: 484, startPoint y: 511, endPoint x: 146, endPoint y: 476, distance: 339.9
click at [138, 478] on ui-view "Prospect Member Non-attending contact Class / event Appointment Grading event T…" at bounding box center [713, 463] width 1426 height 918
drag, startPoint x: 369, startPoint y: 502, endPoint x: 135, endPoint y: 505, distance: 234.7
click at [135, 505] on ui-view "Prospect Member Non-attending contact Class / event Appointment Grading event T…" at bounding box center [713, 463] width 1426 height 918
click at [387, 505] on input "T/A - Green Belts" at bounding box center [507, 500] width 571 height 37
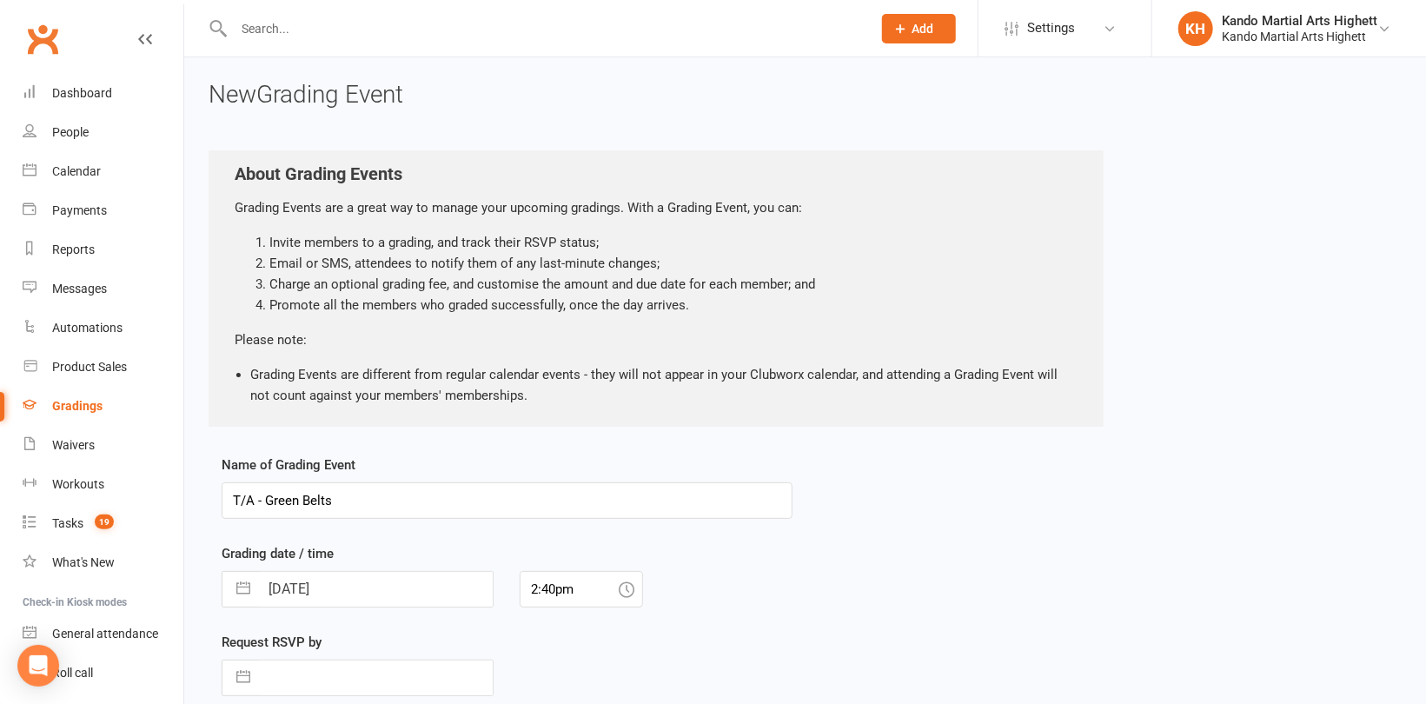
click at [391, 497] on input "T/A - Green Belts" at bounding box center [507, 500] width 571 height 37
click at [395, 580] on input "[DATE]" at bounding box center [376, 589] width 234 height 35
click at [460, 589] on input "[DATE]" at bounding box center [376, 589] width 234 height 35
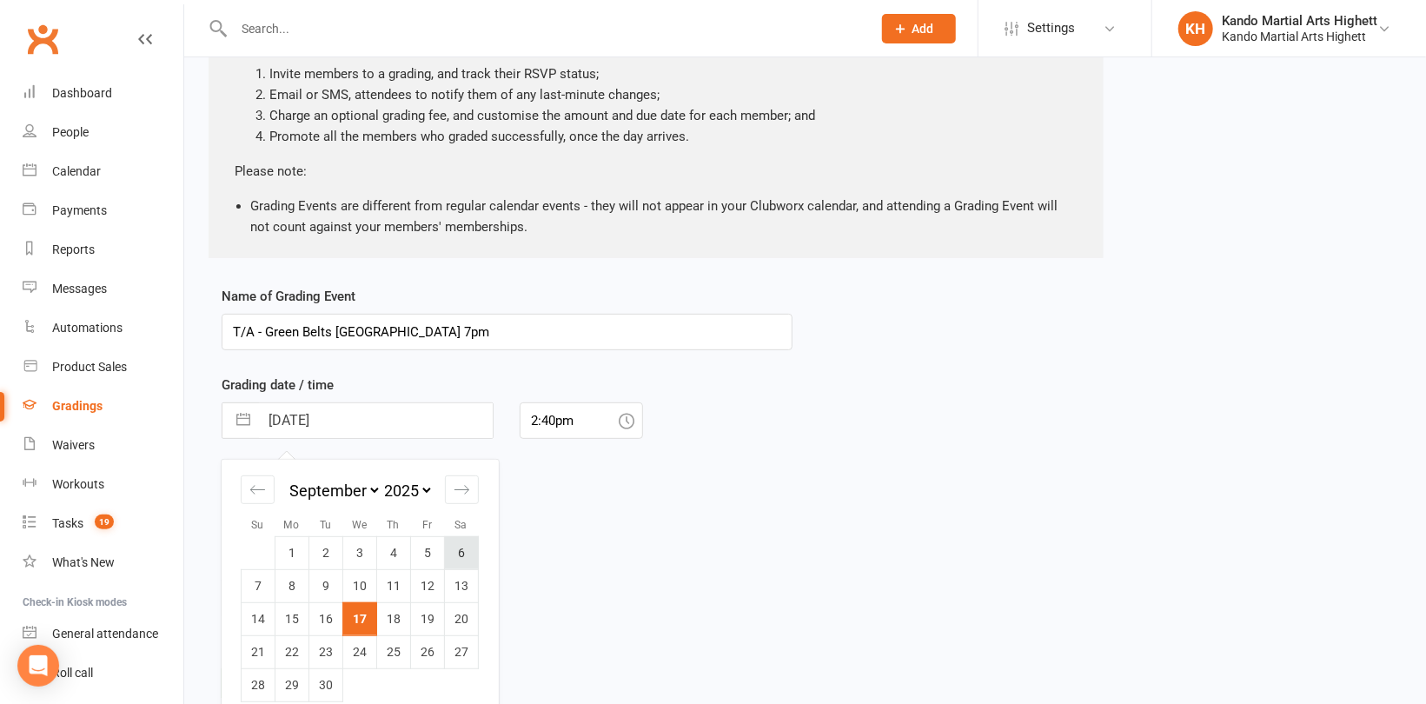
scroll to position [174, 0]
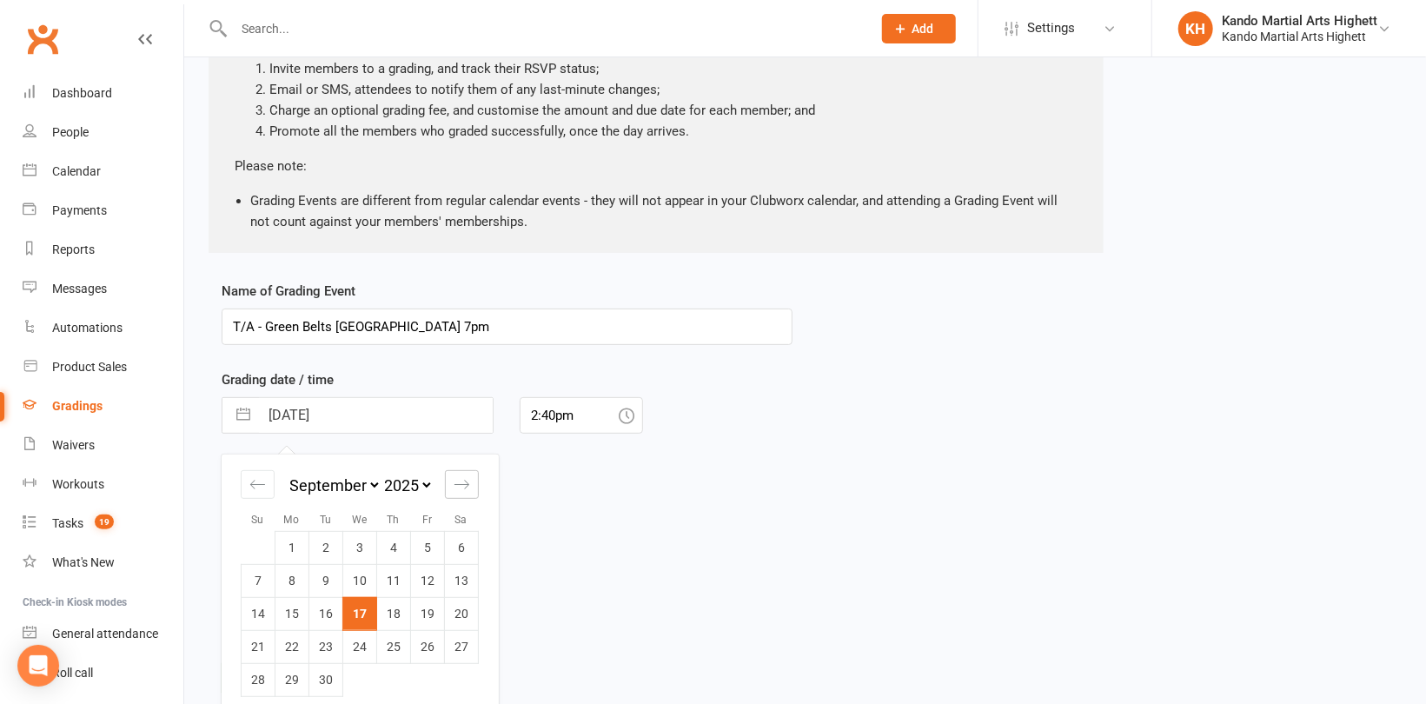
click at [472, 481] on div "Move forward to switch to the next month." at bounding box center [462, 484] width 34 height 29
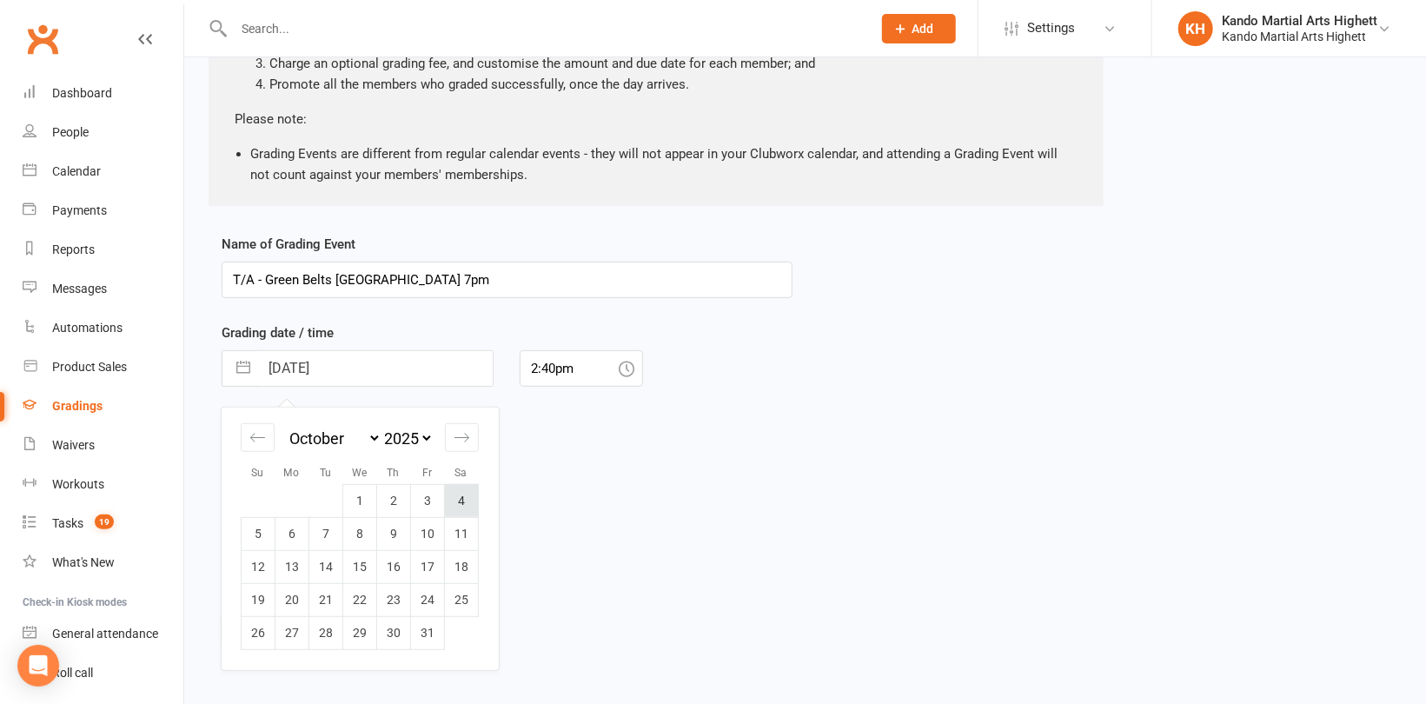
scroll to position [241, 0]
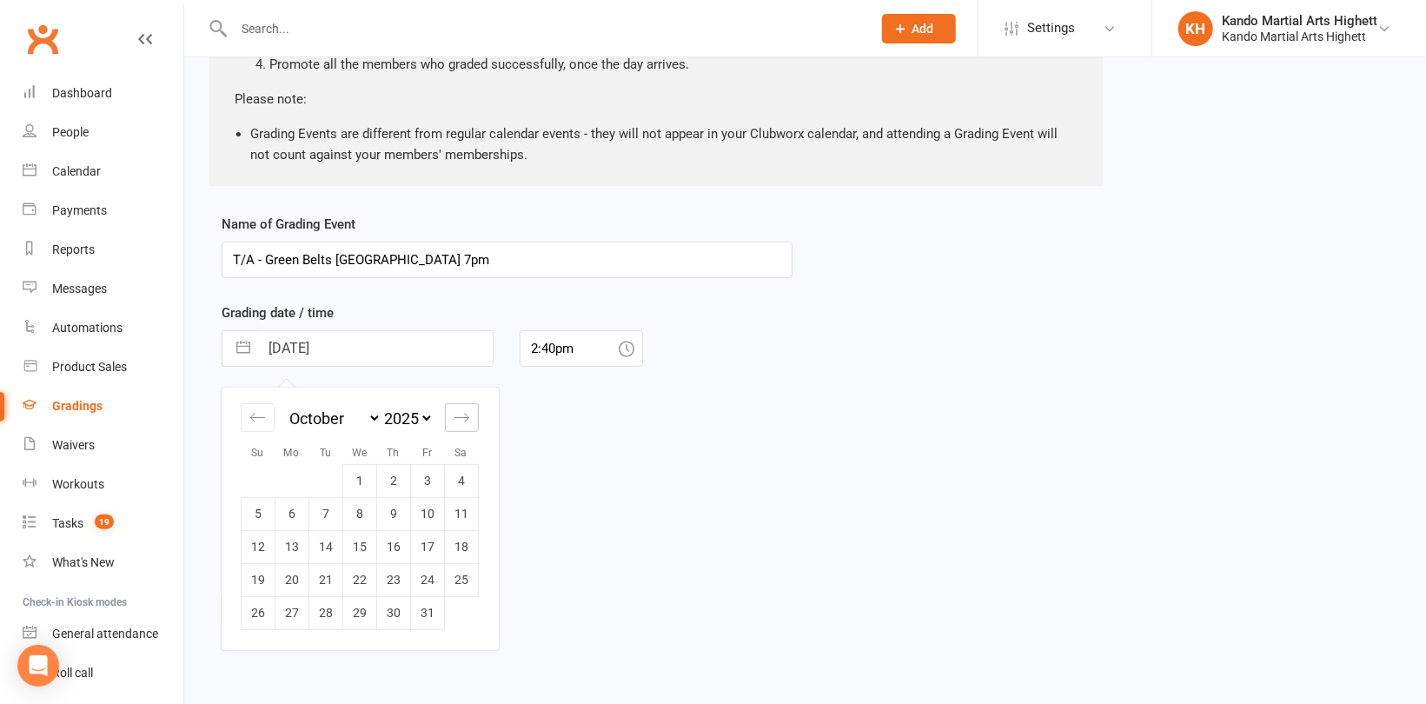
click at [469, 424] on icon "Move forward to switch to the next month." at bounding box center [462, 417] width 17 height 17
click at [459, 424] on div "Move forward to switch to the next month." at bounding box center [462, 417] width 34 height 29
click at [329, 519] on td "9" at bounding box center [326, 513] width 34 height 33
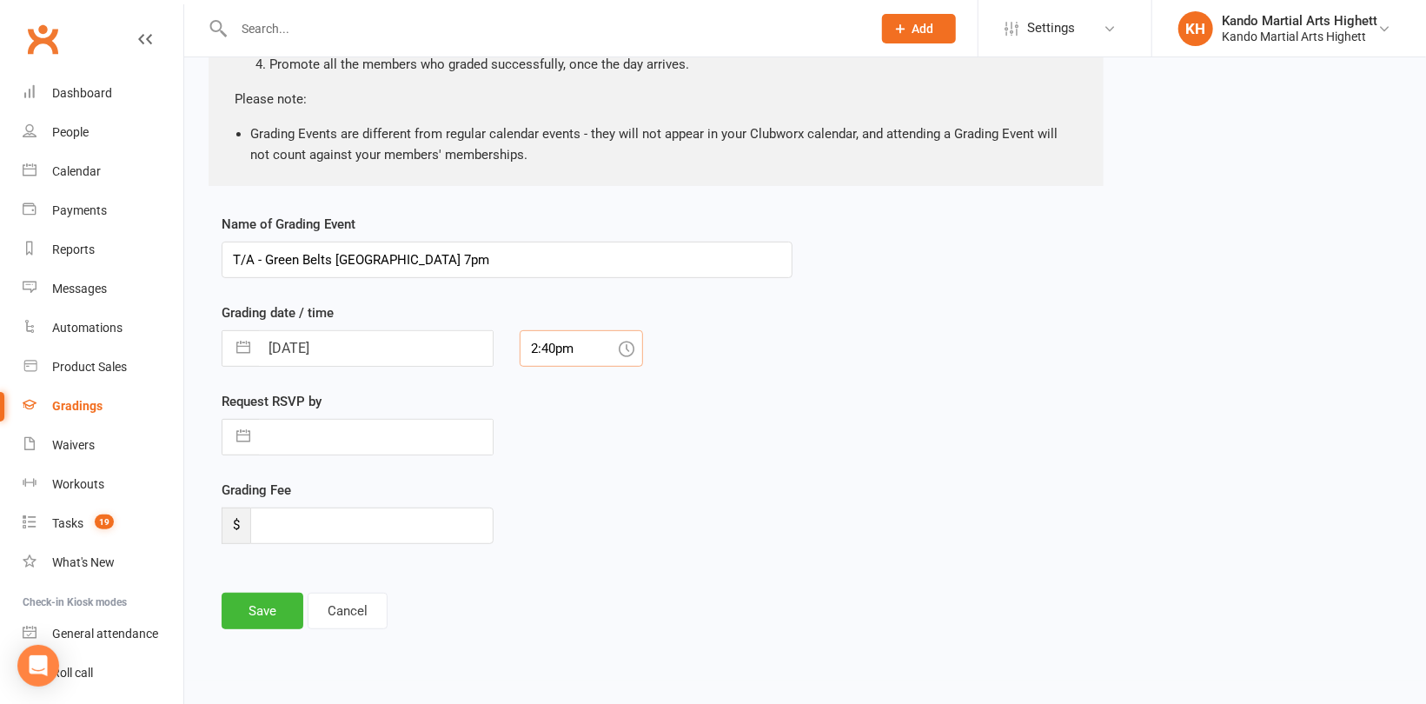
click at [587, 351] on input "2:40pm" at bounding box center [581, 348] width 123 height 37
click at [582, 474] on div "7:00pm" at bounding box center [582, 477] width 122 height 28
click at [255, 611] on button "Save" at bounding box center [263, 611] width 82 height 37
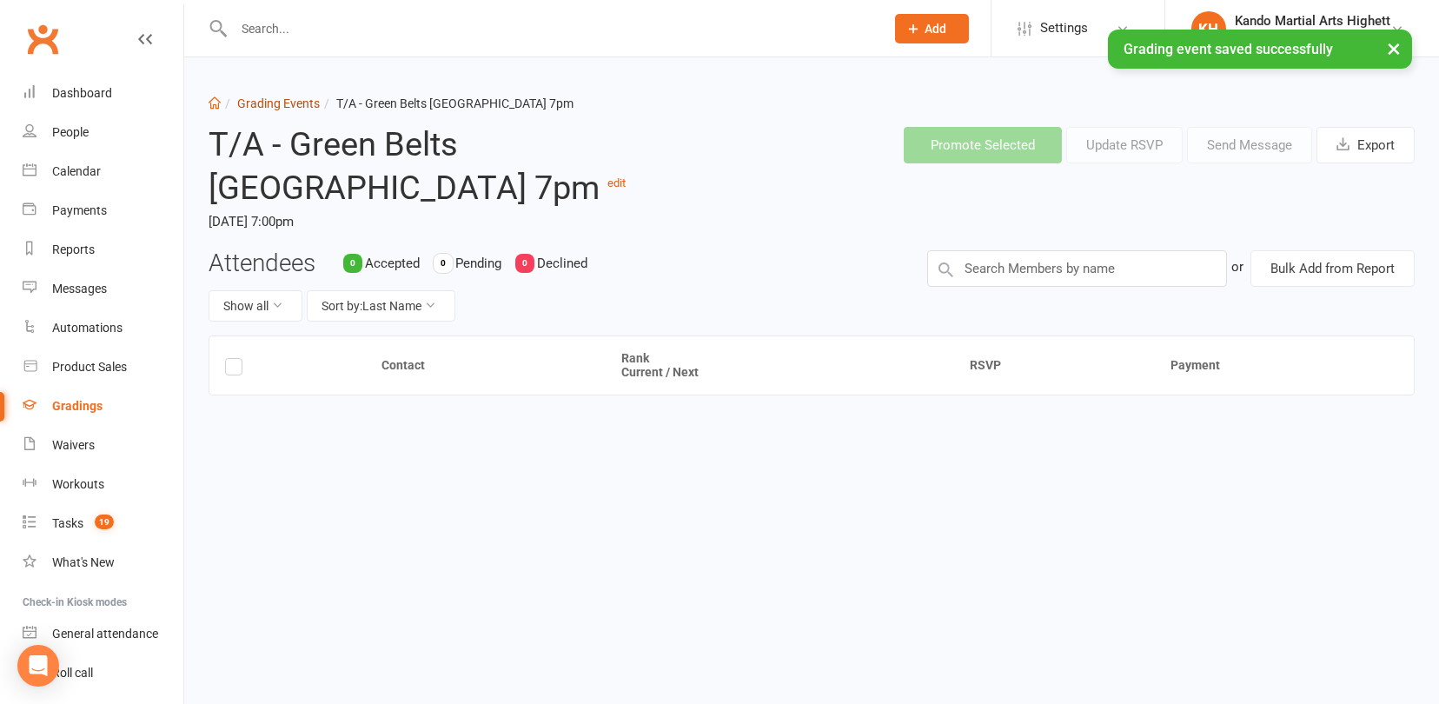
click at [305, 96] on link "Grading Events" at bounding box center [278, 103] width 83 height 14
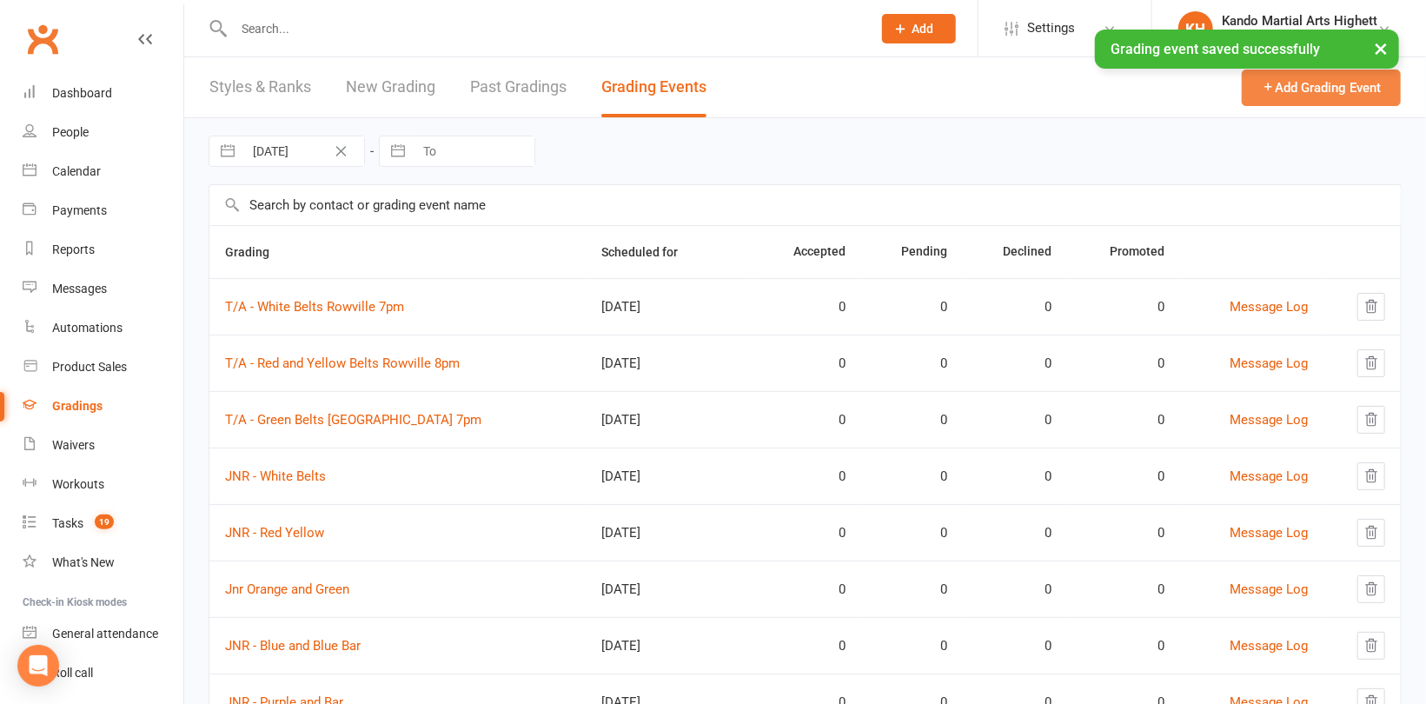
click at [1276, 90] on button "Add Grading Event" at bounding box center [1321, 88] width 159 height 37
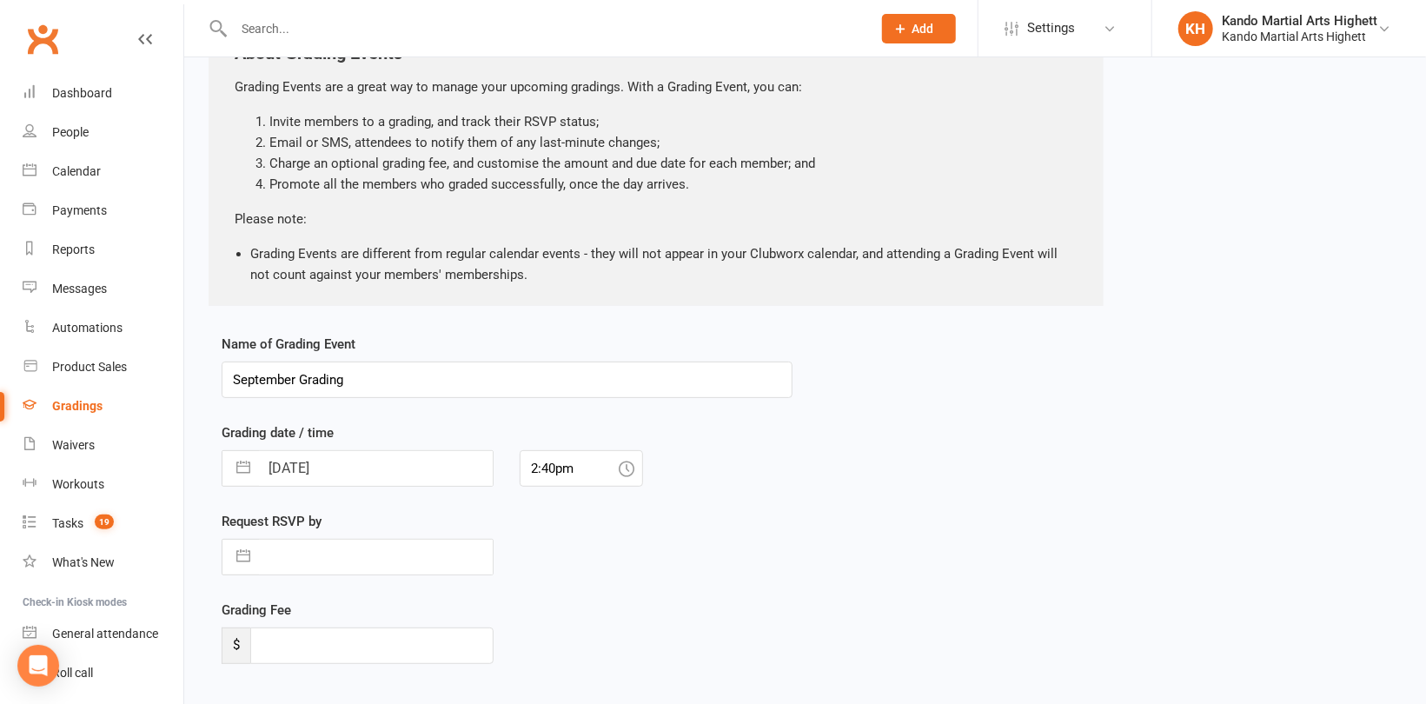
scroll to position [241, 0]
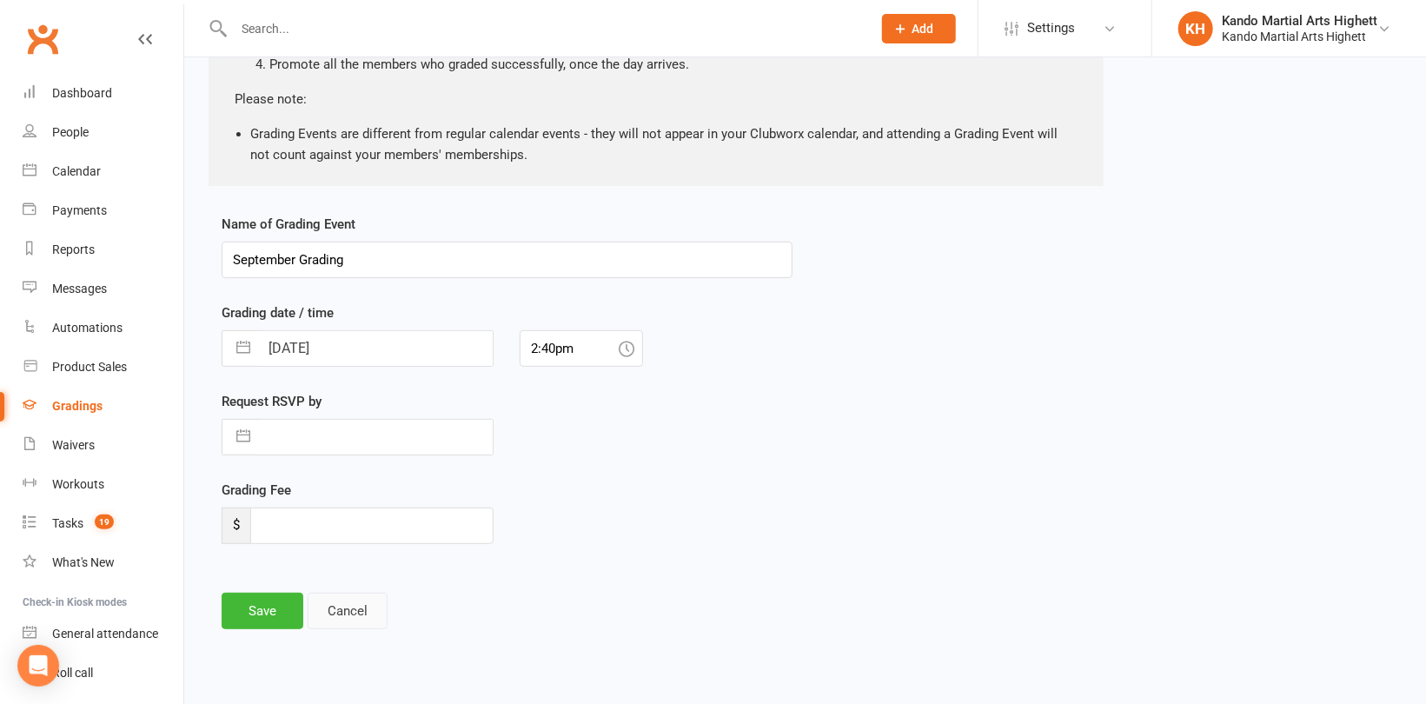
click at [342, 608] on button "Cancel" at bounding box center [348, 611] width 80 height 37
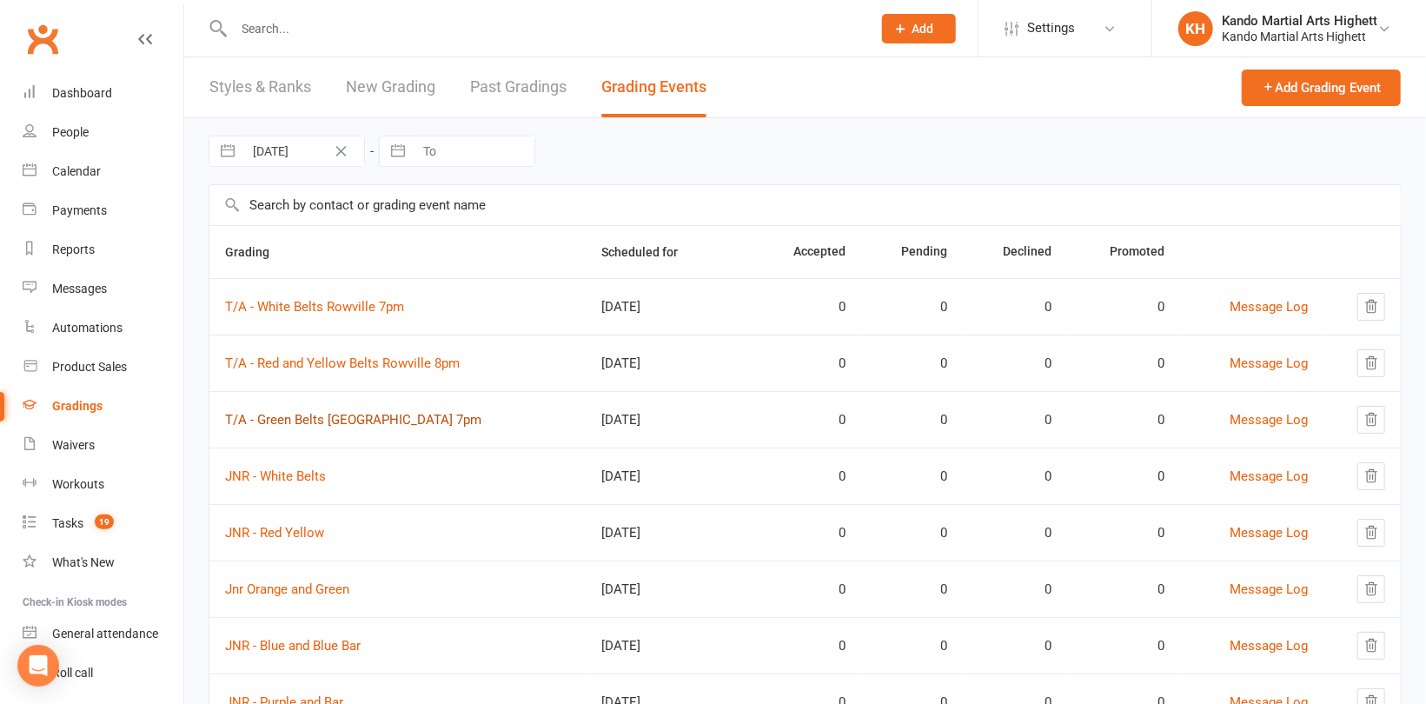
click at [335, 418] on link "T/A - Green Belts [GEOGRAPHIC_DATA] 7pm" at bounding box center [353, 420] width 256 height 16
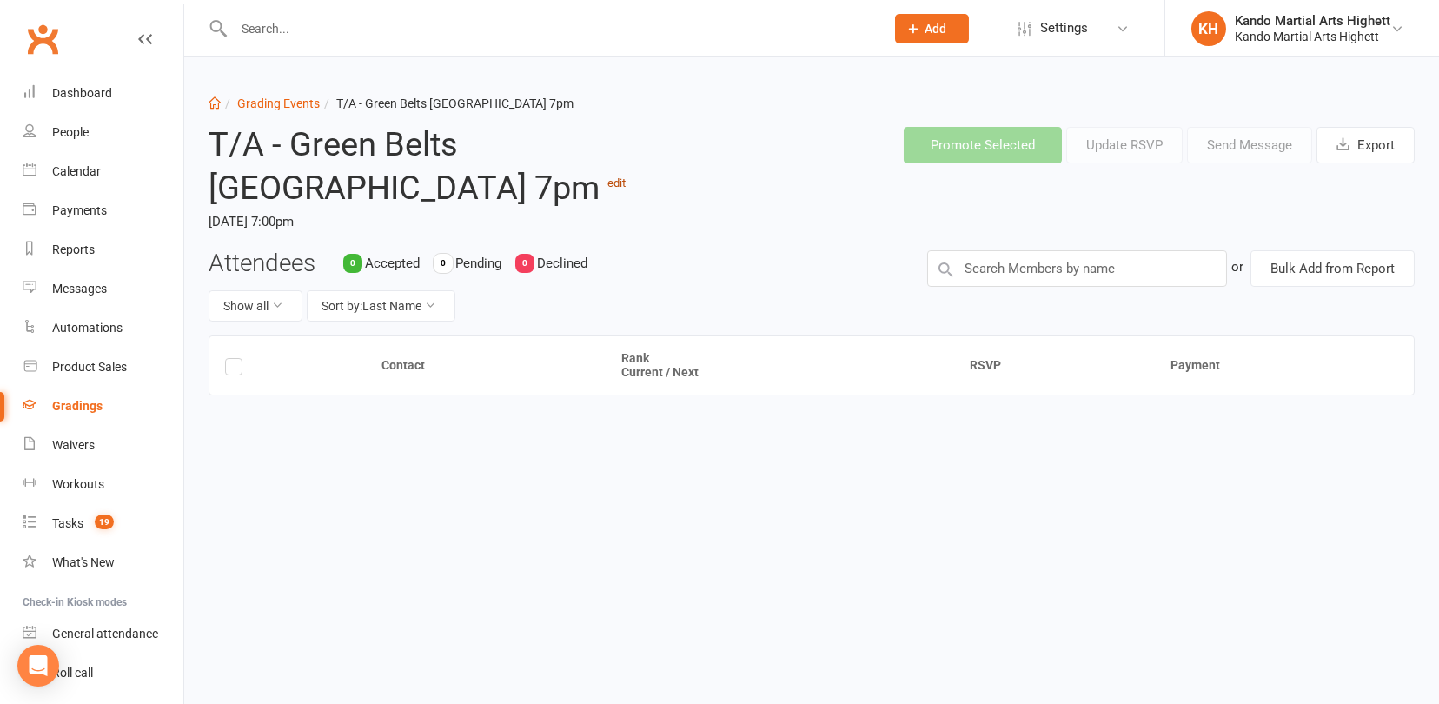
click at [626, 176] on link "edit" at bounding box center [617, 182] width 18 height 13
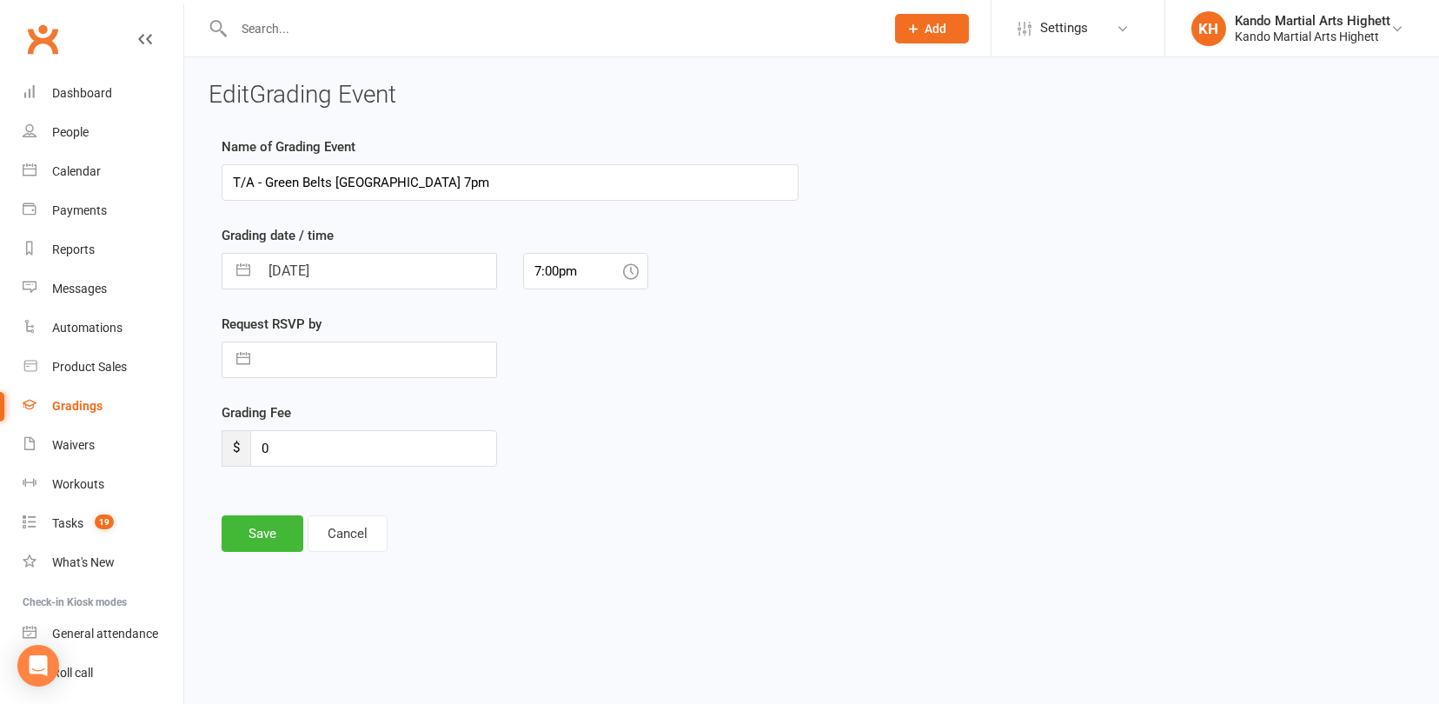
click at [295, 184] on input "T/A - Green Belts [GEOGRAPHIC_DATA] 7pm" at bounding box center [510, 182] width 577 height 37
click at [268, 182] on input "T/A - Green Belts [GEOGRAPHIC_DATA] 7pm" at bounding box center [510, 182] width 577 height 37
click at [267, 544] on button "Save" at bounding box center [263, 533] width 82 height 37
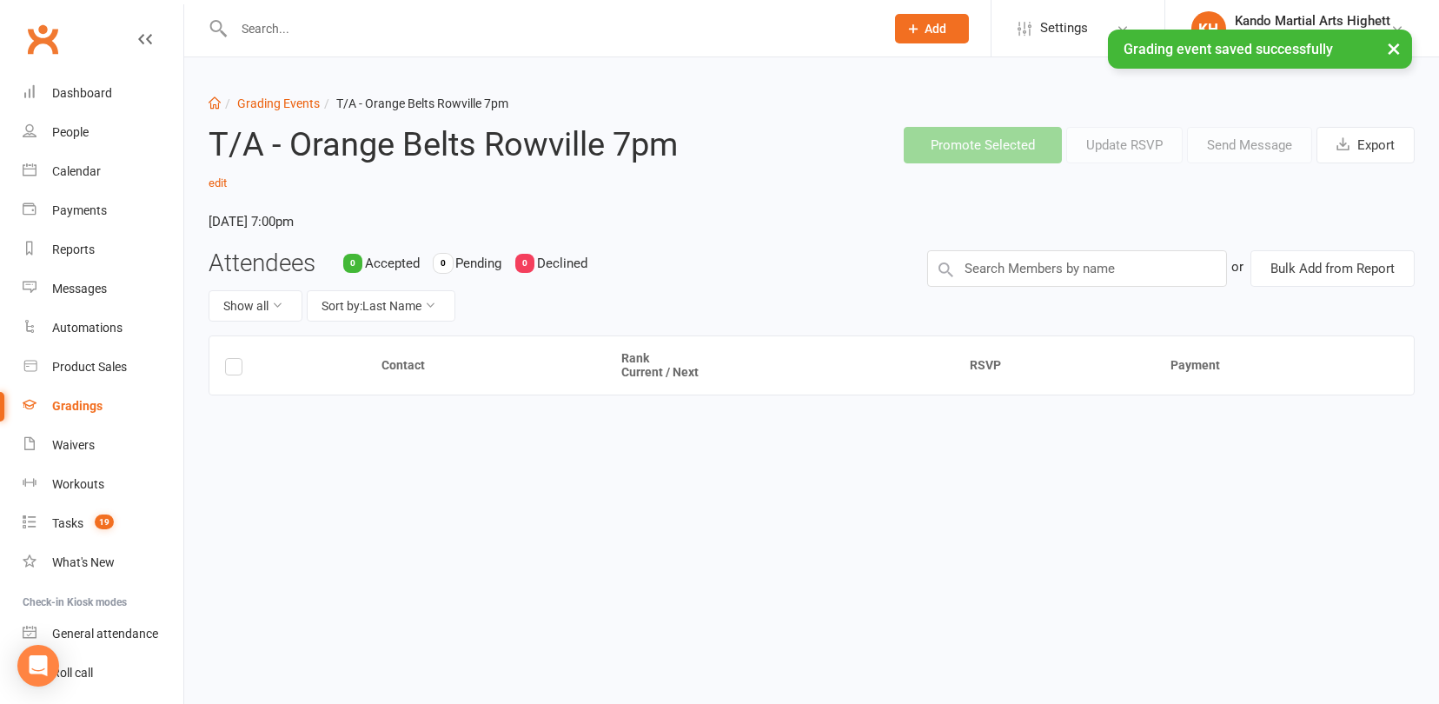
click at [289, 94] on li "Grading Events" at bounding box center [270, 103] width 99 height 19
click at [293, 99] on link "Grading Events" at bounding box center [278, 103] width 83 height 14
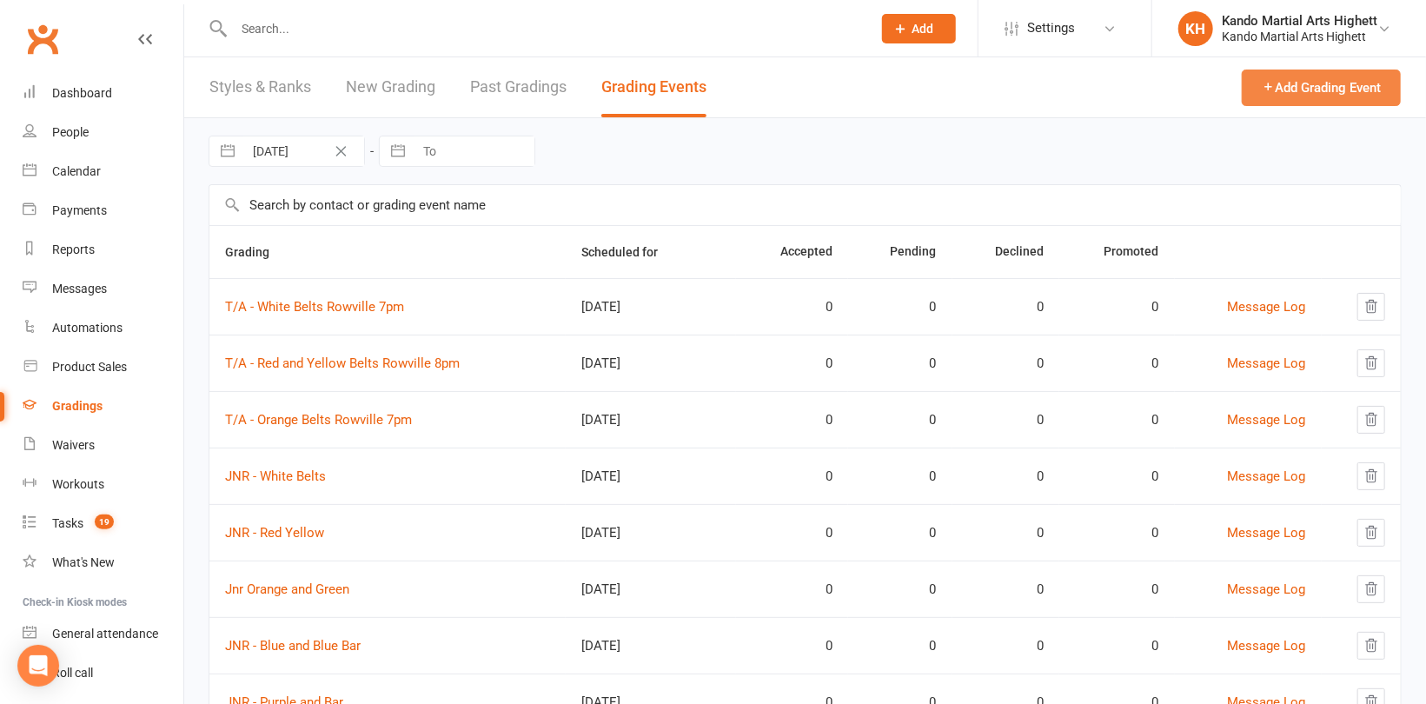
click at [1275, 85] on button "Add Grading Event" at bounding box center [1321, 88] width 159 height 37
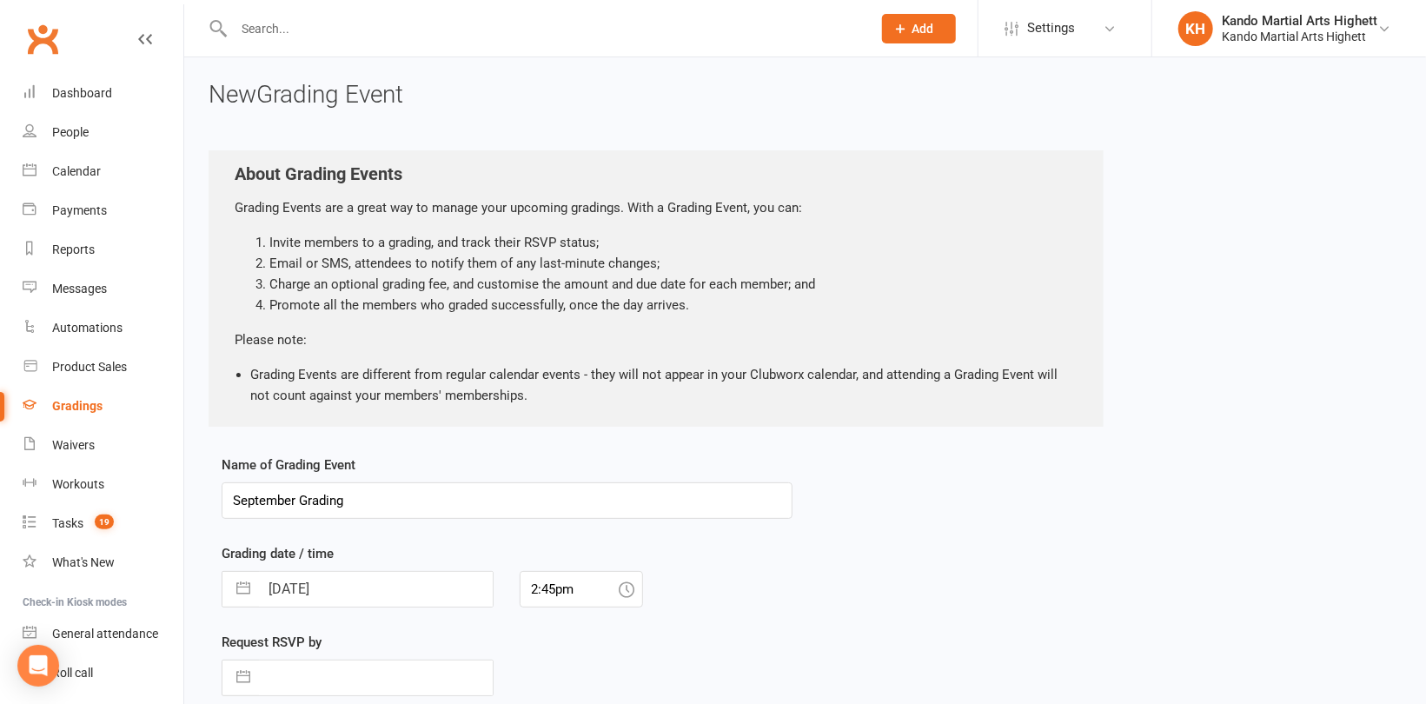
drag, startPoint x: 428, startPoint y: 495, endPoint x: 177, endPoint y: 443, distance: 256.4
click at [178, 446] on ui-view "Prospect Member Non-attending contact Class / event Appointment Grading event T…" at bounding box center [713, 463] width 1426 height 918
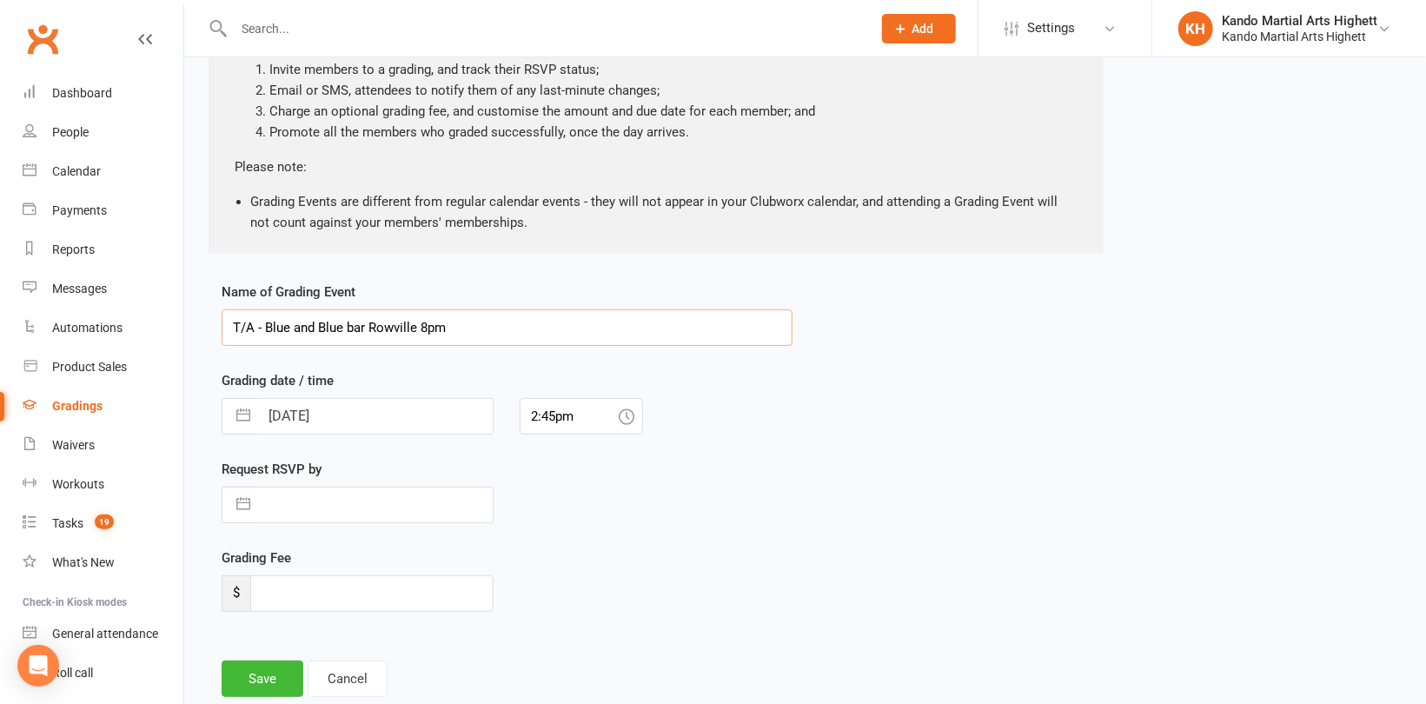
scroll to position [174, 0]
click at [396, 422] on input "[DATE]" at bounding box center [376, 415] width 234 height 35
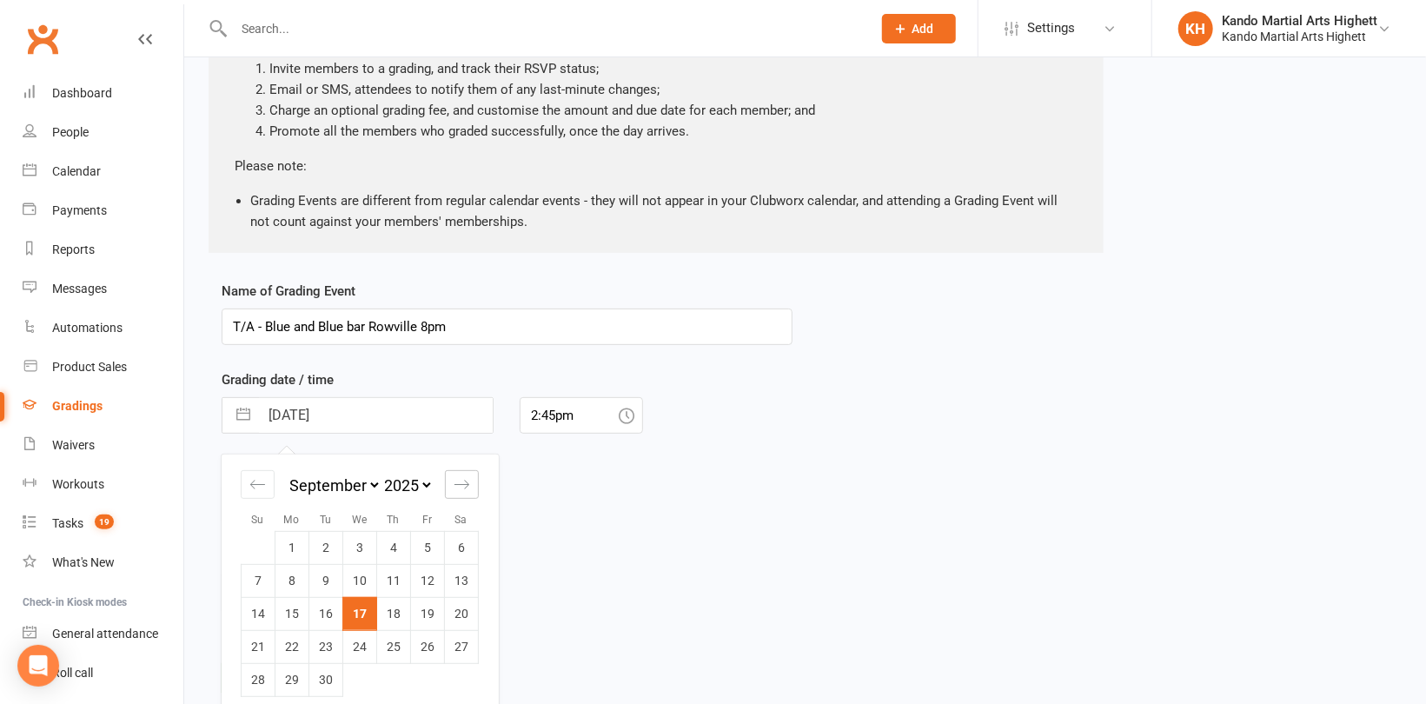
click at [464, 488] on icon "Move forward to switch to the next month." at bounding box center [462, 484] width 17 height 17
click at [326, 584] on td "9" at bounding box center [326, 580] width 34 height 33
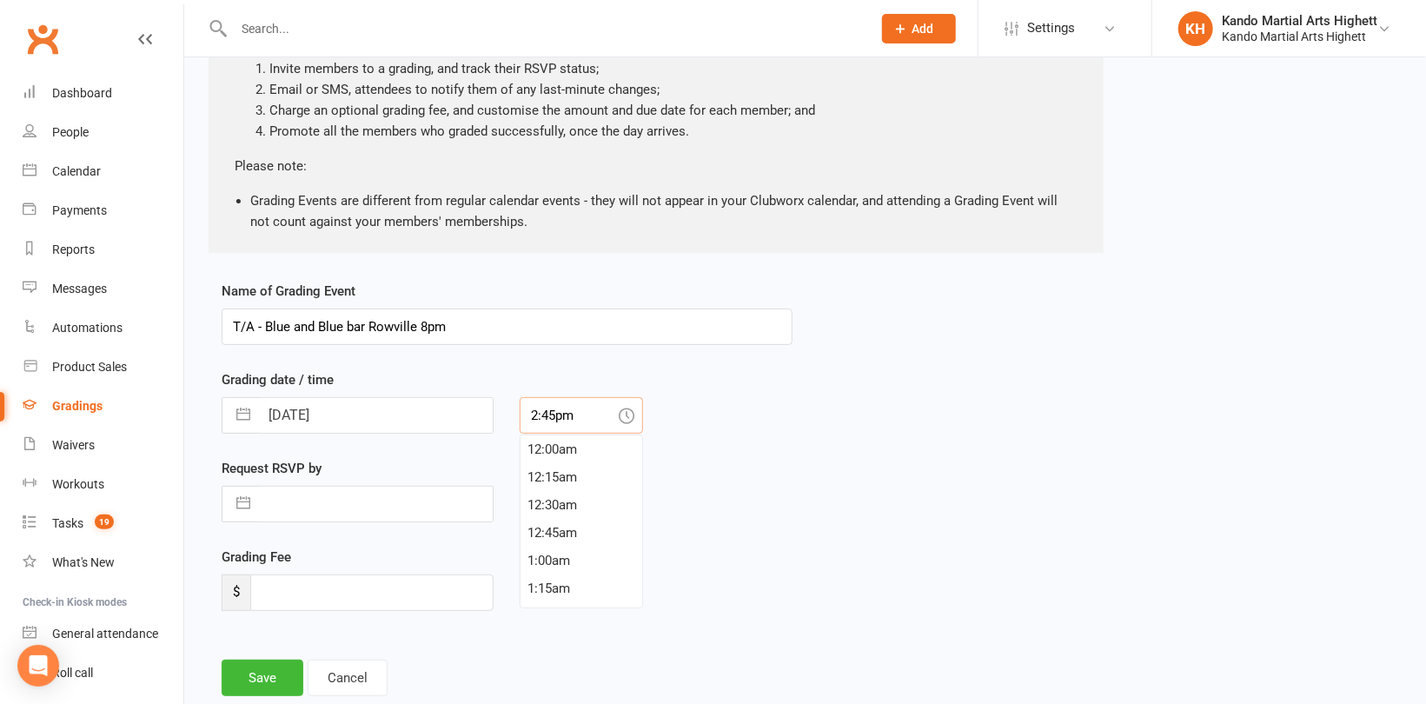
click at [564, 416] on input "2:45pm" at bounding box center [581, 415] width 123 height 37
click at [566, 451] on div "8:00pm" at bounding box center [582, 454] width 122 height 28
click at [268, 677] on button "Save" at bounding box center [263, 678] width 82 height 37
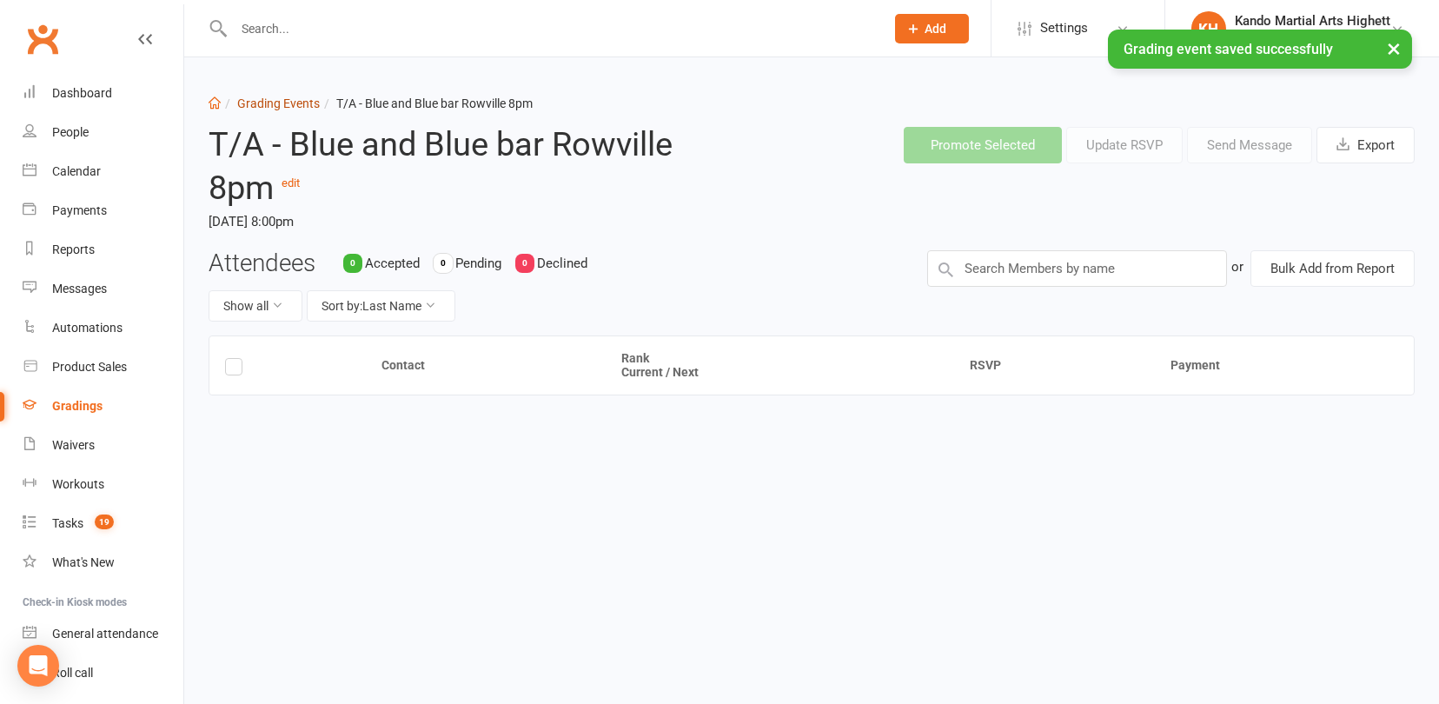
click at [291, 101] on link "Grading Events" at bounding box center [278, 103] width 83 height 14
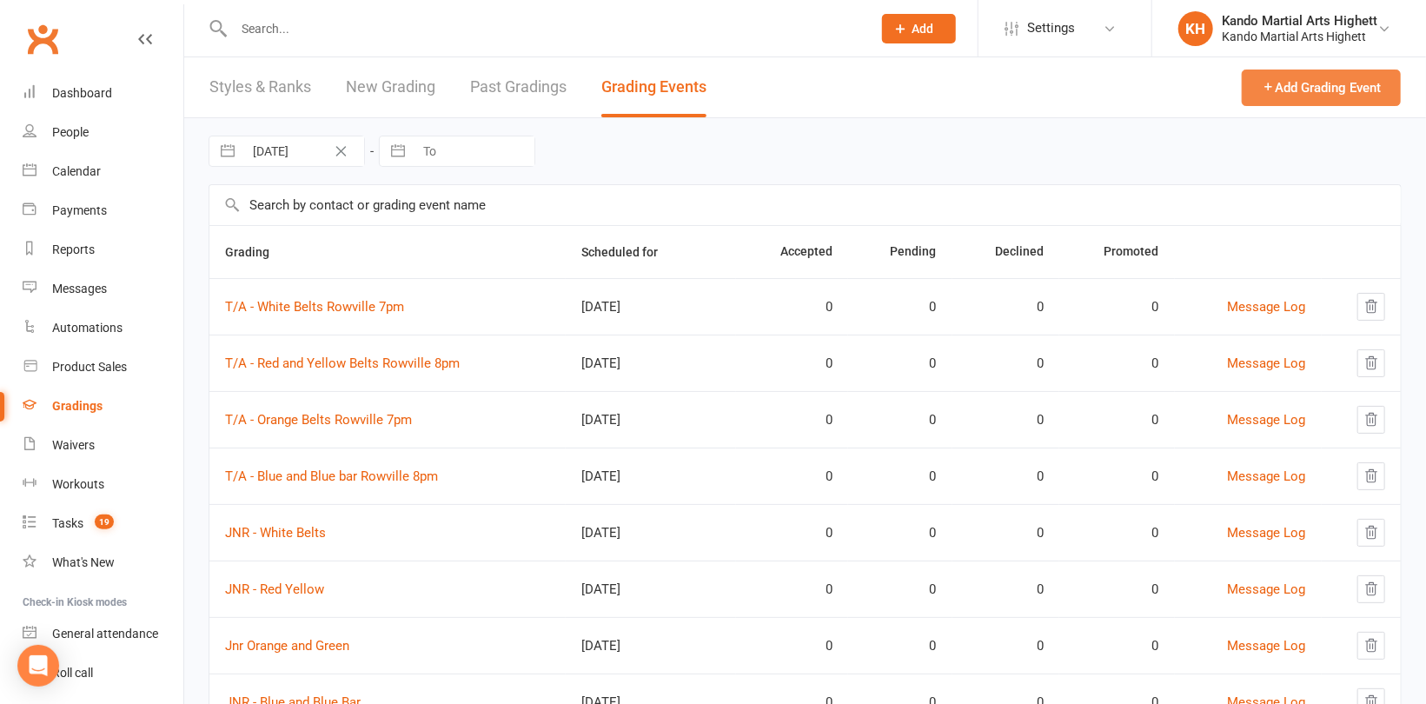
click at [1279, 84] on button "Add Grading Event" at bounding box center [1321, 88] width 159 height 37
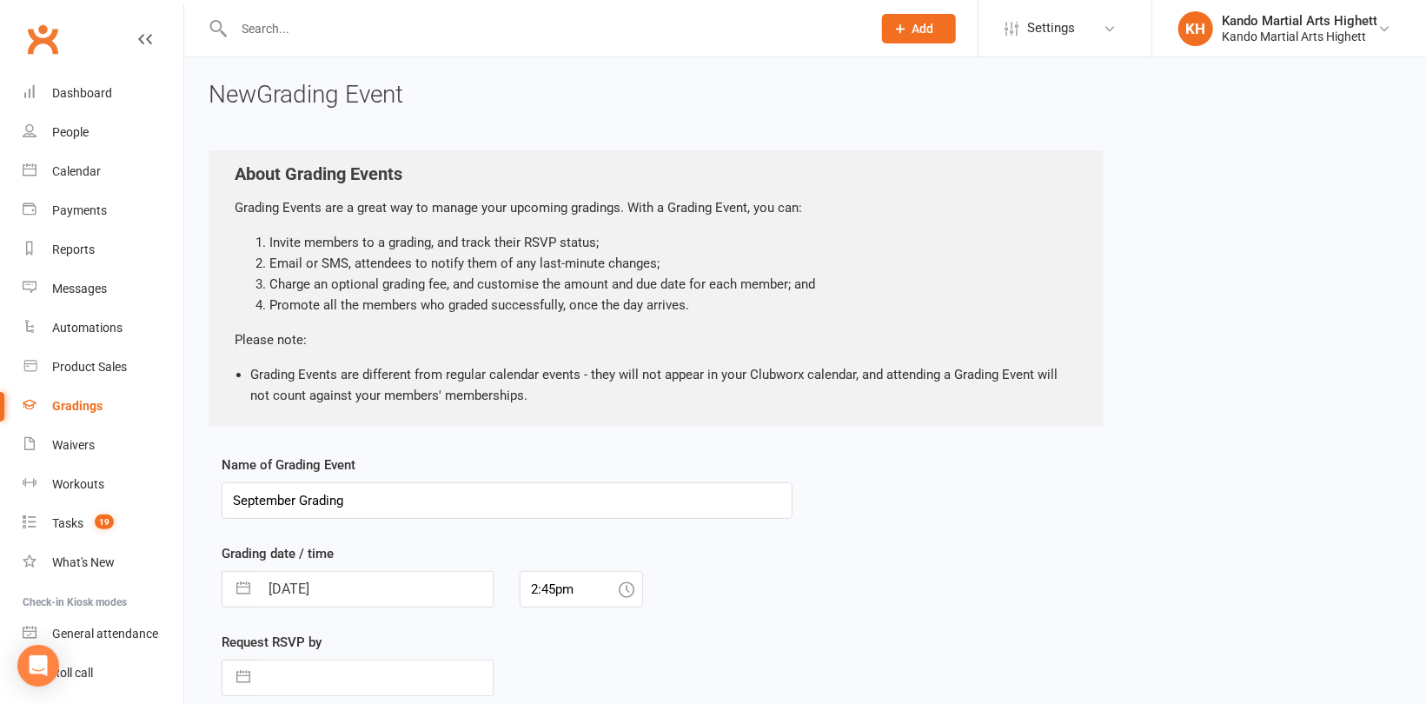
drag, startPoint x: 374, startPoint y: 494, endPoint x: 196, endPoint y: 483, distance: 178.5
click at [195, 483] on div "New Grading Event About Grading Events Grading Events are a great way to manage…" at bounding box center [805, 489] width 1242 height 865
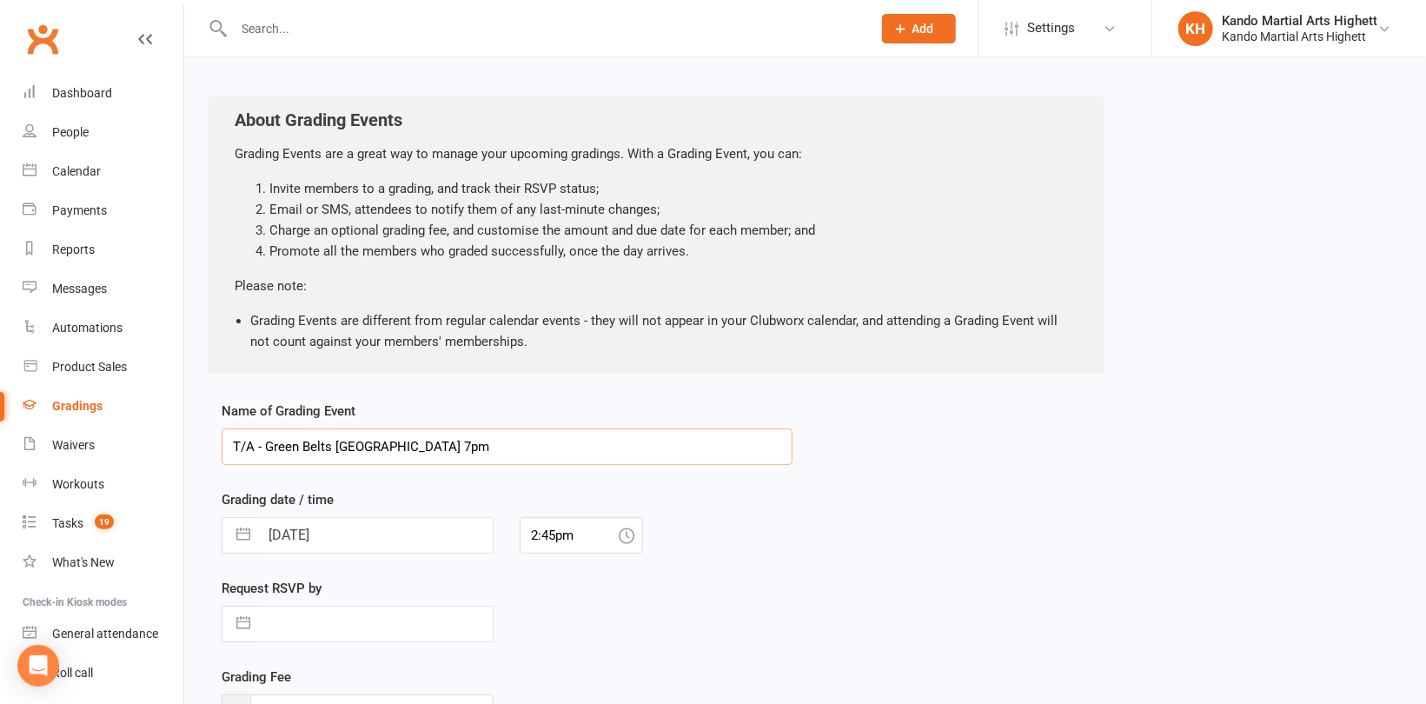
scroll to position [174, 0]
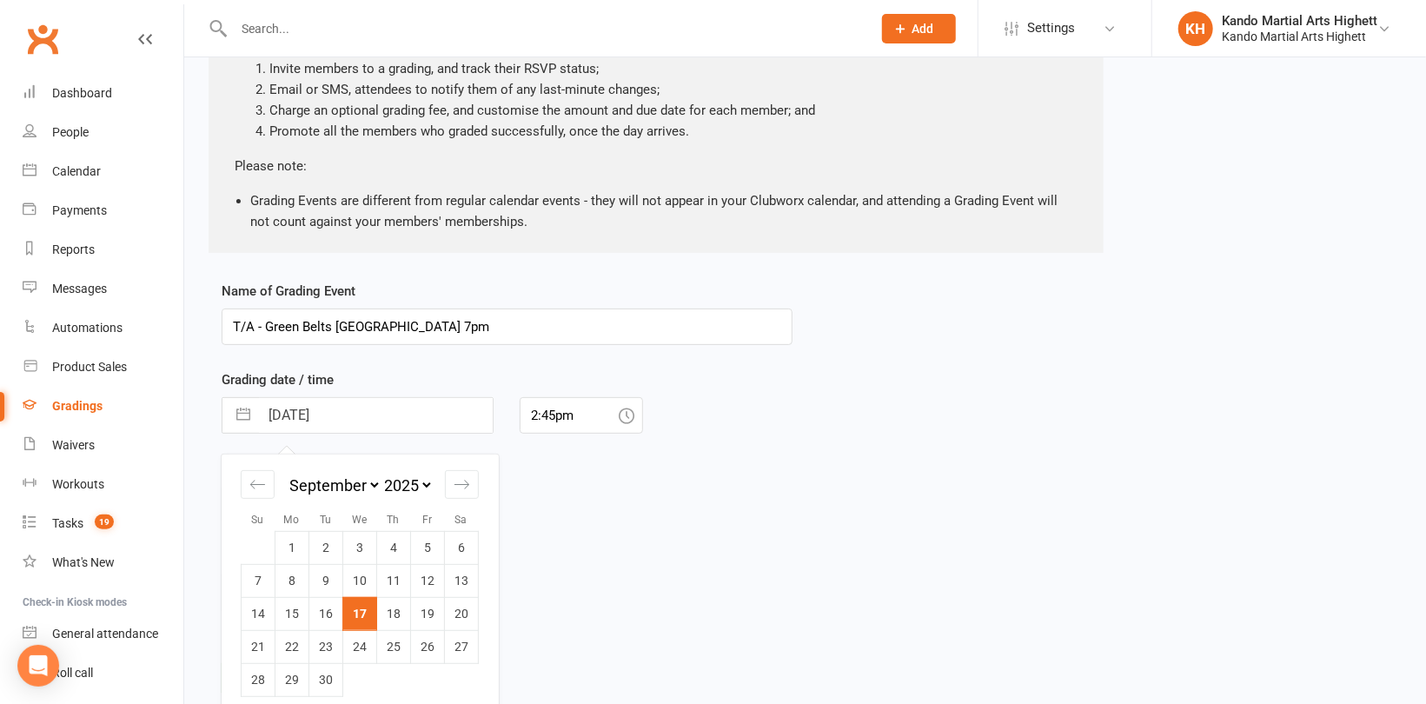
click at [413, 423] on input "[DATE]" at bounding box center [376, 415] width 234 height 35
click at [476, 478] on div "Move forward to switch to the next month." at bounding box center [462, 484] width 34 height 29
click at [371, 585] on td "10" at bounding box center [360, 580] width 34 height 33
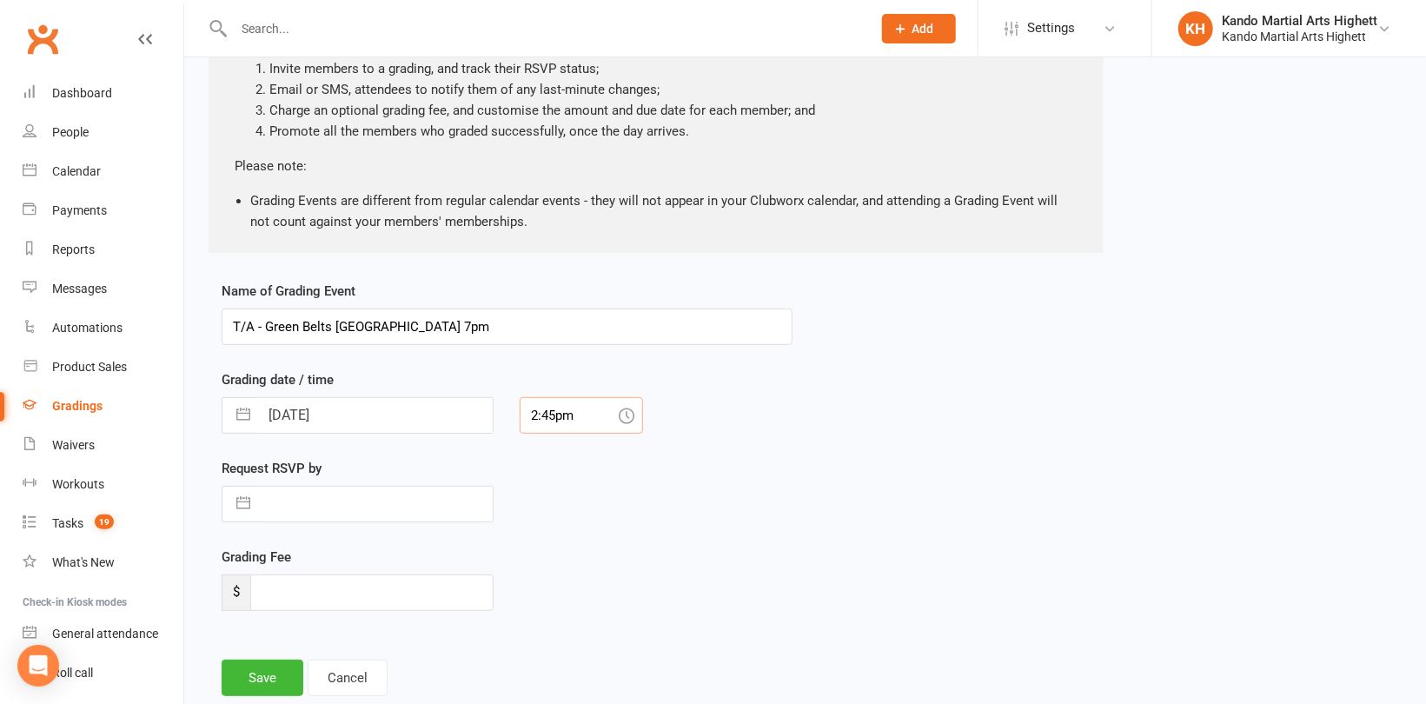
click at [581, 425] on input "2:45pm" at bounding box center [581, 415] width 123 height 37
click at [568, 513] on div "7:00pm" at bounding box center [582, 516] width 122 height 28
click at [275, 686] on button "Save" at bounding box center [263, 678] width 82 height 37
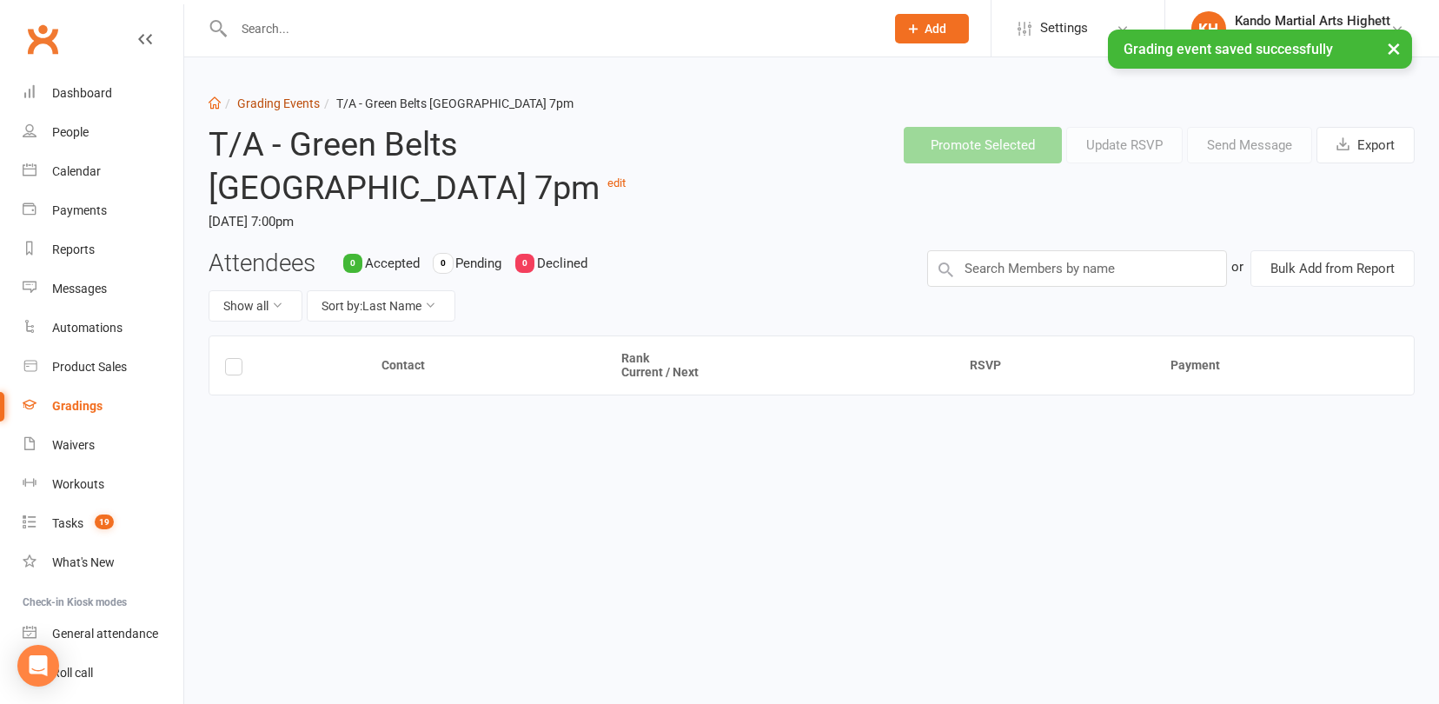
click at [300, 103] on link "Grading Events" at bounding box center [278, 103] width 83 height 14
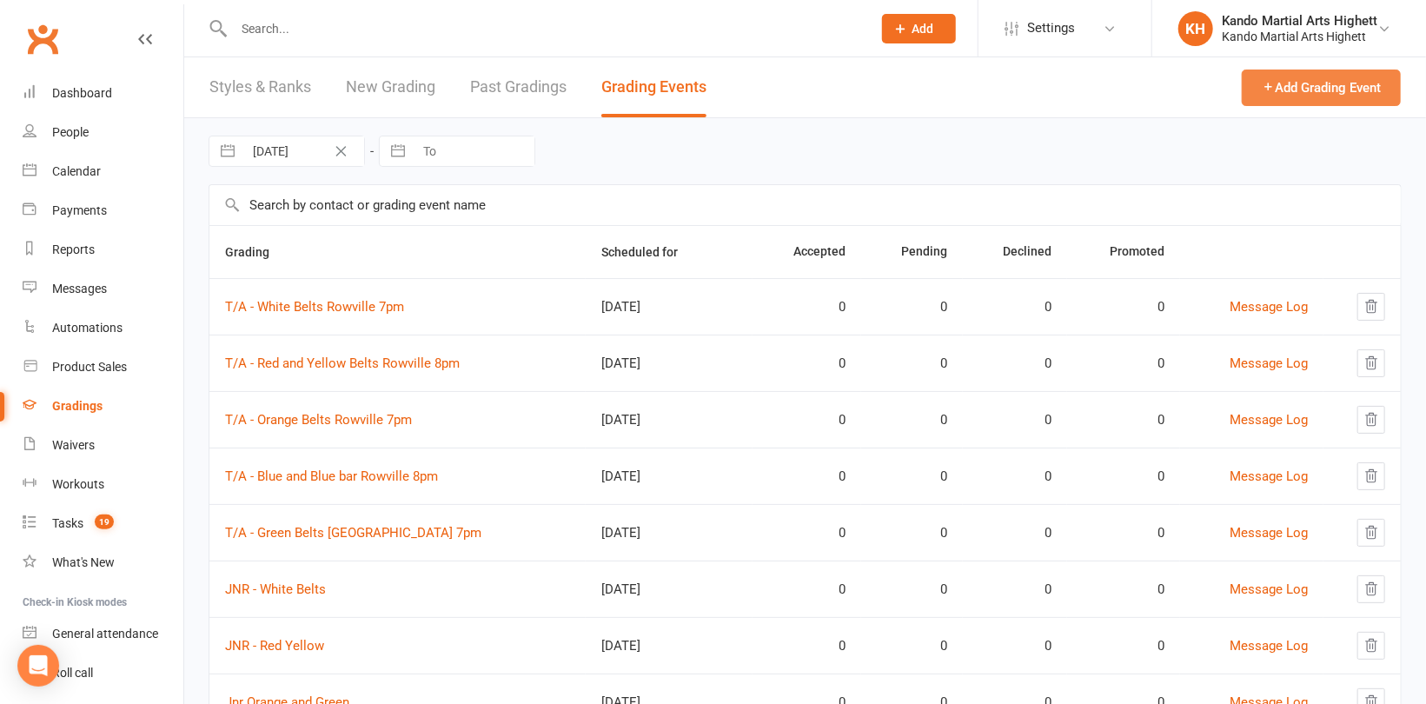
click at [1284, 99] on button "Add Grading Event" at bounding box center [1321, 88] width 159 height 37
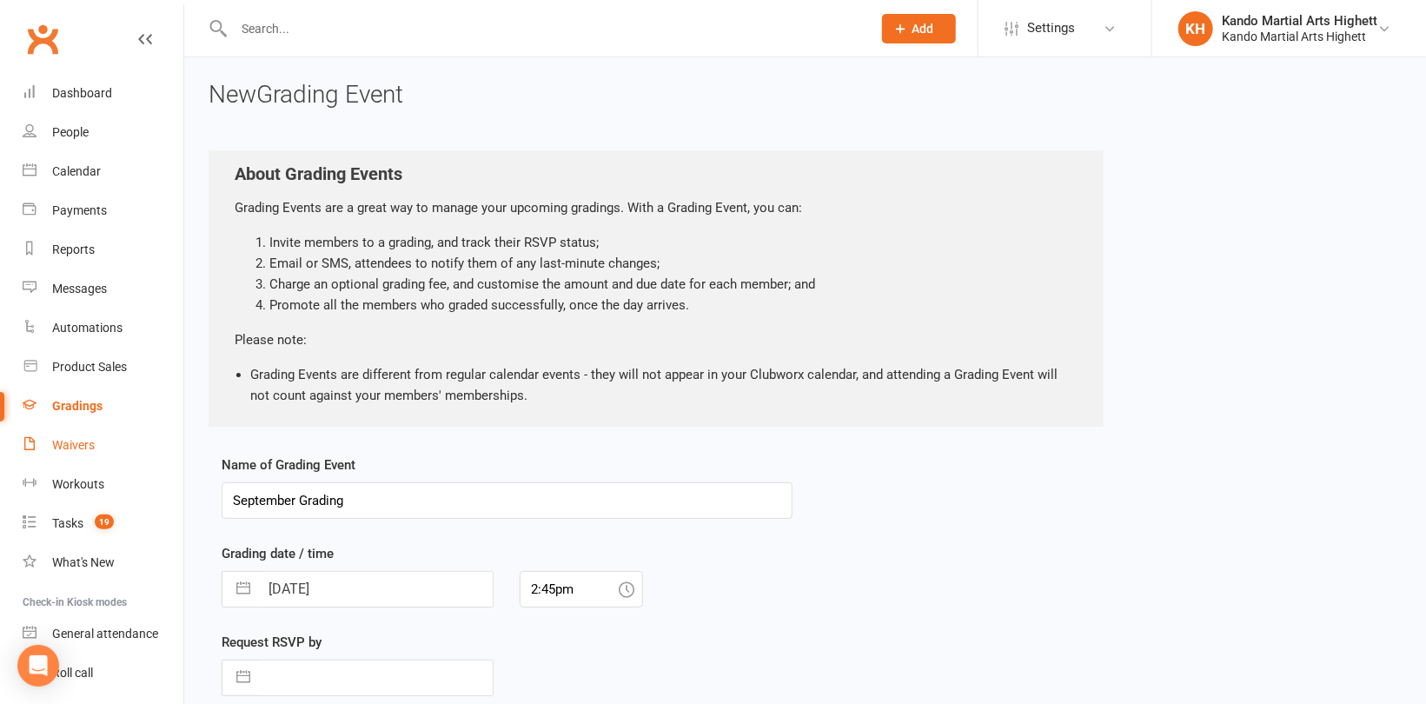
drag, startPoint x: 401, startPoint y: 502, endPoint x: 103, endPoint y: 460, distance: 301.1
click at [98, 461] on ui-view "Prospect Member Non-attending contact Class / event Appointment Grading event T…" at bounding box center [713, 463] width 1426 height 918
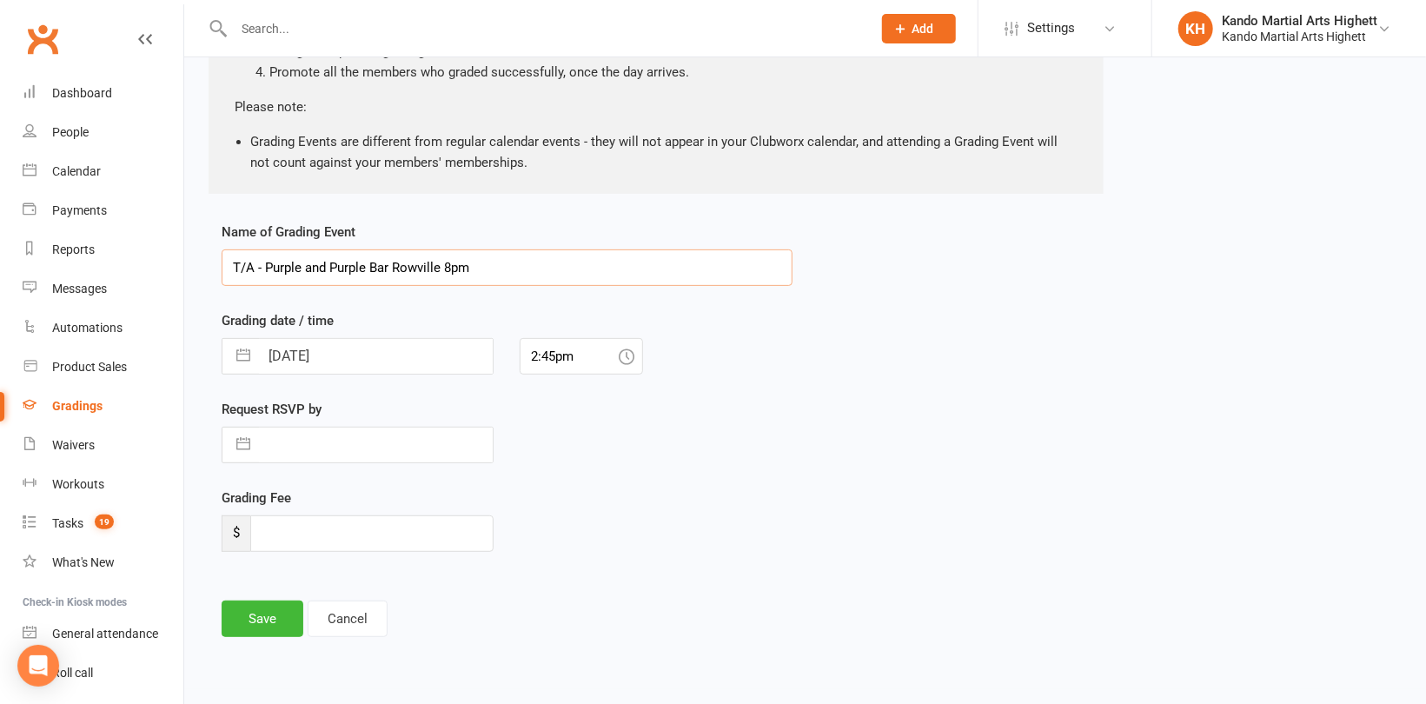
scroll to position [241, 0]
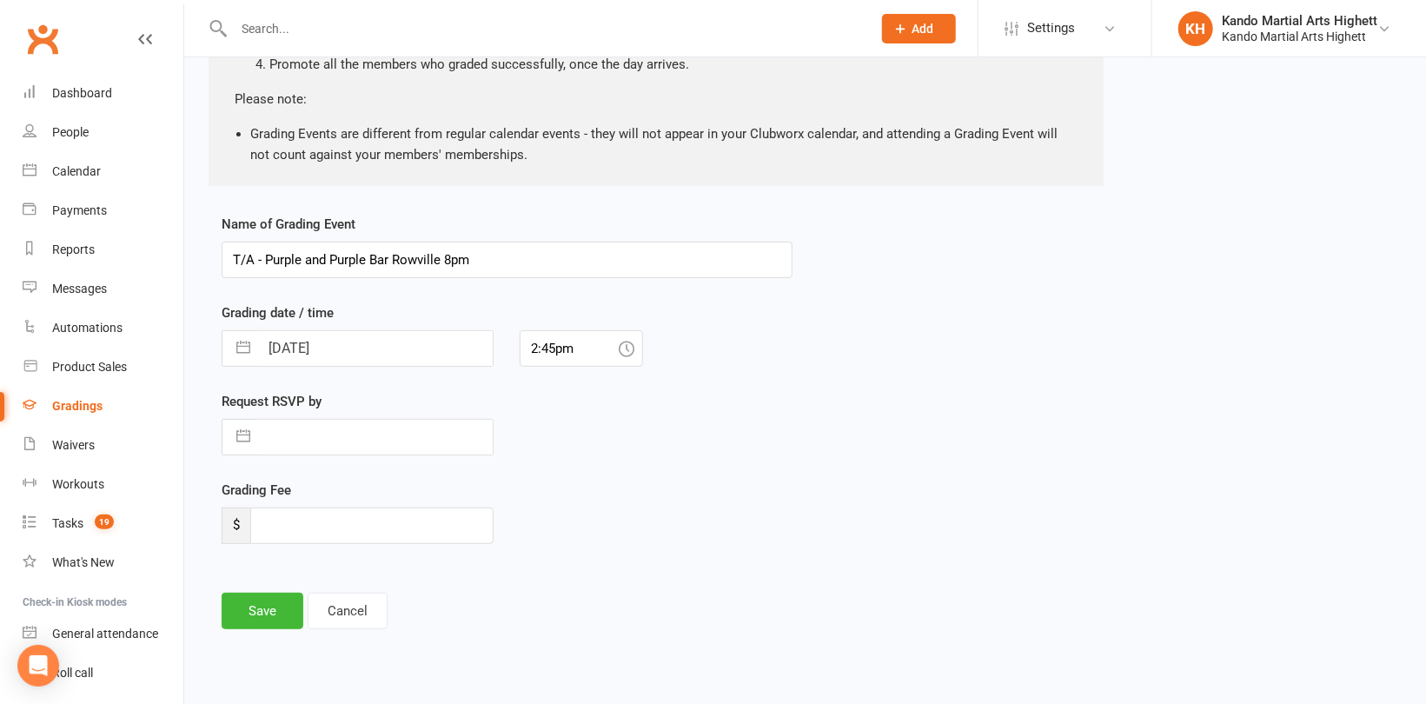
click at [398, 349] on input "[DATE]" at bounding box center [376, 348] width 234 height 35
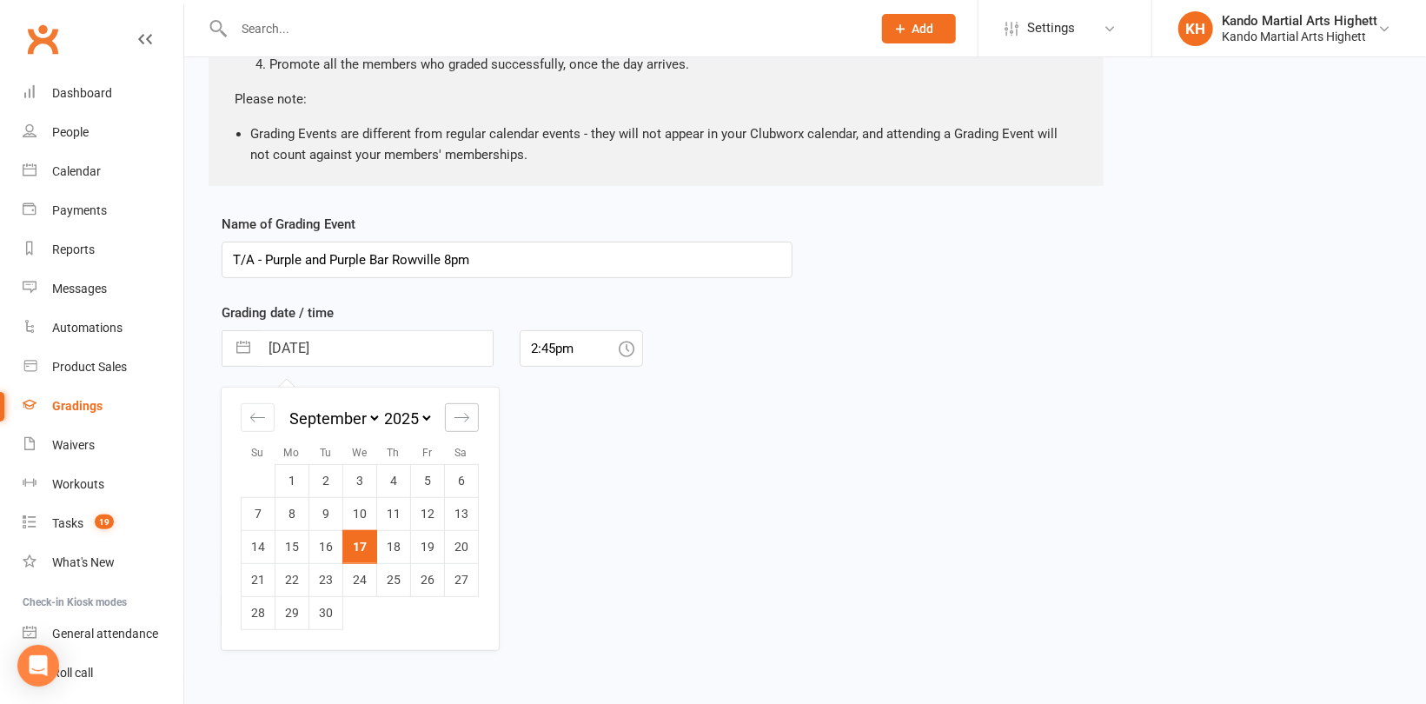
click at [467, 415] on icon "Move forward to switch to the next month." at bounding box center [462, 417] width 17 height 17
click at [463, 418] on icon "Move forward to switch to the next month." at bounding box center [462, 417] width 17 height 17
click at [358, 524] on td "10" at bounding box center [360, 513] width 34 height 33
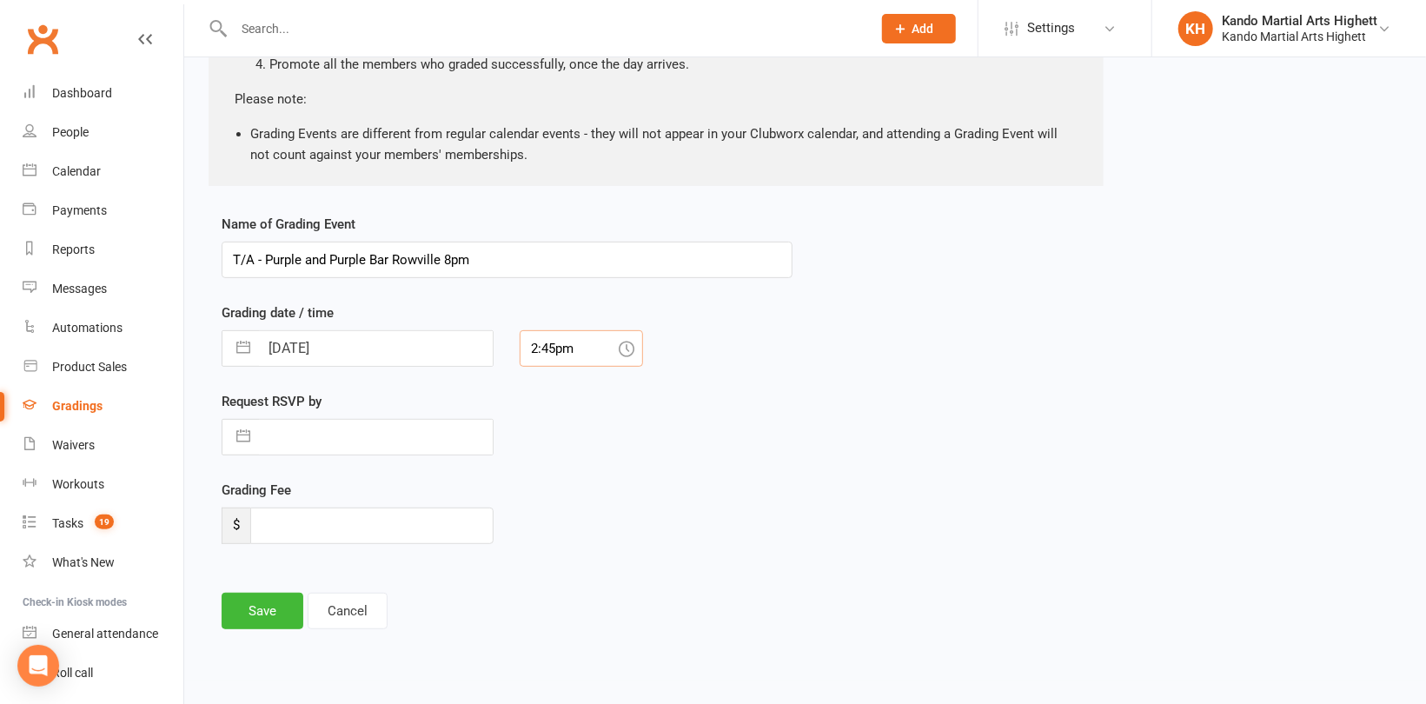
click at [571, 346] on input "2:45pm" at bounding box center [581, 348] width 123 height 37
click at [564, 473] on div "8:00pm" at bounding box center [582, 474] width 122 height 28
click at [265, 608] on button "Save" at bounding box center [263, 611] width 82 height 37
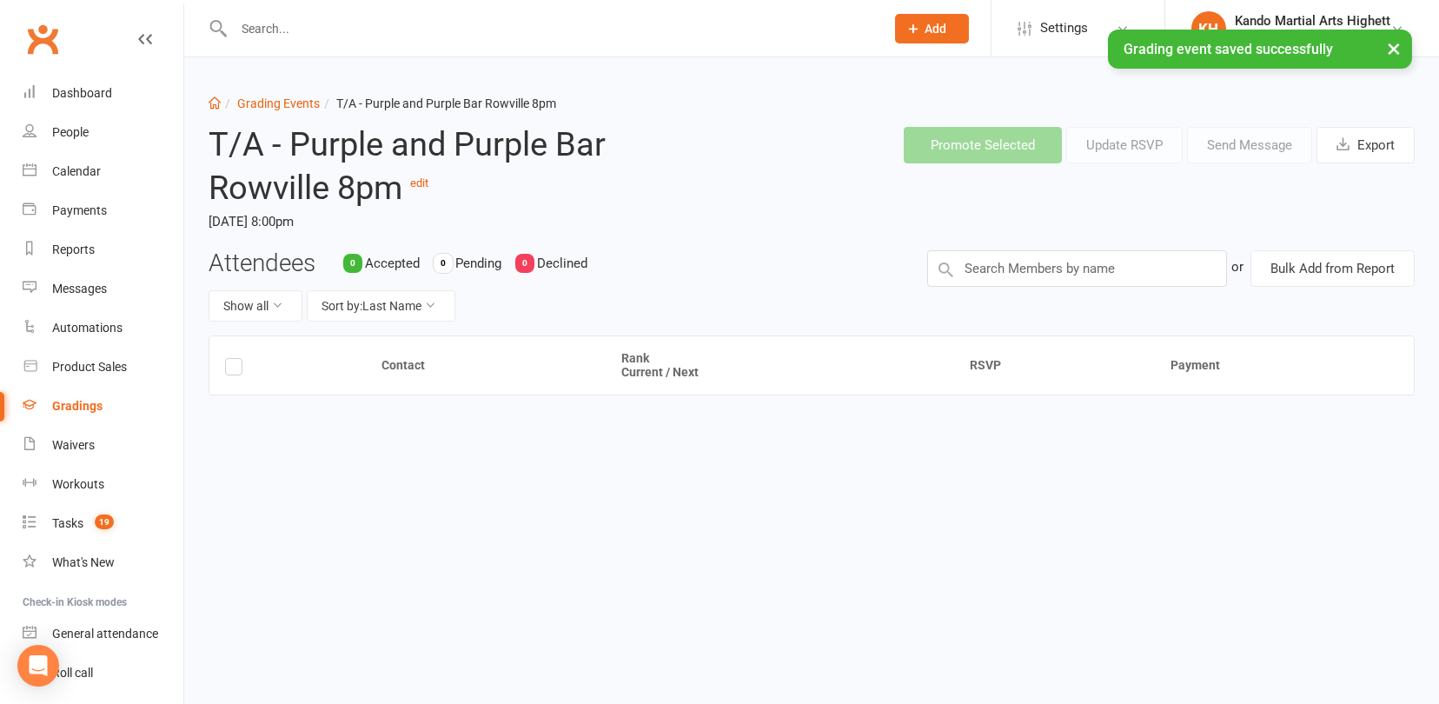
click at [289, 94] on li "Grading Events" at bounding box center [270, 103] width 99 height 19
click at [289, 103] on link "Grading Events" at bounding box center [278, 103] width 83 height 14
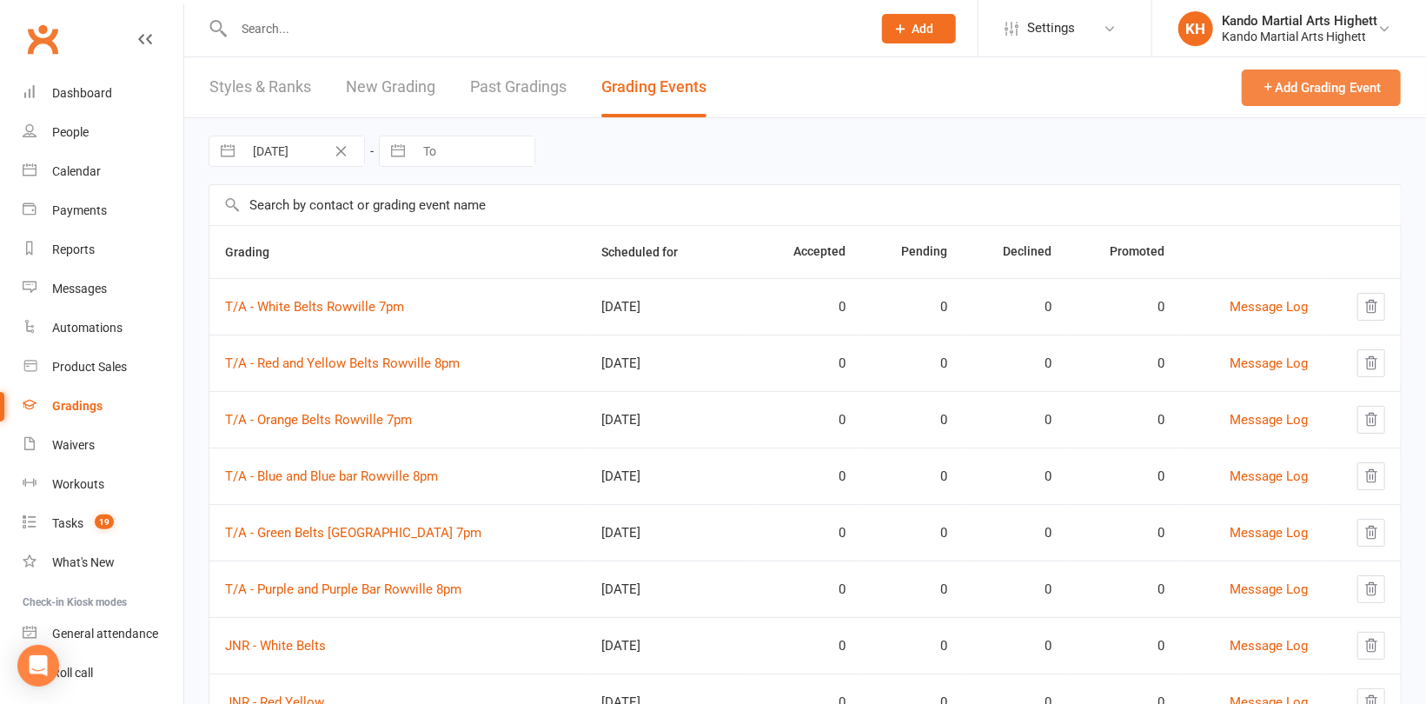
click at [1305, 83] on button "Add Grading Event" at bounding box center [1321, 88] width 159 height 37
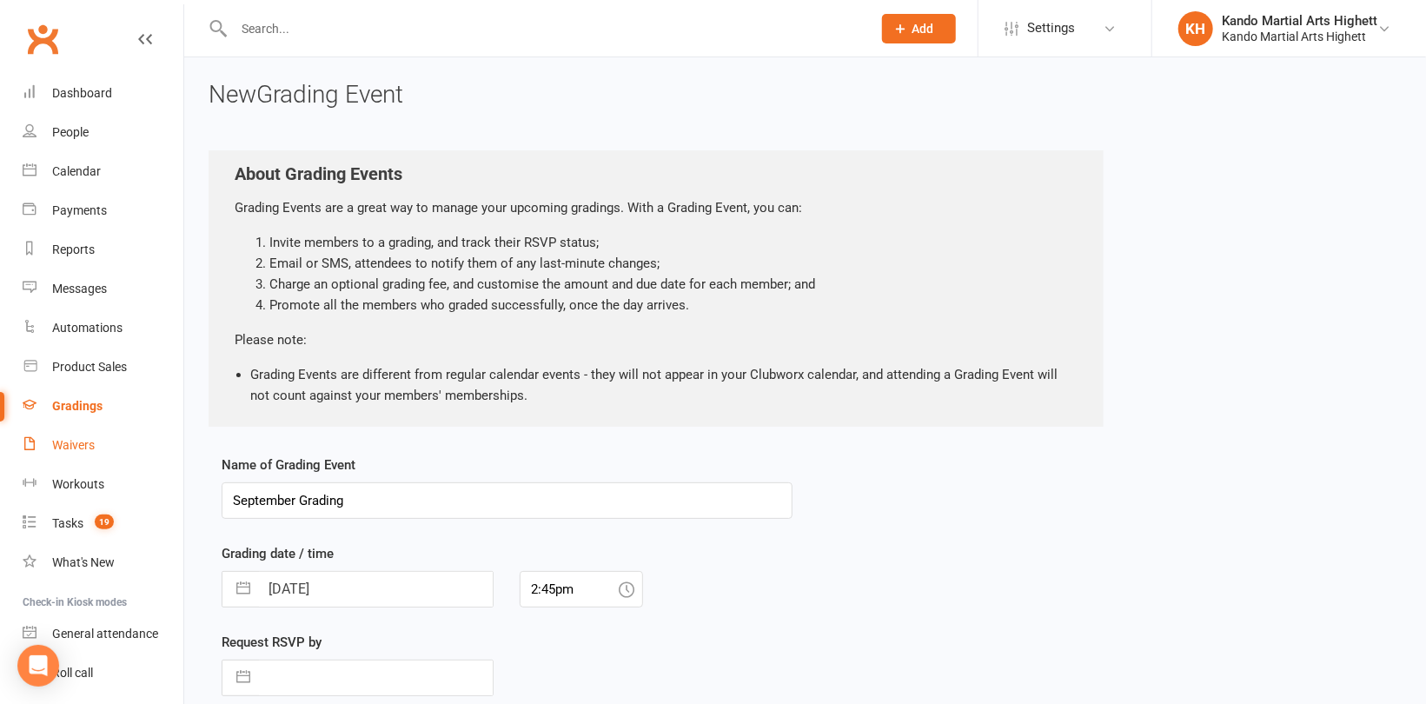
drag, startPoint x: 414, startPoint y: 501, endPoint x: 136, endPoint y: 457, distance: 281.6
click at [124, 468] on ui-view "Prospect Member Non-attending contact Class / event Appointment Grading event T…" at bounding box center [713, 463] width 1426 height 918
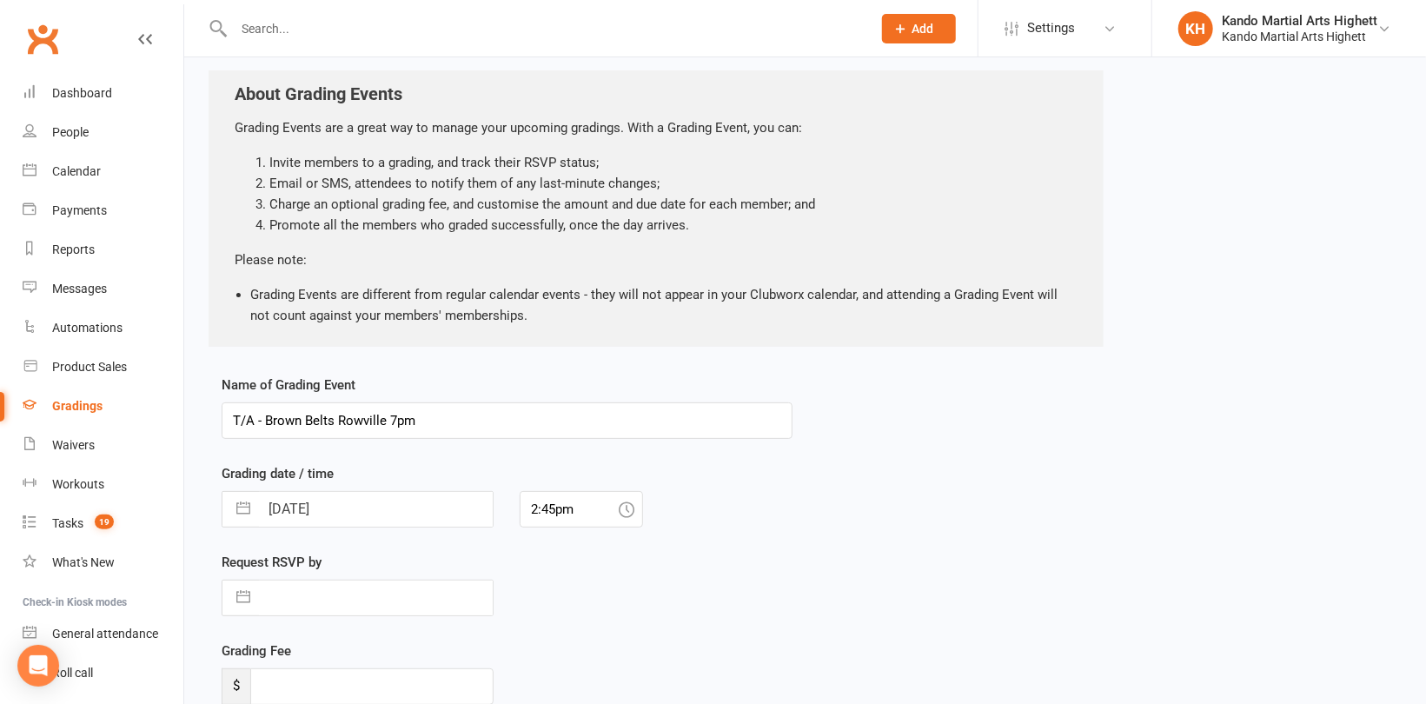
scroll to position [241, 0]
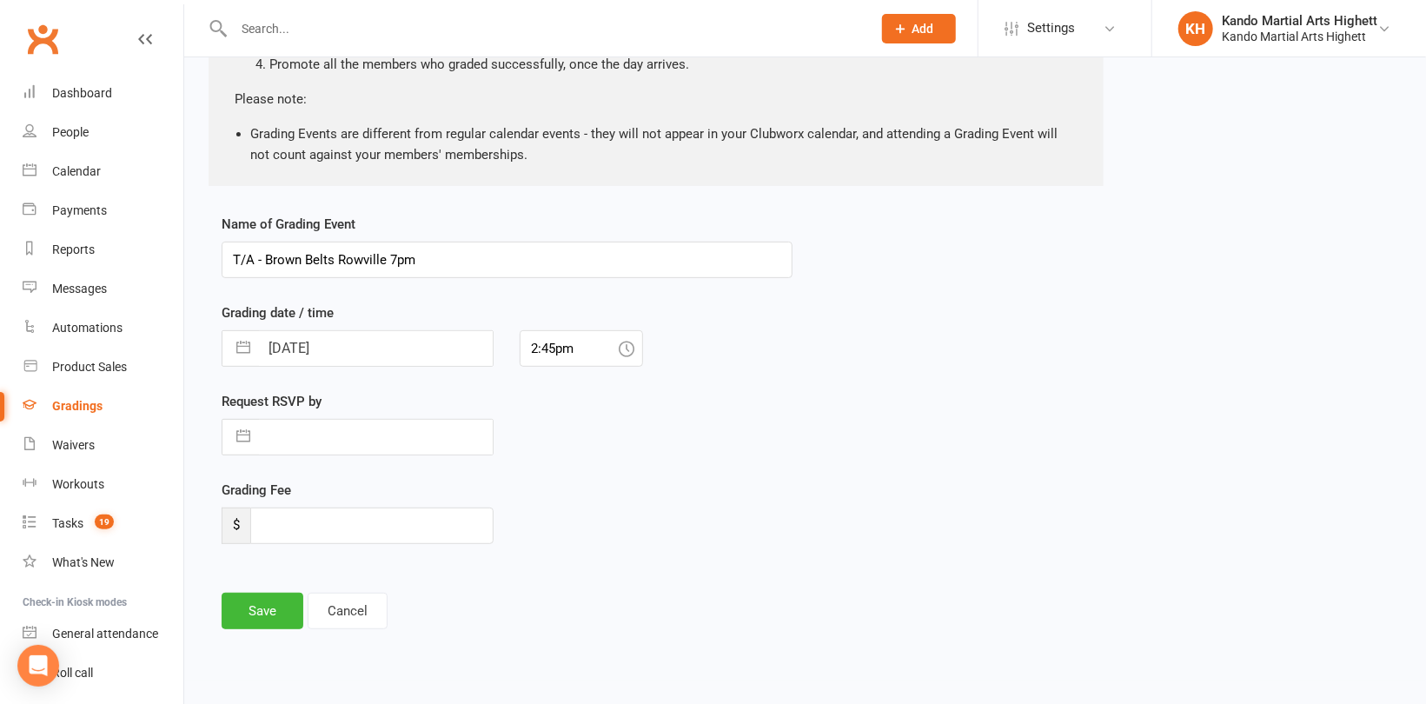
click at [375, 344] on input "[DATE]" at bounding box center [376, 348] width 234 height 35
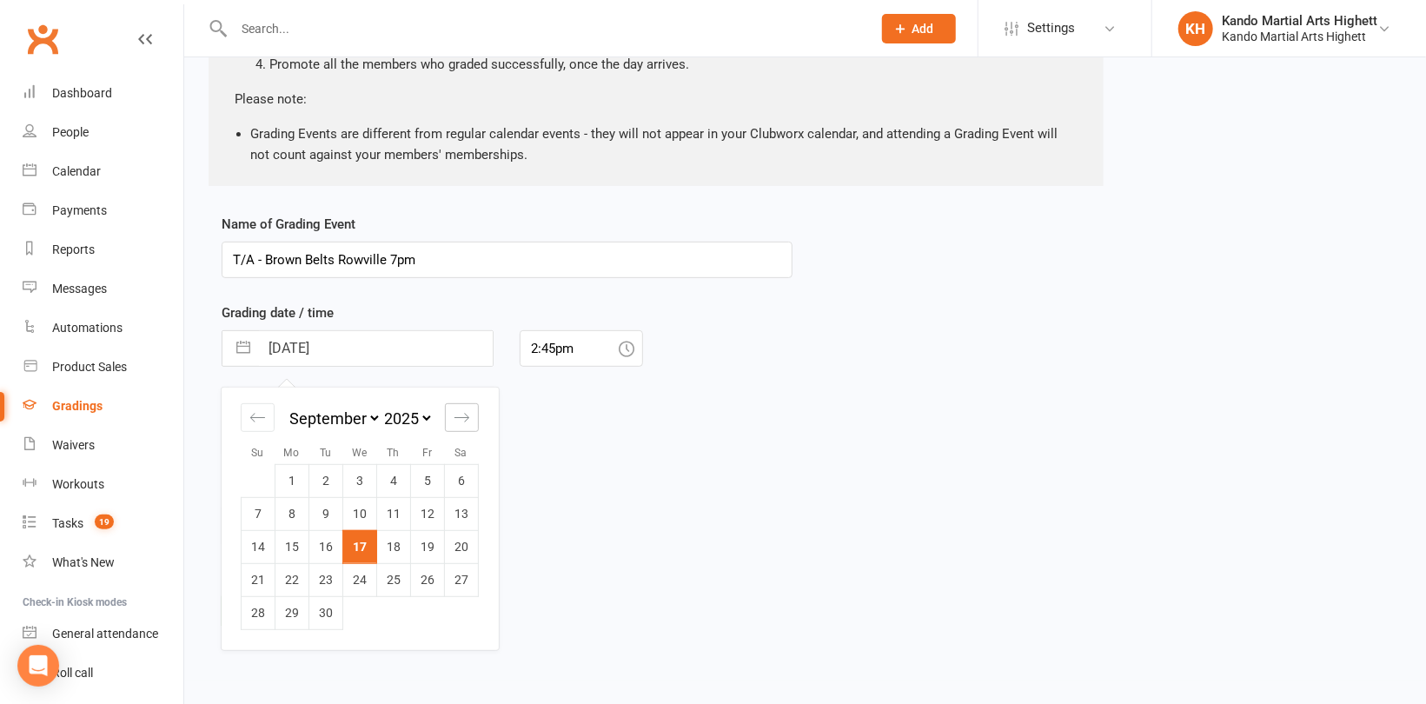
click at [464, 413] on icon "Move forward to switch to the next month." at bounding box center [462, 417] width 17 height 17
click at [385, 508] on td "11" at bounding box center [394, 513] width 34 height 33
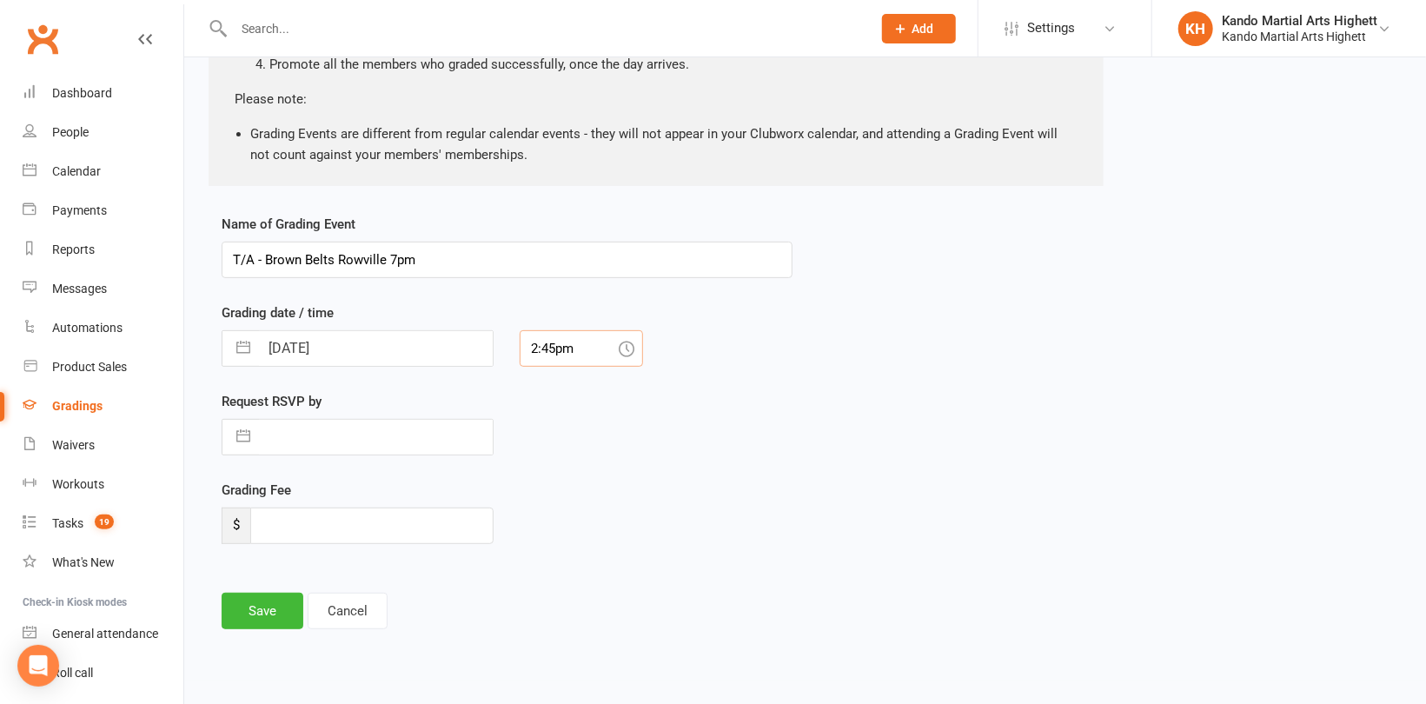
click at [581, 352] on input "2:45pm" at bounding box center [581, 348] width 123 height 37
click at [588, 353] on input "2:45pm" at bounding box center [581, 348] width 123 height 37
click at [553, 455] on div "7:00pm" at bounding box center [582, 449] width 122 height 28
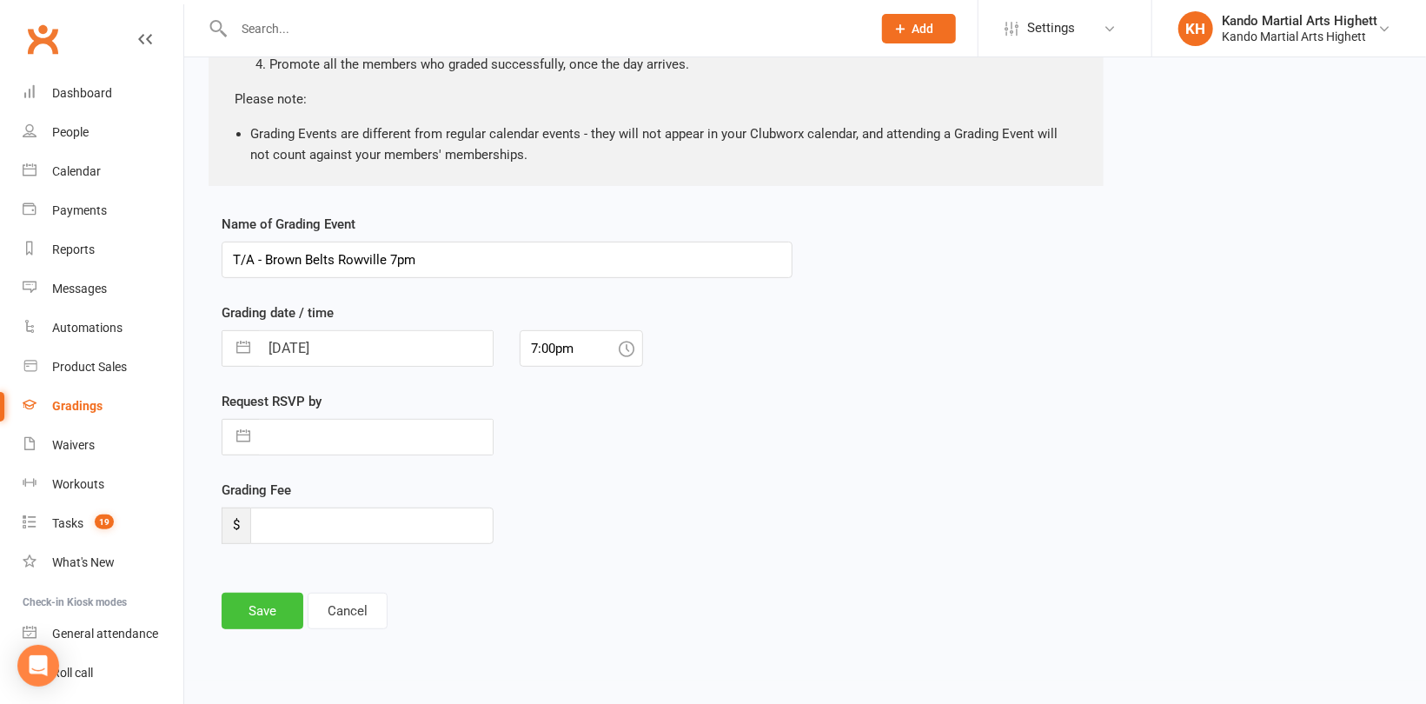
click at [288, 602] on button "Save" at bounding box center [263, 611] width 82 height 37
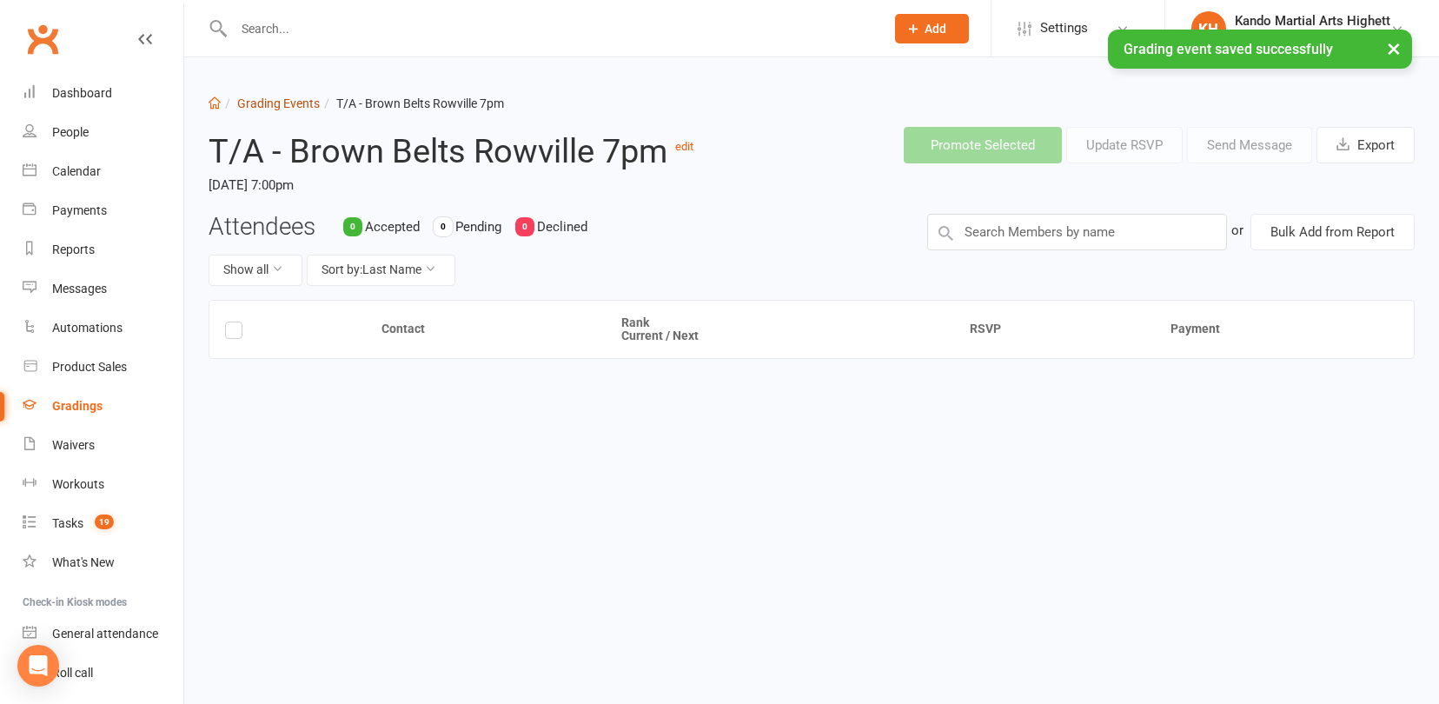
click at [269, 103] on link "Grading Events" at bounding box center [278, 103] width 83 height 14
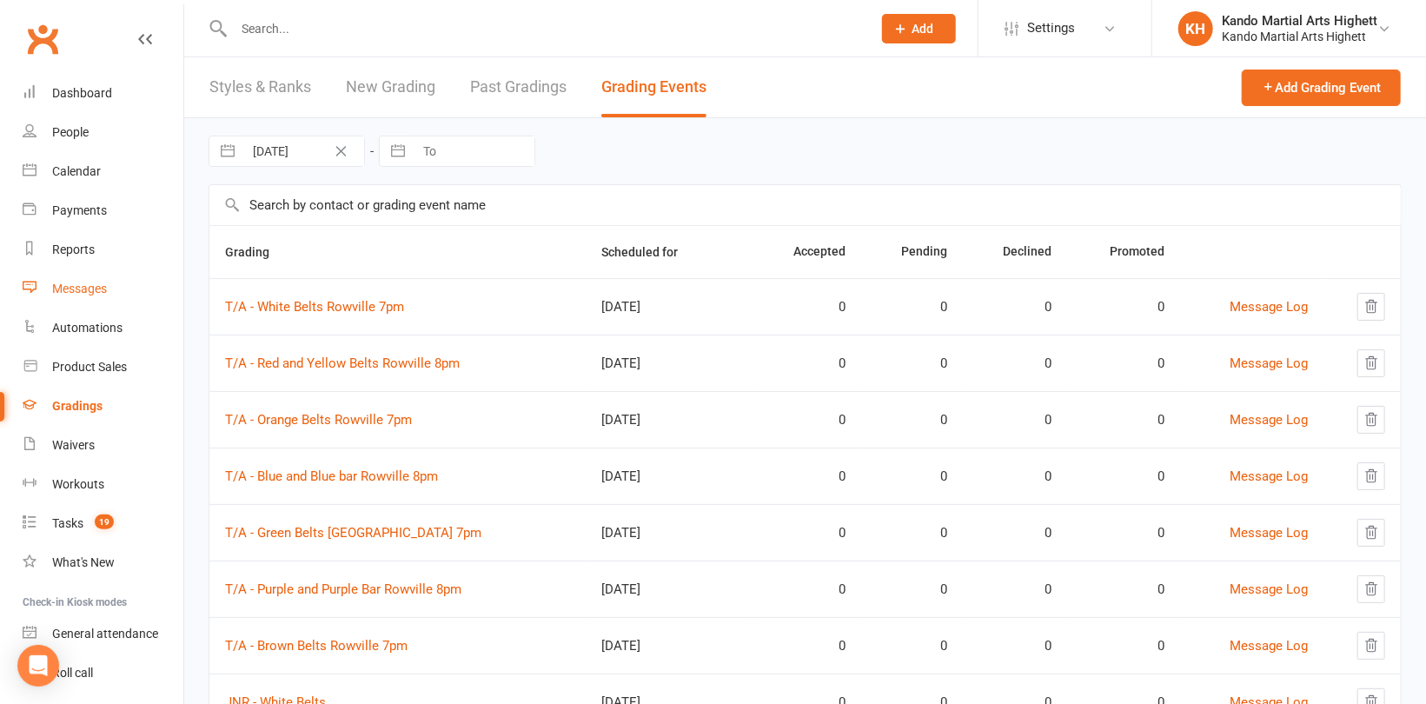
click at [80, 288] on div "Messages" at bounding box center [79, 289] width 55 height 14
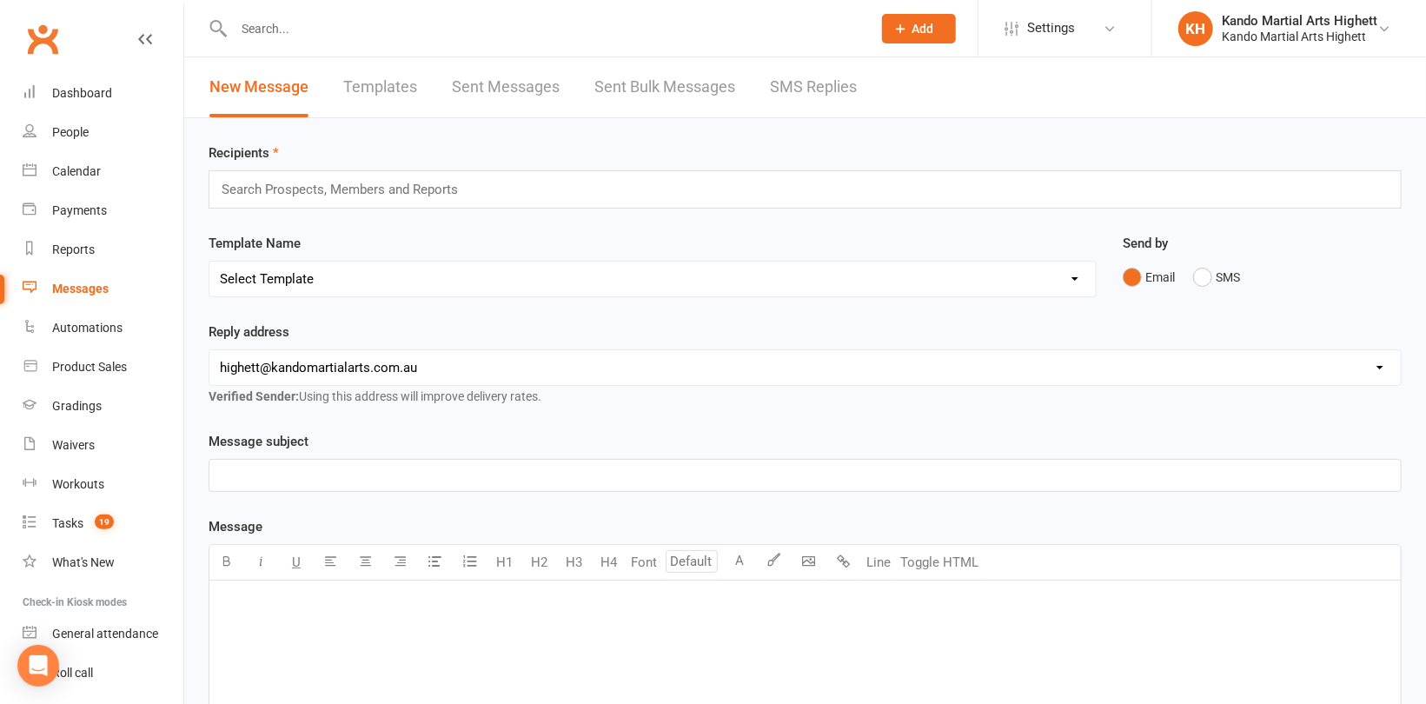
click at [376, 76] on link "Templates" at bounding box center [380, 87] width 74 height 60
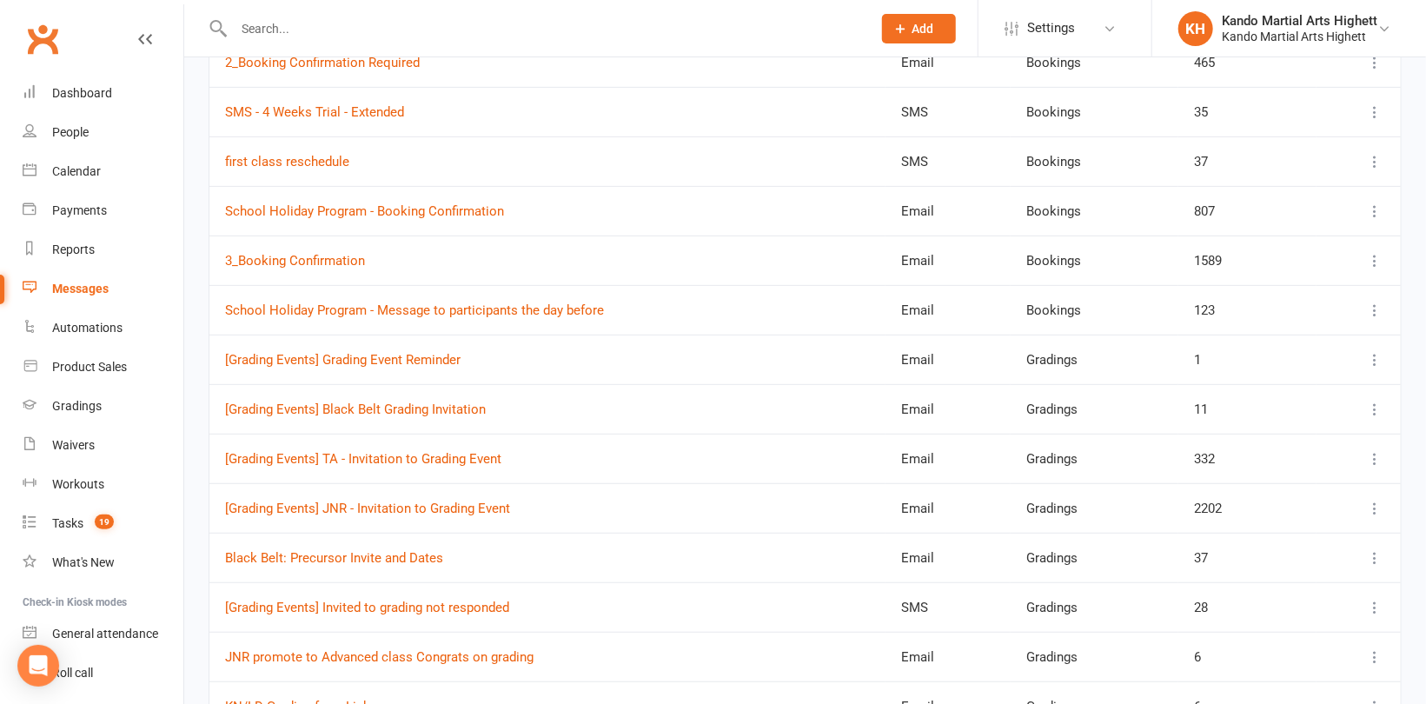
scroll to position [435, 0]
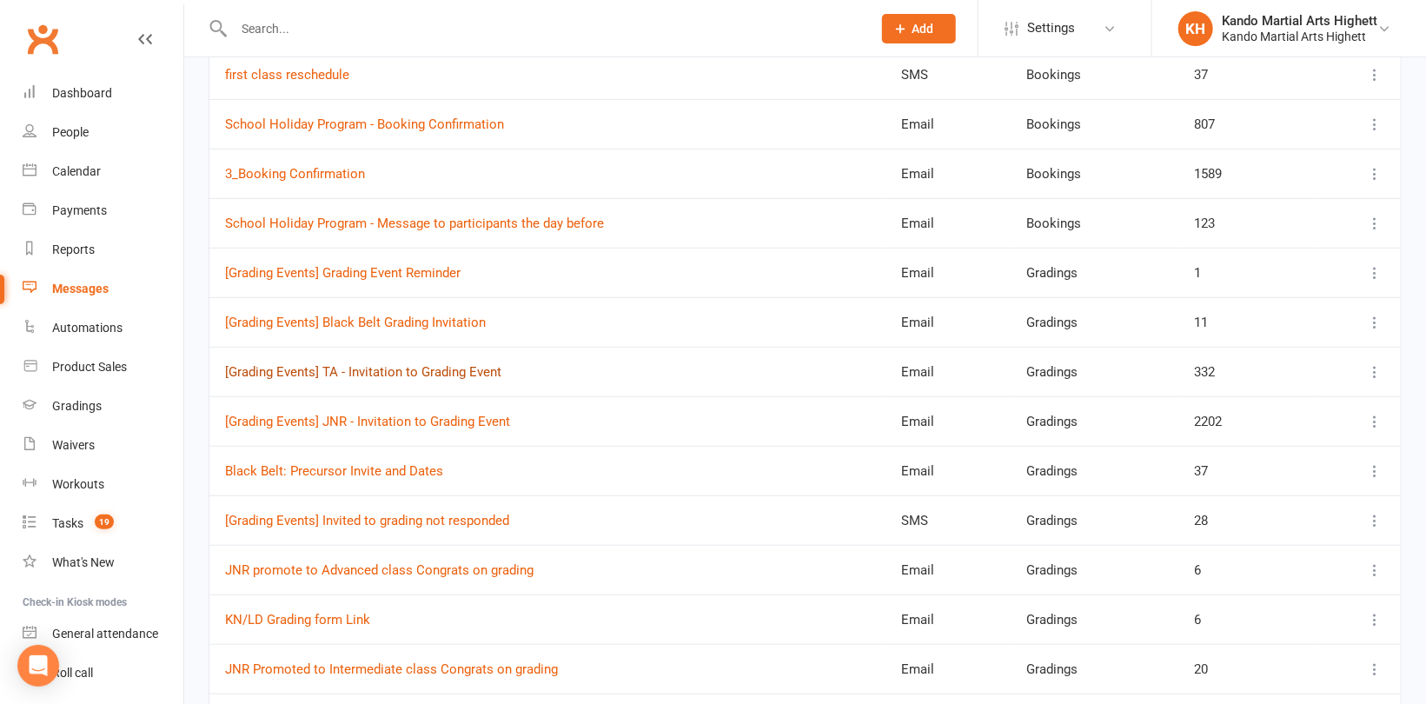
click at [469, 366] on link "[Grading Events] TA - Invitation to Grading Event" at bounding box center [363, 372] width 276 height 16
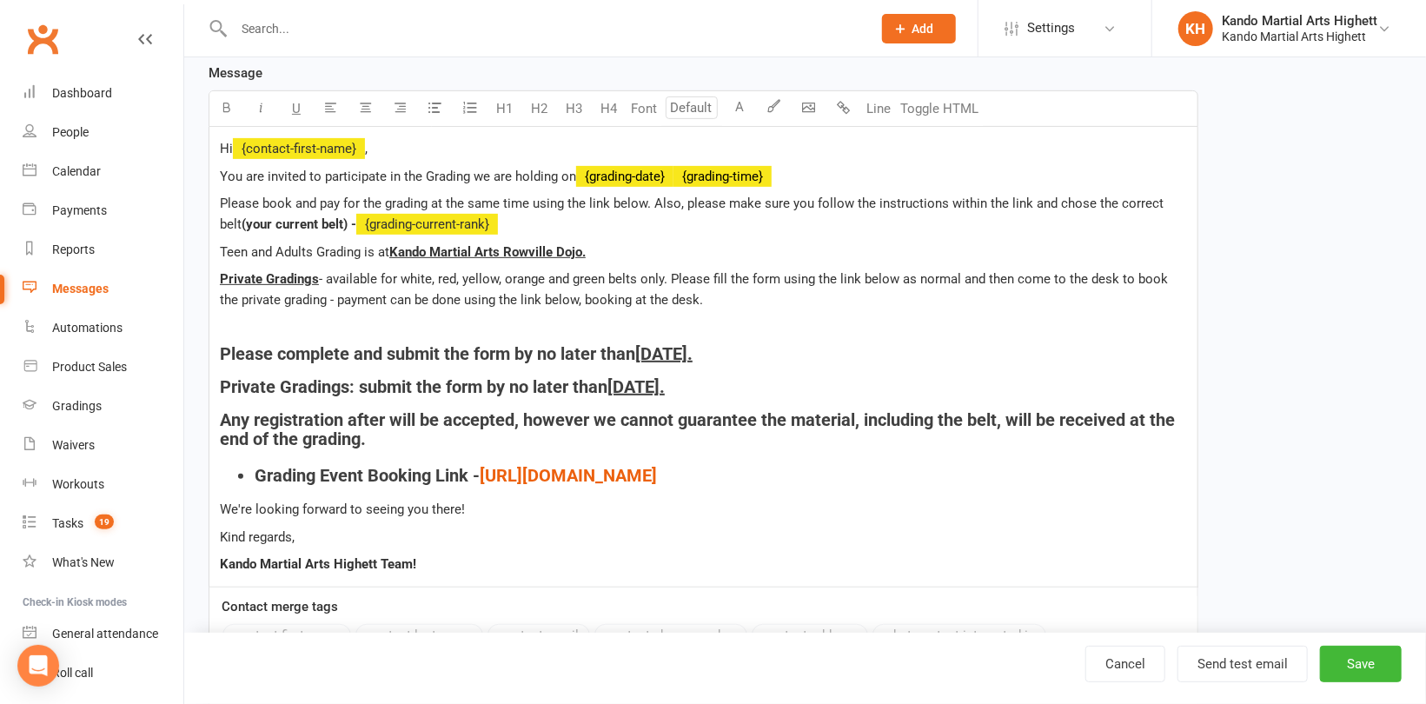
scroll to position [348, 0]
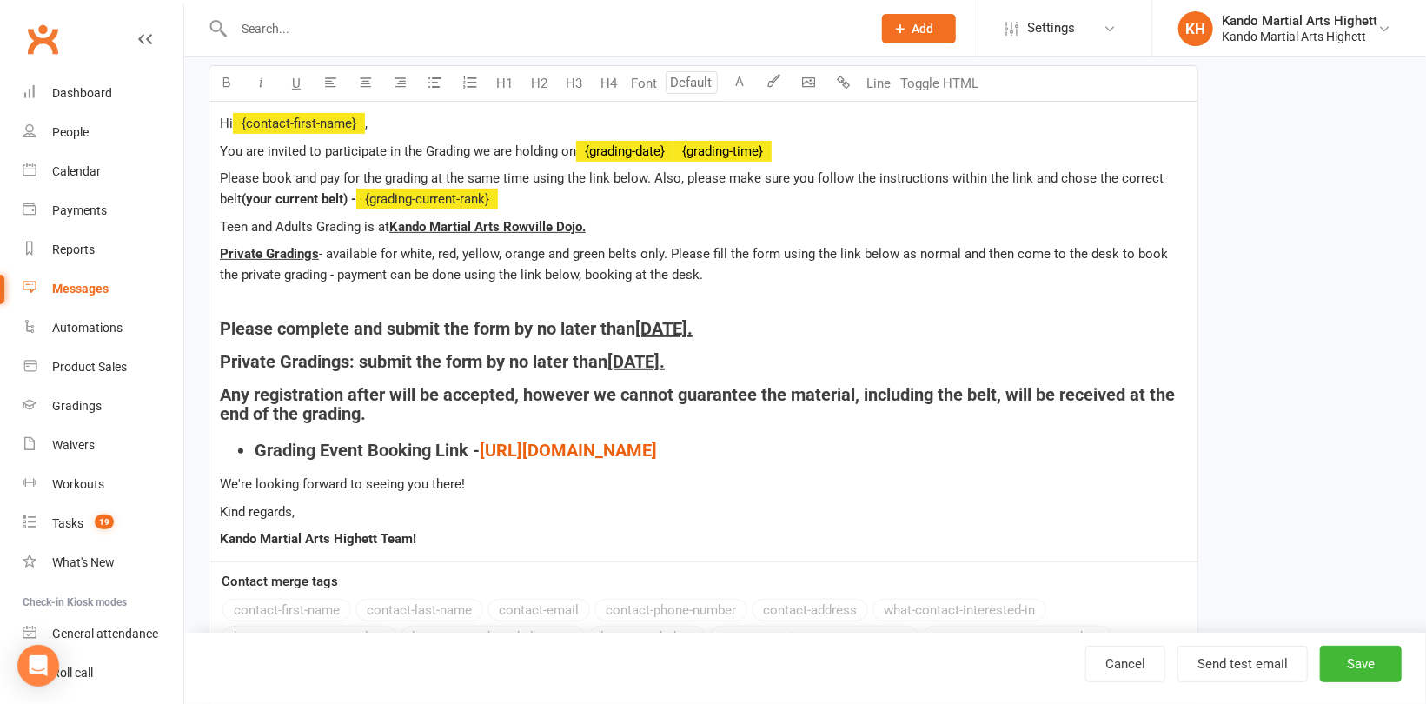
click at [693, 325] on span "[DATE]." at bounding box center [663, 328] width 57 height 21
drag, startPoint x: 848, startPoint y: 326, endPoint x: 646, endPoint y: 333, distance: 202.6
click at [646, 333] on h4 "Please complete and submit the form by no later than [DATE]." at bounding box center [703, 328] width 967 height 19
copy span "[DATE]."
click at [781, 369] on h4 "Private Gradings: submit the form by no later than [DATE]." at bounding box center [703, 361] width 967 height 19
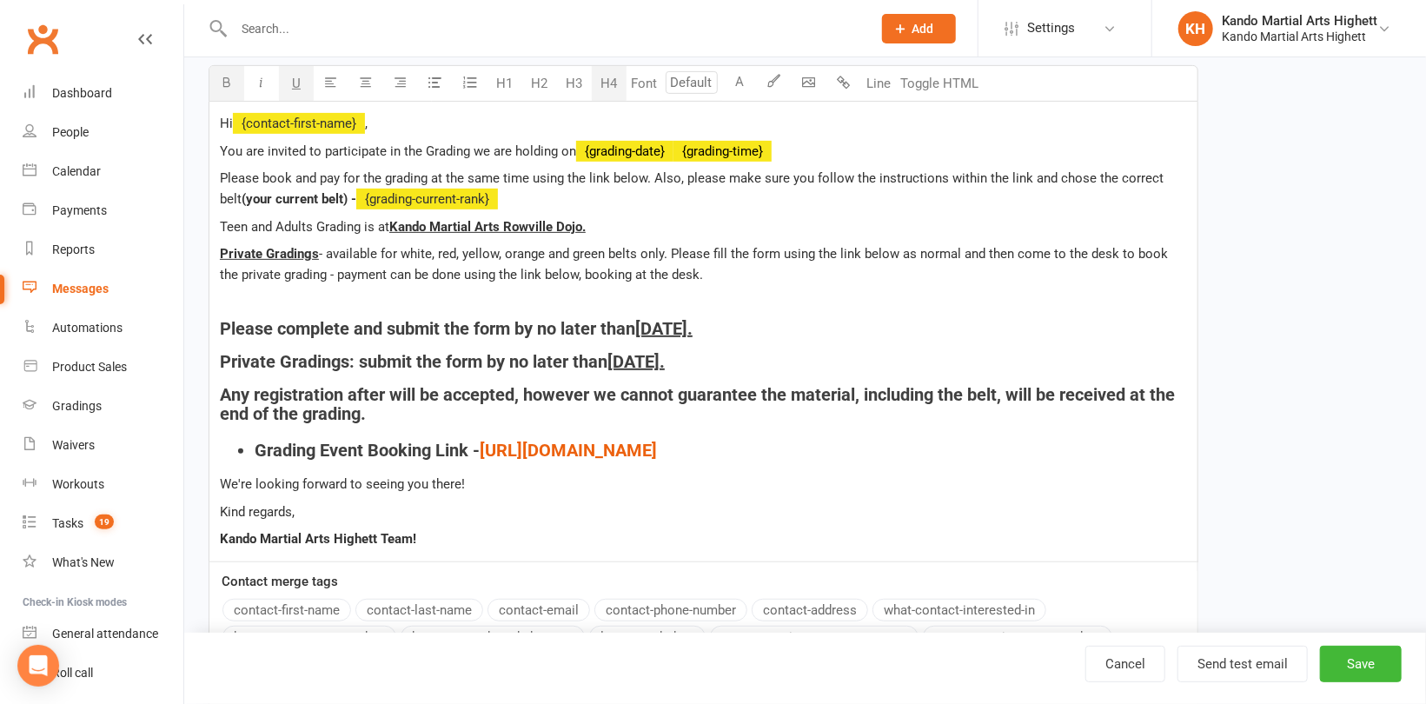
drag, startPoint x: 787, startPoint y: 364, endPoint x: 617, endPoint y: 366, distance: 170.4
click at [617, 366] on h4 "Private Gradings: submit the form by no later than [DATE]." at bounding box center [703, 361] width 967 height 19
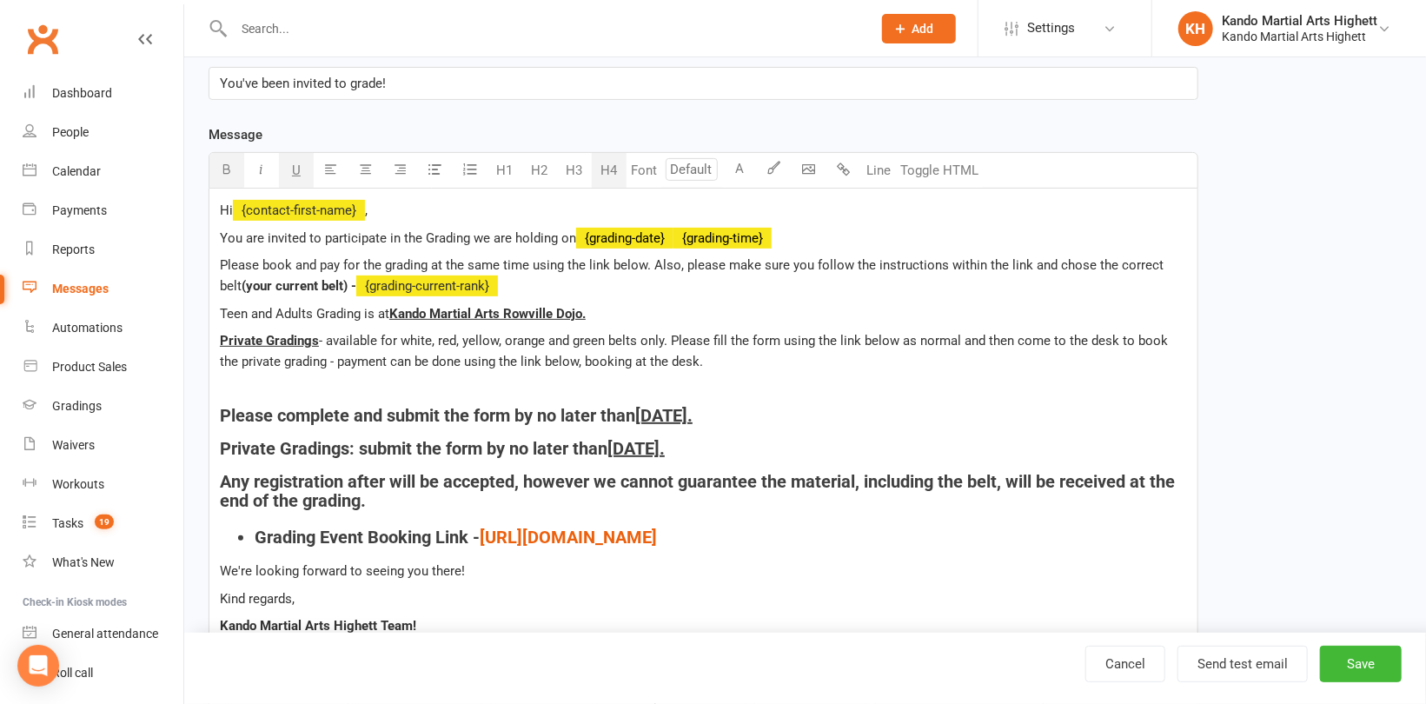
scroll to position [261, 0]
click at [1382, 668] on button "Save" at bounding box center [1361, 664] width 82 height 37
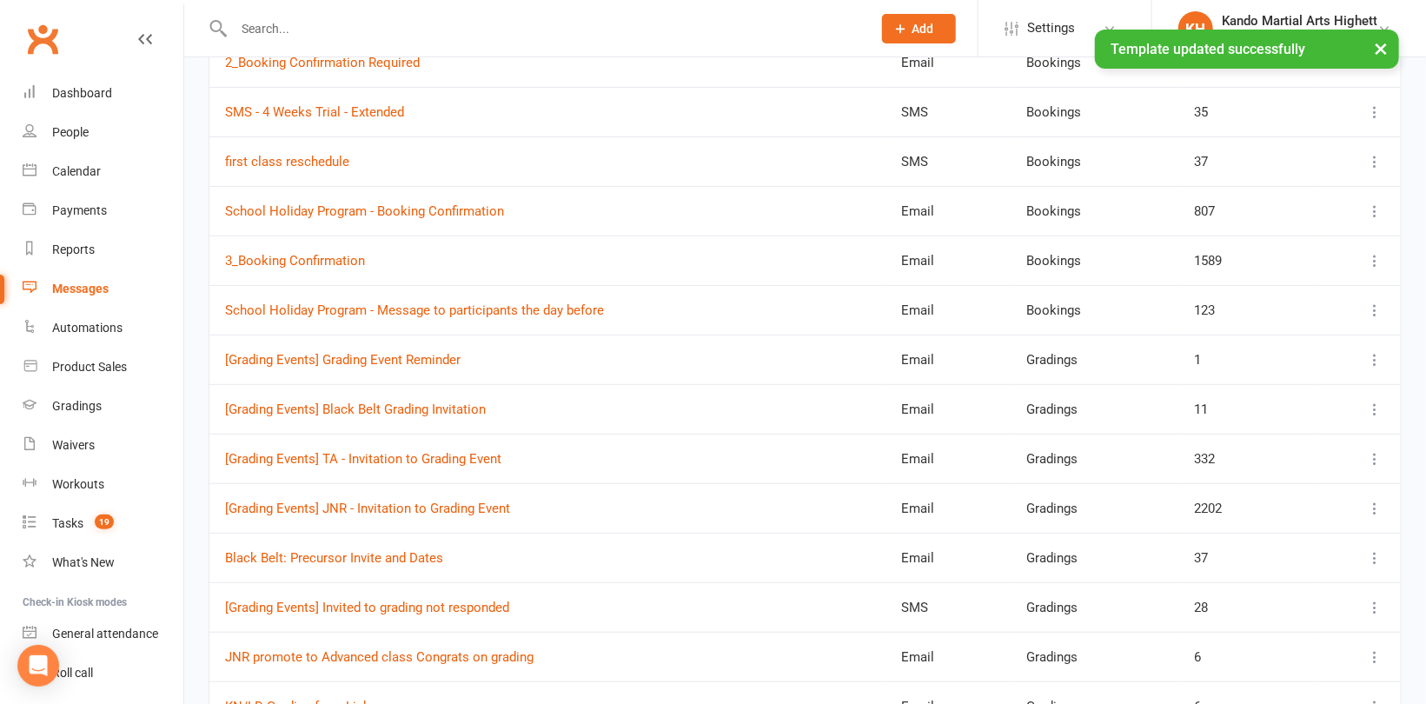
scroll to position [435, 0]
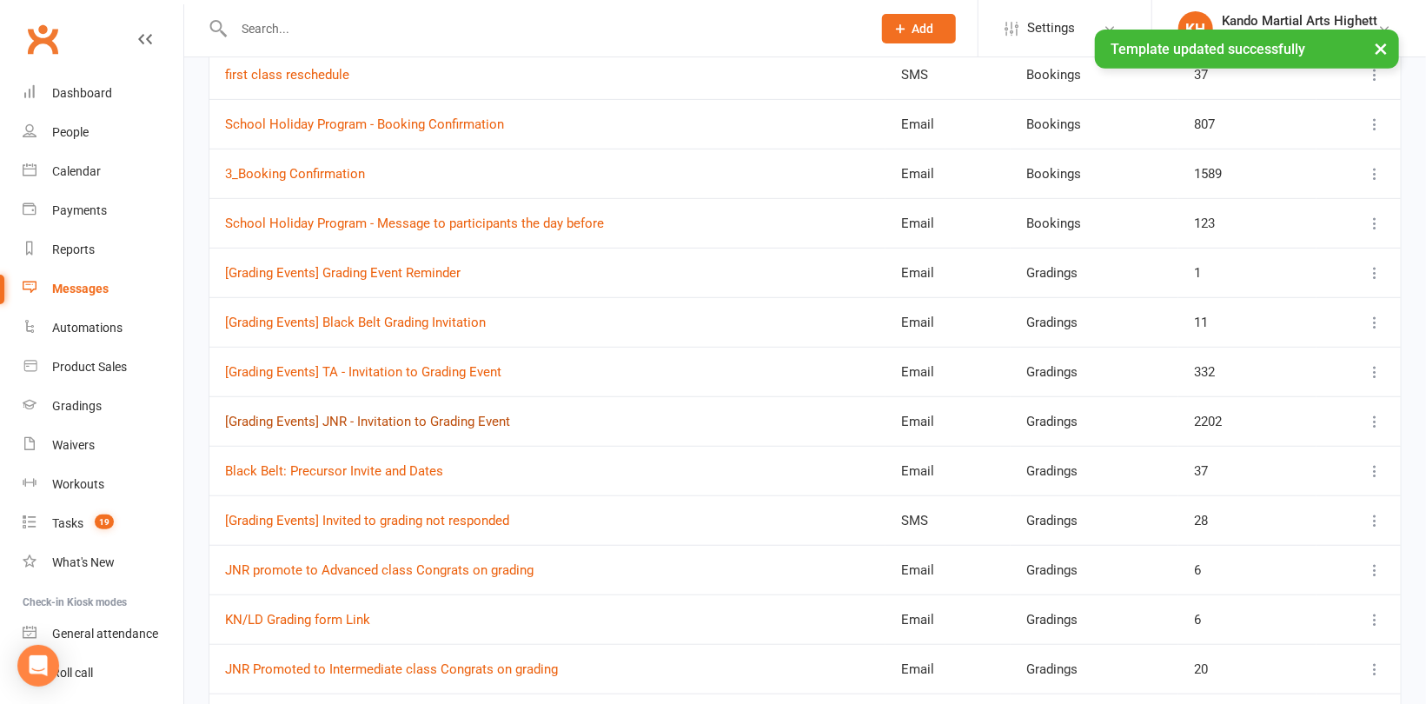
click at [411, 418] on link "[Grading Events] JNR - Invitation to Grading Event" at bounding box center [367, 422] width 285 height 16
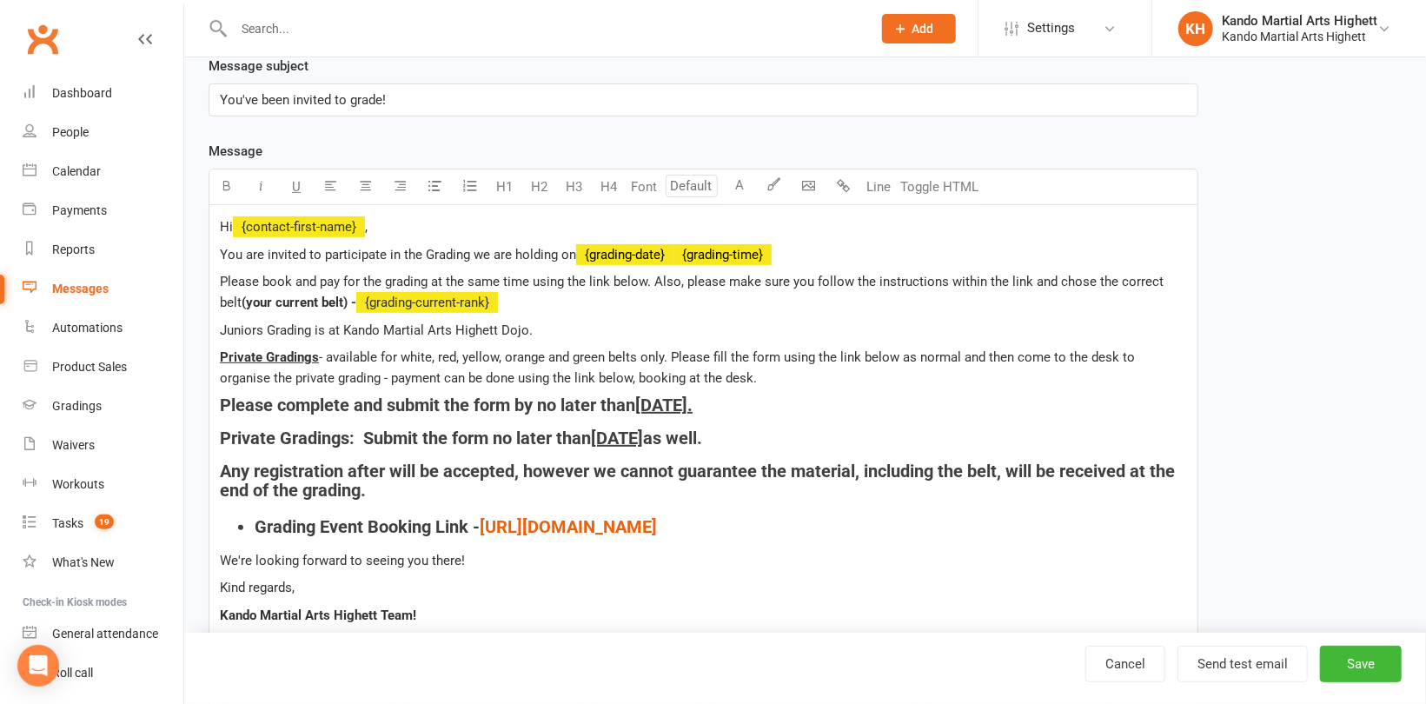
scroll to position [261, 0]
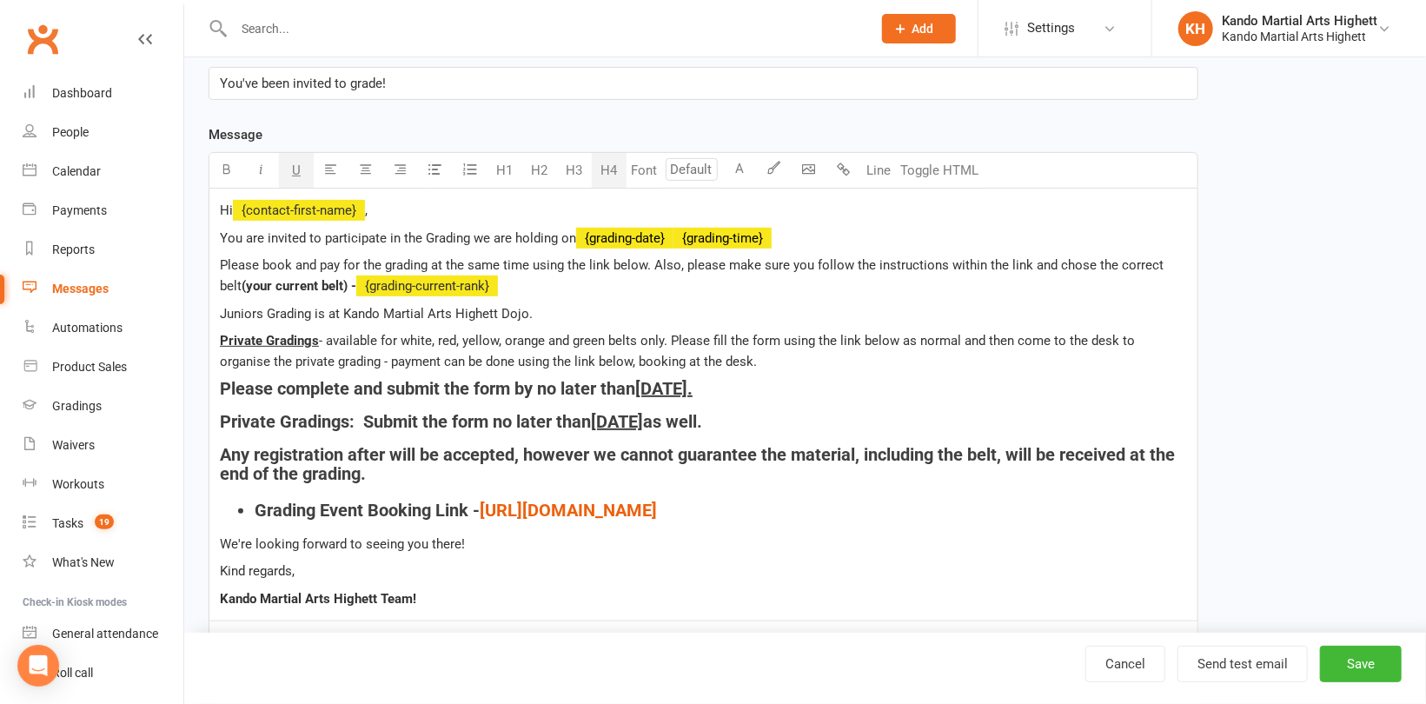
drag, startPoint x: 810, startPoint y: 386, endPoint x: 646, endPoint y: 388, distance: 164.3
click at [646, 388] on h4 "Please complete and submit the form by no later than [DATE]." at bounding box center [703, 388] width 967 height 19
drag, startPoint x: 752, startPoint y: 422, endPoint x: 601, endPoint y: 429, distance: 151.4
click at [601, 429] on span "[DATE]" at bounding box center [617, 421] width 52 height 21
click at [1352, 664] on button "Save" at bounding box center [1361, 664] width 82 height 37
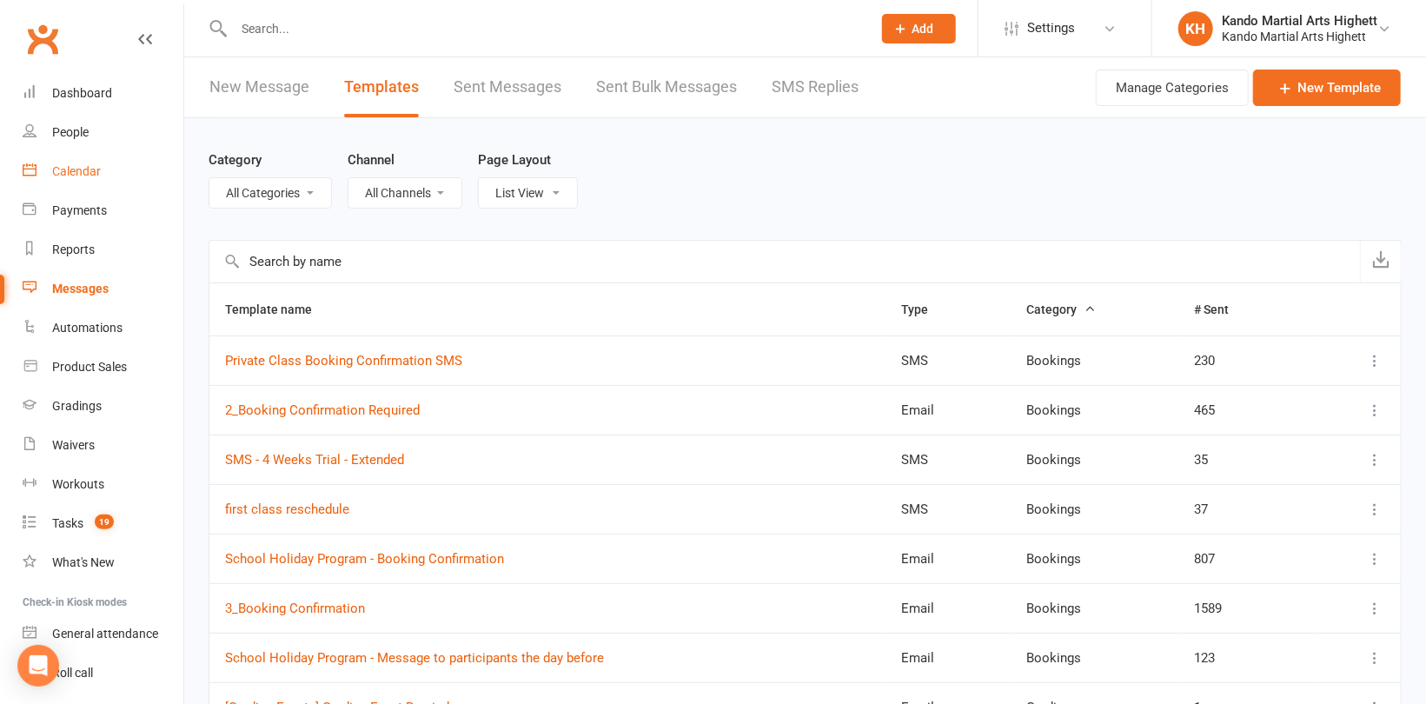
click at [92, 173] on div "Calendar" at bounding box center [76, 171] width 49 height 14
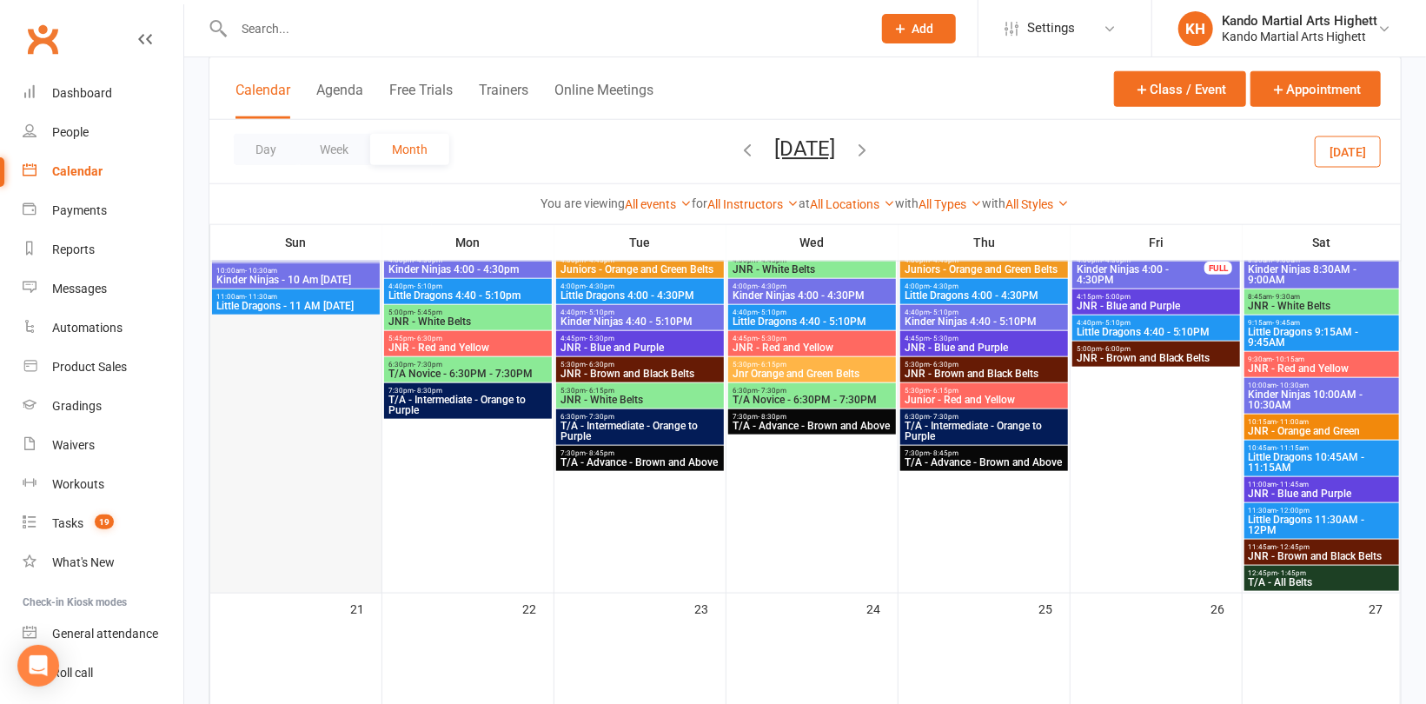
scroll to position [869, 0]
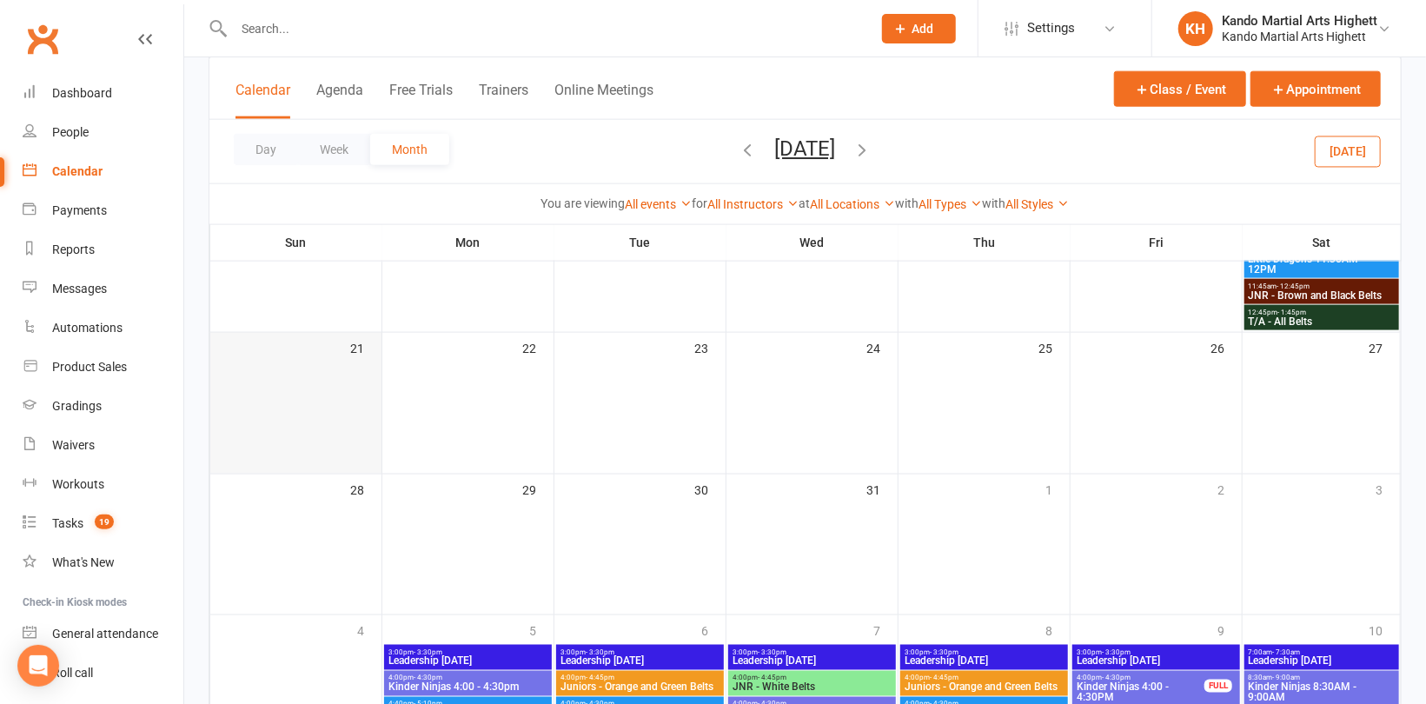
click at [320, 398] on div "21" at bounding box center [295, 403] width 171 height 140
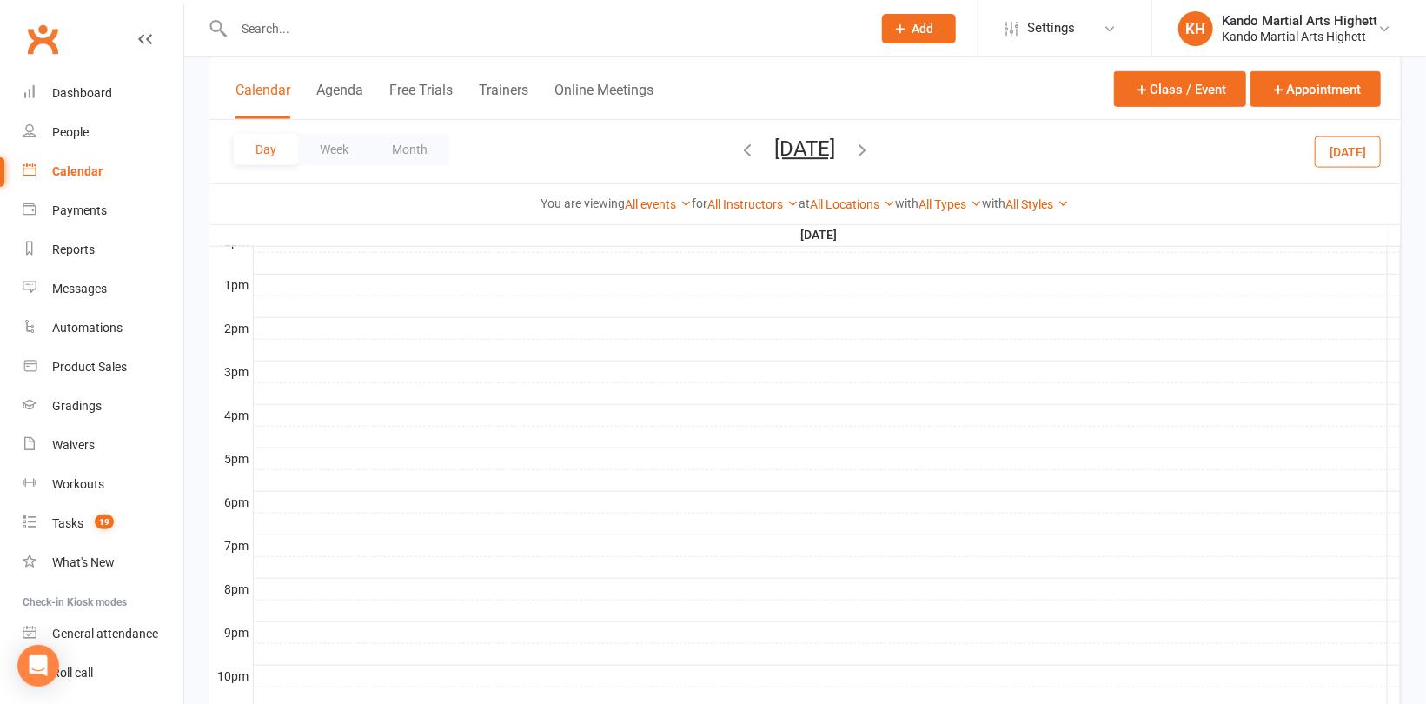
scroll to position [736, 0]
click at [278, 530] on div at bounding box center [827, 540] width 1147 height 21
click at [294, 505] on button "Add Event" at bounding box center [266, 511] width 58 height 21
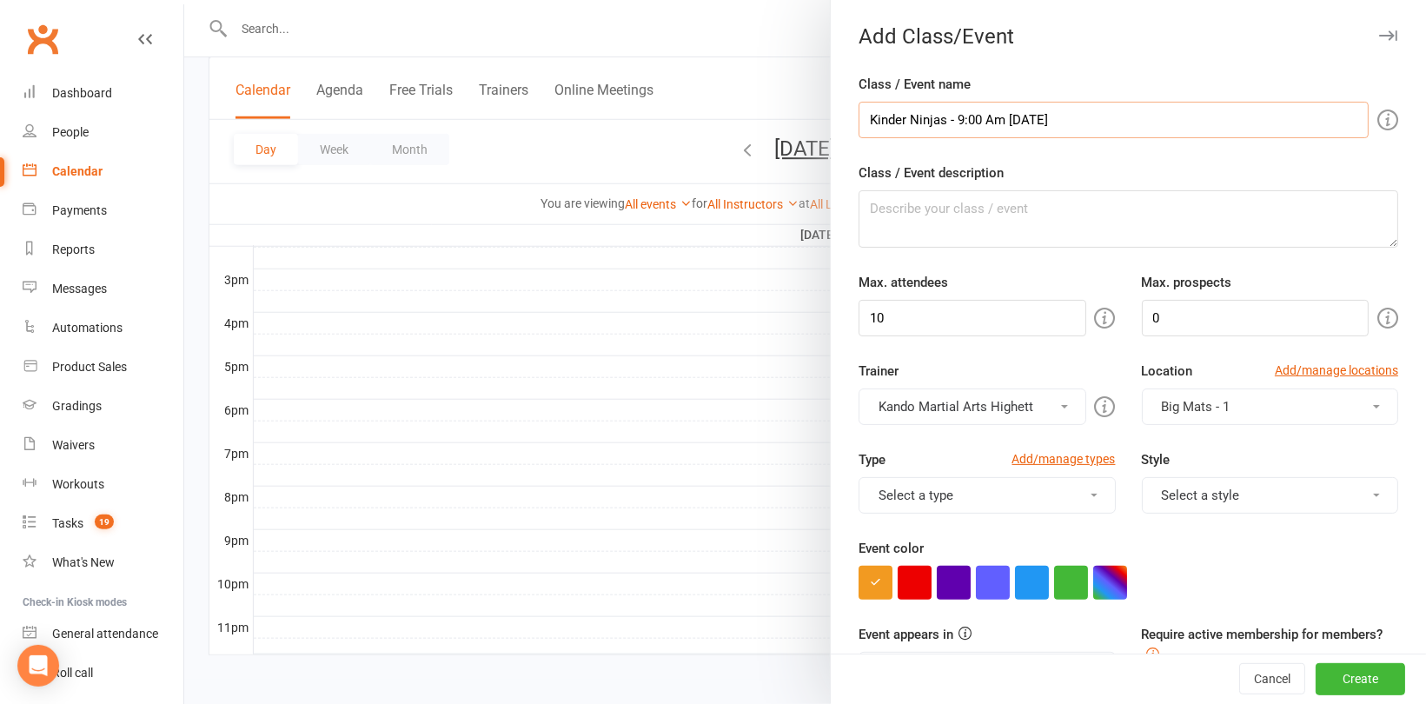
drag, startPoint x: 1066, startPoint y: 125, endPoint x: 803, endPoint y: 140, distance: 262.9
click at [184, 0] on new-event-schedule "Add Class/Event Class / Event name Kinder Ninjas - 9:00 Am [DATE] Class / Event…" at bounding box center [184, 0] width 0 height 0
click at [891, 205] on textarea "Class / Event description" at bounding box center [1129, 218] width 540 height 57
paste textarea "Kinder Ninjas - 9:00 Am [DATE]"
drag, startPoint x: 926, startPoint y: 311, endPoint x: 804, endPoint y: 307, distance: 121.8
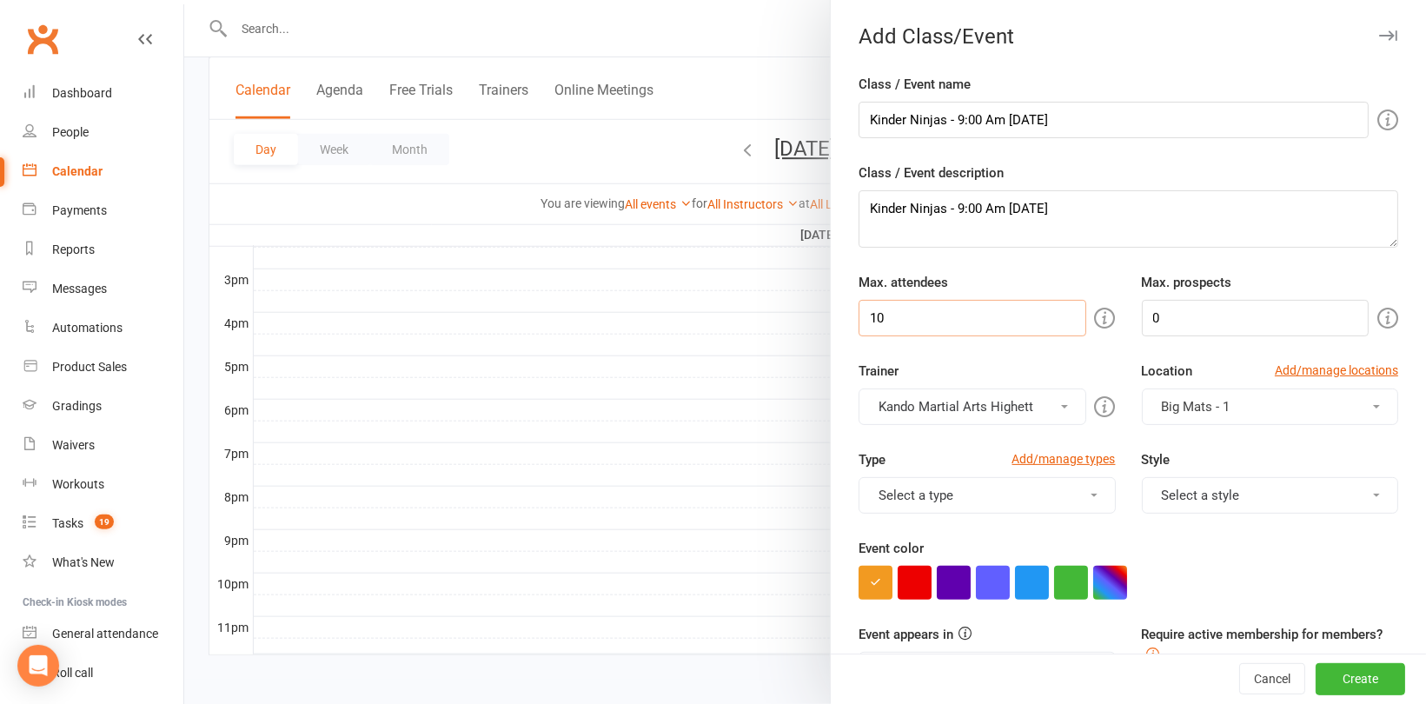
click at [184, 0] on new-event-schedule "Add Class/Event Class / Event name Kinder Ninjas - 9:00 Am [DATE] Class / Event…" at bounding box center [184, 0] width 0 height 0
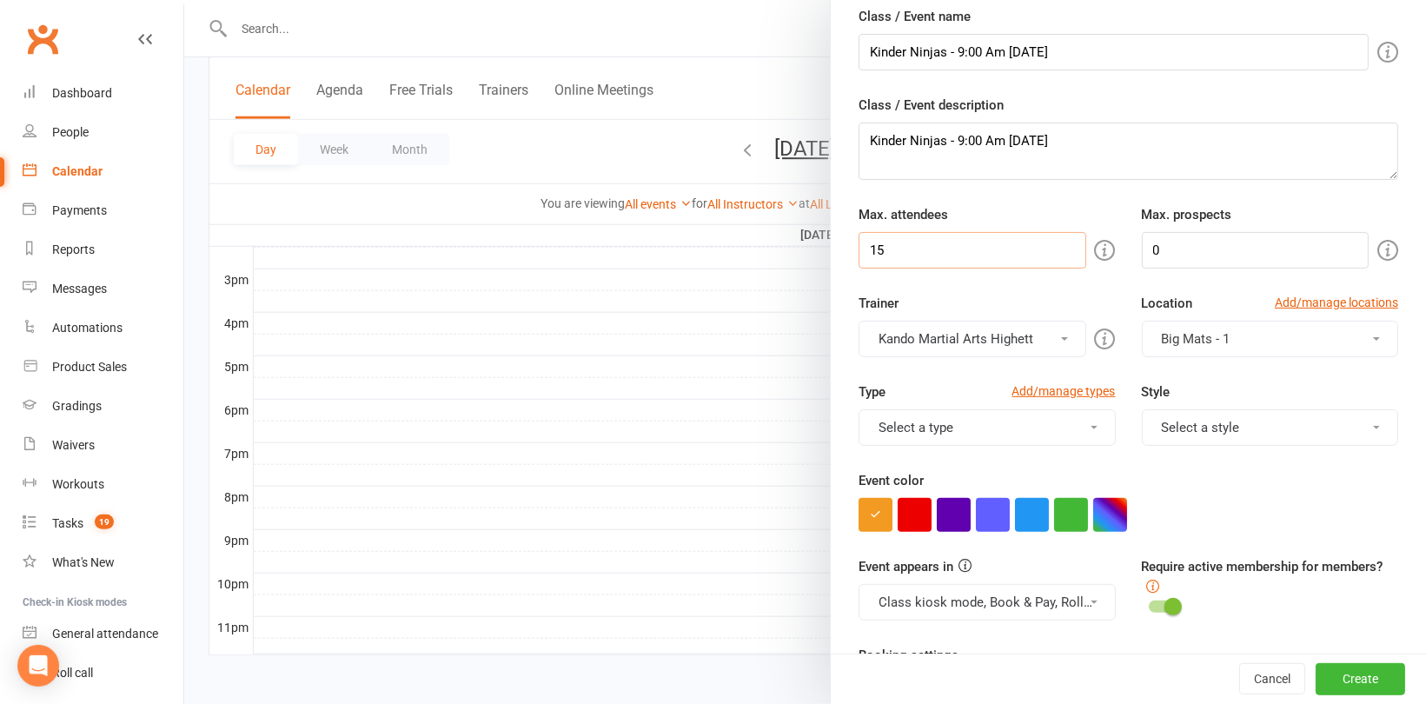
scroll to position [87, 0]
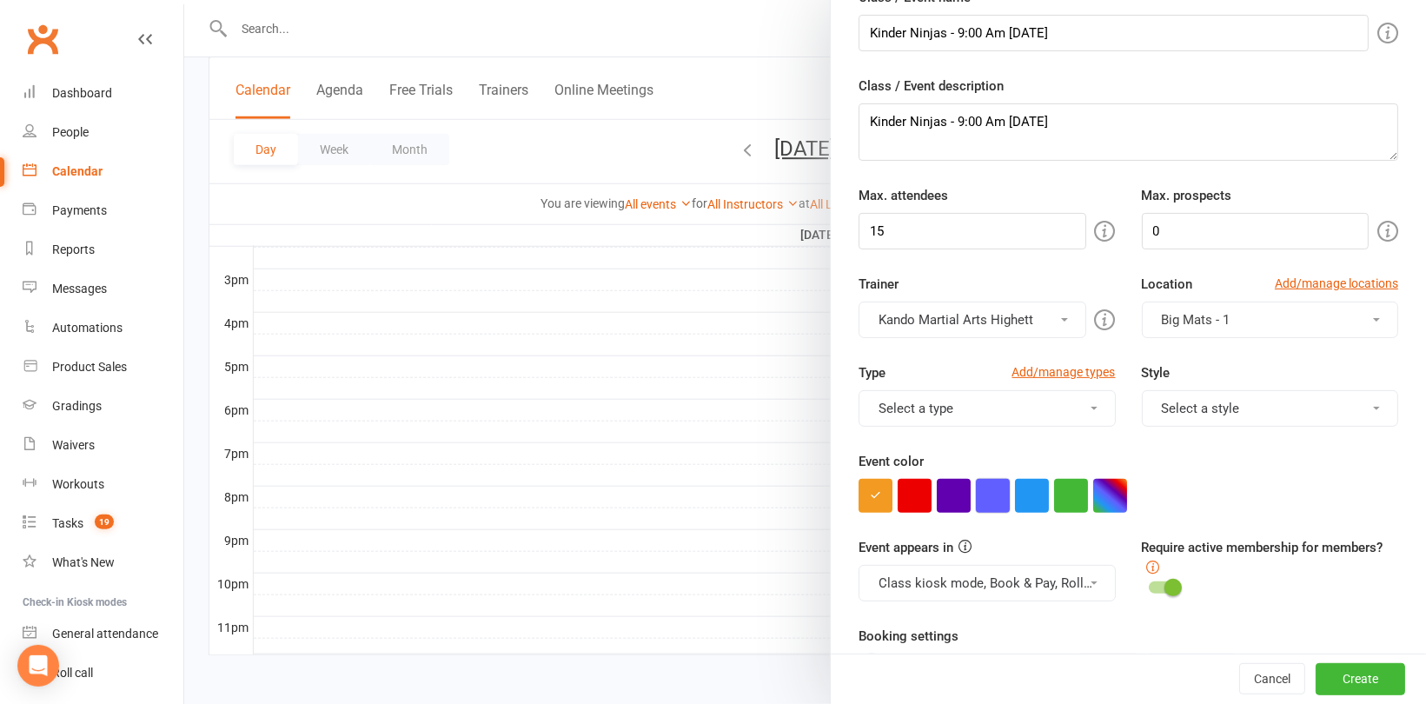
click at [999, 494] on button "button" at bounding box center [993, 496] width 34 height 34
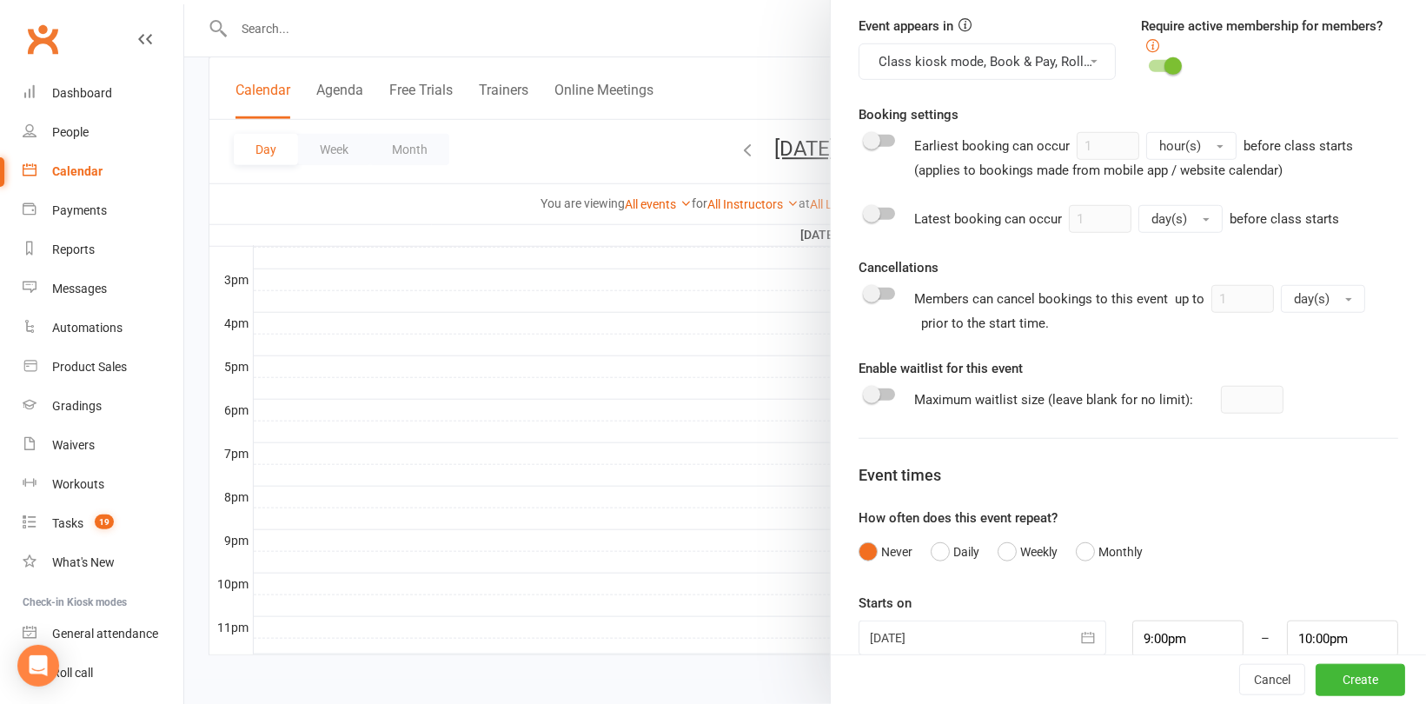
scroll to position [636, 0]
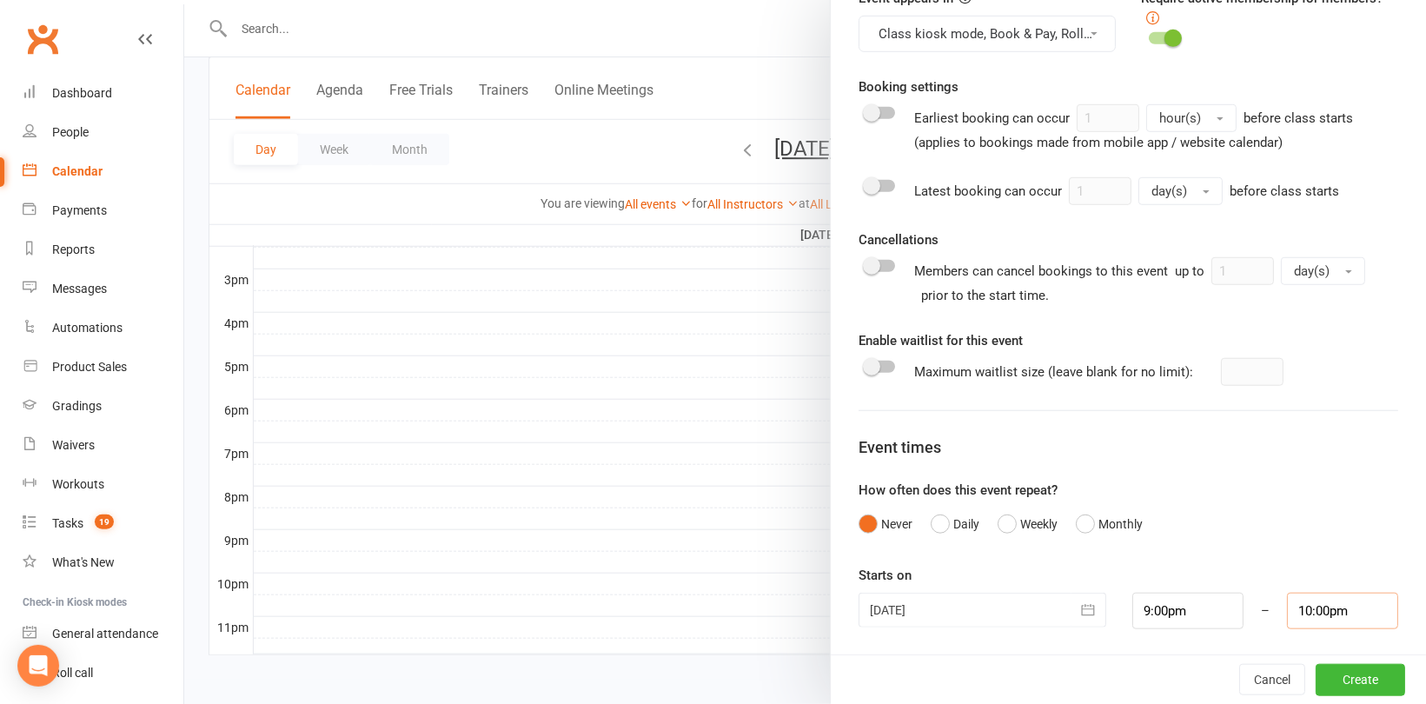
click at [1341, 605] on input "10:00pm" at bounding box center [1342, 611] width 111 height 37
click at [1311, 513] on li "9:30pm" at bounding box center [1329, 521] width 83 height 26
click at [1334, 681] on button "Create" at bounding box center [1361, 679] width 90 height 31
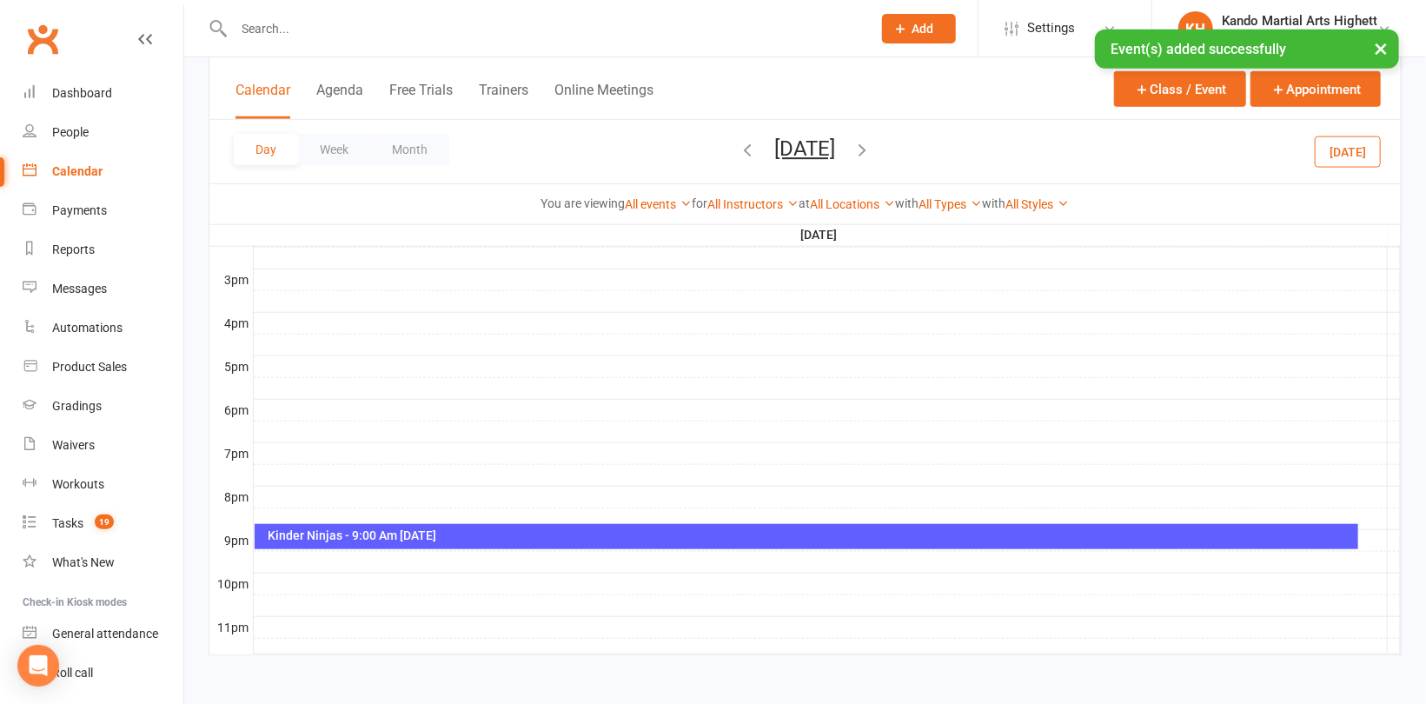
click at [269, 576] on div at bounding box center [827, 584] width 1147 height 21
click at [275, 558] on button "Add Event" at bounding box center [258, 558] width 58 height 21
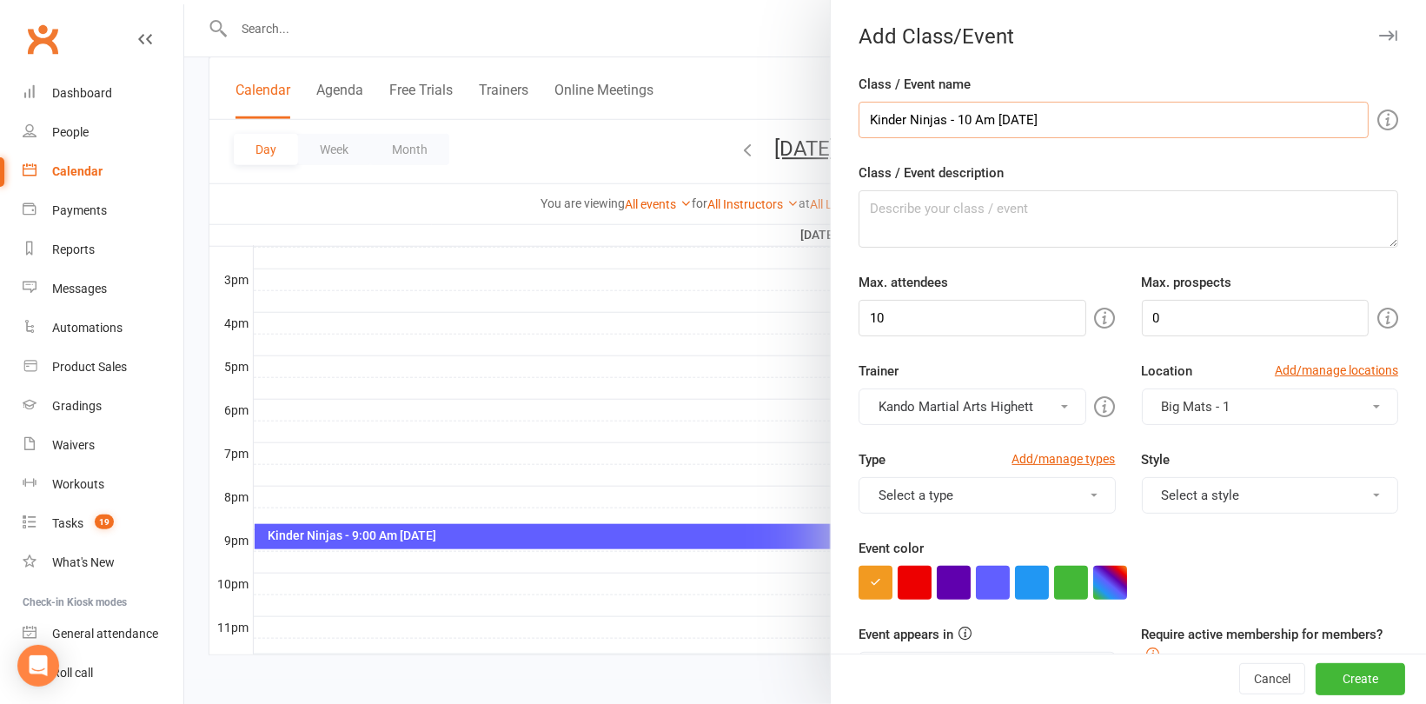
drag, startPoint x: 1053, startPoint y: 126, endPoint x: 808, endPoint y: 130, distance: 245.1
click at [184, 0] on new-event-schedule "Add Class/Event Class / Event name Kinder Ninjas - 10 Am [DATE] Class / Event d…" at bounding box center [184, 0] width 0 height 0
click at [886, 217] on textarea "Class / Event description" at bounding box center [1129, 218] width 540 height 57
paste textarea "Kinder Ninjas - 10 Am [DATE]"
drag, startPoint x: 906, startPoint y: 319, endPoint x: 801, endPoint y: 304, distance: 106.2
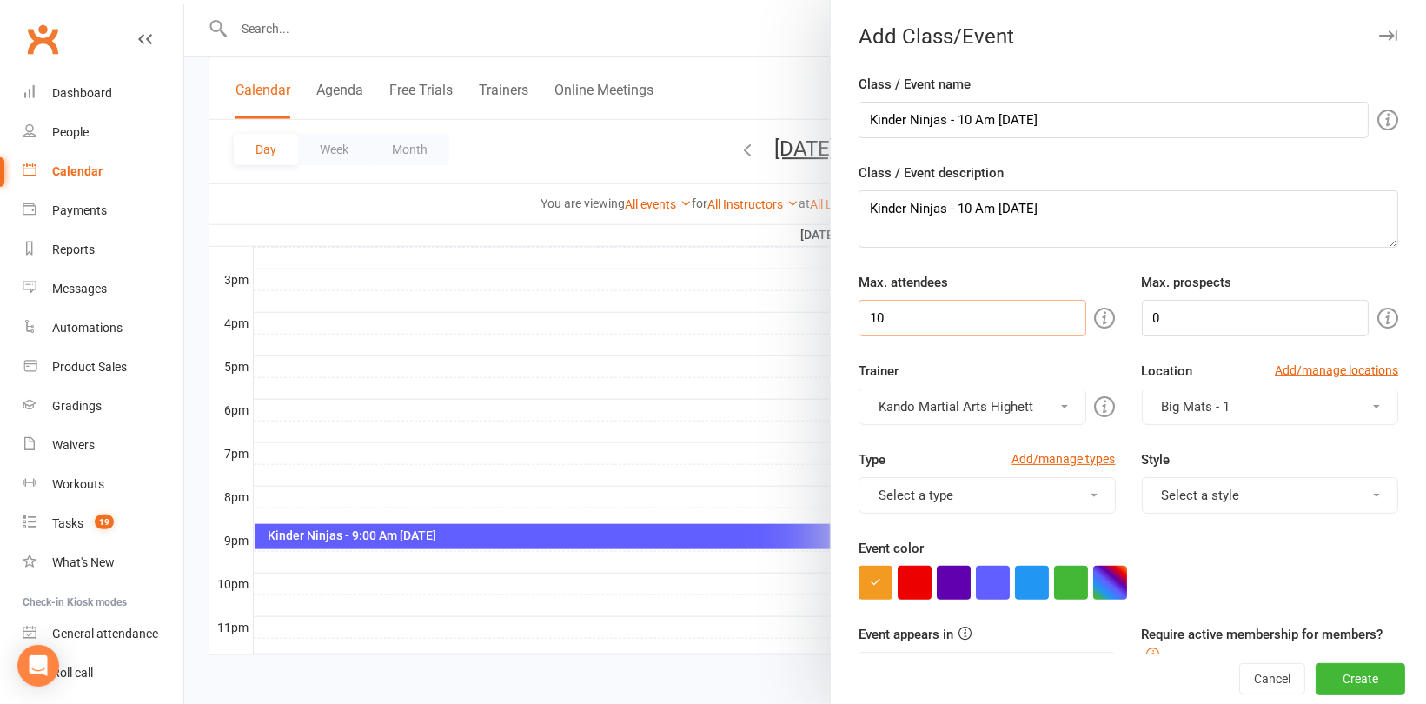
click at [184, 0] on new-event-schedule "Add Class/Event Class / Event name Kinder Ninjas - 10 Am [DATE] Class / Event d…" at bounding box center [184, 0] width 0 height 0
click at [985, 576] on button "button" at bounding box center [993, 583] width 34 height 34
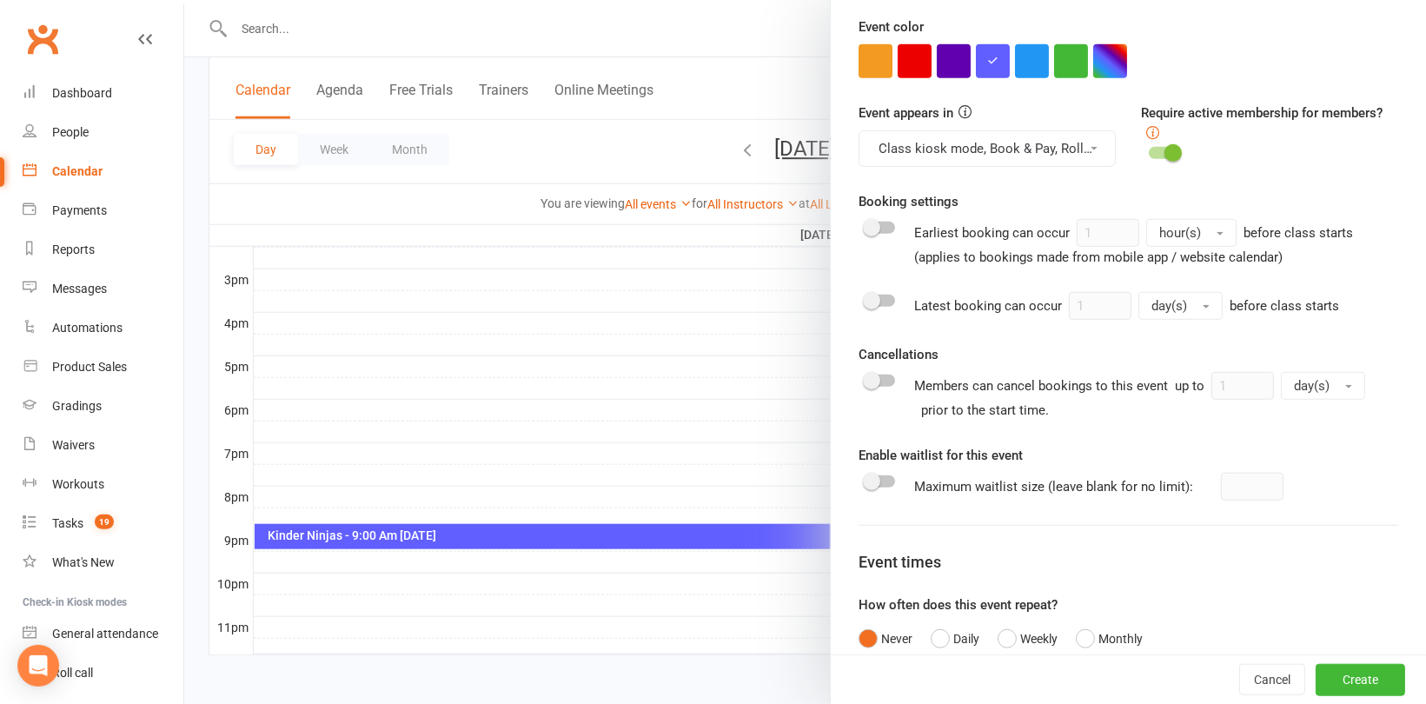
scroll to position [636, 0]
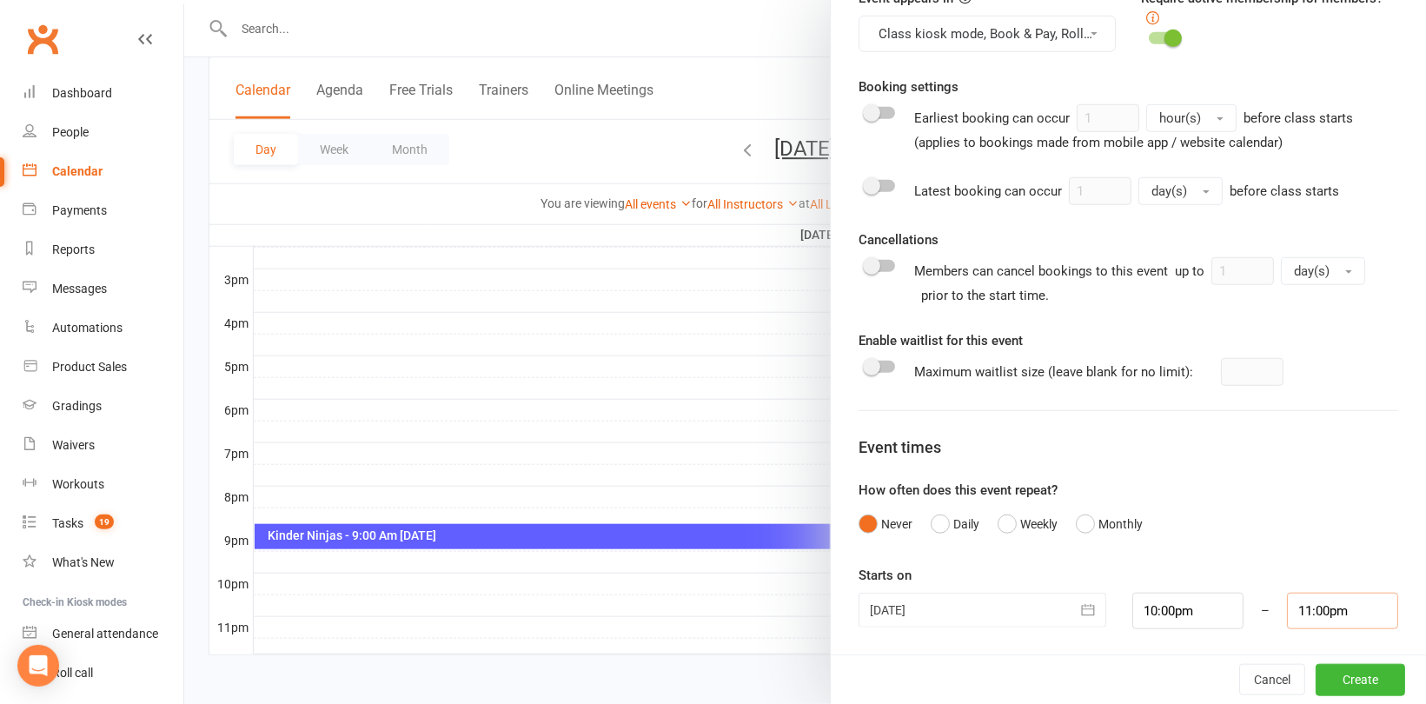
click at [1324, 604] on input "11:00pm" at bounding box center [1342, 611] width 111 height 37
click at [1312, 528] on li "10:30pm" at bounding box center [1329, 539] width 83 height 26
click at [1351, 679] on button "Create" at bounding box center [1361, 679] width 90 height 31
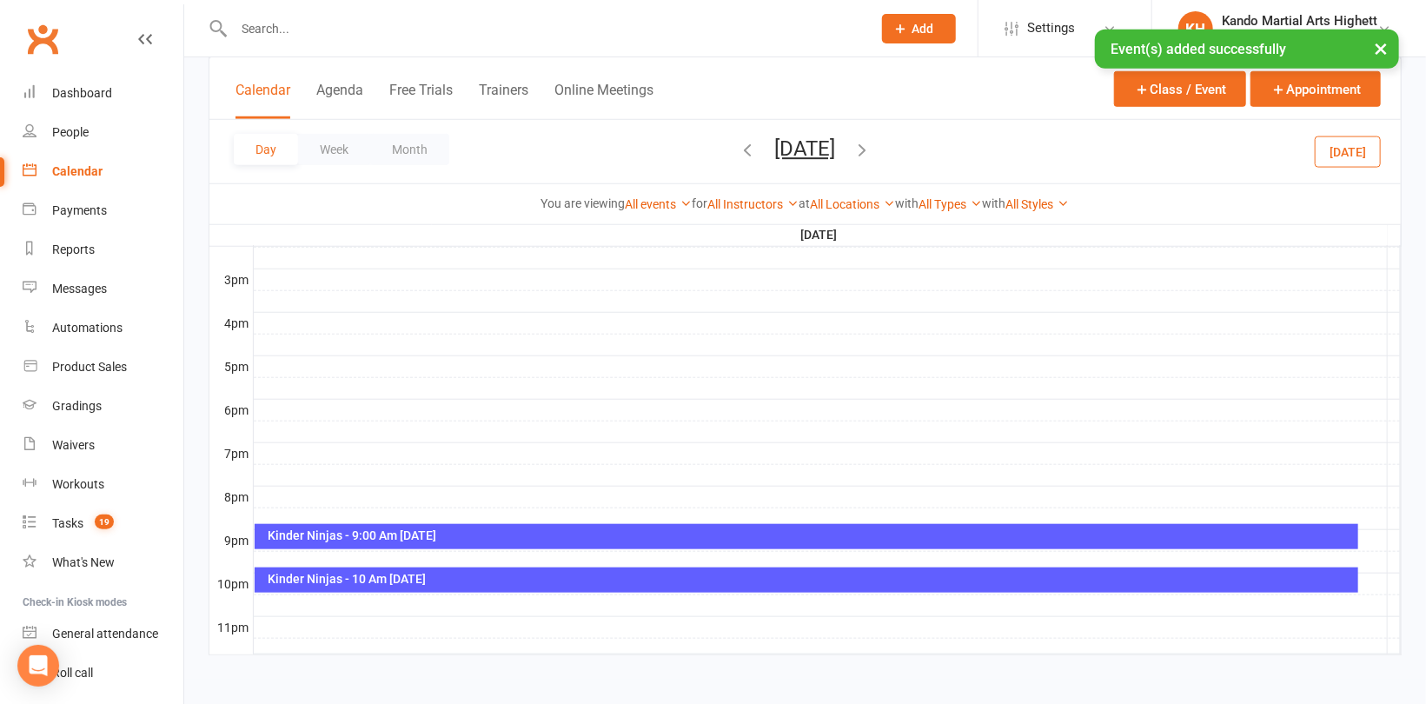
click at [266, 618] on div at bounding box center [827, 627] width 1147 height 21
click at [271, 598] on button "Add Event" at bounding box center [254, 599] width 58 height 21
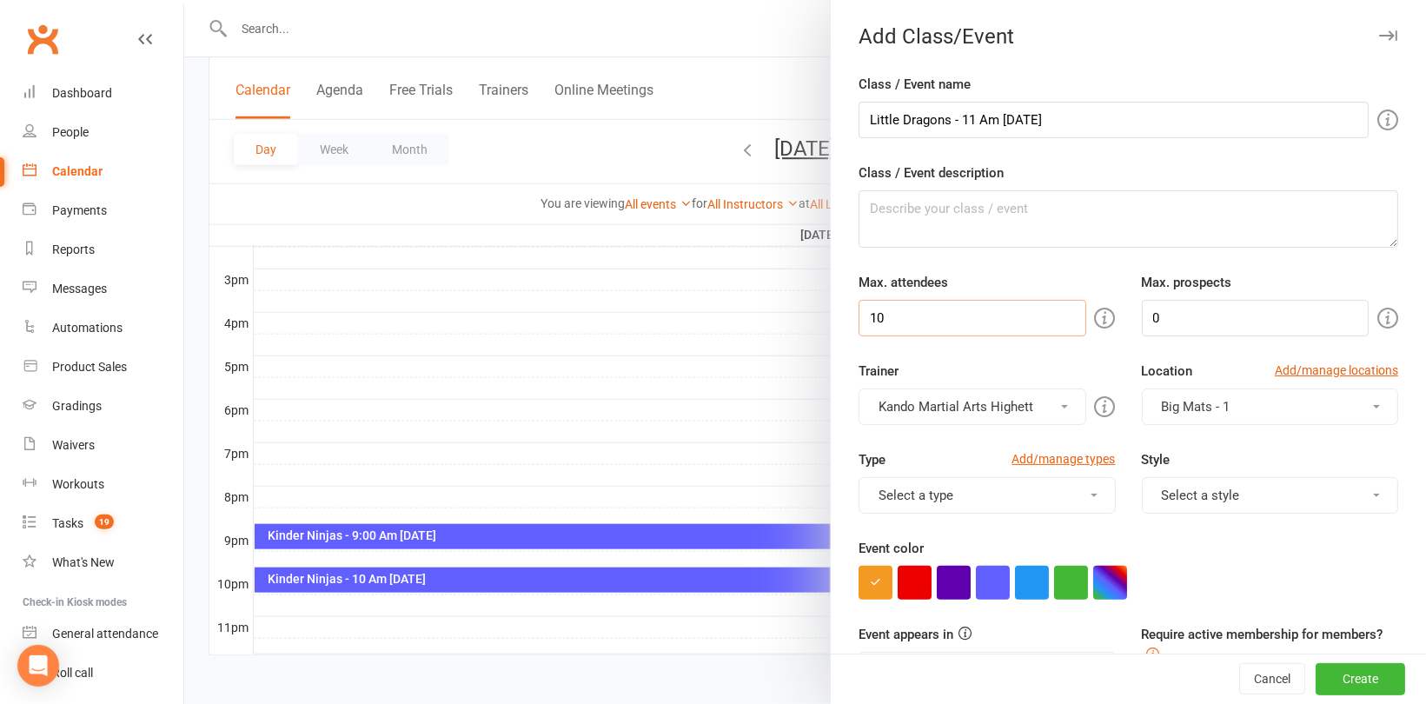
drag, startPoint x: 939, startPoint y: 321, endPoint x: 832, endPoint y: 321, distance: 106.9
click at [832, 321] on div "Class / Event name Little Dragons - 11 Am [DATE] Class / Event description Max.…" at bounding box center [1128, 683] width 595 height 1219
click at [1032, 587] on button "button" at bounding box center [1032, 583] width 34 height 34
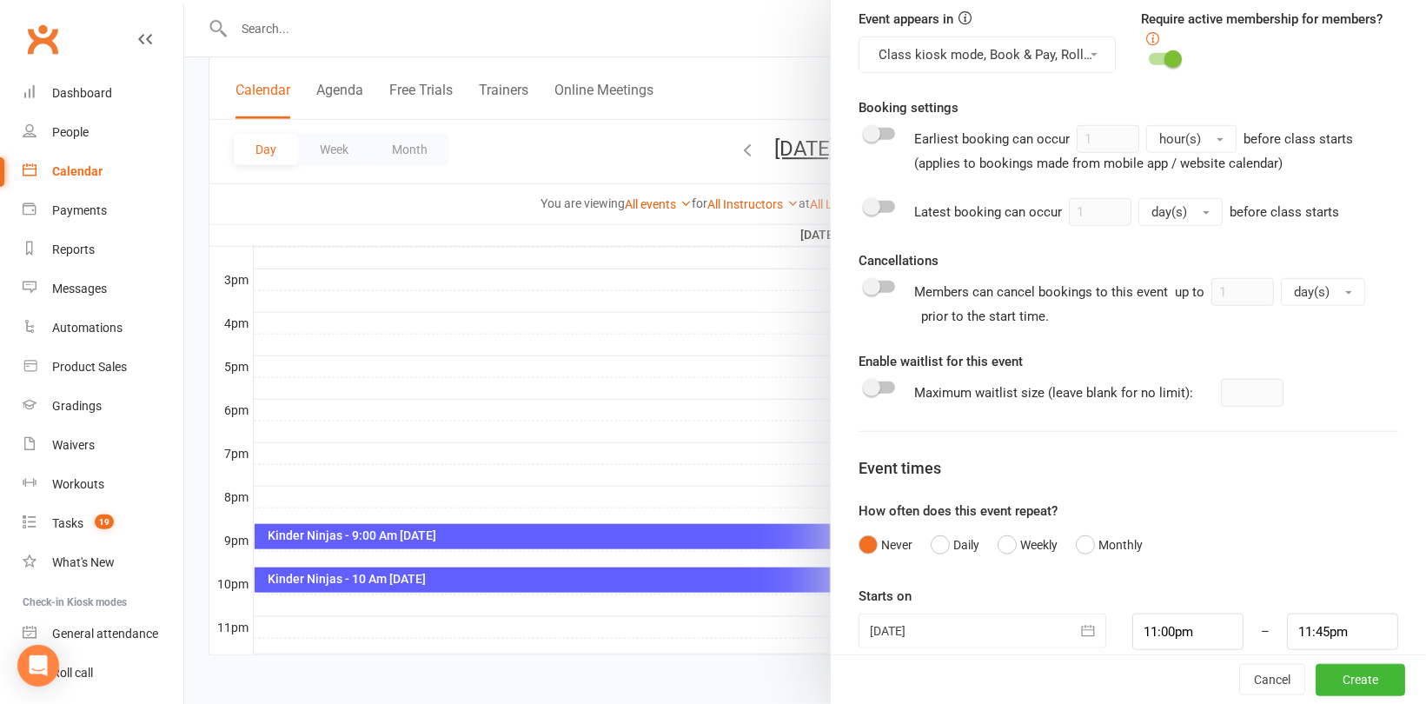
scroll to position [636, 0]
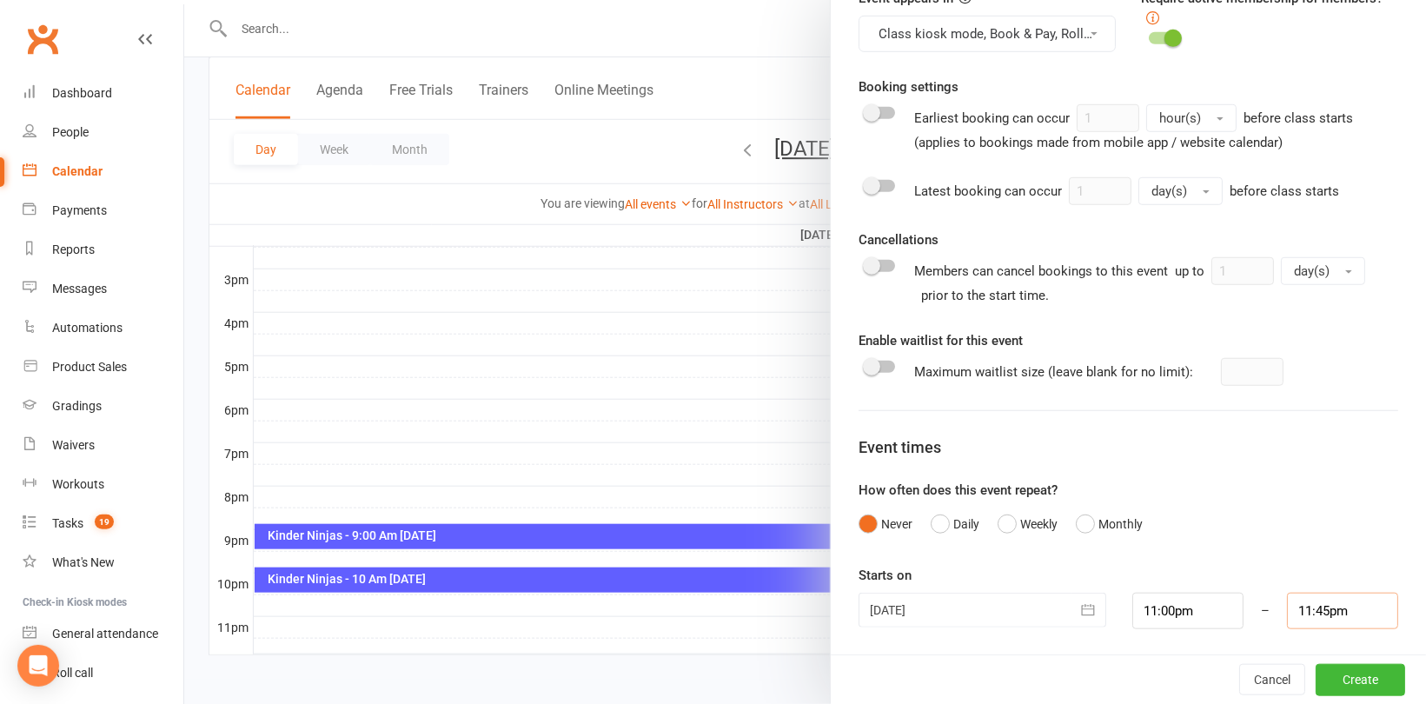
click at [1298, 609] on input "11:45pm" at bounding box center [1342, 611] width 111 height 37
click at [1308, 551] on li "11:30pm" at bounding box center [1329, 554] width 83 height 26
click at [1325, 668] on button "Create" at bounding box center [1361, 679] width 90 height 31
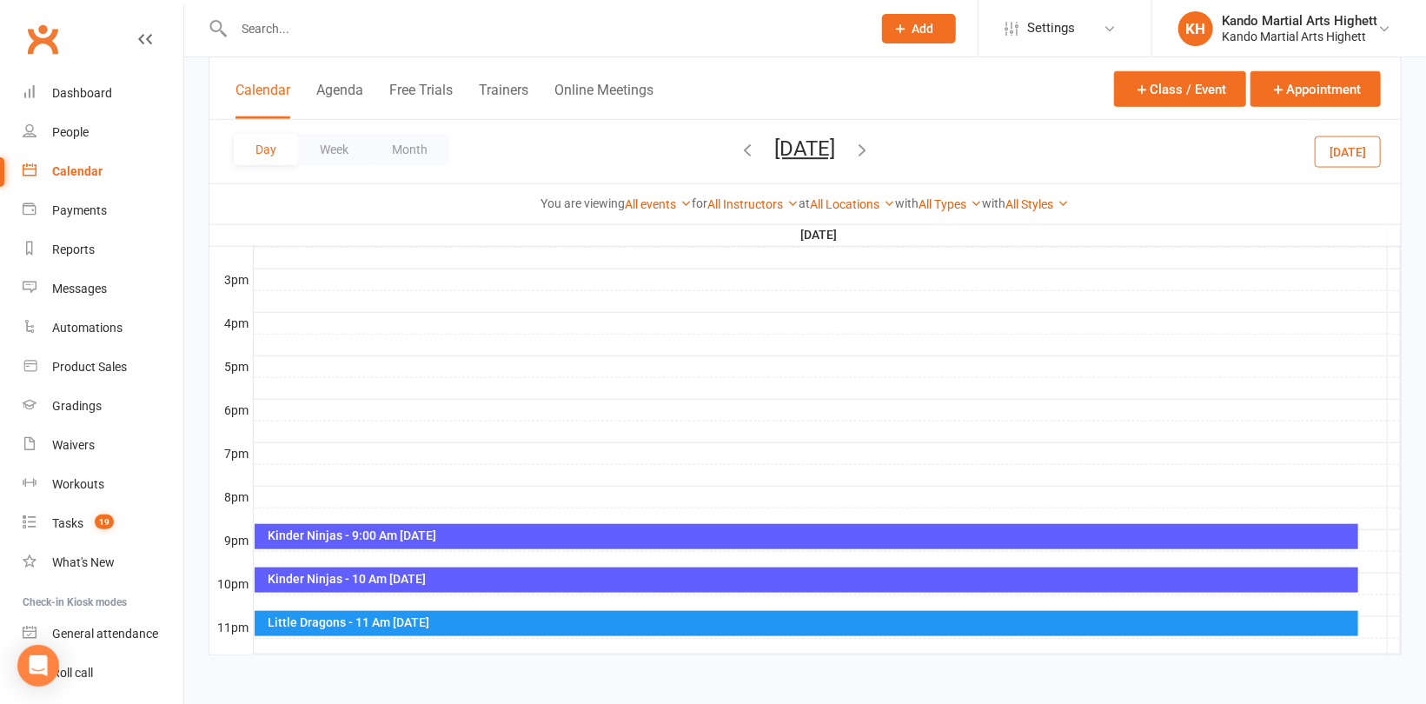
click at [433, 533] on div "Kinder Ninjas - 9:00 Am [DATE]" at bounding box center [810, 535] width 1087 height 12
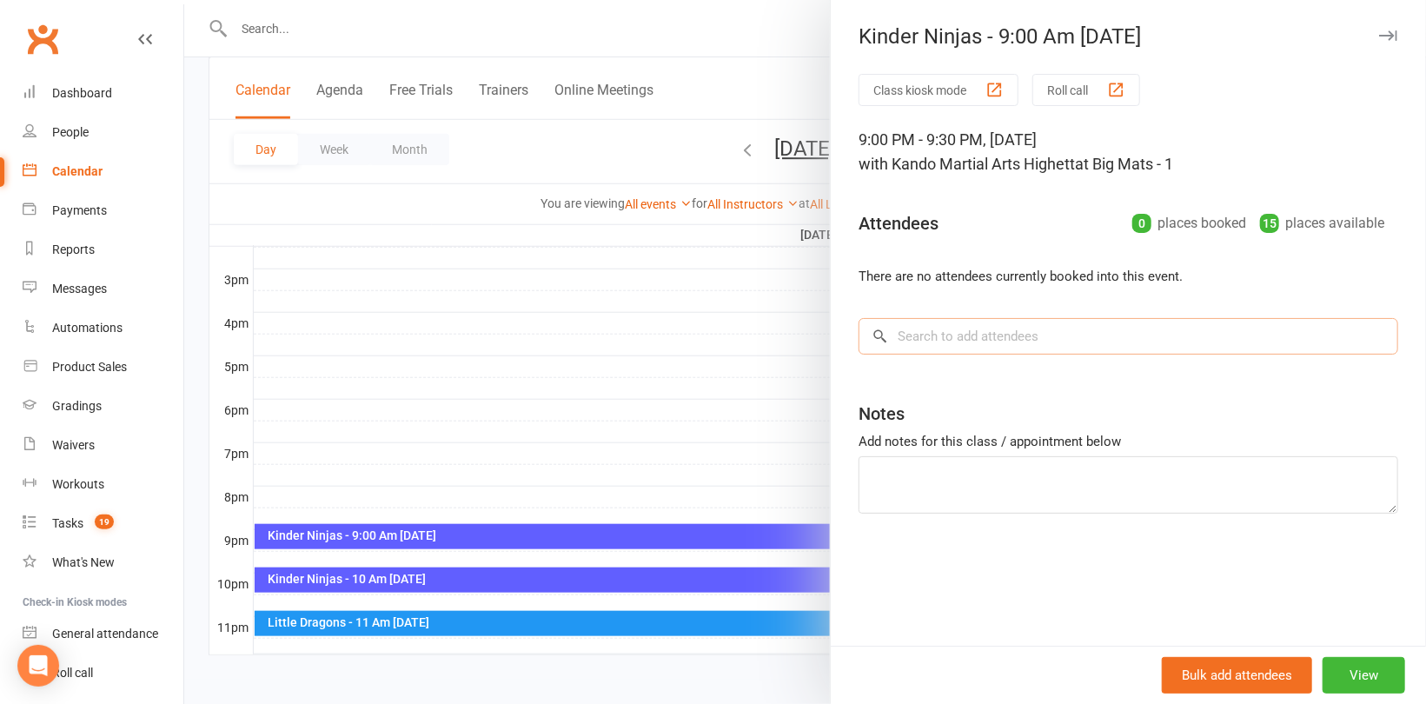
click at [928, 336] on input "search" at bounding box center [1129, 336] width 540 height 37
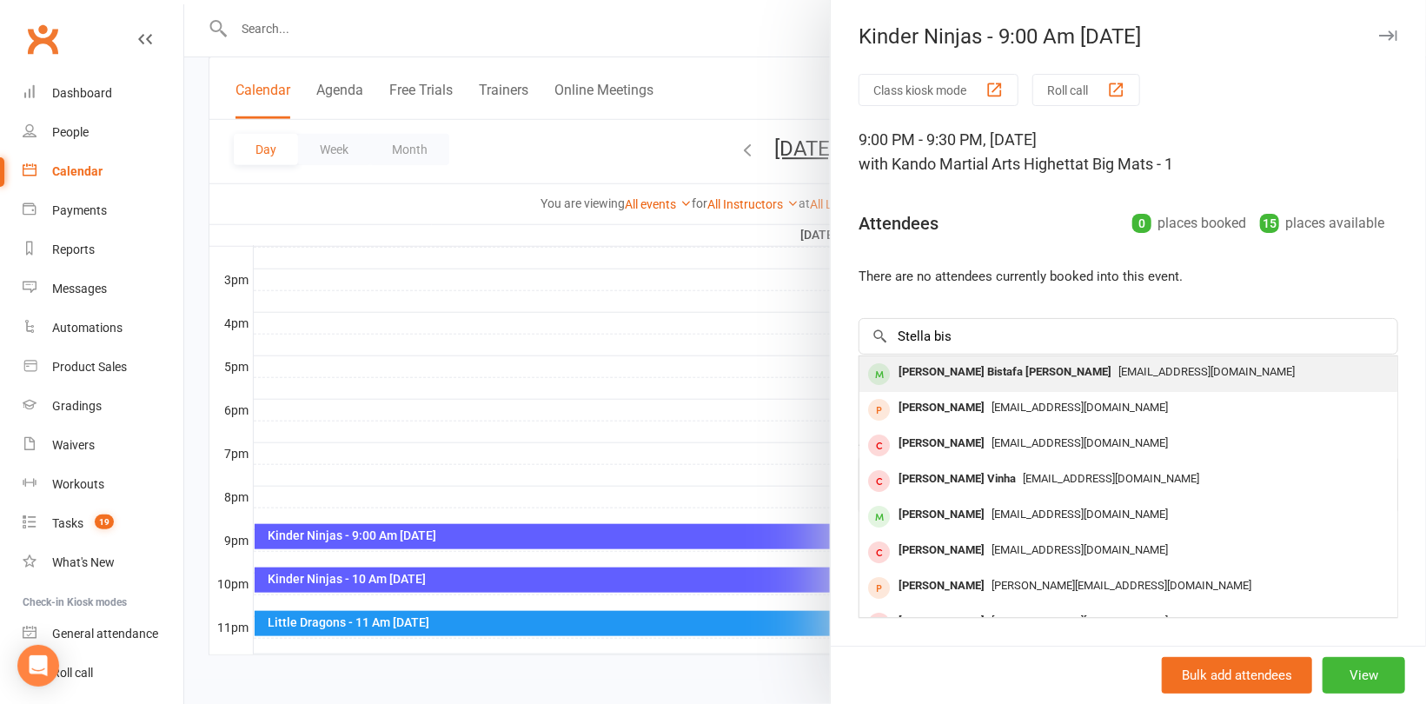
click at [931, 365] on div "[PERSON_NAME] Bistafa [PERSON_NAME]" at bounding box center [1005, 372] width 227 height 25
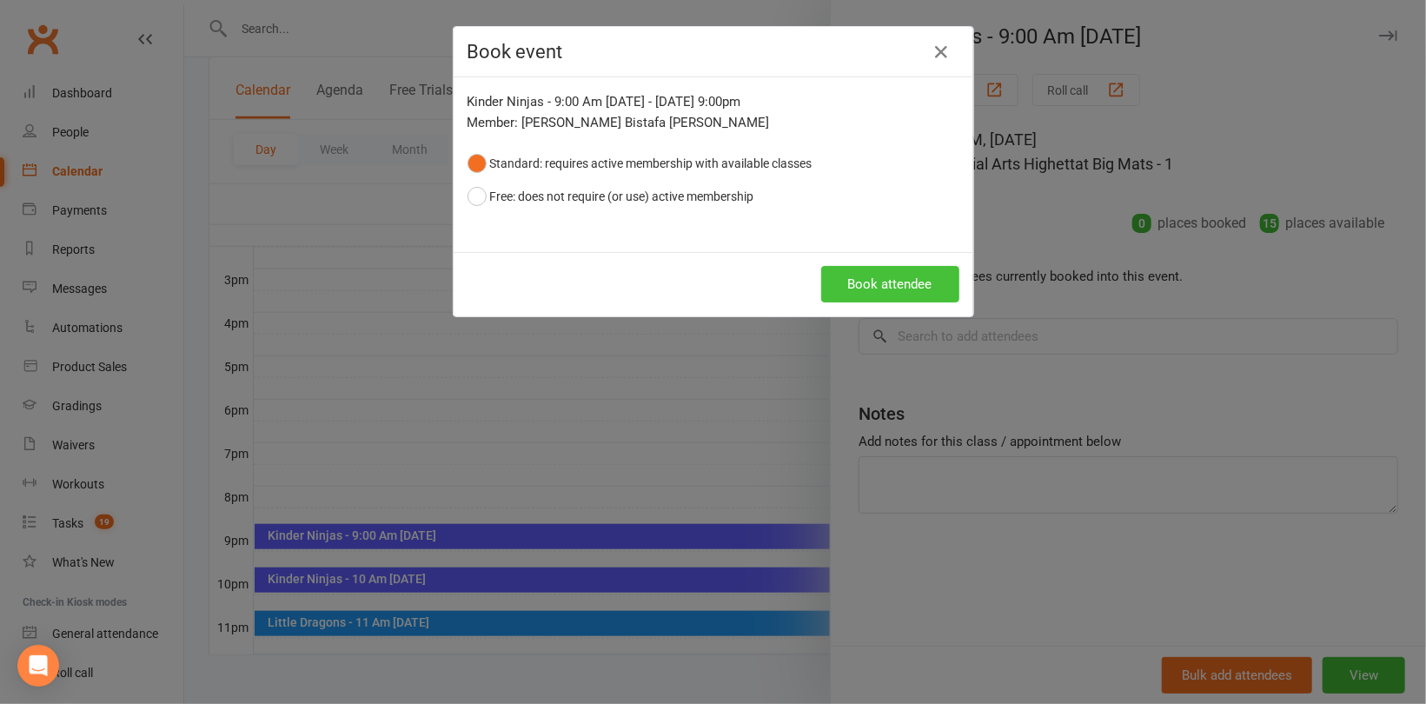
click at [899, 289] on button "Book attendee" at bounding box center [890, 284] width 138 height 37
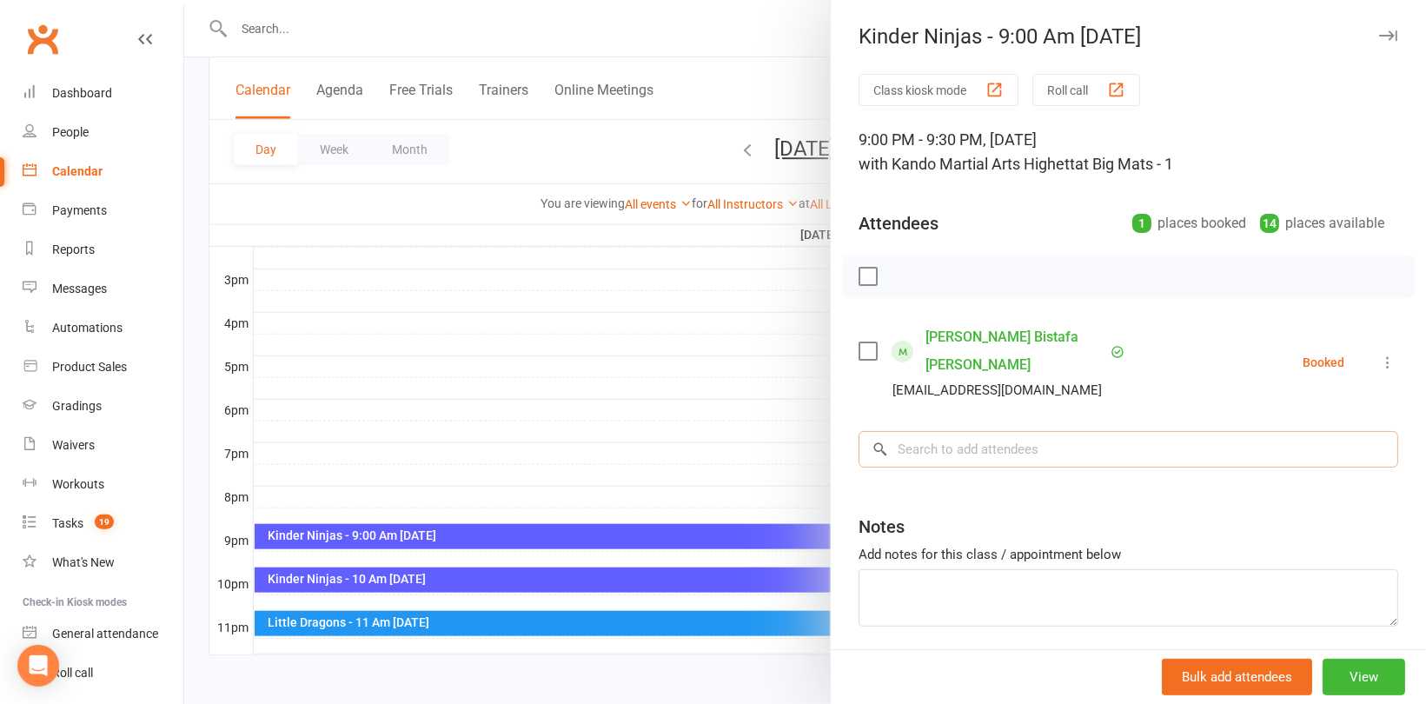
click at [925, 431] on input "search" at bounding box center [1129, 449] width 540 height 37
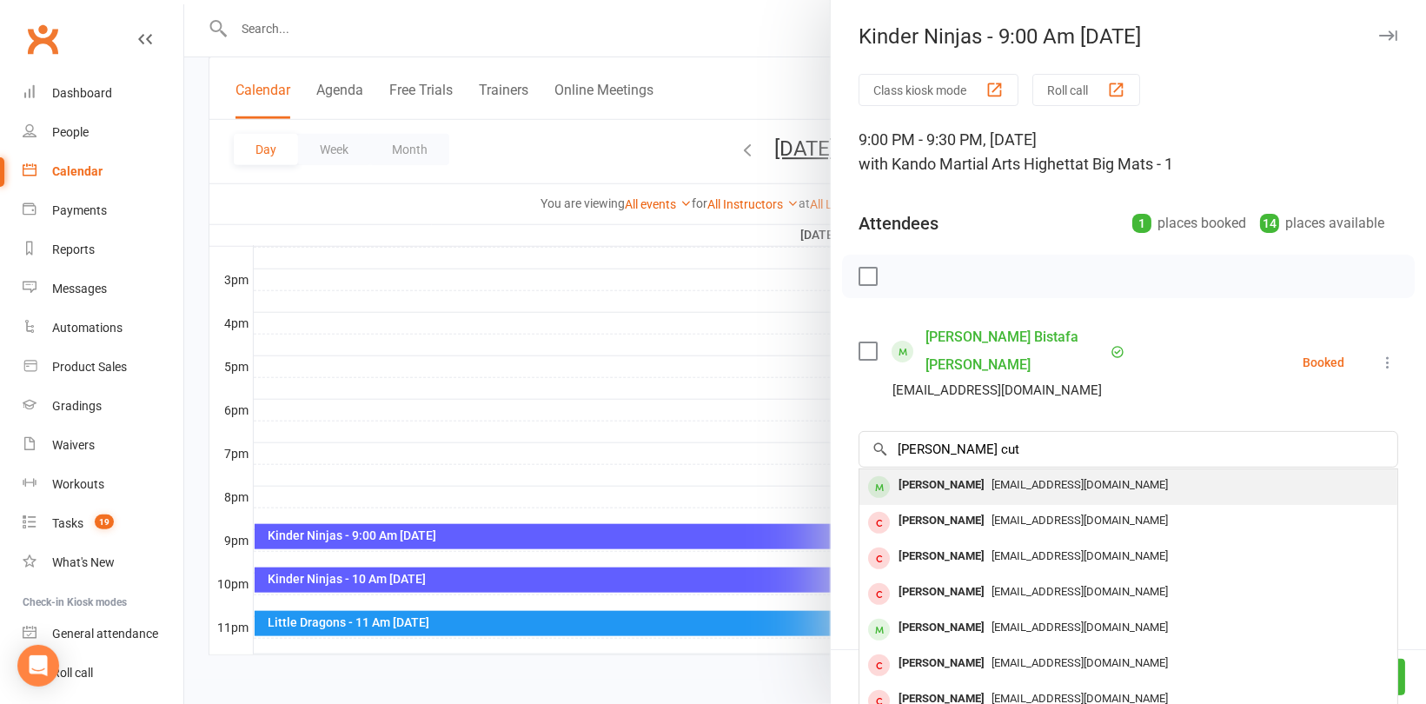
click at [961, 473] on div "[PERSON_NAME]" at bounding box center [942, 485] width 100 height 25
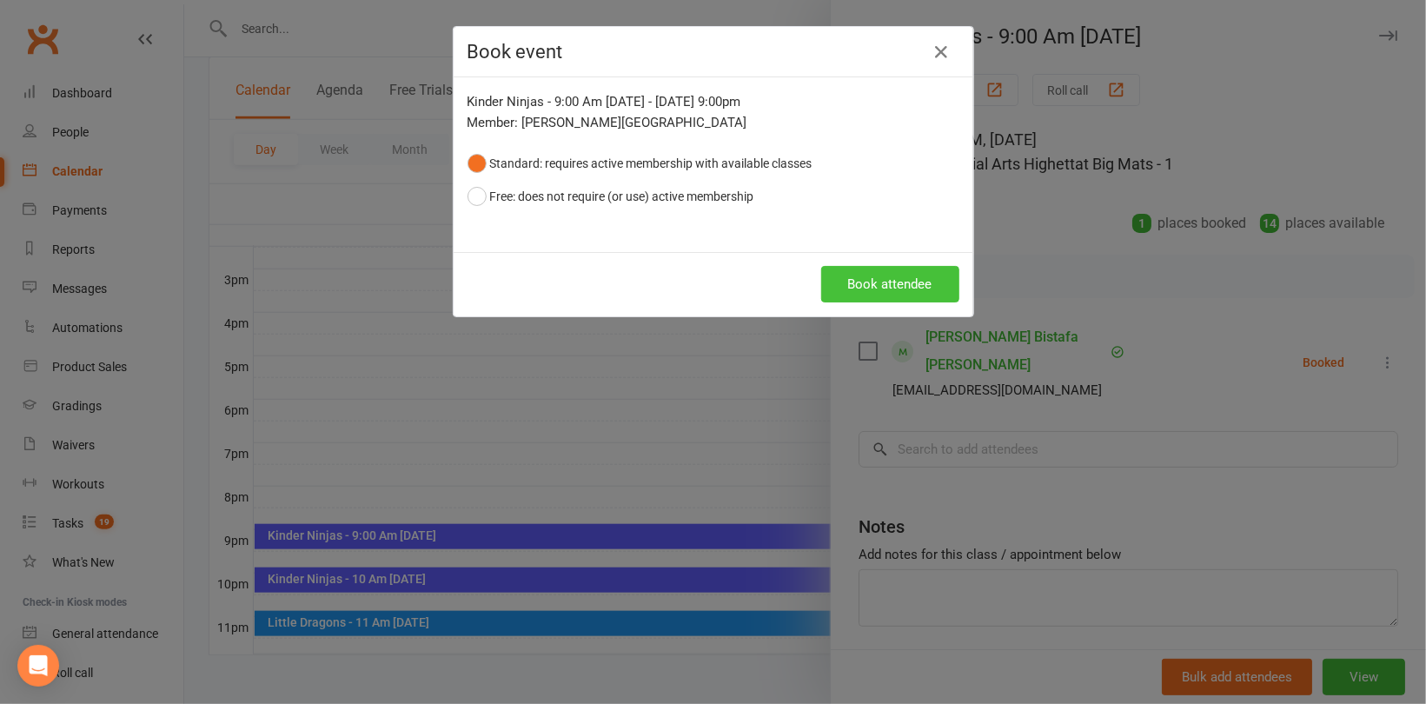
click at [847, 277] on button "Book attendee" at bounding box center [890, 284] width 138 height 37
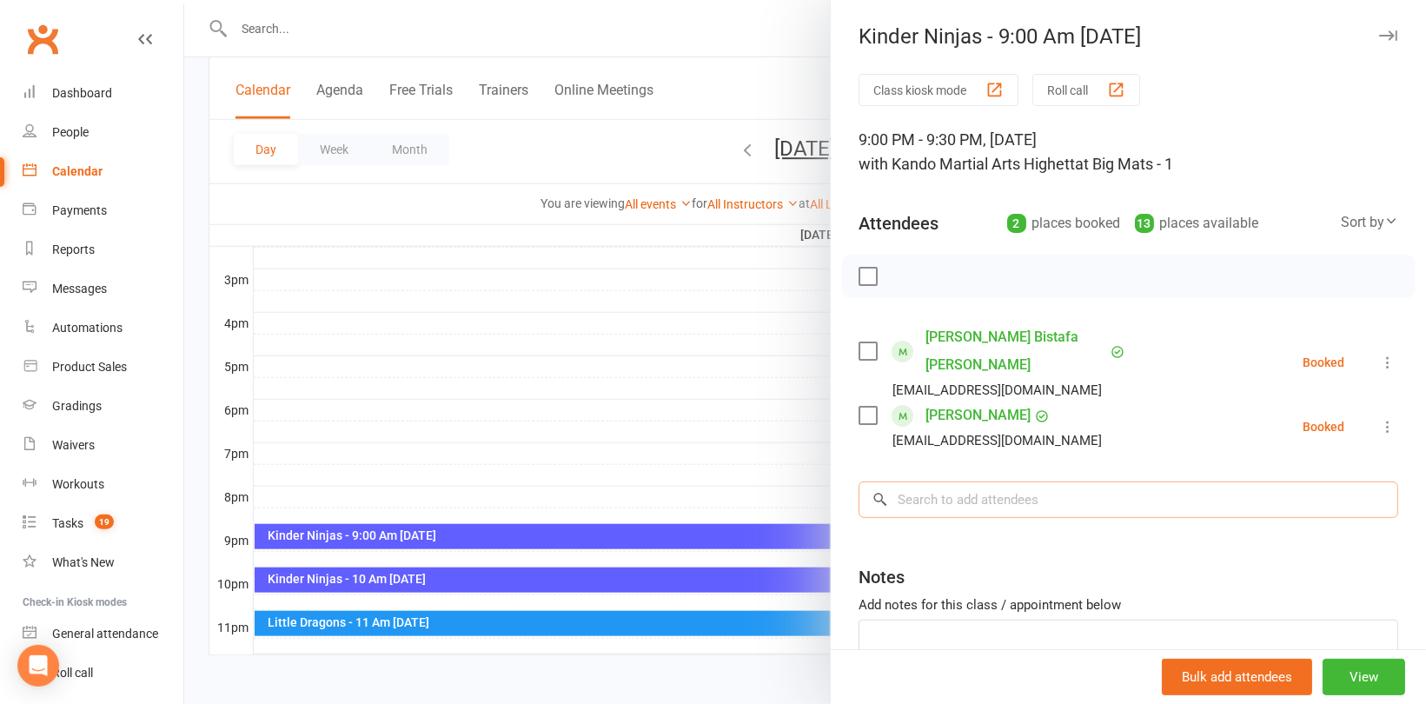
click at [946, 481] on input "search" at bounding box center [1129, 499] width 540 height 37
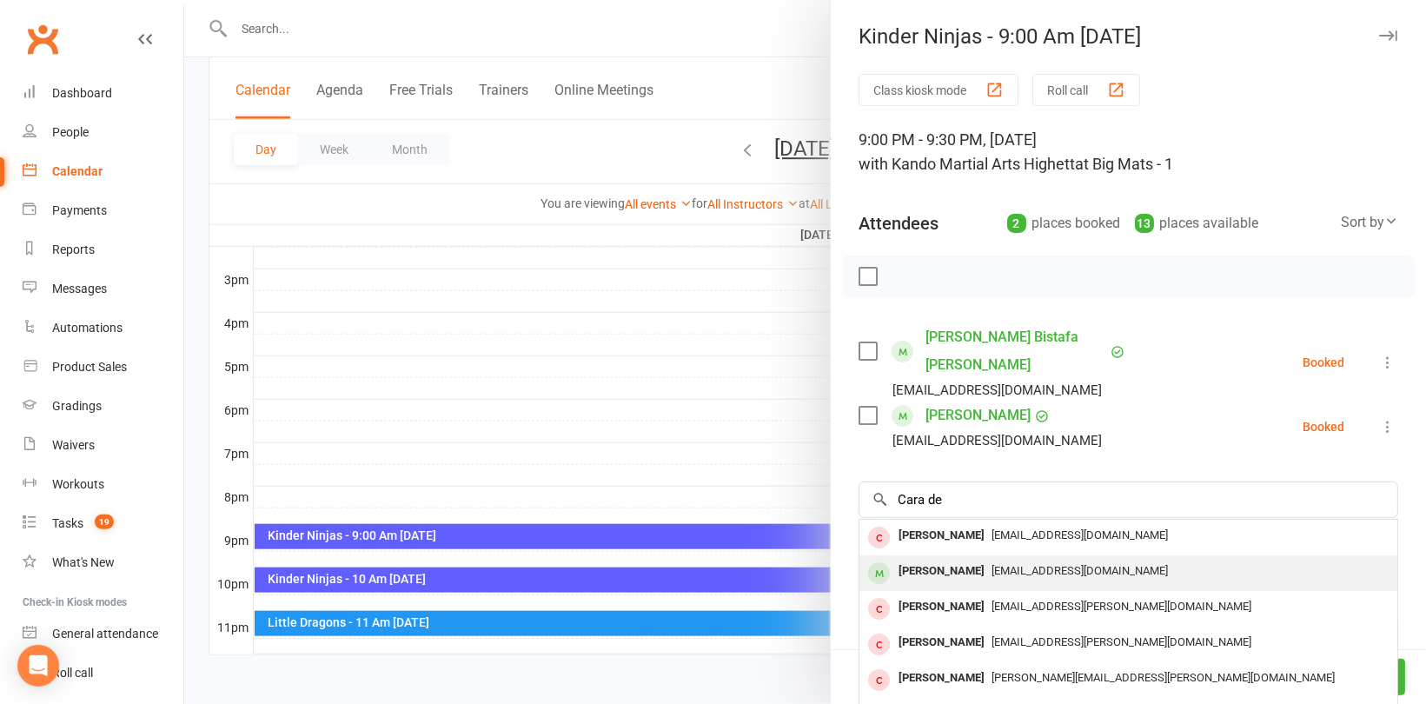
click at [953, 559] on div "[PERSON_NAME]" at bounding box center [942, 571] width 100 height 25
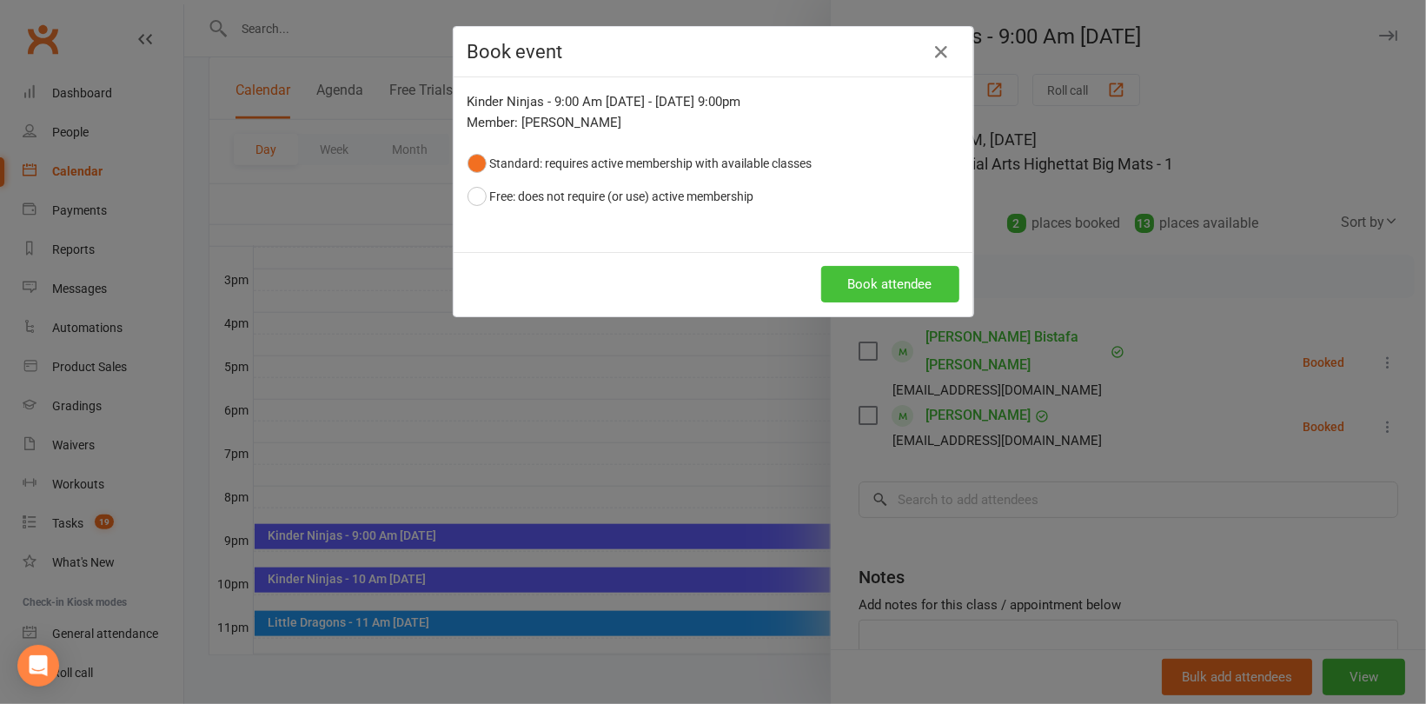
click at [880, 275] on button "Book attendee" at bounding box center [890, 284] width 138 height 37
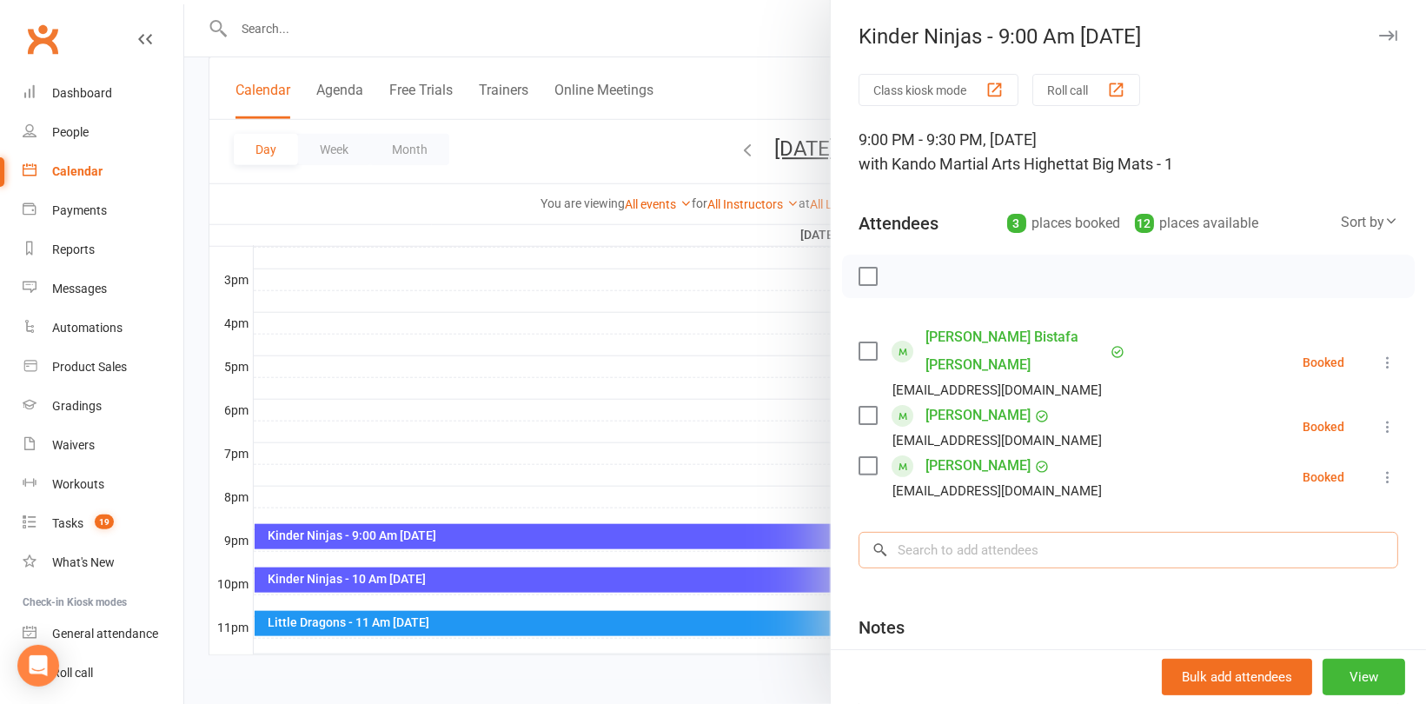
click at [916, 532] on input "search" at bounding box center [1129, 550] width 540 height 37
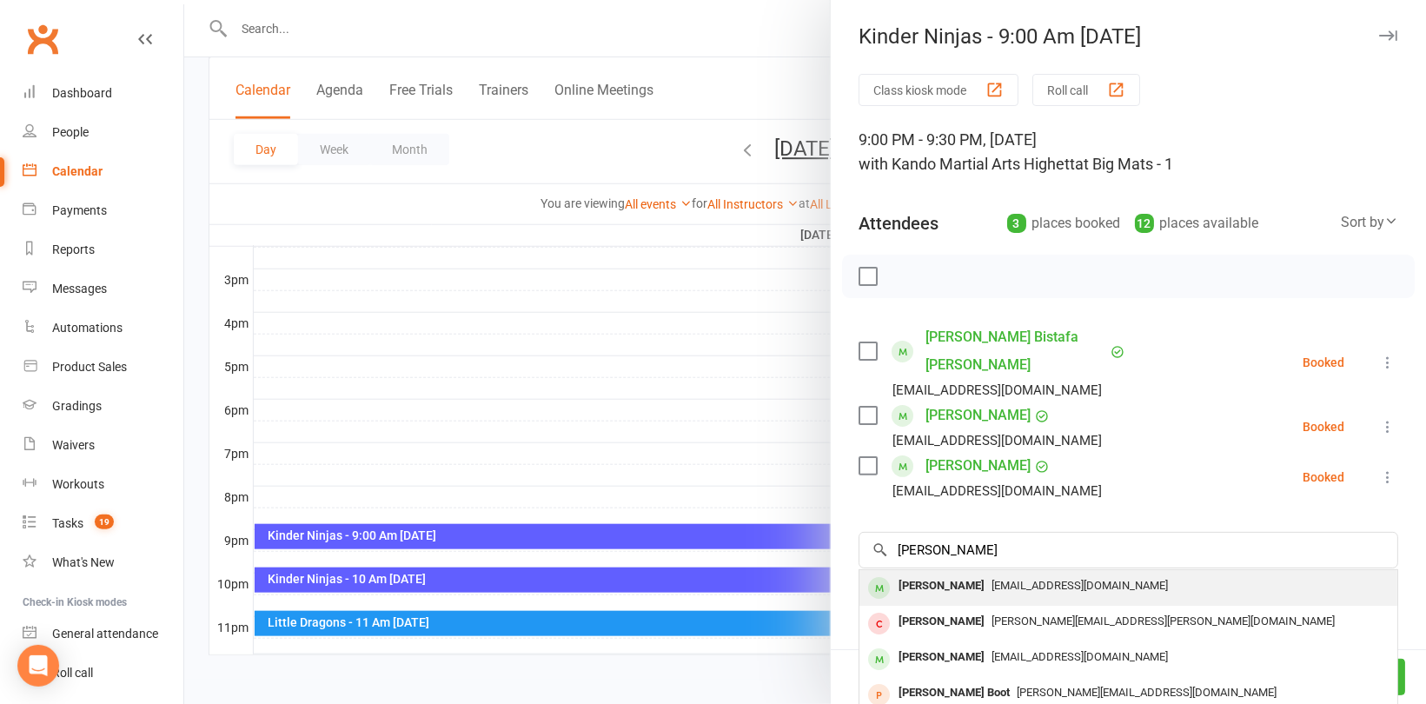
click at [992, 579] on span "[EMAIL_ADDRESS][DOMAIN_NAME]" at bounding box center [1080, 585] width 176 height 13
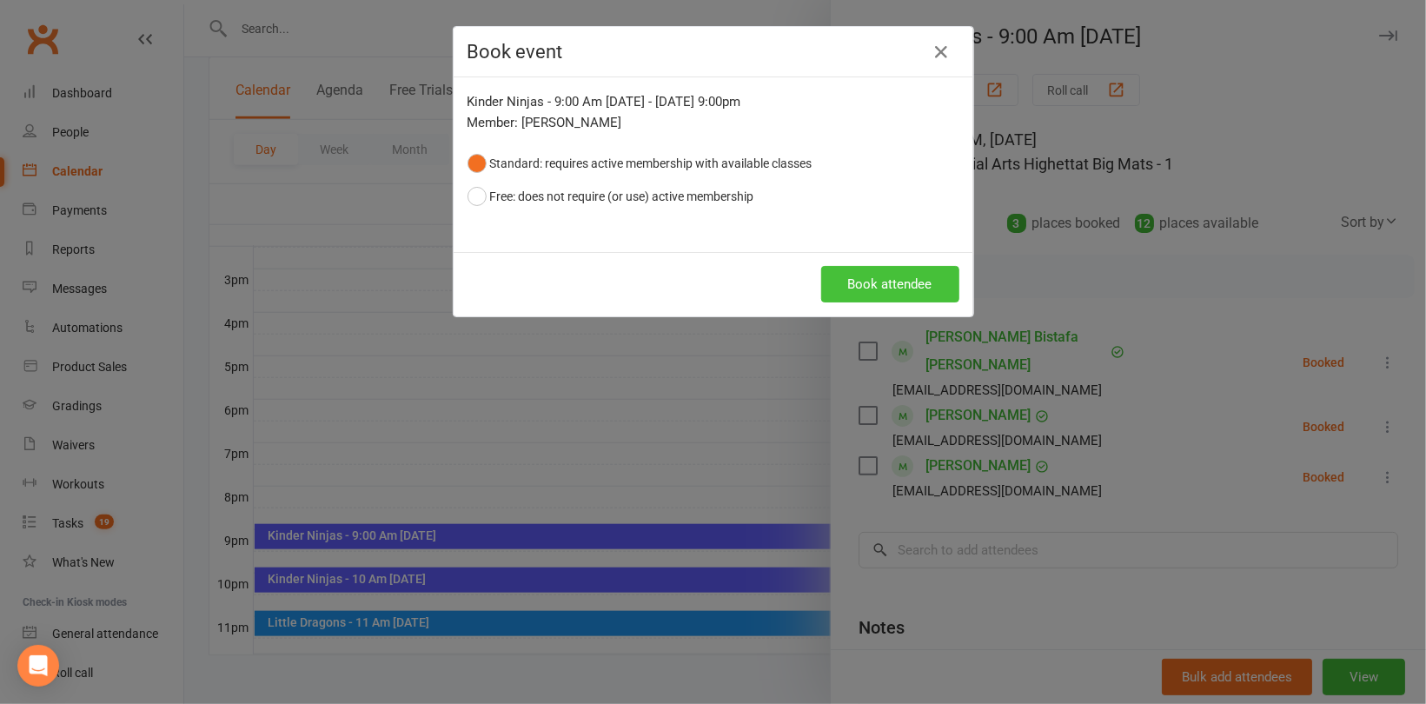
click at [880, 277] on button "Book attendee" at bounding box center [890, 284] width 138 height 37
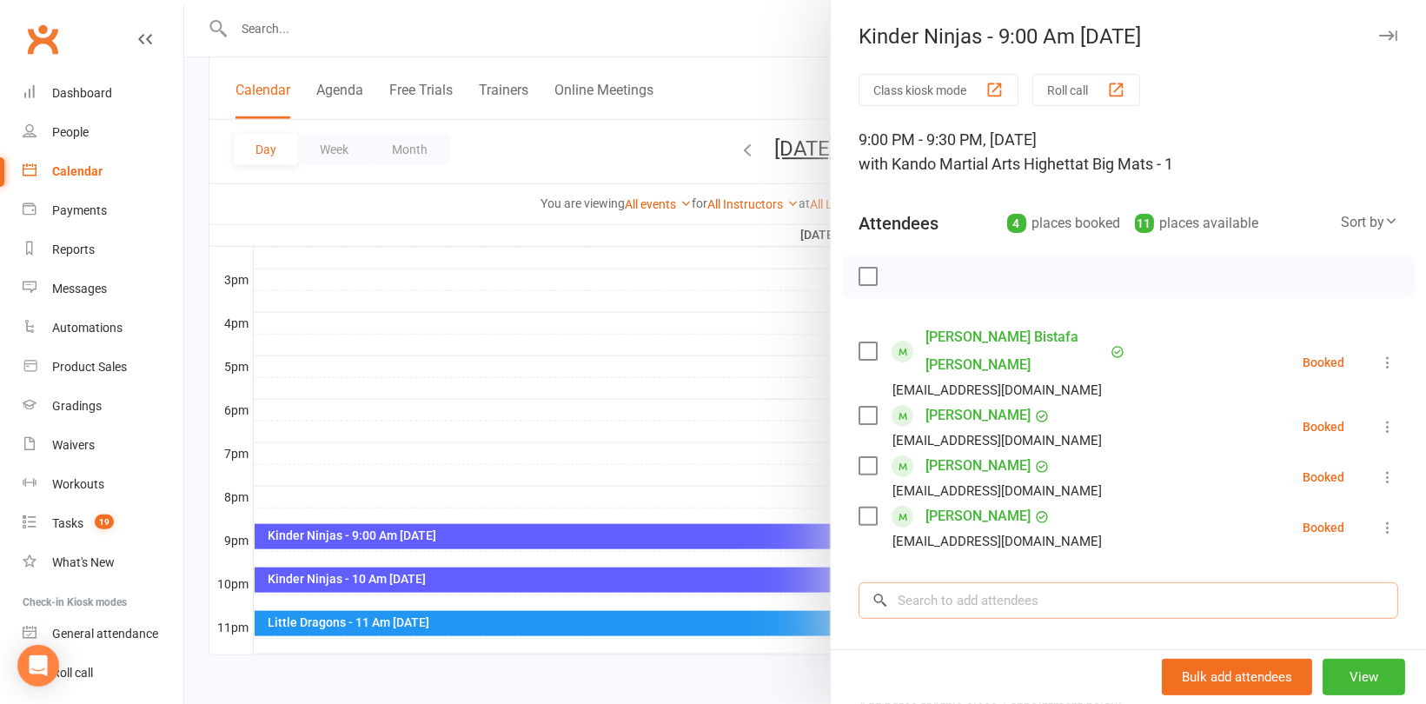
click at [1026, 582] on input "search" at bounding box center [1129, 600] width 540 height 37
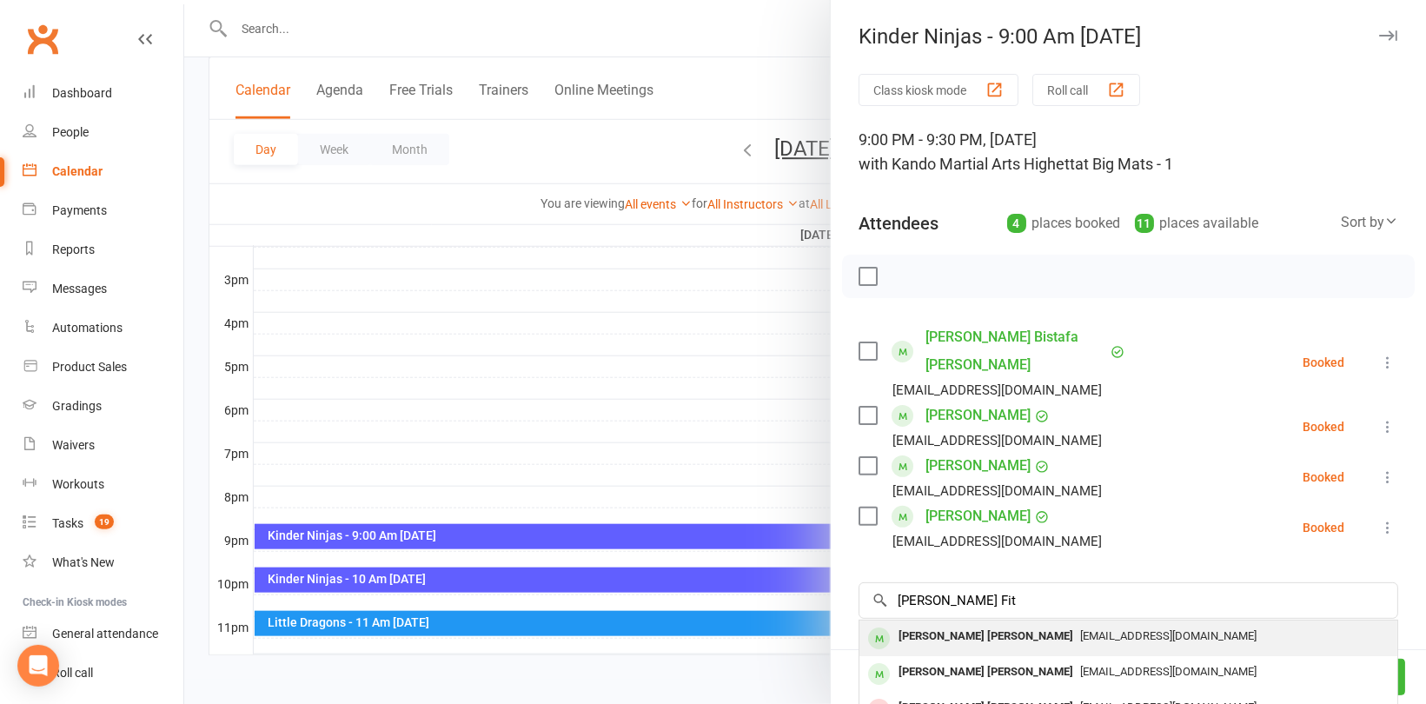
click at [1080, 629] on span "[EMAIL_ADDRESS][DOMAIN_NAME]" at bounding box center [1168, 635] width 176 height 13
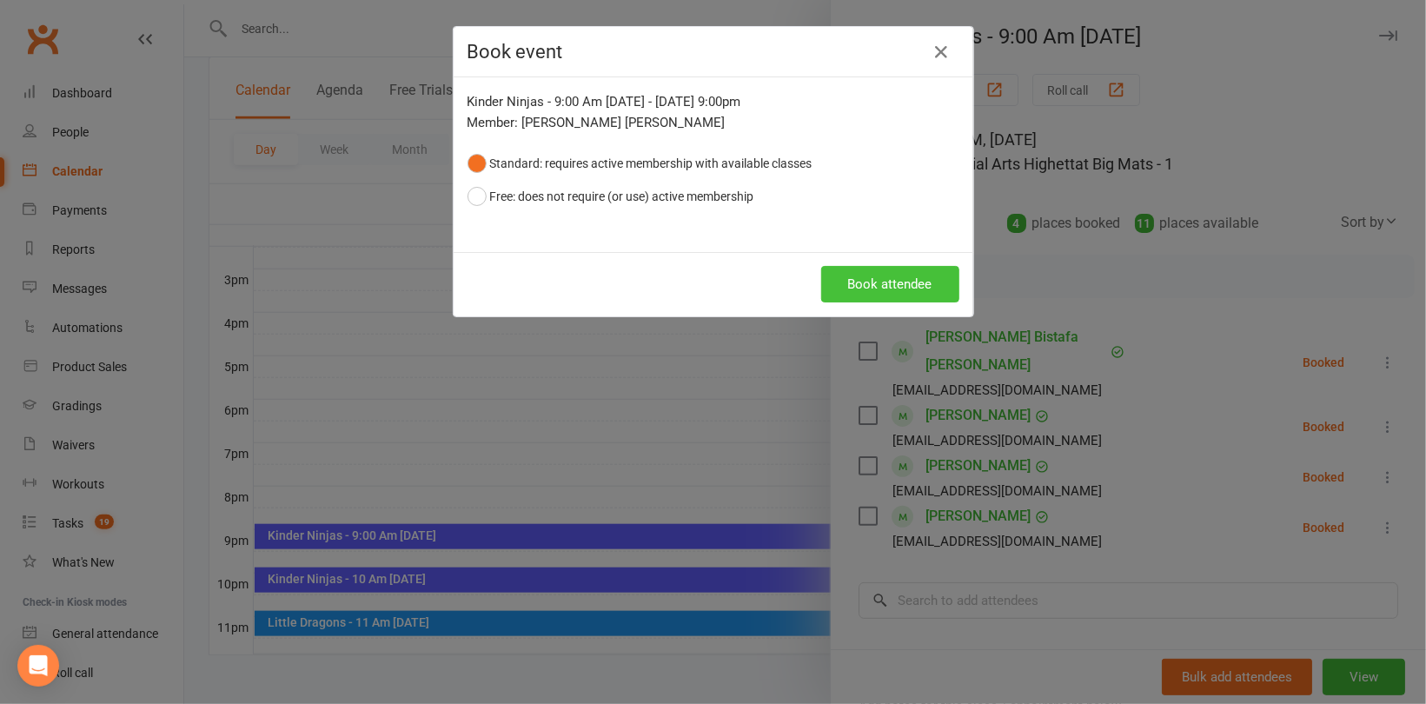
click at [883, 282] on button "Book attendee" at bounding box center [890, 284] width 138 height 37
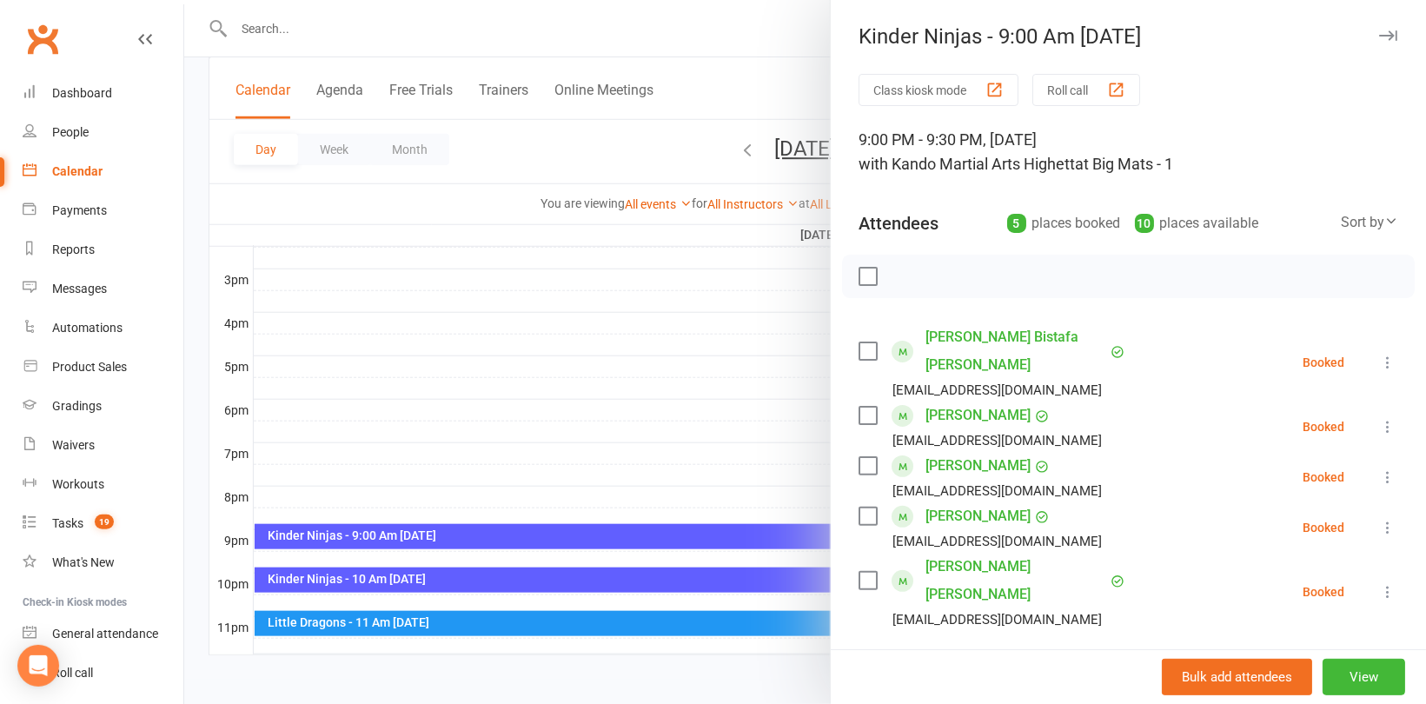
click at [952, 661] on input "search" at bounding box center [1129, 679] width 540 height 37
click at [967, 702] on div "[PERSON_NAME]" at bounding box center [942, 714] width 100 height 25
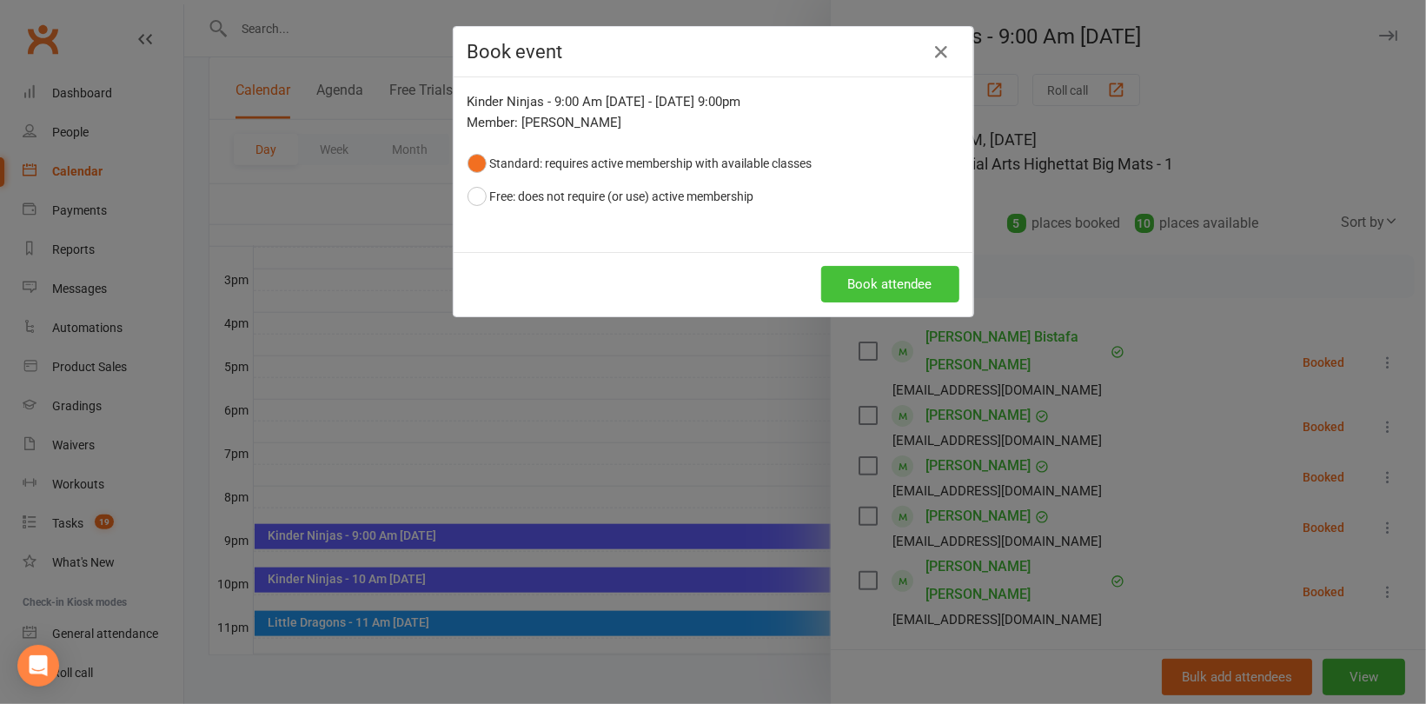
click at [880, 276] on button "Book attendee" at bounding box center [890, 284] width 138 height 37
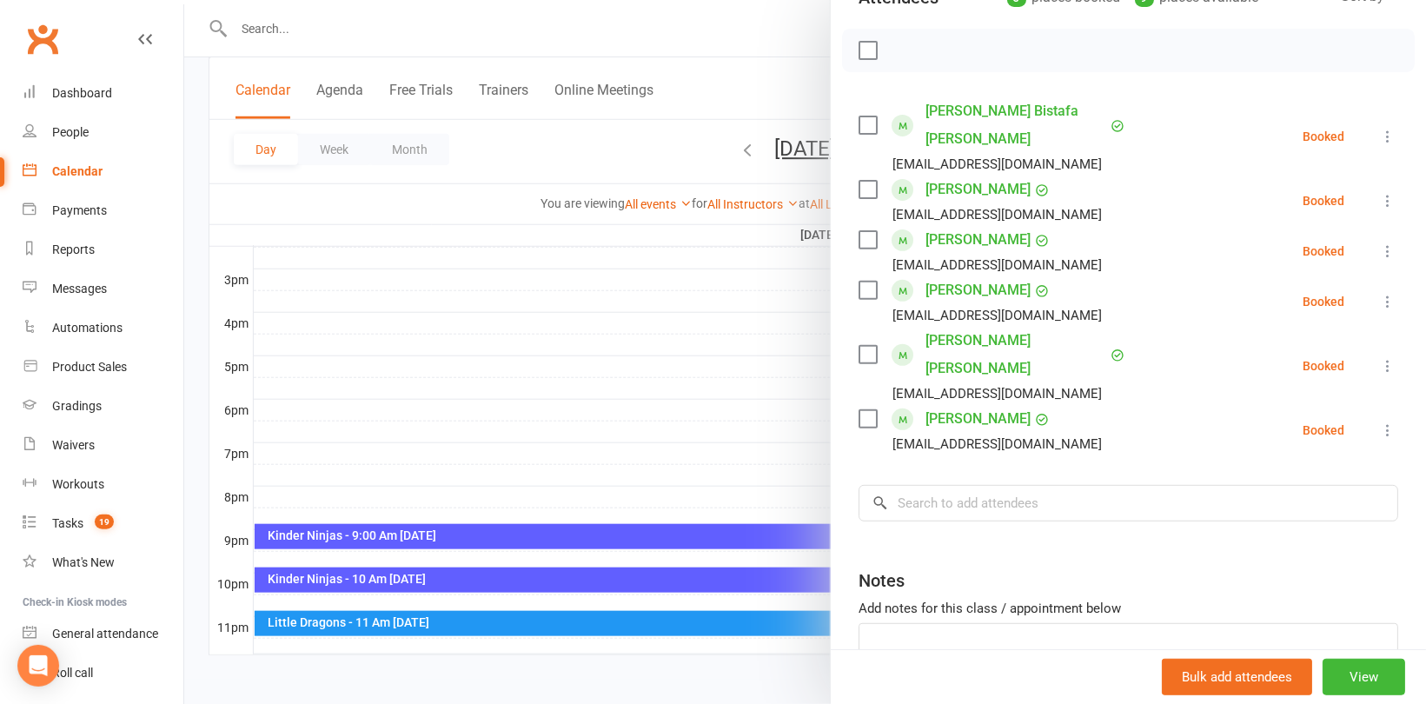
scroll to position [261, 0]
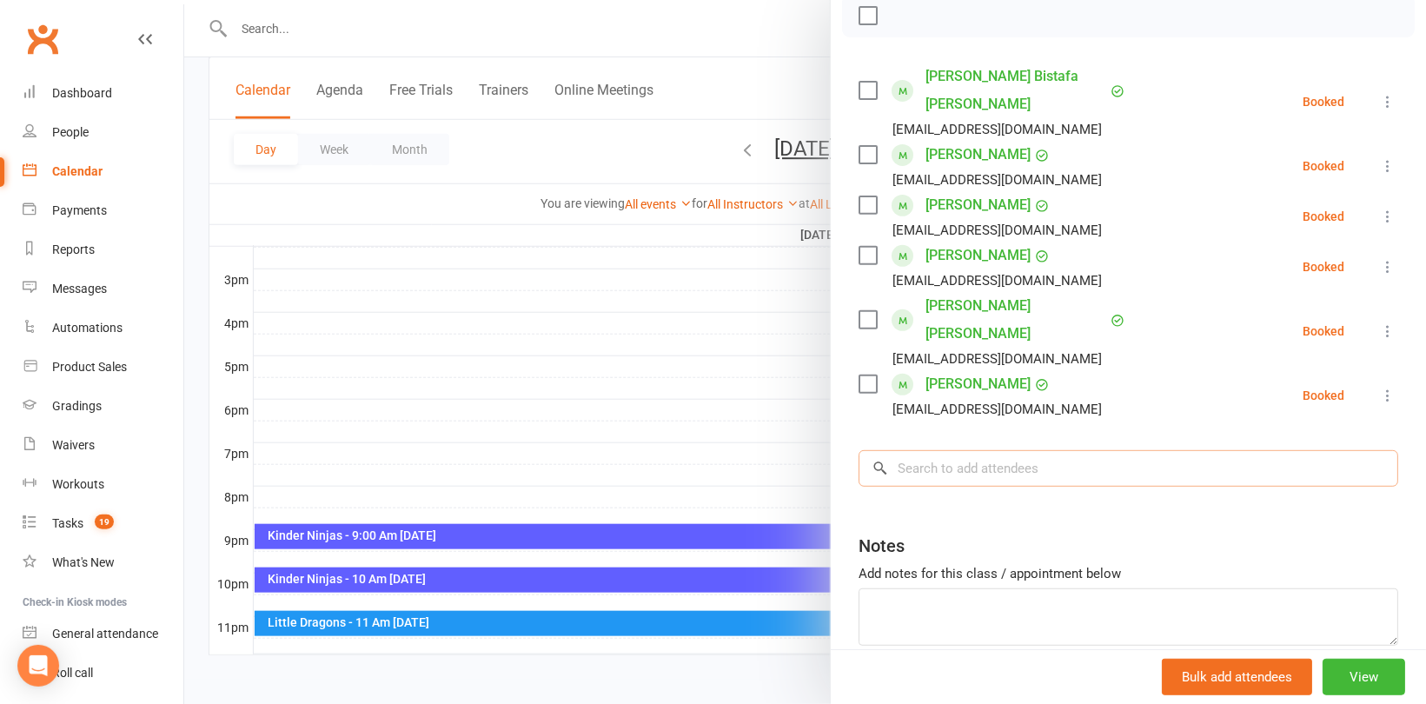
click at [990, 450] on input "search" at bounding box center [1129, 468] width 540 height 37
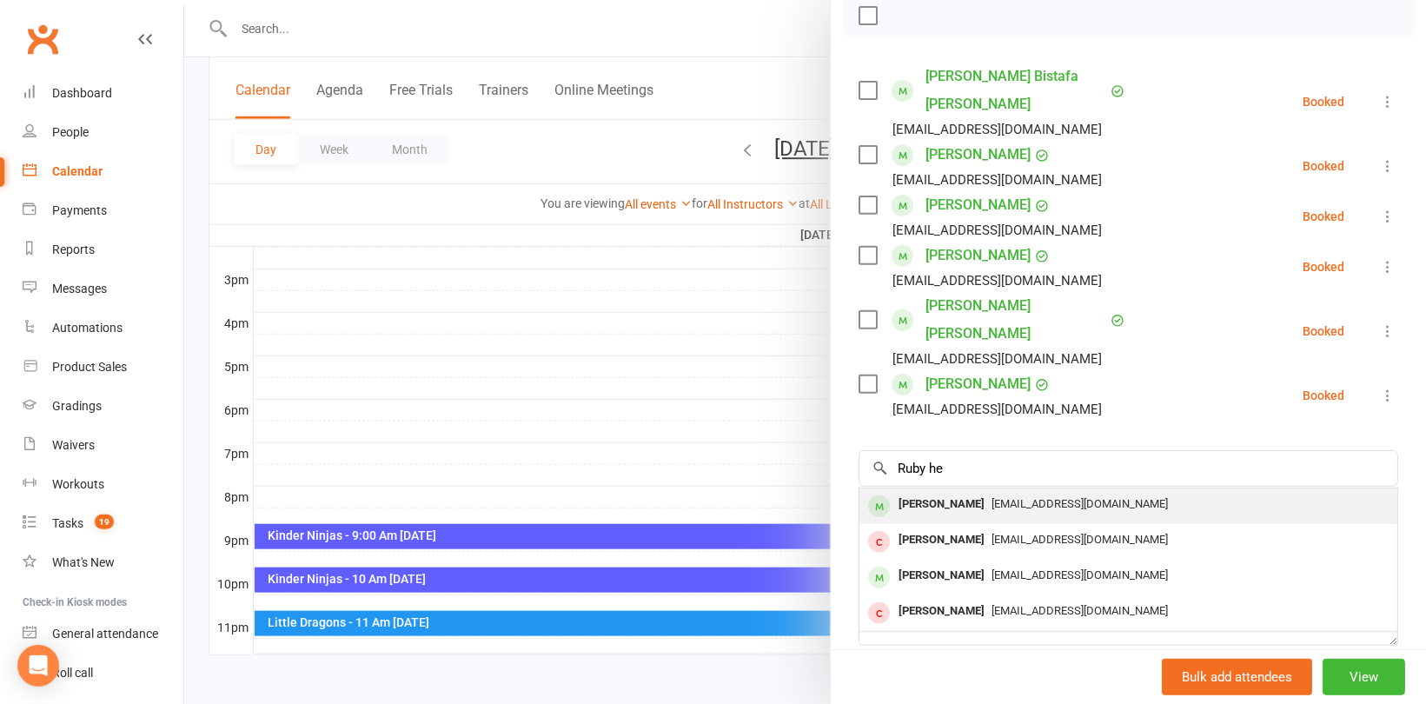
click at [959, 492] on div "[PERSON_NAME]" at bounding box center [942, 504] width 100 height 25
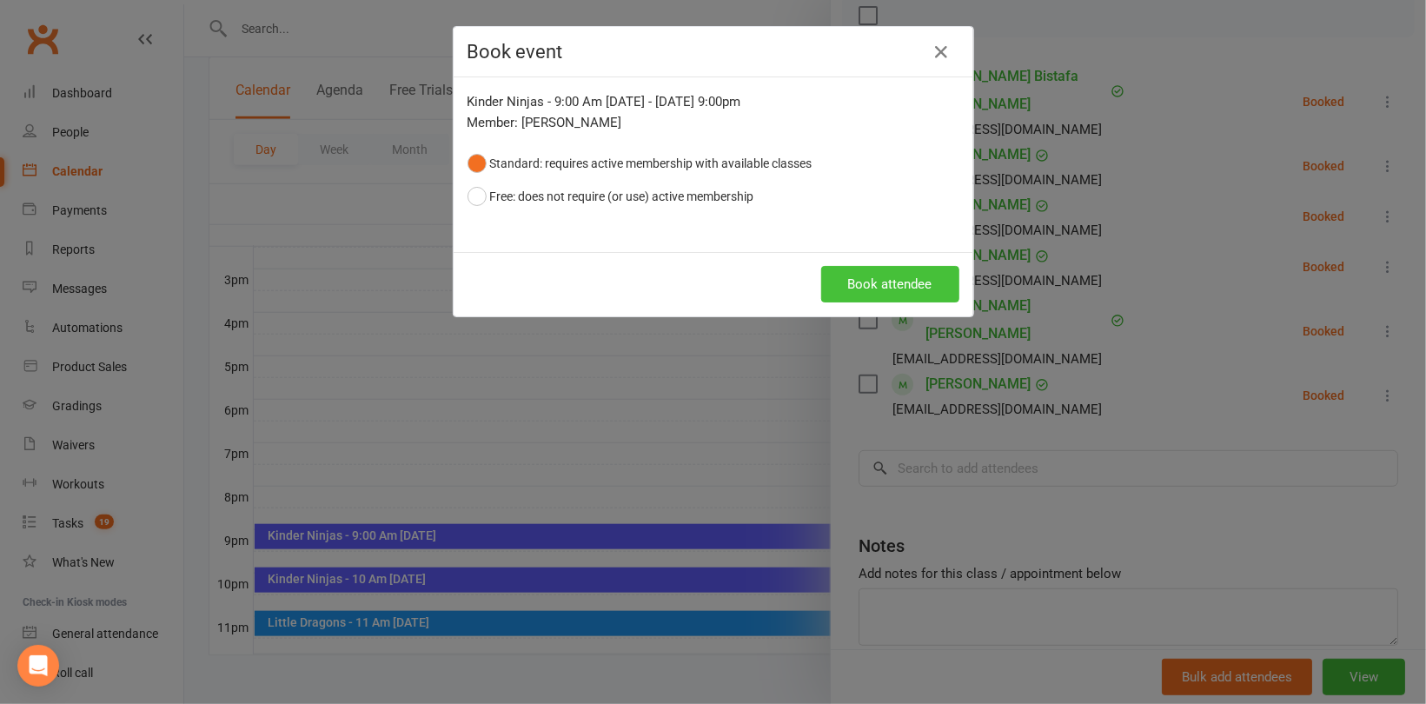
click at [841, 282] on button "Book attendee" at bounding box center [890, 284] width 138 height 37
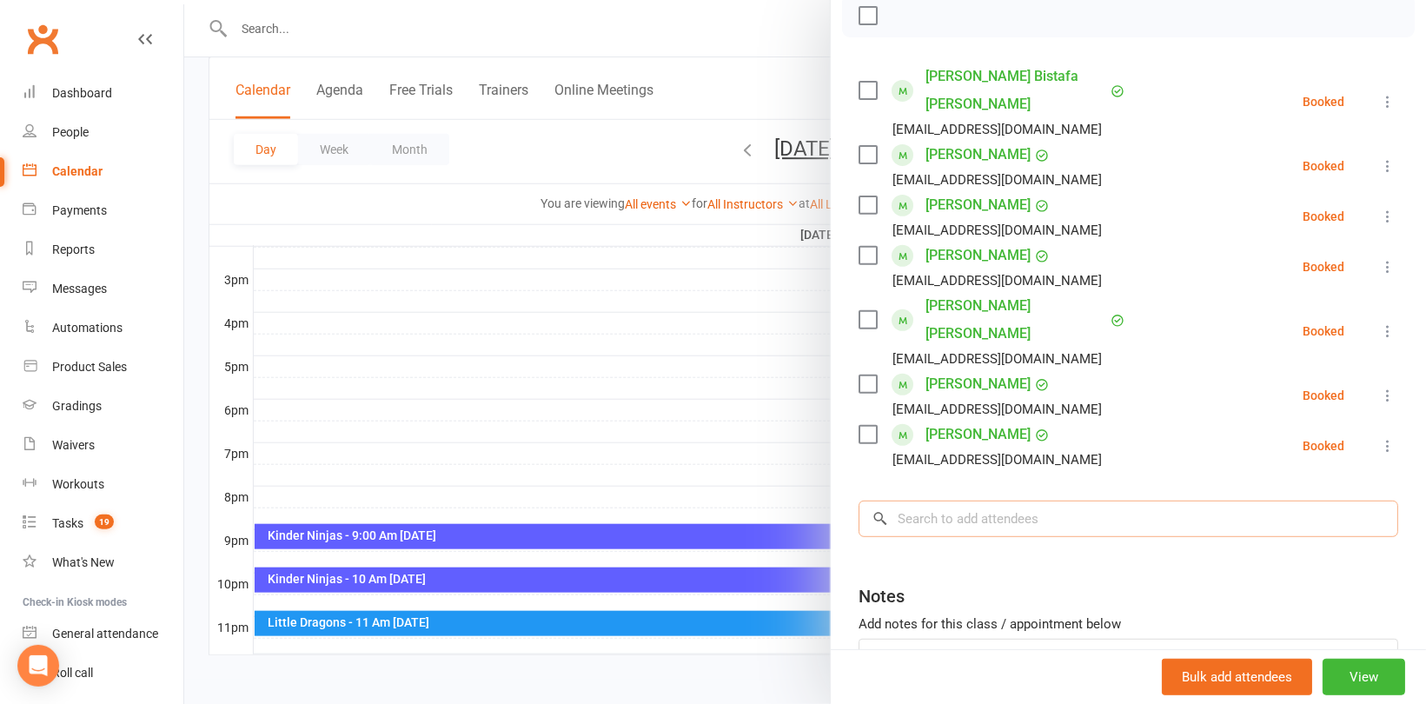
click at [936, 501] on input "search" at bounding box center [1129, 519] width 540 height 37
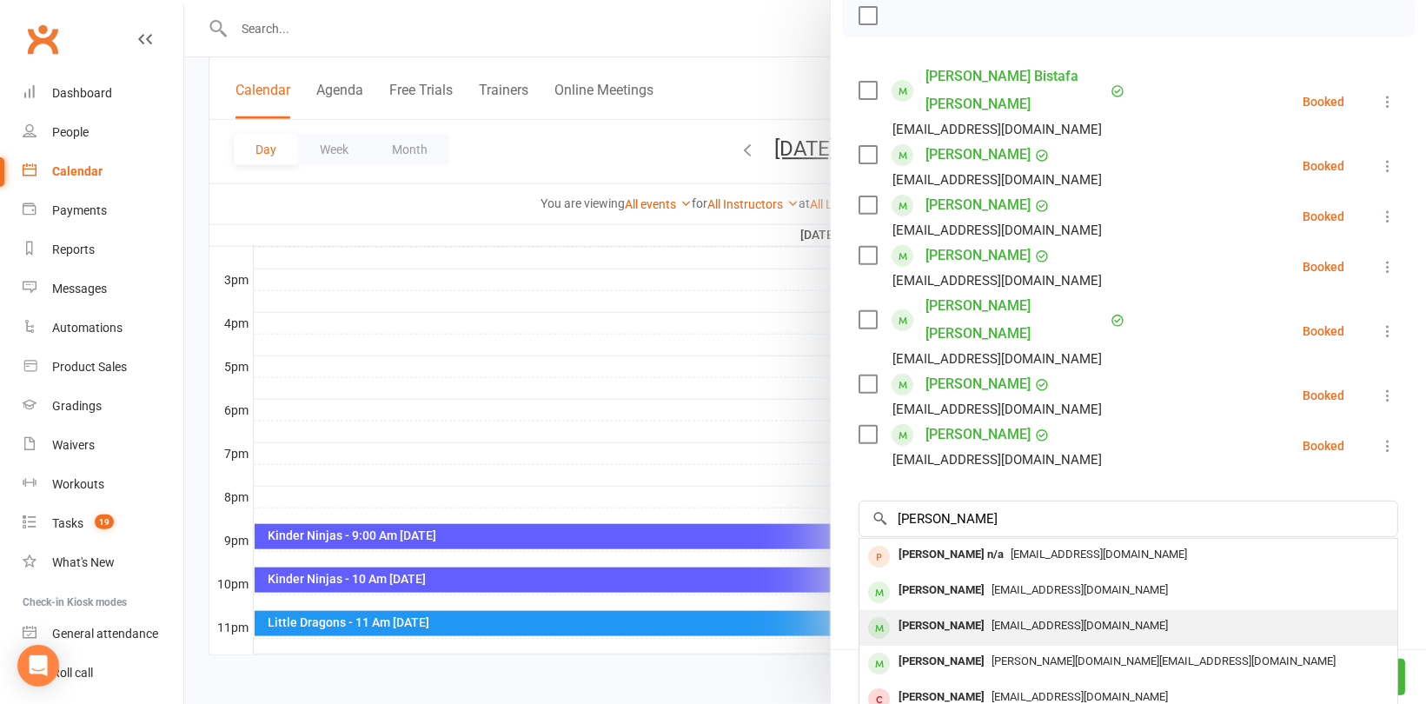
click at [1018, 619] on span "[EMAIL_ADDRESS][DOMAIN_NAME]" at bounding box center [1080, 625] width 176 height 13
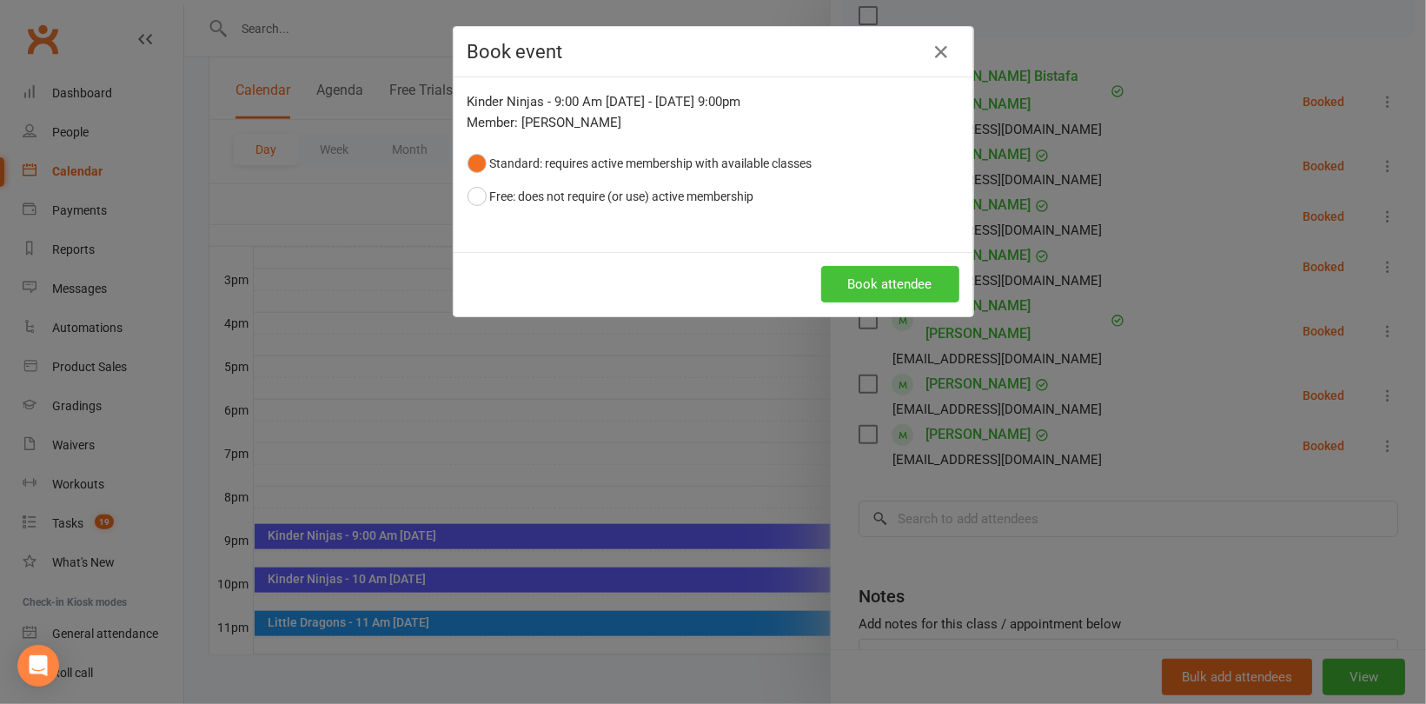
click at [891, 287] on button "Book attendee" at bounding box center [890, 284] width 138 height 37
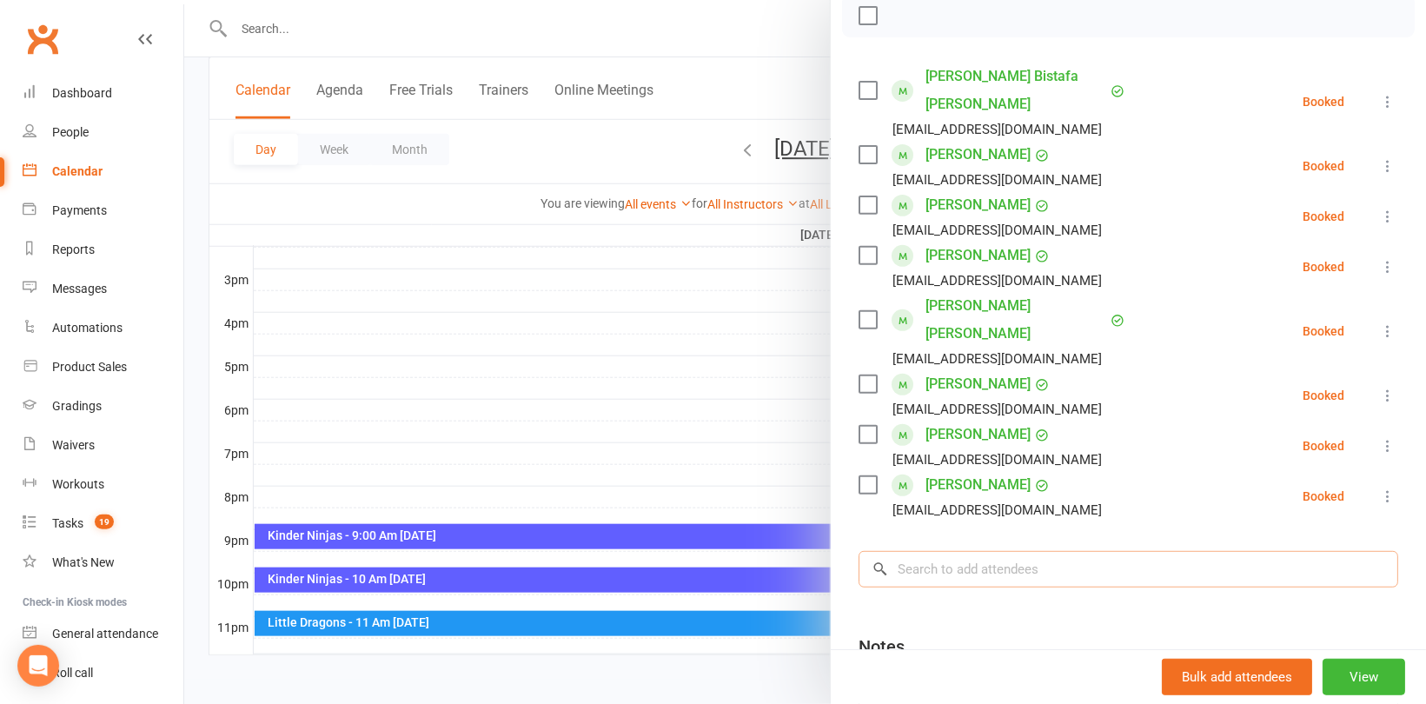
click at [944, 551] on input "search" at bounding box center [1129, 569] width 540 height 37
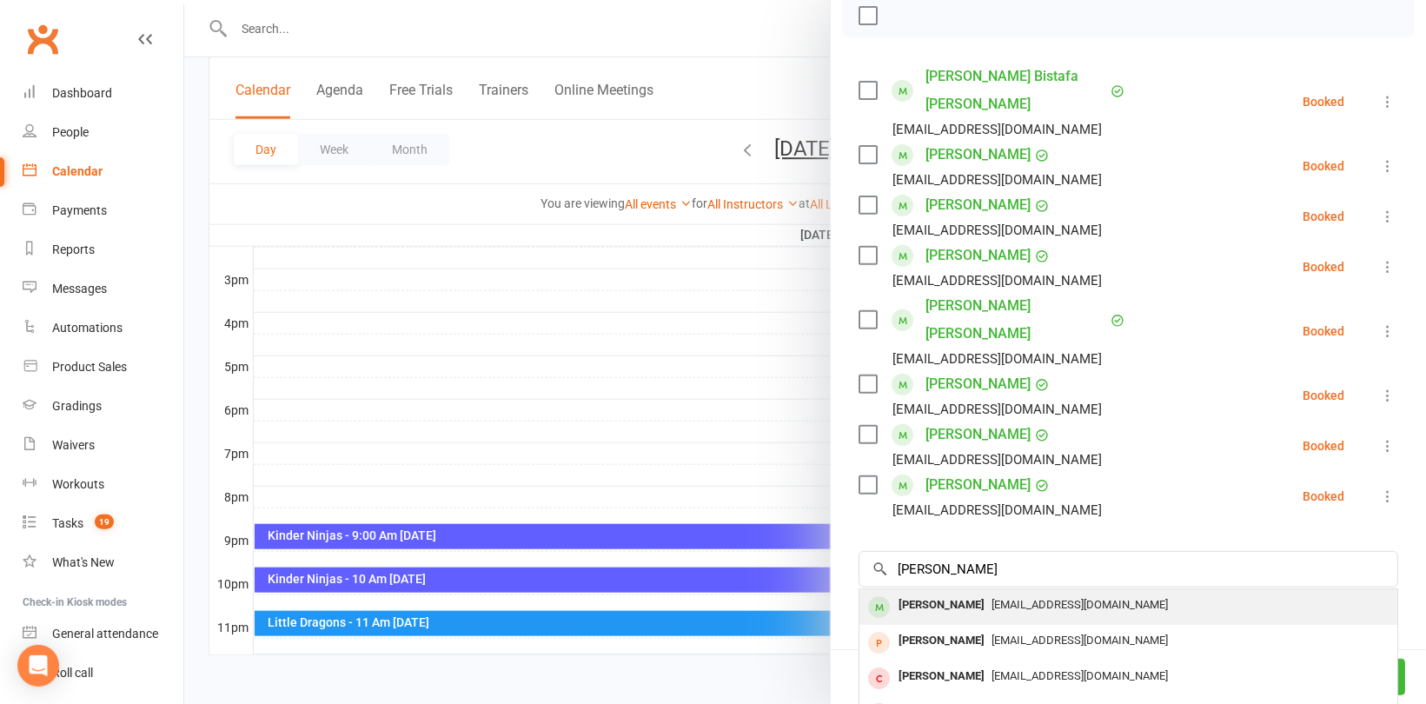
click at [974, 593] on div "[PERSON_NAME]" at bounding box center [942, 605] width 100 height 25
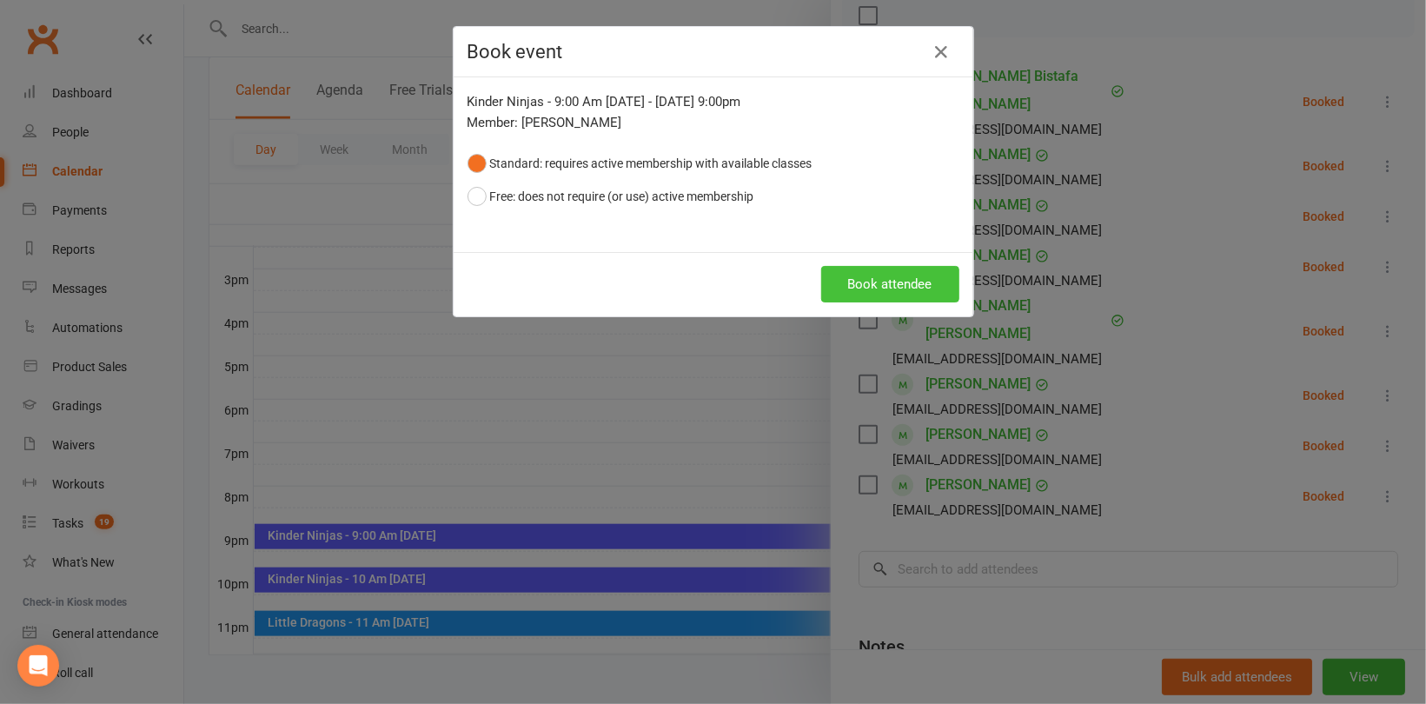
click at [849, 272] on button "Book attendee" at bounding box center [890, 284] width 138 height 37
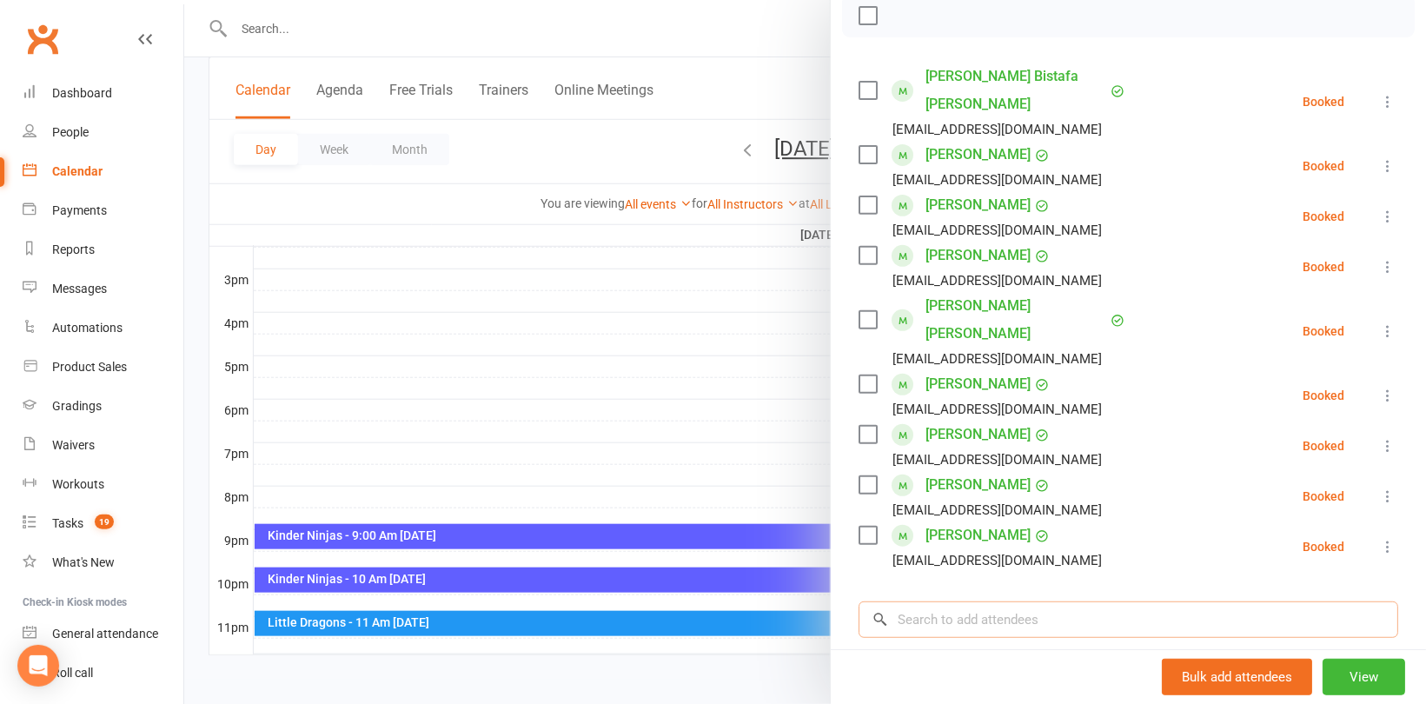
click at [922, 601] on input "search" at bounding box center [1129, 619] width 540 height 37
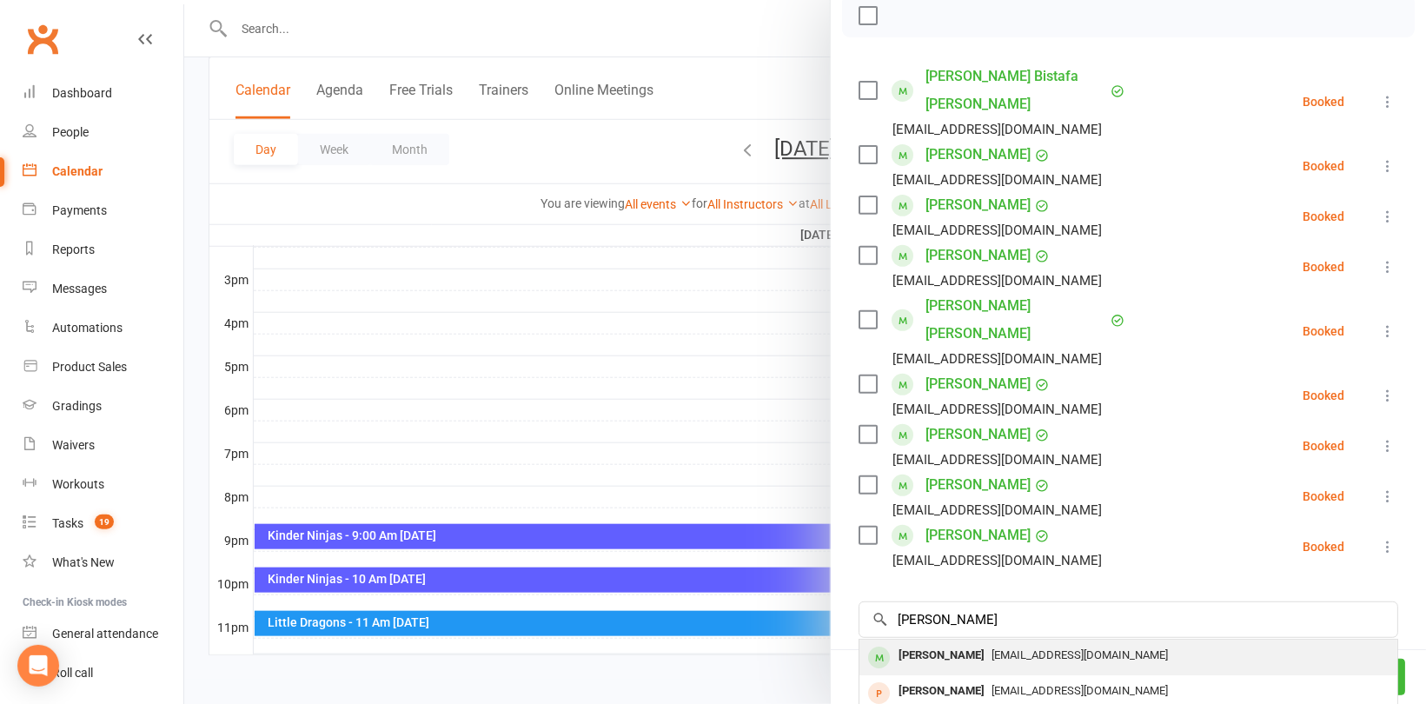
click at [925, 643] on div "[PERSON_NAME]" at bounding box center [942, 655] width 100 height 25
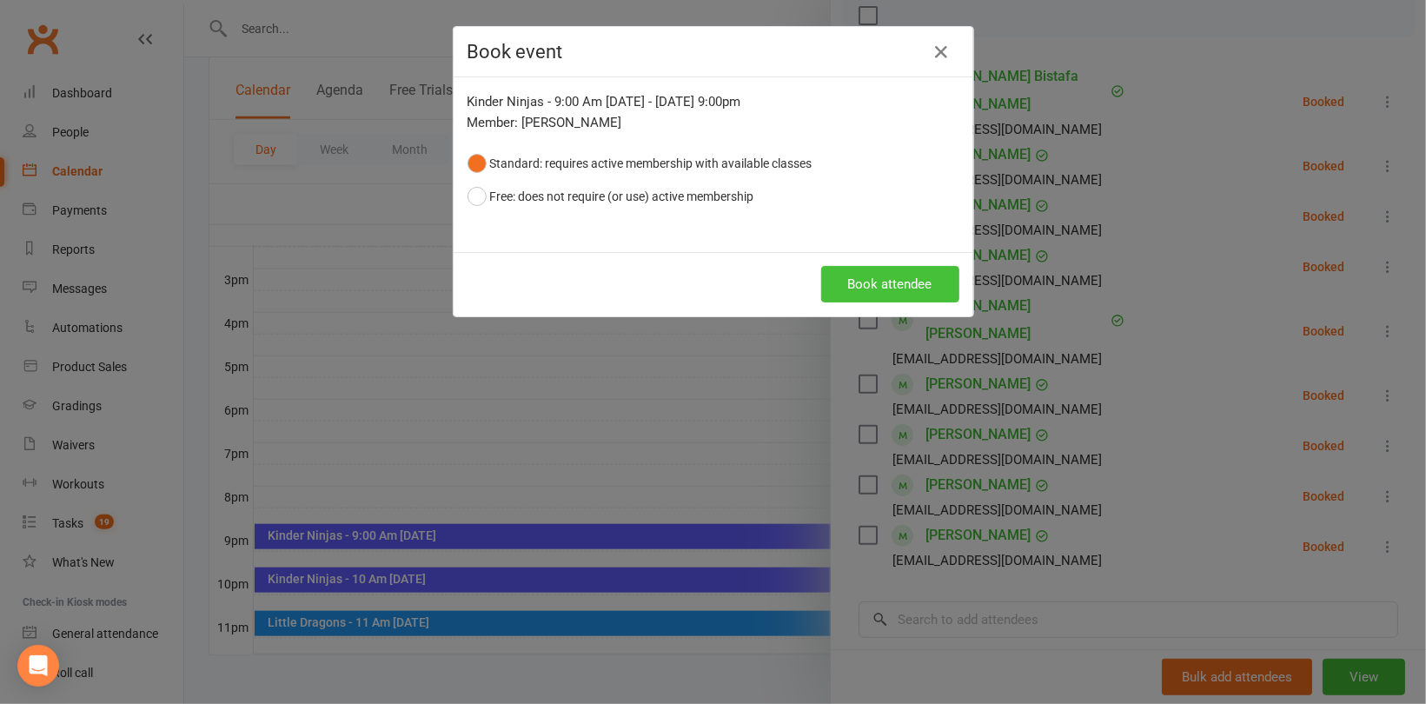
click at [843, 272] on button "Book attendee" at bounding box center [890, 284] width 138 height 37
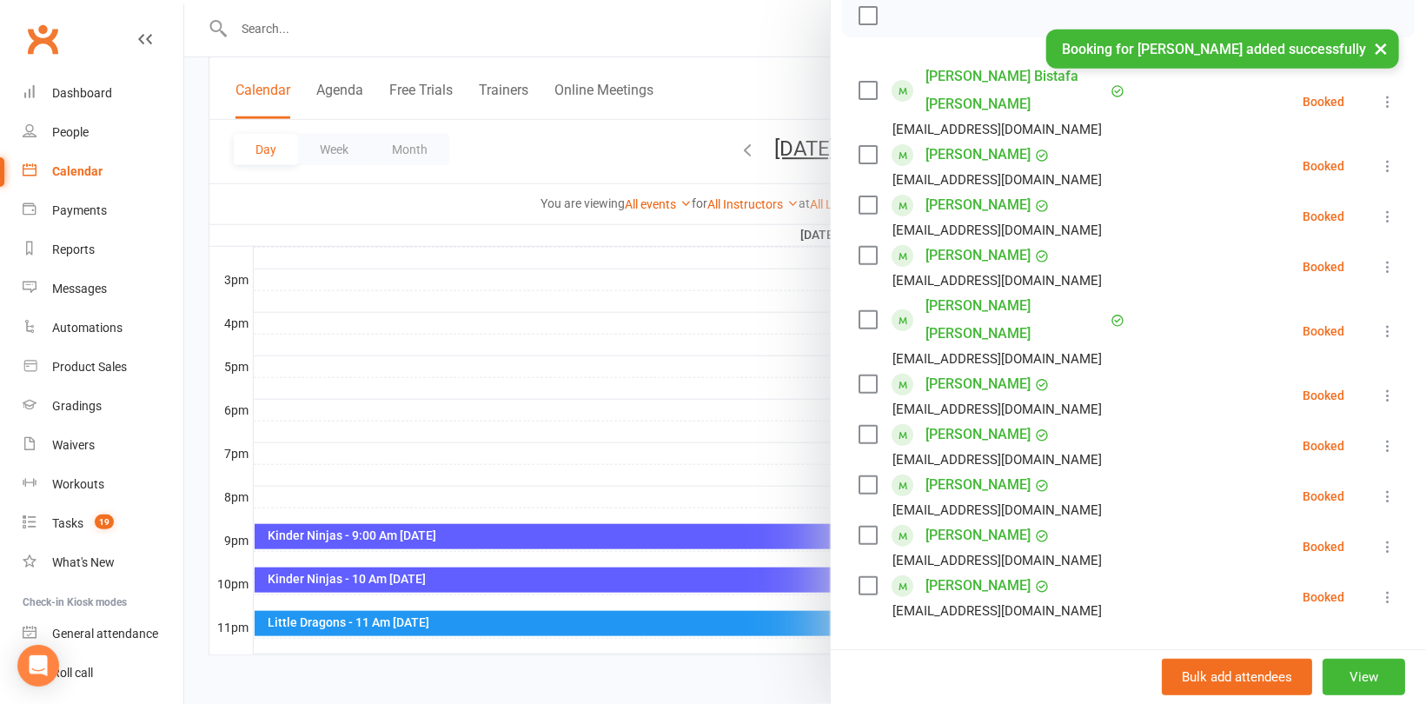
click at [946, 652] on input "search" at bounding box center [1129, 670] width 540 height 37
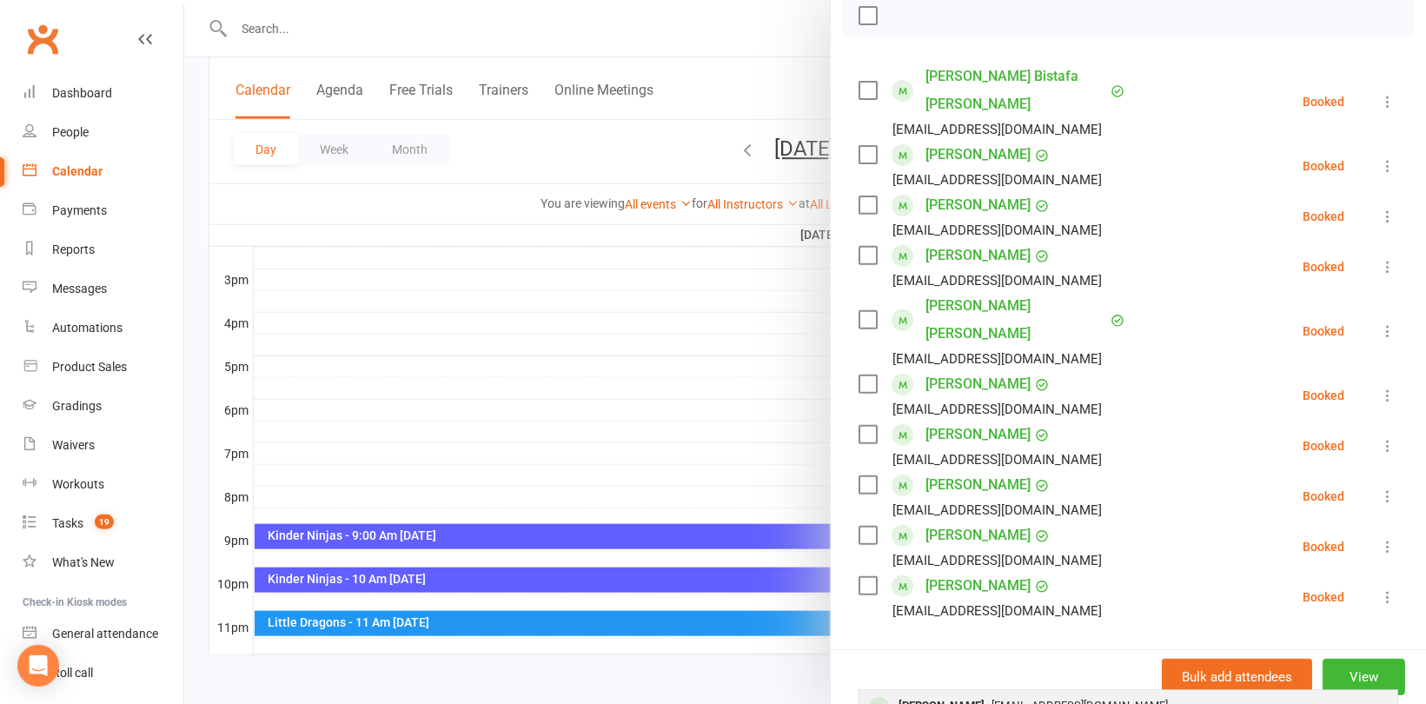
click at [935, 694] on div "[PERSON_NAME]" at bounding box center [942, 706] width 100 height 25
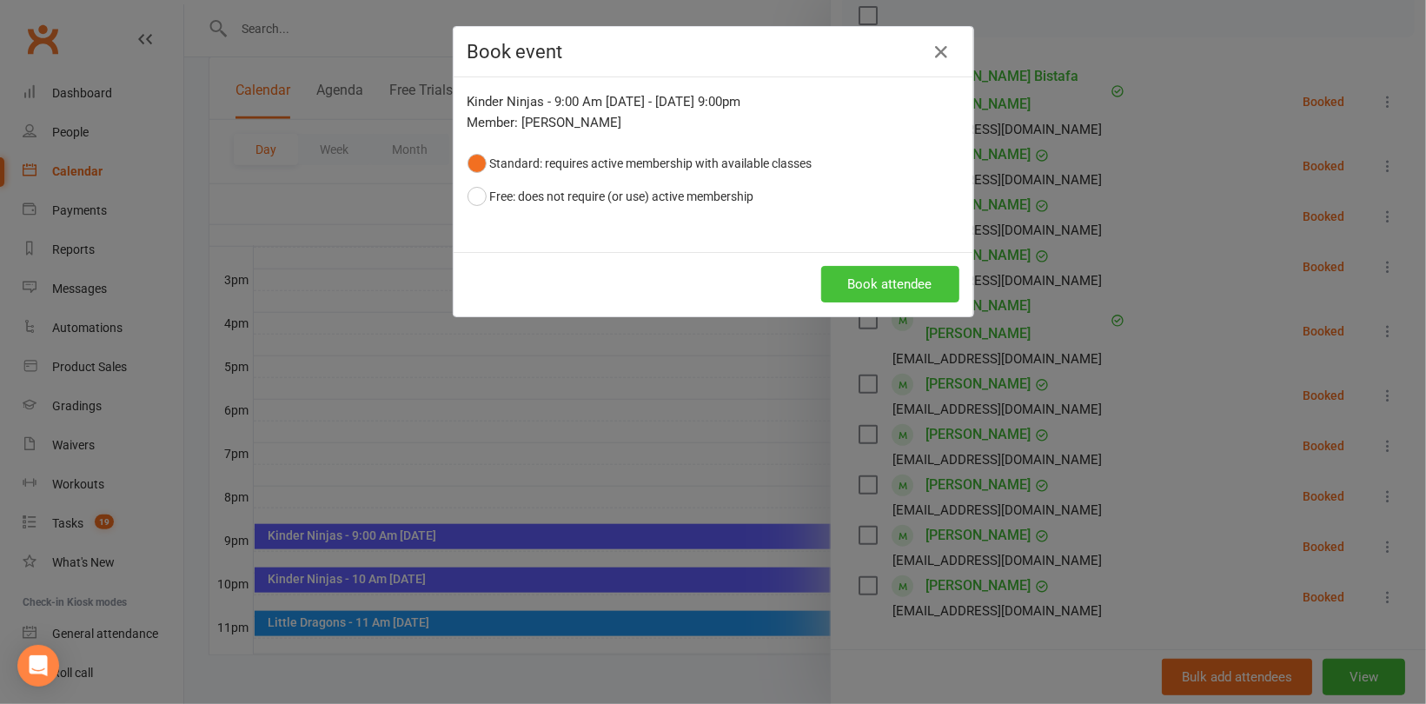
click at [860, 285] on button "Book attendee" at bounding box center [890, 284] width 138 height 37
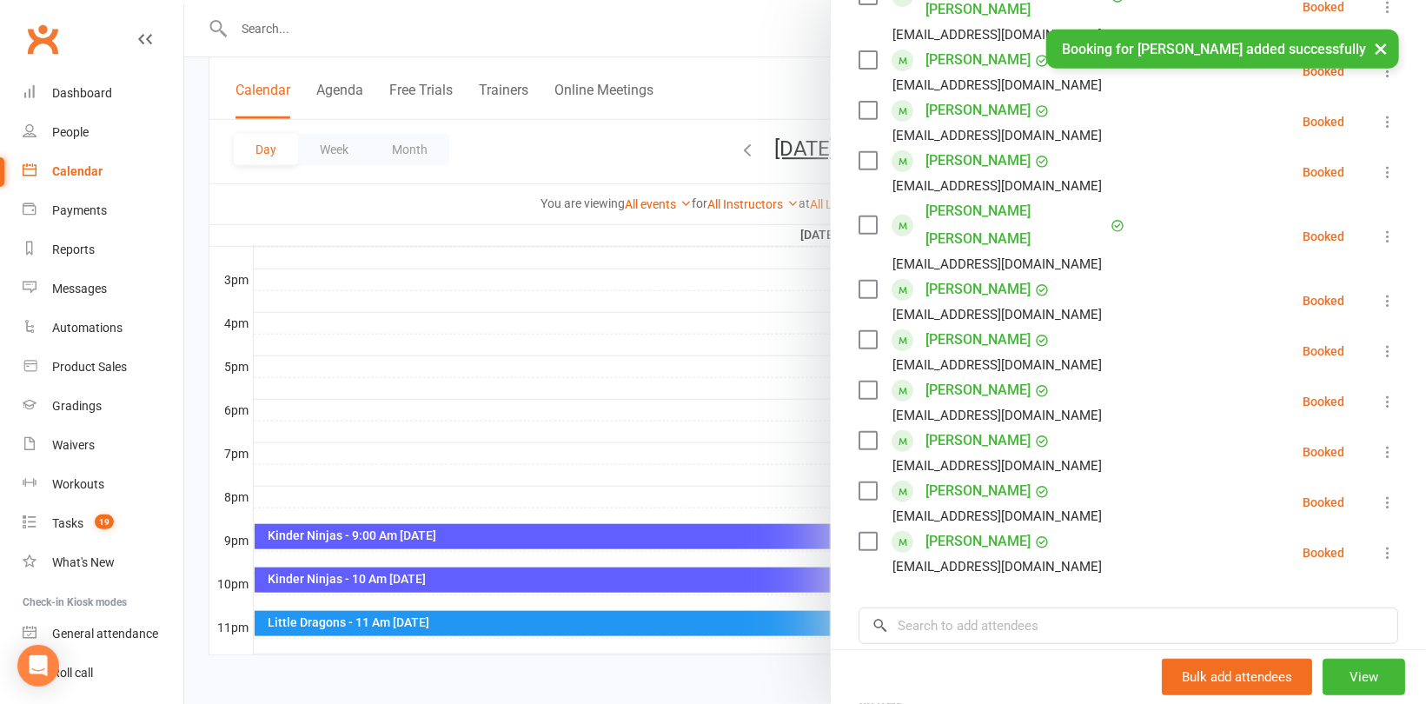
scroll to position [435, 0]
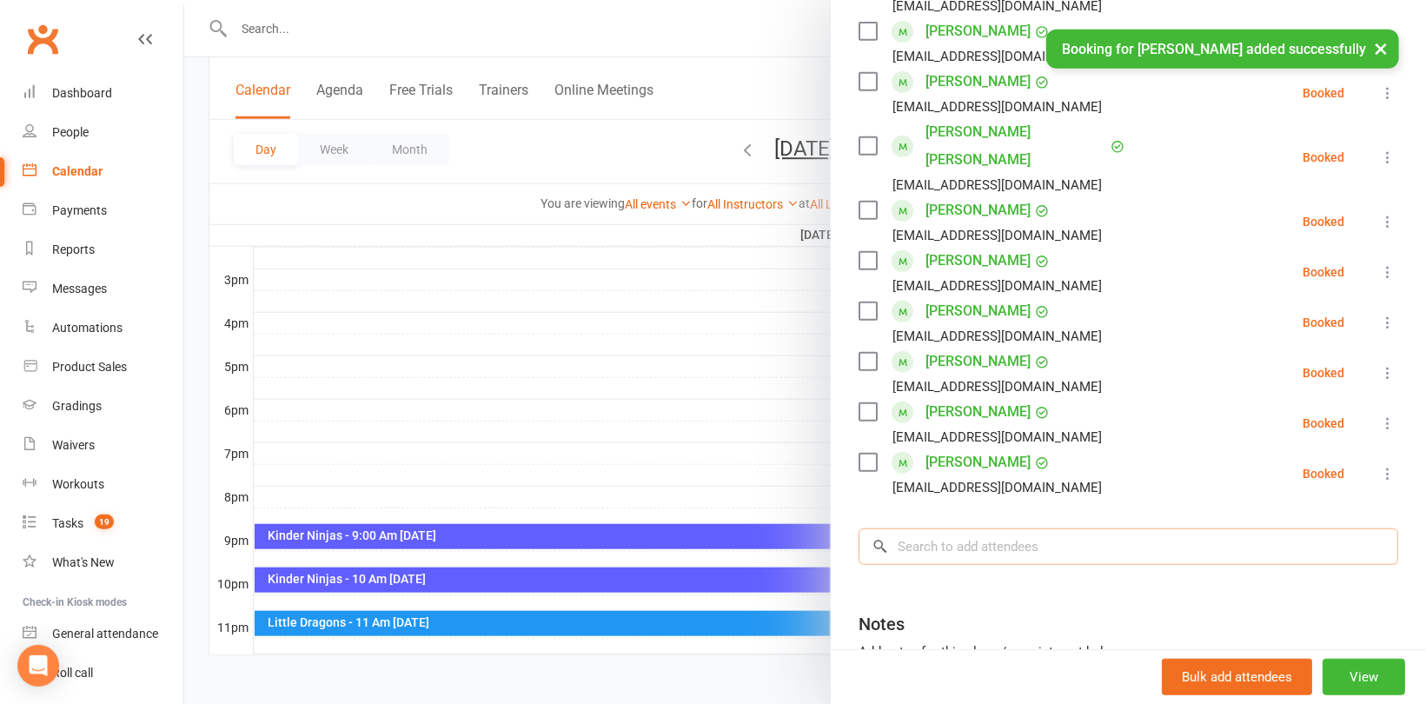
click at [952, 528] on input "search" at bounding box center [1129, 546] width 540 height 37
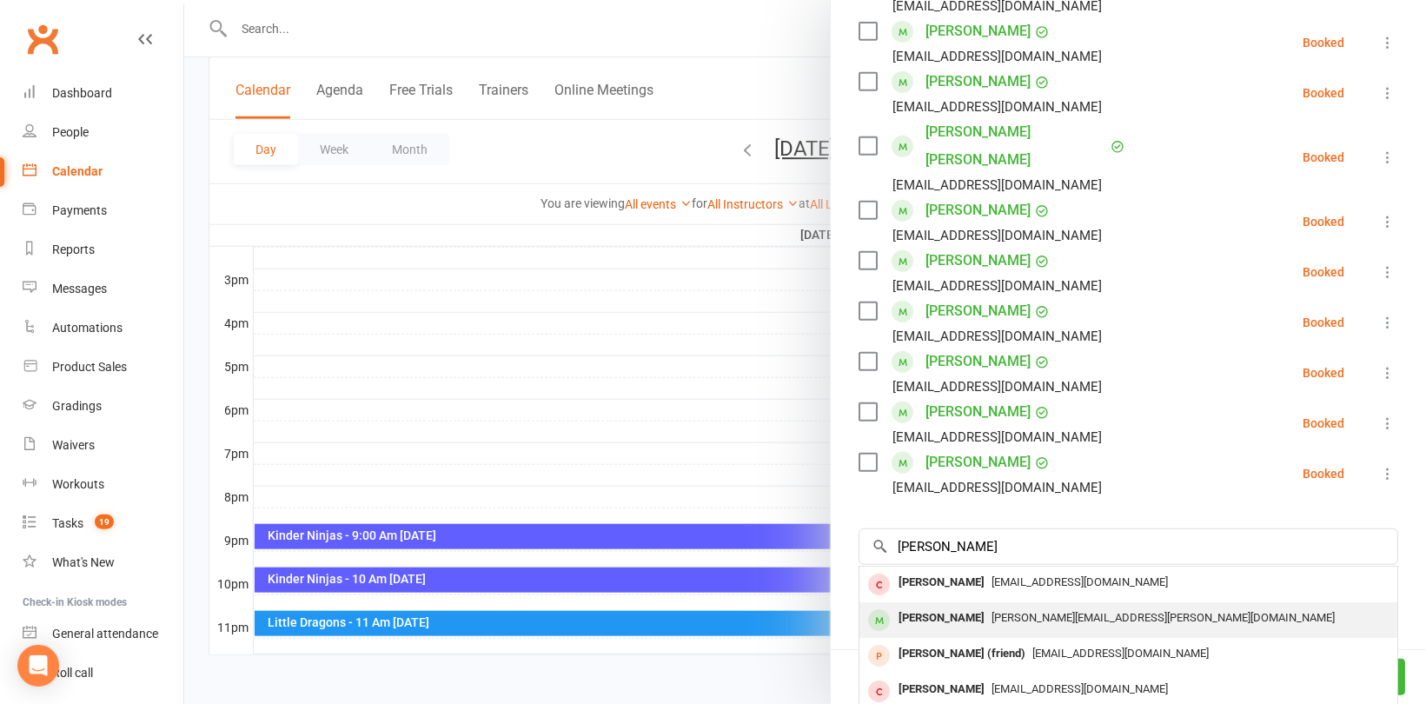
click at [951, 606] on div "[PERSON_NAME]" at bounding box center [942, 618] width 100 height 25
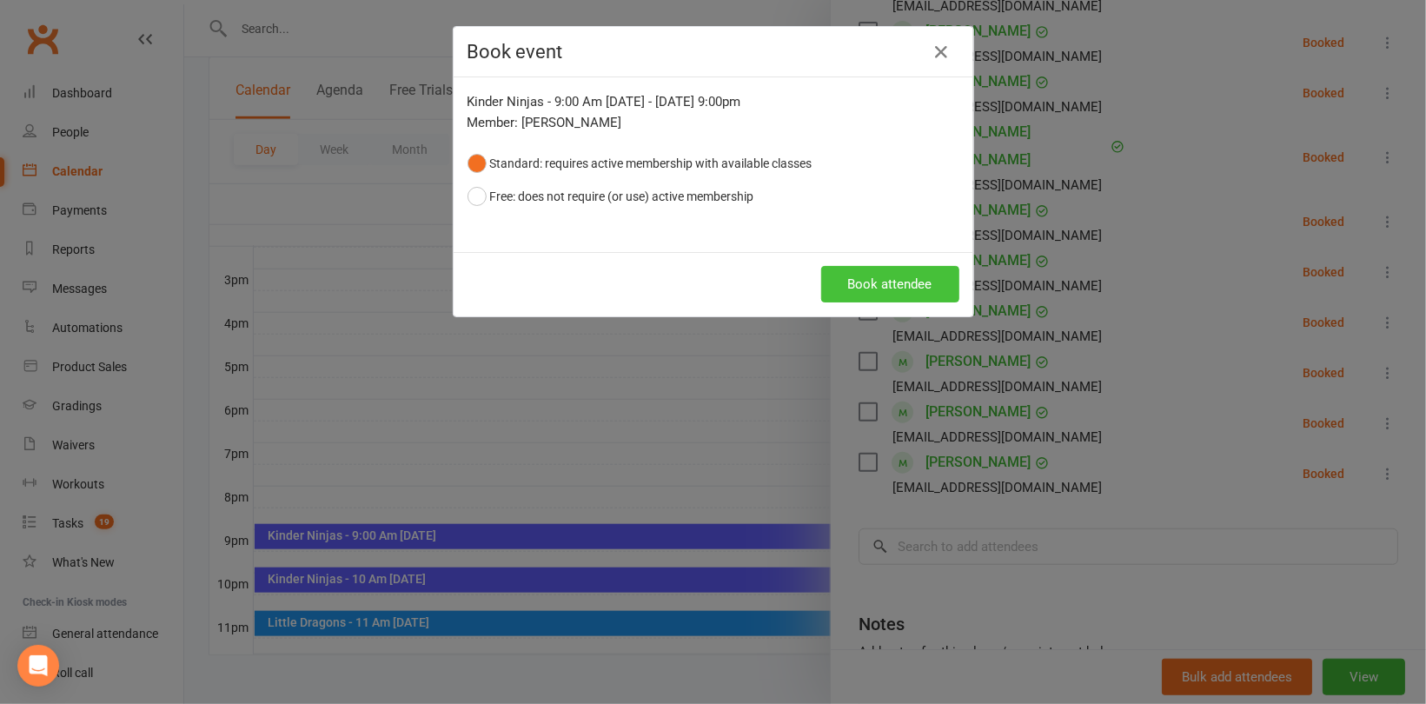
click at [846, 268] on button "Book attendee" at bounding box center [890, 284] width 138 height 37
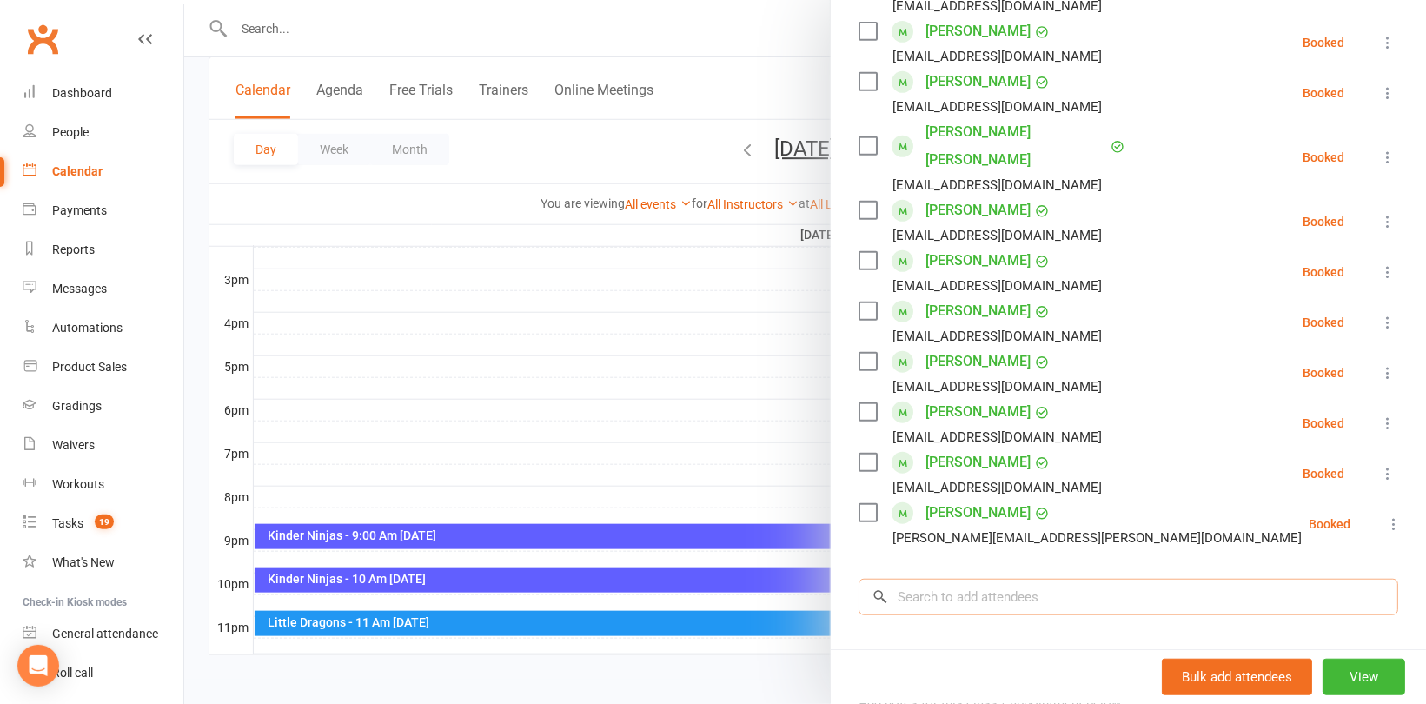
click at [924, 579] on input "search" at bounding box center [1129, 597] width 540 height 37
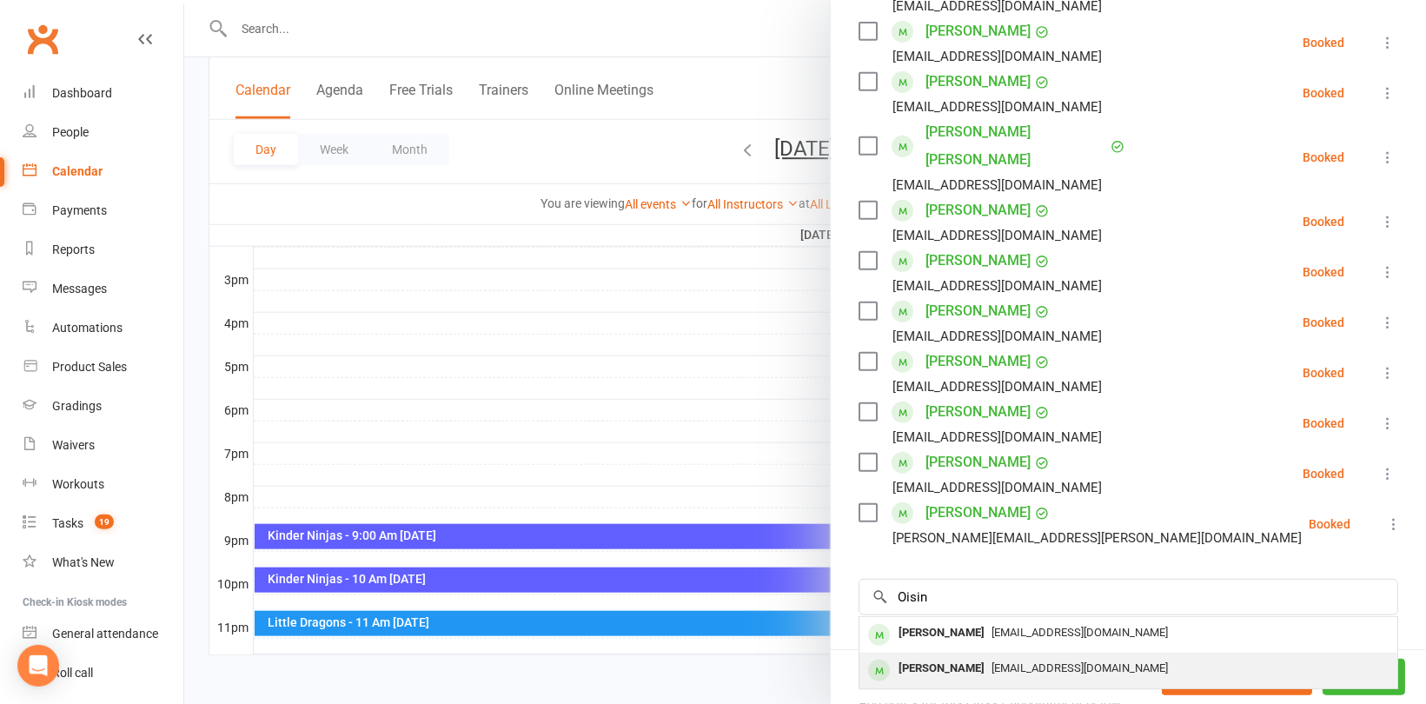
click at [950, 656] on div "[PERSON_NAME]" at bounding box center [942, 668] width 100 height 25
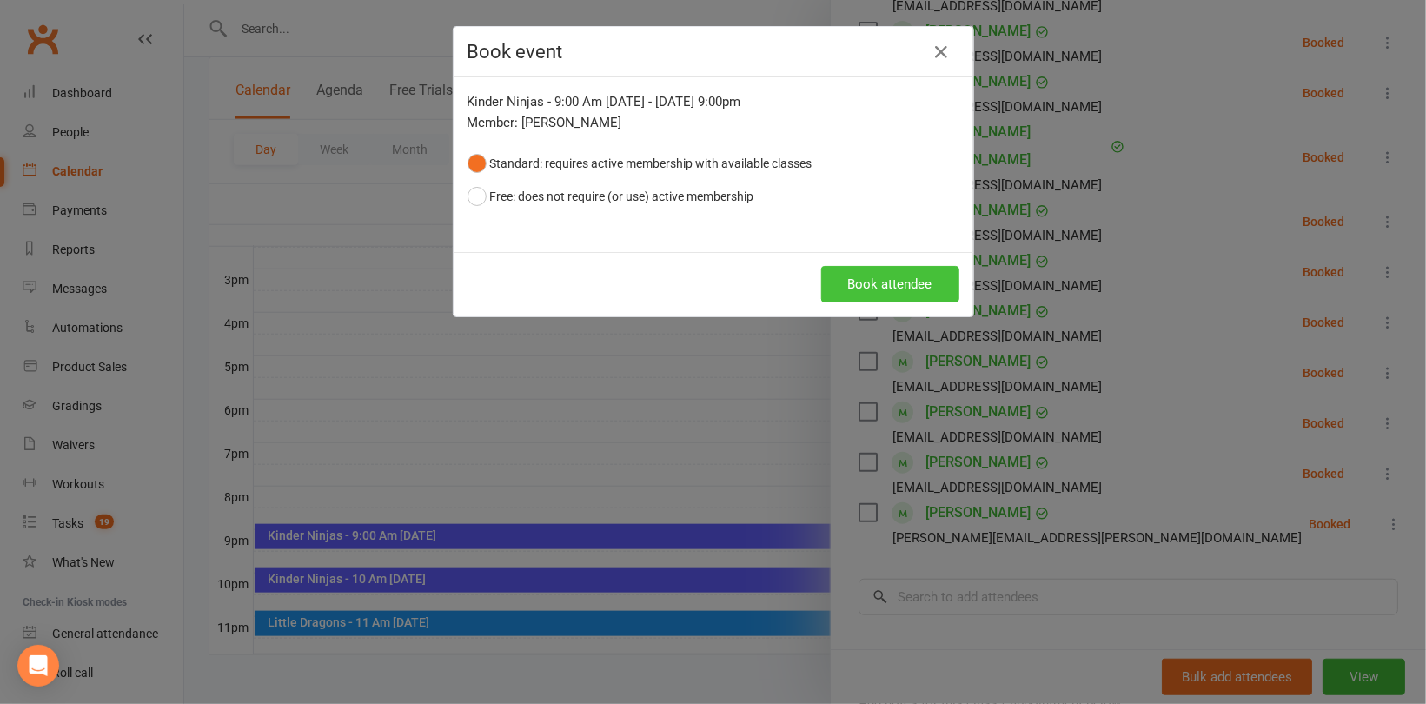
click at [910, 277] on button "Book attendee" at bounding box center [890, 284] width 138 height 37
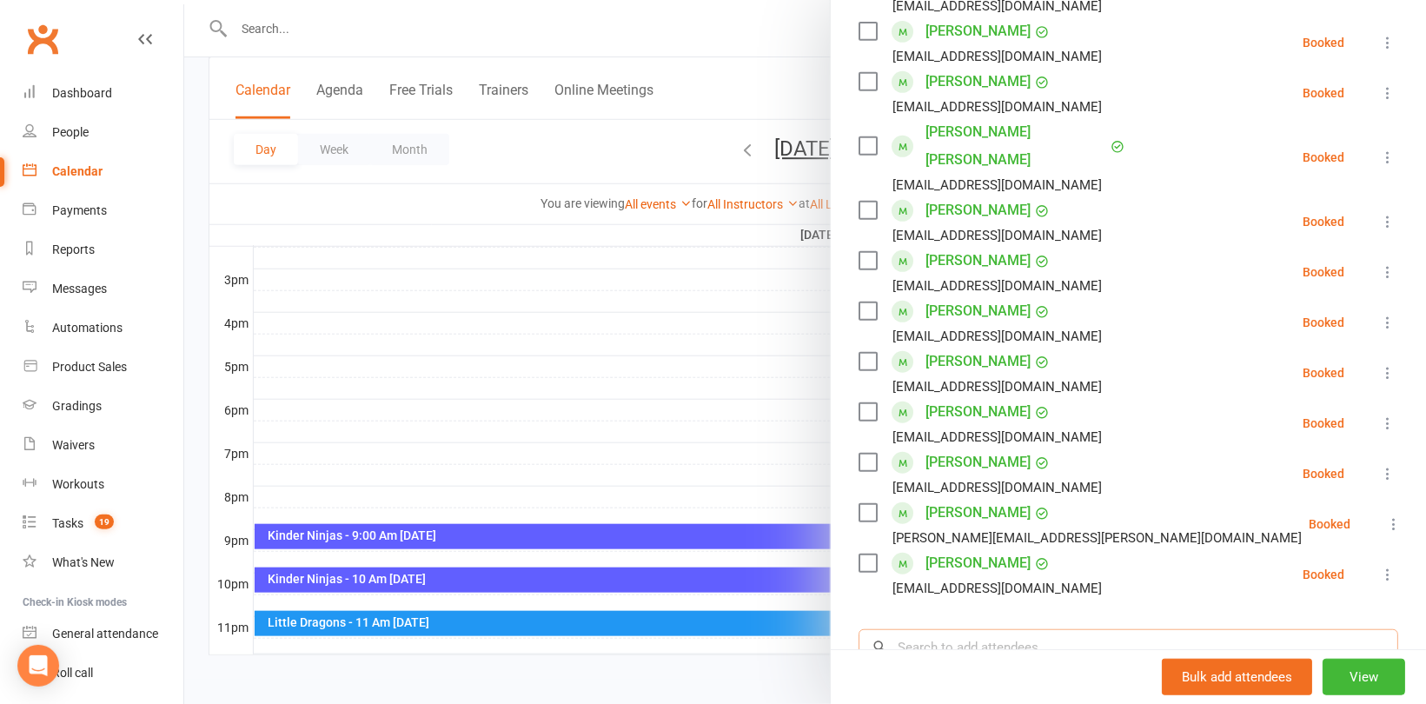
click at [953, 629] on input "search" at bounding box center [1129, 647] width 540 height 37
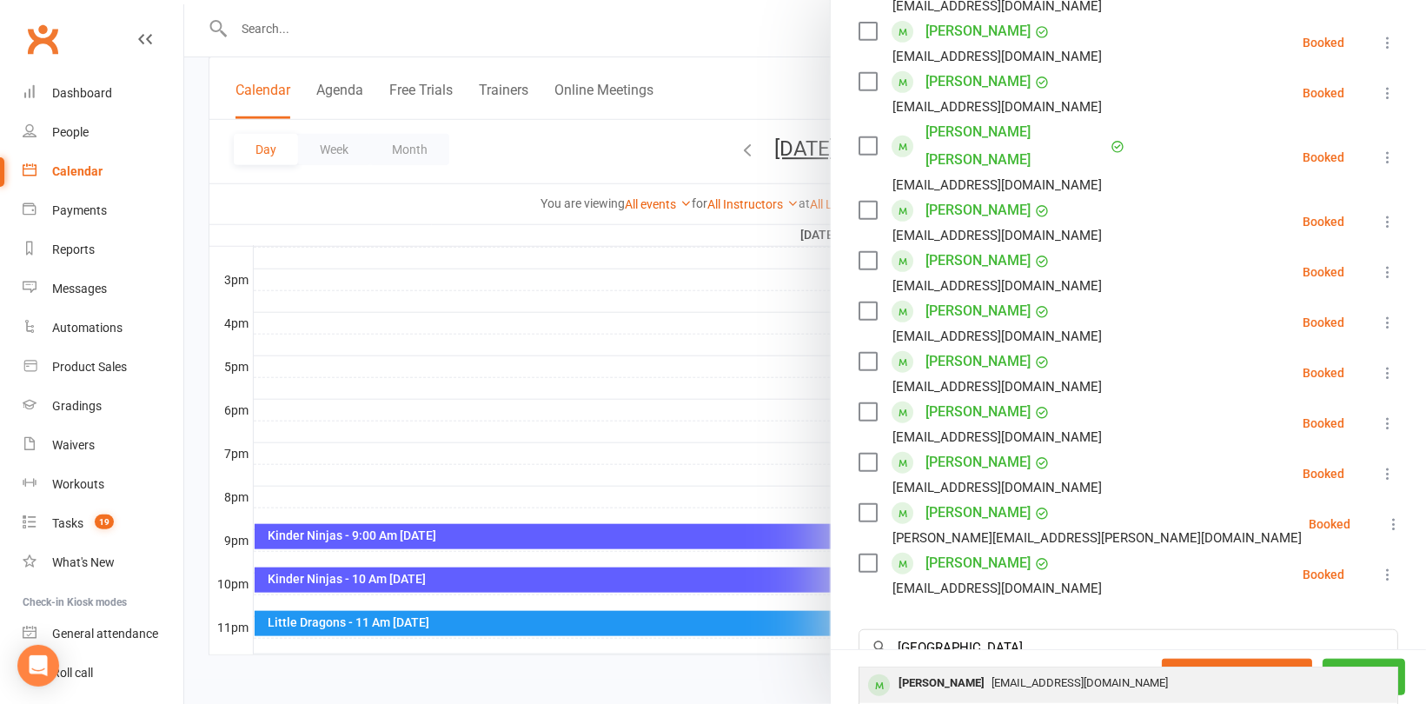
click at [953, 671] on div "[PERSON_NAME]" at bounding box center [942, 683] width 100 height 25
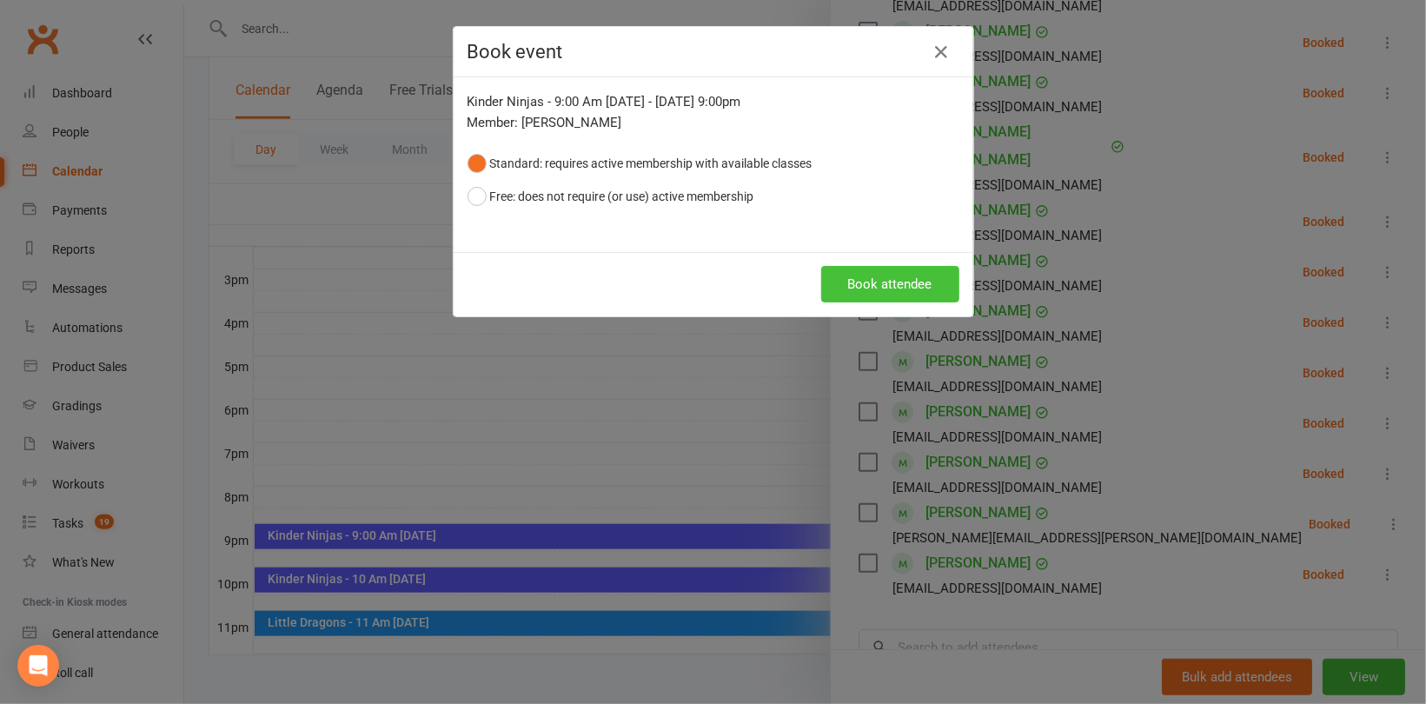
click at [900, 267] on button "Book attendee" at bounding box center [890, 284] width 138 height 37
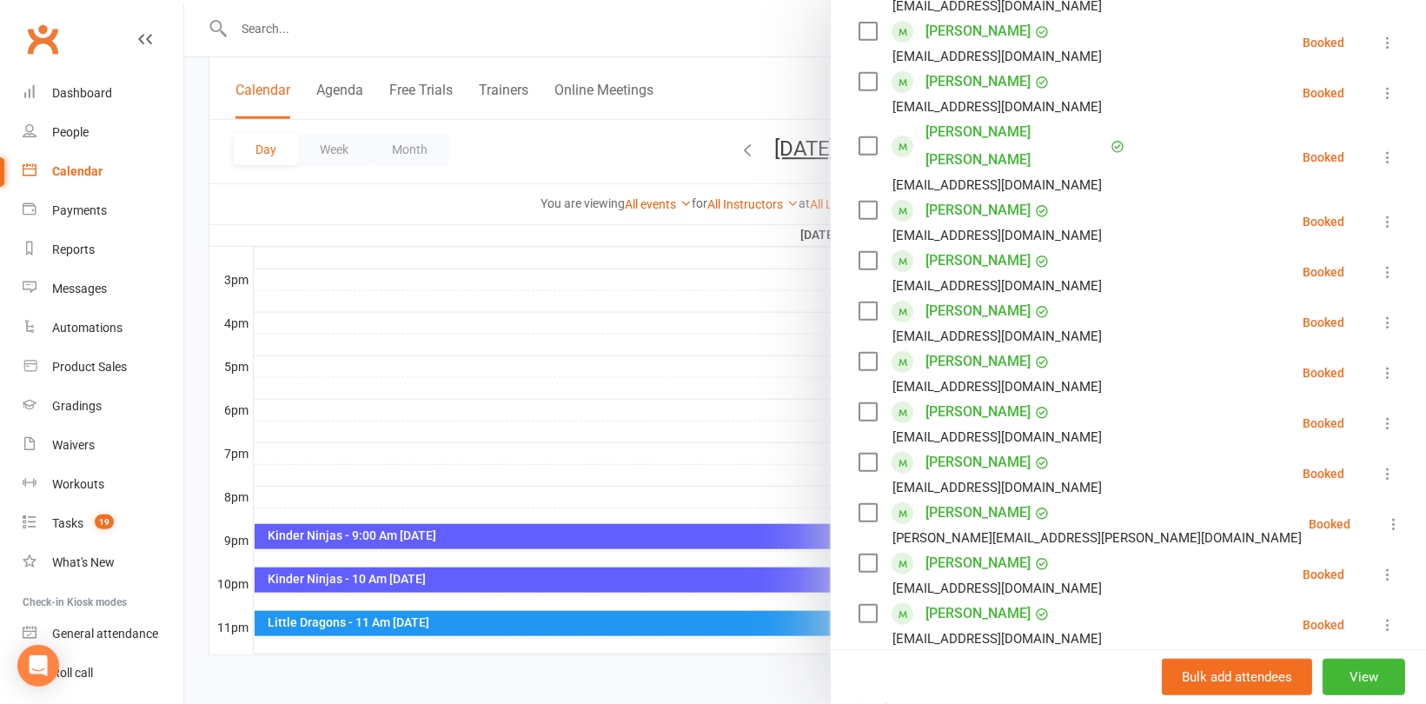
click at [929, 680] on input "search" at bounding box center [1129, 698] width 540 height 37
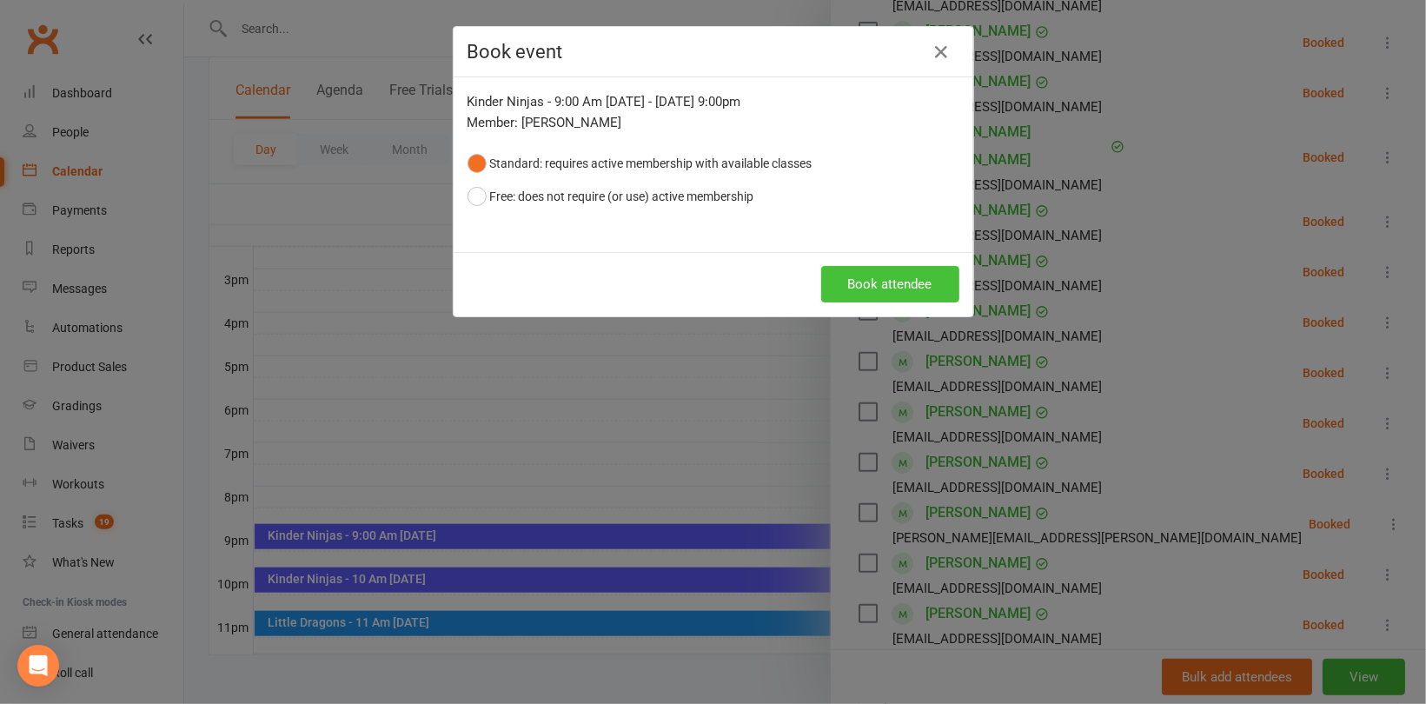
click at [889, 273] on button "Book attendee" at bounding box center [890, 284] width 138 height 37
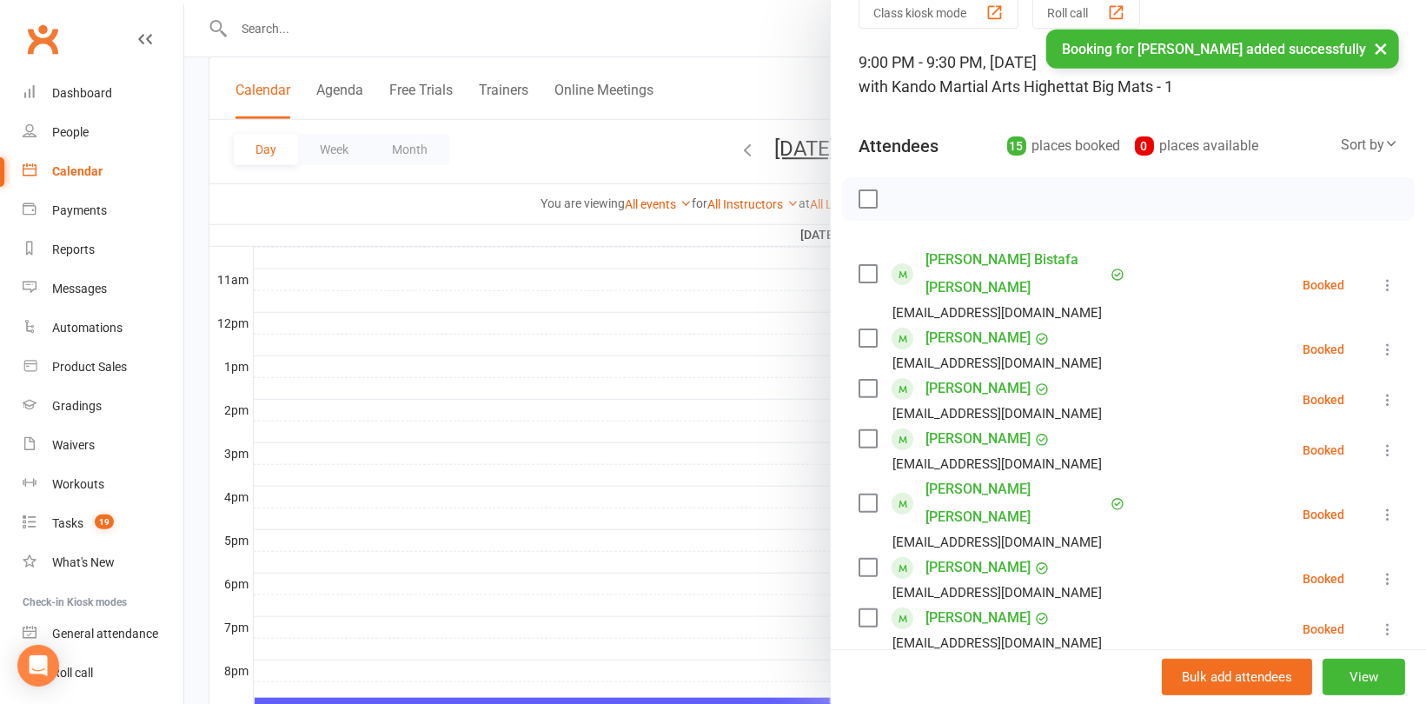
scroll to position [174, 0]
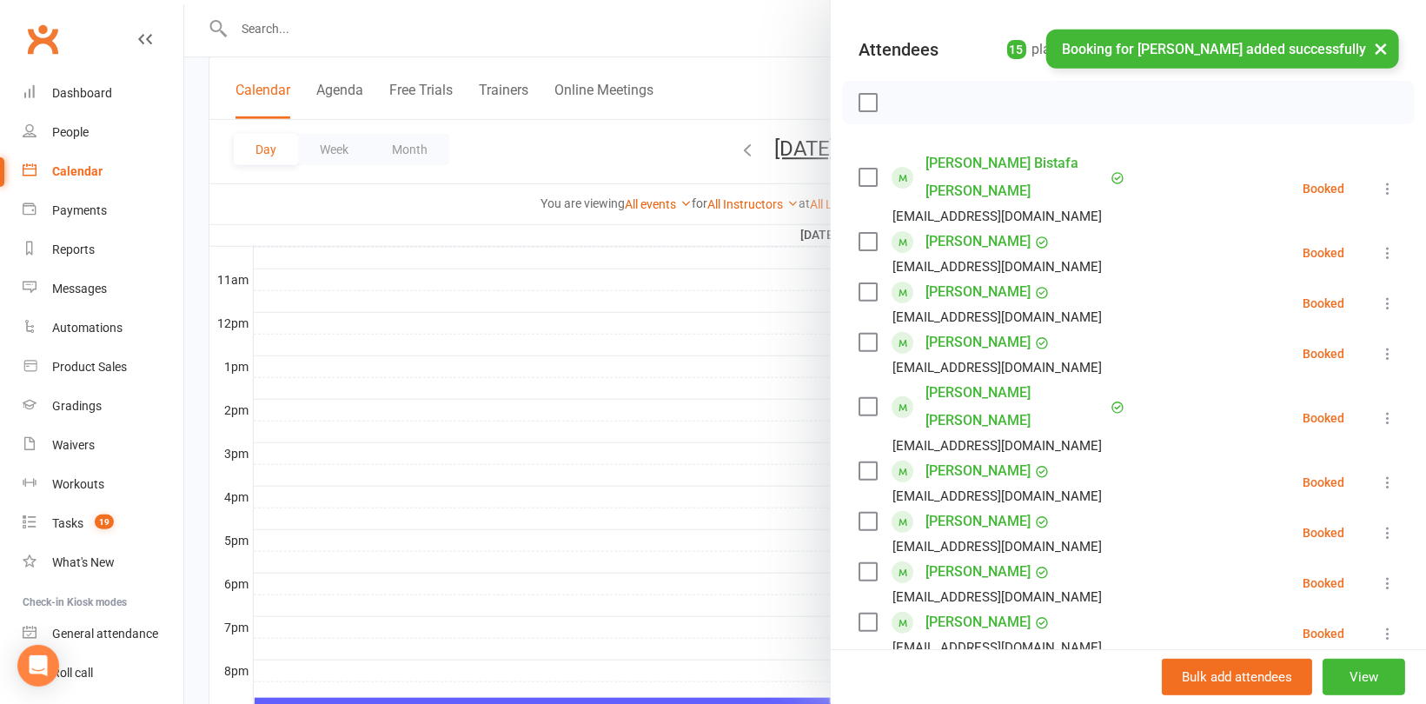
click at [1321, 110] on div at bounding box center [1128, 102] width 573 height 43
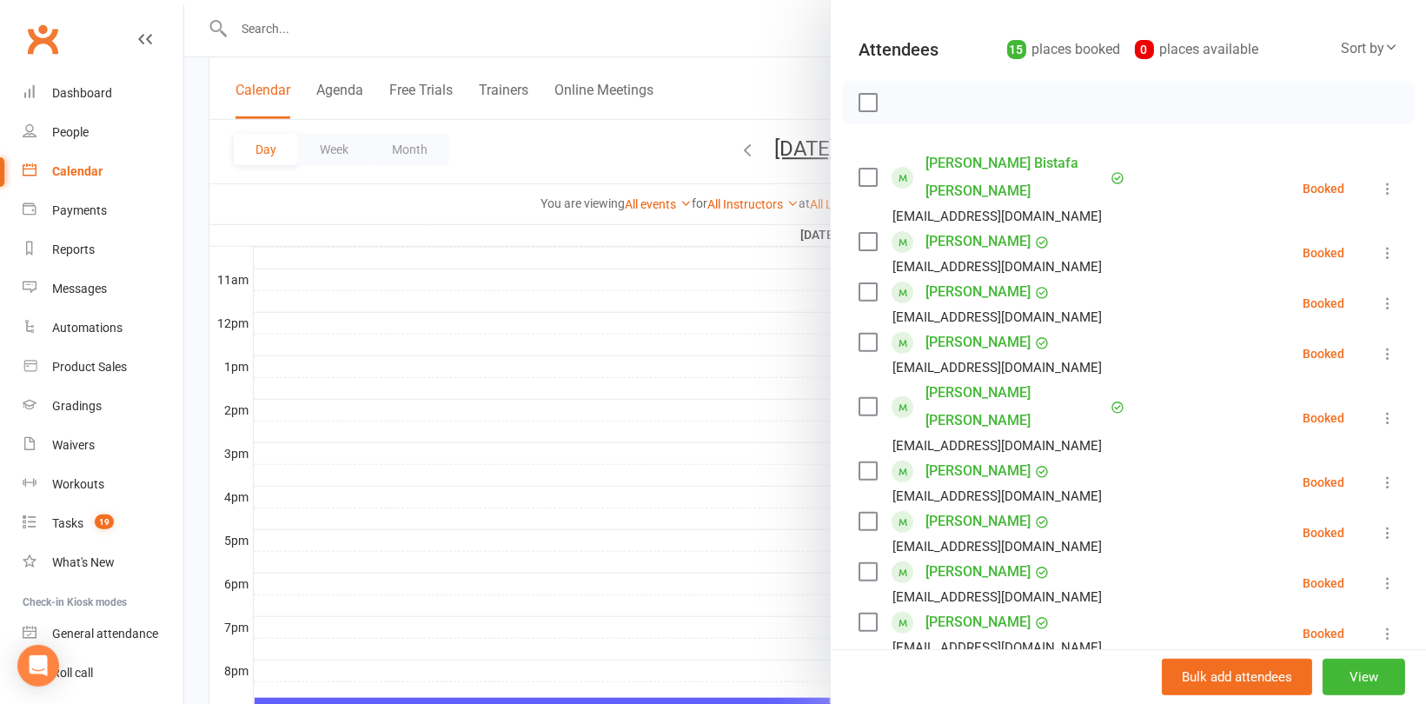
scroll to position [0, 0]
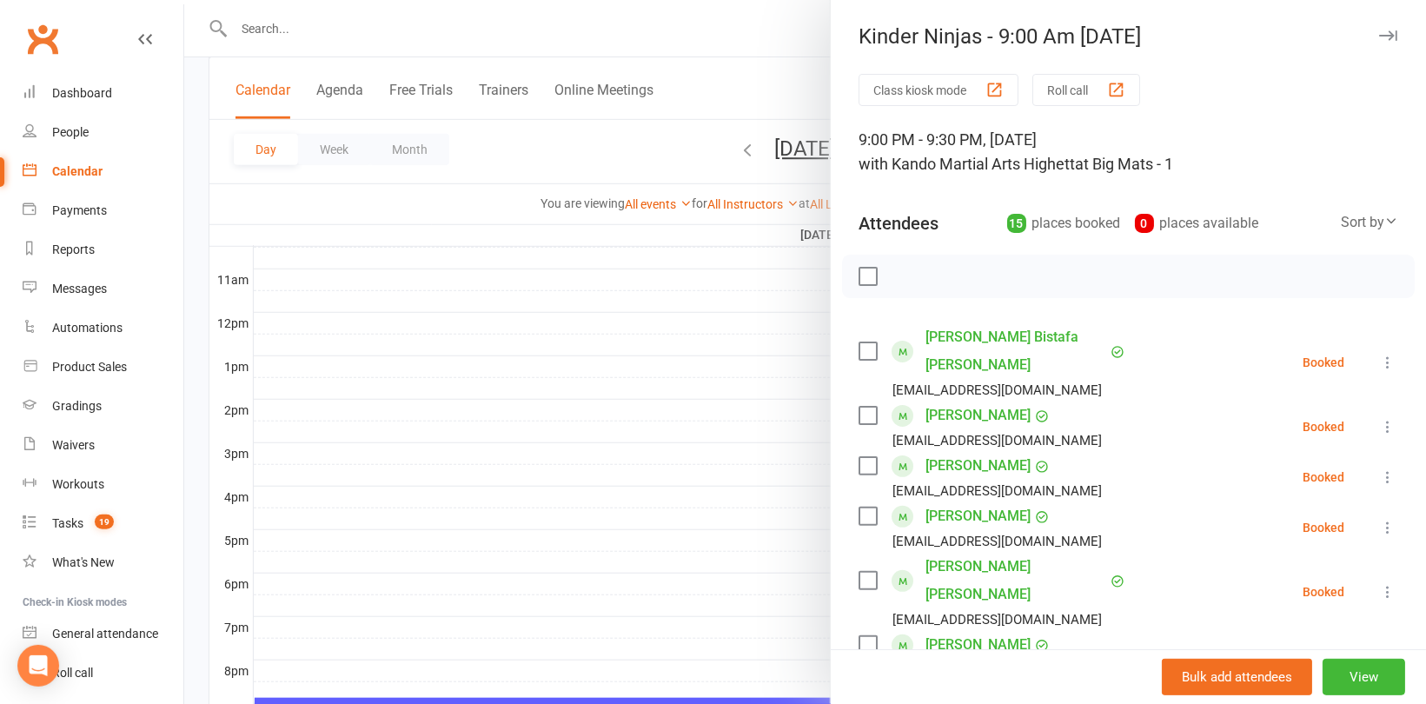
drag, startPoint x: 679, startPoint y: 319, endPoint x: 692, endPoint y: 308, distance: 17.3
click at [679, 318] on div at bounding box center [805, 352] width 1242 height 704
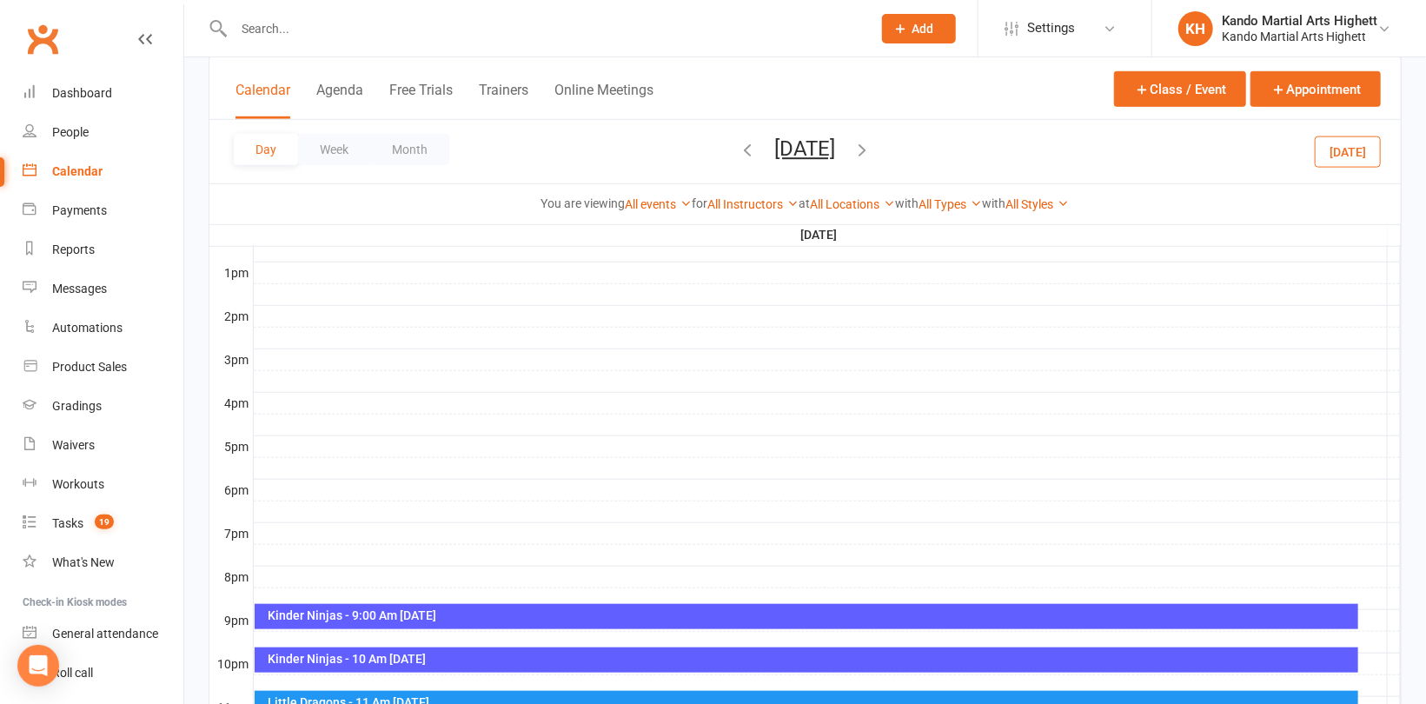
scroll to position [736, 0]
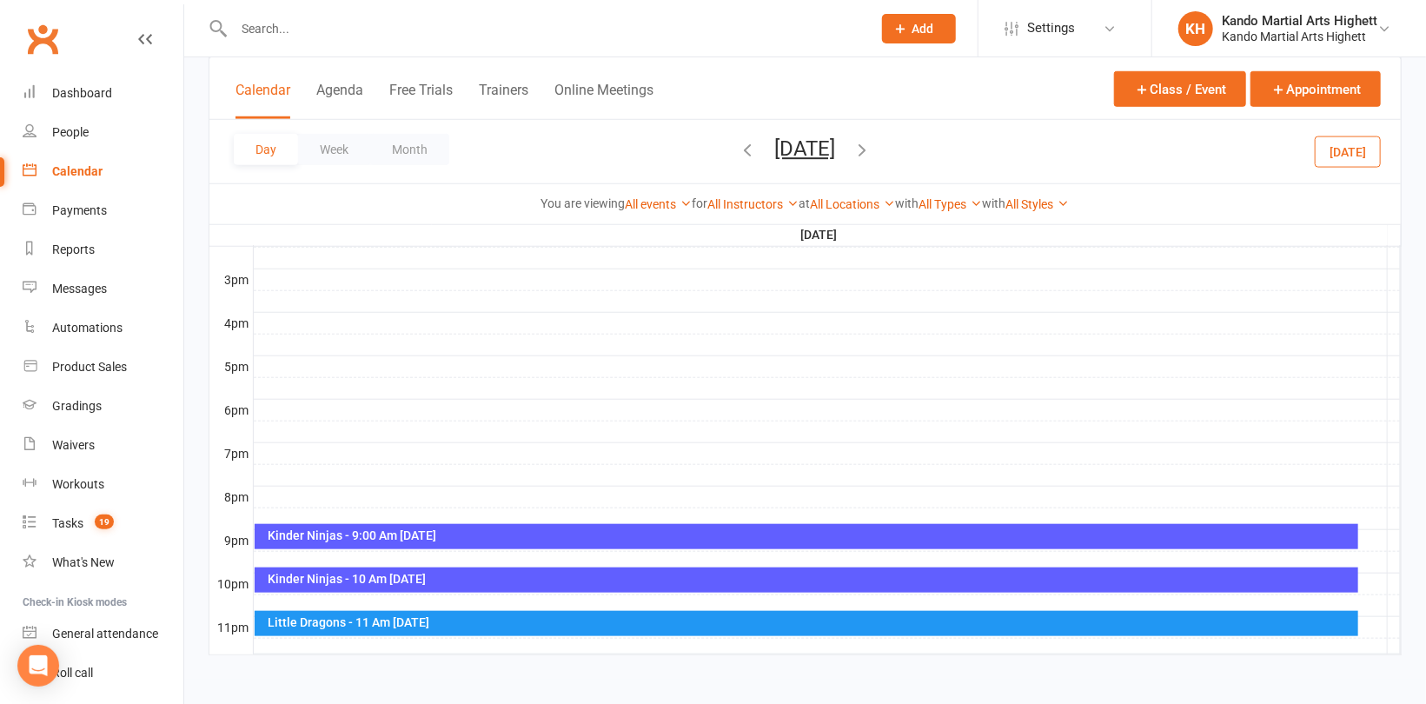
click at [445, 570] on div "Kinder Ninjas - 10 Am [DATE]" at bounding box center [806, 580] width 1103 height 25
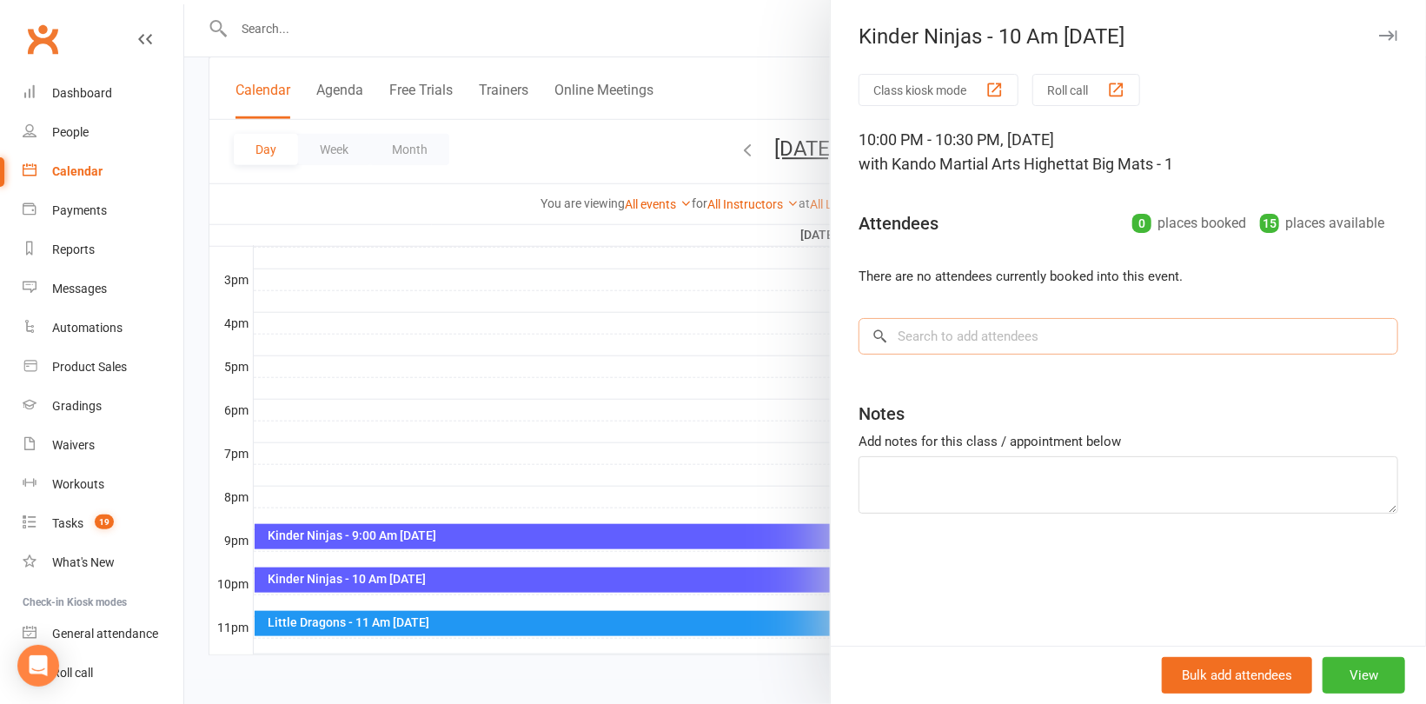
click at [952, 342] on input "search" at bounding box center [1129, 336] width 540 height 37
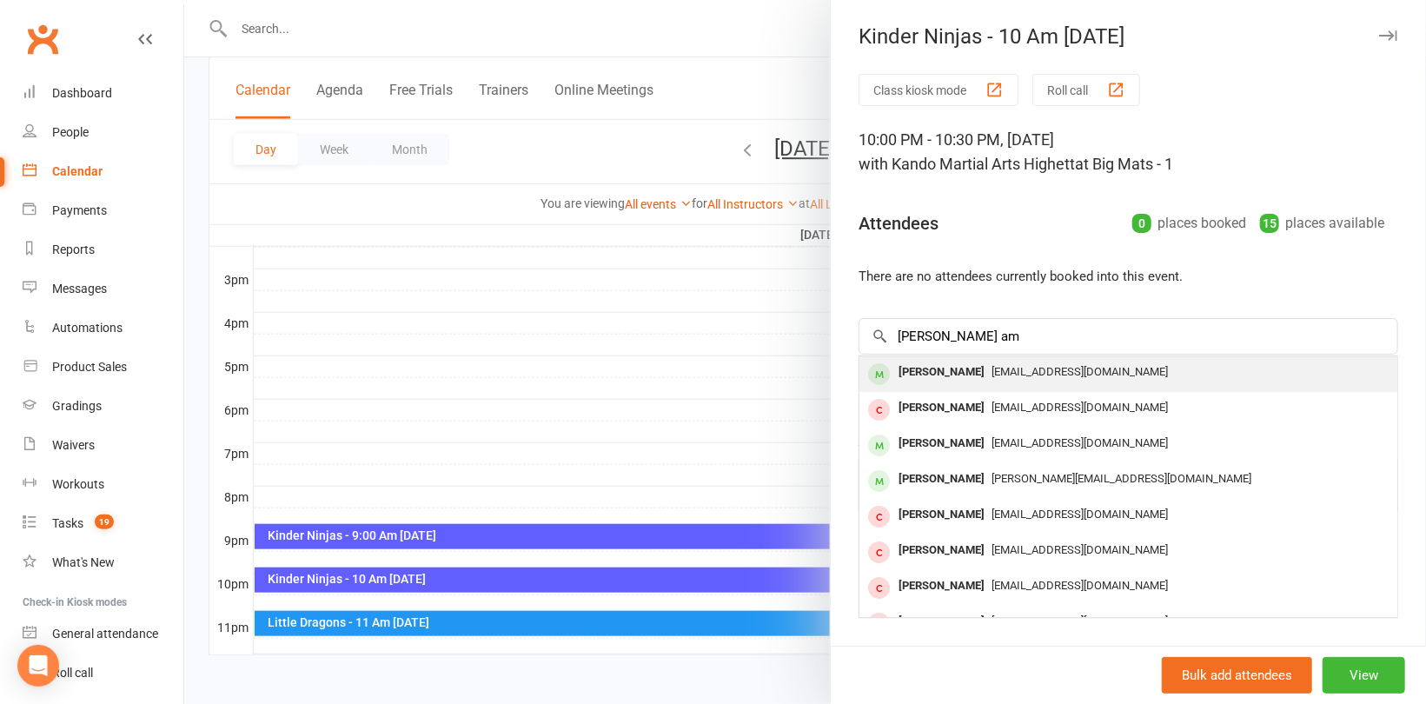
click at [955, 370] on div "[PERSON_NAME]" at bounding box center [942, 372] width 100 height 25
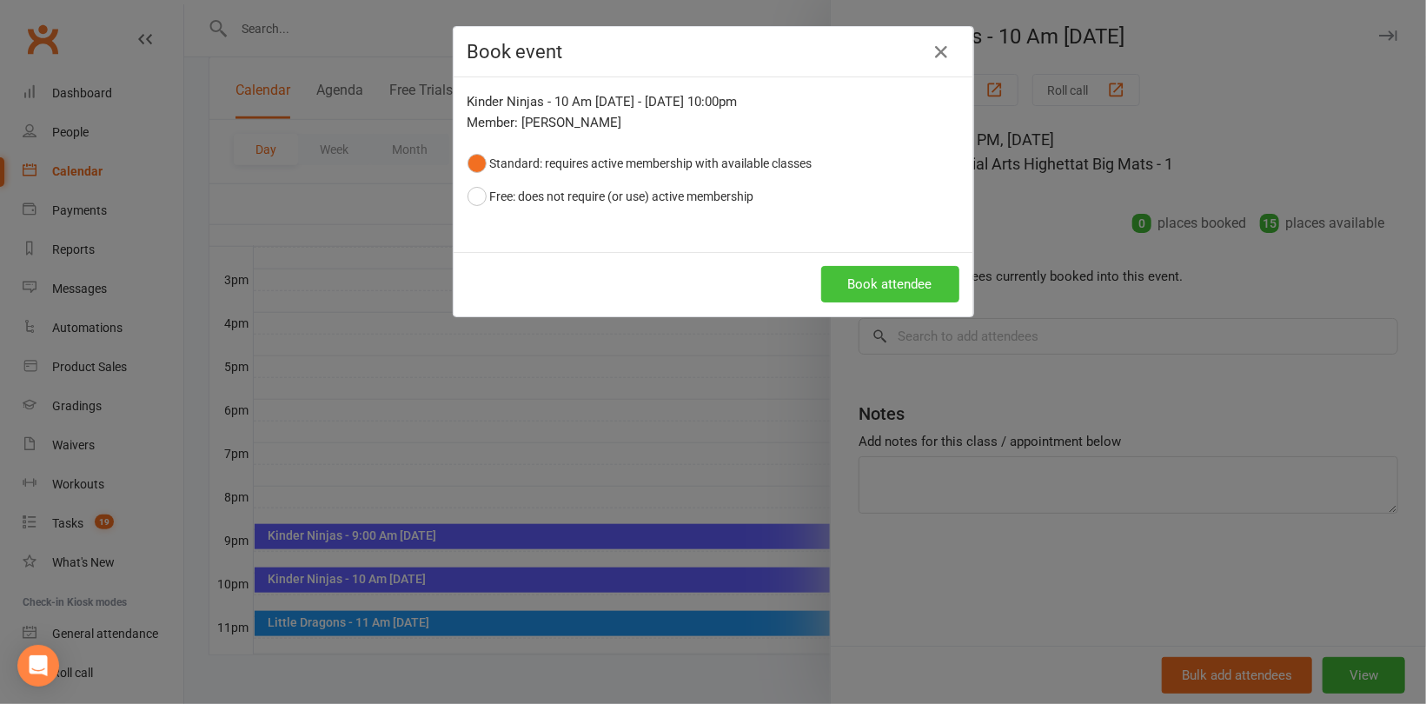
click at [853, 269] on button "Book attendee" at bounding box center [890, 284] width 138 height 37
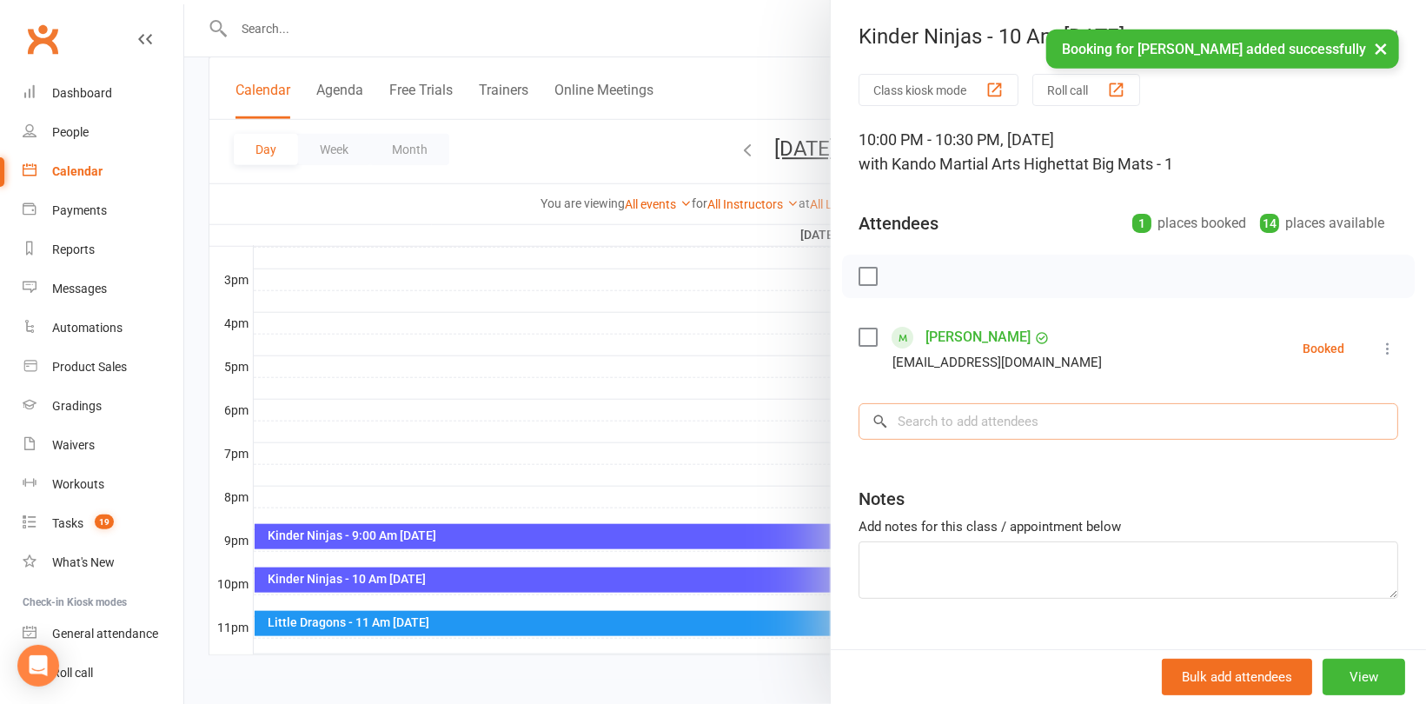
click at [964, 427] on input "search" at bounding box center [1129, 421] width 540 height 37
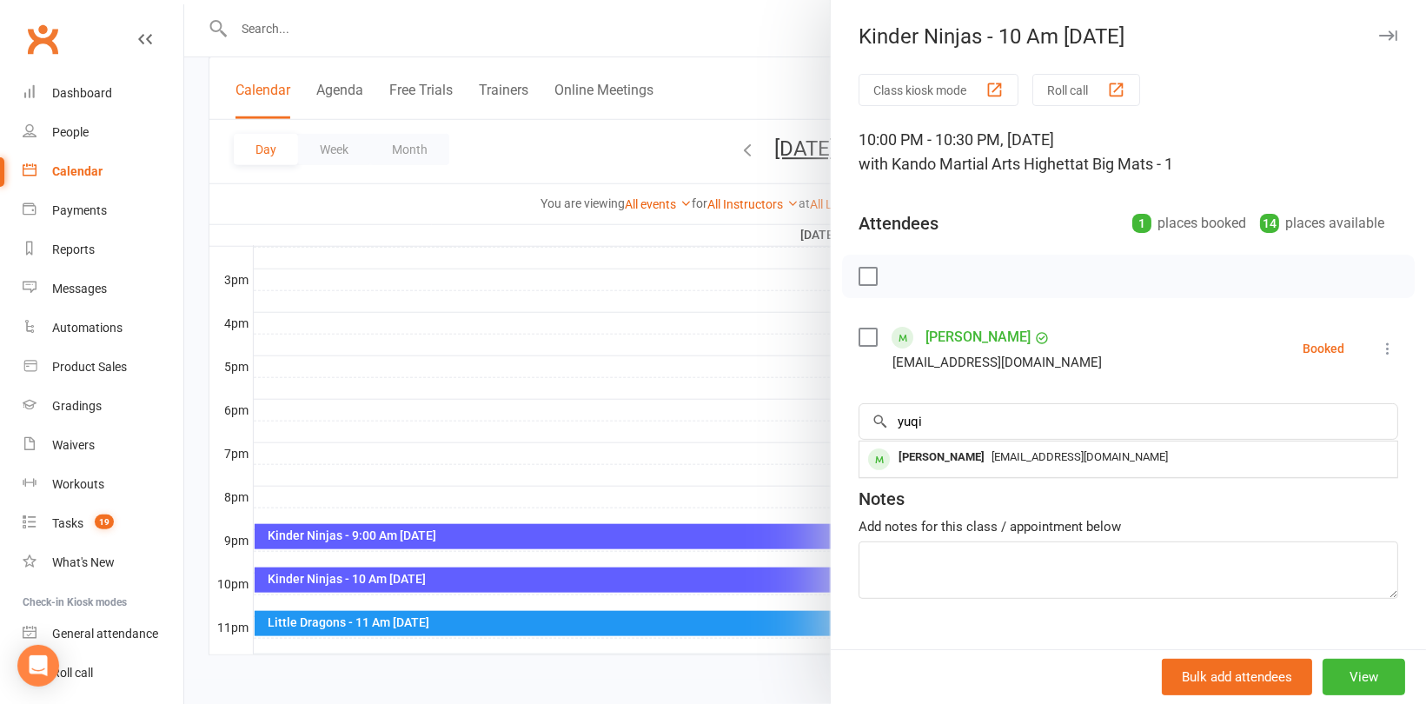
click at [936, 452] on div "[PERSON_NAME]" at bounding box center [942, 457] width 100 height 25
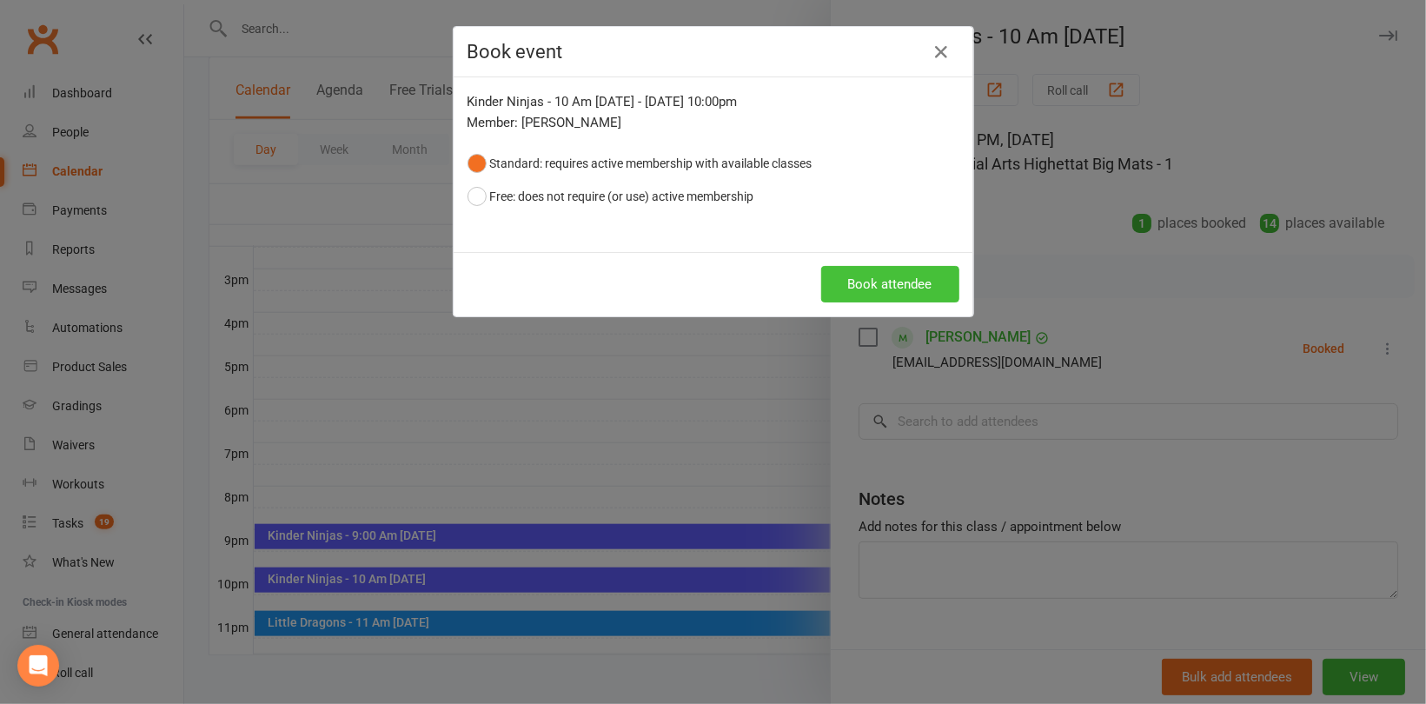
click at [867, 283] on button "Book attendee" at bounding box center [890, 284] width 138 height 37
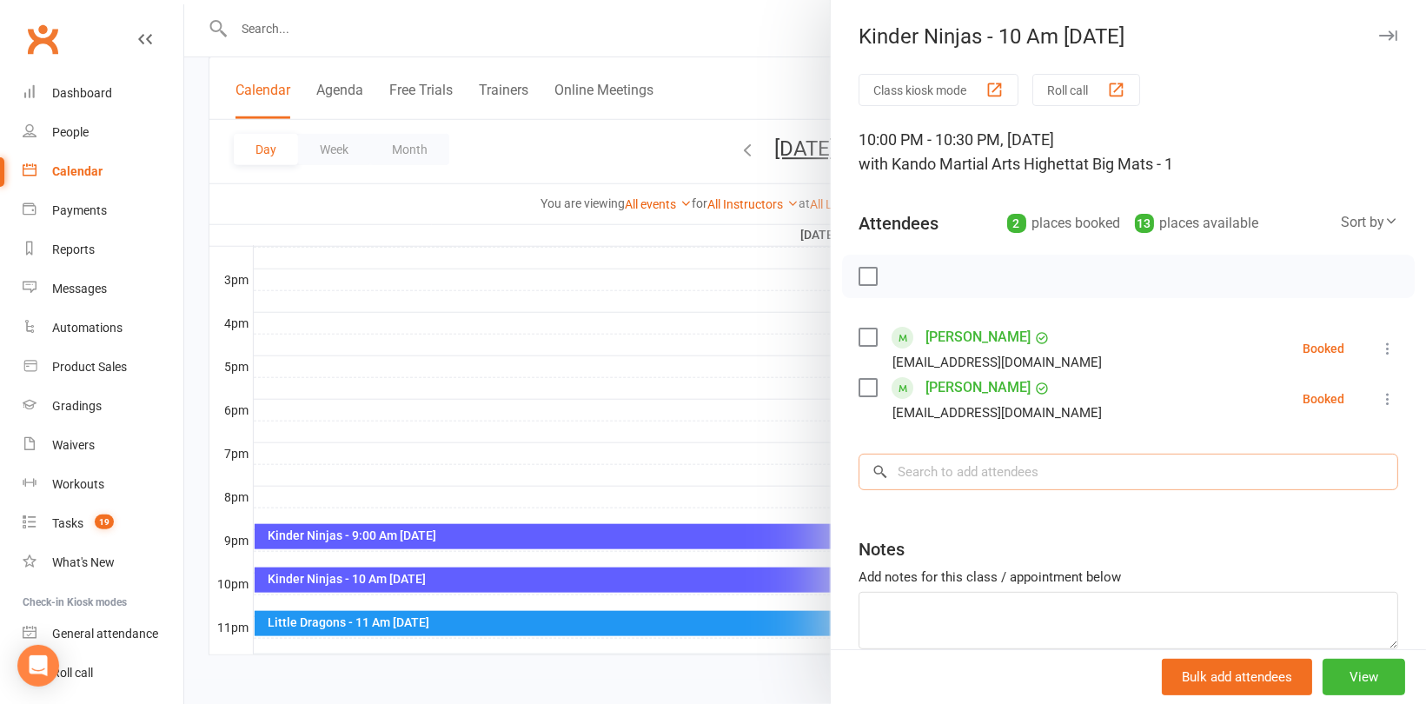
click at [955, 465] on input "search" at bounding box center [1129, 472] width 540 height 37
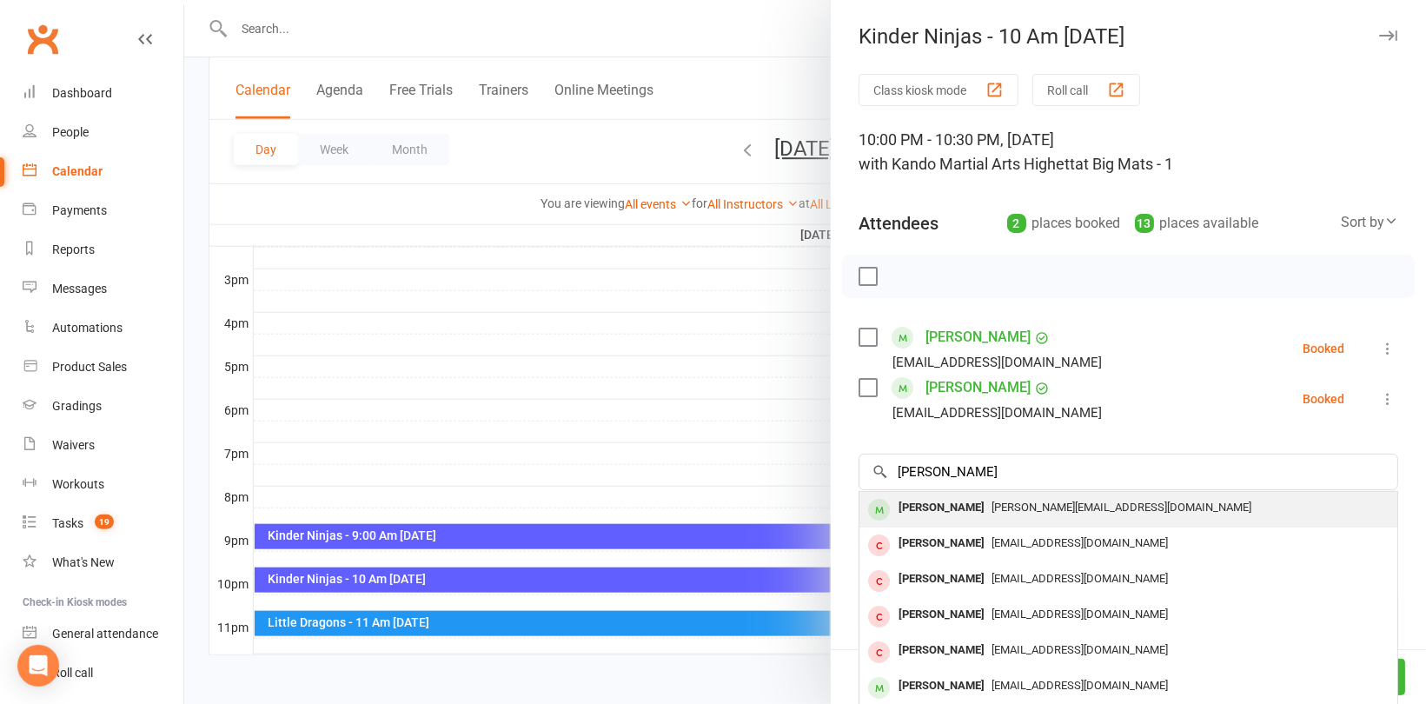
click at [978, 508] on div "[PERSON_NAME]" at bounding box center [942, 507] width 100 height 25
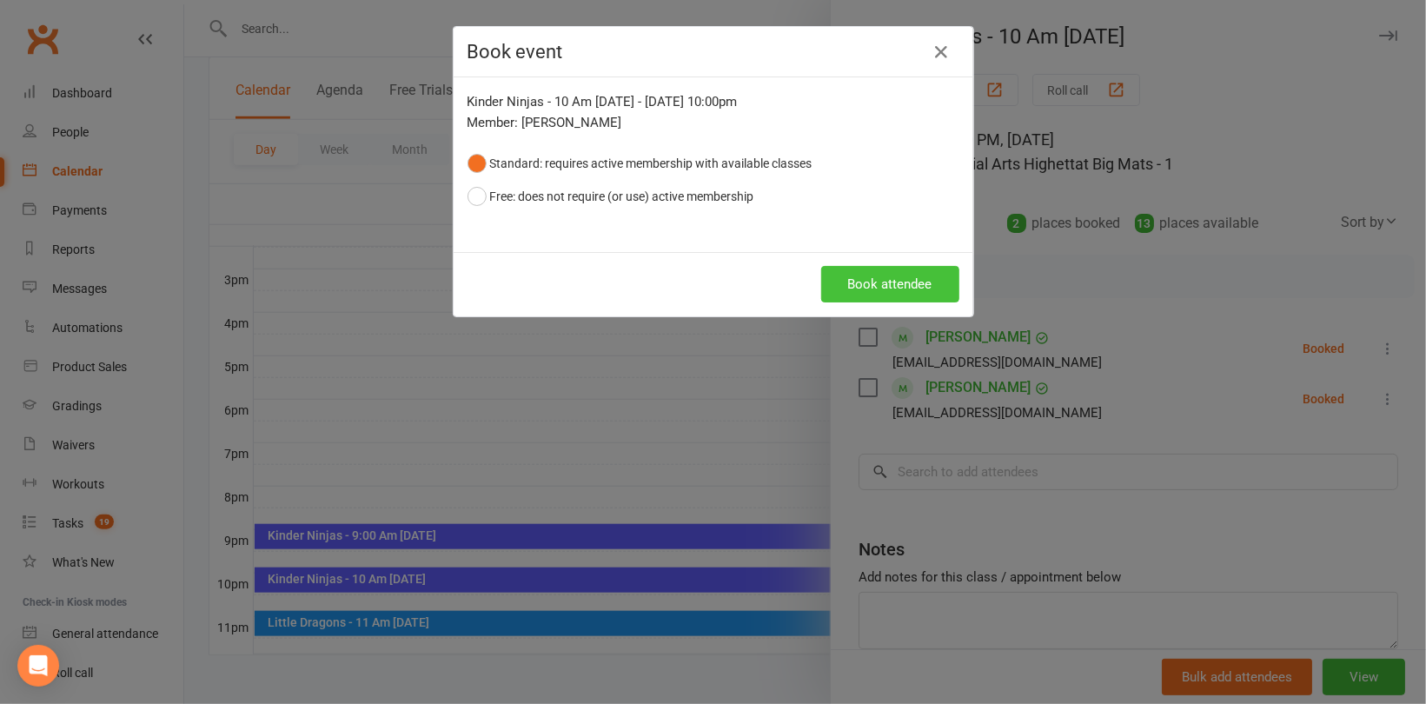
click at [900, 282] on button "Book attendee" at bounding box center [890, 284] width 138 height 37
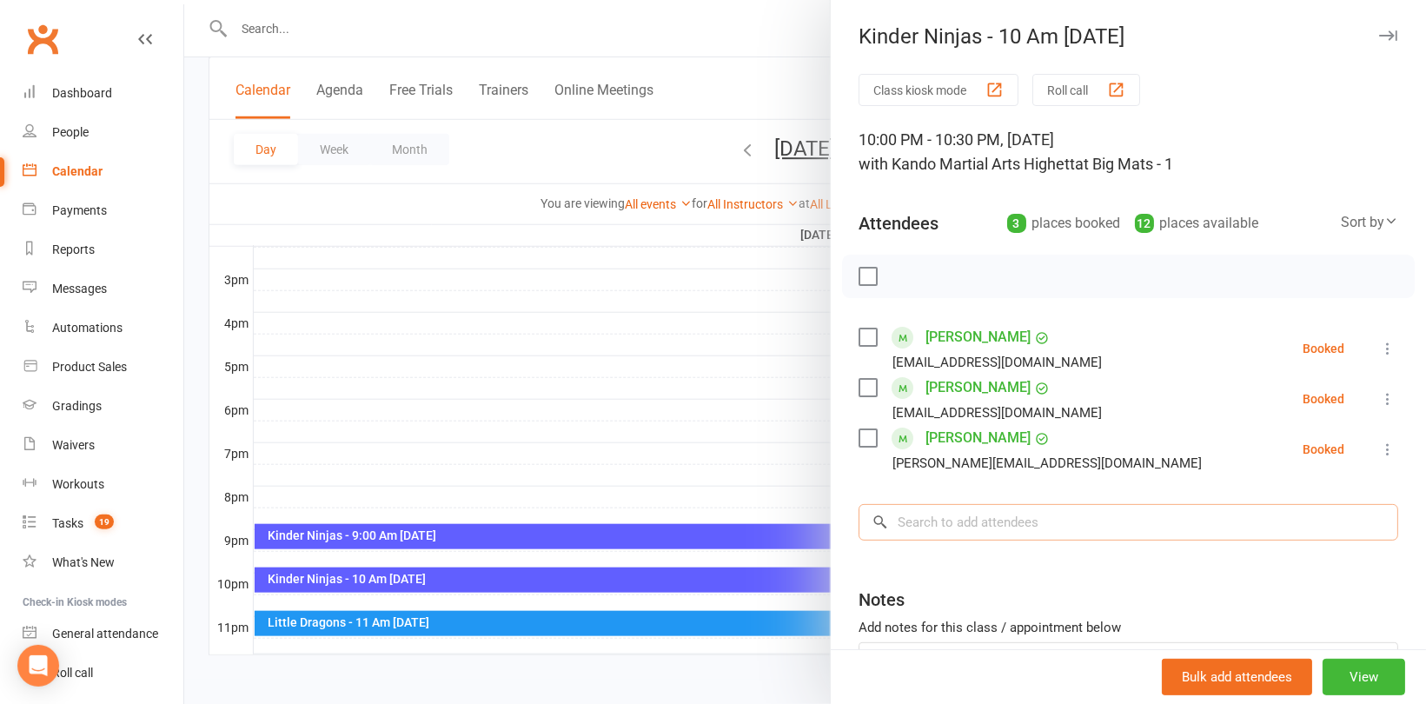
click at [1136, 529] on input "search" at bounding box center [1129, 522] width 540 height 37
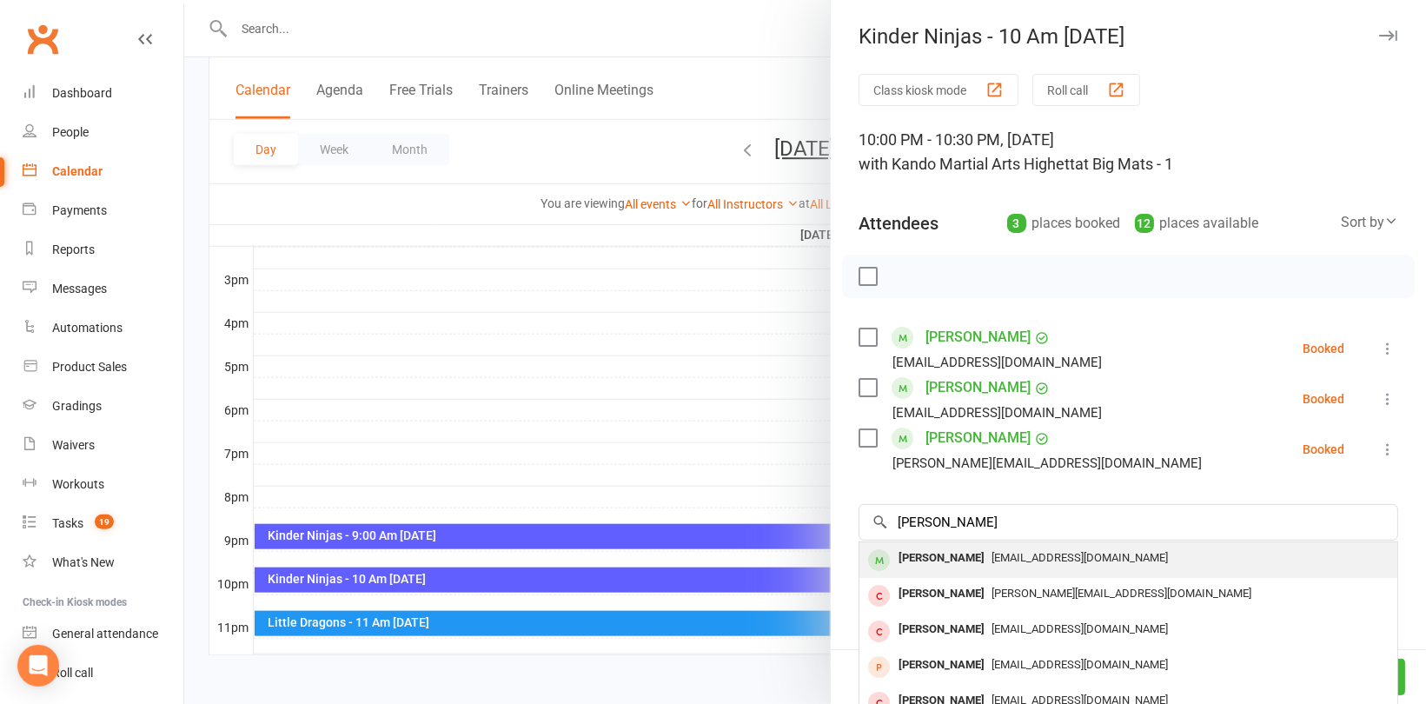
click at [979, 564] on div "[EMAIL_ADDRESS][DOMAIN_NAME]" at bounding box center [1128, 558] width 524 height 25
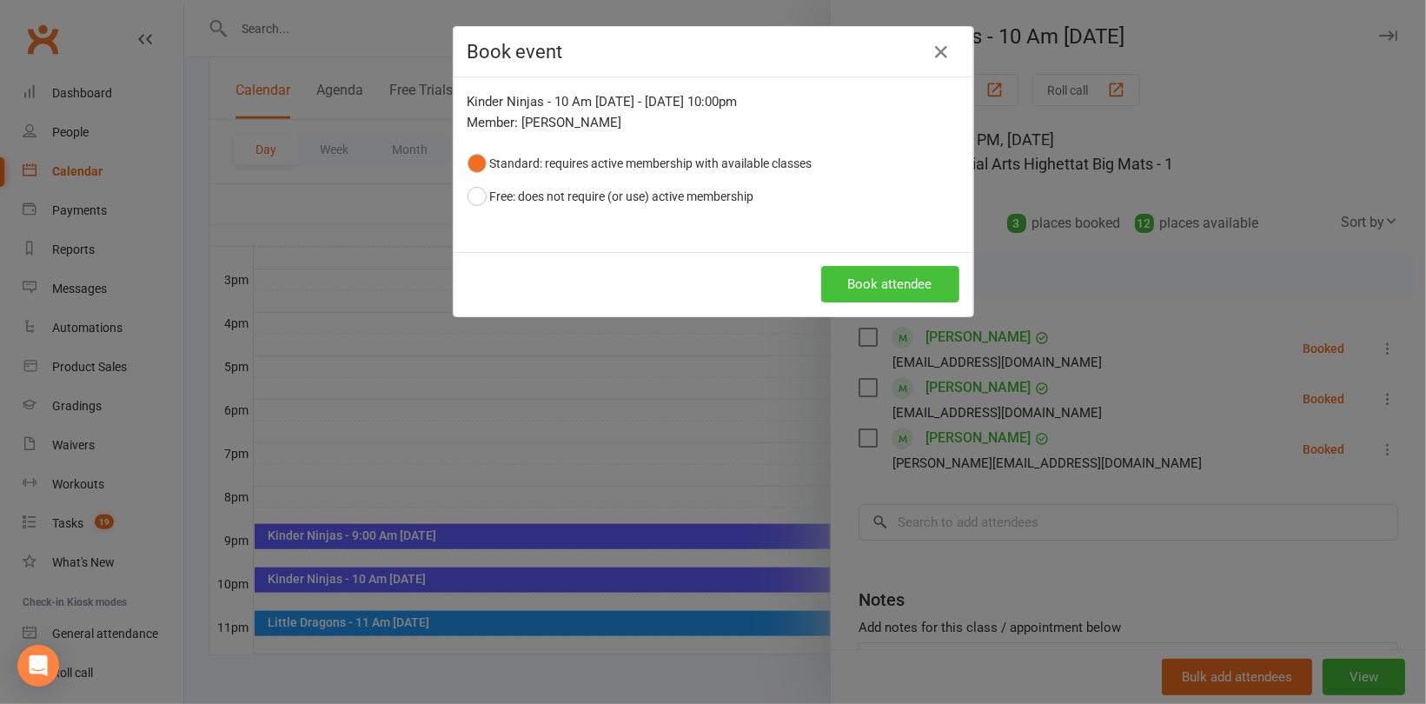
click at [891, 285] on button "Book attendee" at bounding box center [890, 284] width 138 height 37
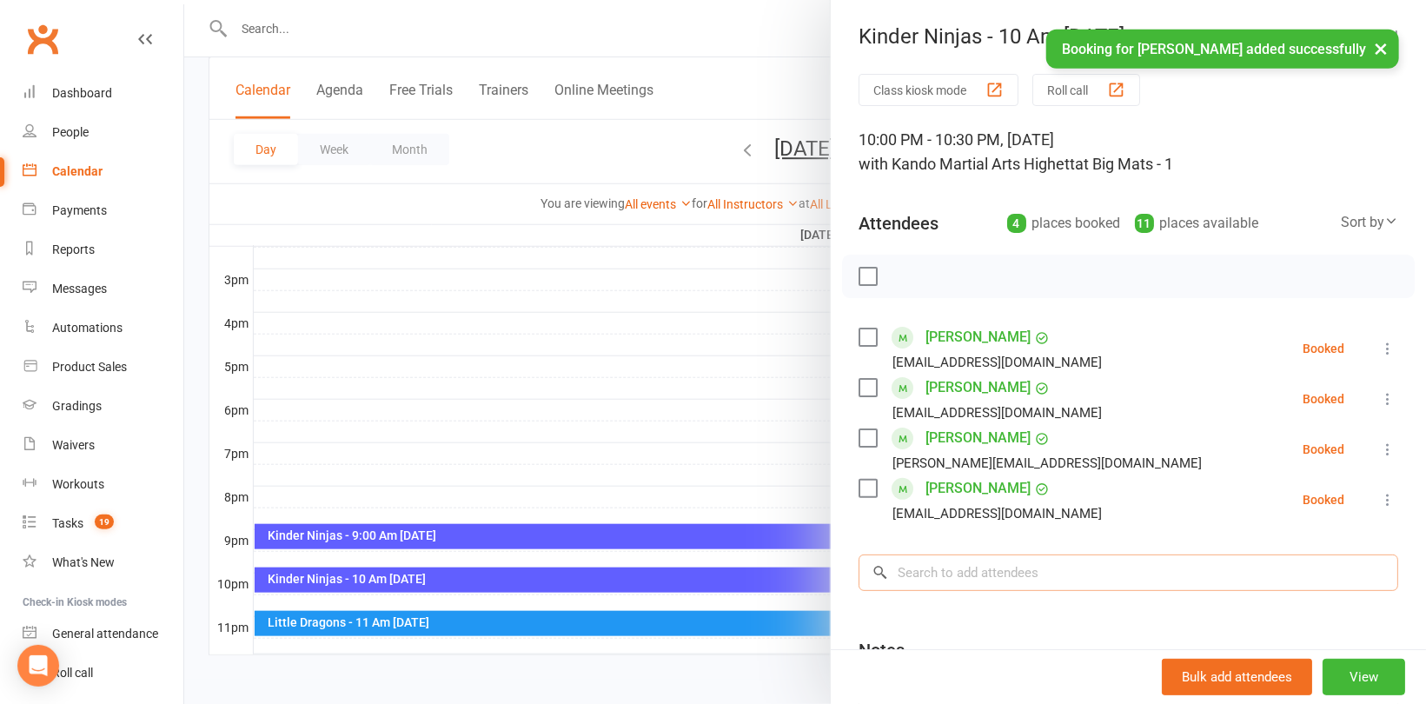
click at [934, 572] on input "search" at bounding box center [1129, 572] width 540 height 37
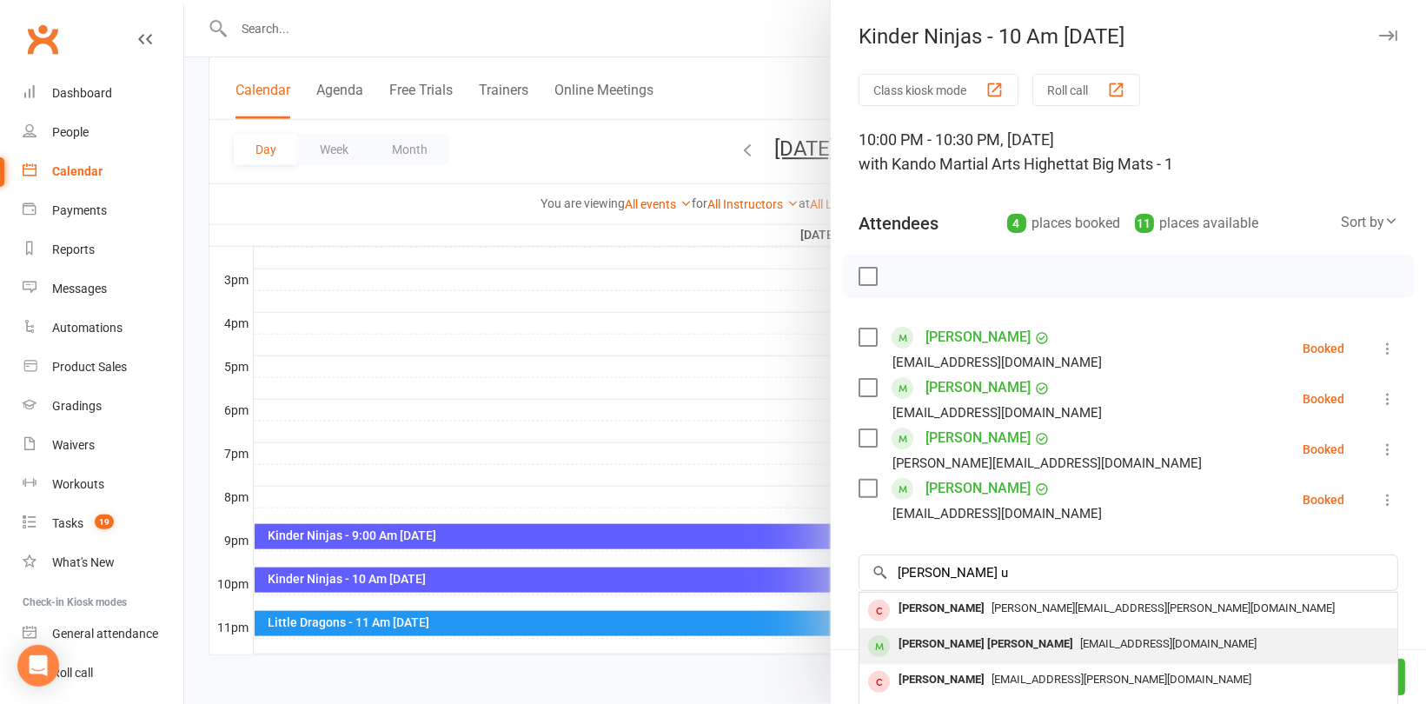
click at [971, 640] on div "[PERSON_NAME] [PERSON_NAME]" at bounding box center [986, 644] width 189 height 25
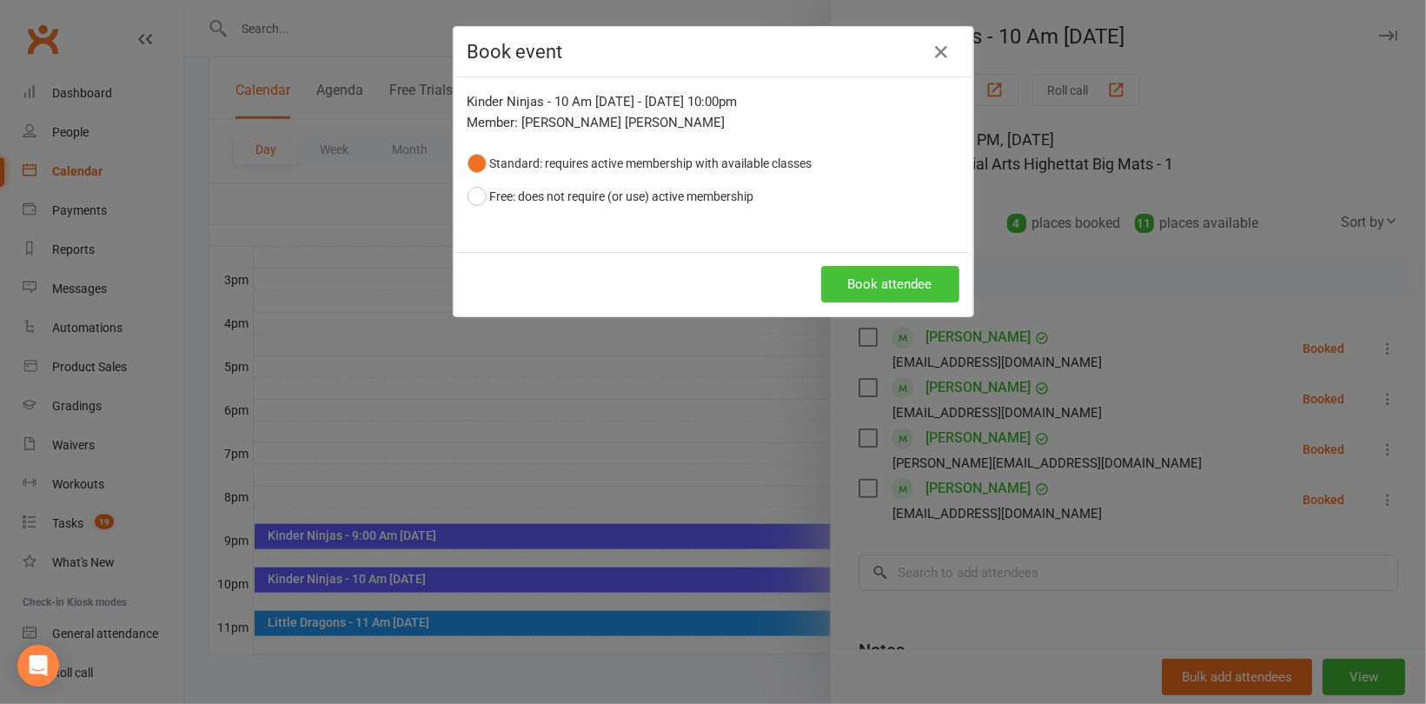
click at [880, 294] on button "Book attendee" at bounding box center [890, 284] width 138 height 37
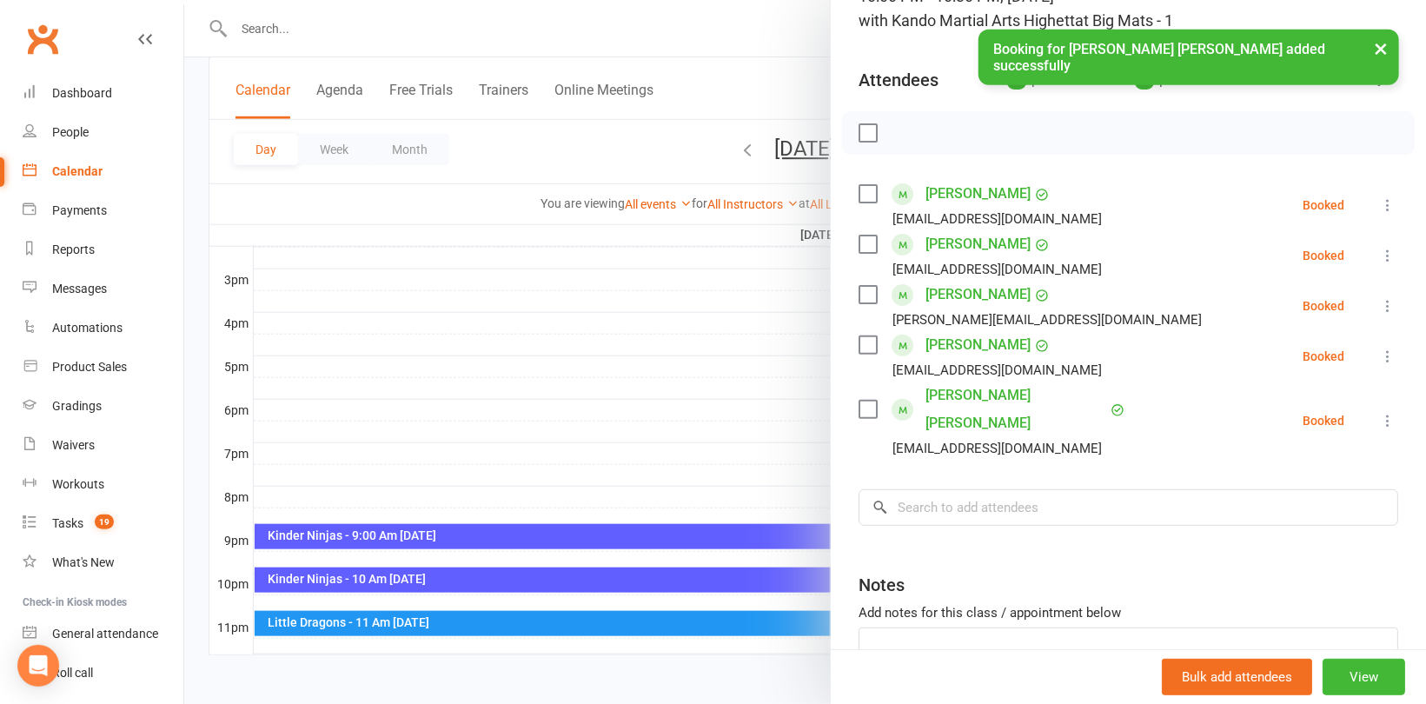
scroll to position [174, 0]
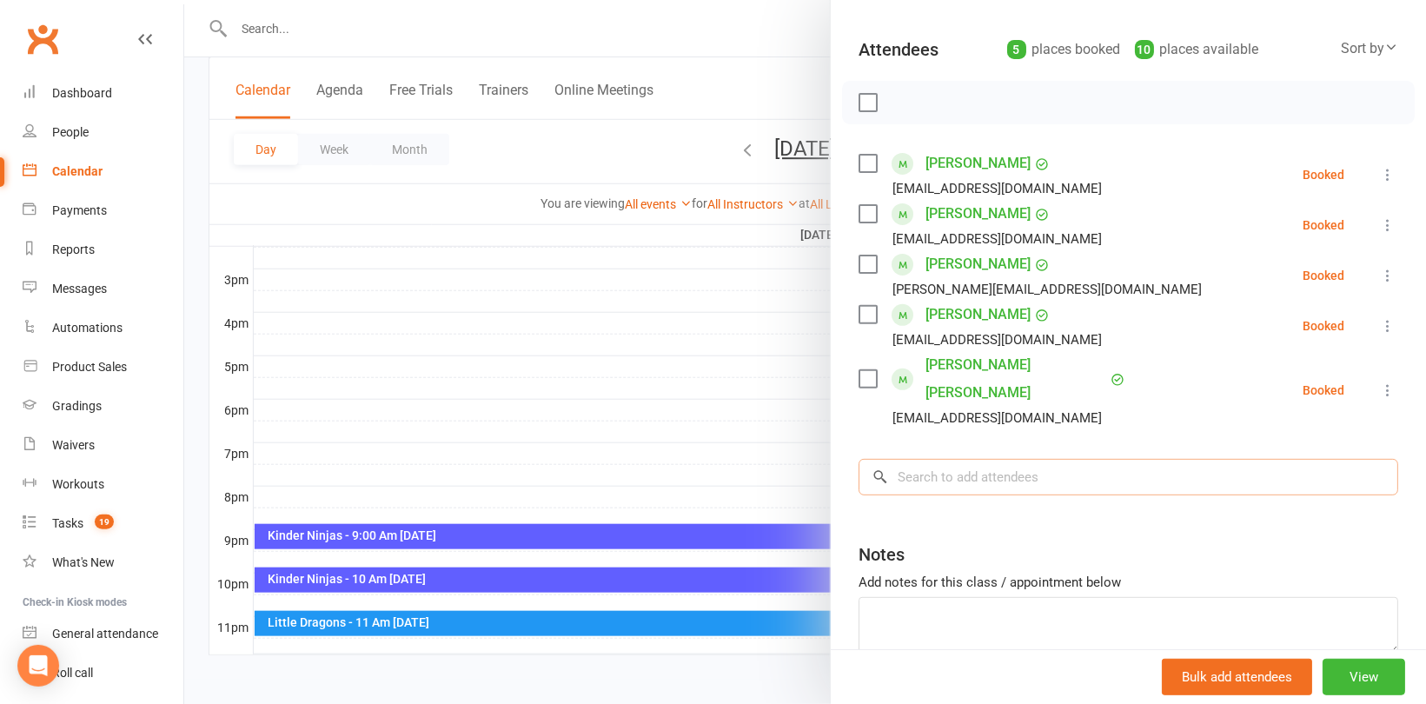
click at [956, 459] on input "search" at bounding box center [1129, 477] width 540 height 37
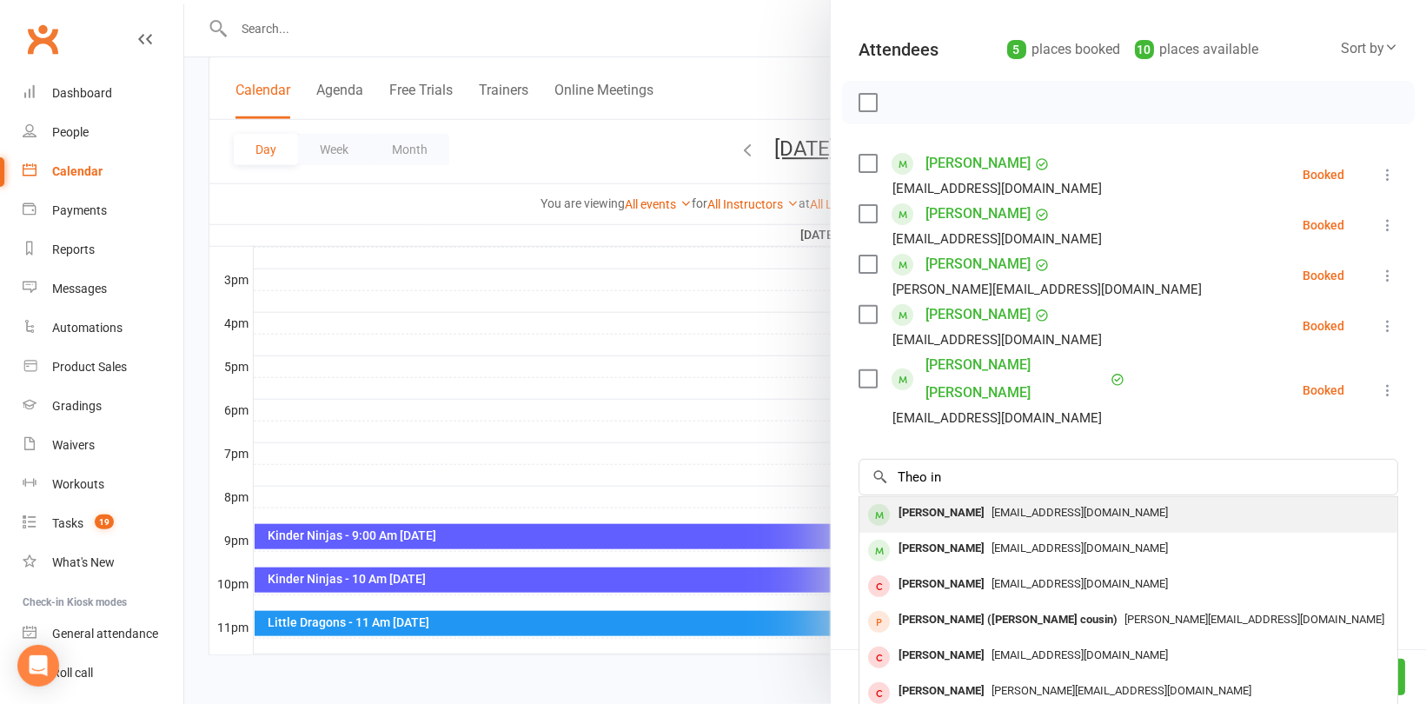
click at [992, 506] on span "[EMAIL_ADDRESS][DOMAIN_NAME]" at bounding box center [1080, 512] width 176 height 13
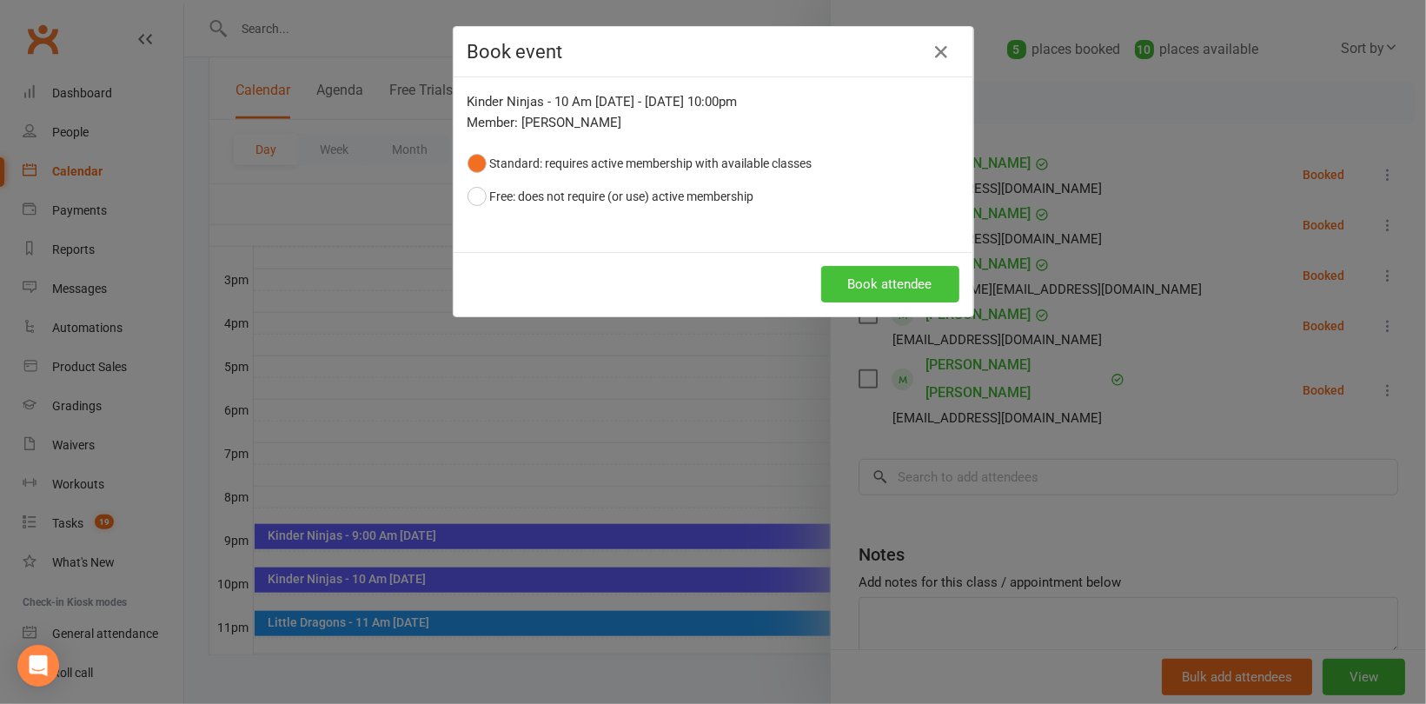
click at [866, 279] on button "Book attendee" at bounding box center [890, 284] width 138 height 37
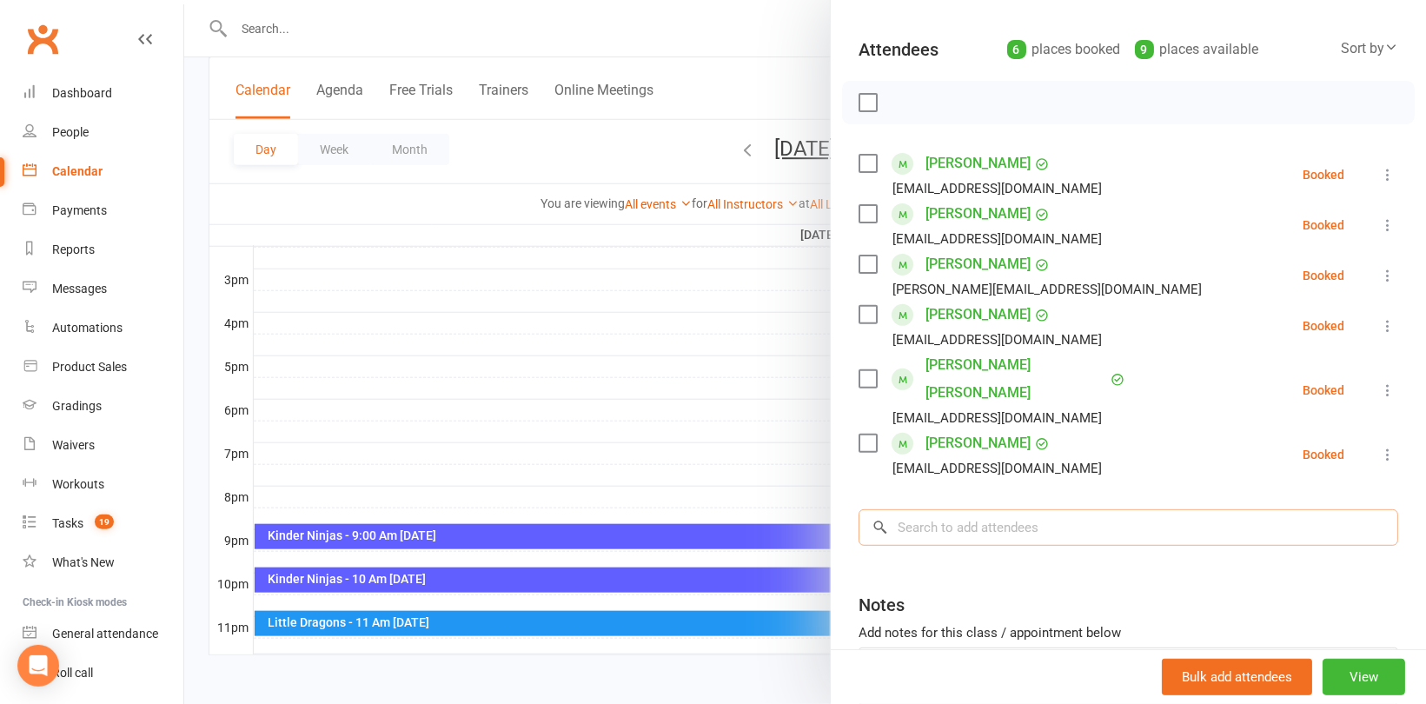
click at [957, 509] on input "search" at bounding box center [1129, 527] width 540 height 37
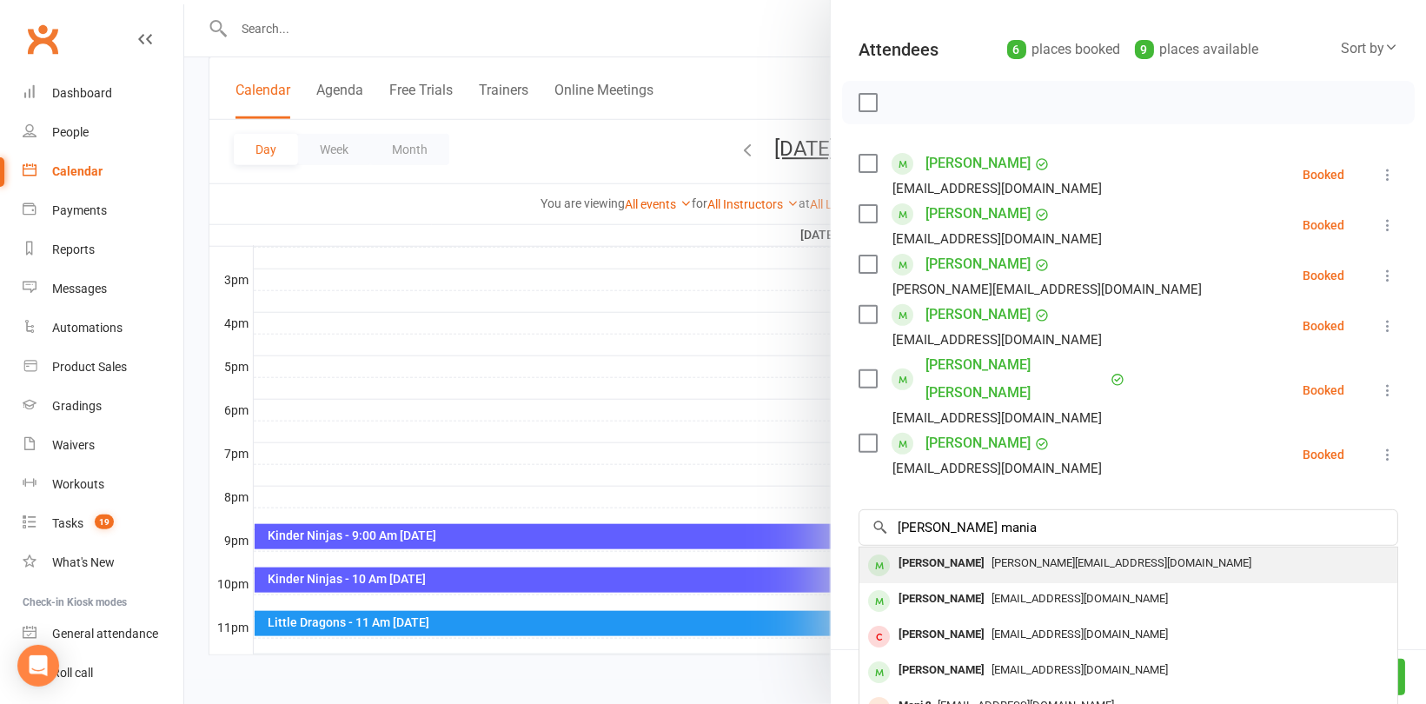
click at [946, 551] on div "[PERSON_NAME]" at bounding box center [942, 563] width 100 height 25
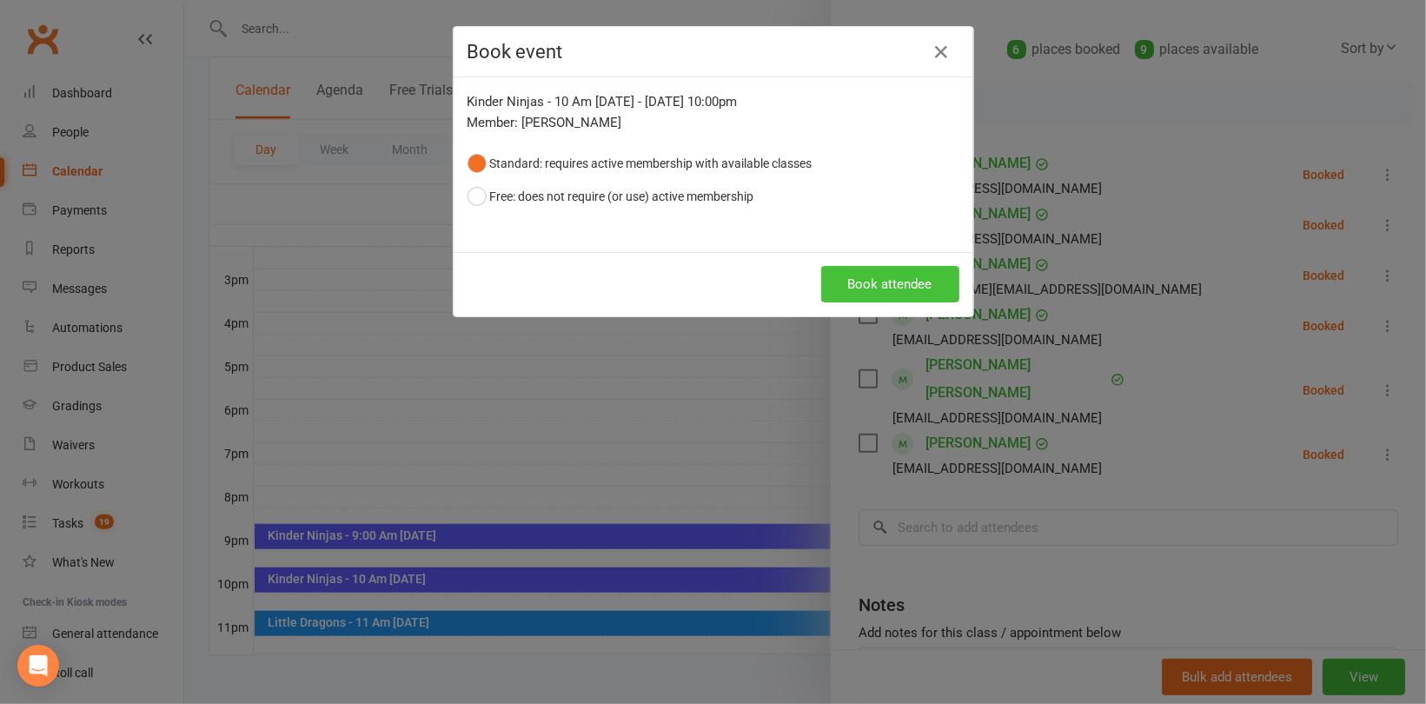
click at [827, 278] on button "Book attendee" at bounding box center [890, 284] width 138 height 37
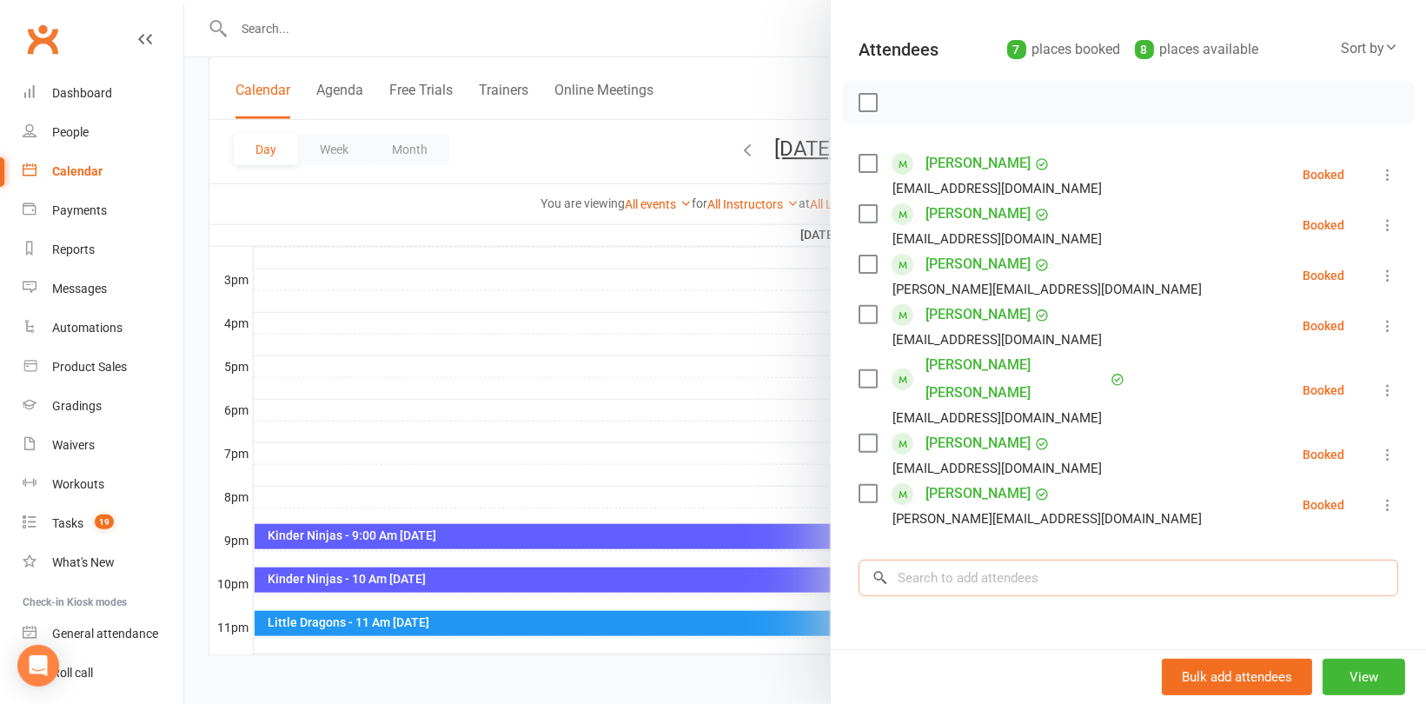
click at [968, 560] on input "search" at bounding box center [1129, 578] width 540 height 37
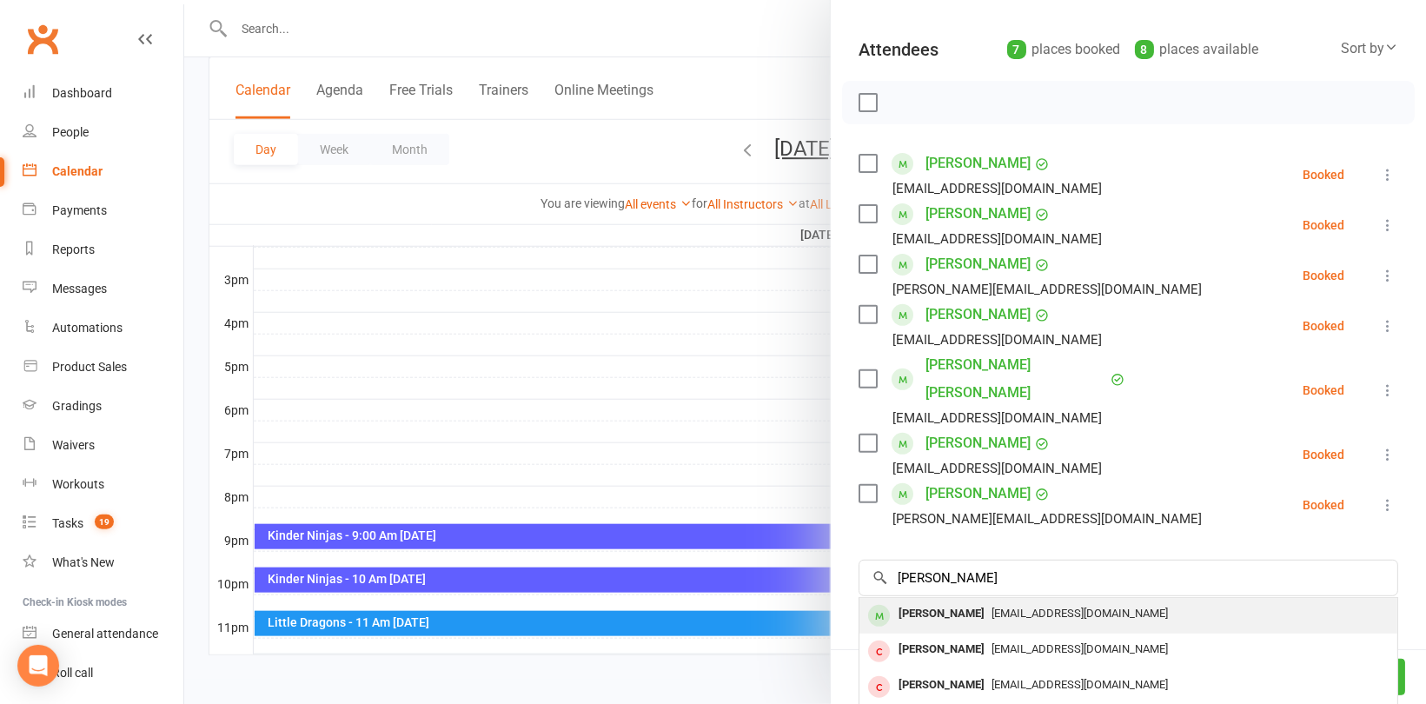
click at [914, 601] on div "[PERSON_NAME]" at bounding box center [942, 613] width 100 height 25
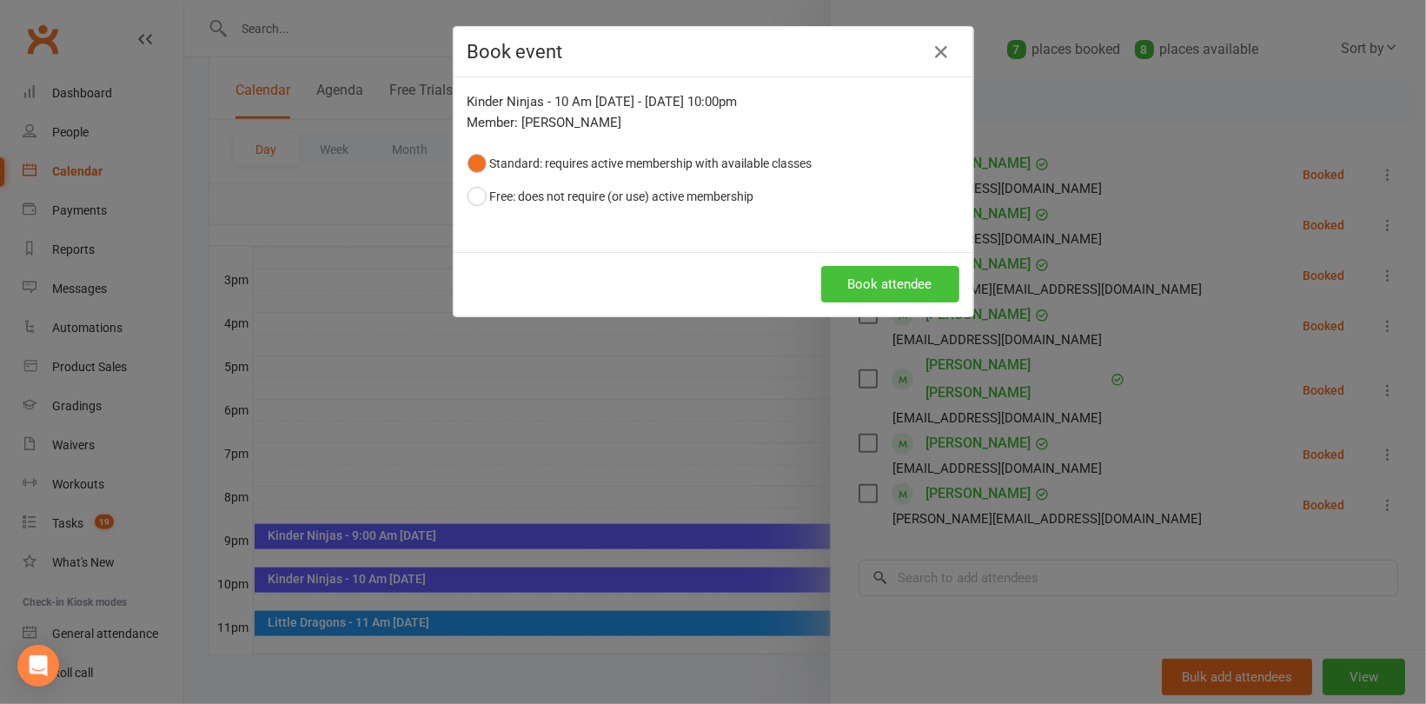
click at [875, 286] on button "Book attendee" at bounding box center [890, 284] width 138 height 37
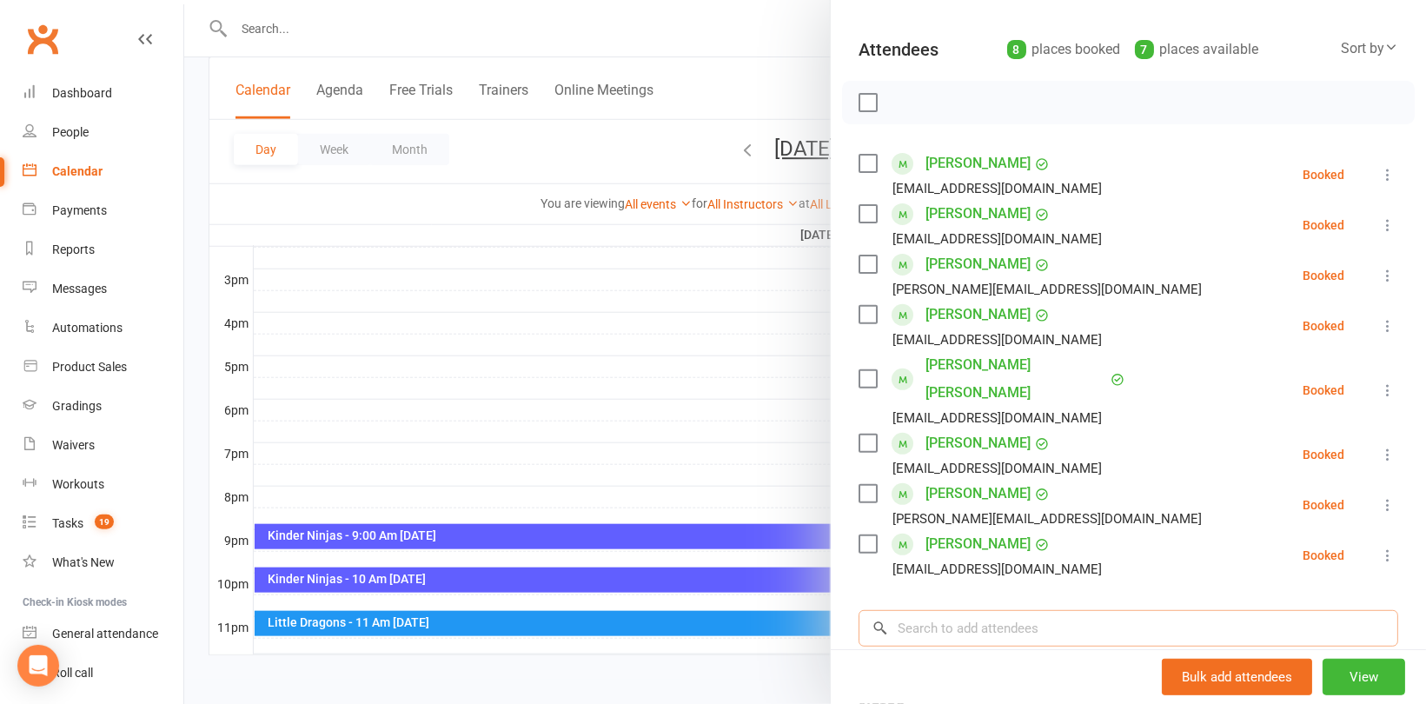
click at [958, 610] on input "search" at bounding box center [1129, 628] width 540 height 37
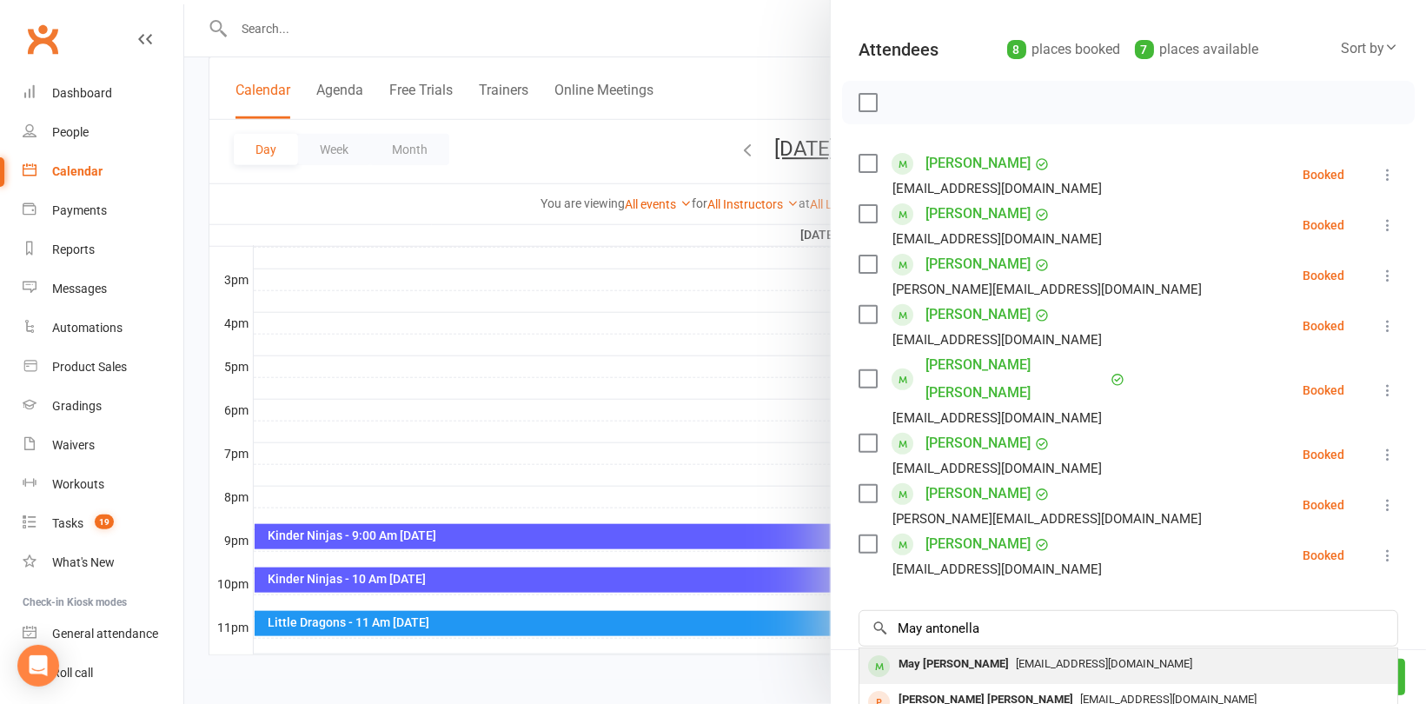
click at [989, 652] on div "May [PERSON_NAME]" at bounding box center [954, 664] width 124 height 25
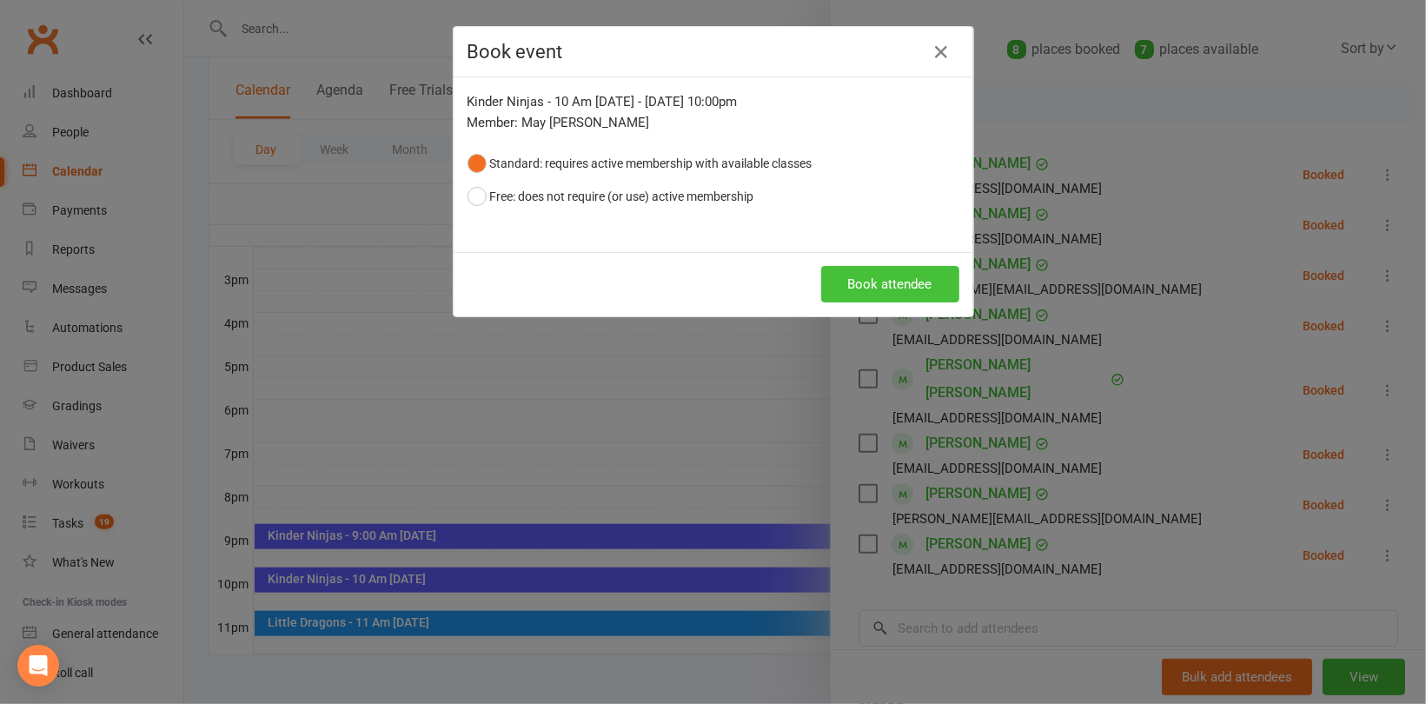
click at [891, 289] on button "Book attendee" at bounding box center [890, 284] width 138 height 37
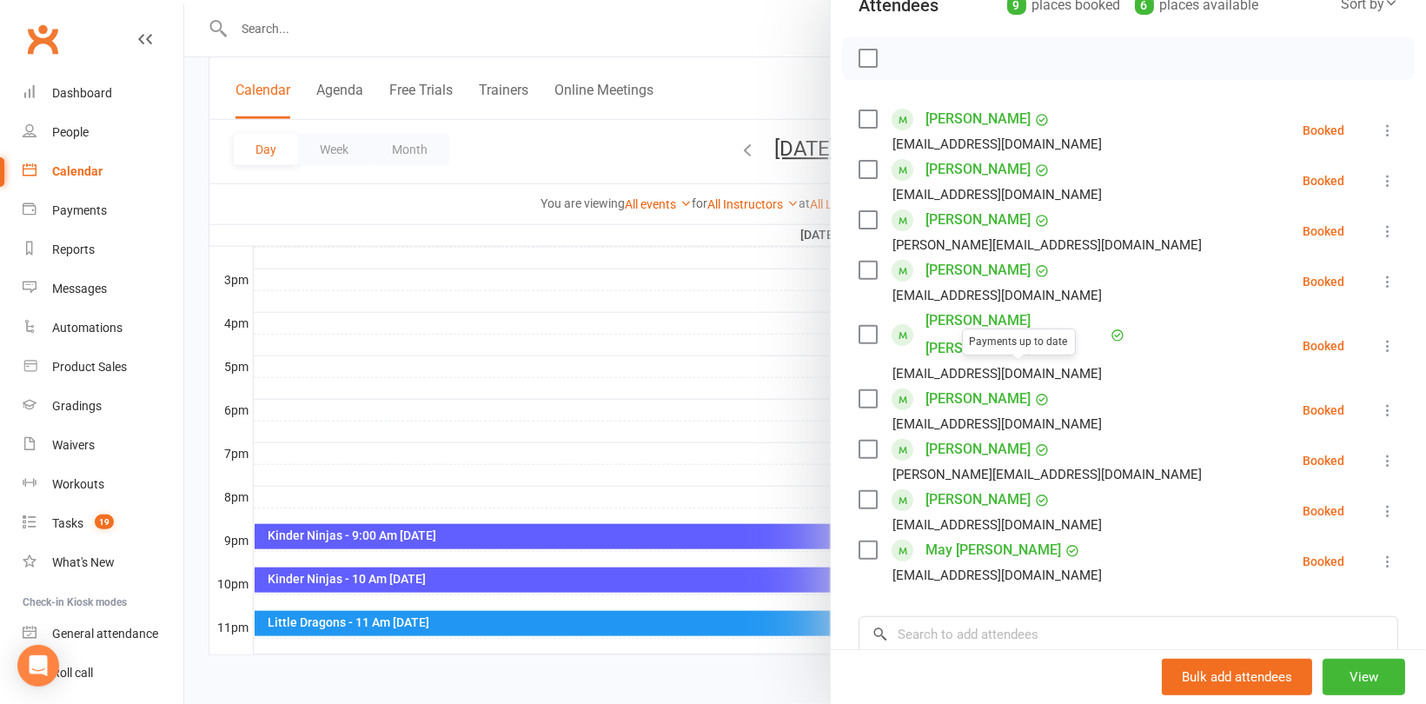
scroll to position [348, 0]
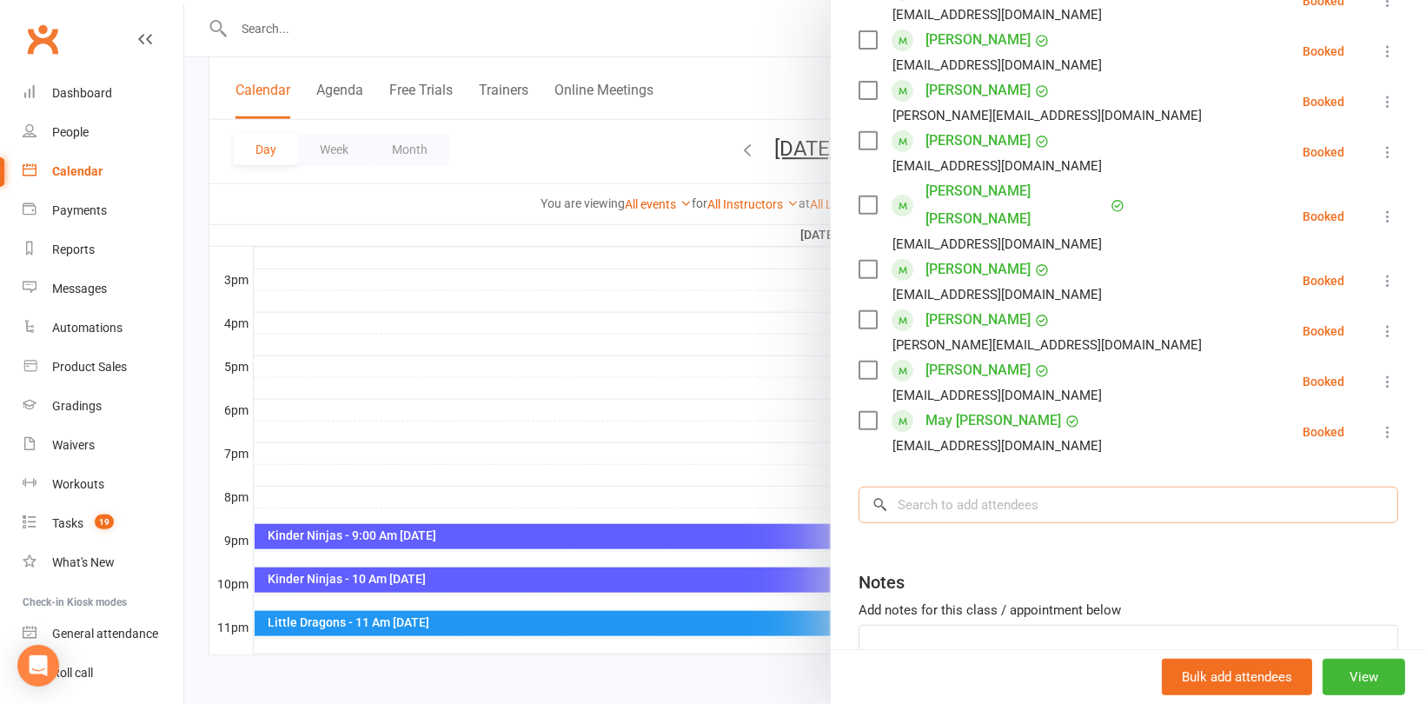
click at [1009, 504] on input "search" at bounding box center [1129, 505] width 540 height 37
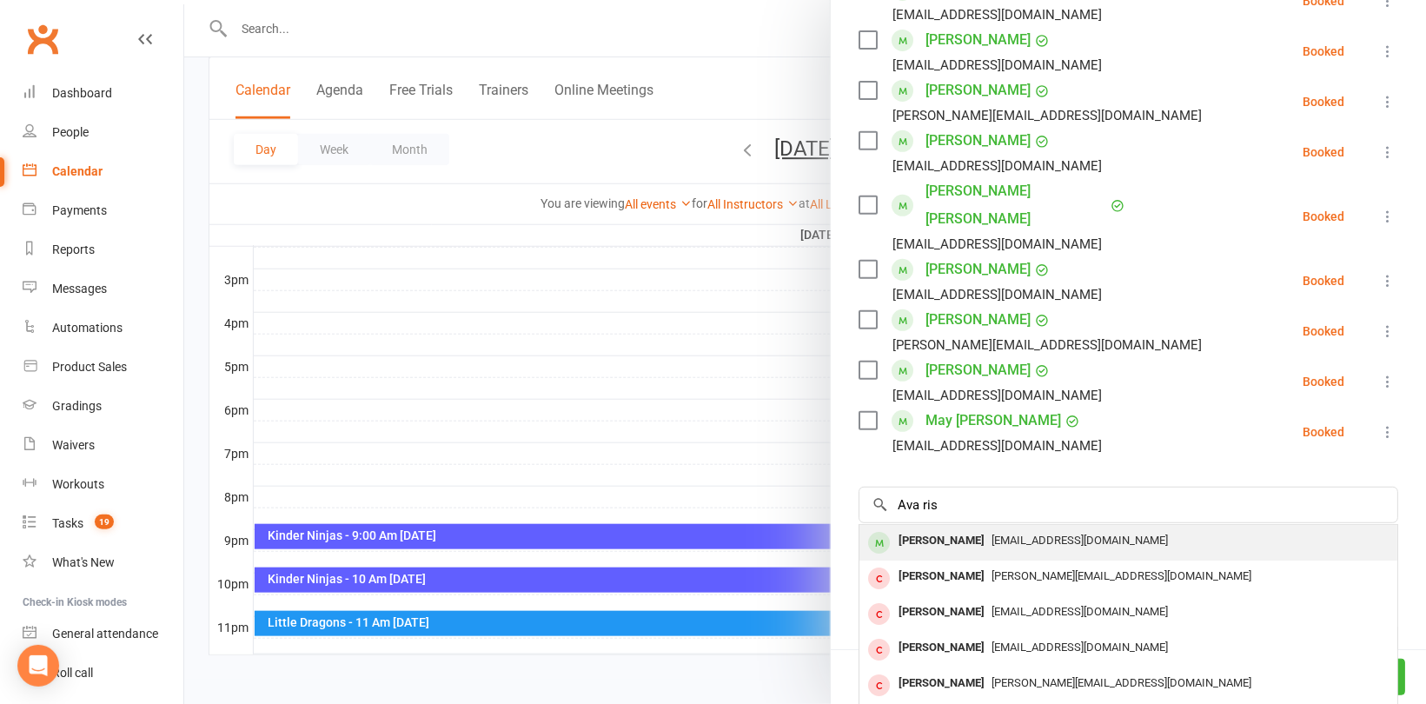
click at [998, 530] on div "[EMAIL_ADDRESS][DOMAIN_NAME]" at bounding box center [1128, 540] width 524 height 25
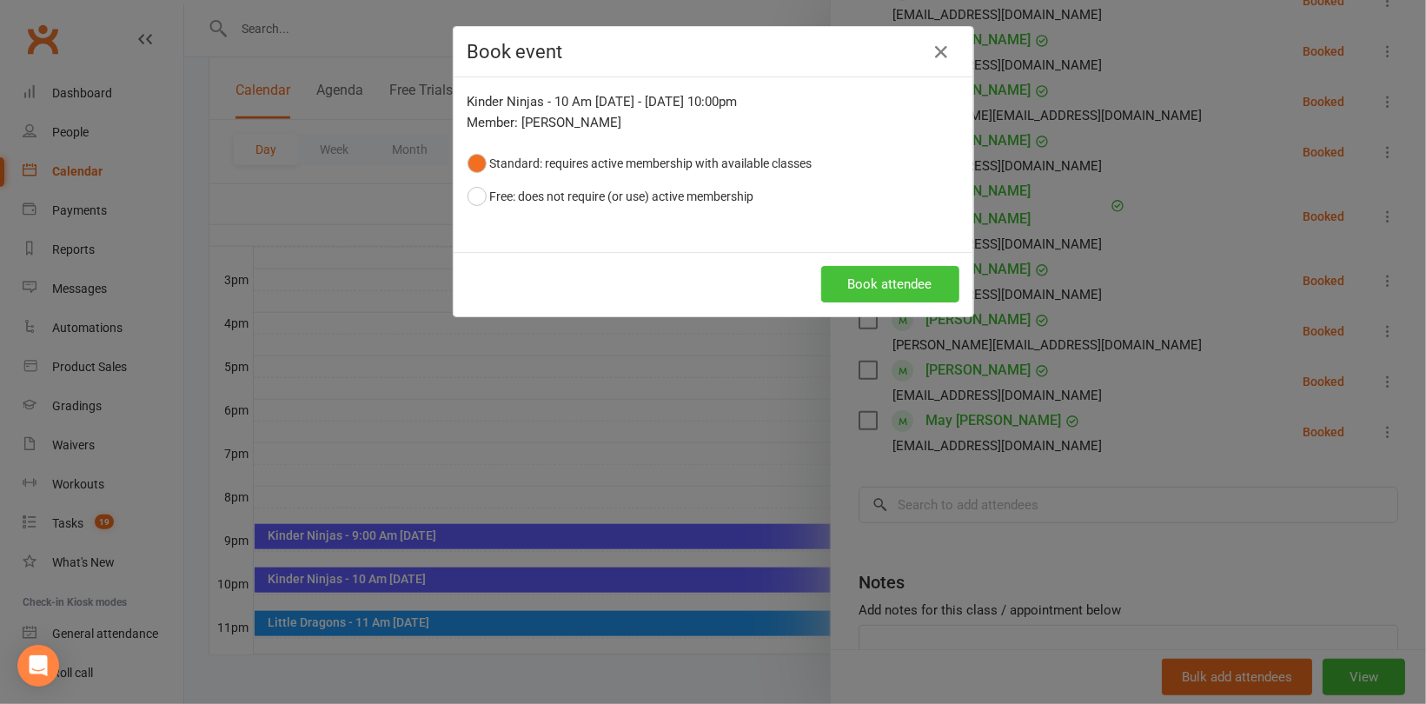
click at [876, 280] on button "Book attendee" at bounding box center [890, 284] width 138 height 37
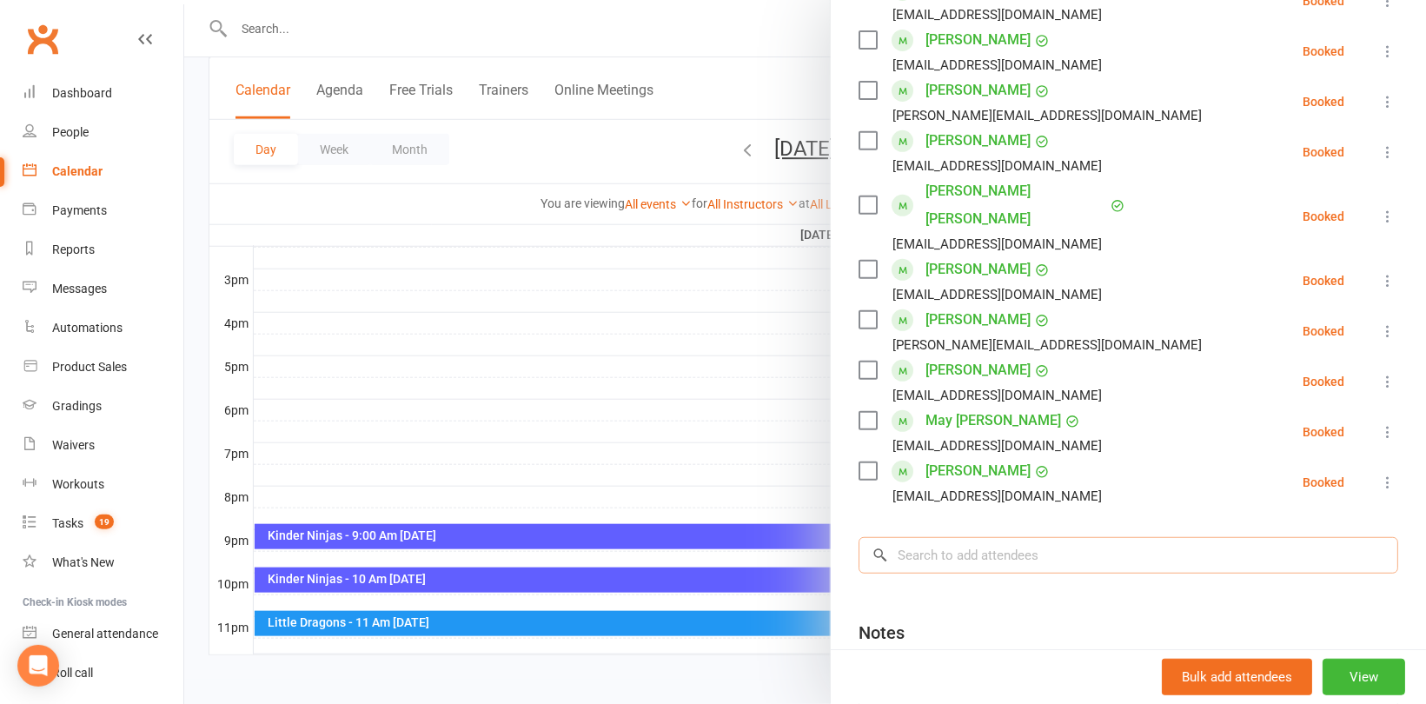
click at [923, 541] on input "search" at bounding box center [1129, 555] width 540 height 37
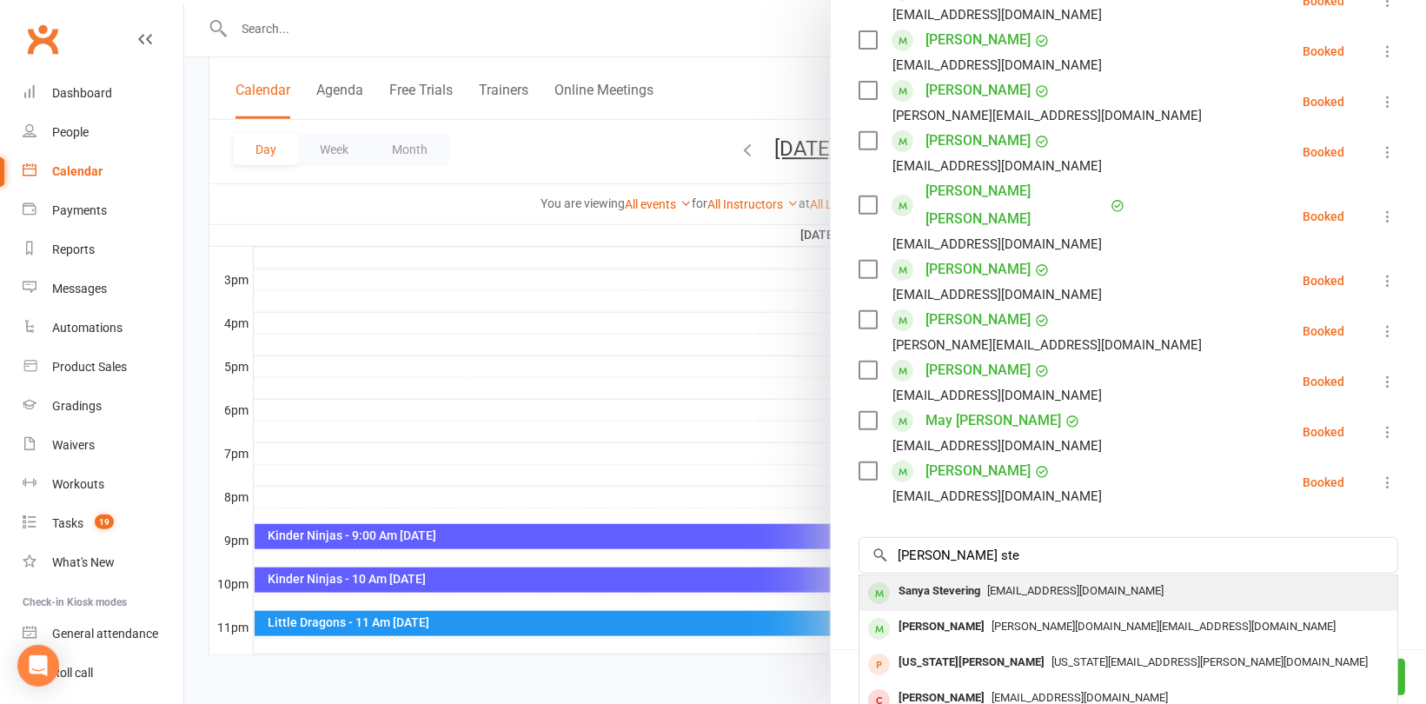
click at [978, 595] on div "Sanya Stevering" at bounding box center [940, 591] width 96 height 25
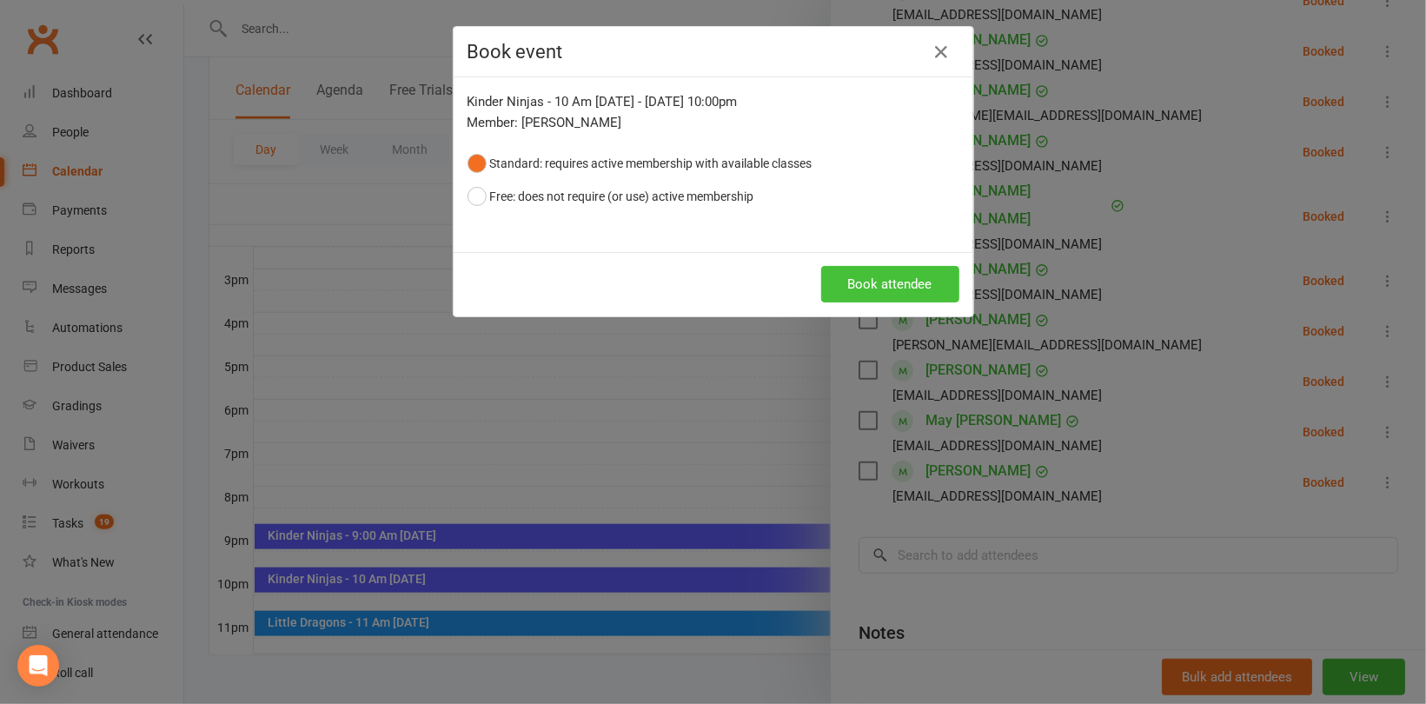
click at [901, 288] on button "Book attendee" at bounding box center [890, 284] width 138 height 37
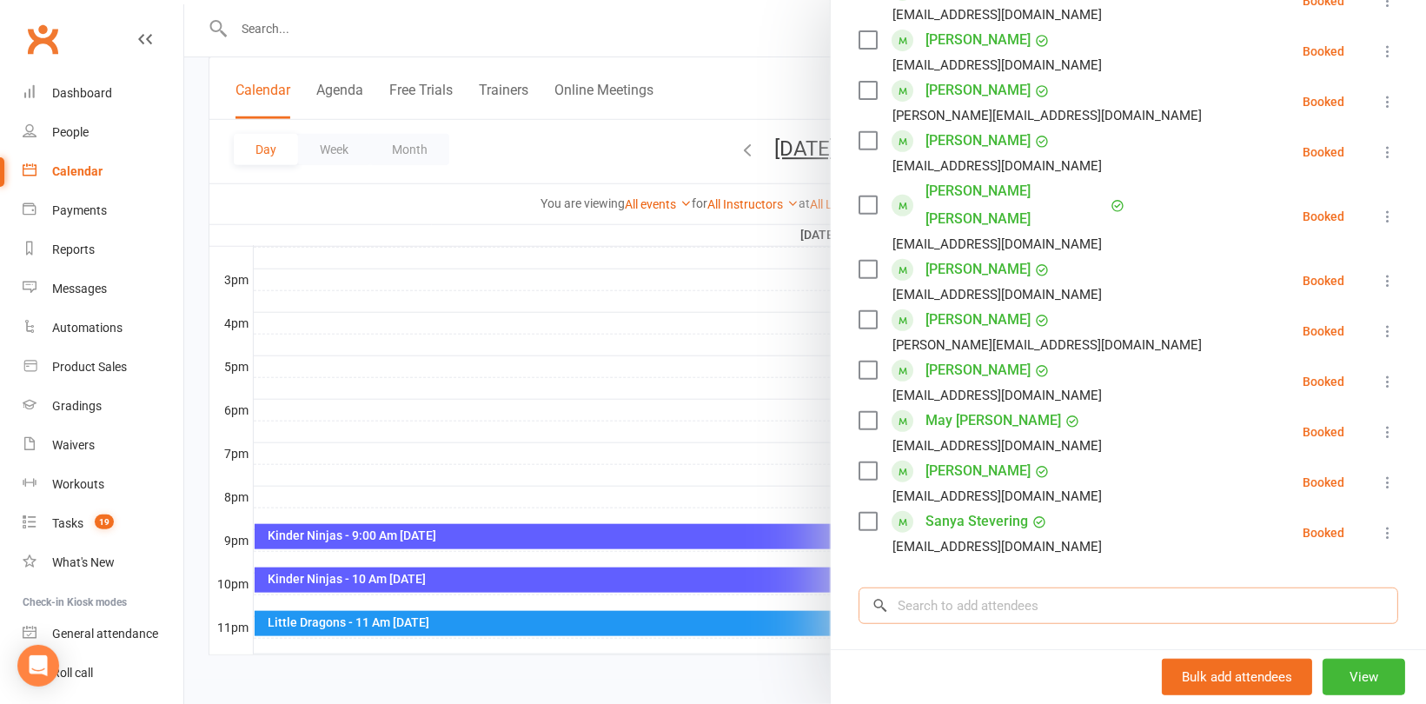
click at [966, 590] on input "search" at bounding box center [1129, 606] width 540 height 37
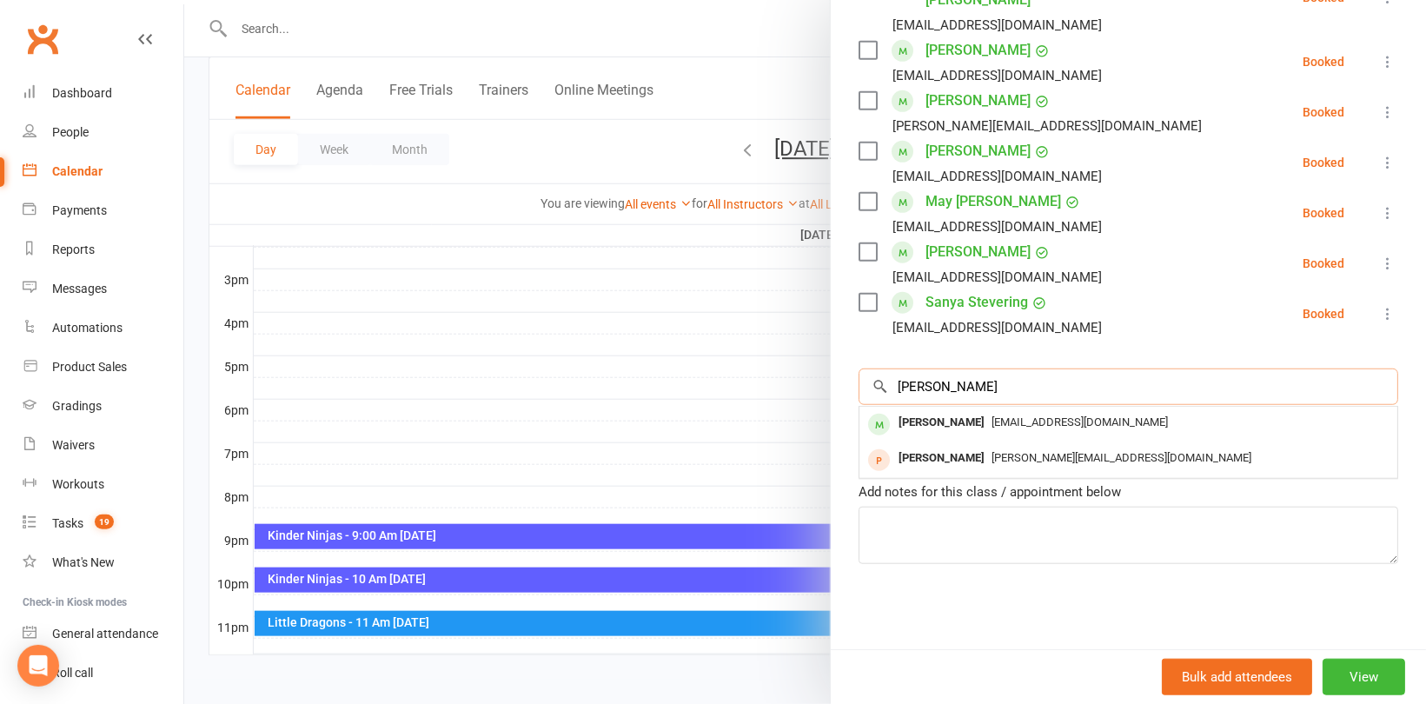
scroll to position [0, 0]
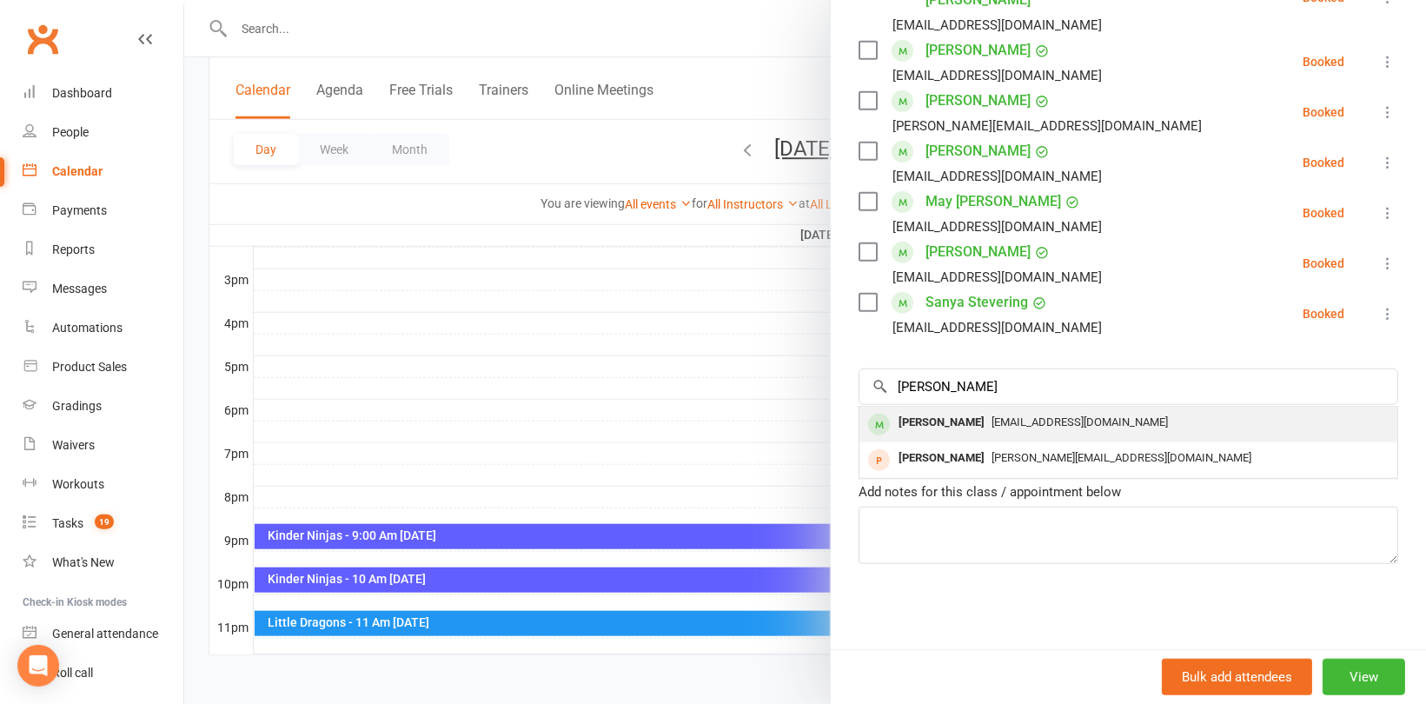
click at [930, 419] on div "[PERSON_NAME]" at bounding box center [942, 422] width 100 height 25
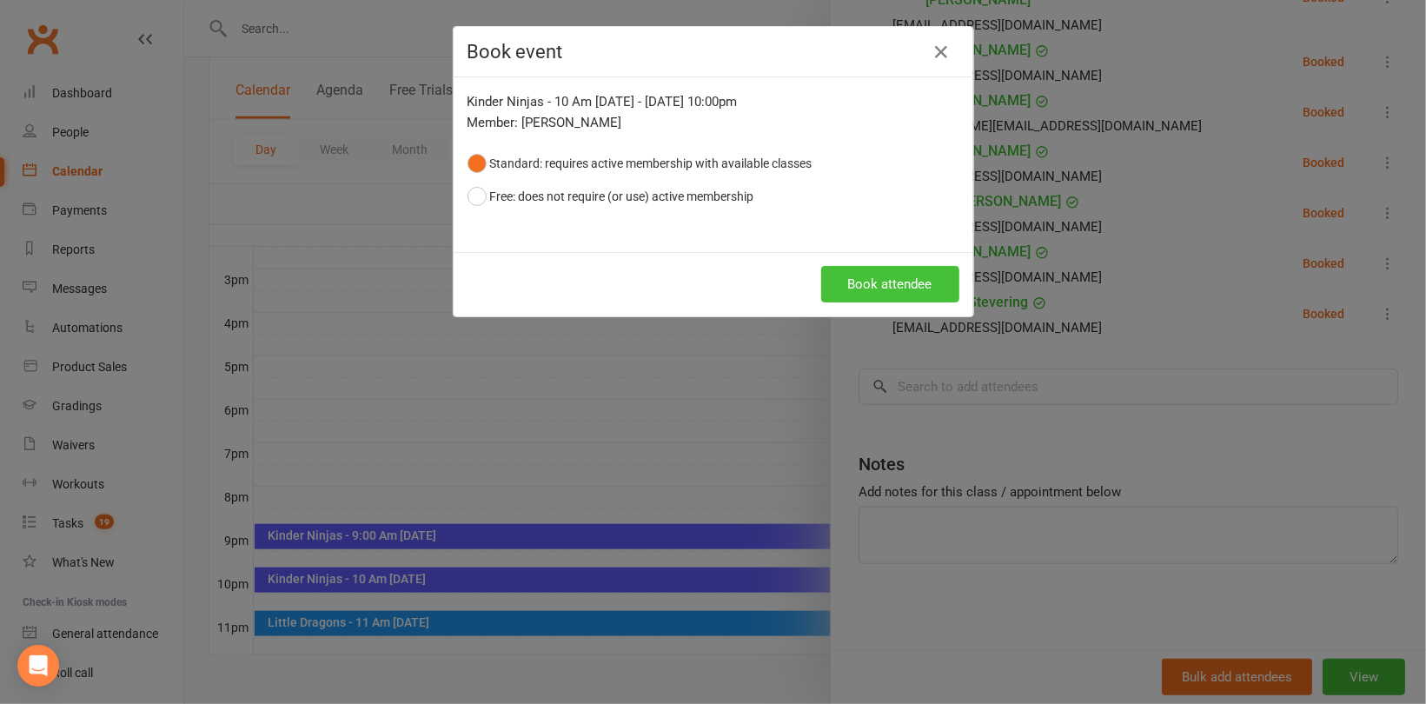
click at [895, 289] on button "Book attendee" at bounding box center [890, 284] width 138 height 37
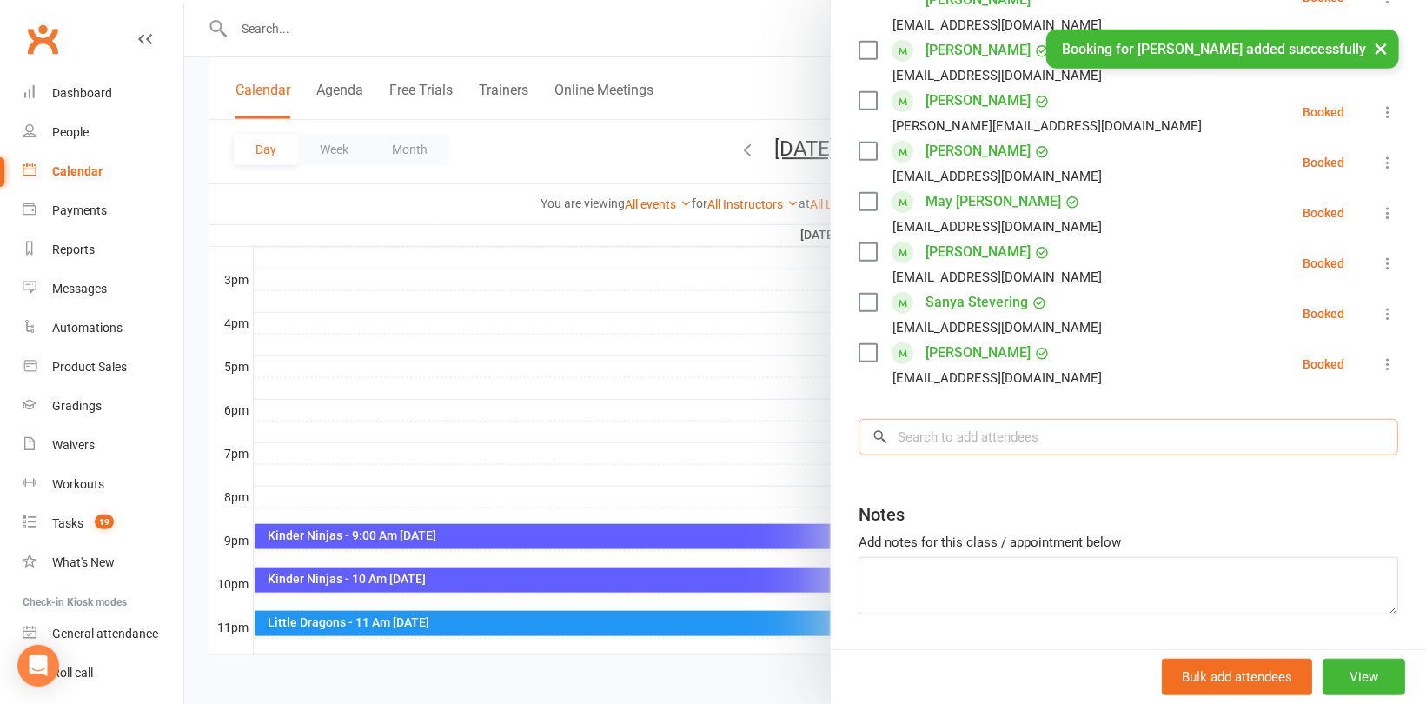
click at [909, 437] on input "search" at bounding box center [1129, 437] width 540 height 37
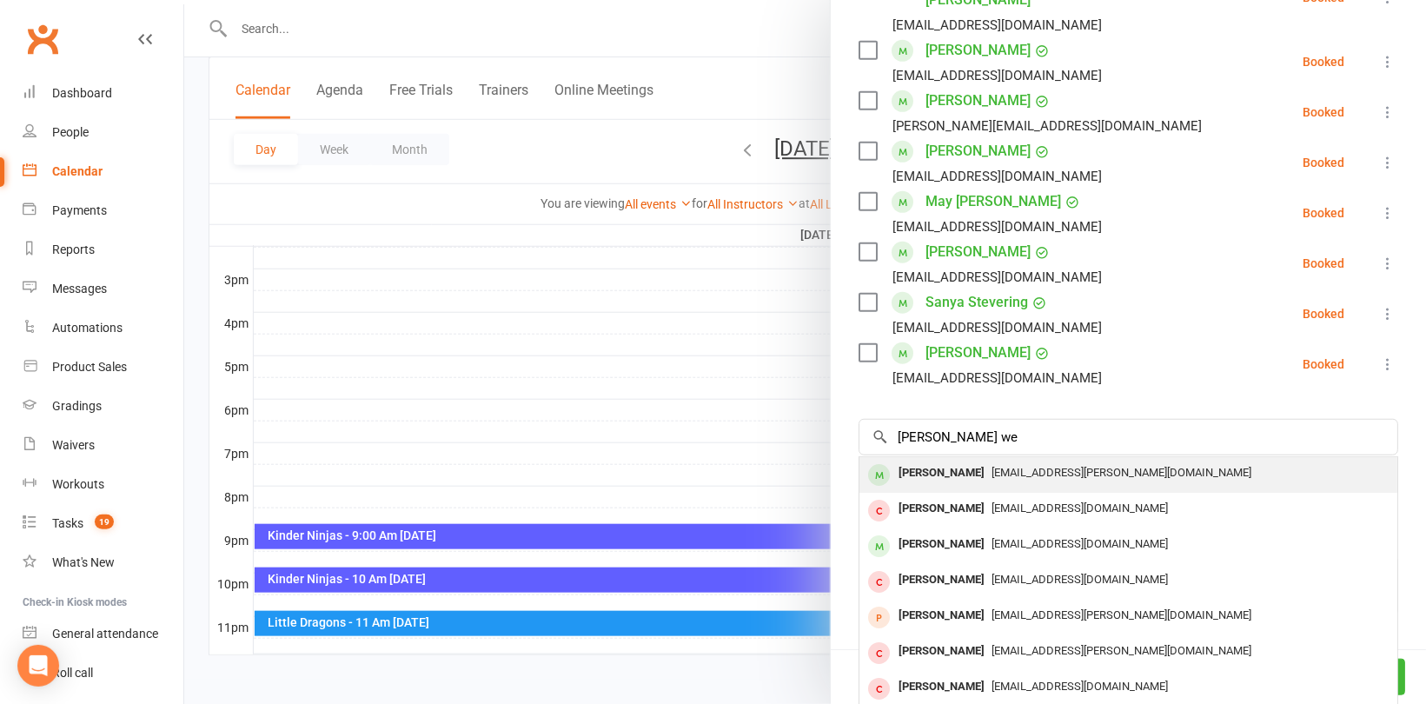
click at [942, 469] on div "[PERSON_NAME]" at bounding box center [942, 473] width 100 height 25
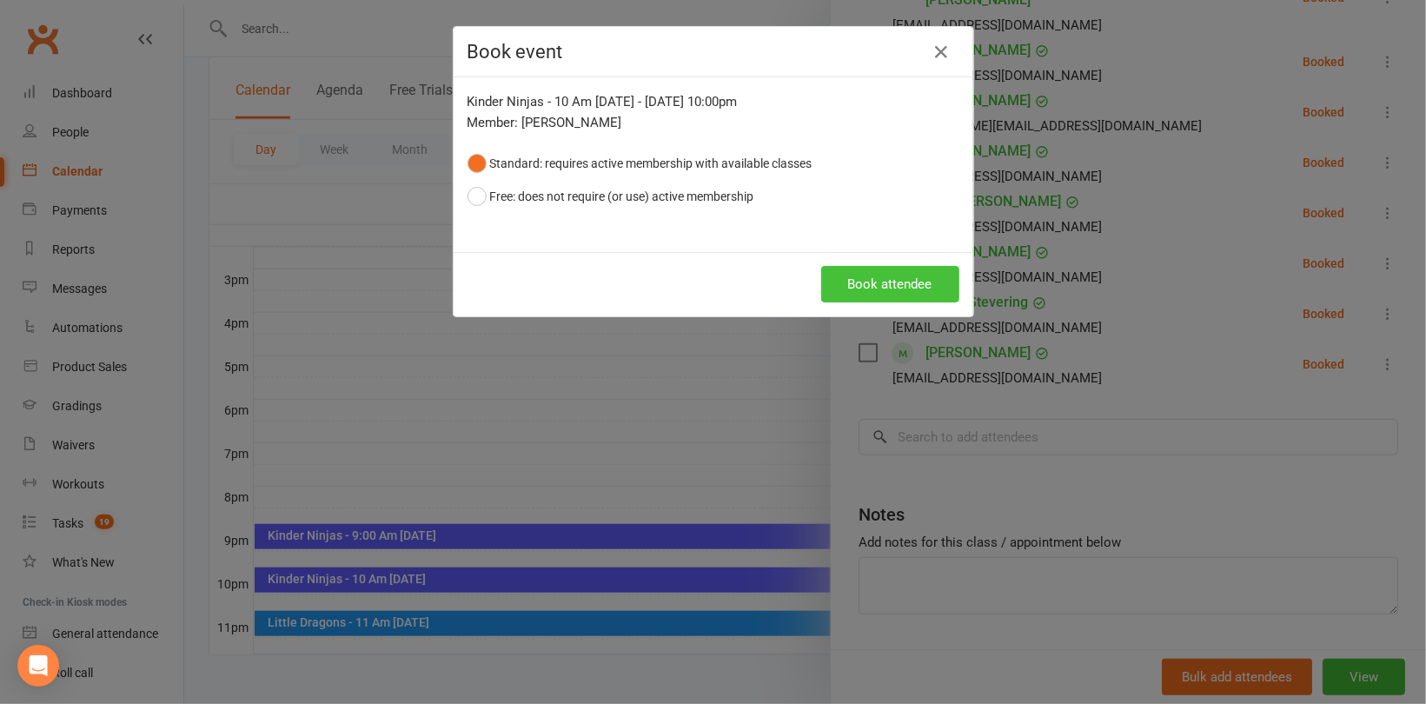
click at [876, 289] on button "Book attendee" at bounding box center [890, 284] width 138 height 37
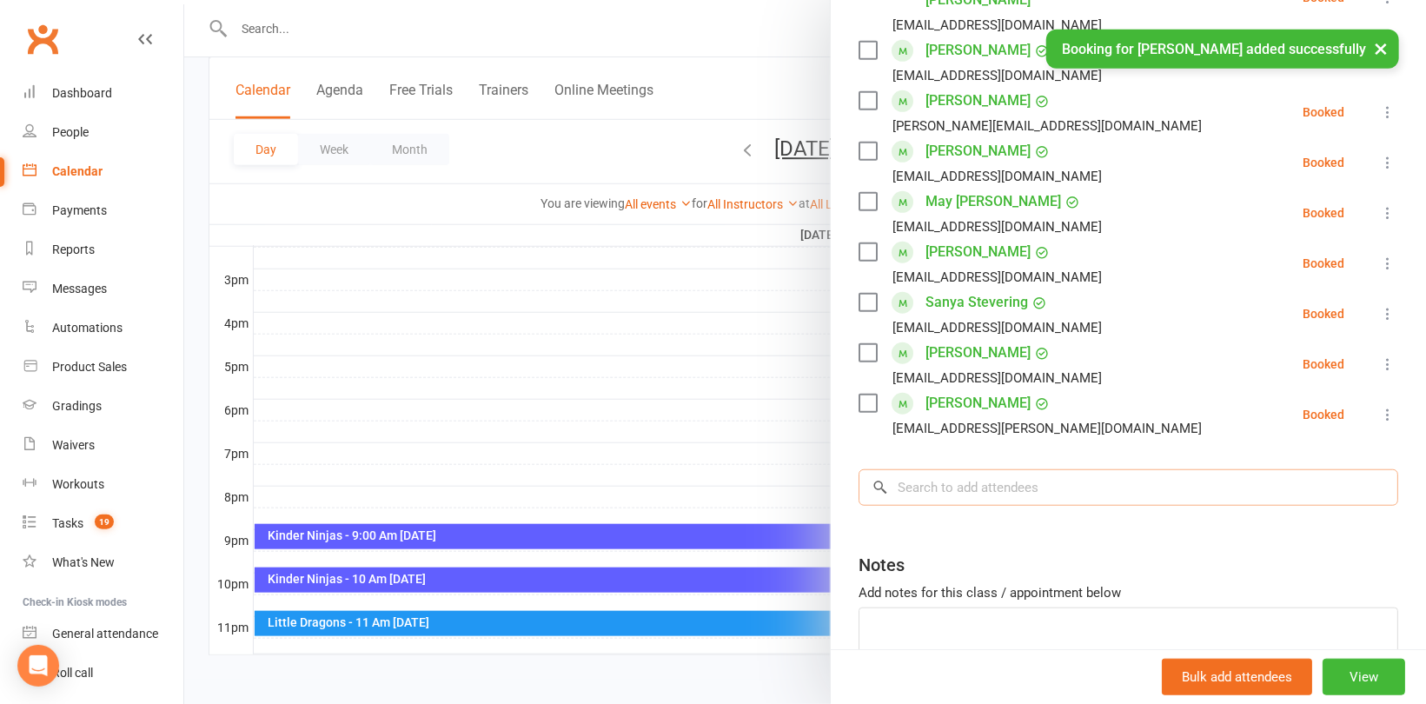
click at [960, 483] on input "search" at bounding box center [1129, 487] width 540 height 37
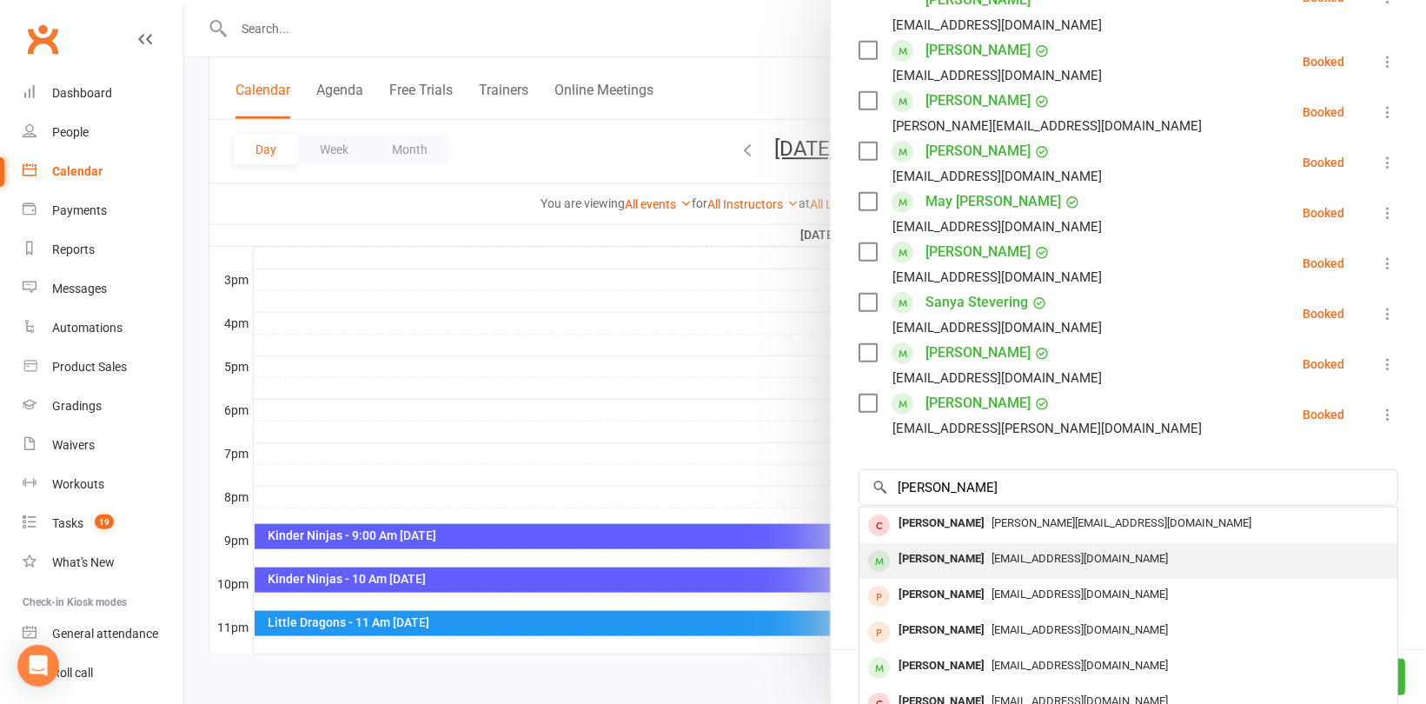
click at [978, 556] on div "[PERSON_NAME]" at bounding box center [942, 559] width 100 height 25
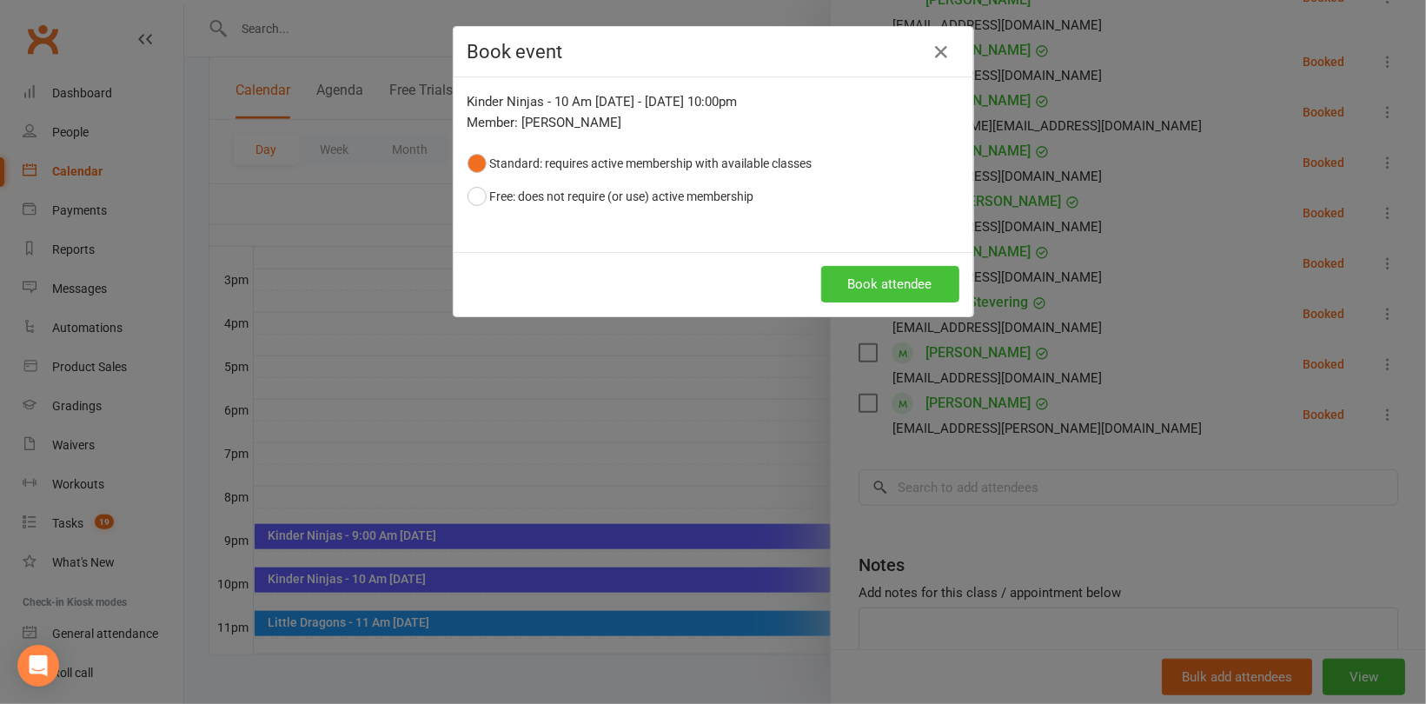
click at [891, 283] on button "Book attendee" at bounding box center [890, 284] width 138 height 37
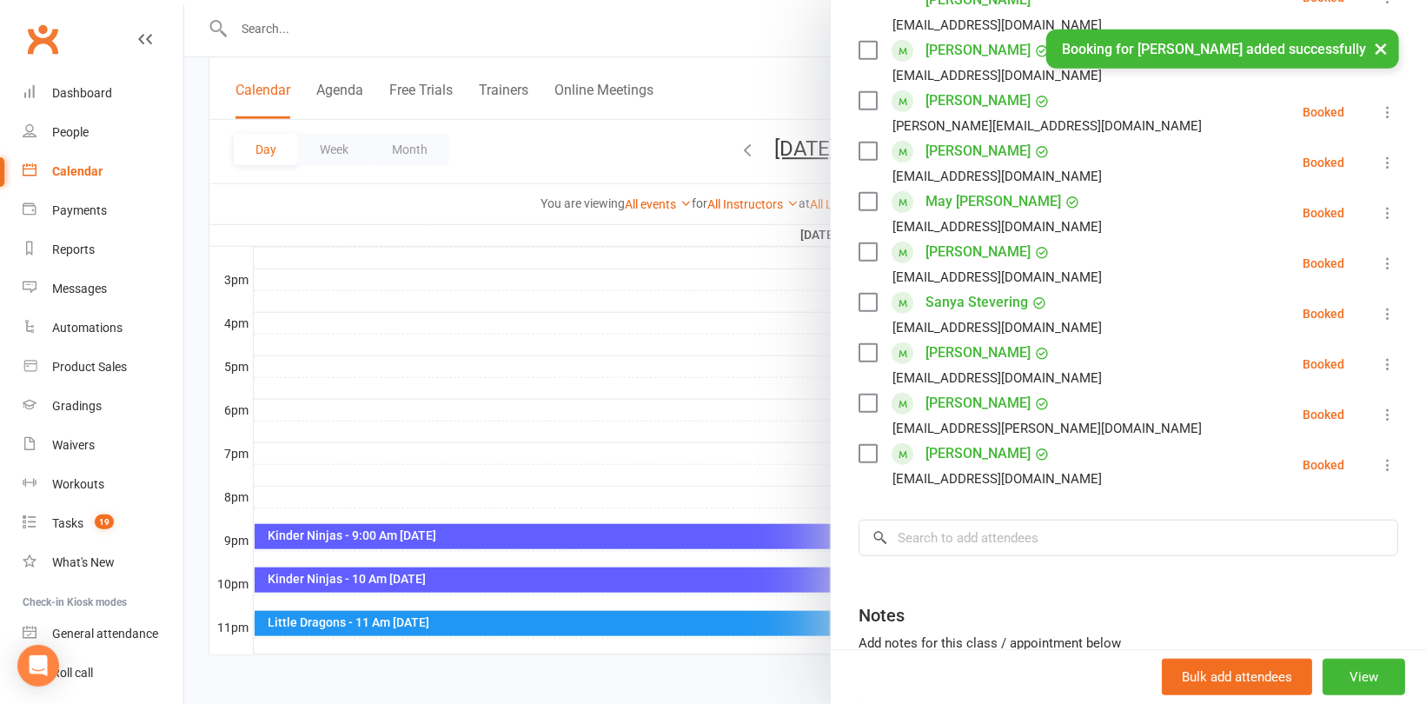
click at [469, 626] on div at bounding box center [805, 352] width 1242 height 704
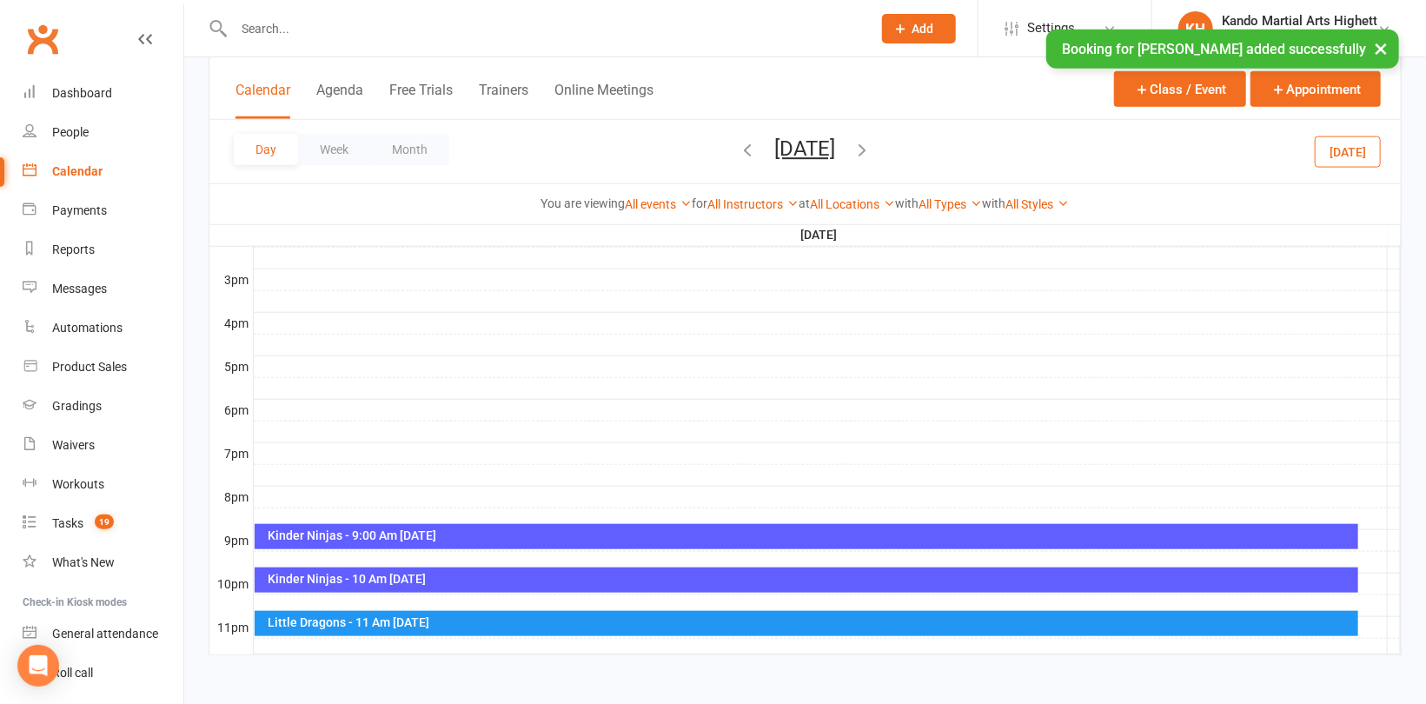
click at [363, 619] on div "Little Dragons - 11 Am [DATE]" at bounding box center [810, 622] width 1087 height 12
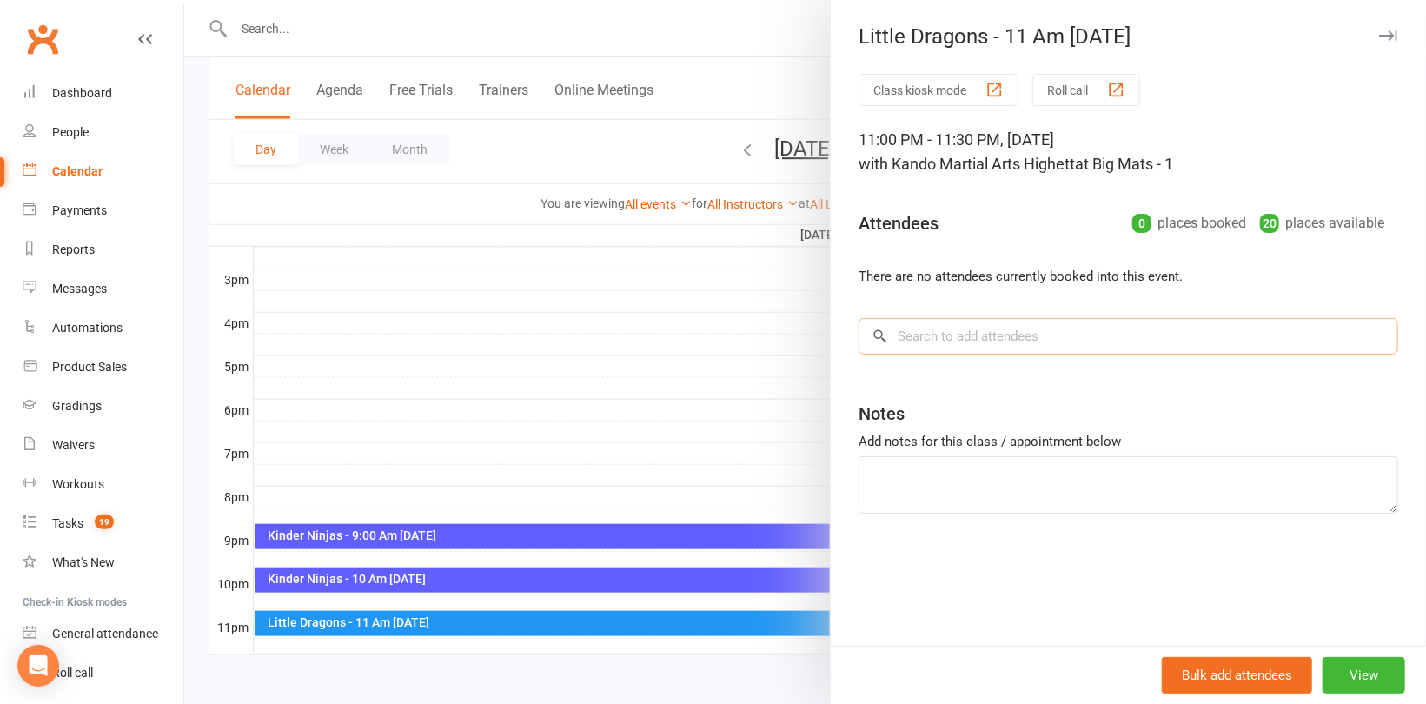
click at [922, 337] on input "search" at bounding box center [1129, 336] width 540 height 37
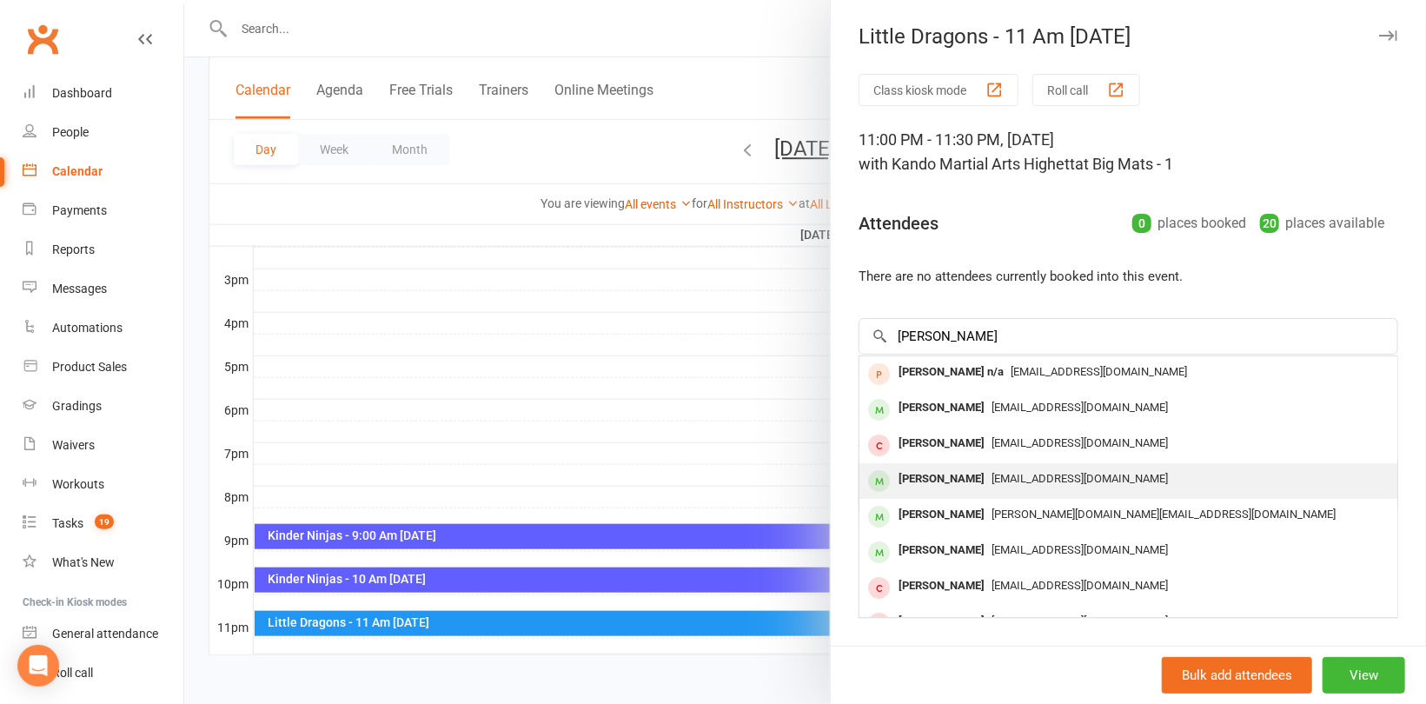
click at [906, 476] on div "[PERSON_NAME]" at bounding box center [942, 479] width 100 height 25
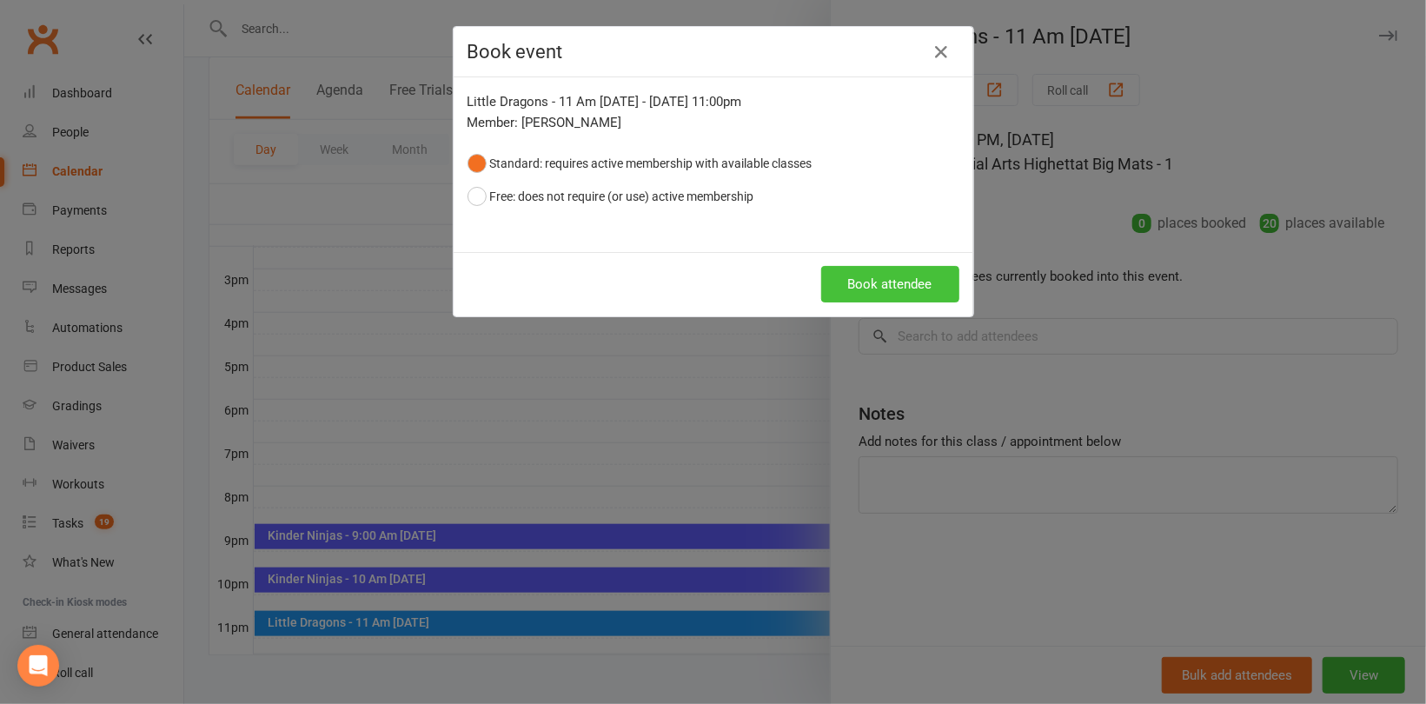
click at [906, 269] on button "Book attendee" at bounding box center [890, 284] width 138 height 37
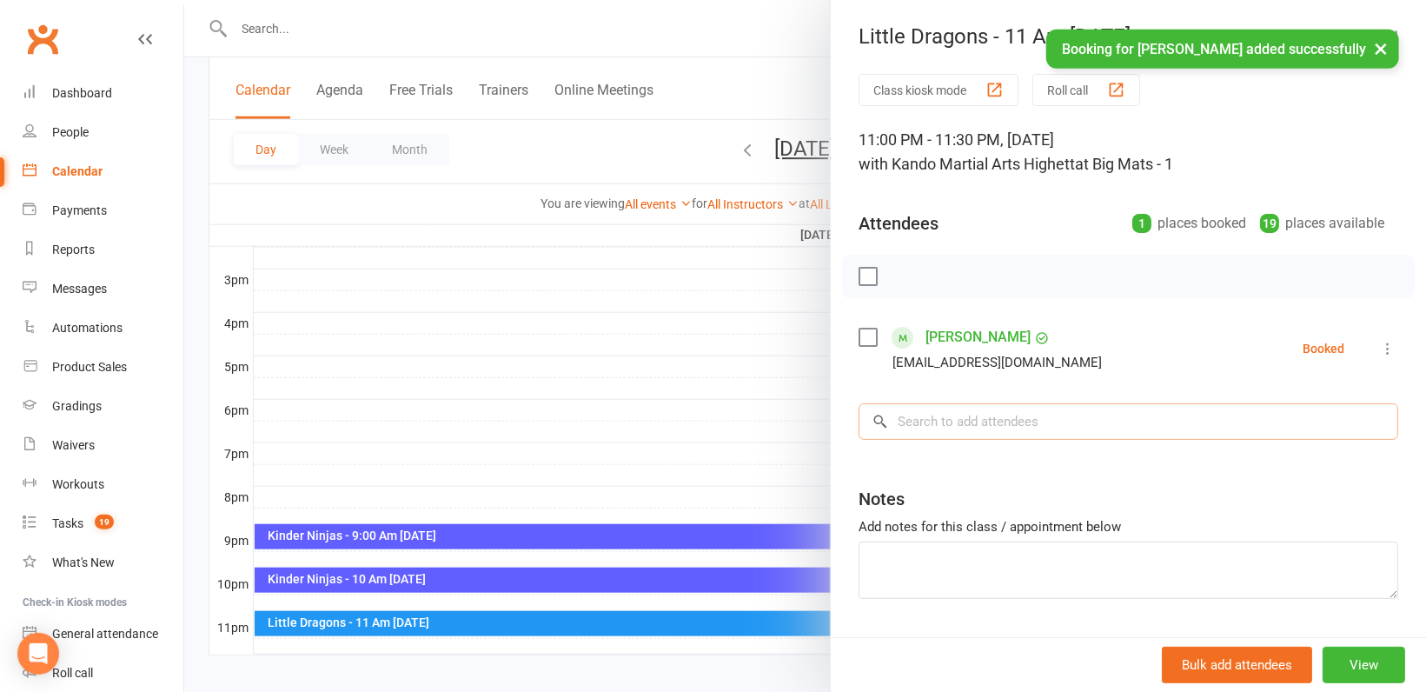
click at [1012, 419] on input "search" at bounding box center [1129, 421] width 540 height 37
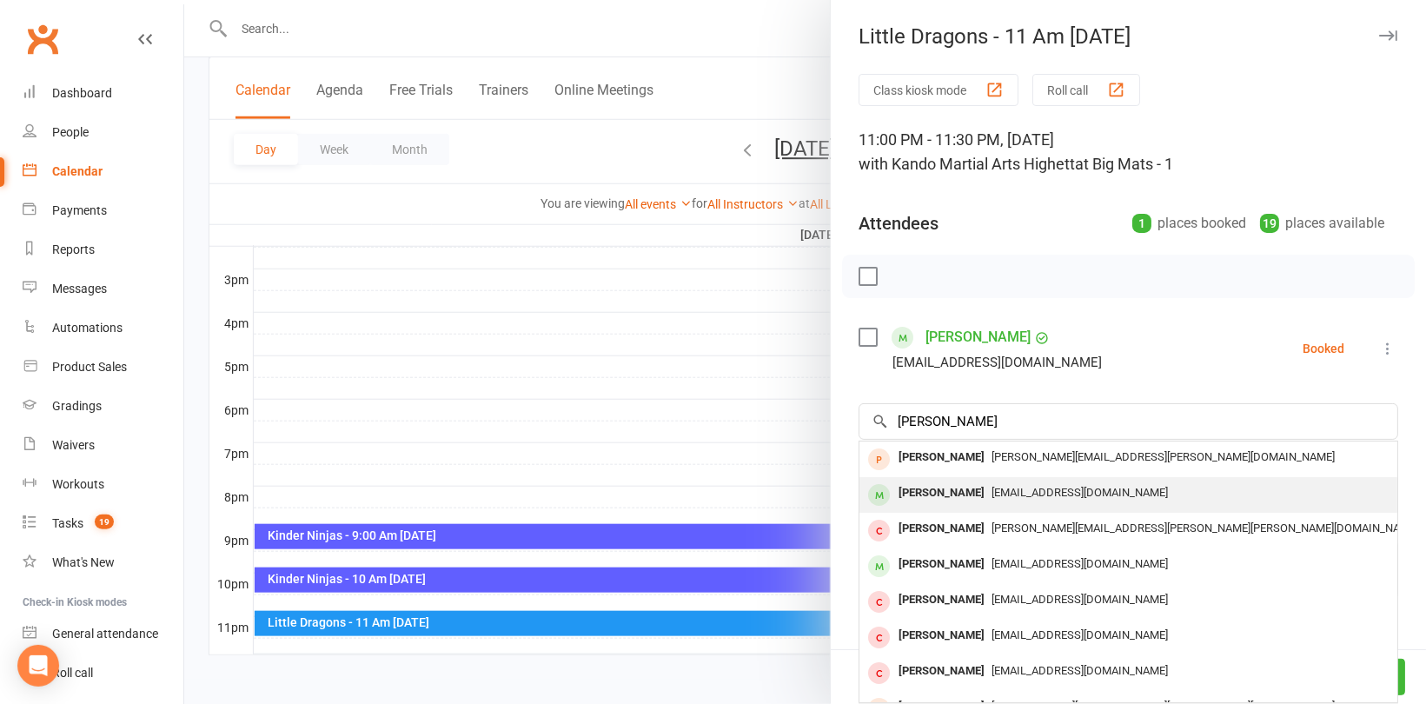
click at [979, 481] on div "[EMAIL_ADDRESS][DOMAIN_NAME]" at bounding box center [1128, 493] width 524 height 25
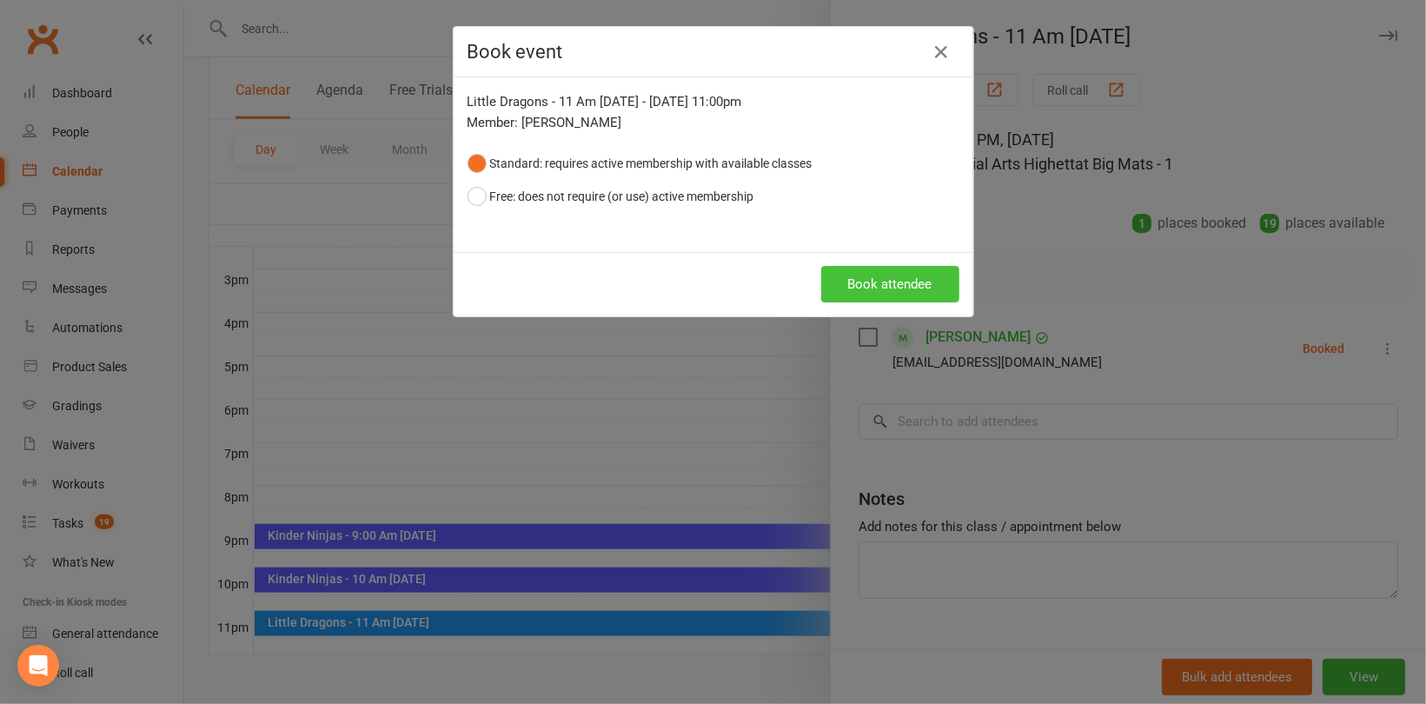
click at [851, 281] on button "Book attendee" at bounding box center [890, 284] width 138 height 37
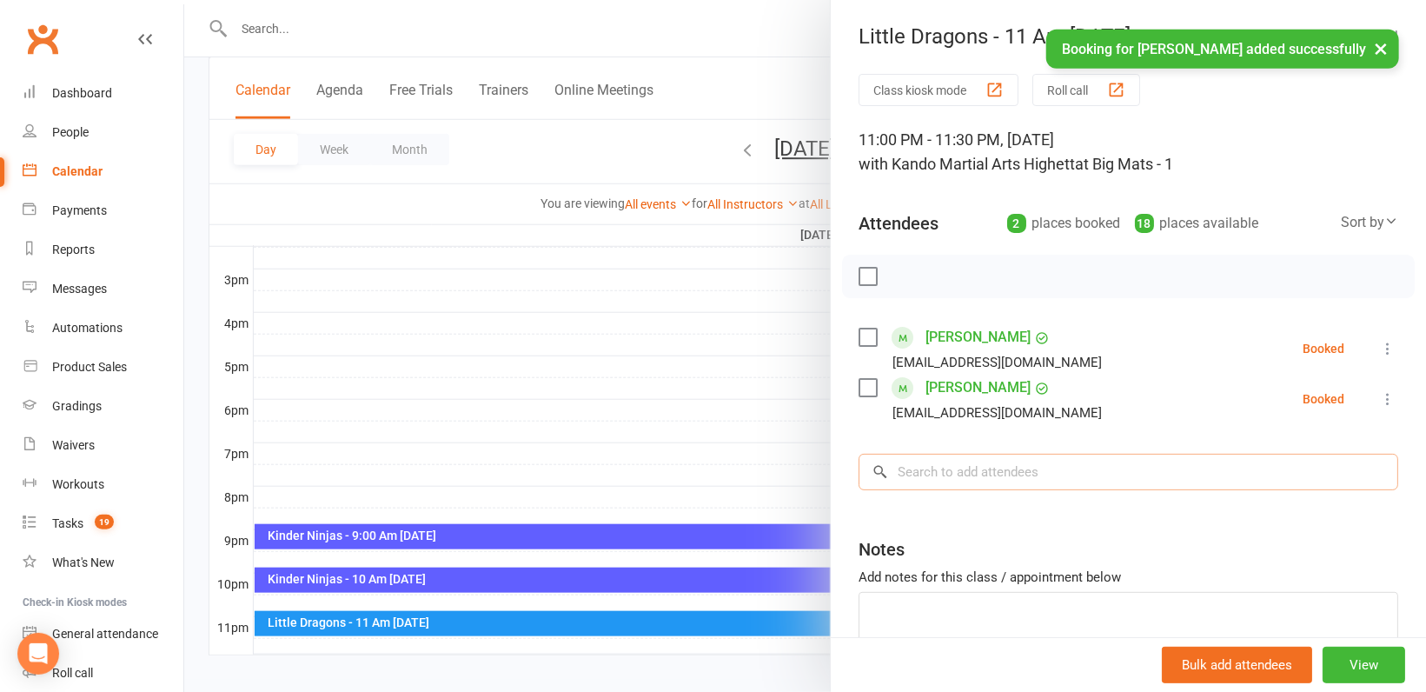
click at [974, 465] on input "search" at bounding box center [1129, 472] width 540 height 37
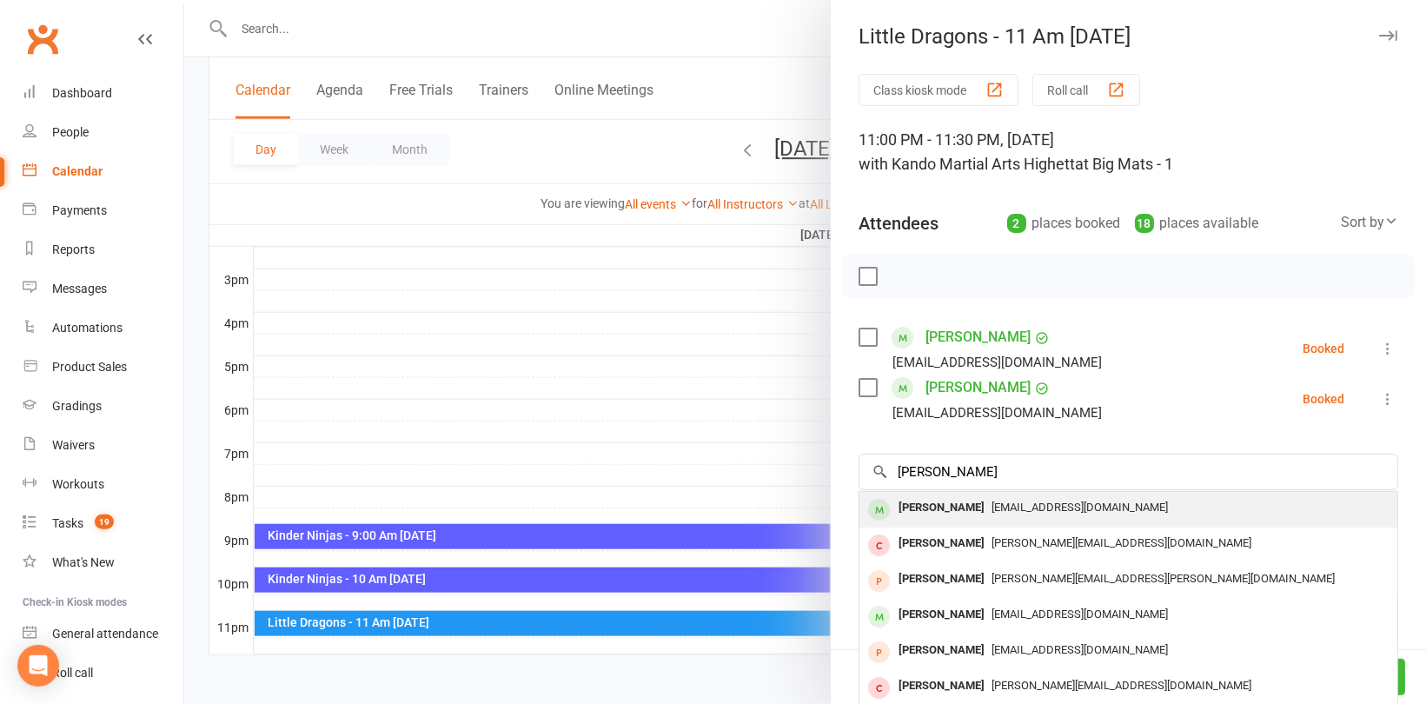
click at [892, 507] on div "[PERSON_NAME]" at bounding box center [942, 507] width 100 height 25
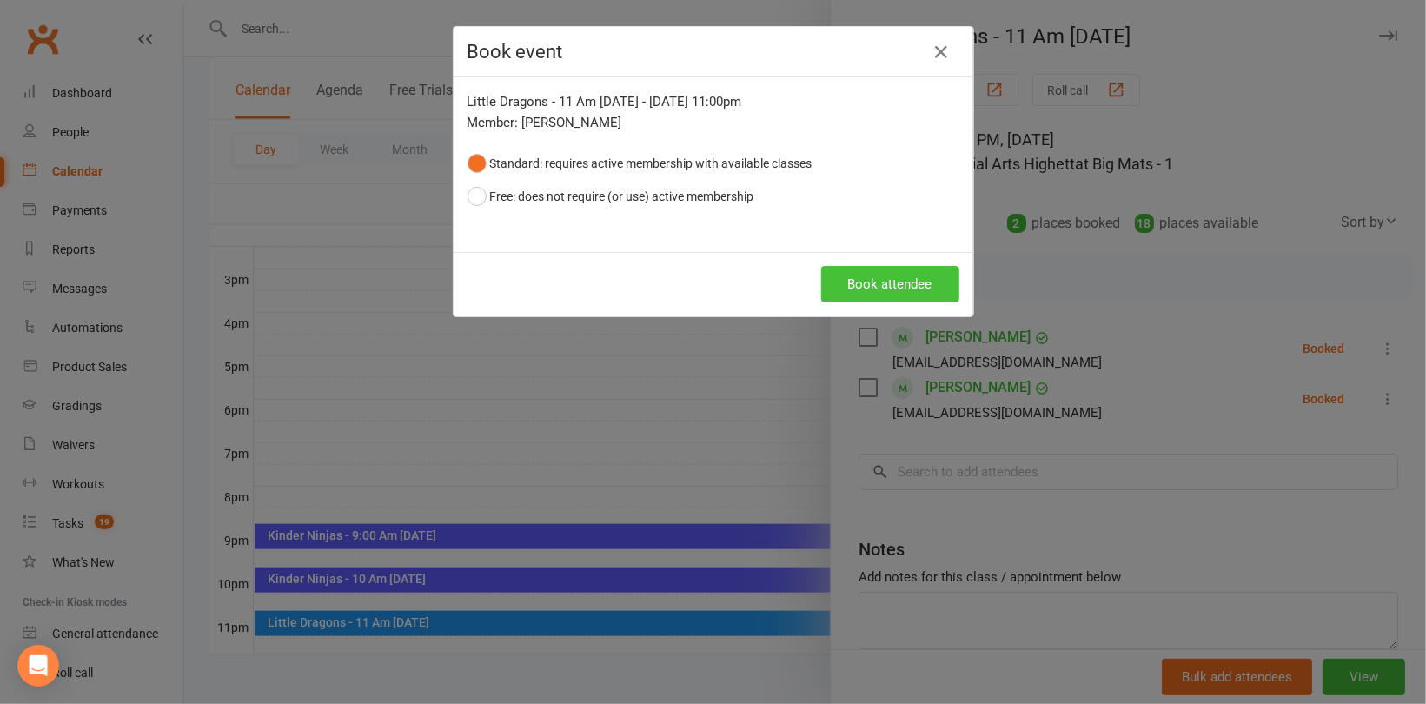
click at [827, 273] on button "Book attendee" at bounding box center [890, 284] width 138 height 37
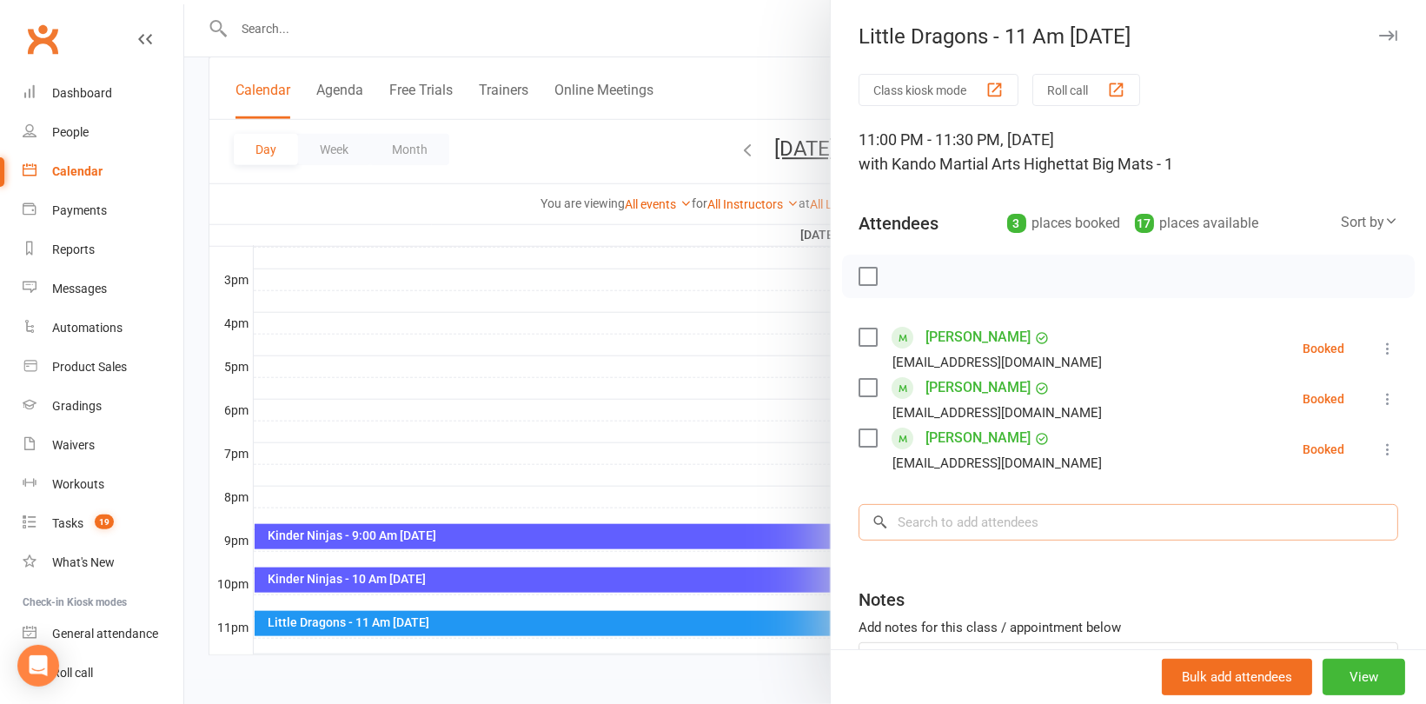
click at [1022, 529] on input "search" at bounding box center [1129, 522] width 540 height 37
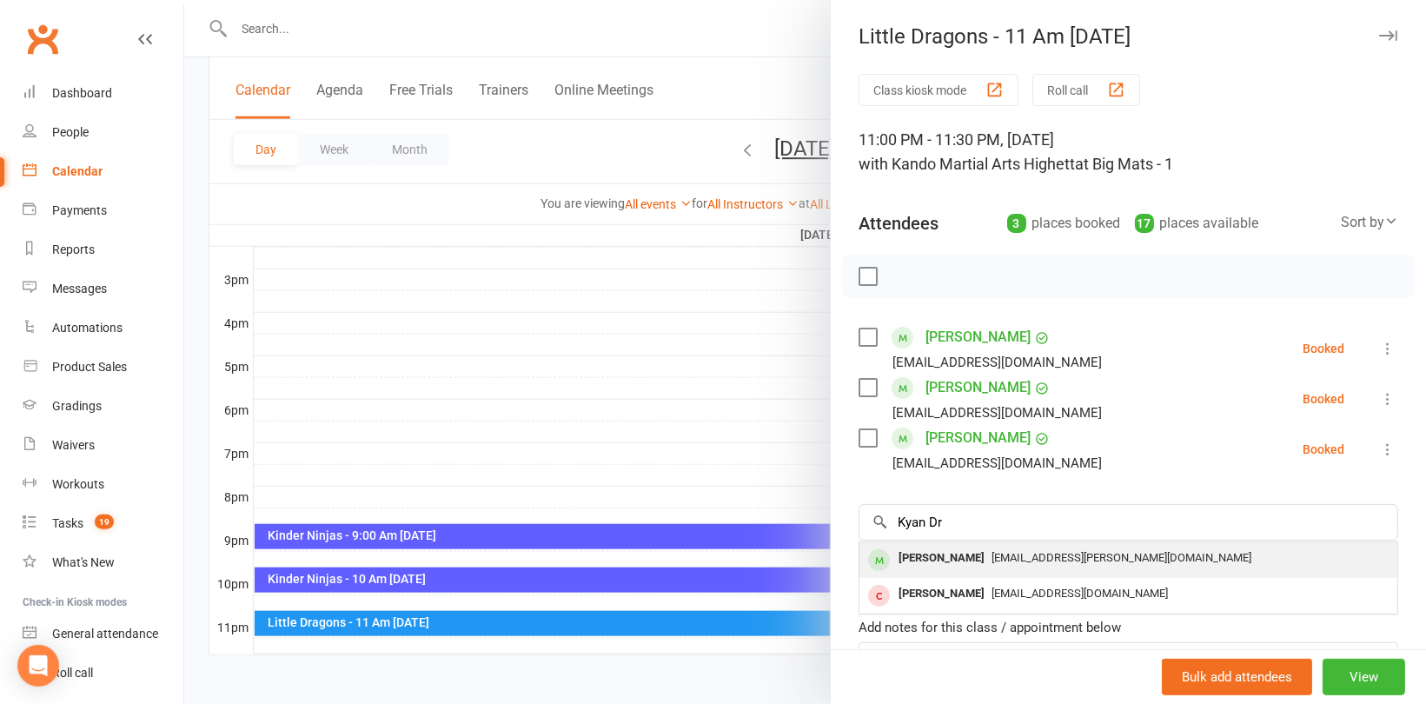
click at [992, 556] on span "[EMAIL_ADDRESS][PERSON_NAME][DOMAIN_NAME]" at bounding box center [1122, 557] width 260 height 13
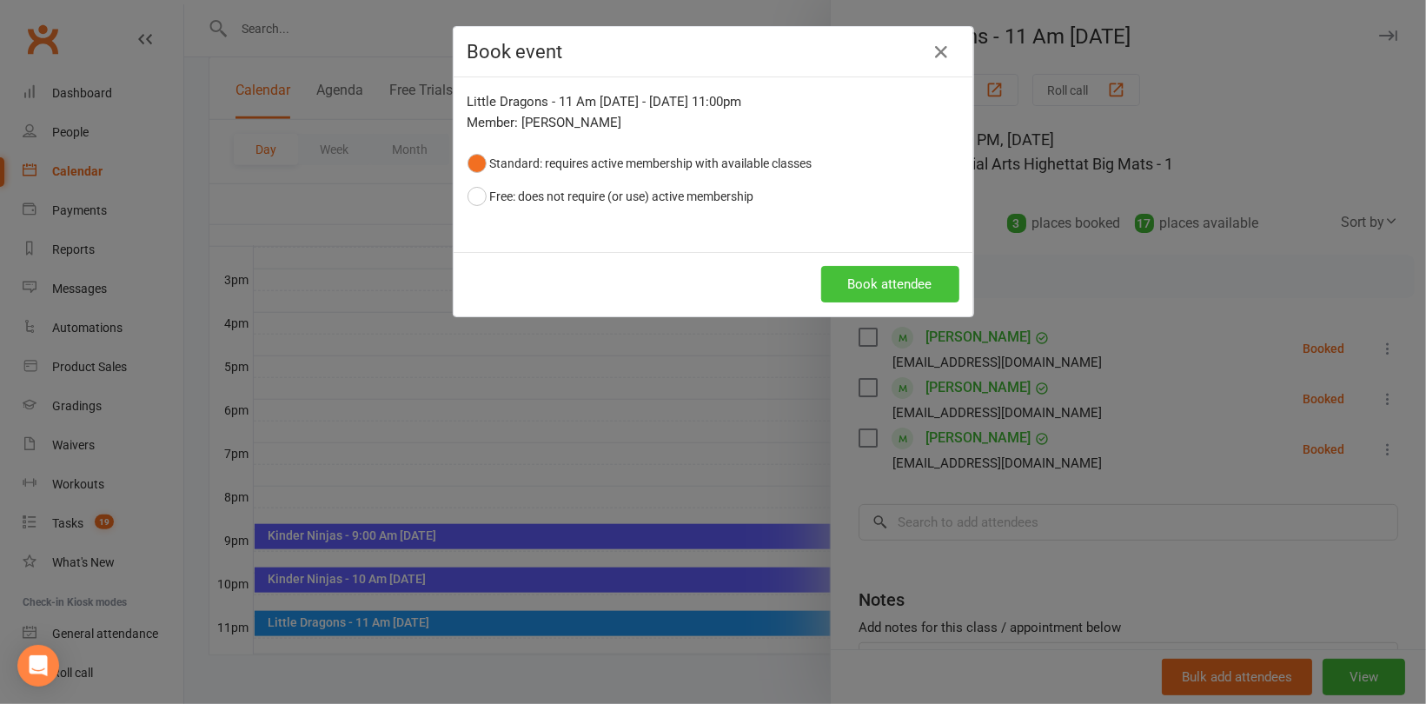
click at [886, 281] on button "Book attendee" at bounding box center [890, 284] width 138 height 37
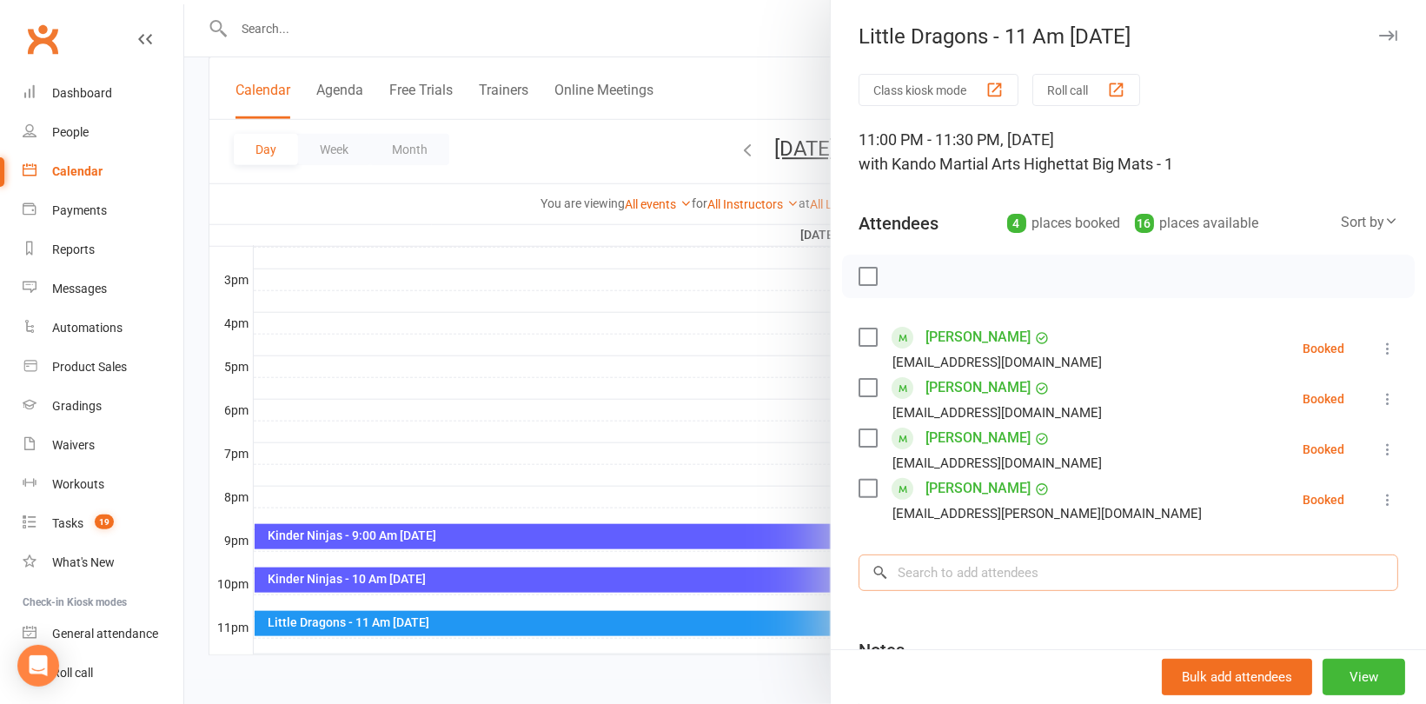
click at [934, 569] on input "search" at bounding box center [1129, 572] width 540 height 37
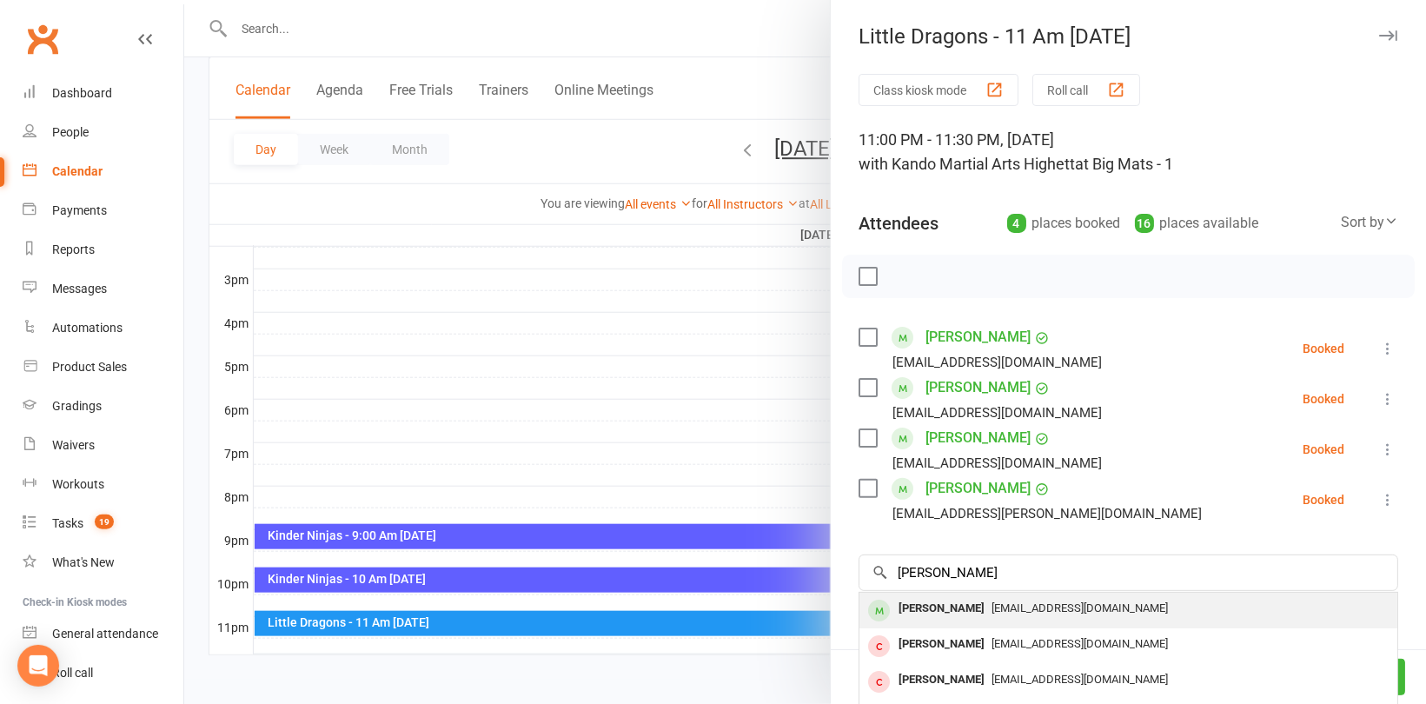
click at [992, 612] on span "[EMAIL_ADDRESS][DOMAIN_NAME]" at bounding box center [1080, 607] width 176 height 13
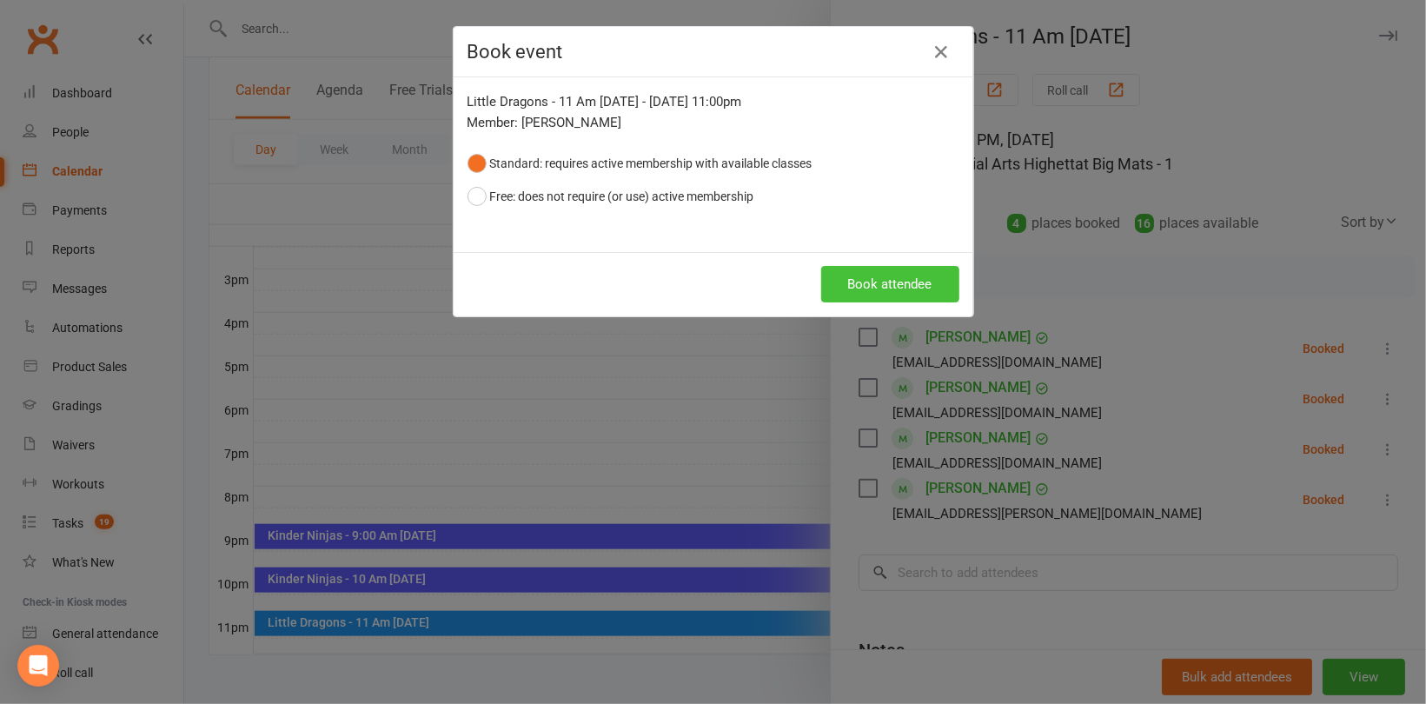
click at [879, 295] on button "Book attendee" at bounding box center [890, 284] width 138 height 37
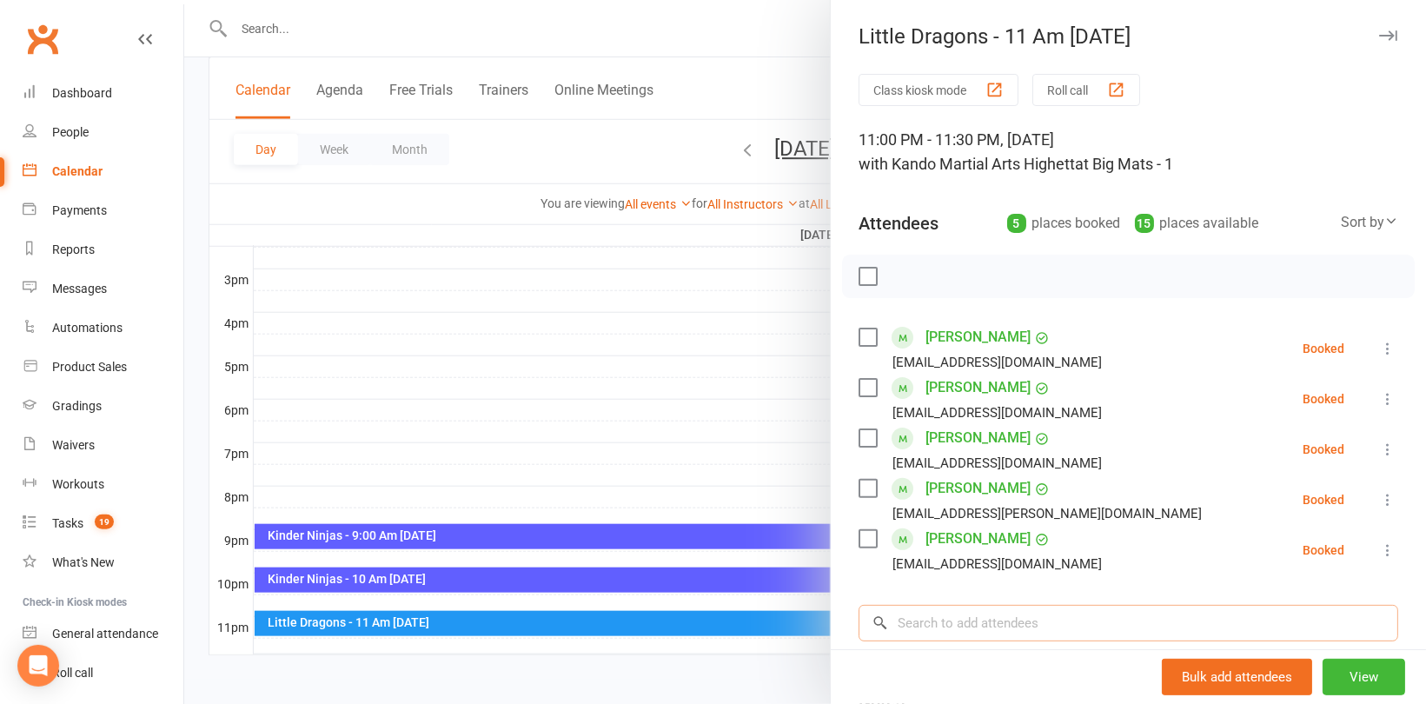
drag, startPoint x: 923, startPoint y: 636, endPoint x: 937, endPoint y: 618, distance: 22.9
click at [923, 636] on input "search" at bounding box center [1129, 623] width 540 height 37
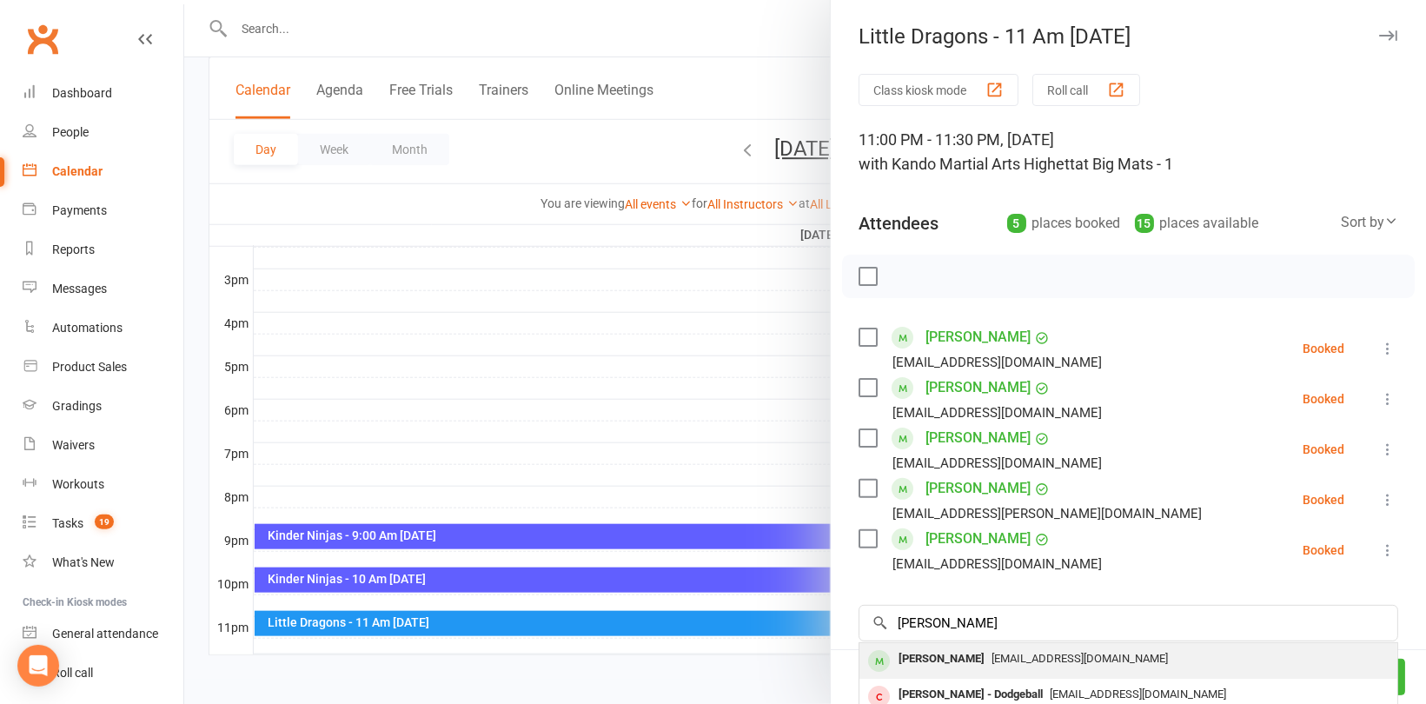
click at [946, 661] on div "[PERSON_NAME]" at bounding box center [942, 659] width 100 height 25
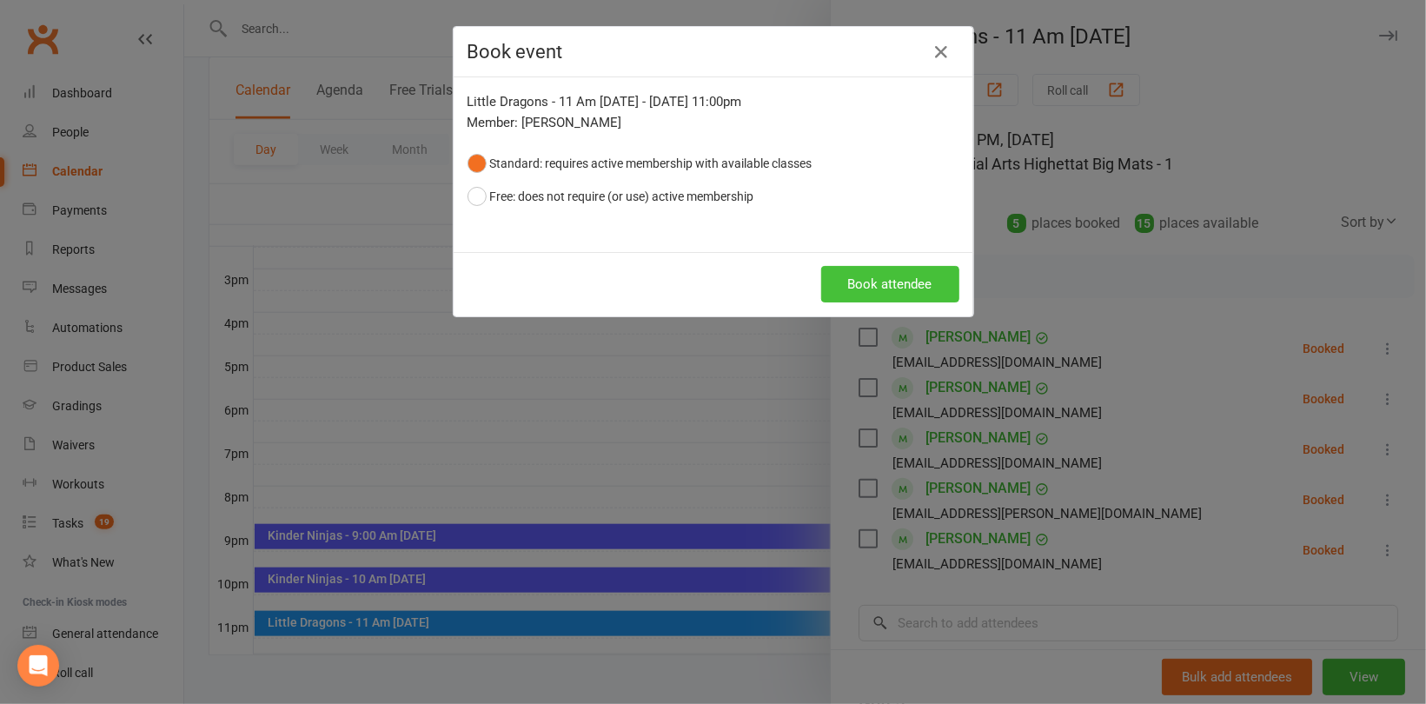
click at [886, 289] on button "Book attendee" at bounding box center [890, 284] width 138 height 37
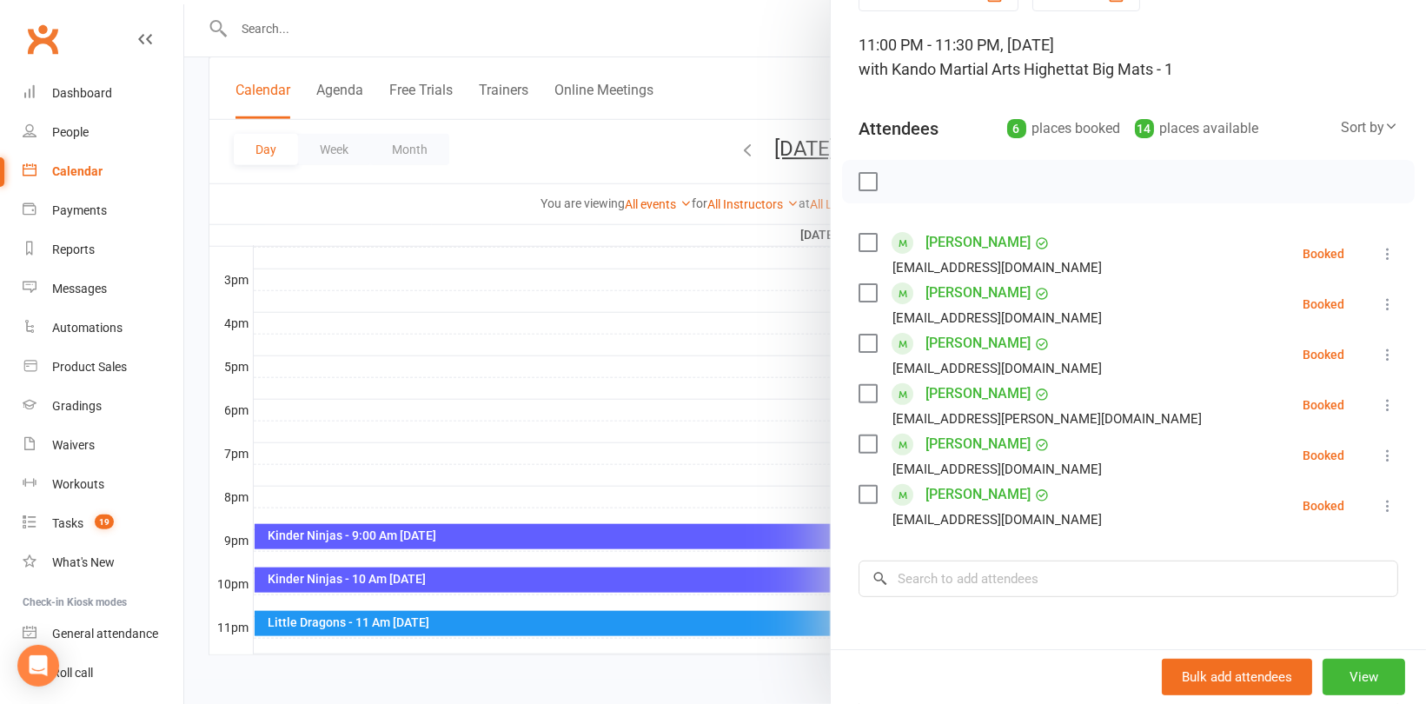
scroll to position [174, 0]
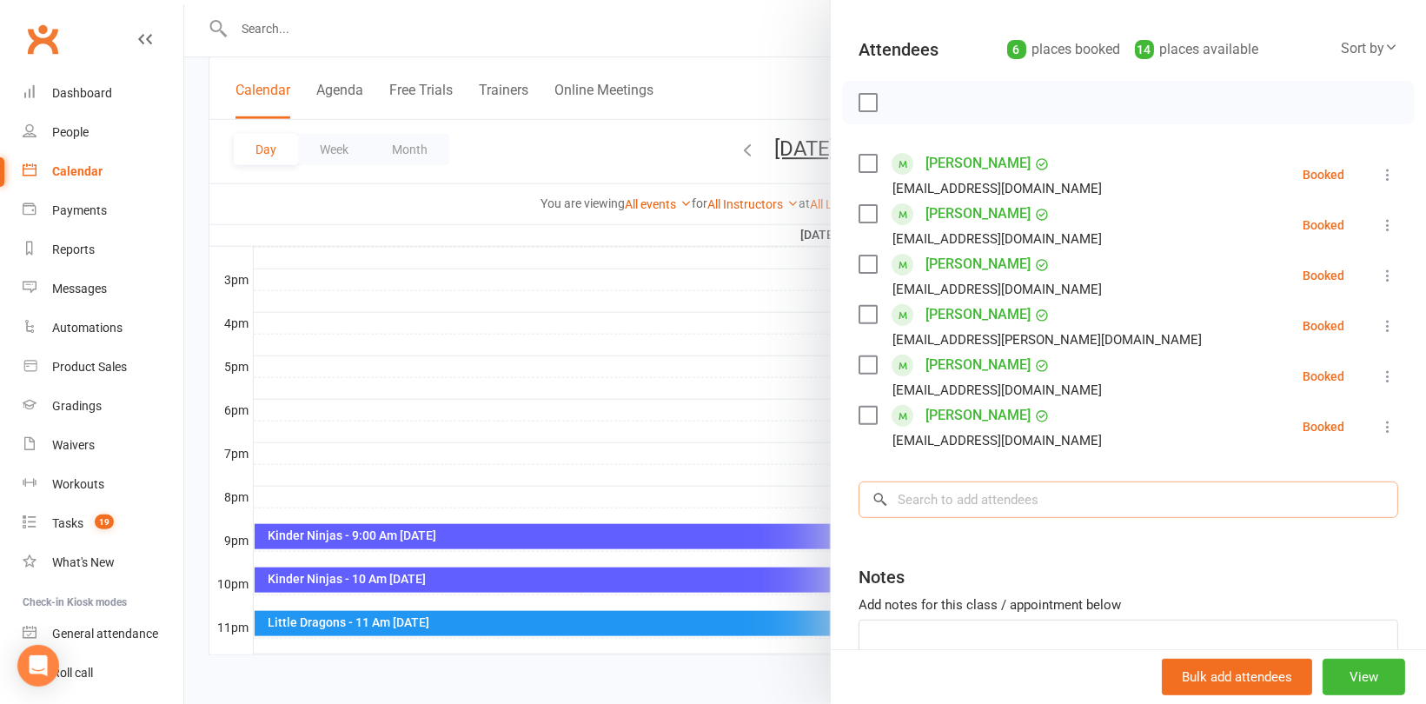
click at [996, 500] on input "search" at bounding box center [1129, 499] width 540 height 37
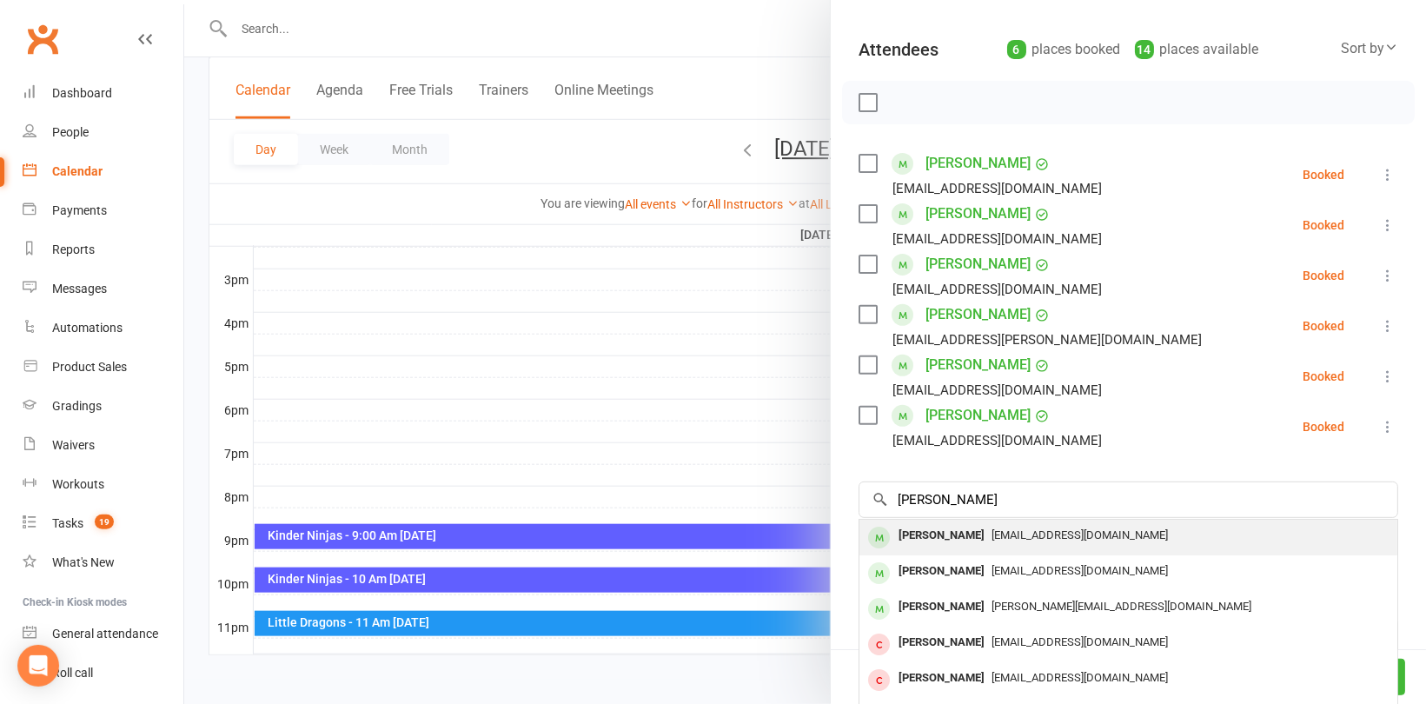
click at [992, 532] on span "[EMAIL_ADDRESS][DOMAIN_NAME]" at bounding box center [1080, 534] width 176 height 13
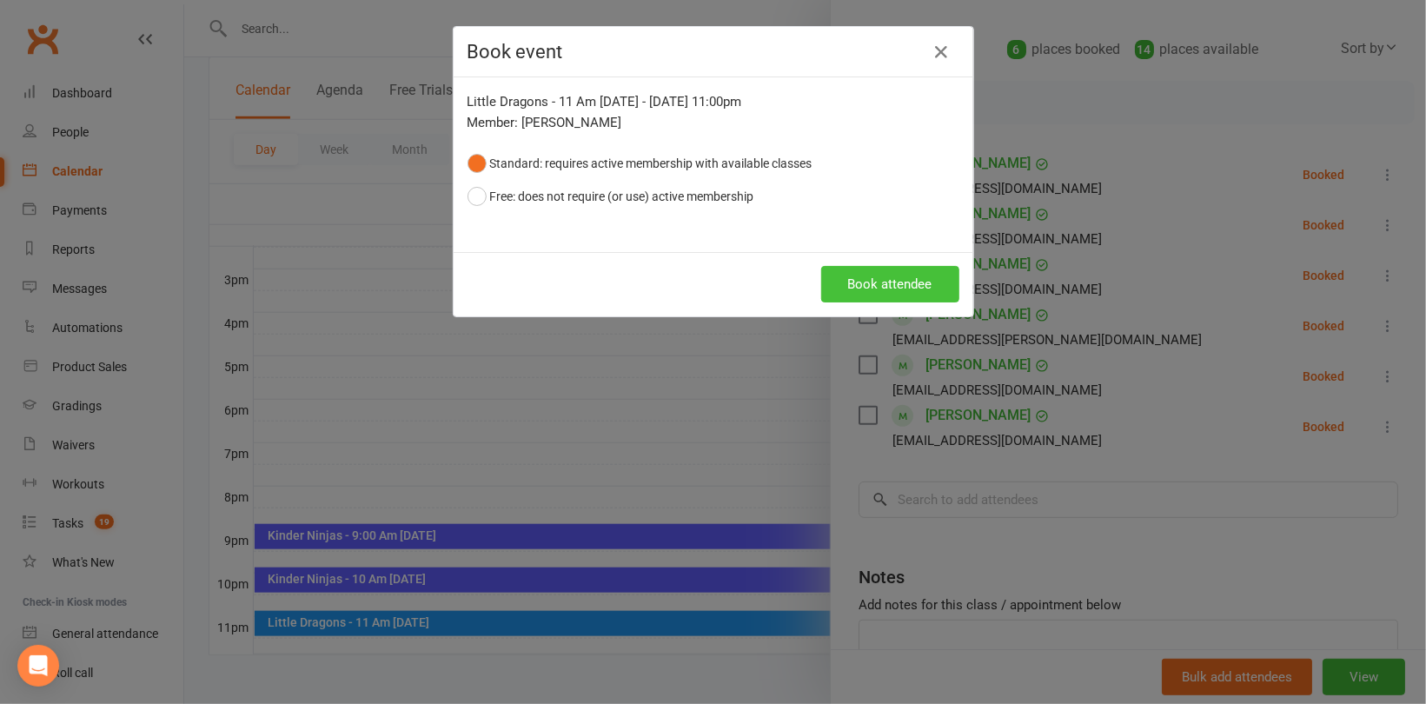
click at [900, 286] on button "Book attendee" at bounding box center [890, 284] width 138 height 37
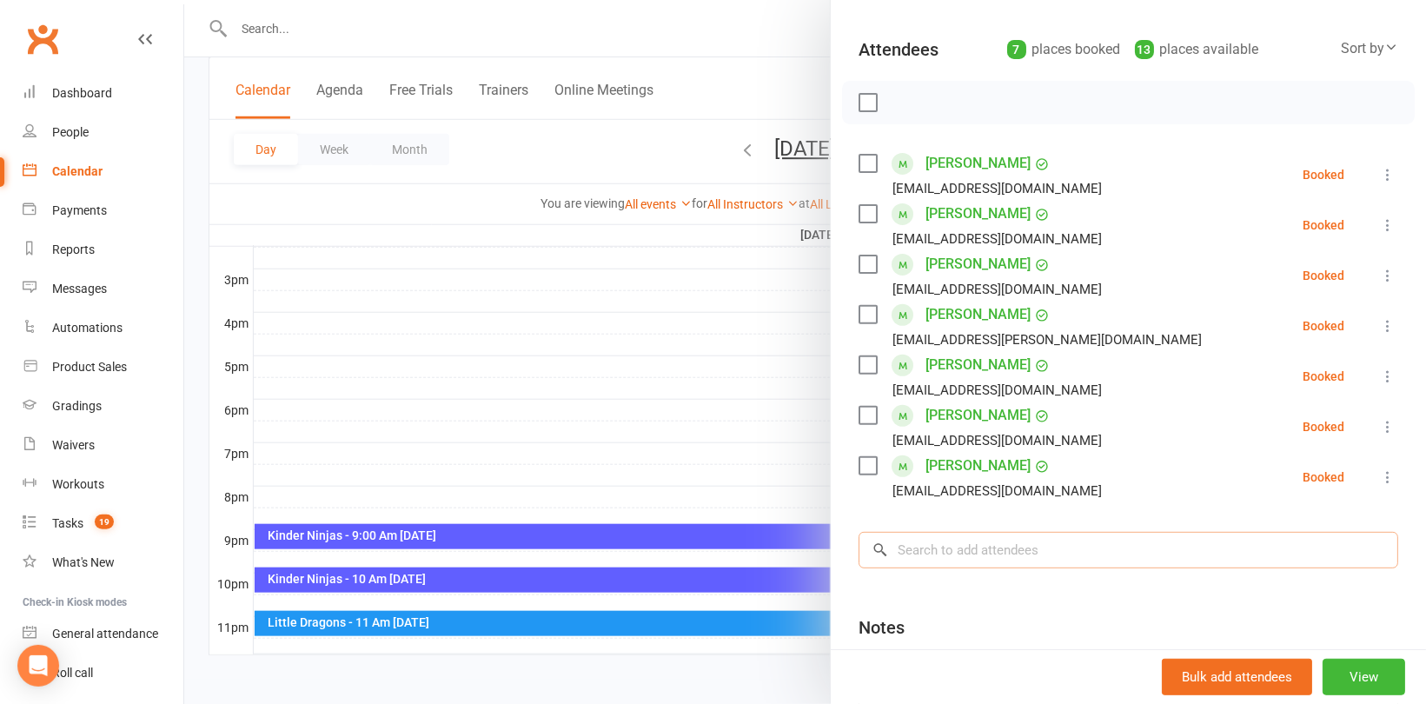
click at [898, 553] on input "search" at bounding box center [1129, 550] width 540 height 37
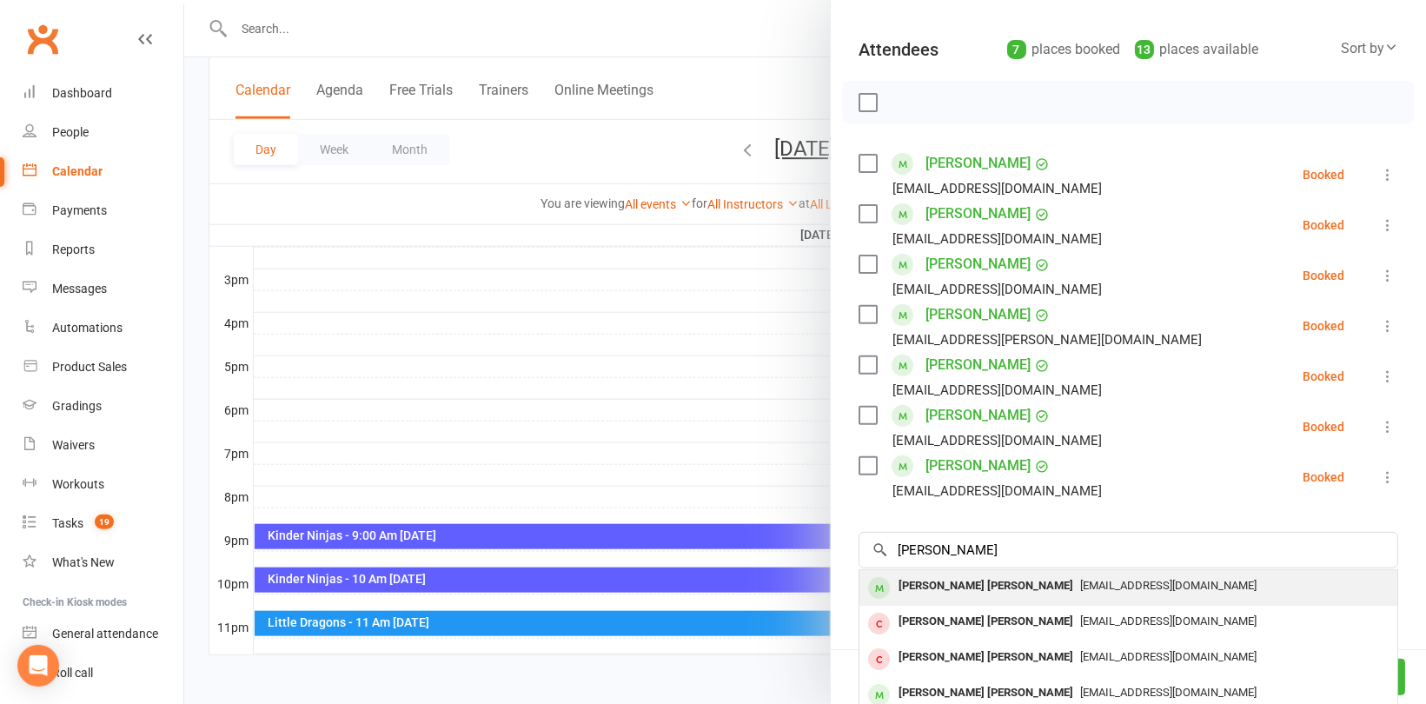
click at [988, 587] on div "[PERSON_NAME] [PERSON_NAME]" at bounding box center [986, 586] width 189 height 25
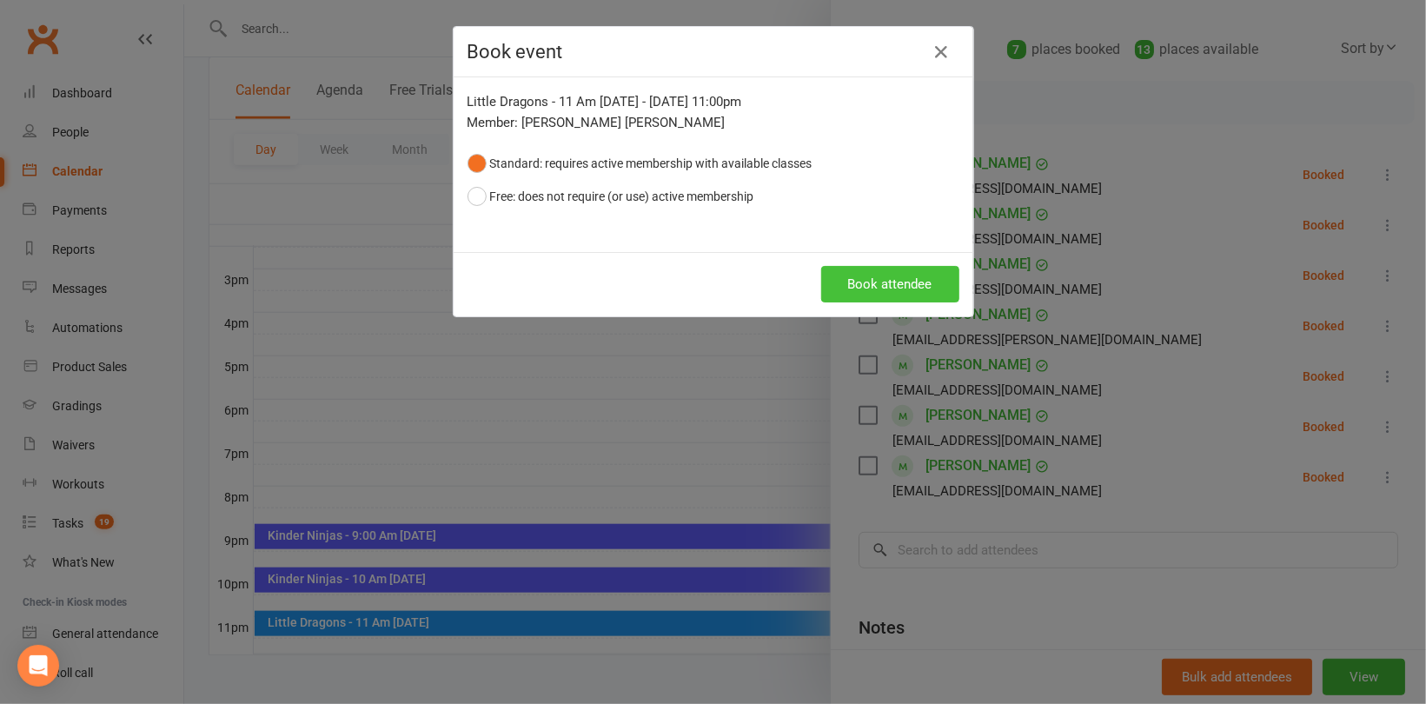
click at [850, 277] on button "Book attendee" at bounding box center [890, 284] width 138 height 37
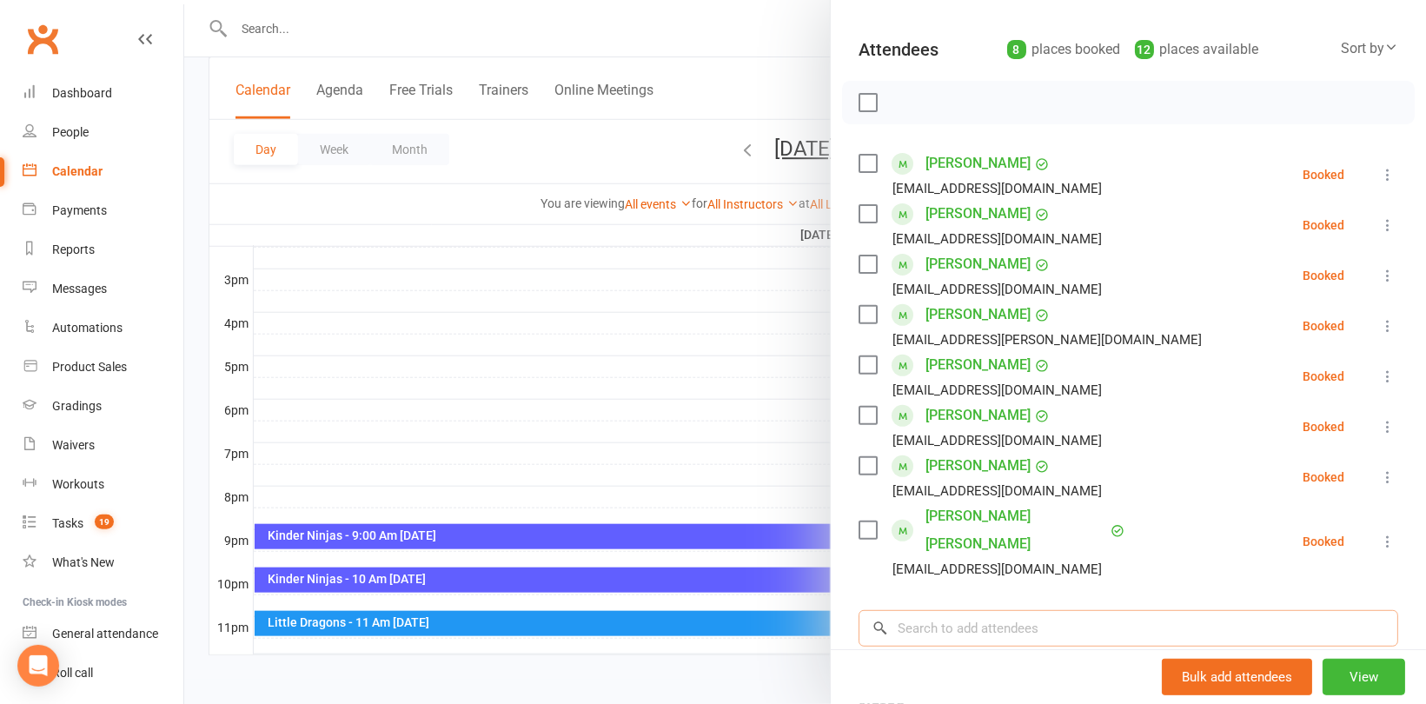
click at [1021, 610] on input "search" at bounding box center [1129, 628] width 540 height 37
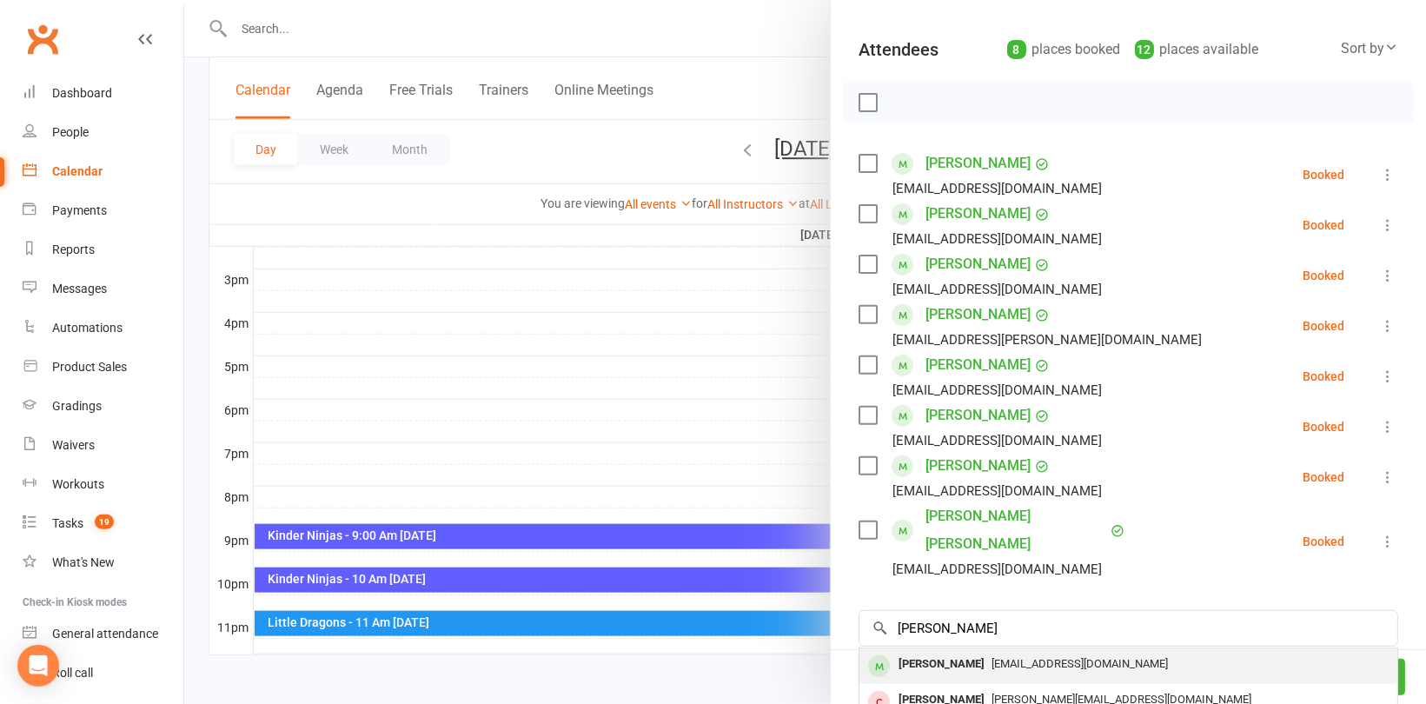
click at [992, 657] on span "[EMAIL_ADDRESS][DOMAIN_NAME]" at bounding box center [1080, 663] width 176 height 13
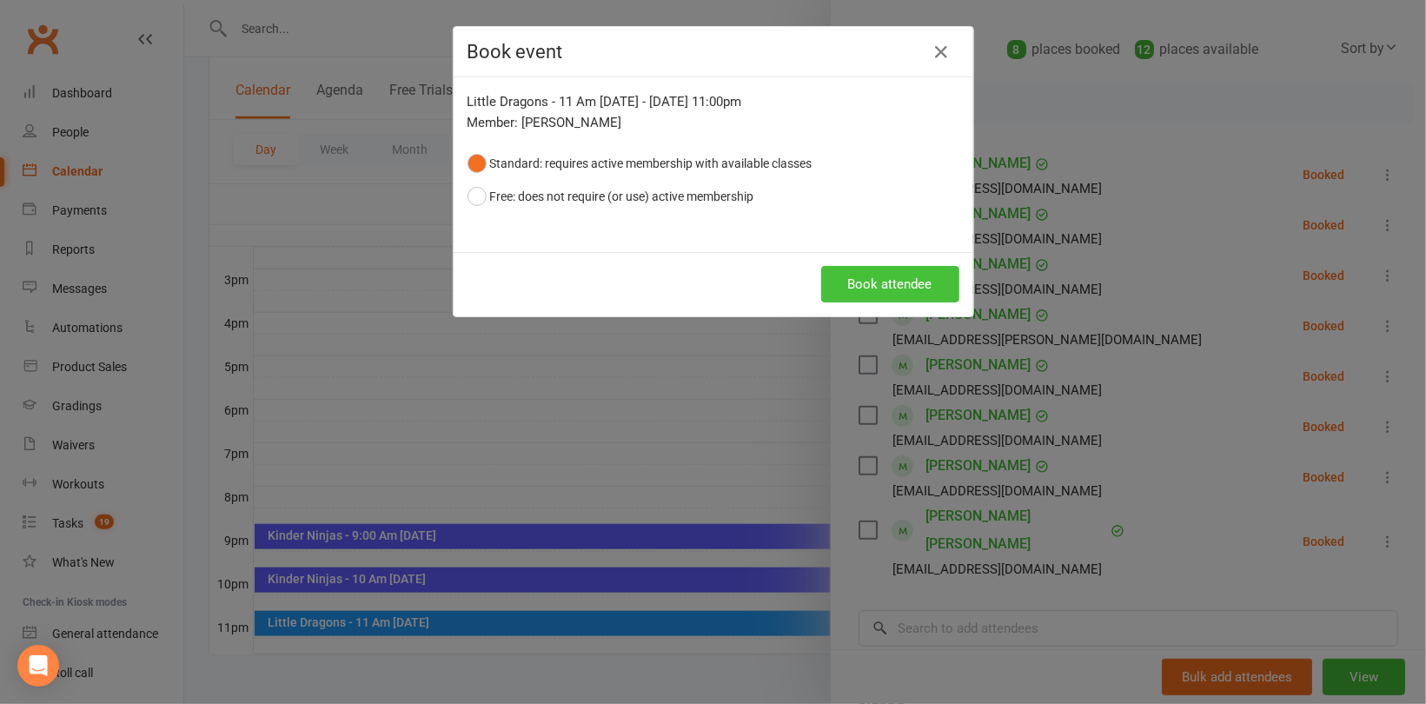
click at [891, 283] on button "Book attendee" at bounding box center [890, 284] width 138 height 37
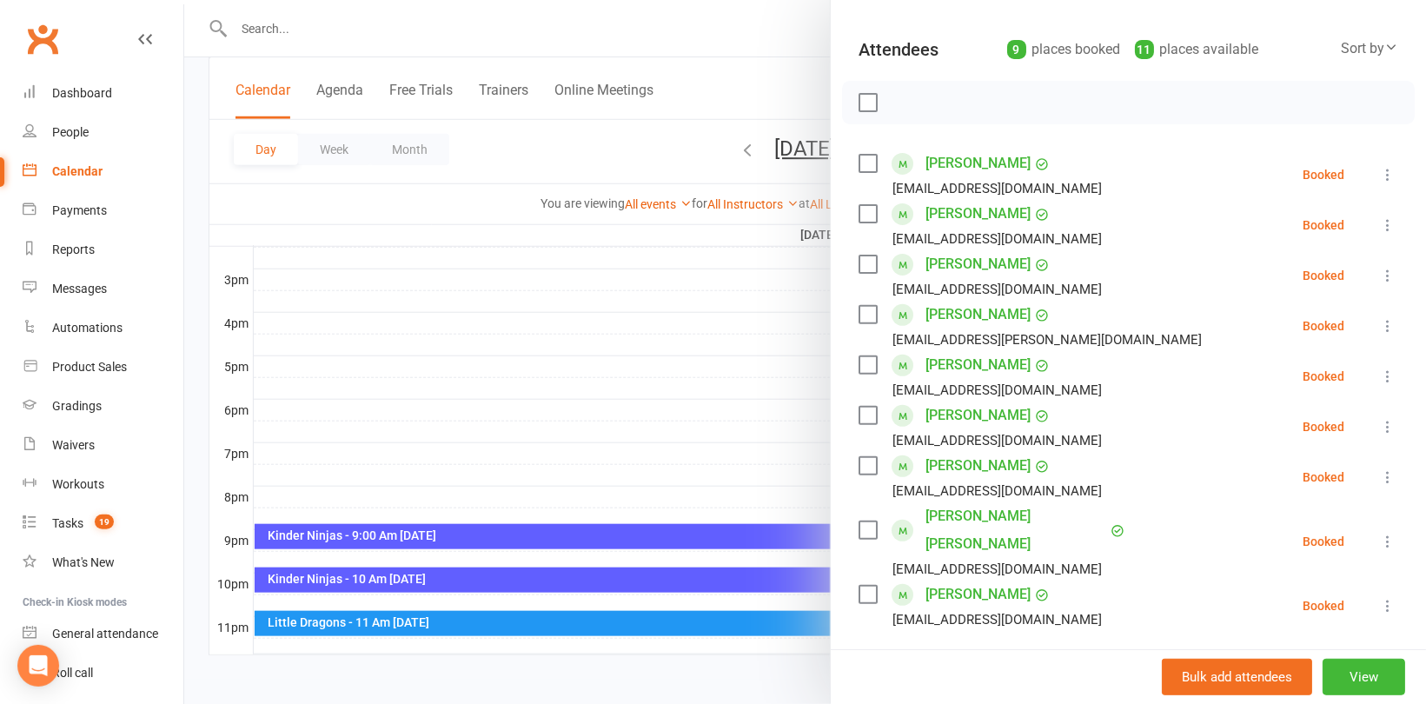
click at [961, 630] on div "Class kiosk mode Roll call 11:00 PM - 11:30 PM, [DATE] with Kando Martial Arts …" at bounding box center [1128, 421] width 595 height 1043
click at [957, 661] on input "search" at bounding box center [1129, 679] width 540 height 37
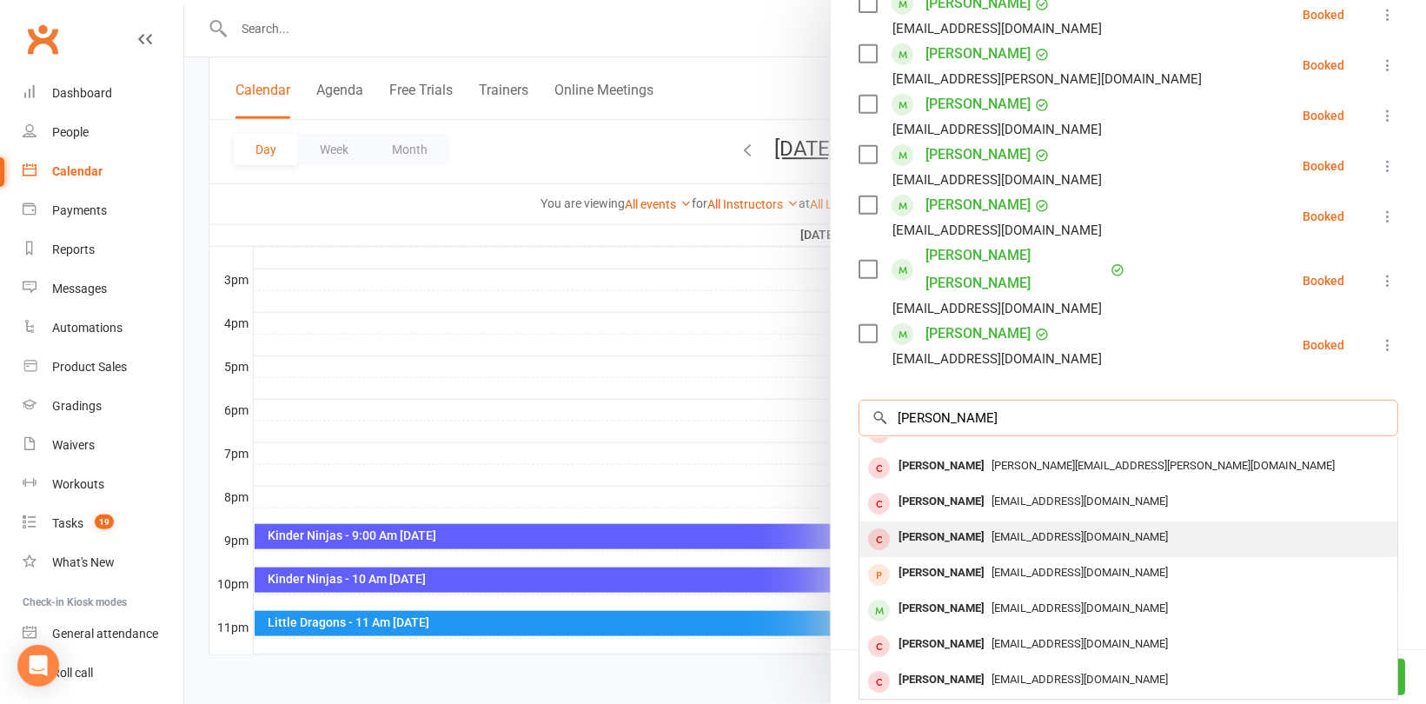
scroll to position [8, 0]
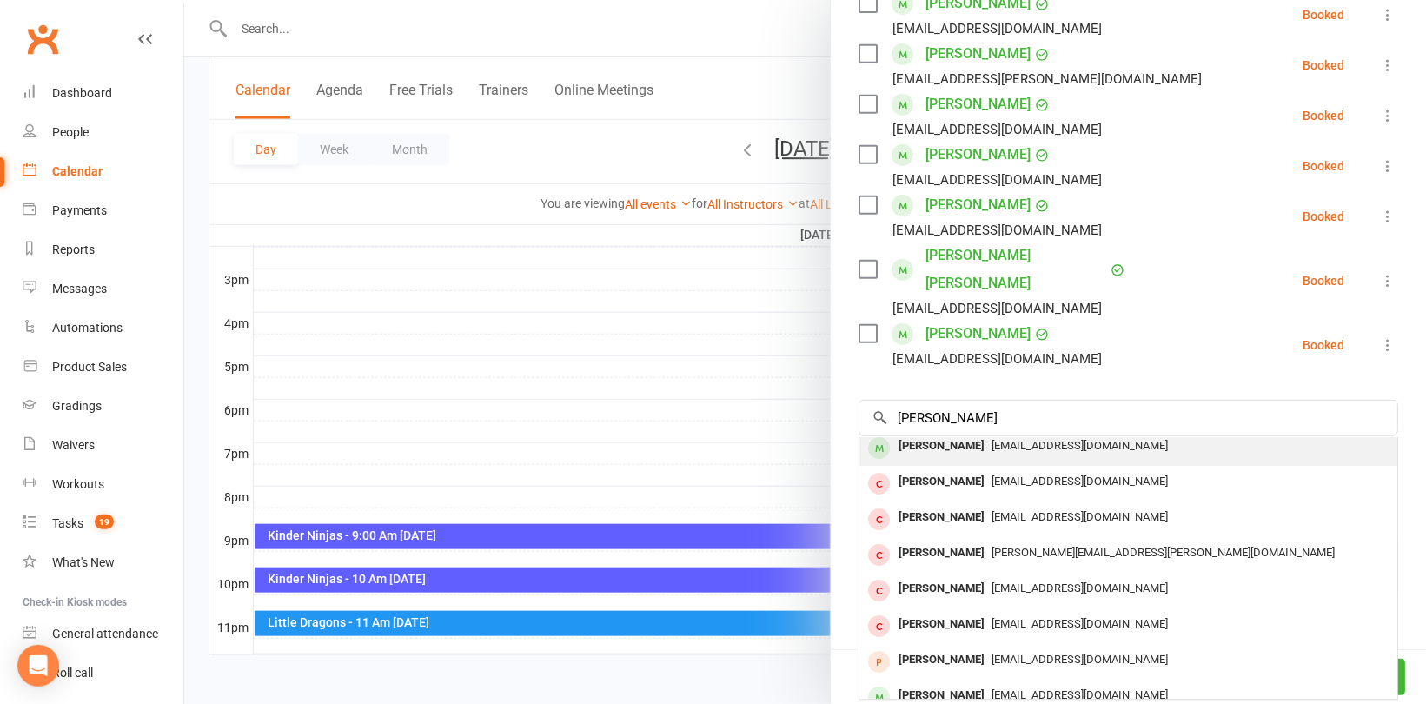
click at [992, 439] on span "[EMAIL_ADDRESS][DOMAIN_NAME]" at bounding box center [1080, 445] width 176 height 13
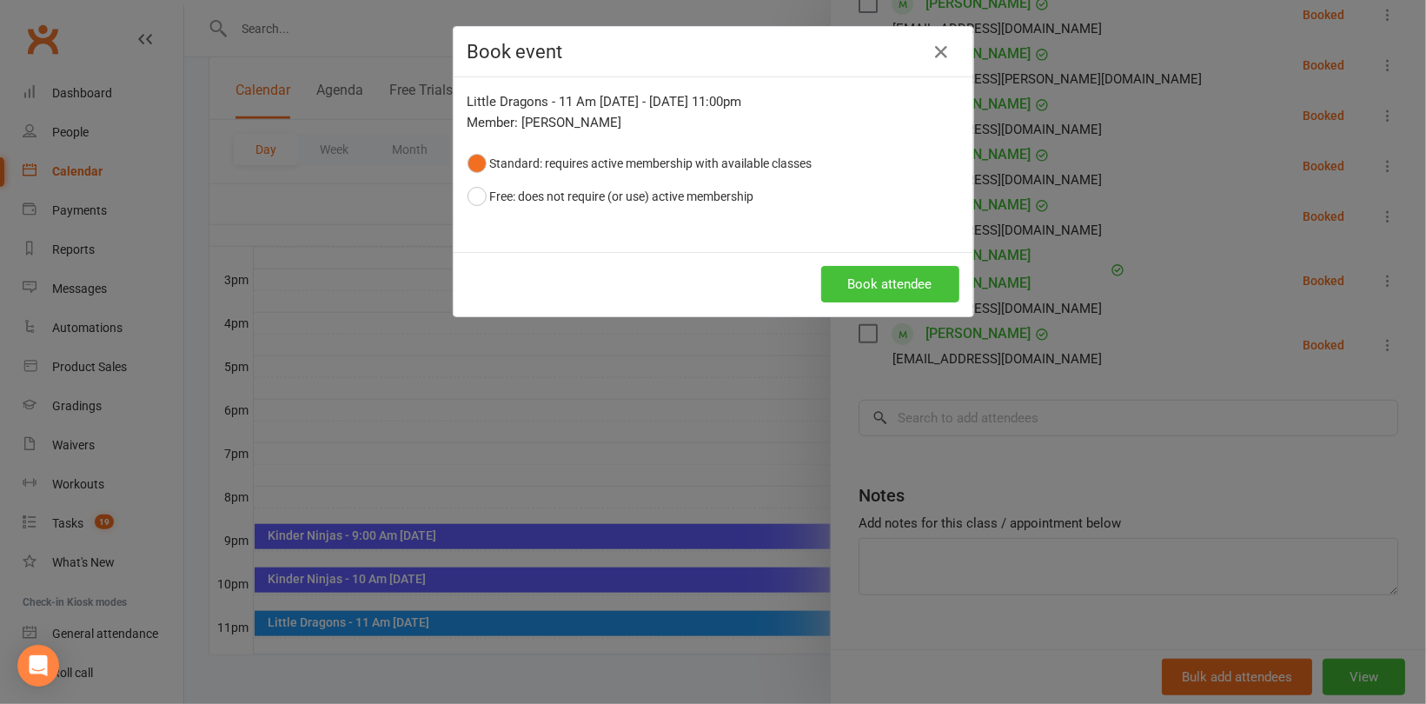
click at [925, 282] on button "Book attendee" at bounding box center [890, 284] width 138 height 37
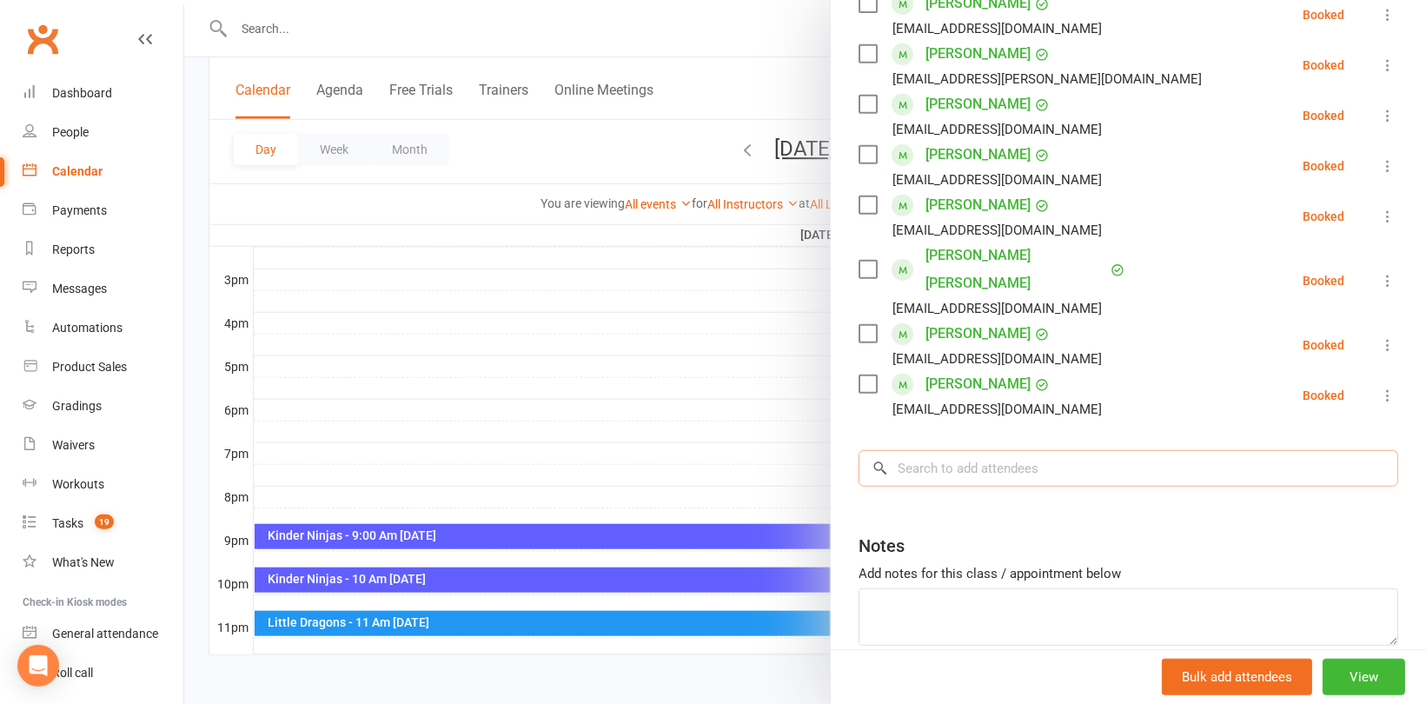
click at [915, 450] on input "search" at bounding box center [1129, 468] width 540 height 37
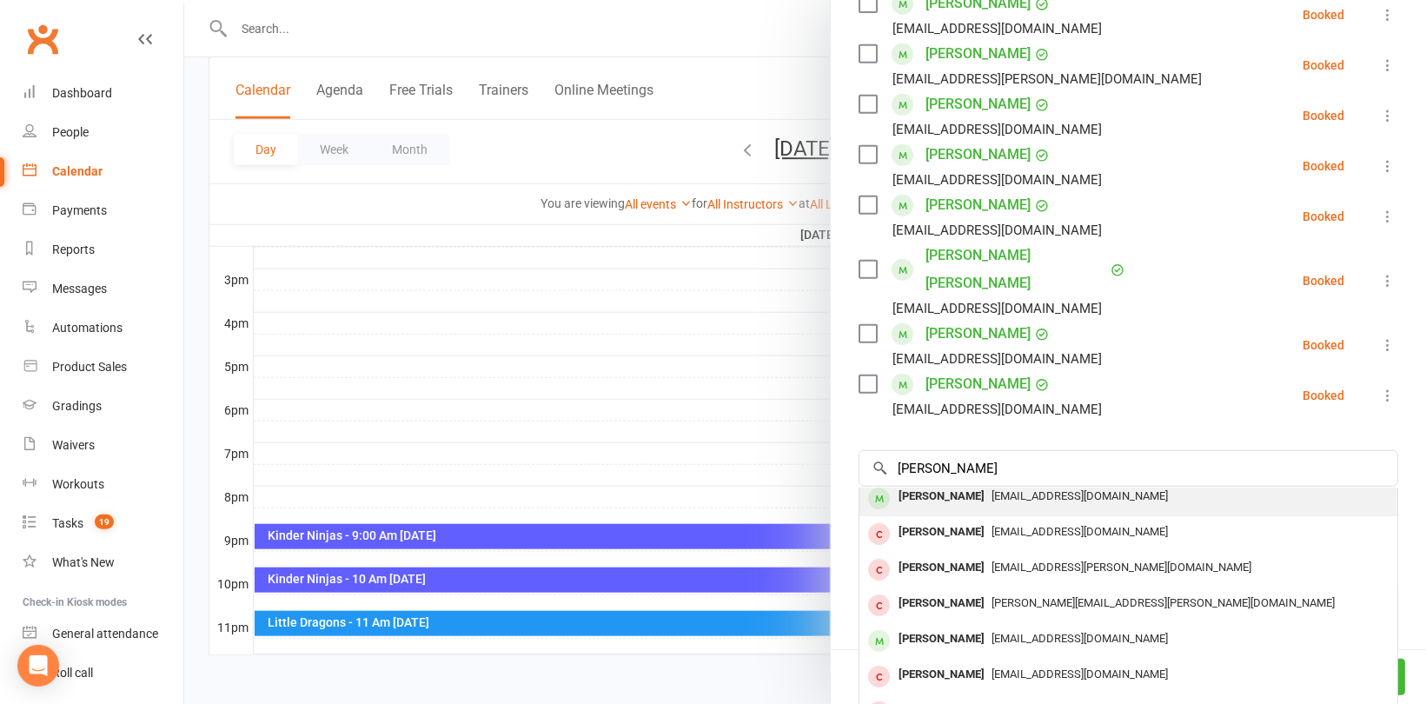
click at [966, 484] on div "[PERSON_NAME]" at bounding box center [942, 496] width 100 height 25
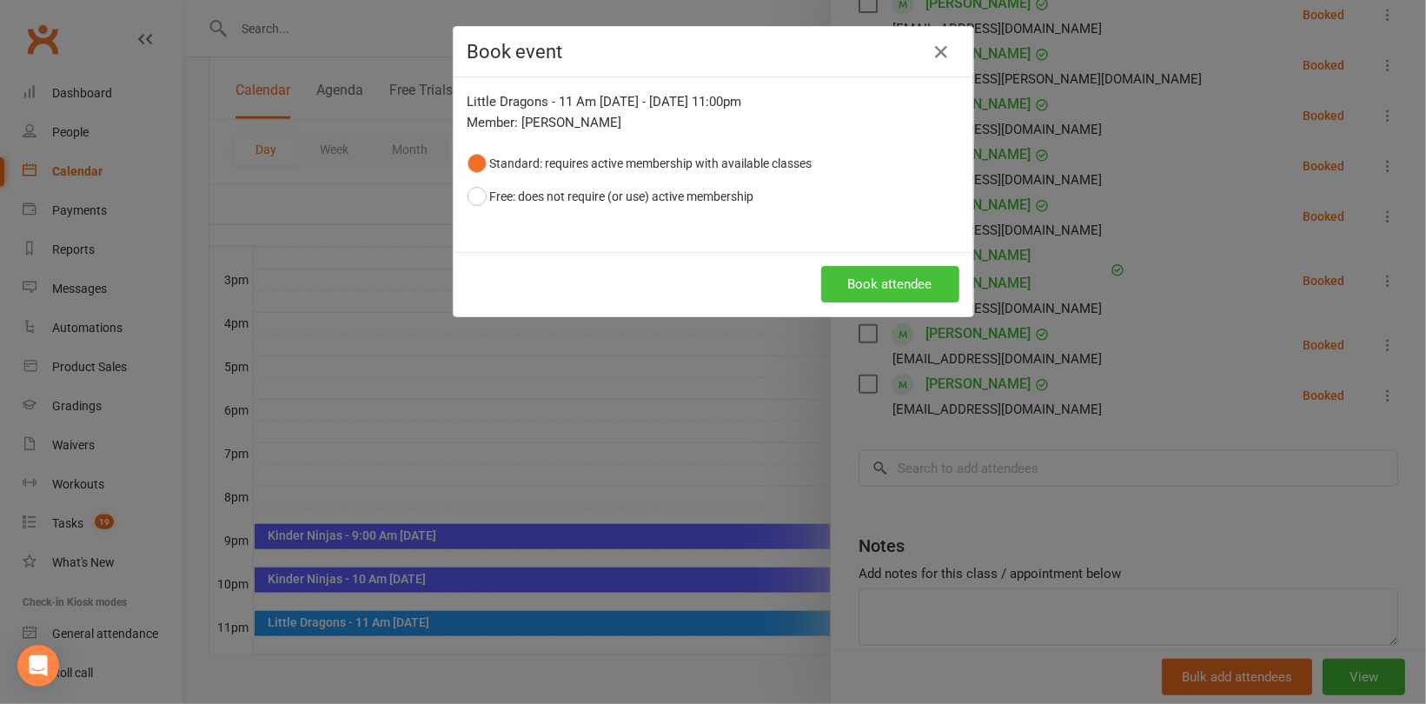
click at [923, 280] on button "Book attendee" at bounding box center [890, 284] width 138 height 37
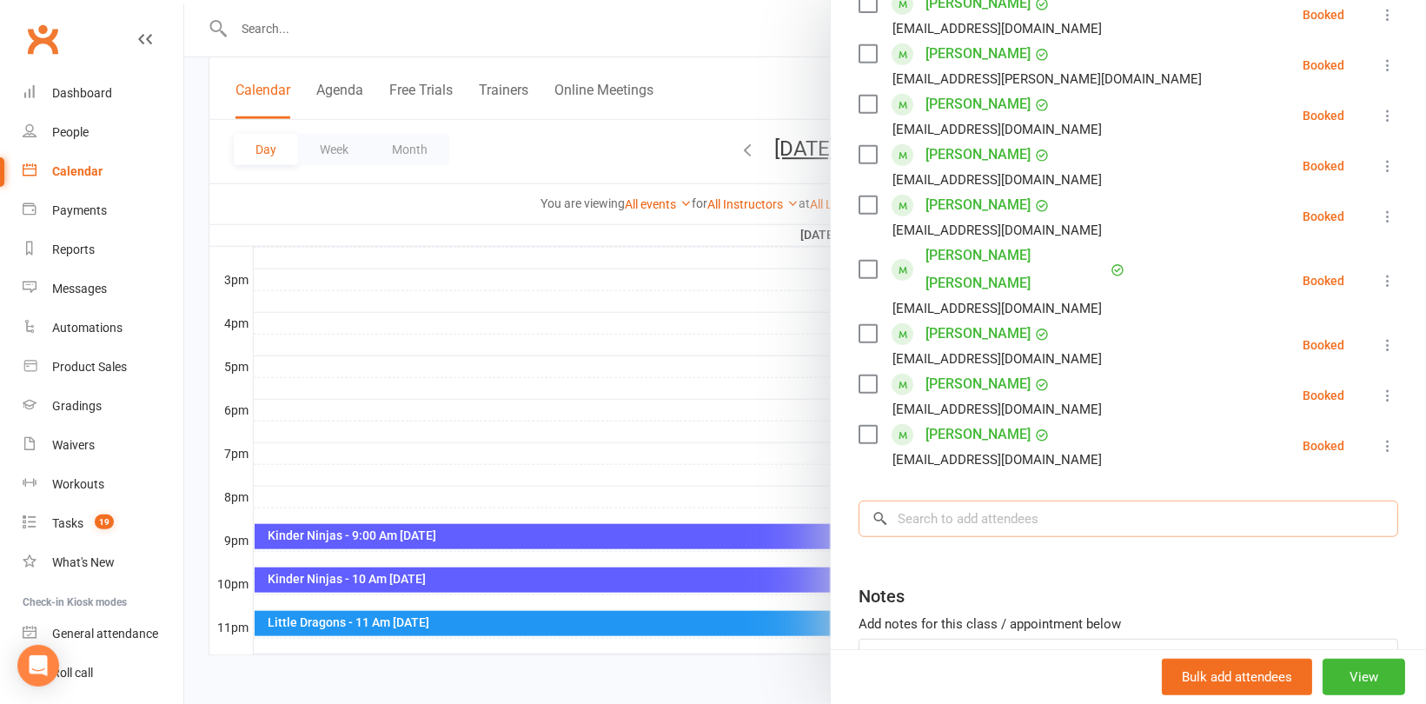
click at [967, 501] on input "search" at bounding box center [1129, 519] width 540 height 37
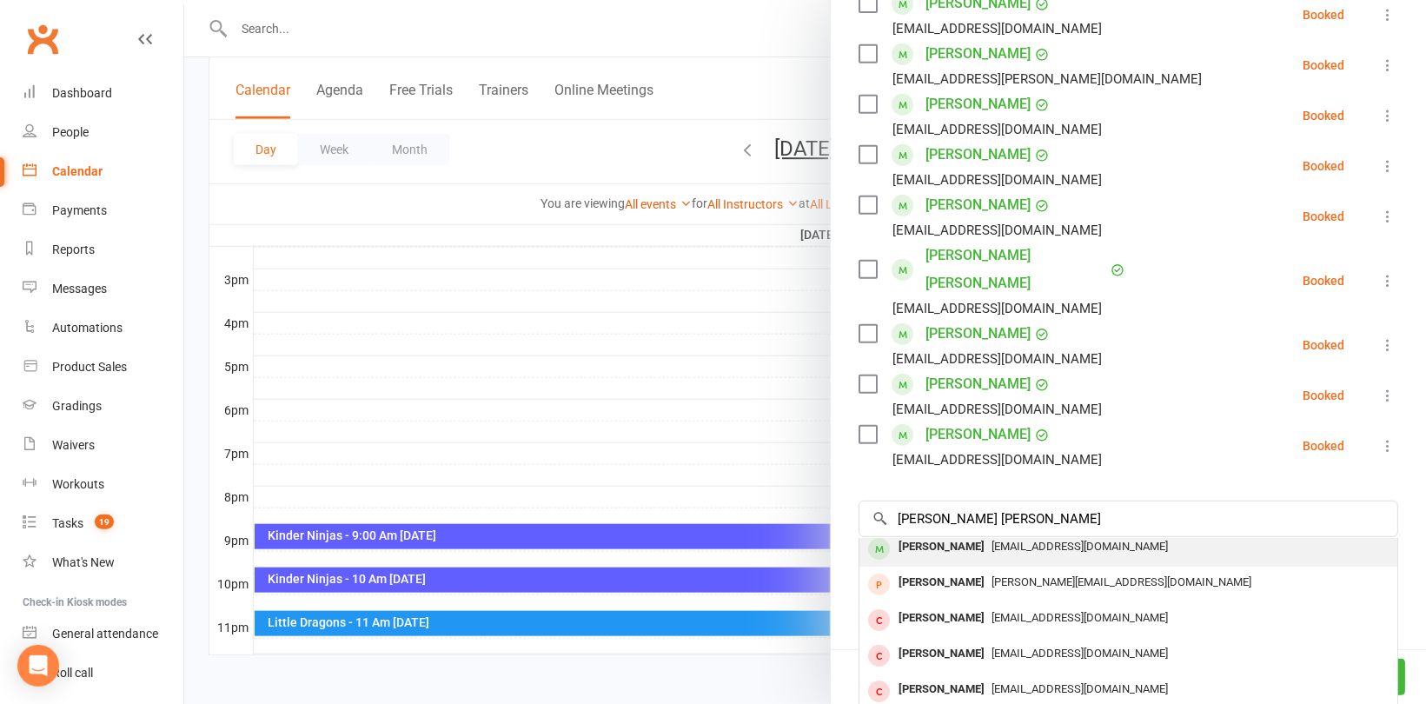
click at [992, 540] on span "[EMAIL_ADDRESS][DOMAIN_NAME]" at bounding box center [1080, 546] width 176 height 13
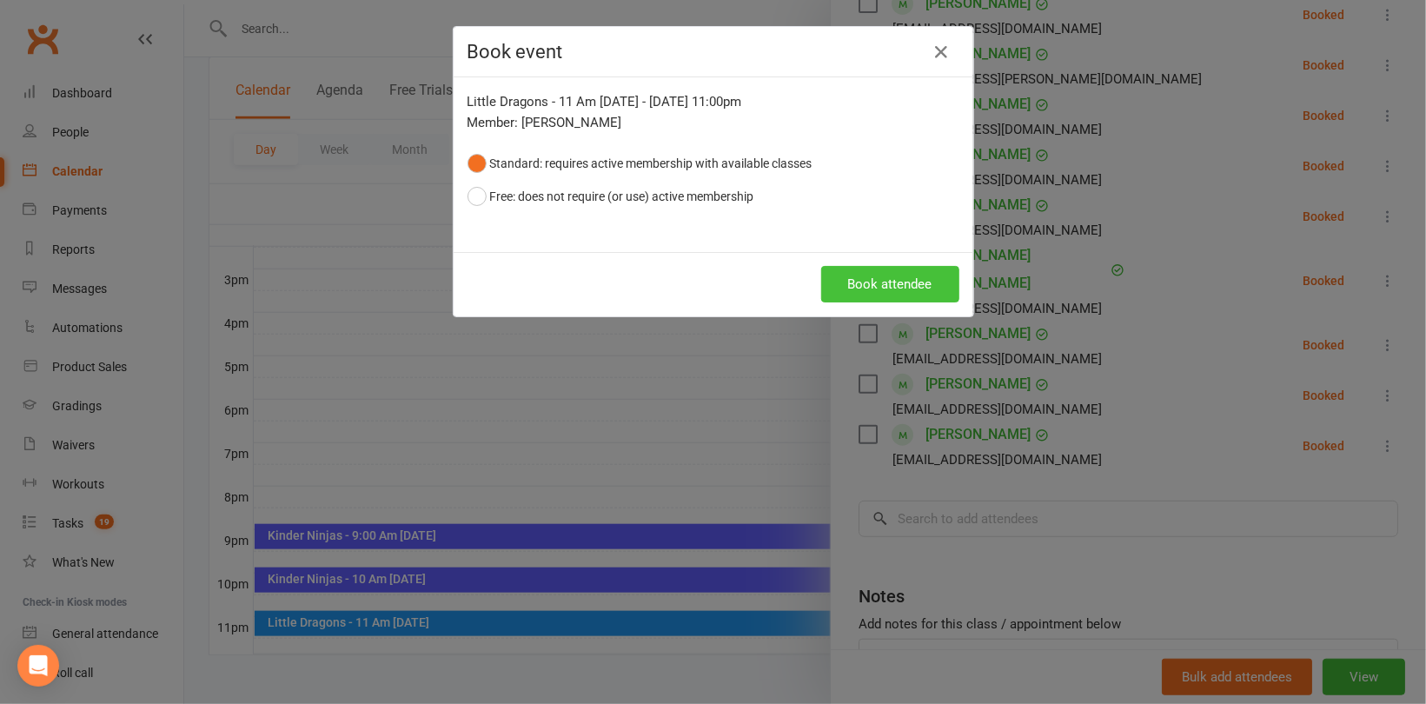
click at [873, 282] on button "Book attendee" at bounding box center [890, 284] width 138 height 37
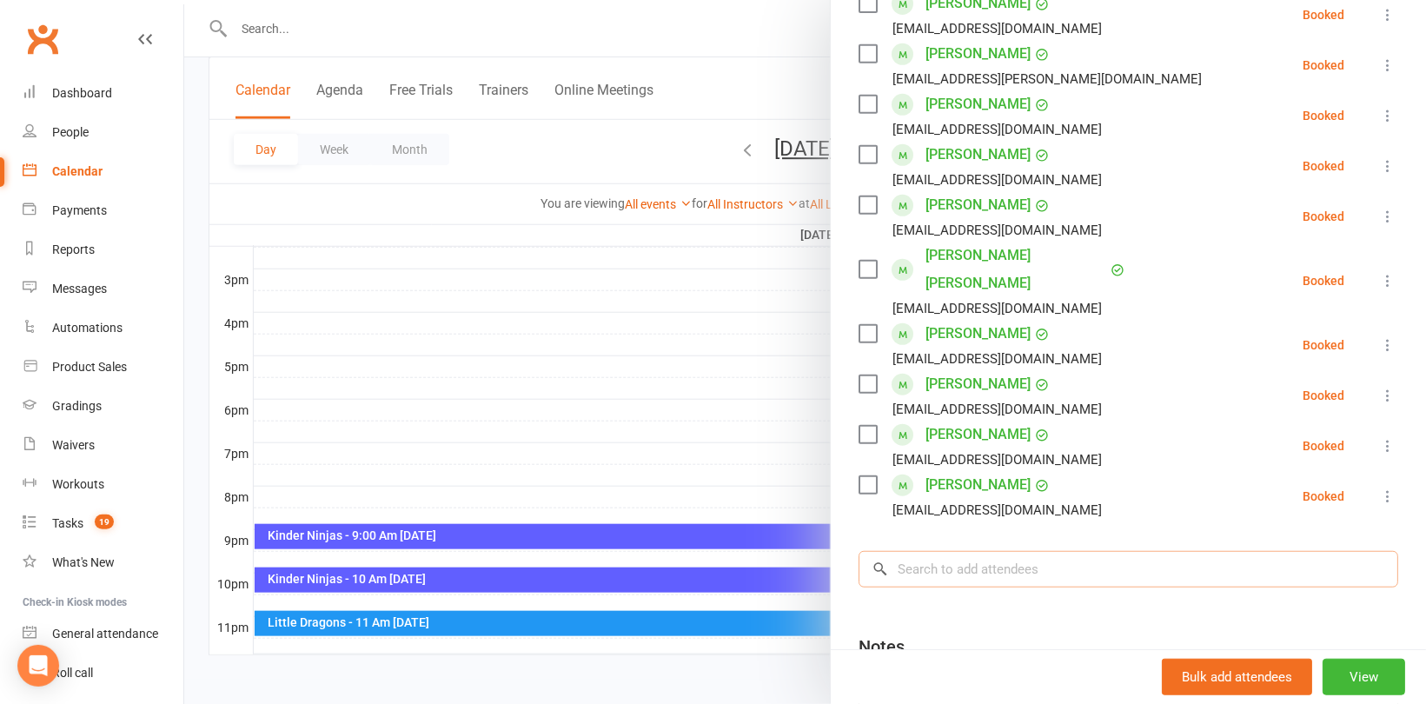
click at [927, 551] on input "search" at bounding box center [1129, 569] width 540 height 37
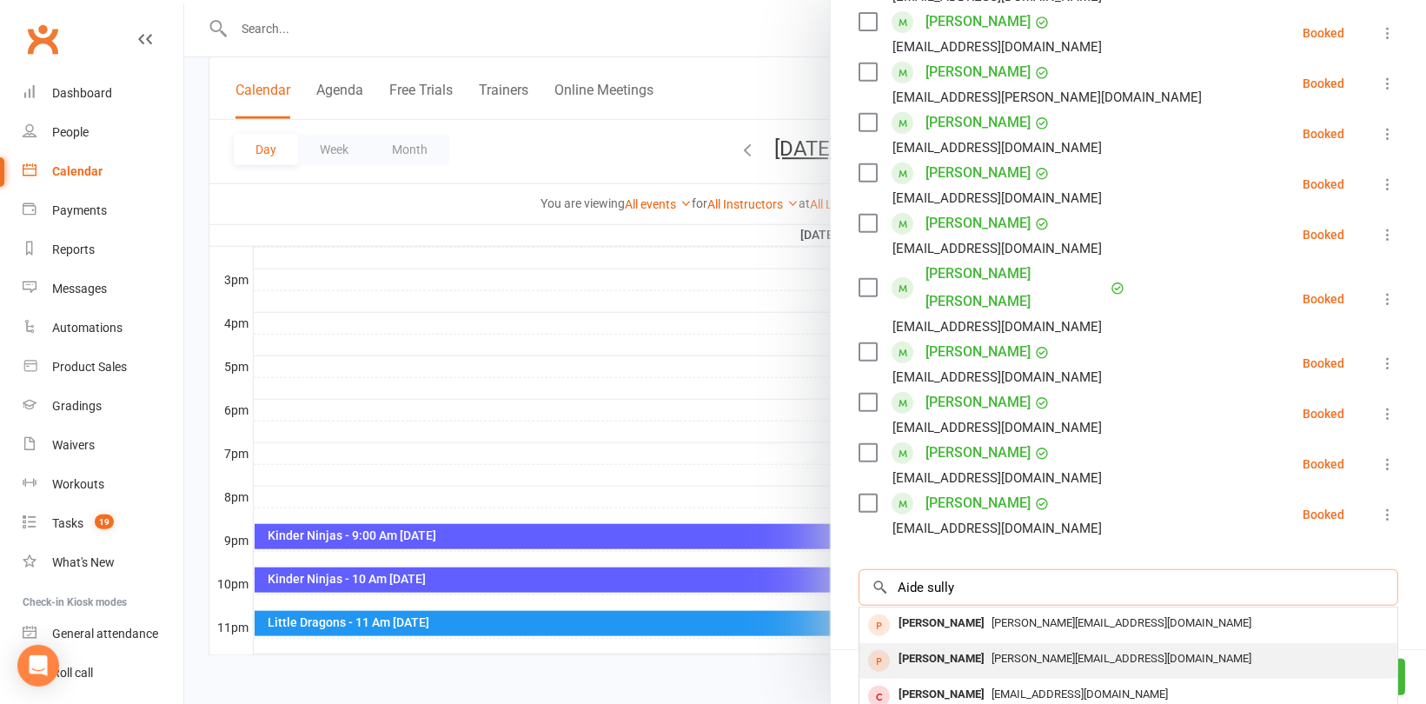
scroll to position [415, 0]
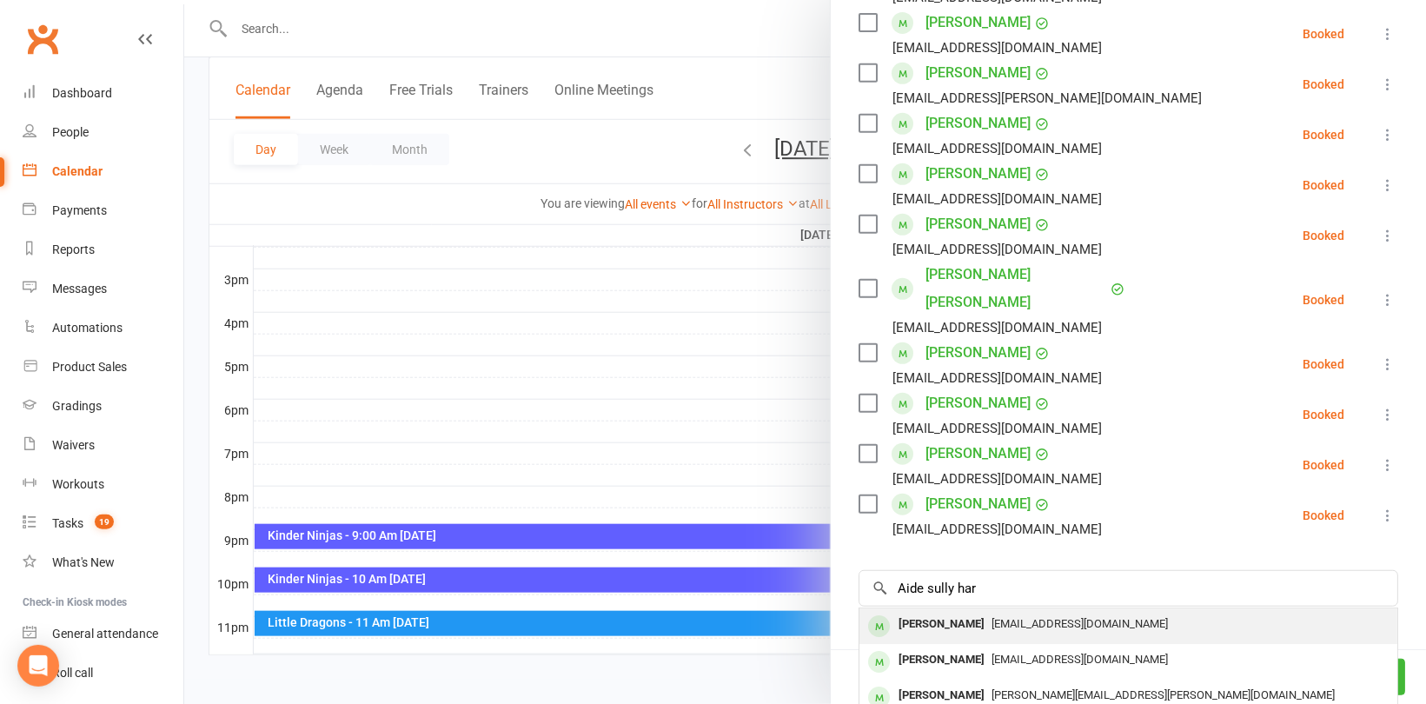
click at [992, 617] on span "[EMAIL_ADDRESS][DOMAIN_NAME]" at bounding box center [1080, 623] width 176 height 13
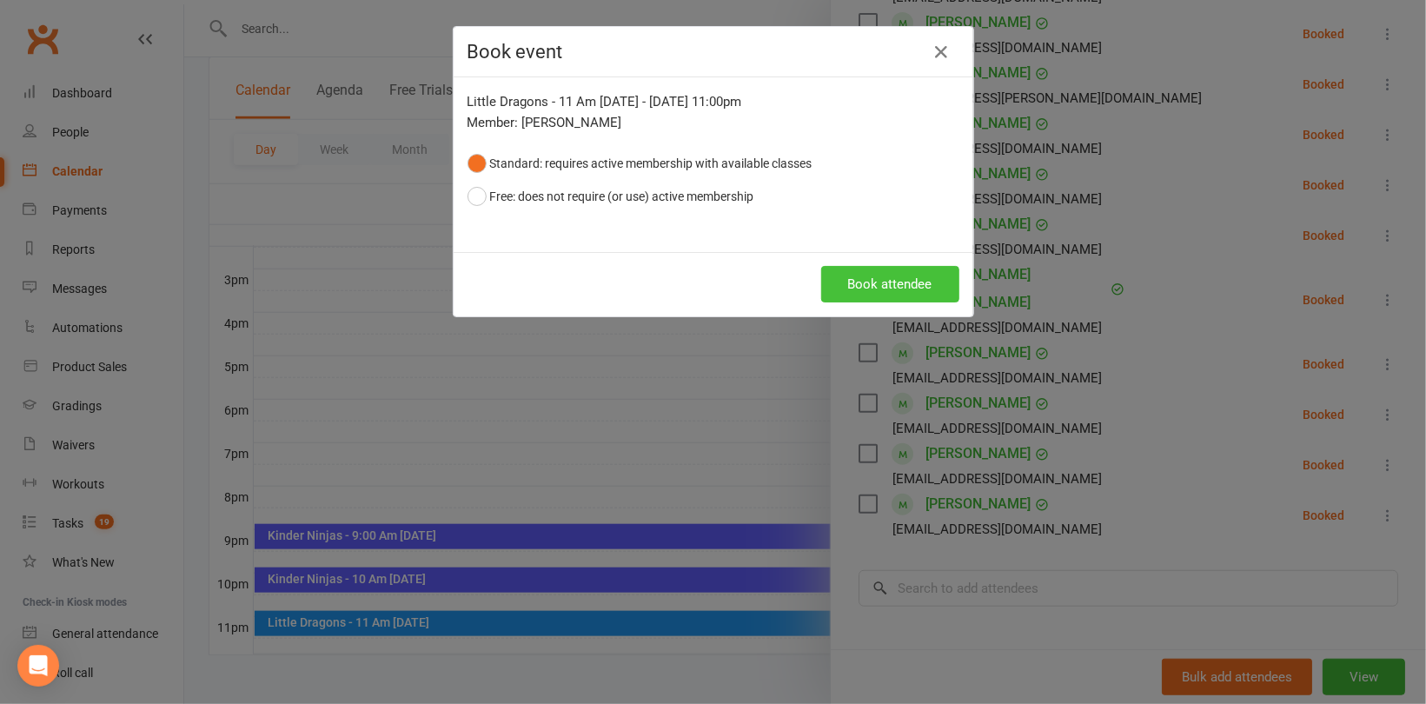
click at [880, 277] on button "Book attendee" at bounding box center [890, 284] width 138 height 37
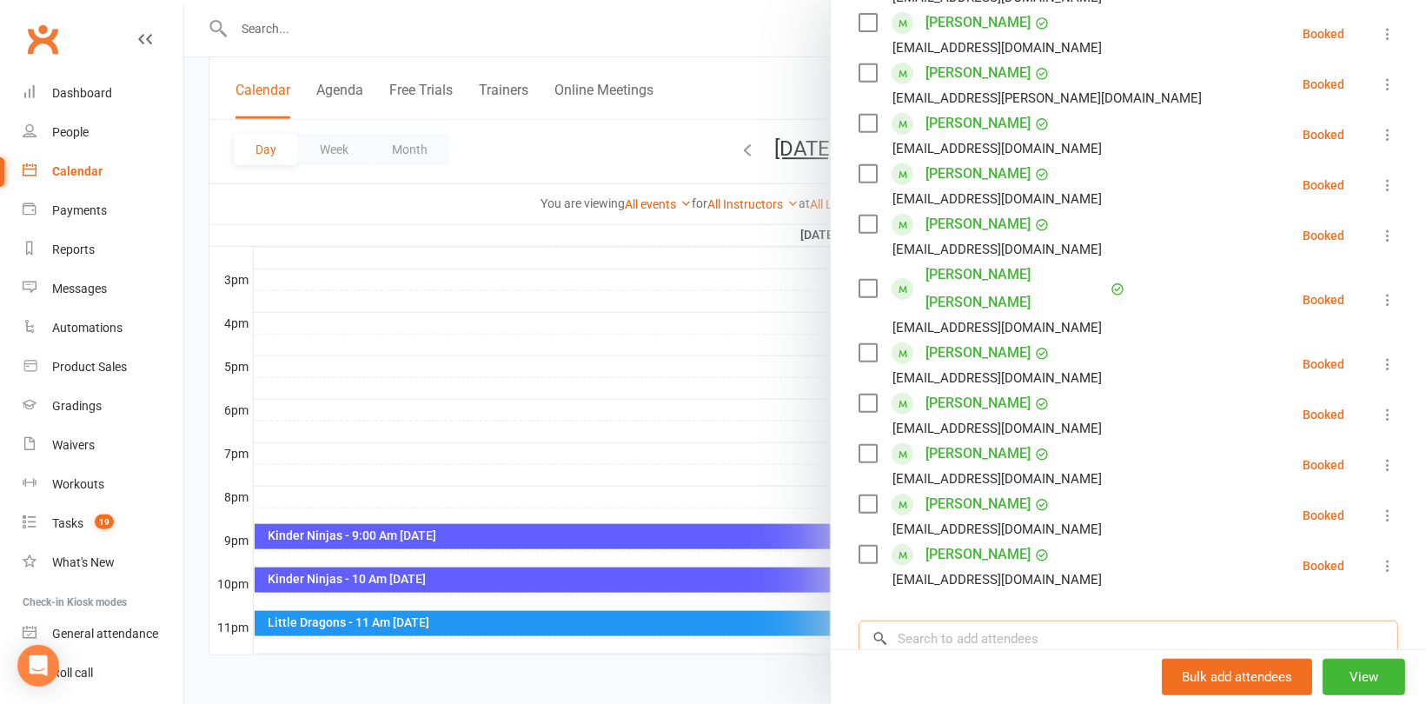
drag, startPoint x: 933, startPoint y: 606, endPoint x: 940, endPoint y: 587, distance: 20.1
click at [938, 621] on input "search" at bounding box center [1129, 639] width 540 height 37
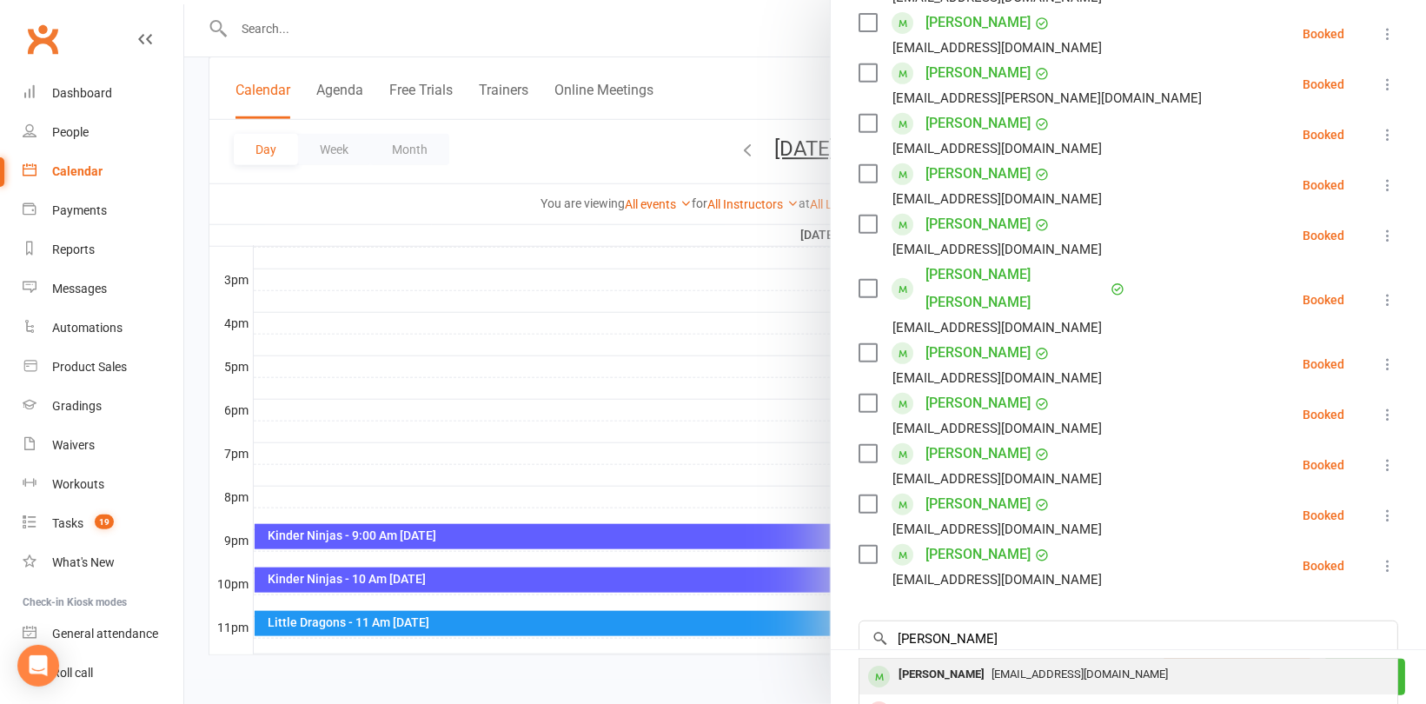
click at [953, 662] on div "[PERSON_NAME]" at bounding box center [942, 674] width 100 height 25
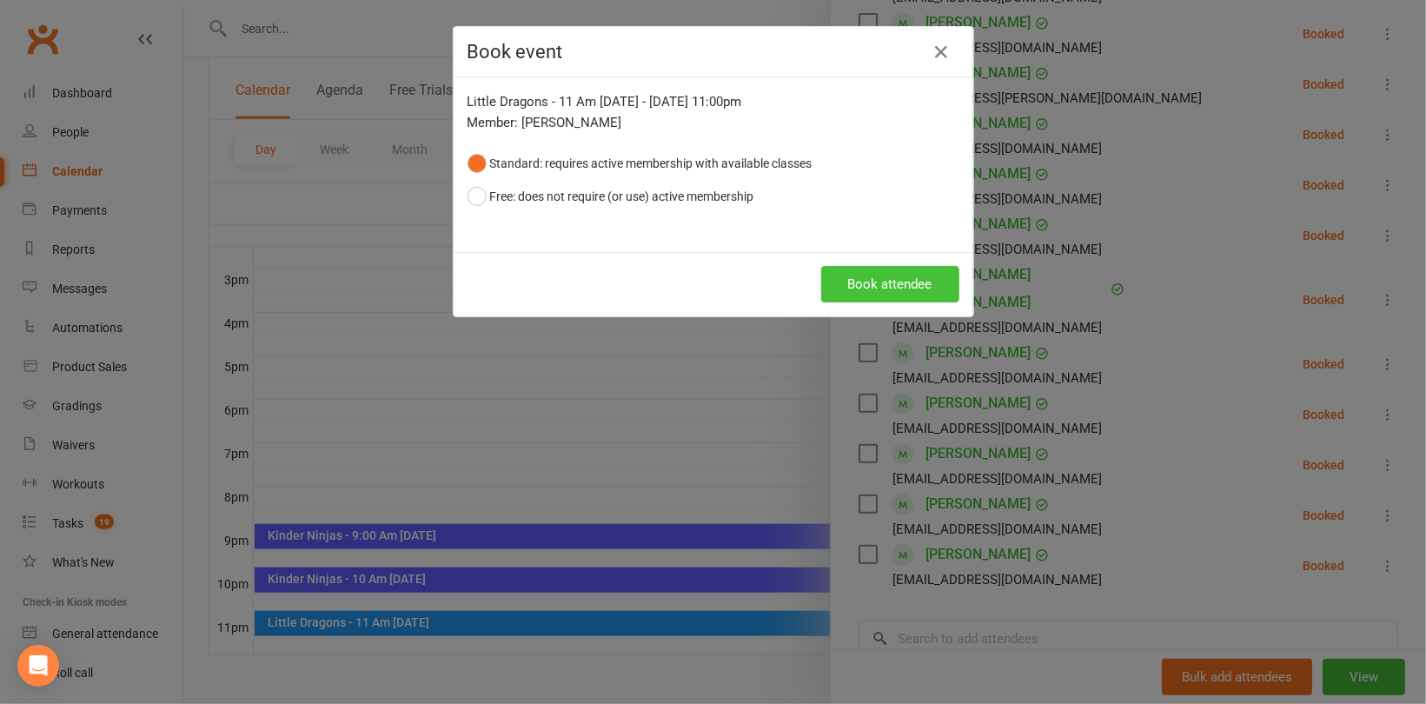
click at [860, 278] on button "Book attendee" at bounding box center [890, 284] width 138 height 37
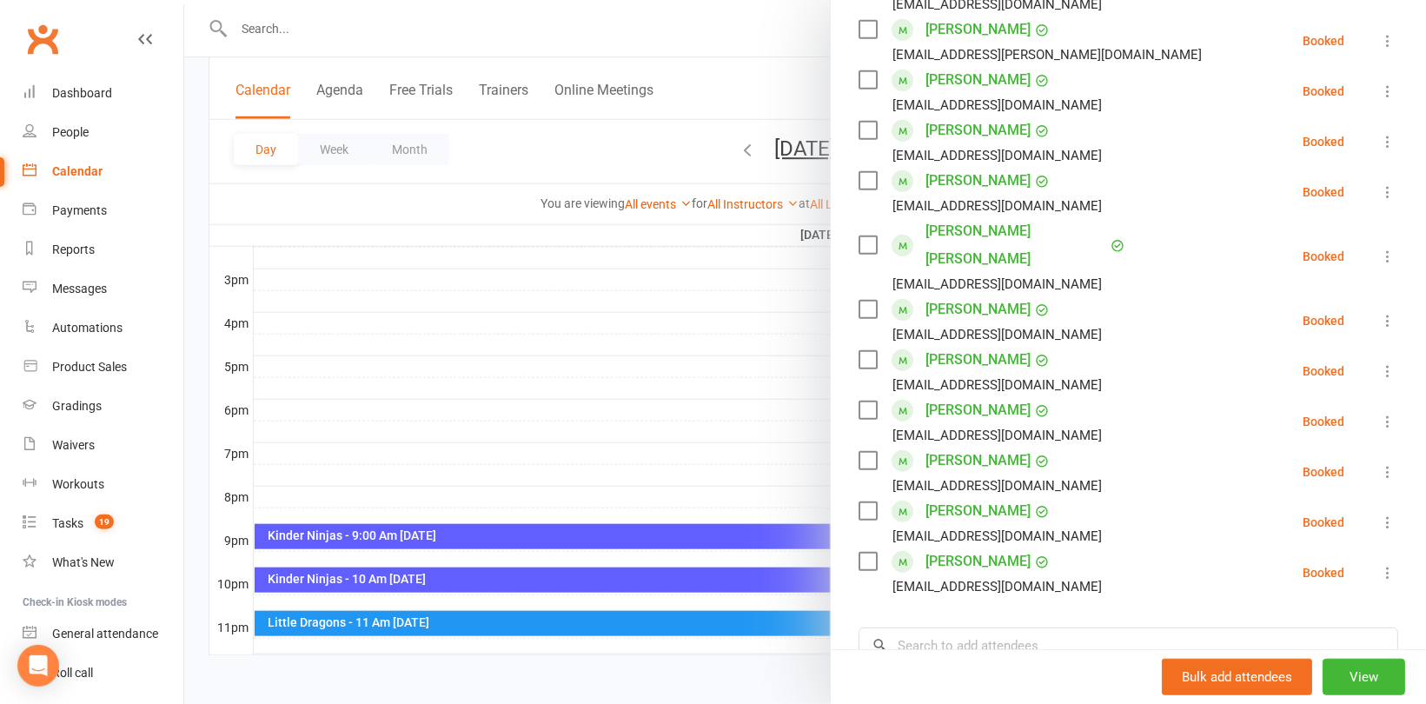
scroll to position [502, 0]
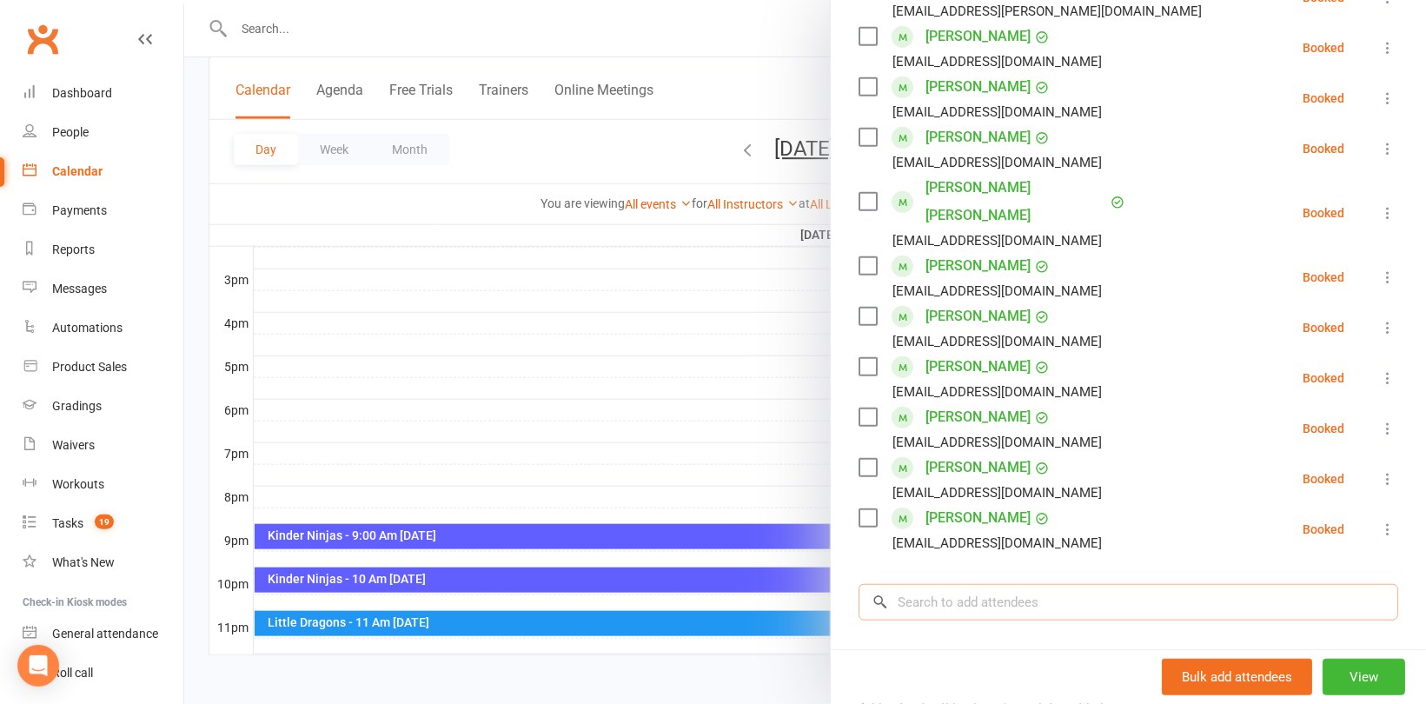
click at [938, 584] on input "search" at bounding box center [1129, 602] width 540 height 37
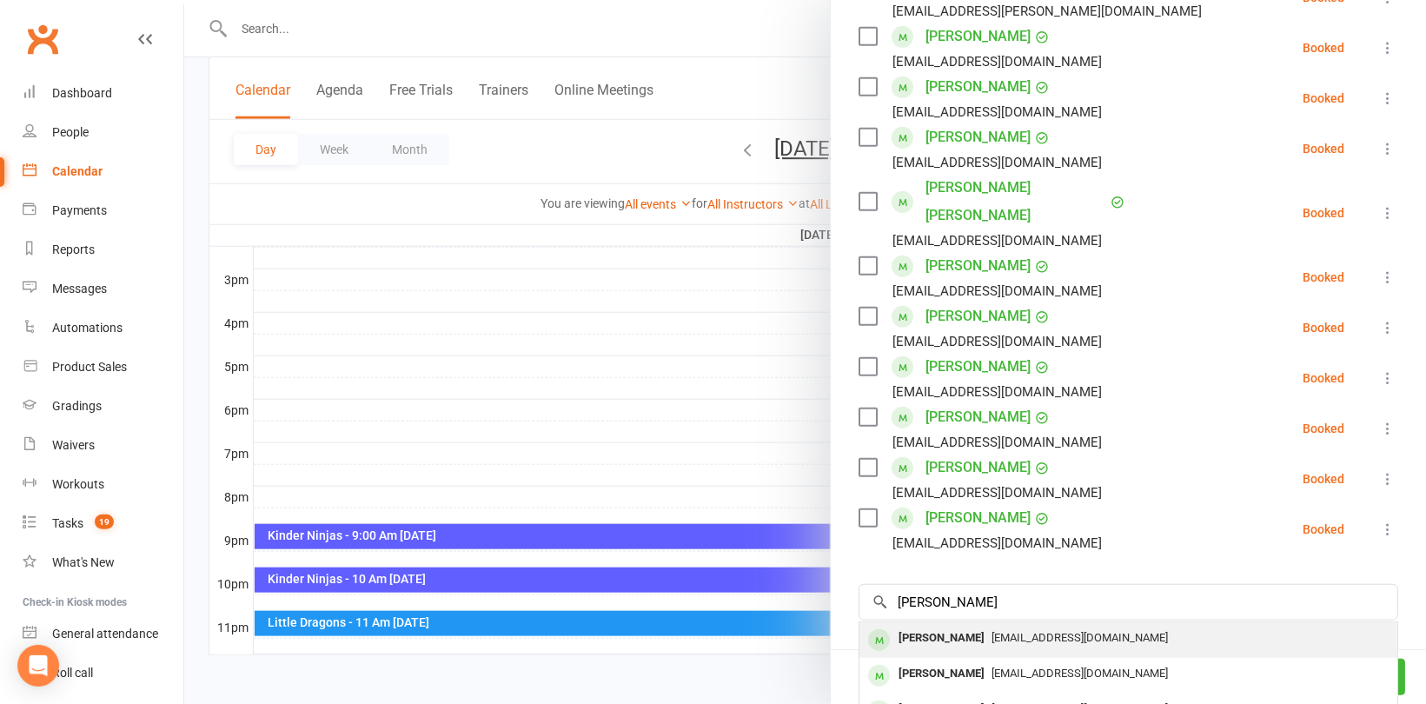
click at [934, 626] on div "[PERSON_NAME]" at bounding box center [942, 638] width 100 height 25
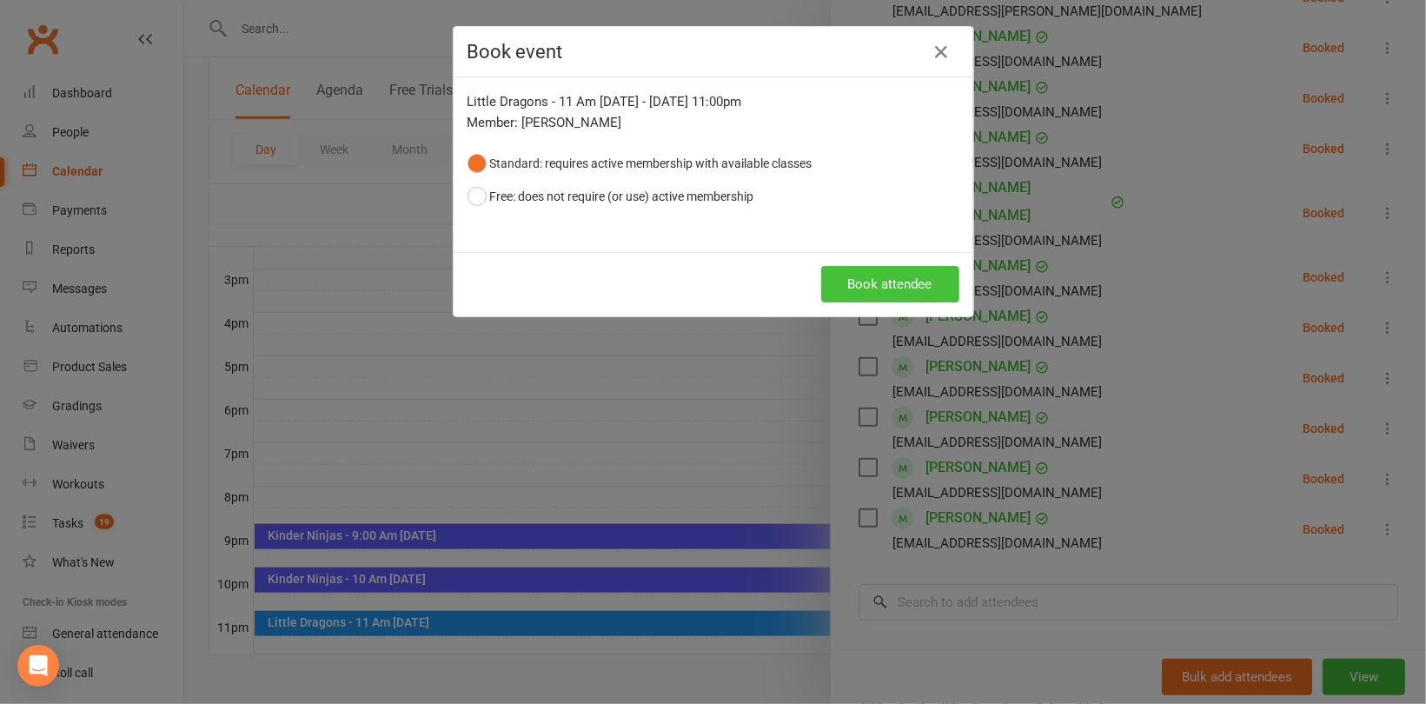
click at [903, 293] on button "Book attendee" at bounding box center [890, 284] width 138 height 37
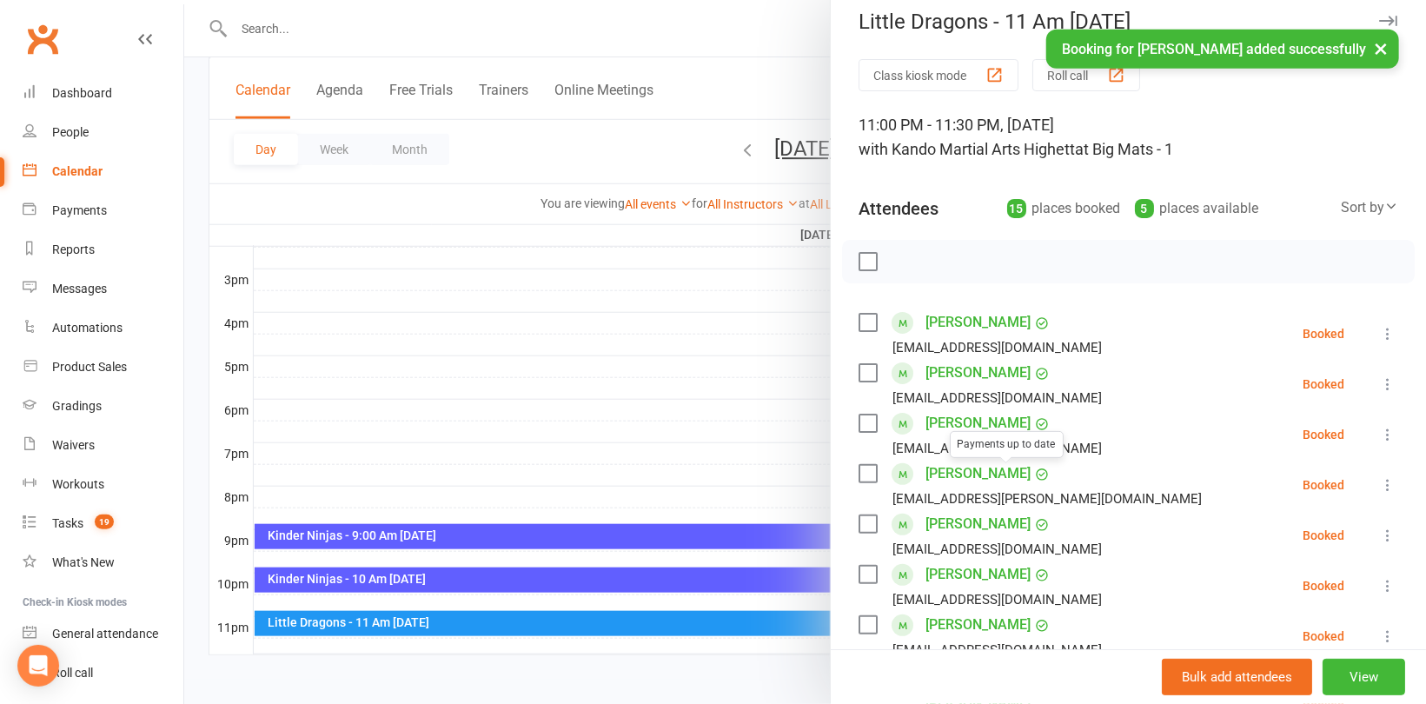
scroll to position [0, 0]
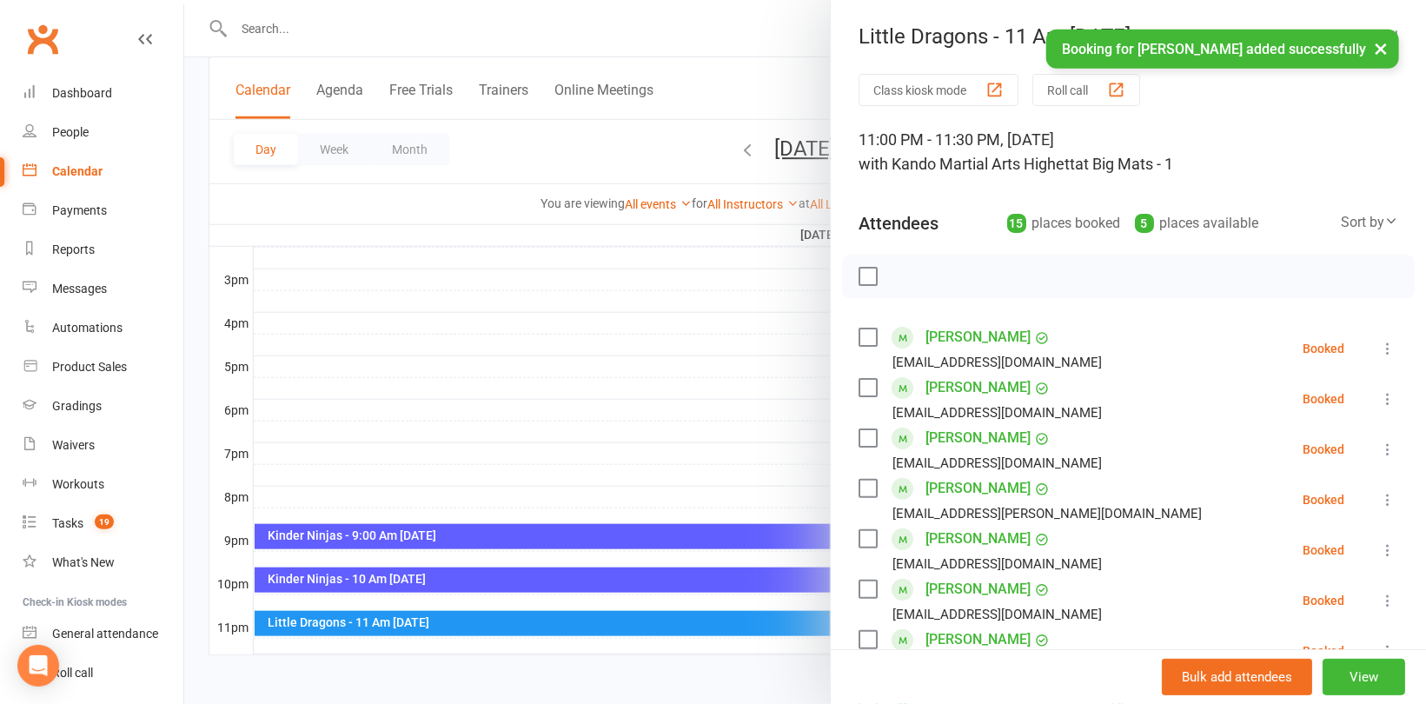
click at [745, 404] on div at bounding box center [805, 352] width 1242 height 704
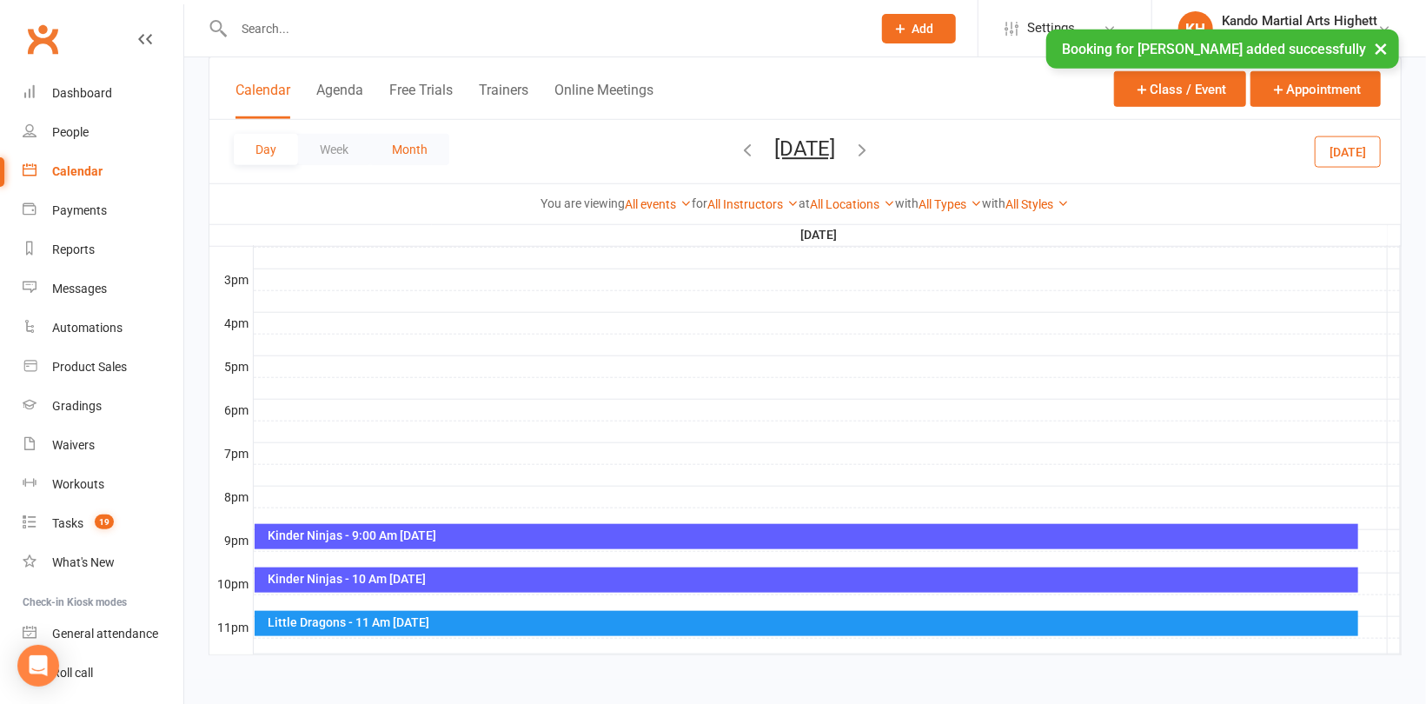
click at [396, 142] on button "Month" at bounding box center [409, 149] width 79 height 31
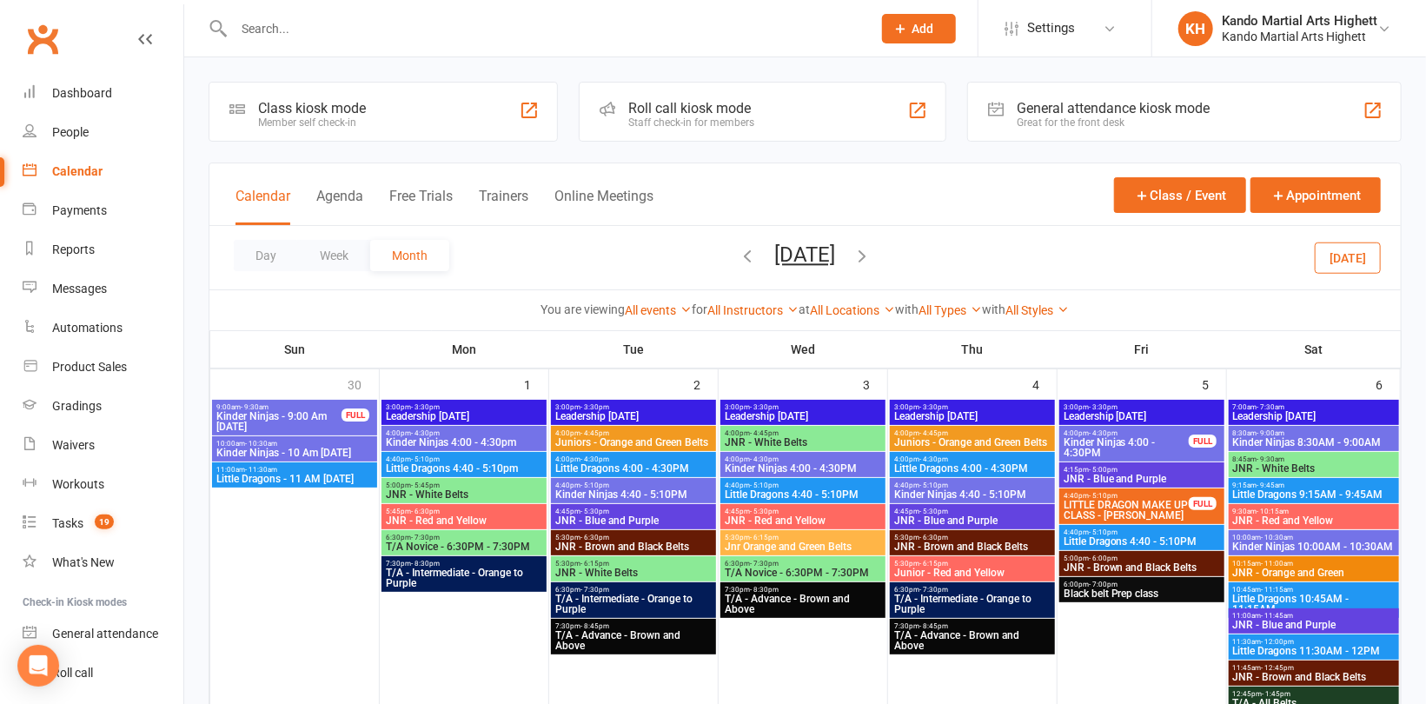
click at [1373, 256] on button "[DATE]" at bounding box center [1348, 257] width 66 height 31
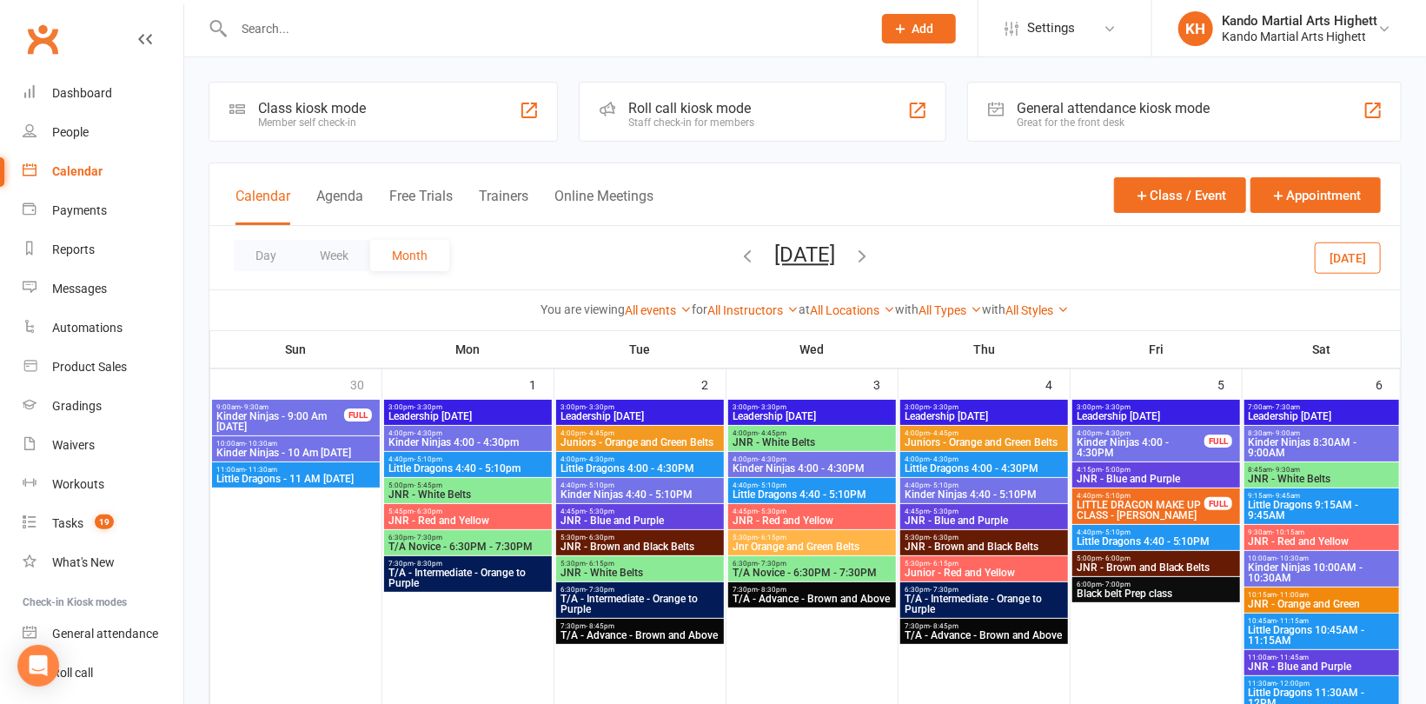
click at [739, 261] on icon "button" at bounding box center [748, 255] width 19 height 19
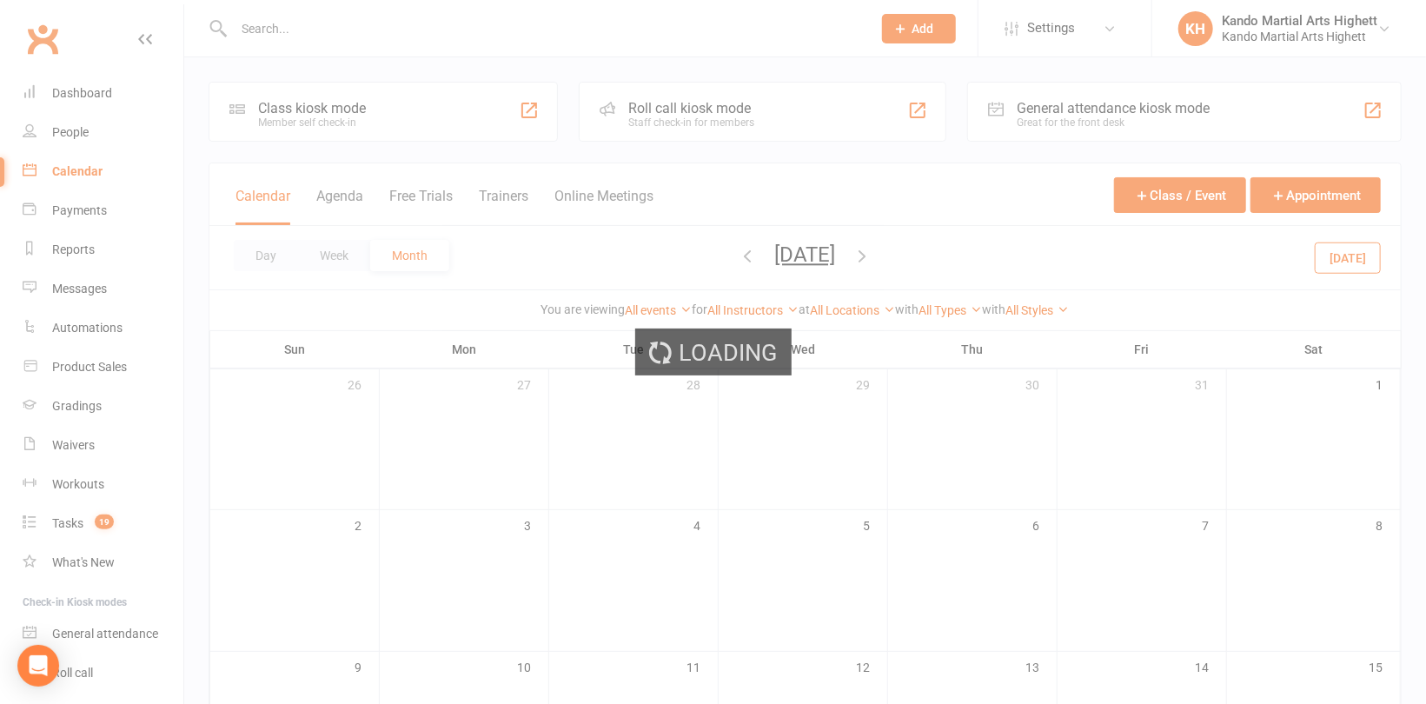
click at [708, 261] on div "Loading" at bounding box center [713, 352] width 1426 height 704
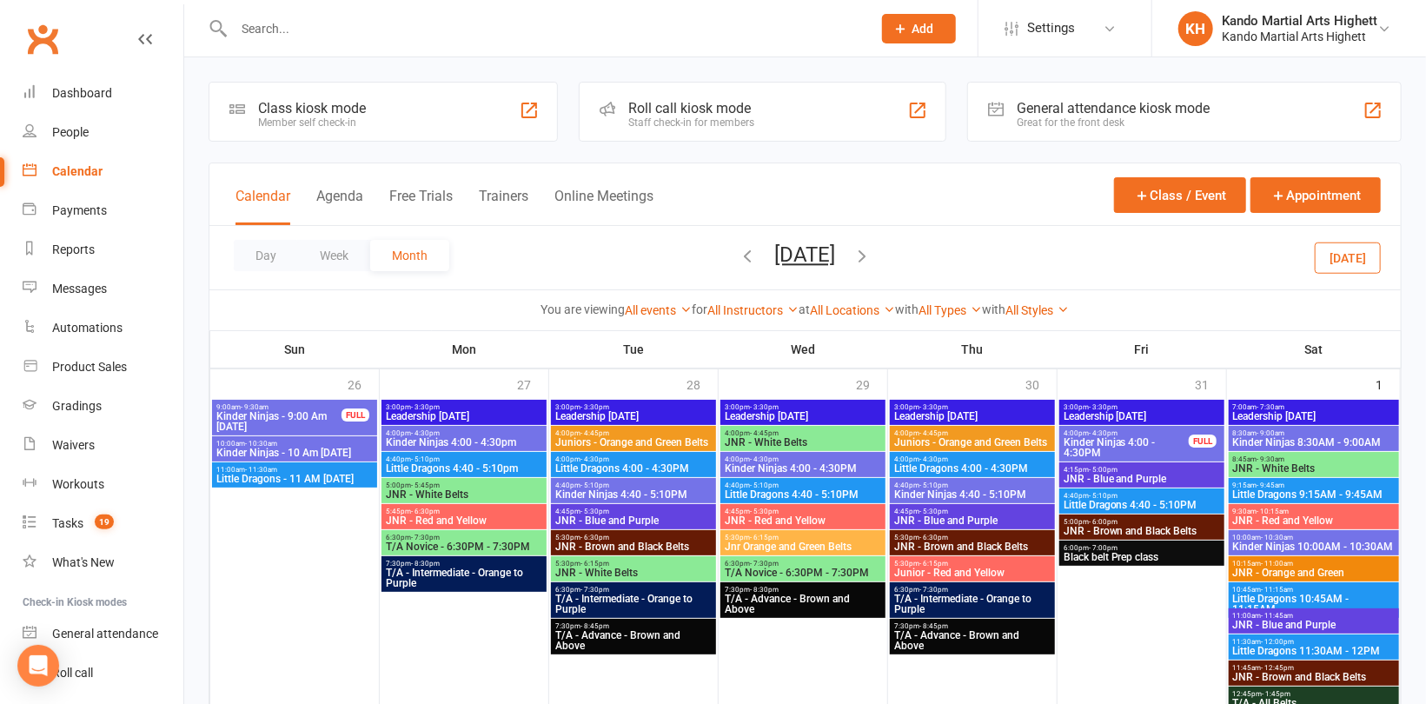
click at [739, 260] on icon "button" at bounding box center [748, 255] width 19 height 19
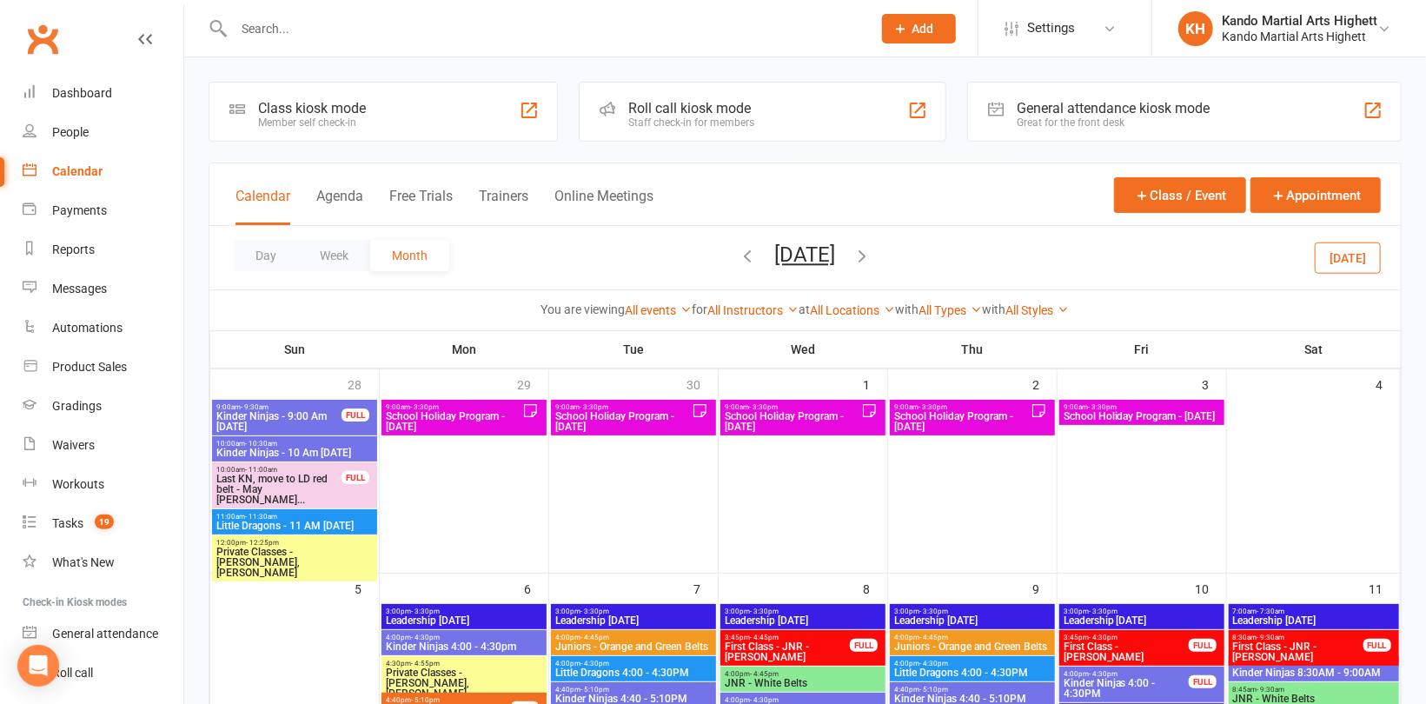
click at [739, 260] on icon "button" at bounding box center [748, 255] width 19 height 19
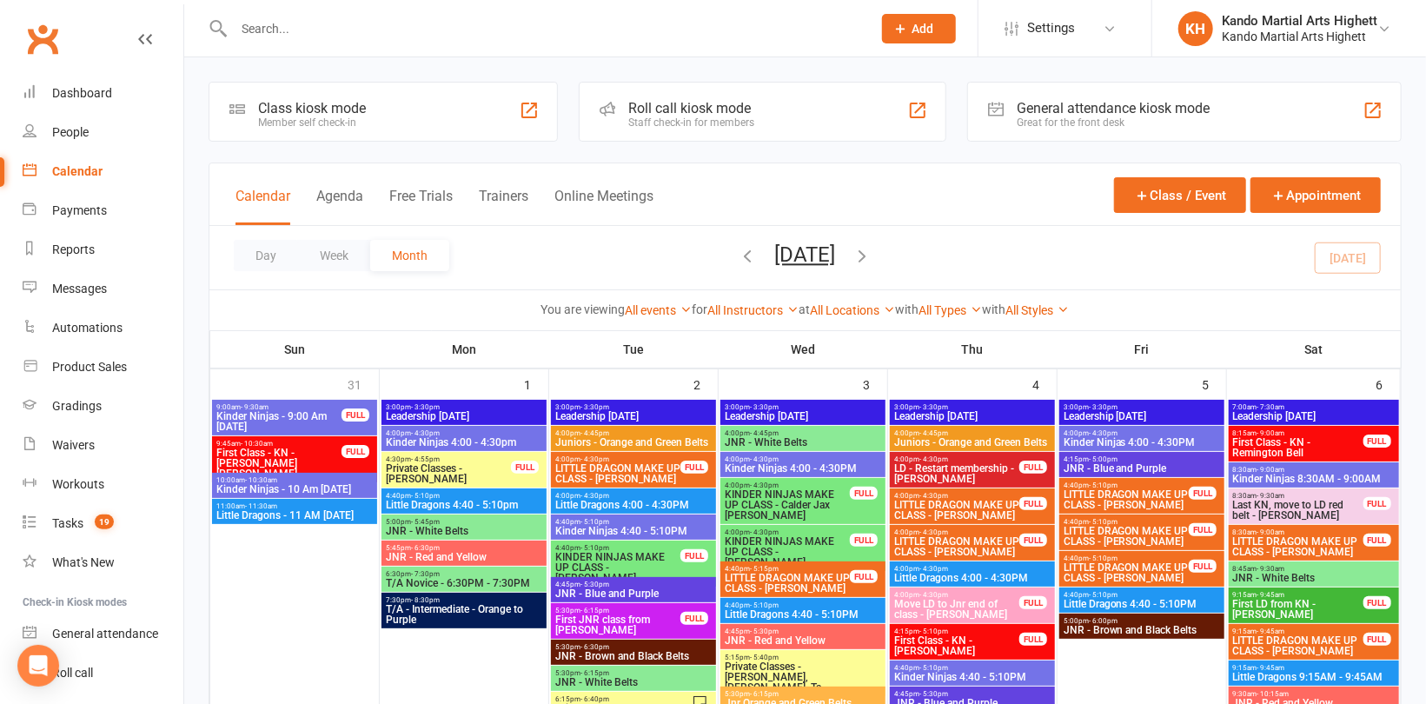
click at [739, 260] on icon "button" at bounding box center [748, 255] width 19 height 19
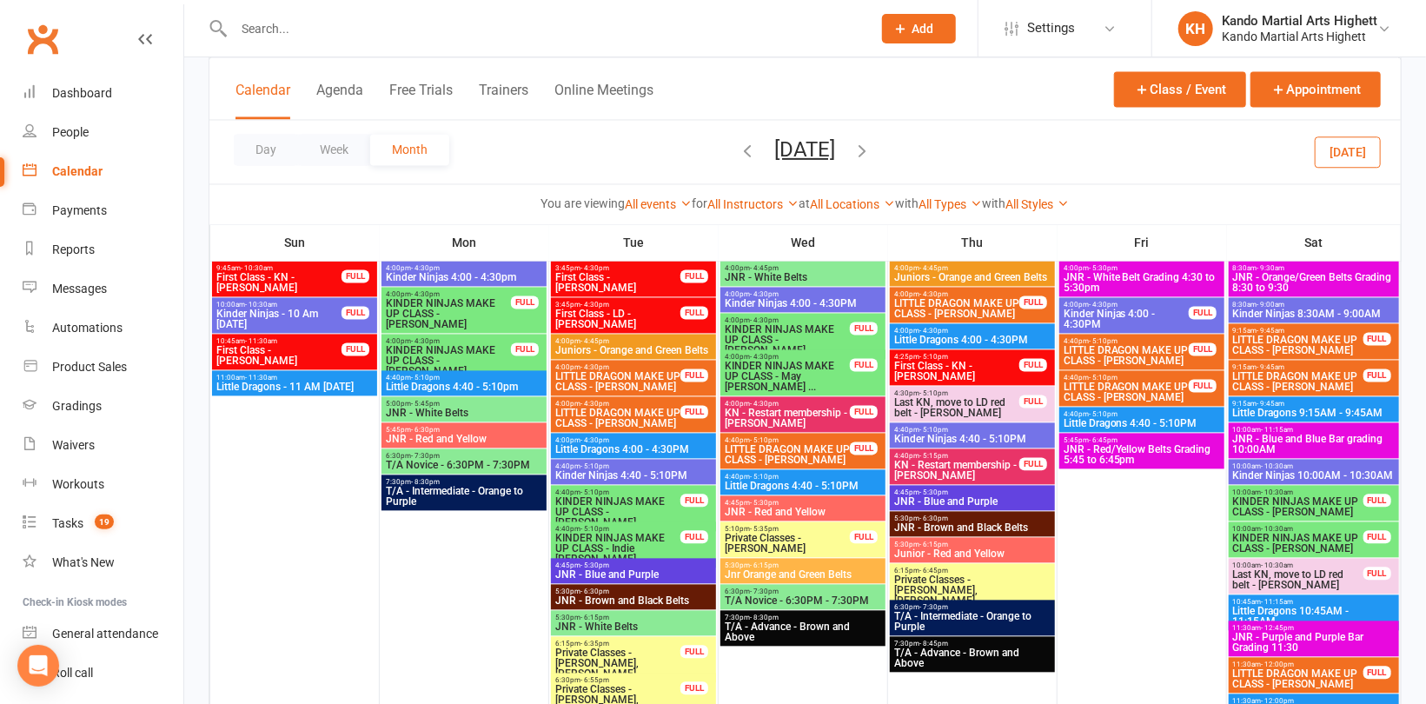
scroll to position [1912, 0]
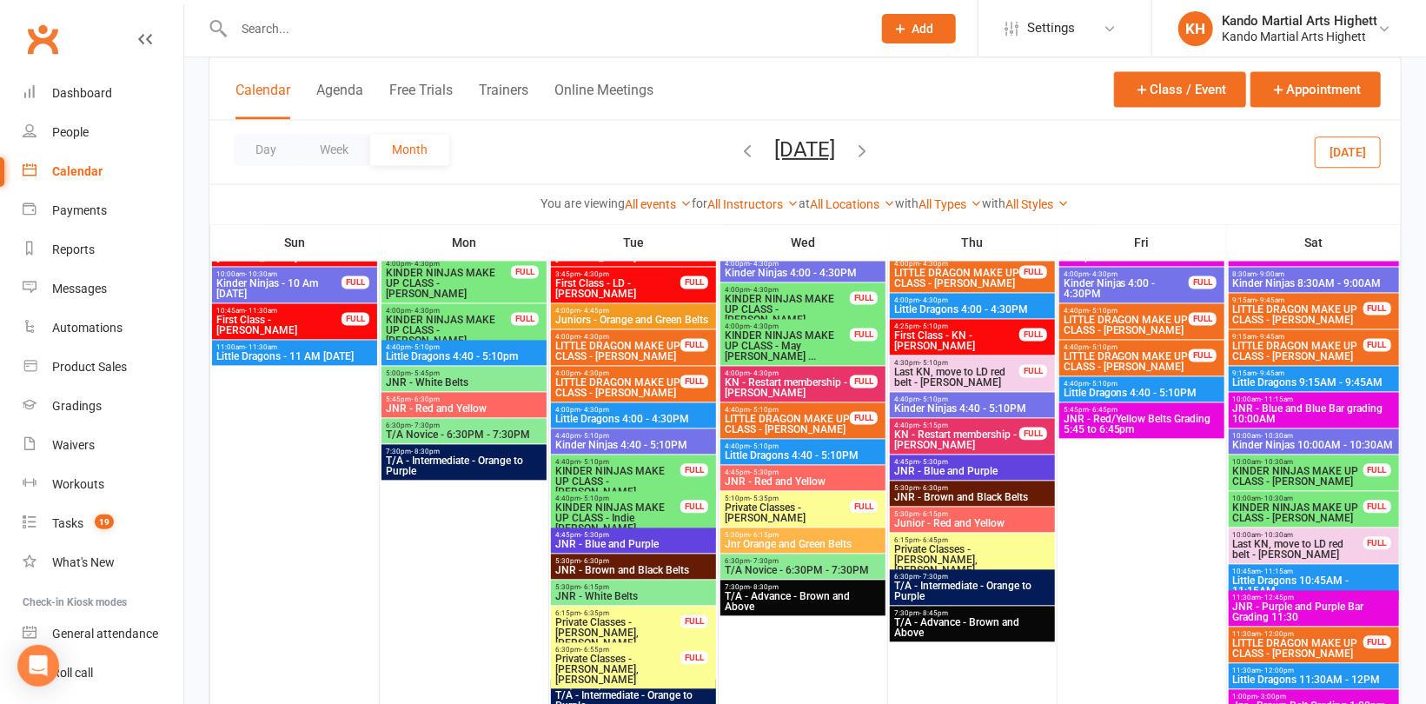
click at [1337, 408] on span "JNR - Blue and Blue Bar grading 10:00AM" at bounding box center [1313, 413] width 163 height 21
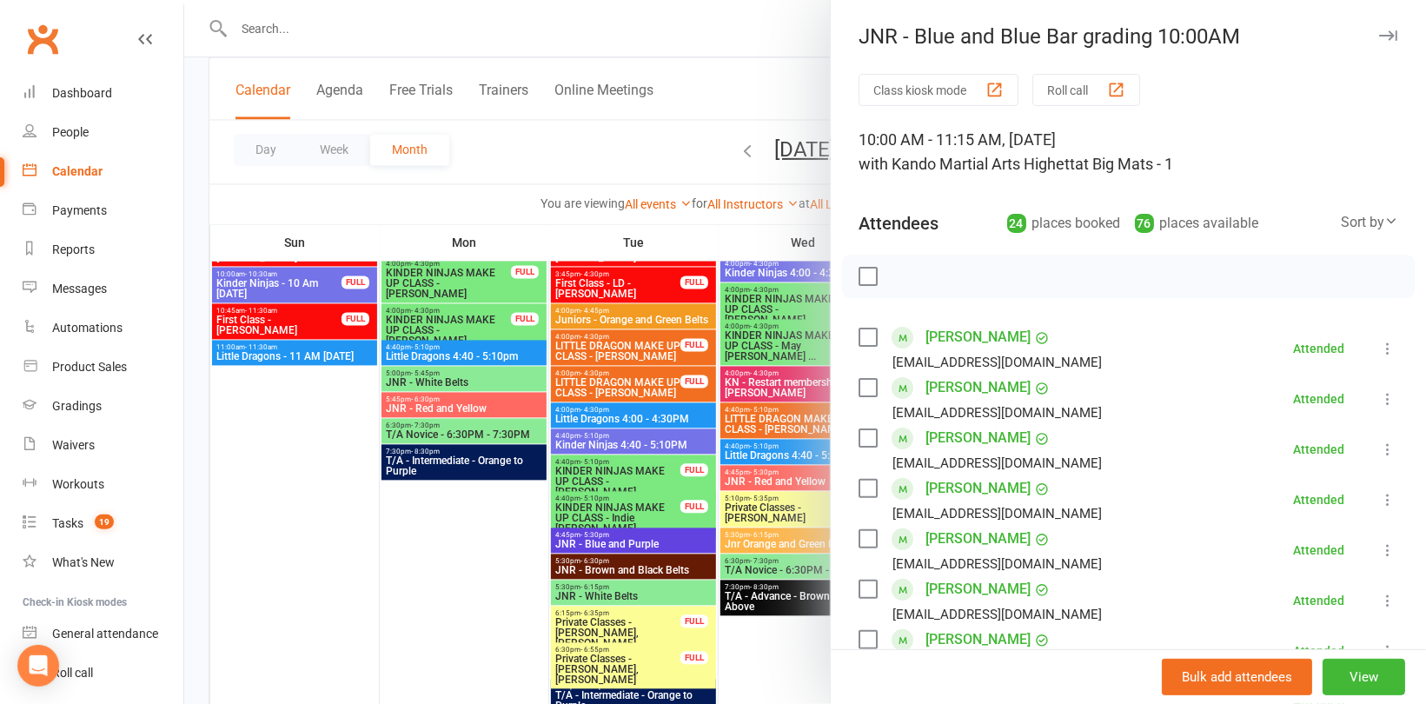
click at [727, 169] on div at bounding box center [805, 352] width 1242 height 704
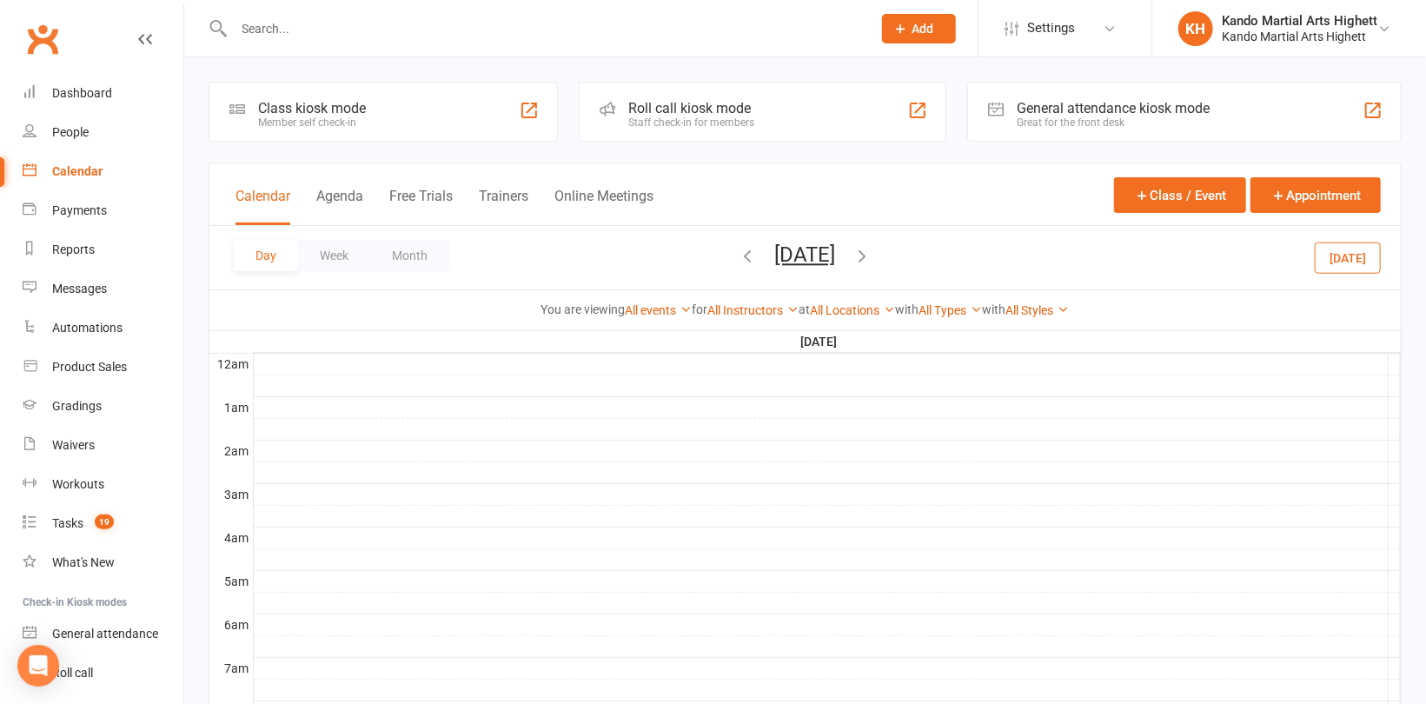
drag, startPoint x: 423, startPoint y: 262, endPoint x: 441, endPoint y: 264, distance: 17.6
click at [424, 262] on button "Month" at bounding box center [409, 255] width 79 height 31
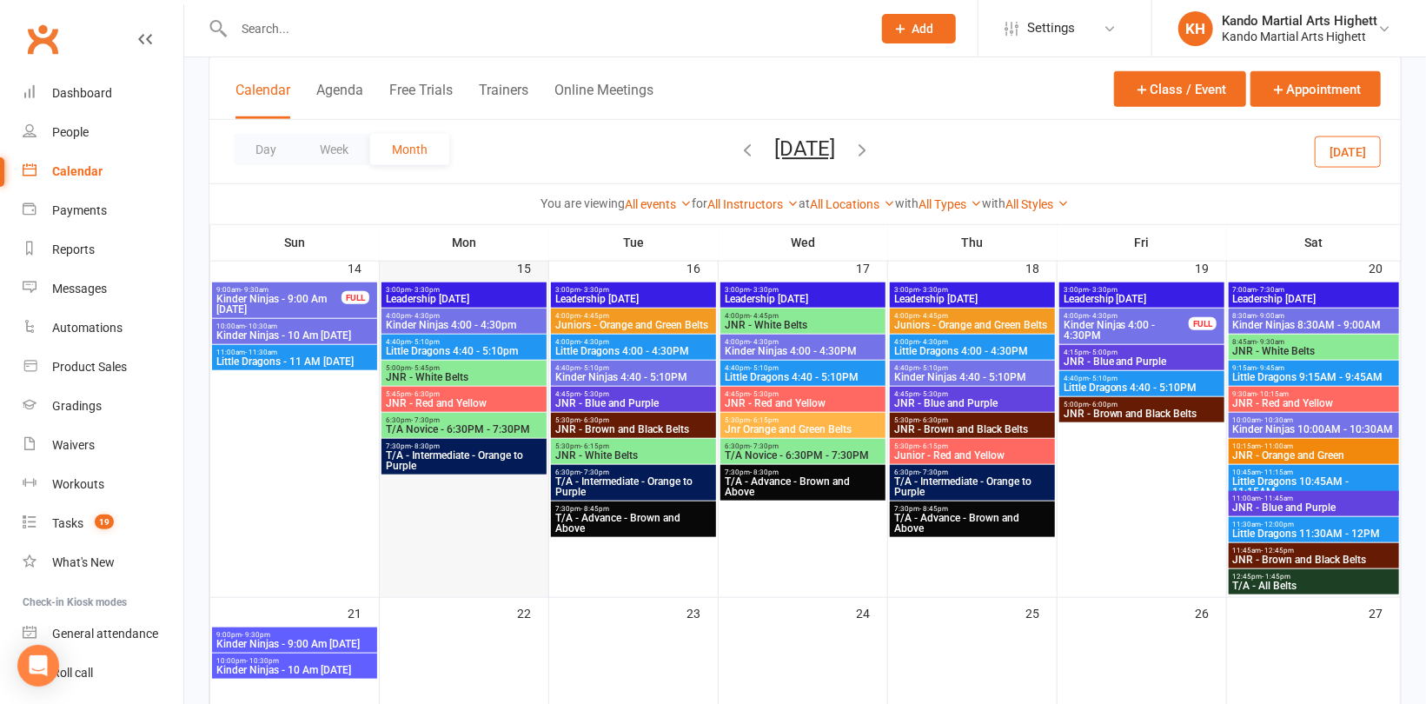
scroll to position [695, 0]
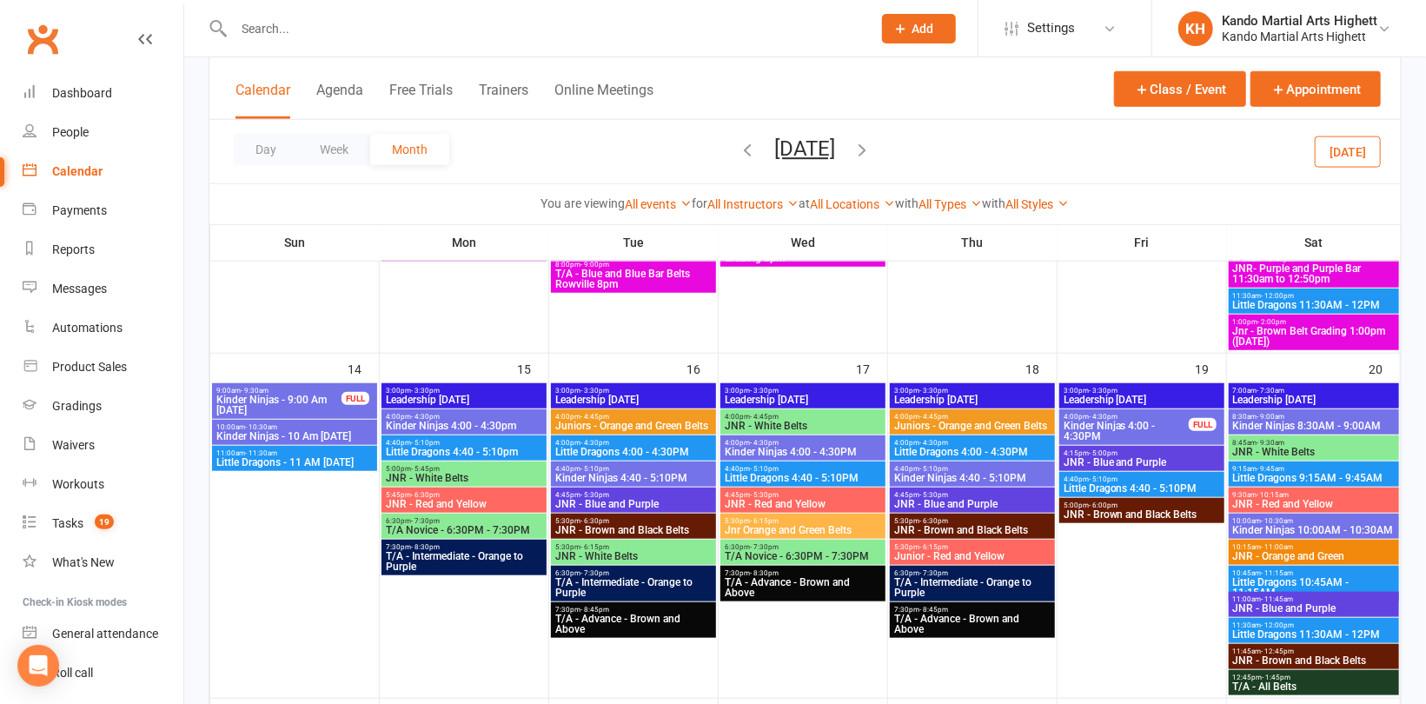
click at [321, 395] on span "Kinder Ninjas - 9:00 Am Sunday" at bounding box center [279, 405] width 127 height 21
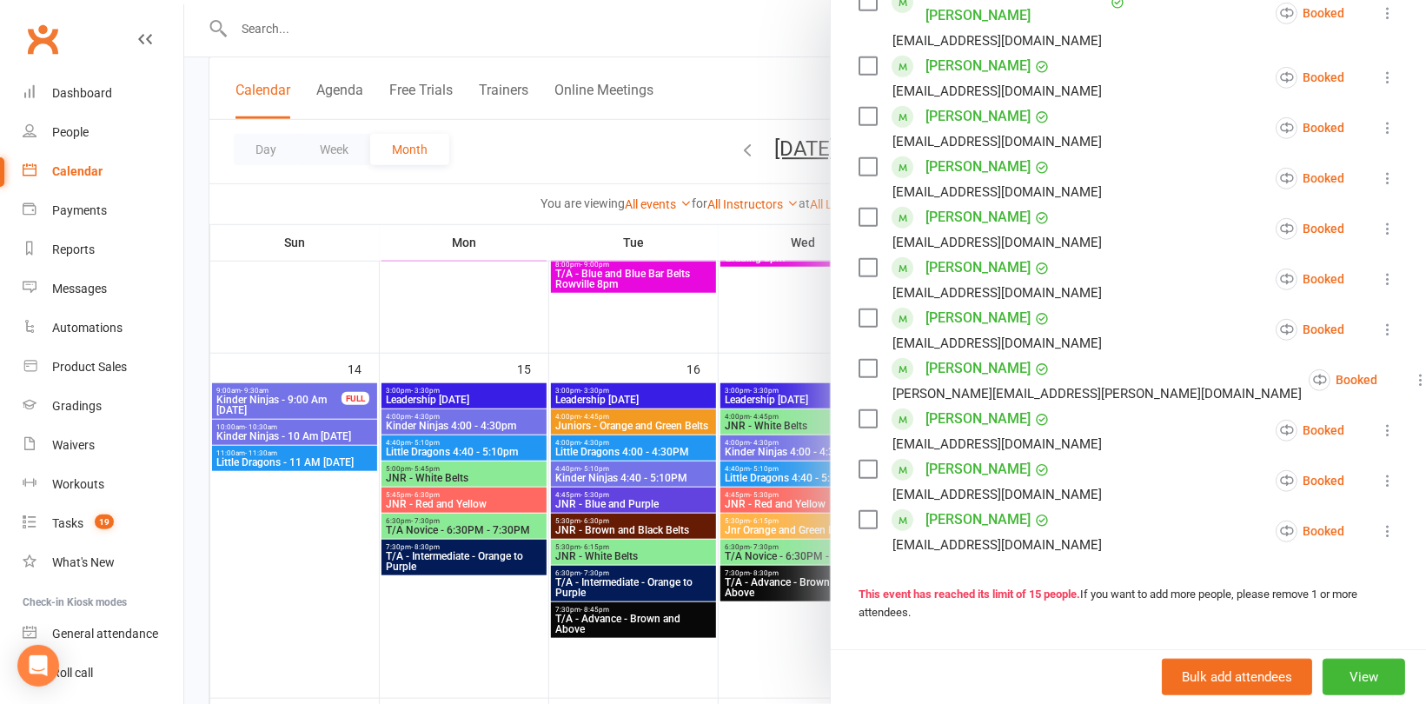
scroll to position [608, 0]
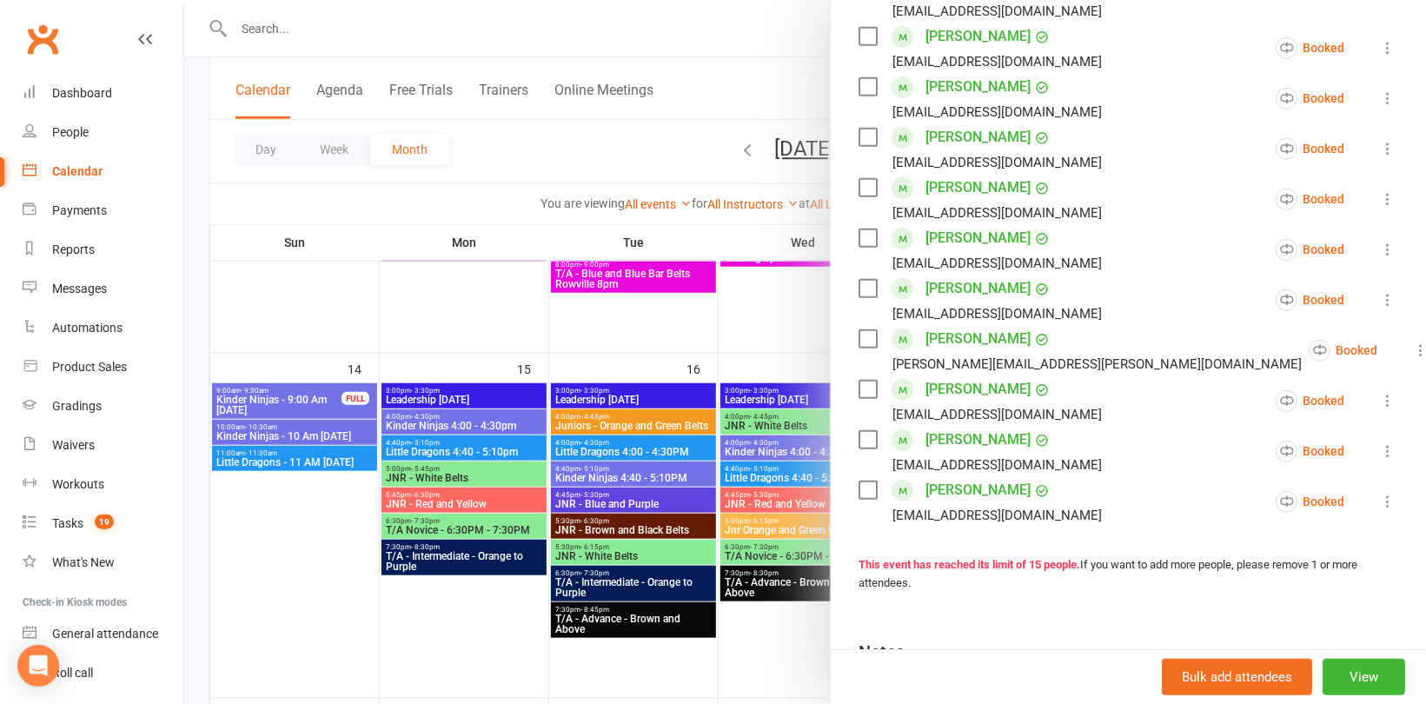
click at [315, 424] on div at bounding box center [805, 352] width 1242 height 704
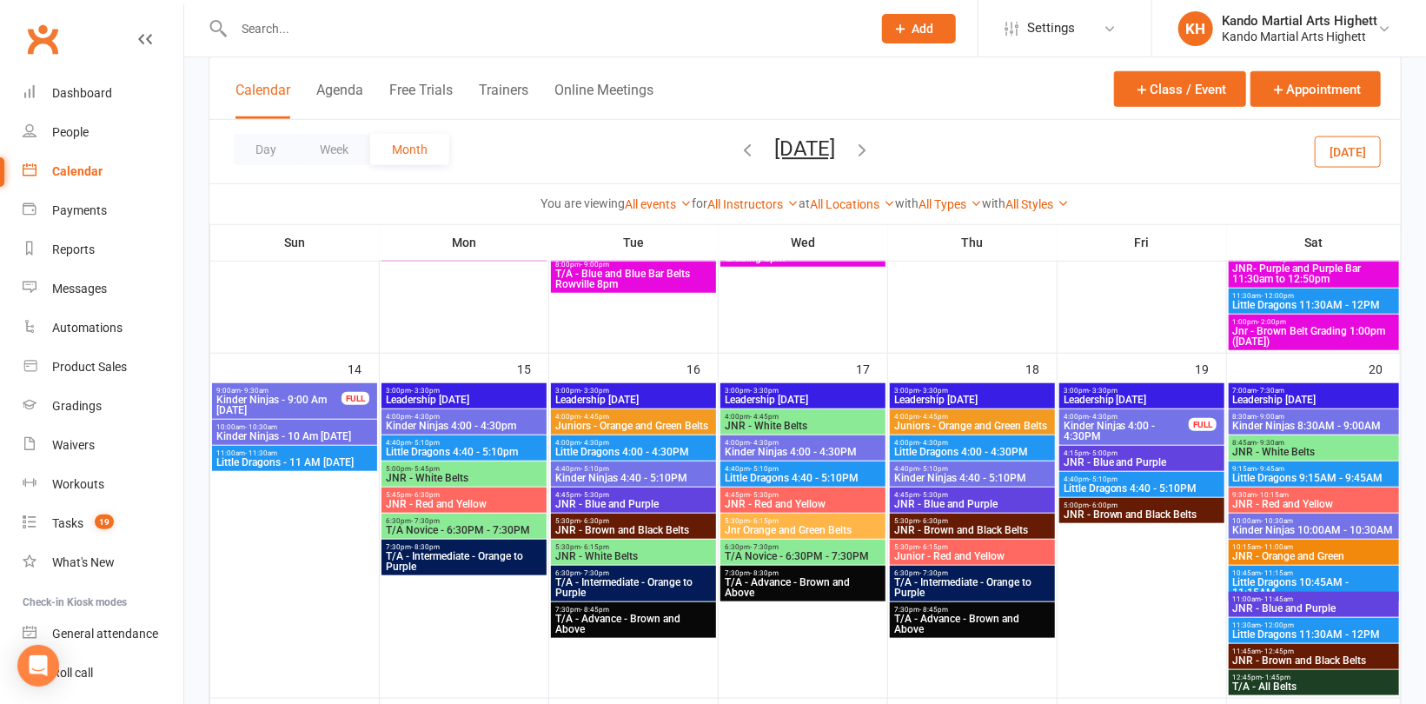
click at [329, 431] on span "Kinder Ninjas - 10 Am [DATE]" at bounding box center [295, 436] width 158 height 10
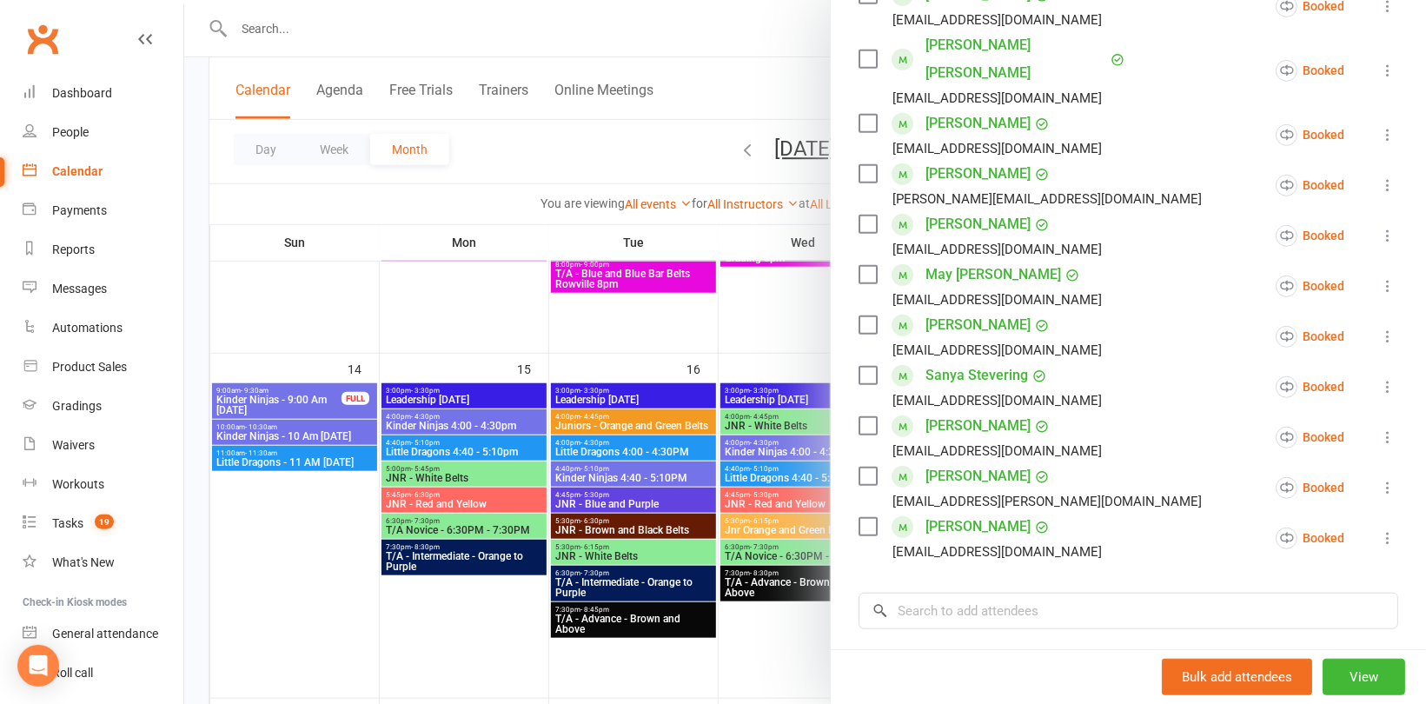
scroll to position [521, 0]
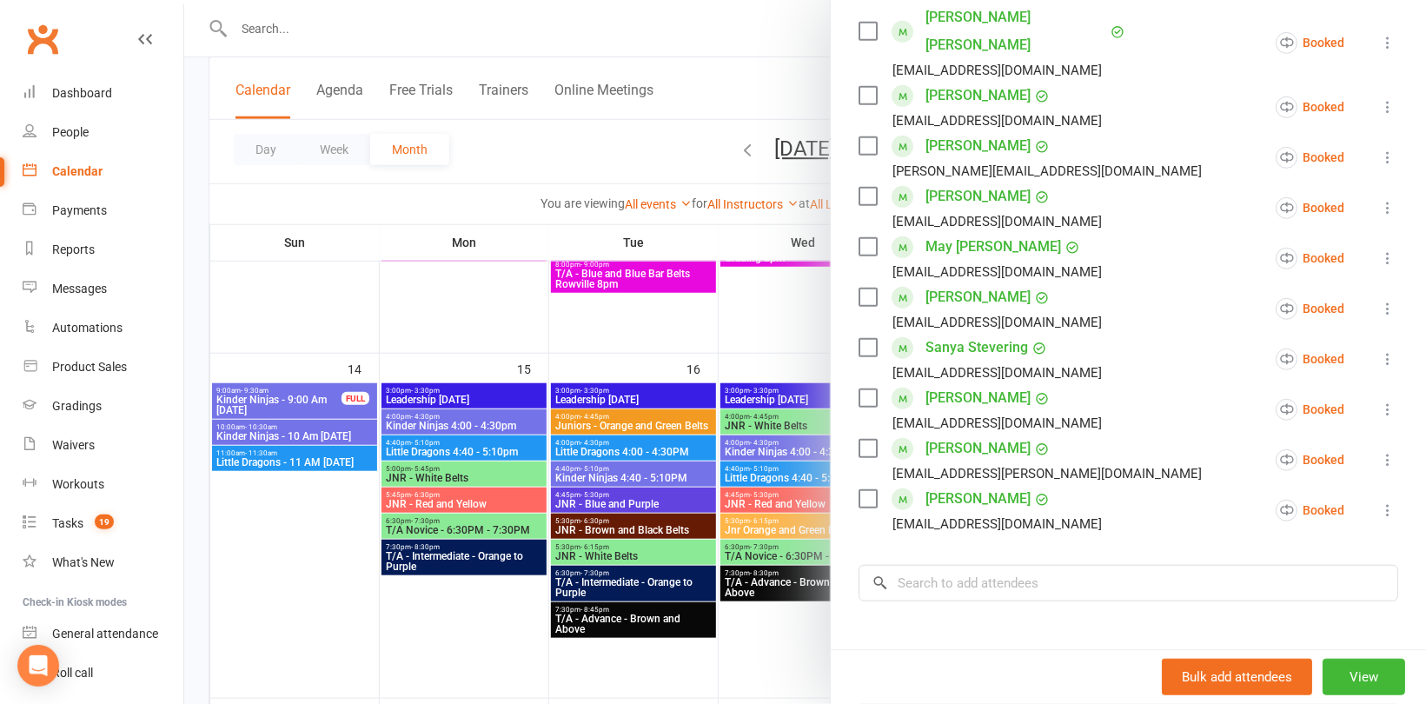
click at [340, 456] on div at bounding box center [805, 352] width 1242 height 704
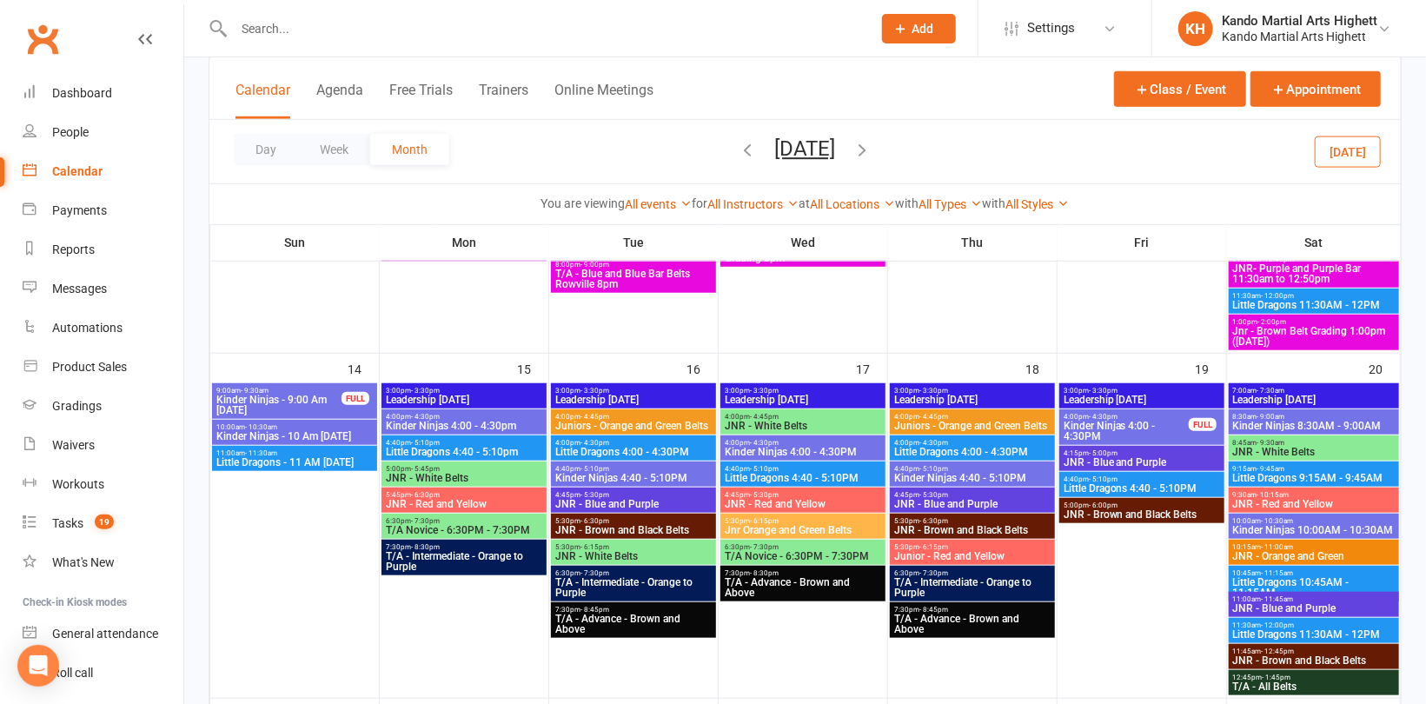
click at [320, 459] on span "Little Dragons - 11 AM [DATE]" at bounding box center [295, 462] width 158 height 10
